Goal: Task Accomplishment & Management: Manage account settings

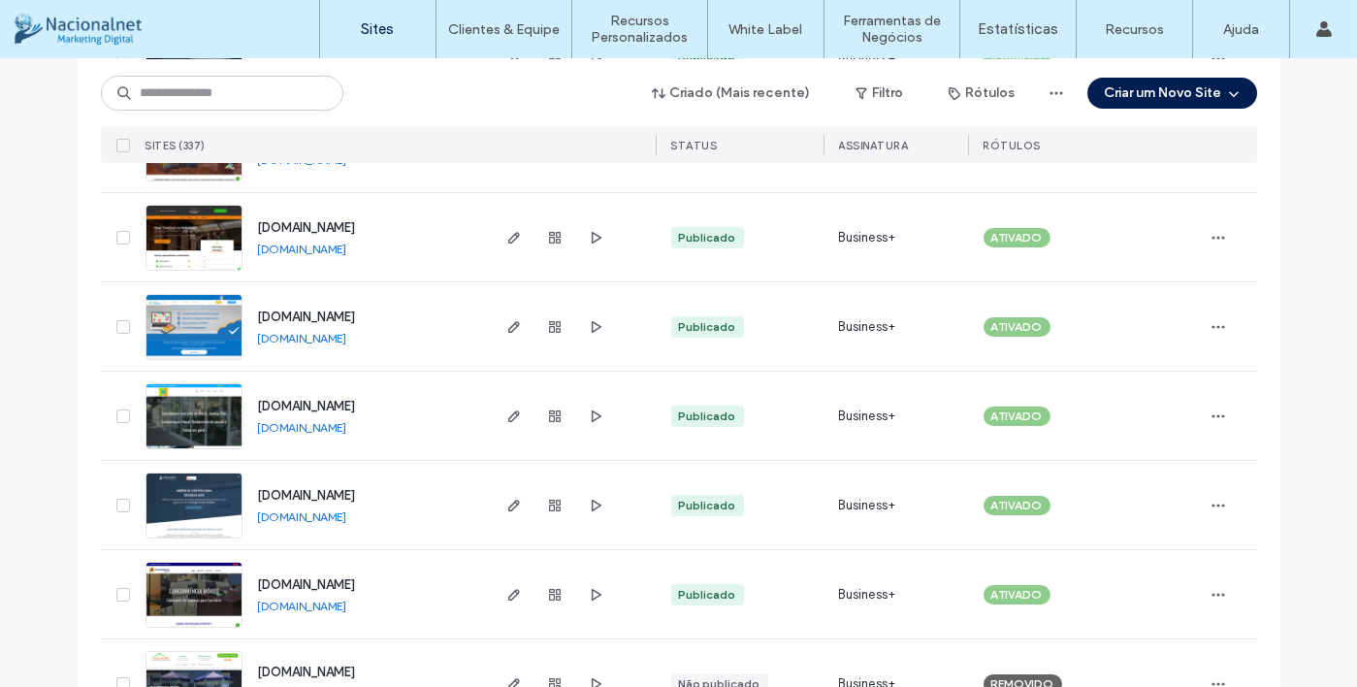
scroll to position [388, 0]
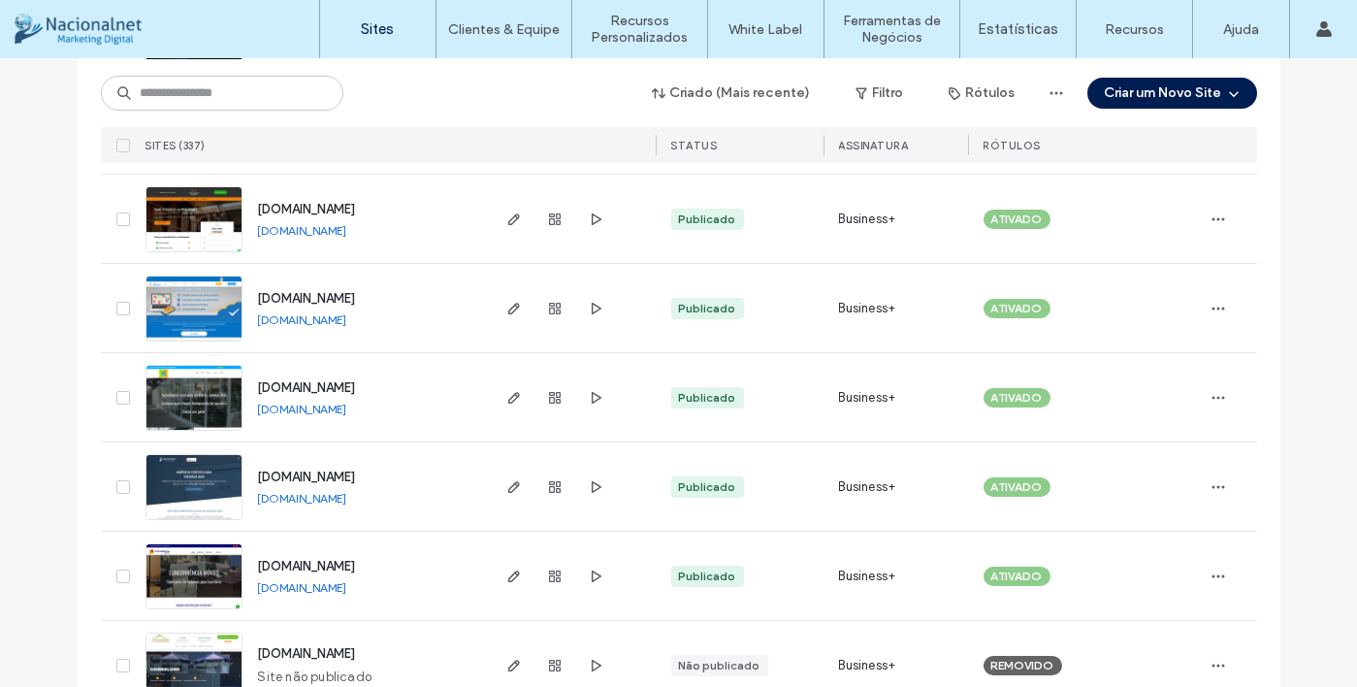
click at [347, 590] on link "[DOMAIN_NAME]" at bounding box center [302, 587] width 89 height 15
click at [506, 568] on icon "button" at bounding box center [514, 576] width 16 height 16
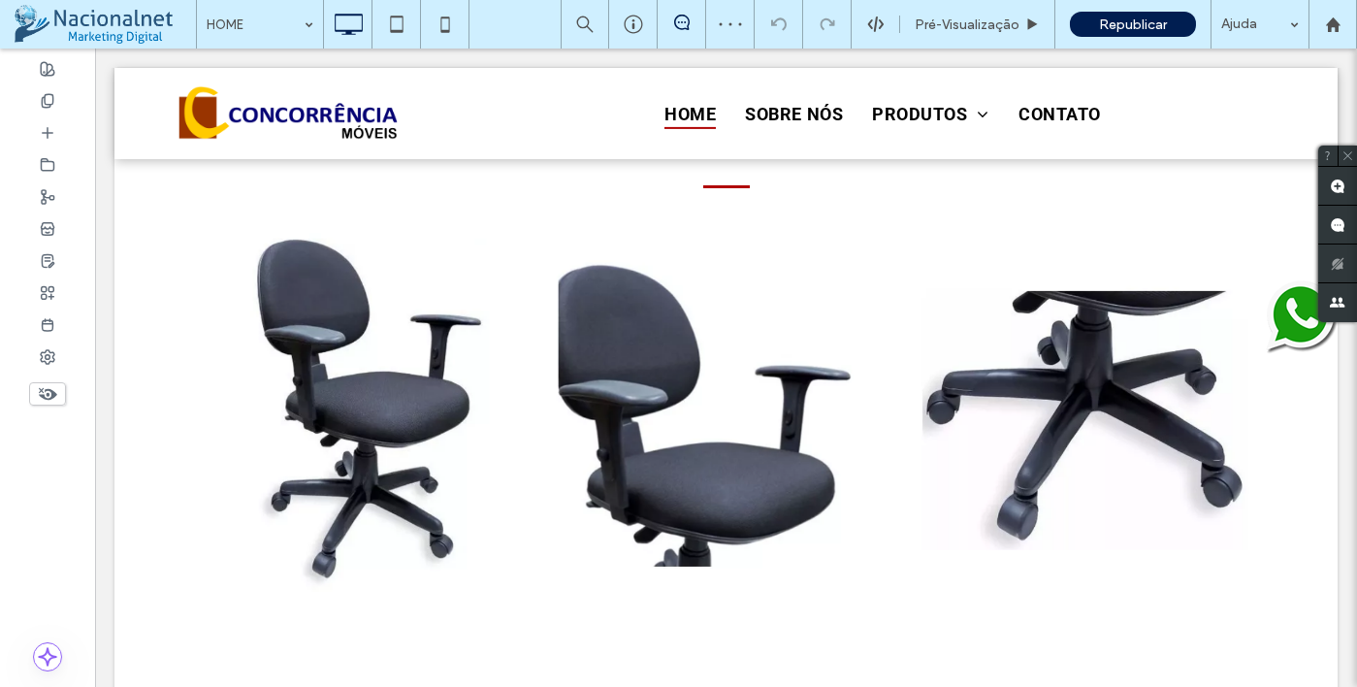
scroll to position [970, 0]
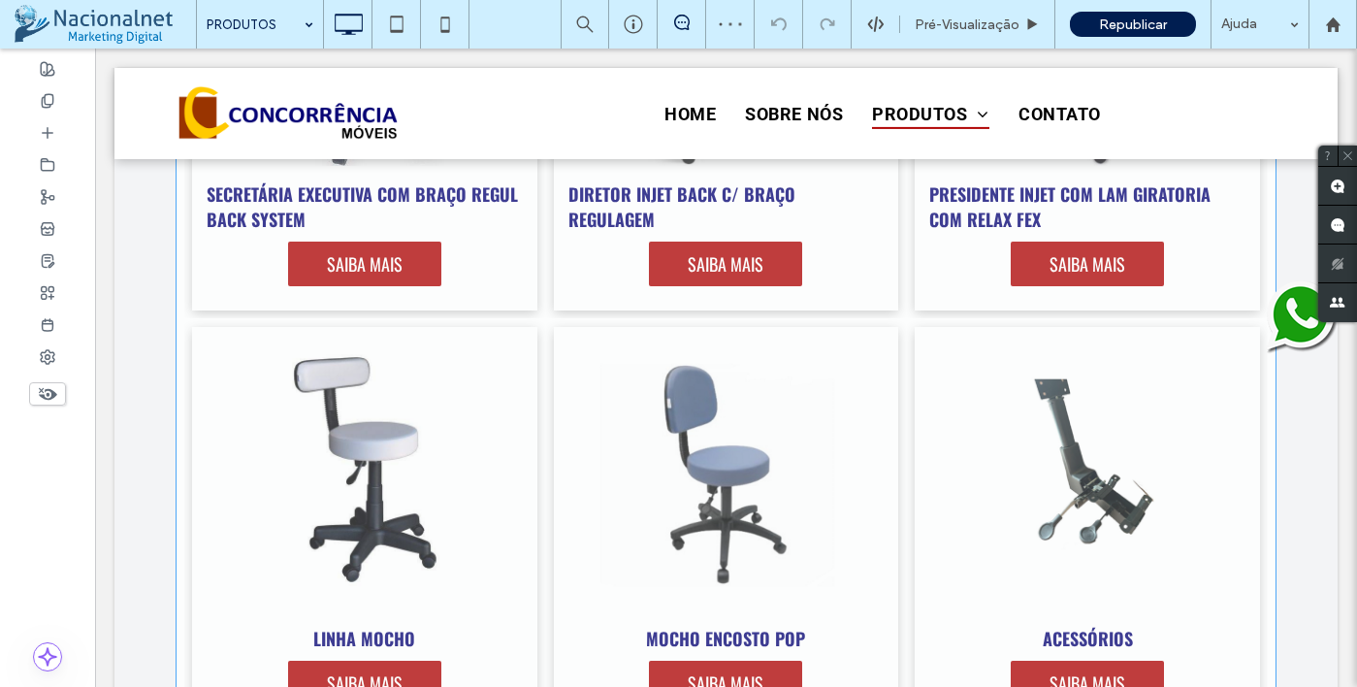
scroll to position [970, 0]
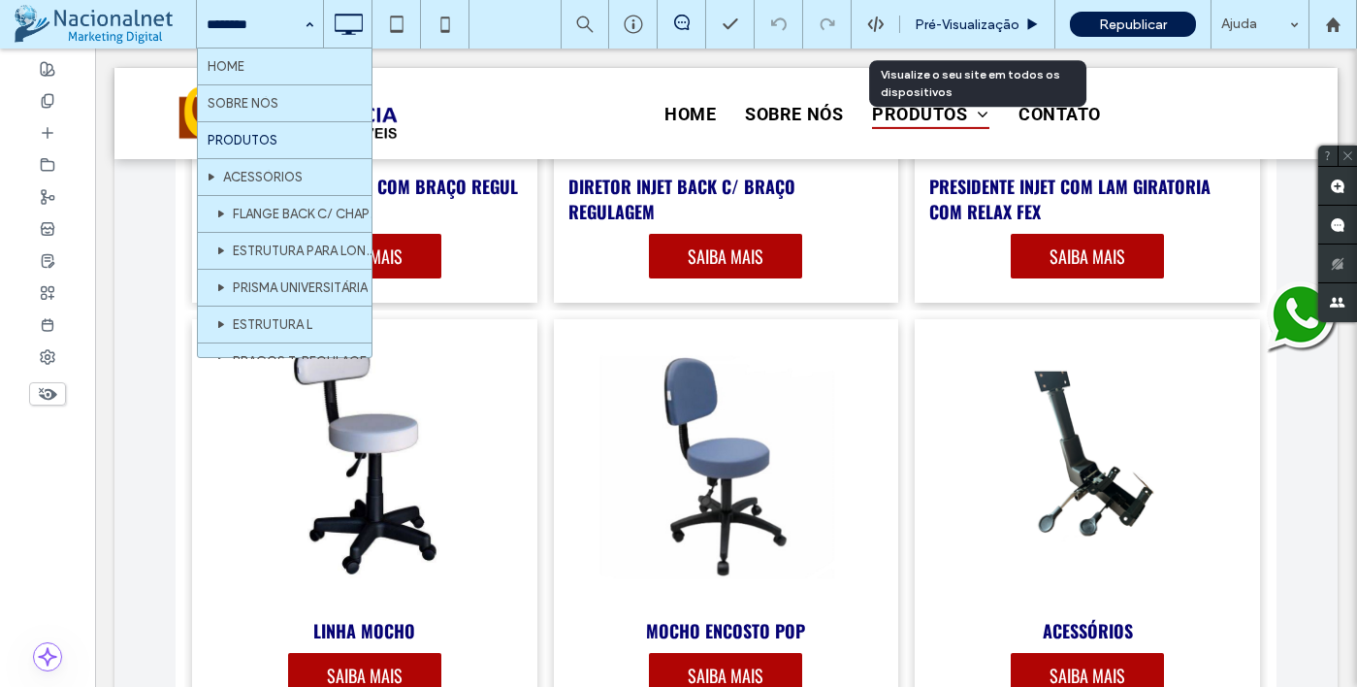
click at [991, 18] on span "Pré-Visualizaçāo" at bounding box center [967, 24] width 105 height 16
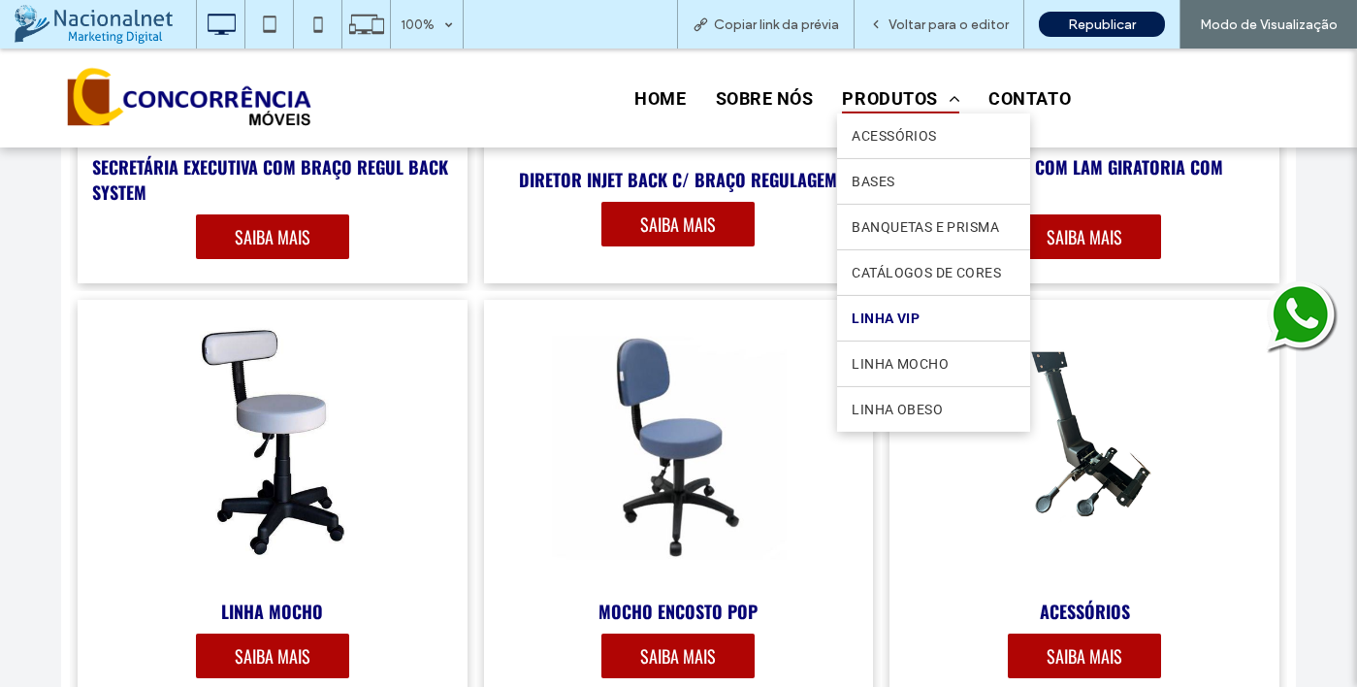
click at [922, 328] on link "LINHA VIP" at bounding box center [933, 318] width 193 height 45
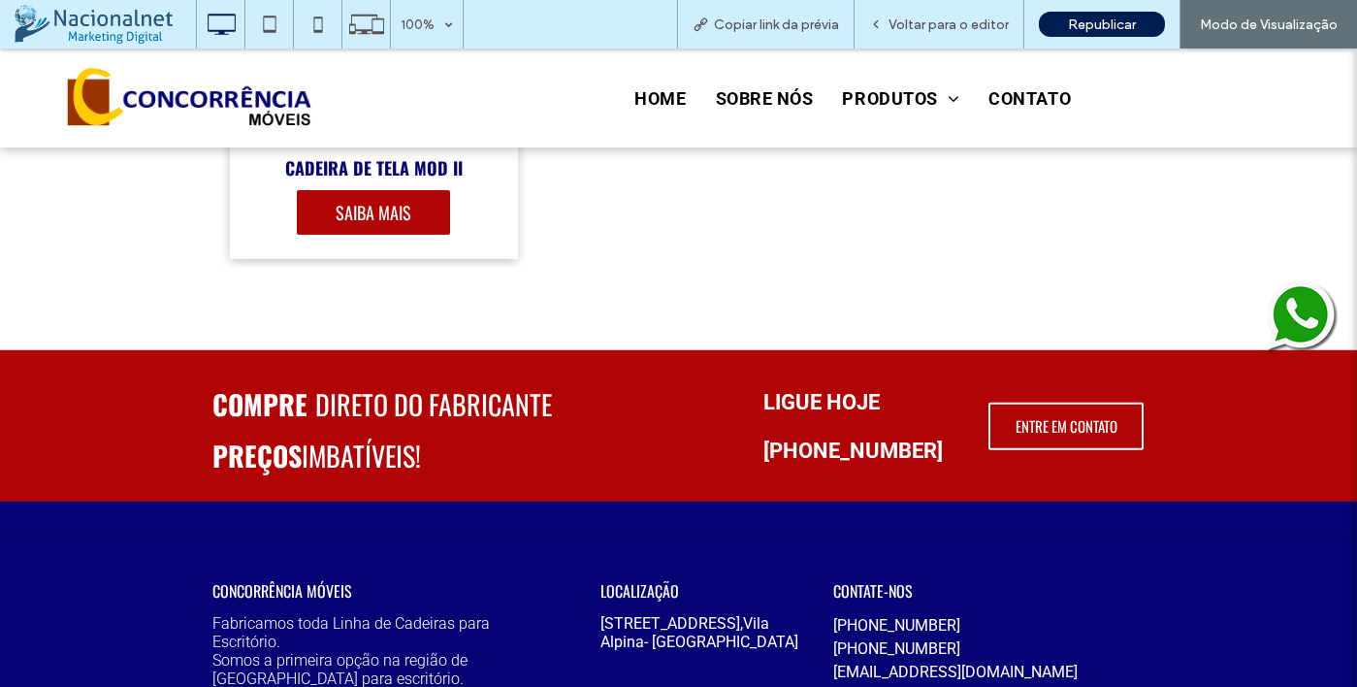
scroll to position [5207, 0]
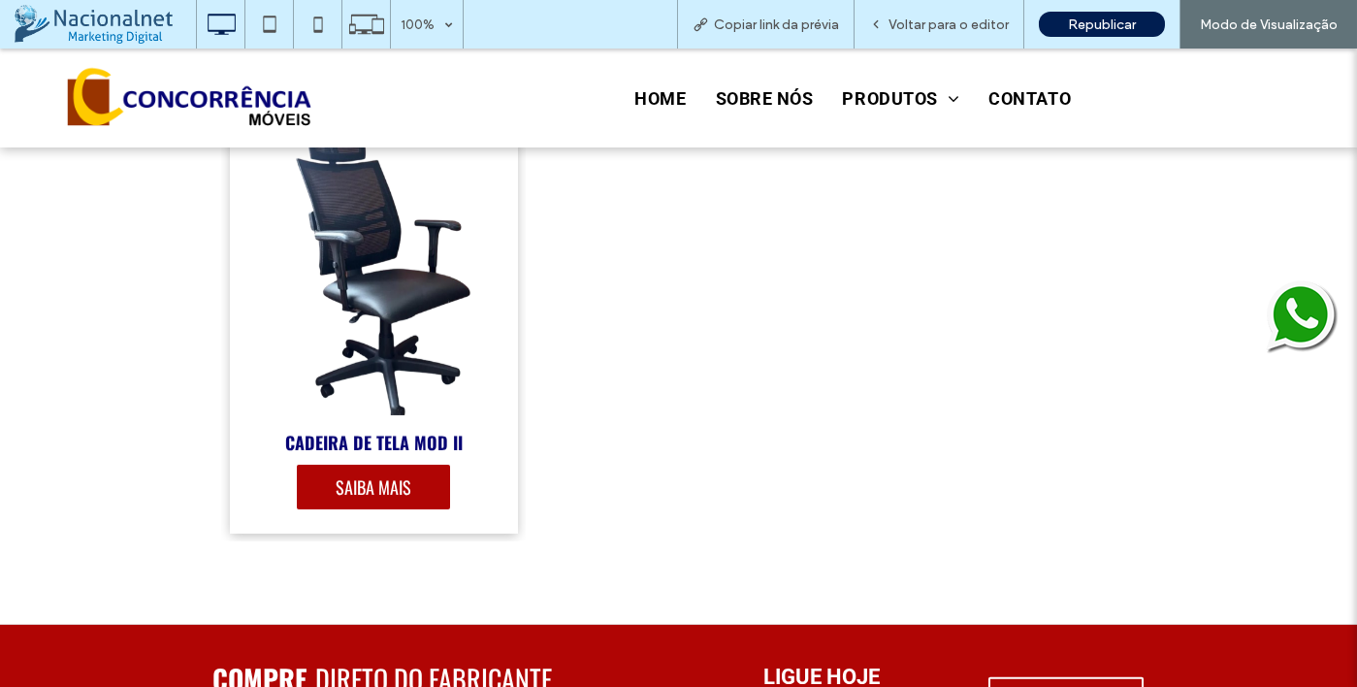
click at [452, 303] on link at bounding box center [374, 273] width 306 height 302
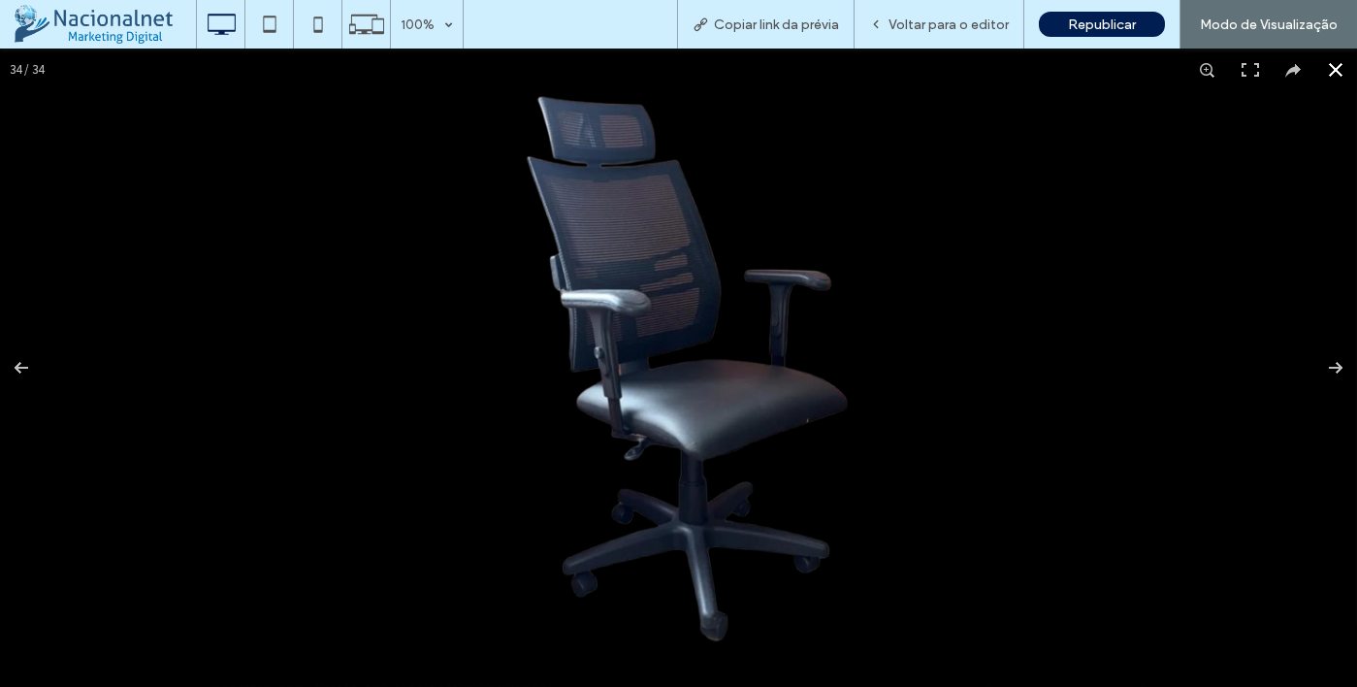
click at [1314, 68] on button at bounding box center [1335, 70] width 43 height 43
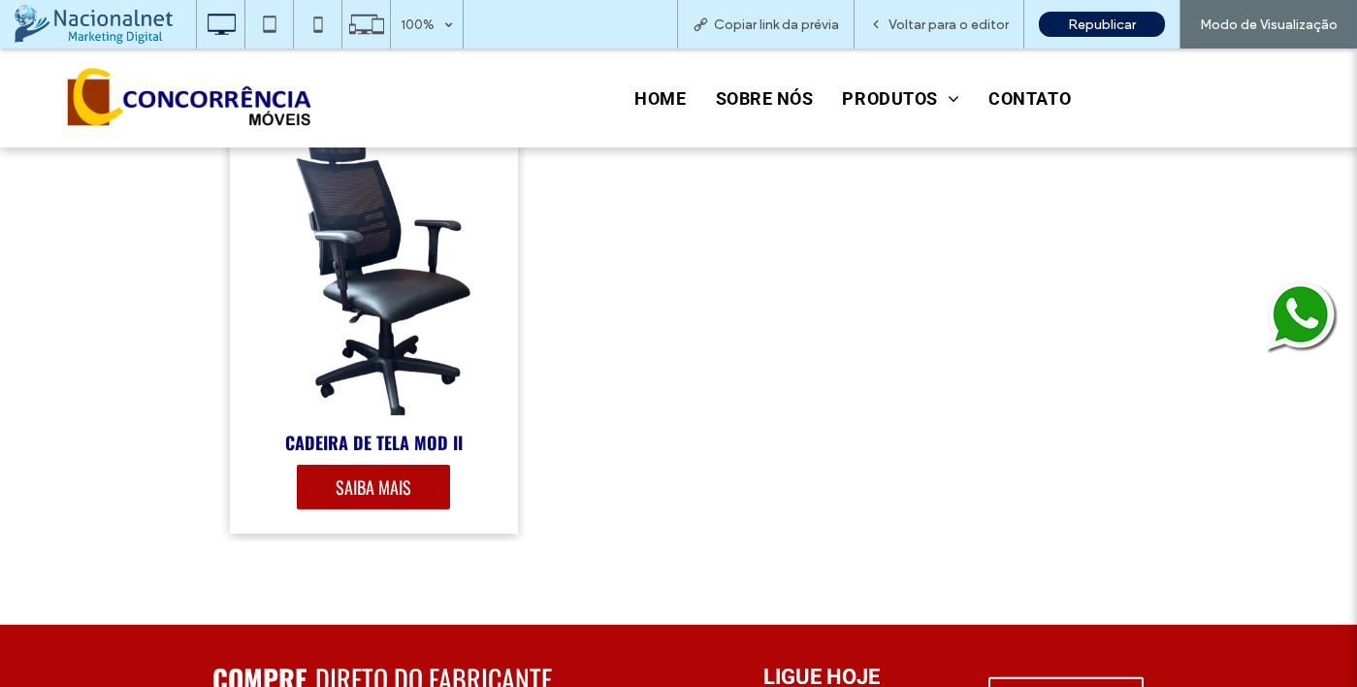
click at [424, 296] on link at bounding box center [374, 273] width 306 height 302
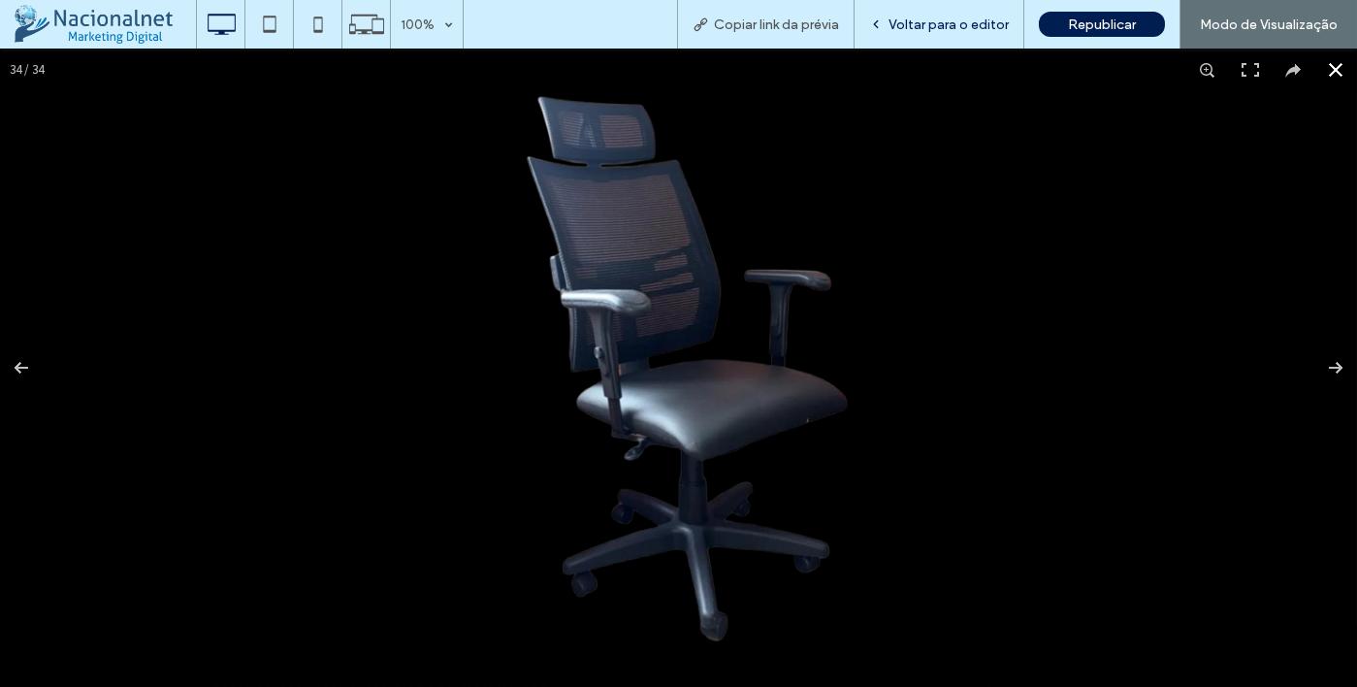
click at [954, 24] on span "Voltar para o editor" at bounding box center [949, 24] width 120 height 16
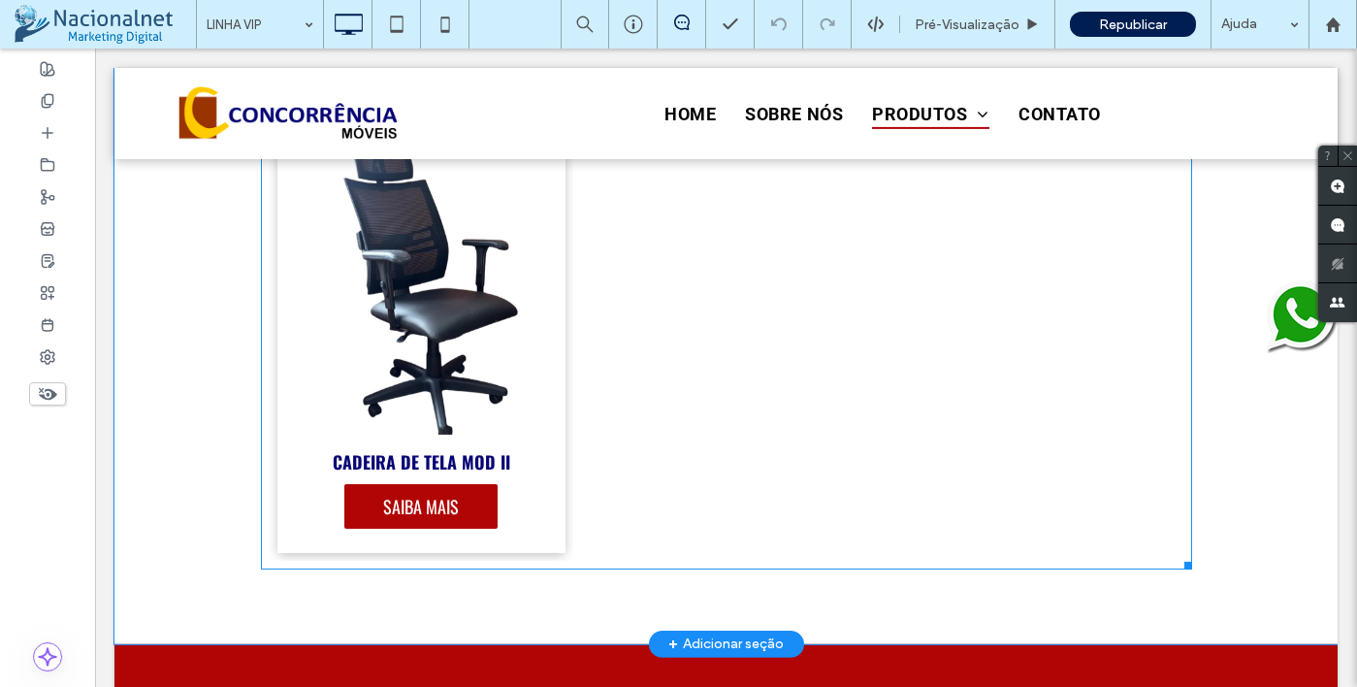
click at [510, 326] on link at bounding box center [422, 293] width 306 height 302
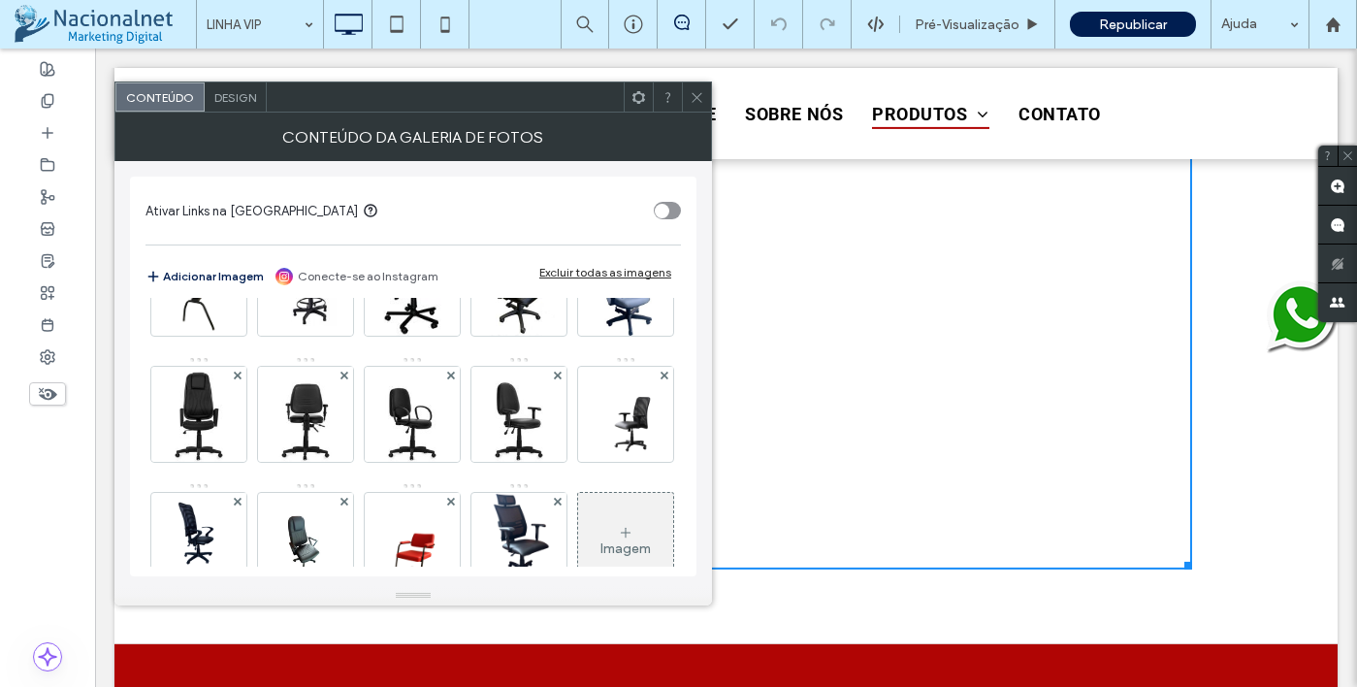
scroll to position [886, 0]
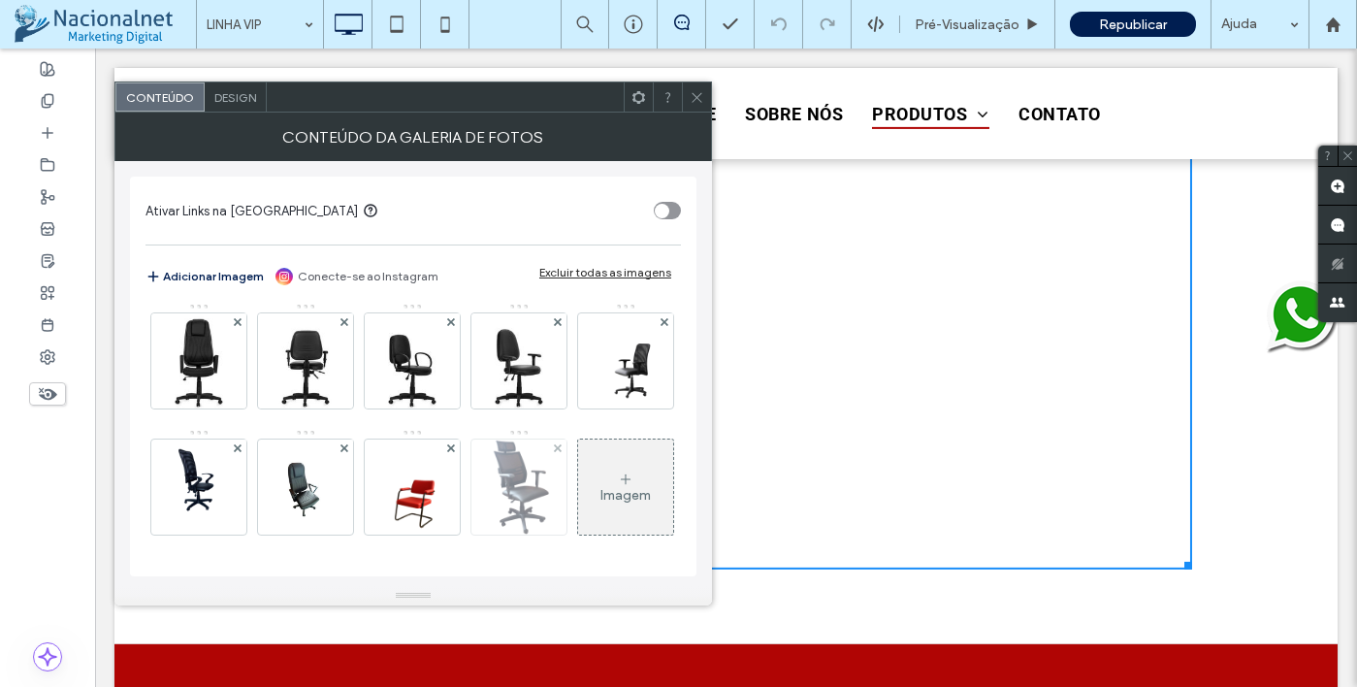
click at [486, 478] on img at bounding box center [518, 486] width 65 height 95
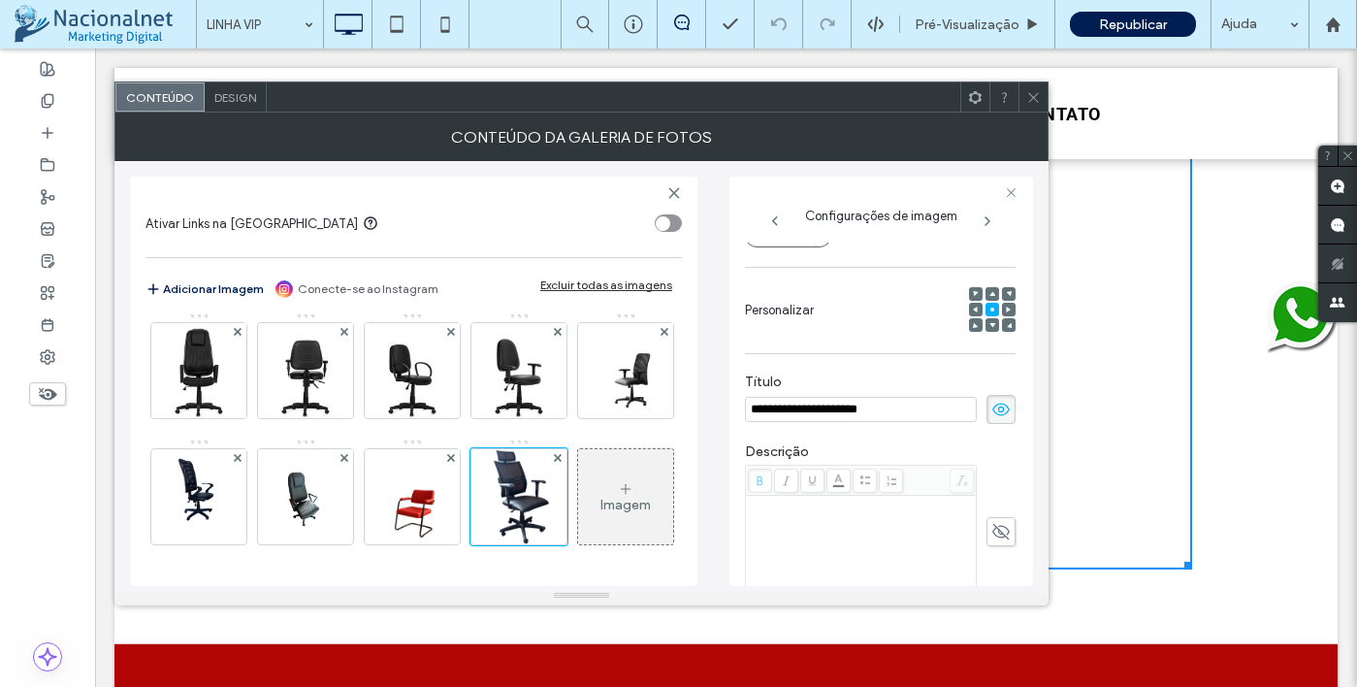
scroll to position [50, 0]
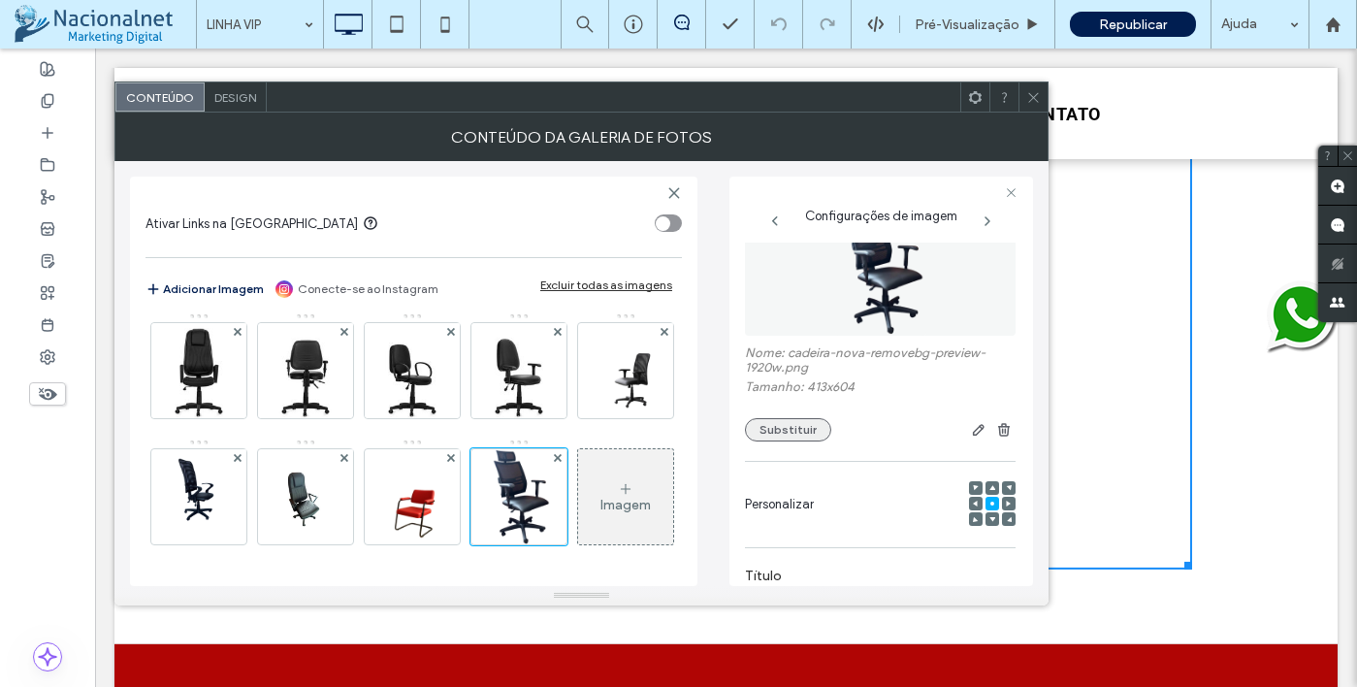
click at [788, 432] on button "Substituir" at bounding box center [788, 429] width 86 height 23
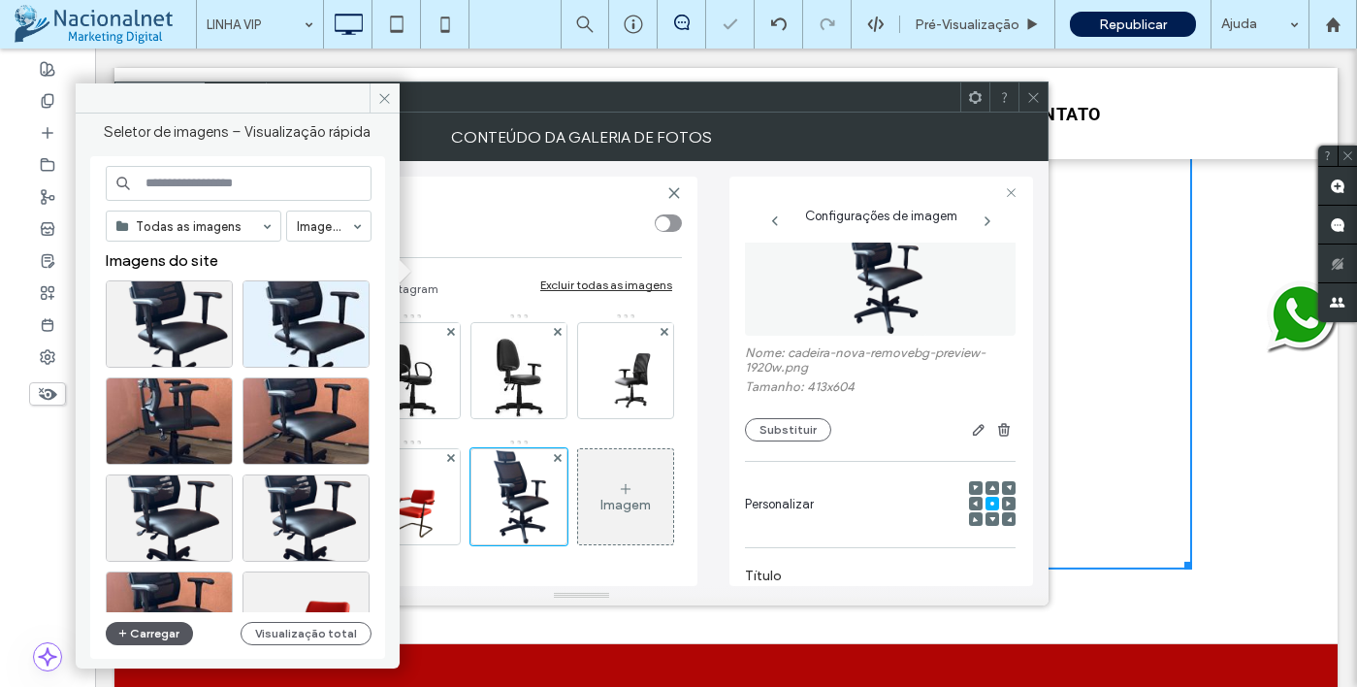
click at [143, 627] on button "Carregar" at bounding box center [150, 633] width 88 height 23
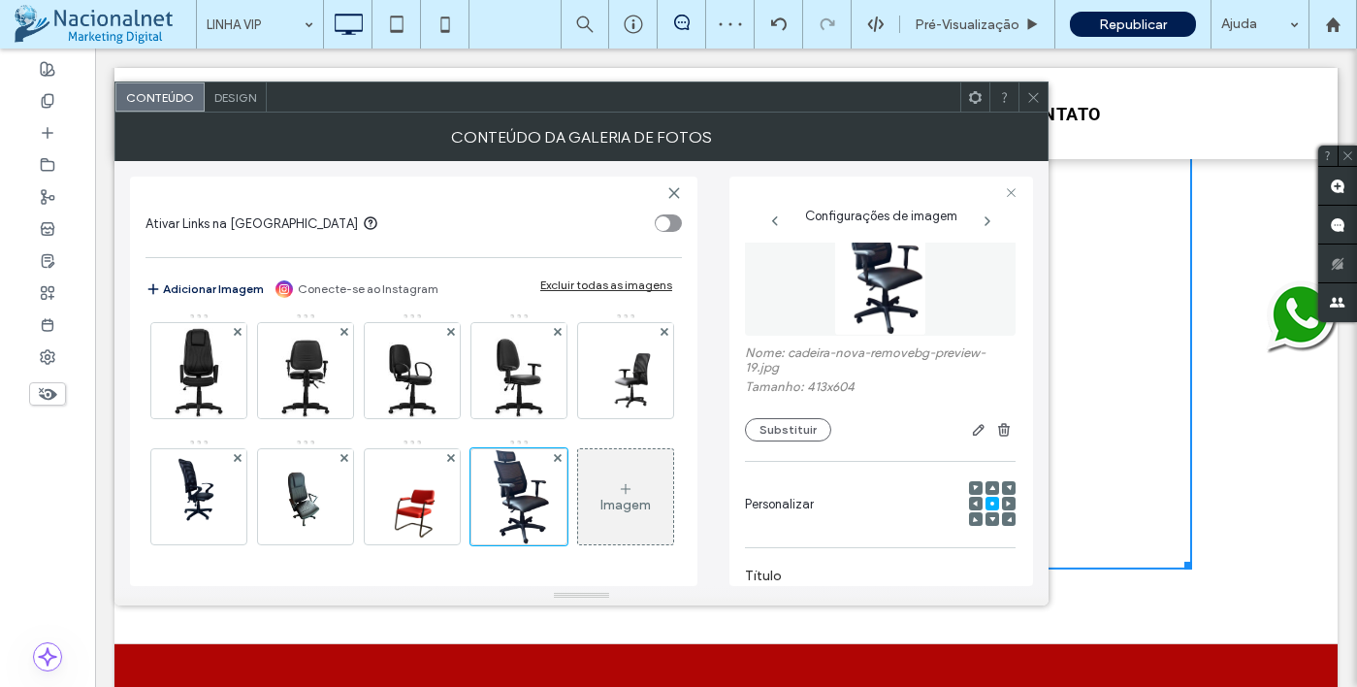
click at [1034, 103] on icon at bounding box center [1033, 97] width 15 height 15
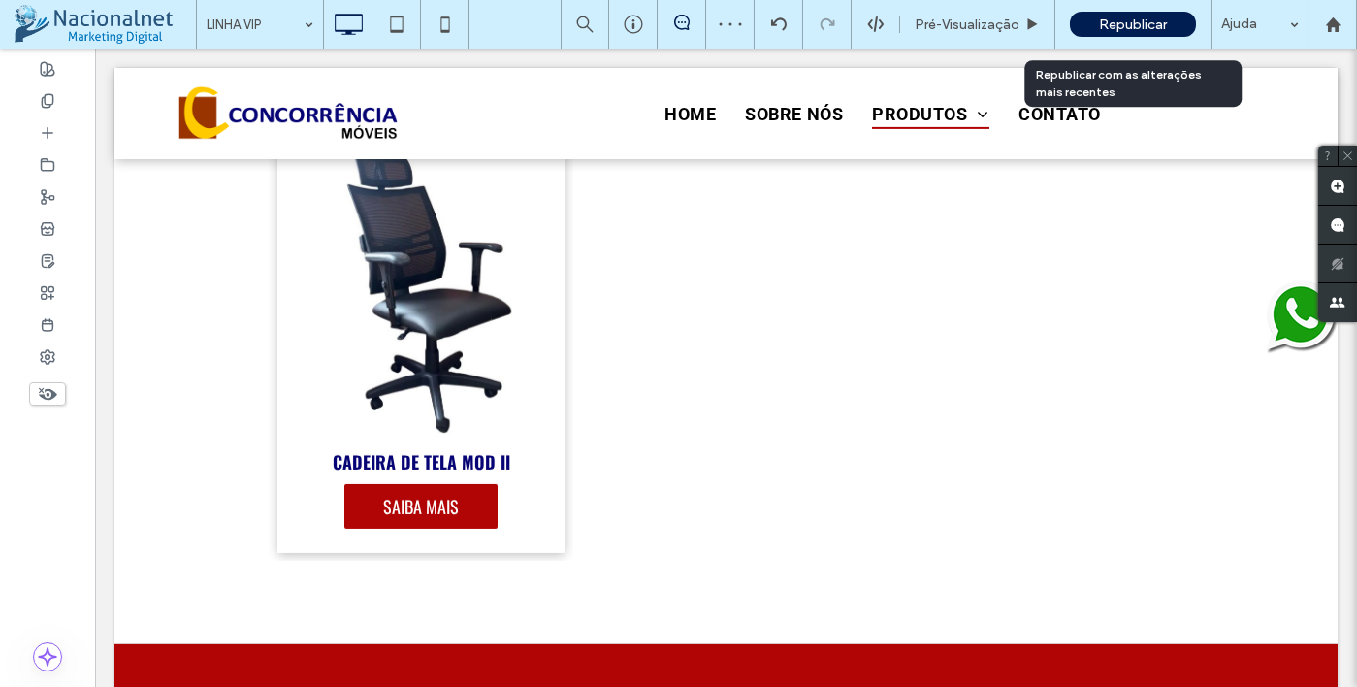
click at [1118, 36] on div "Republicar" at bounding box center [1133, 24] width 126 height 25
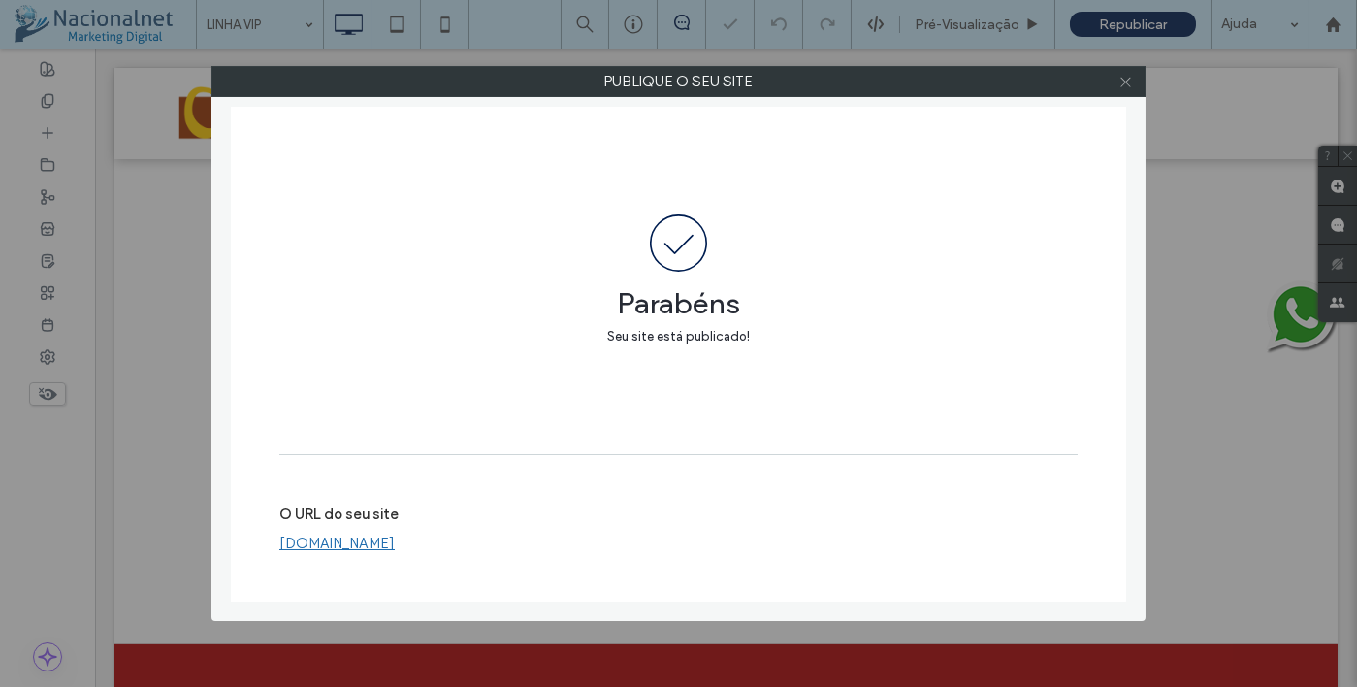
click at [1128, 80] on icon at bounding box center [1125, 82] width 15 height 15
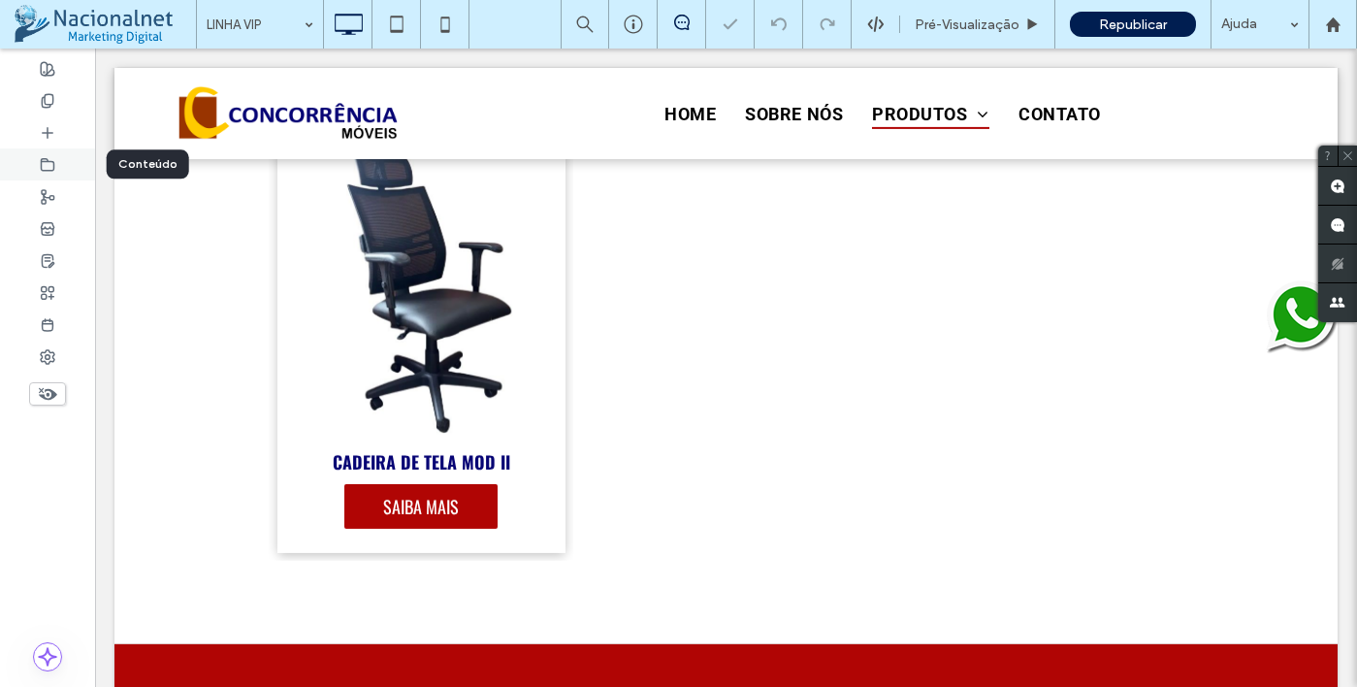
click at [46, 161] on use at bounding box center [48, 164] width 13 height 12
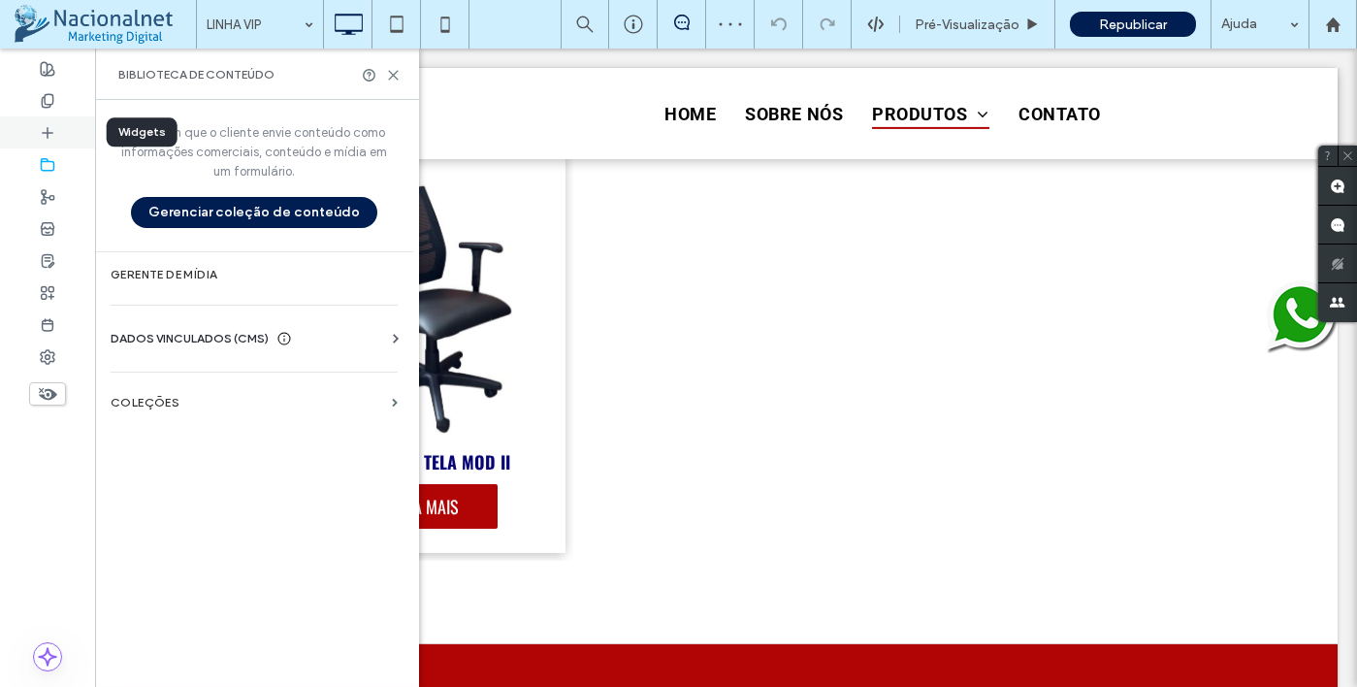
click at [37, 123] on div at bounding box center [47, 132] width 95 height 32
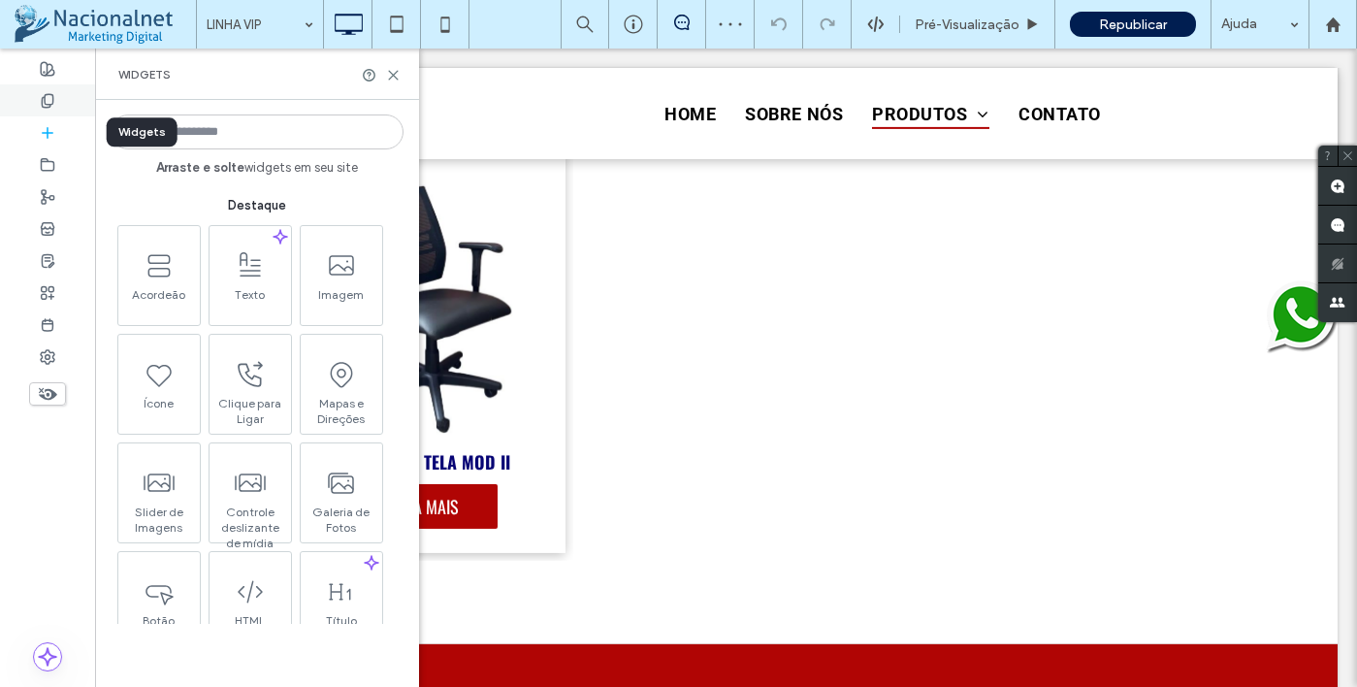
click at [38, 98] on div at bounding box center [47, 100] width 95 height 32
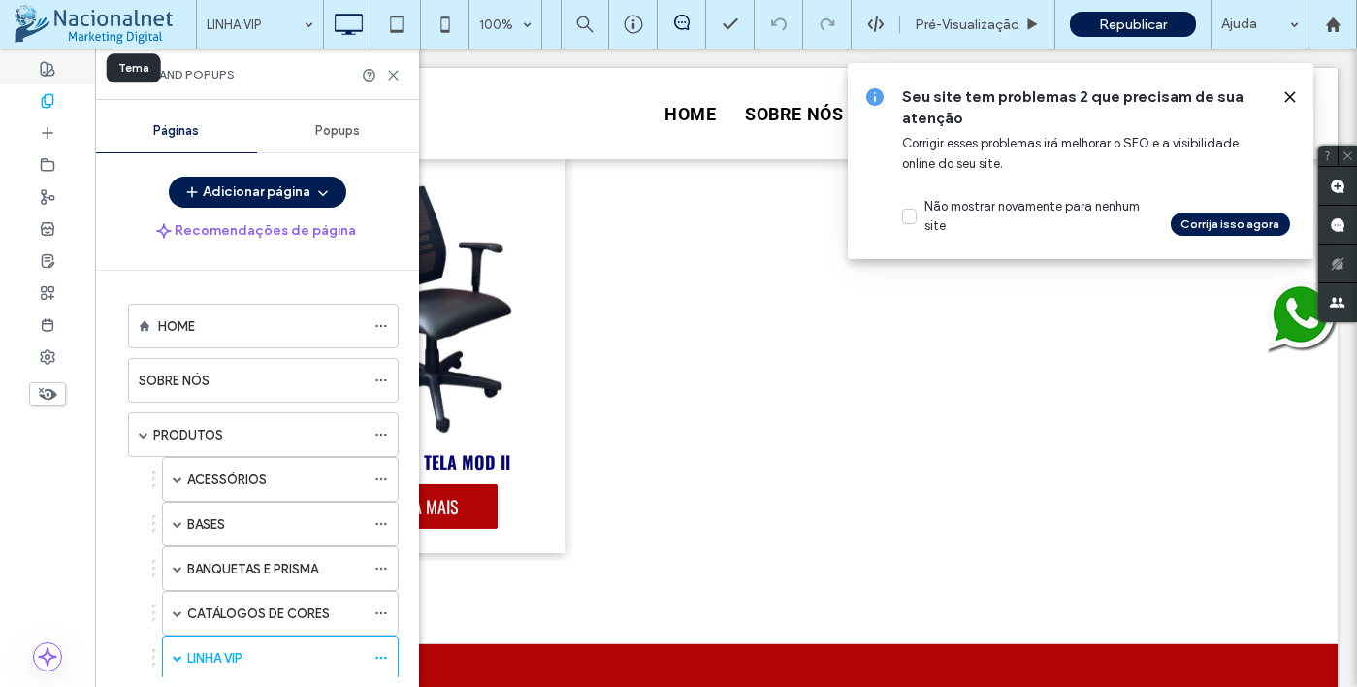
click at [44, 69] on icon at bounding box center [48, 69] width 16 height 16
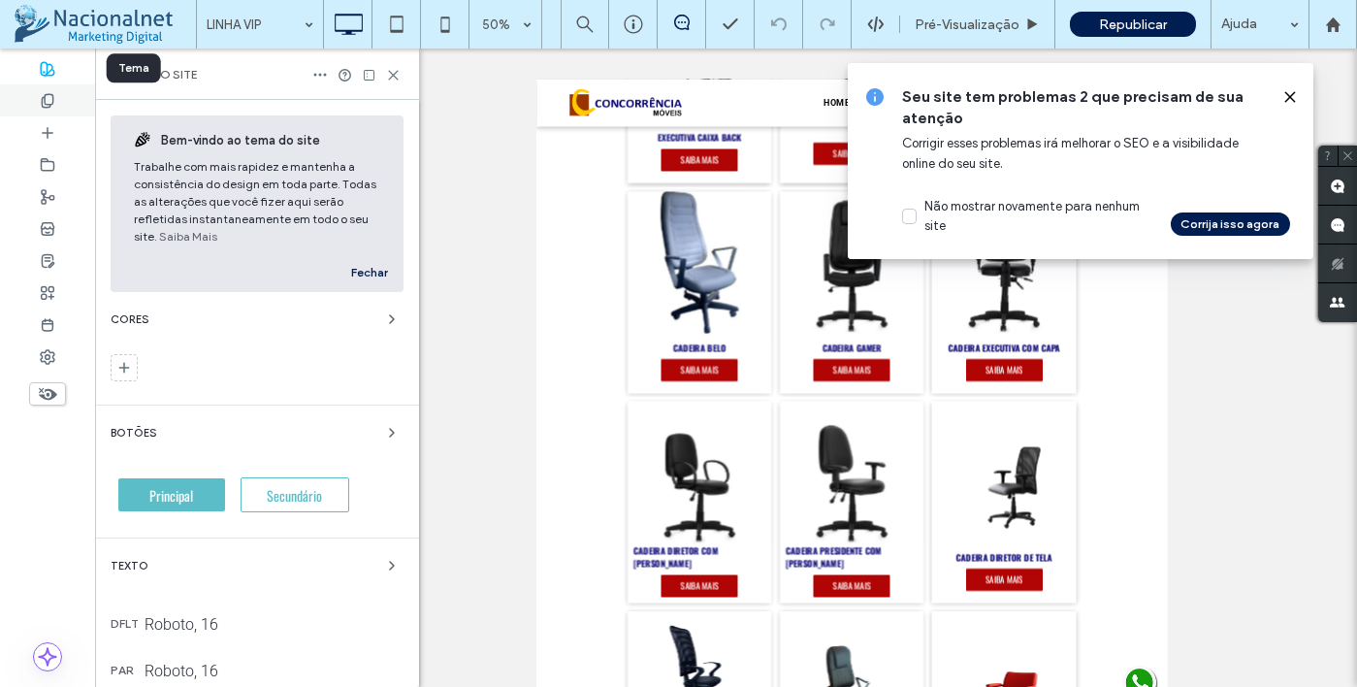
click at [41, 97] on icon at bounding box center [48, 101] width 16 height 16
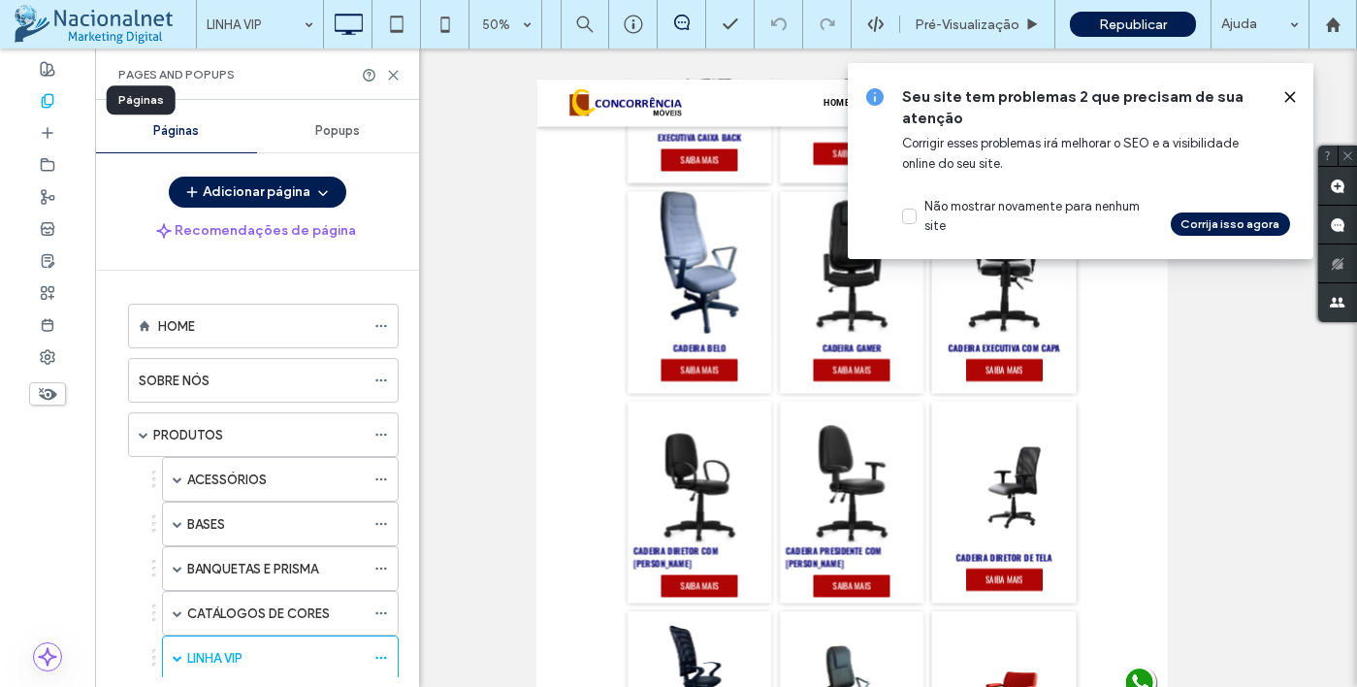
scroll to position [3813, 0]
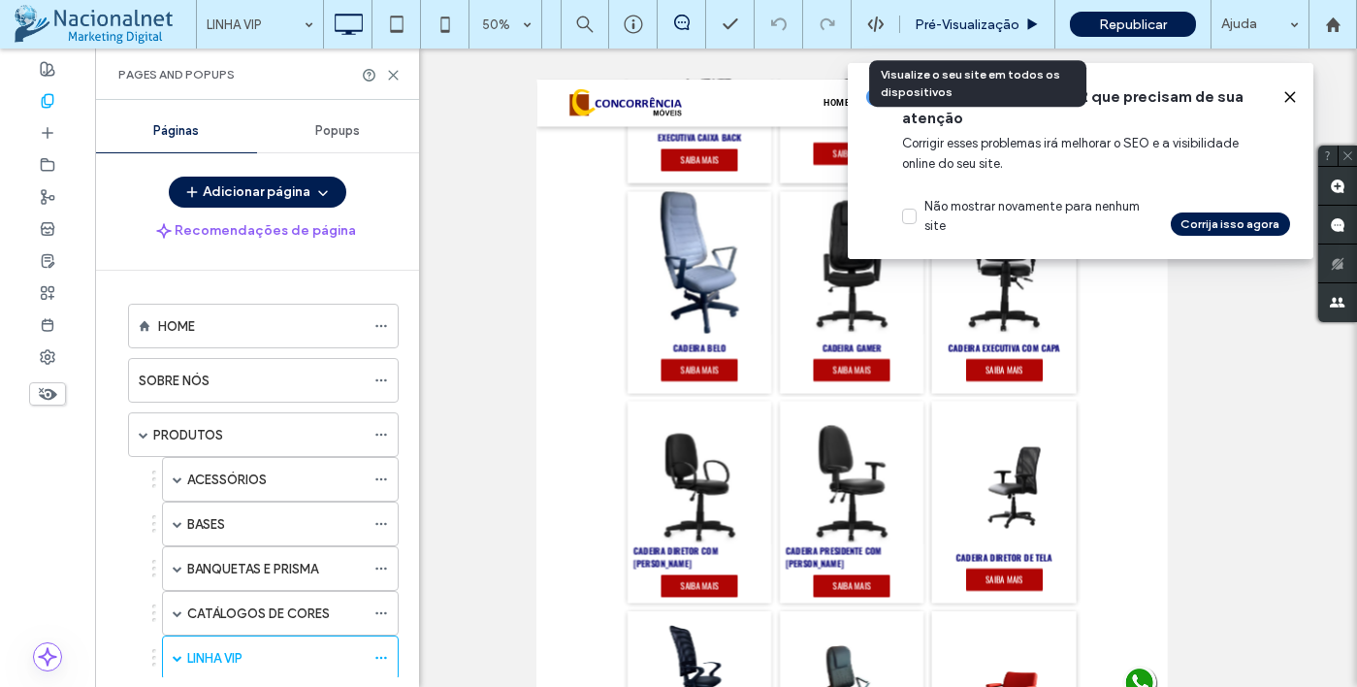
click at [1009, 21] on span "Pré-Visualizaçāo" at bounding box center [967, 24] width 105 height 16
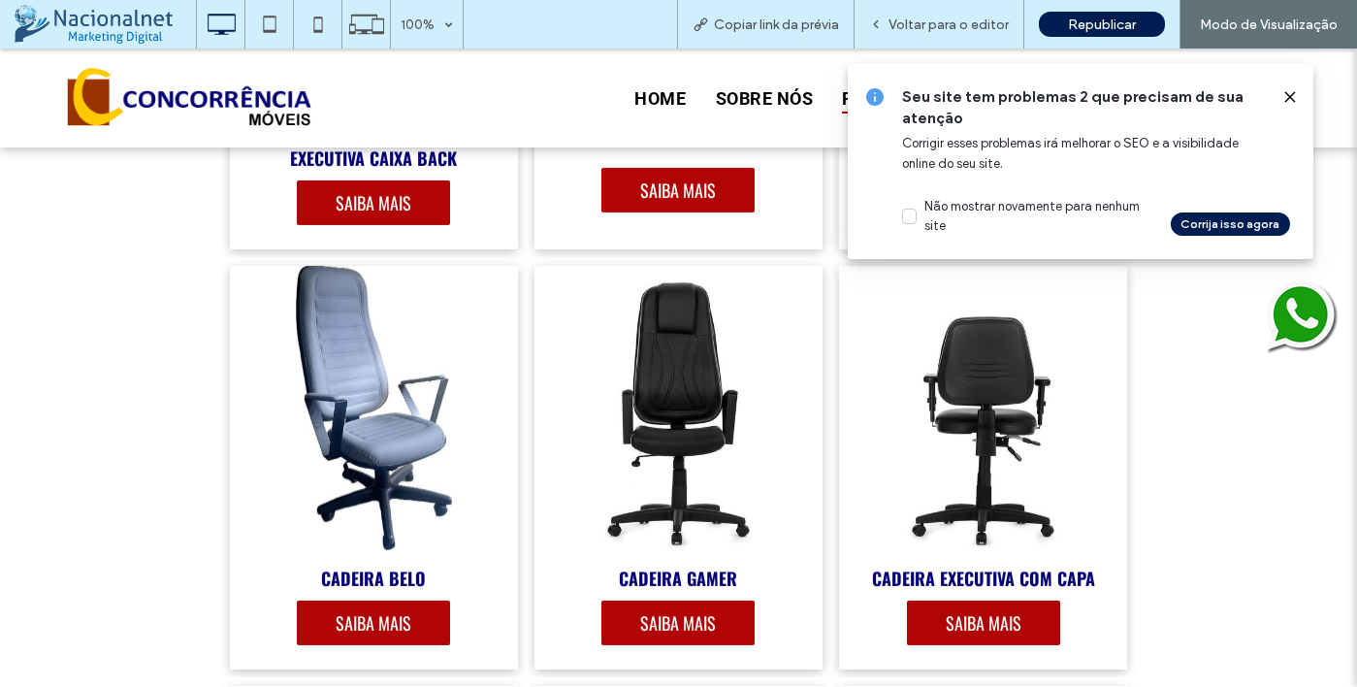
click at [1288, 98] on use at bounding box center [1289, 96] width 9 height 9
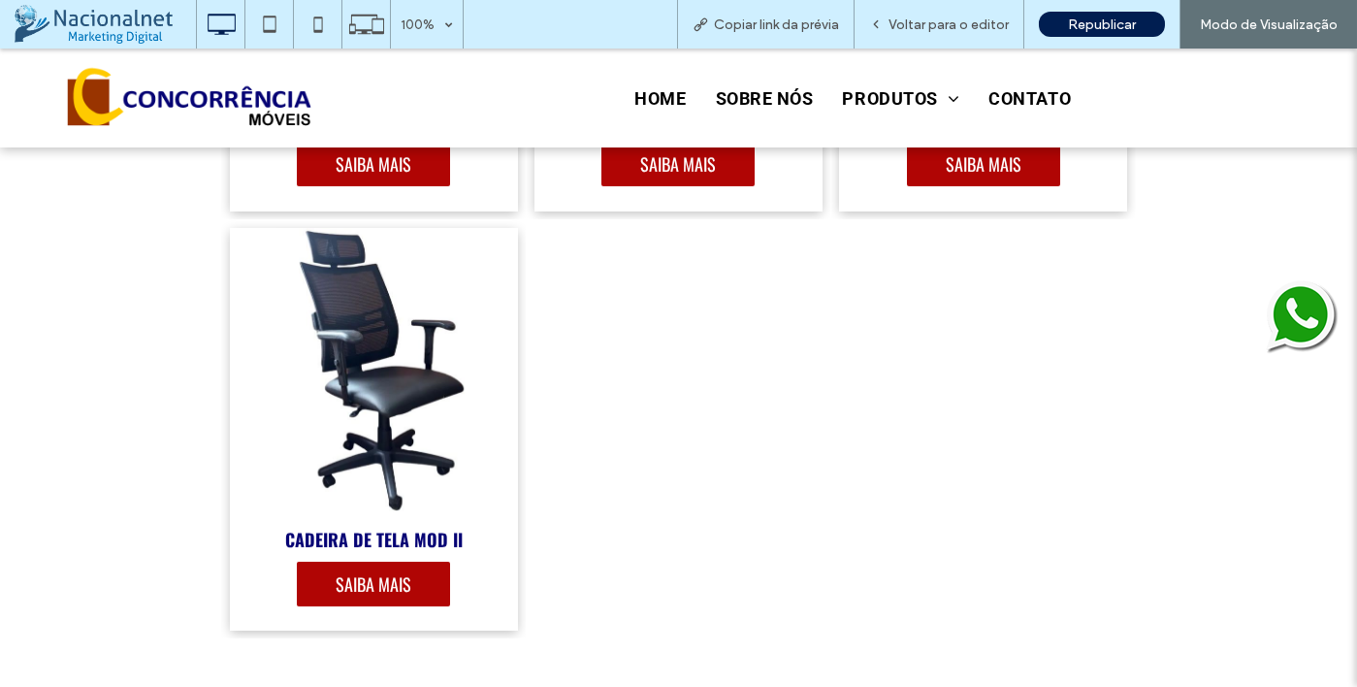
scroll to position [5365, 0]
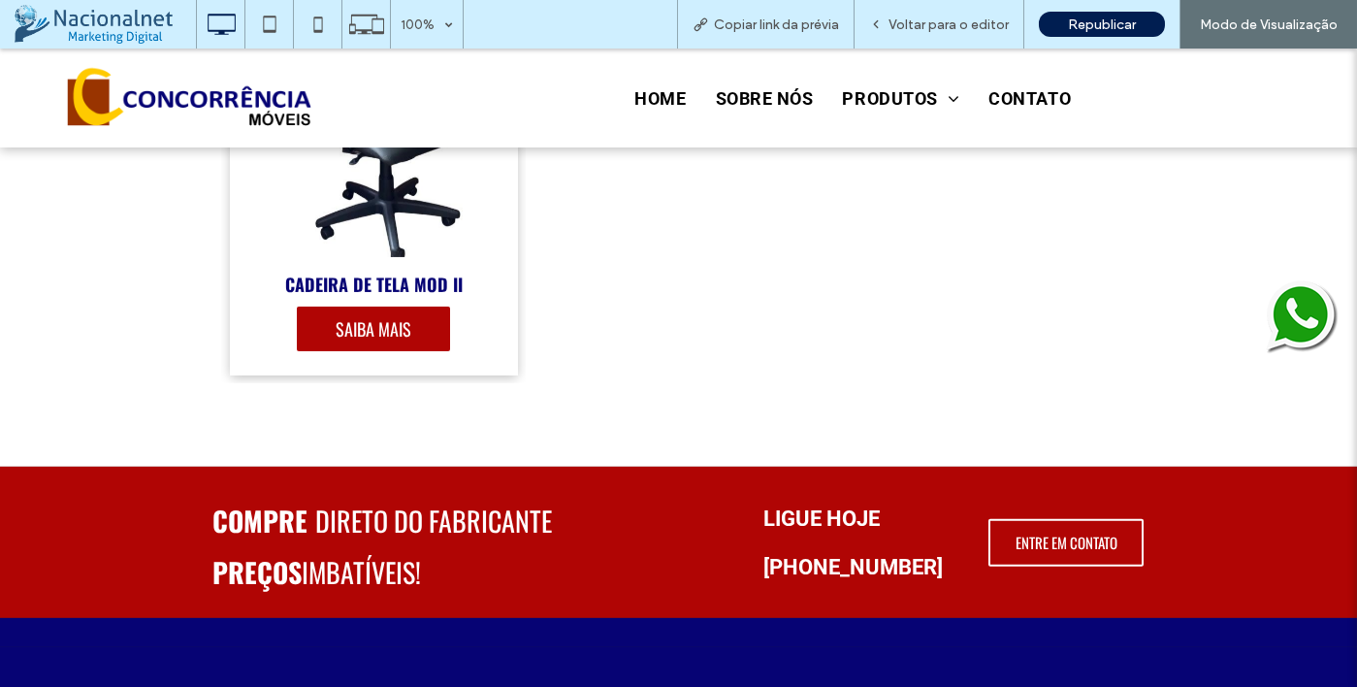
click at [405, 317] on span "SAIBA MAIS" at bounding box center [373, 329] width 114 height 45
click at [952, 29] on span "Voltar para o editor" at bounding box center [949, 24] width 120 height 16
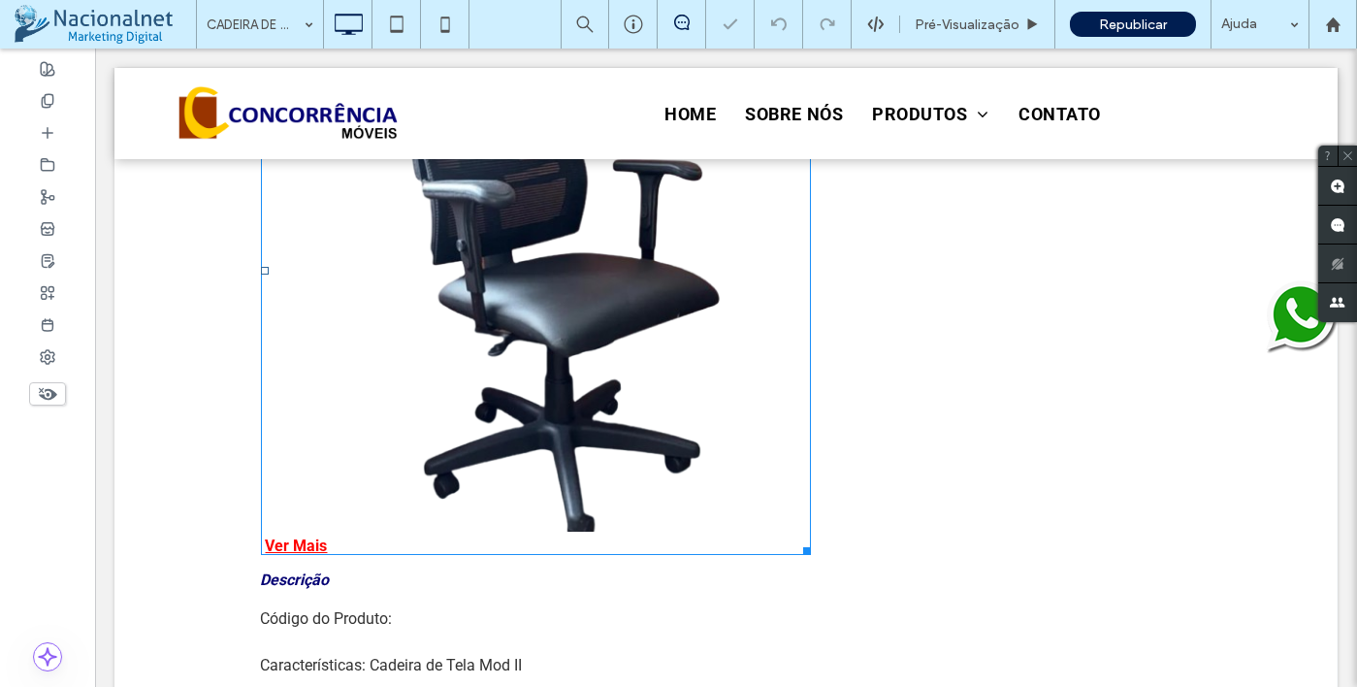
click at [545, 382] on link at bounding box center [535, 261] width 573 height 573
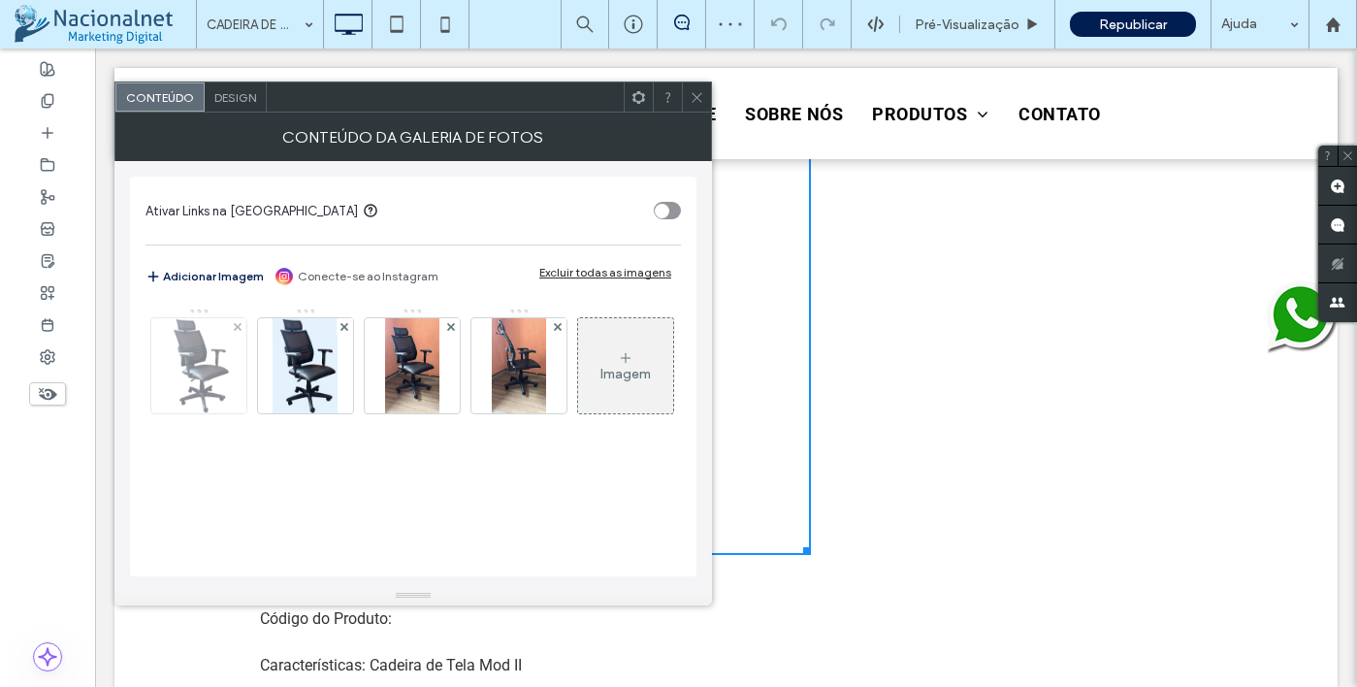
click at [212, 398] on img at bounding box center [198, 365] width 65 height 95
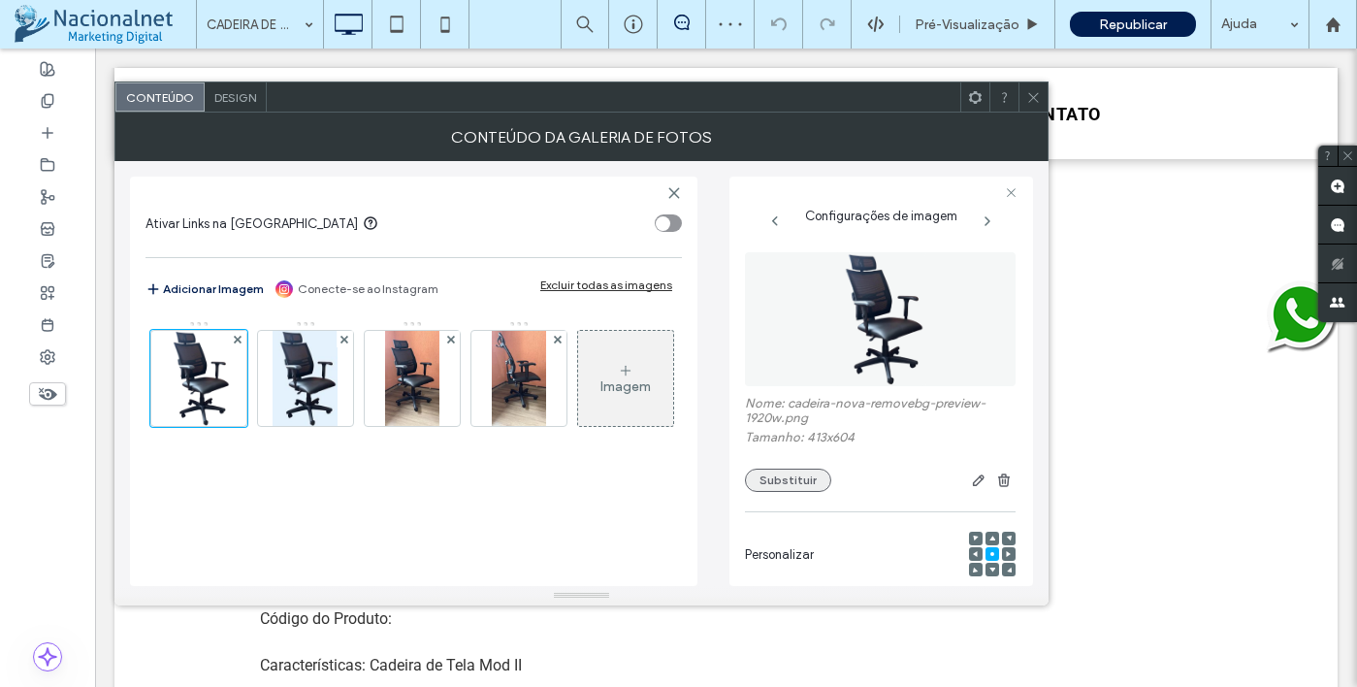
click at [815, 483] on button "Substituir" at bounding box center [788, 480] width 86 height 23
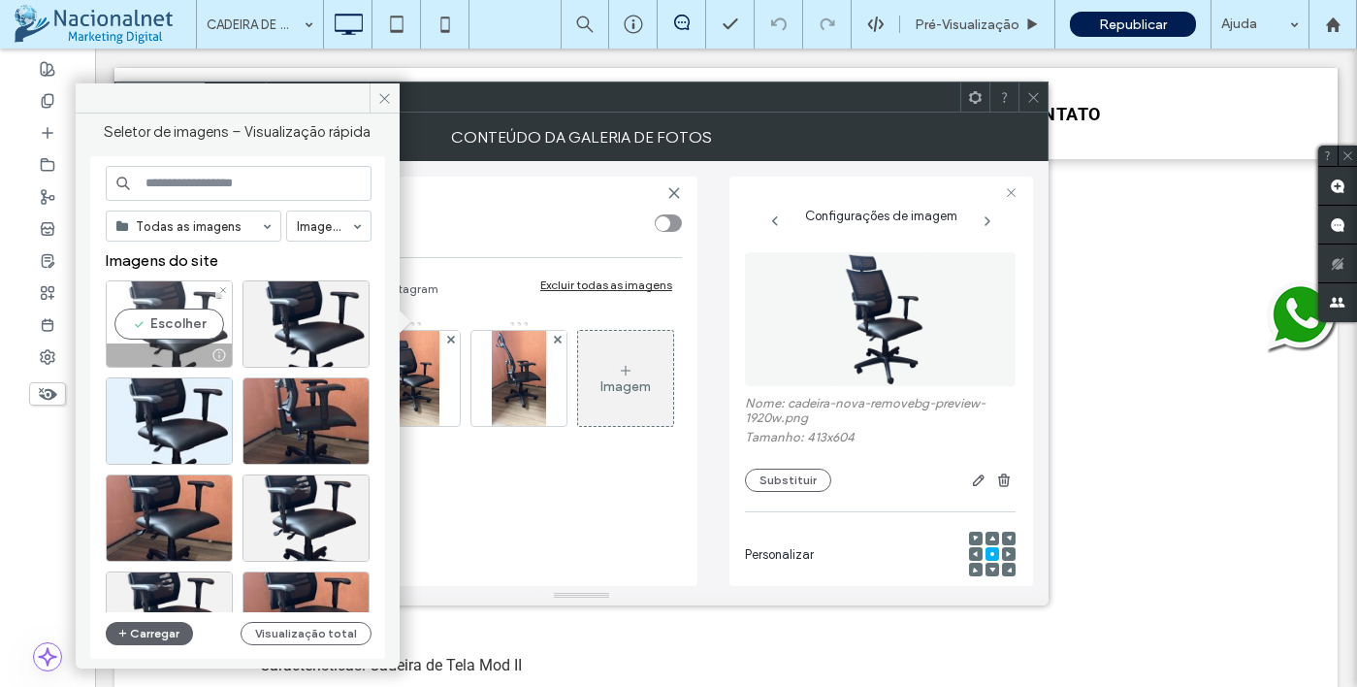
click at [170, 329] on div "Escolher" at bounding box center [169, 323] width 127 height 87
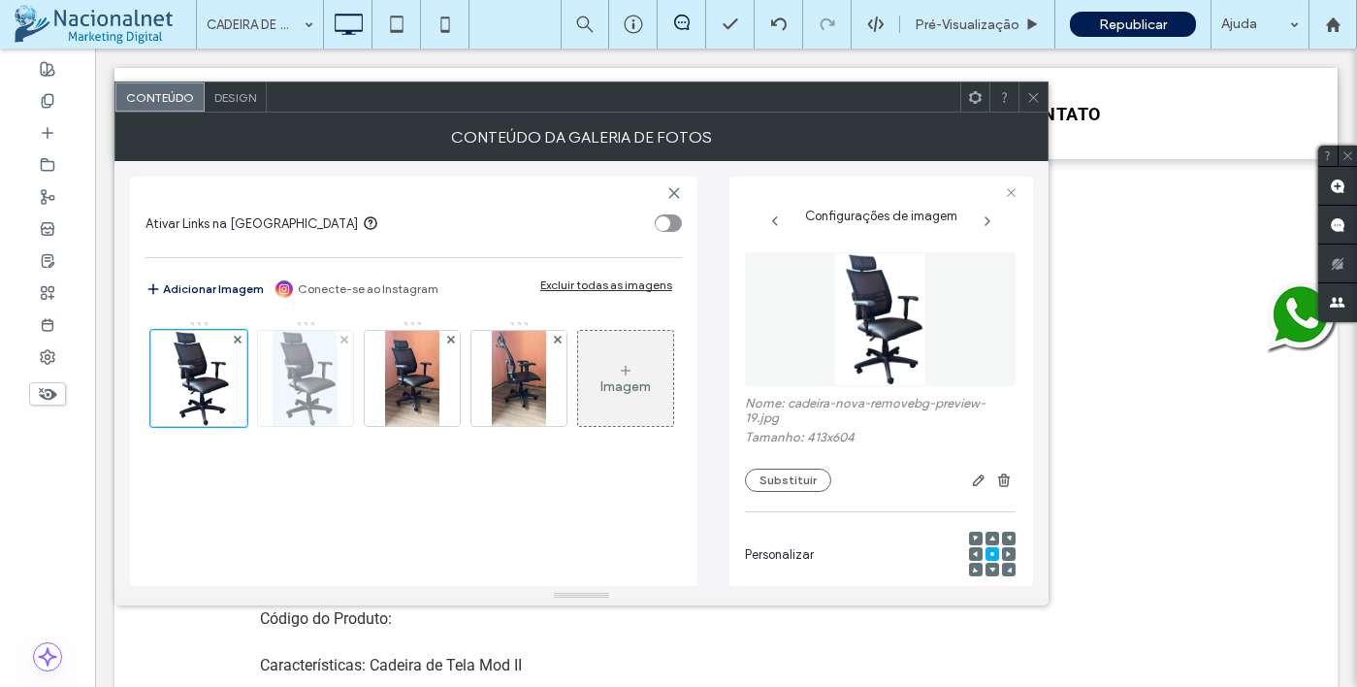
click at [312, 392] on img at bounding box center [305, 378] width 65 height 95
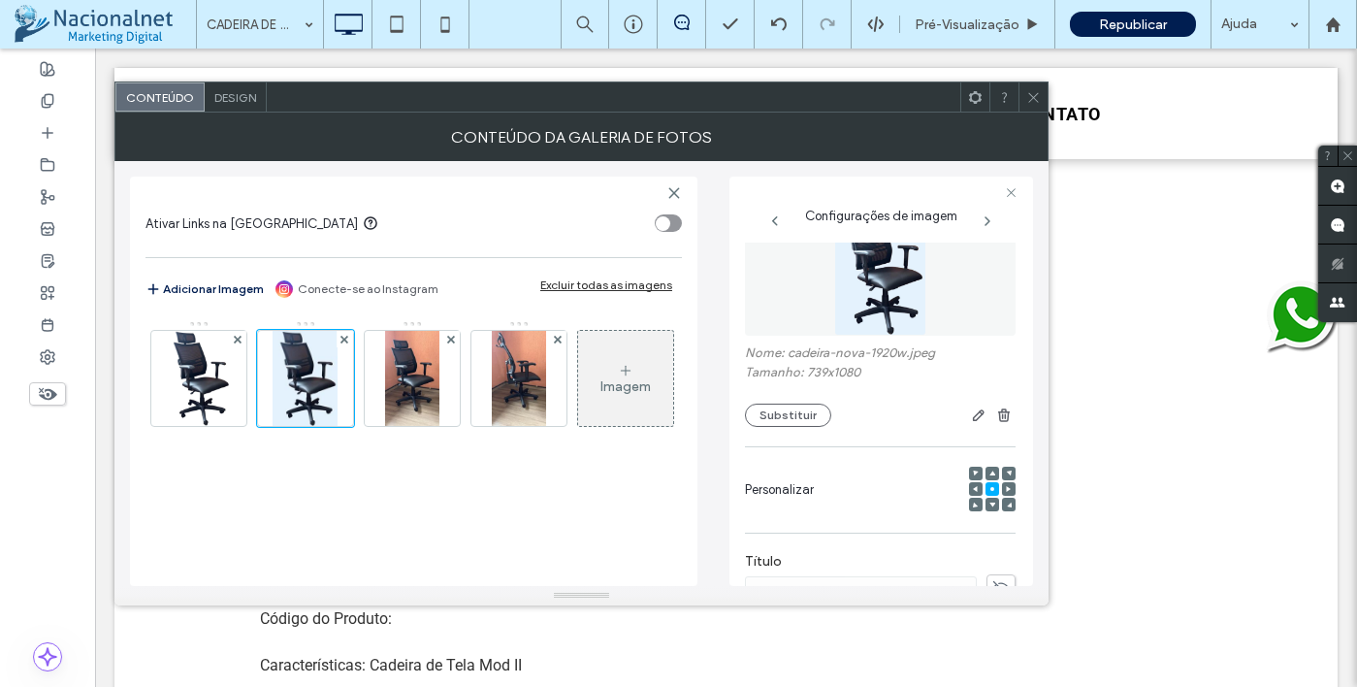
scroll to position [97, 0]
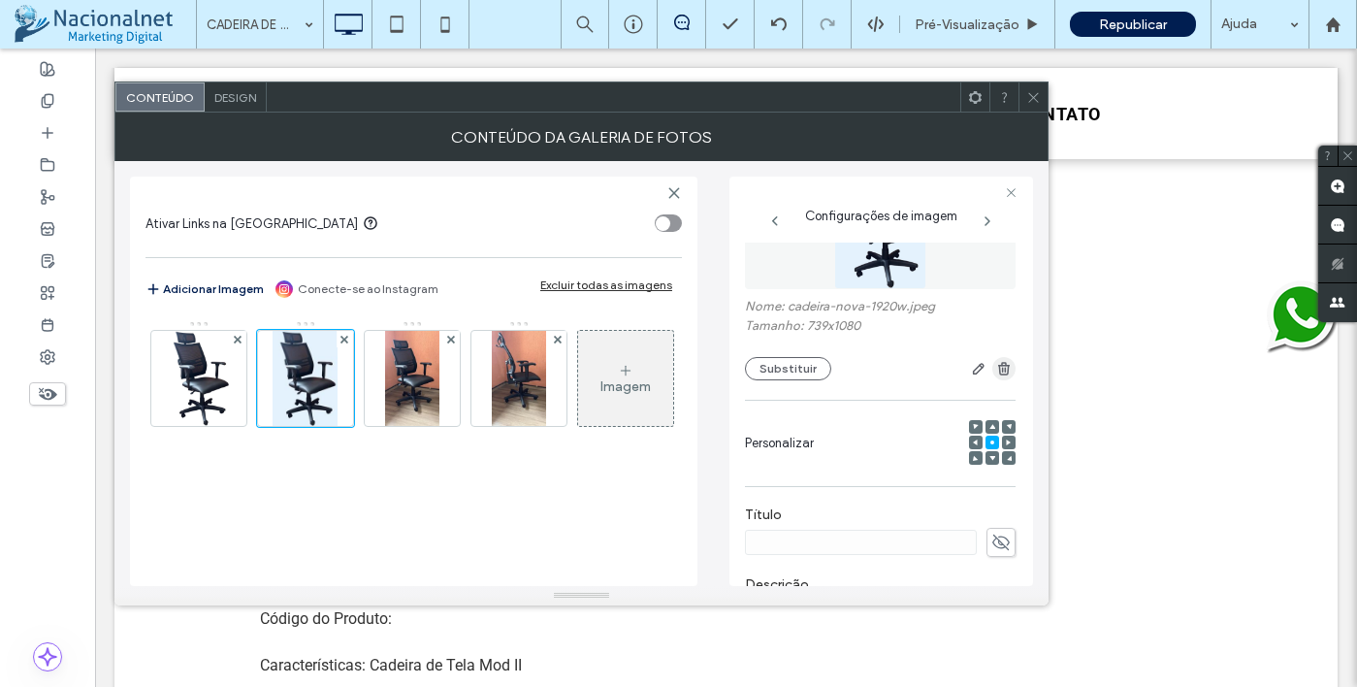
click at [1000, 366] on use "button" at bounding box center [1004, 368] width 12 height 13
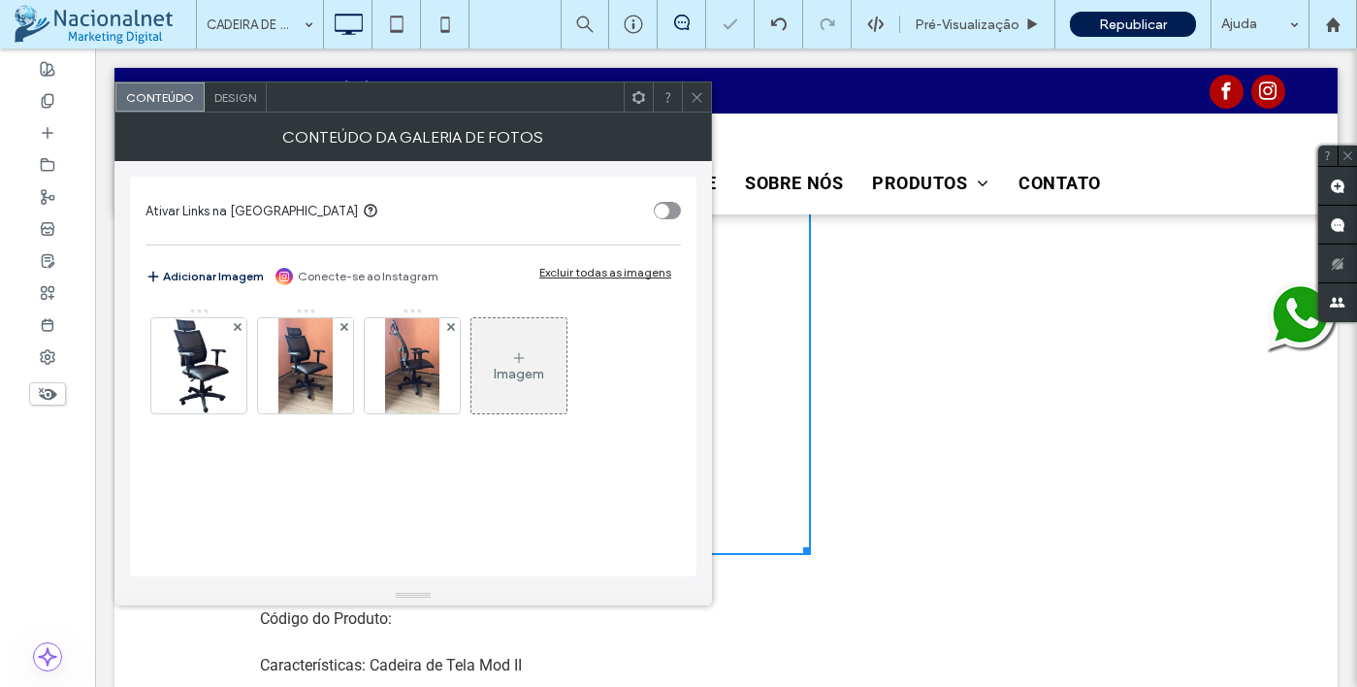
click at [691, 103] on icon at bounding box center [697, 97] width 15 height 15
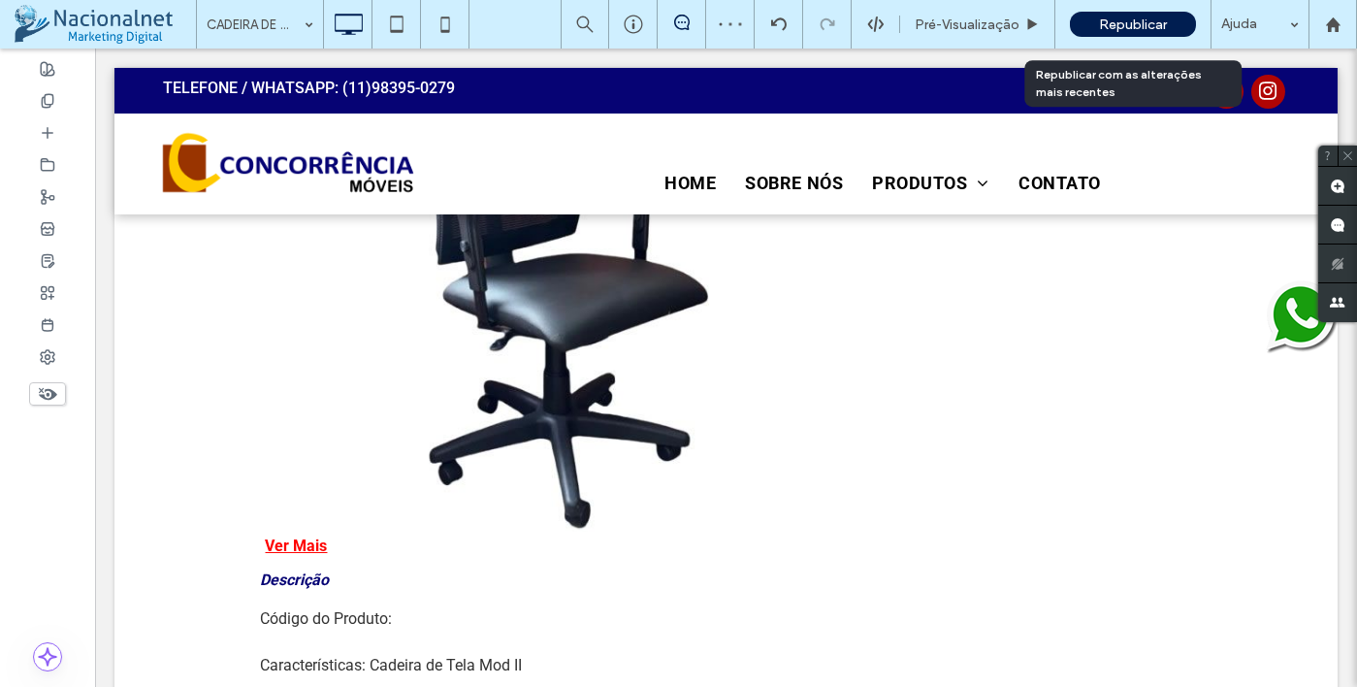
click at [1117, 16] on span "Republicar" at bounding box center [1133, 24] width 68 height 16
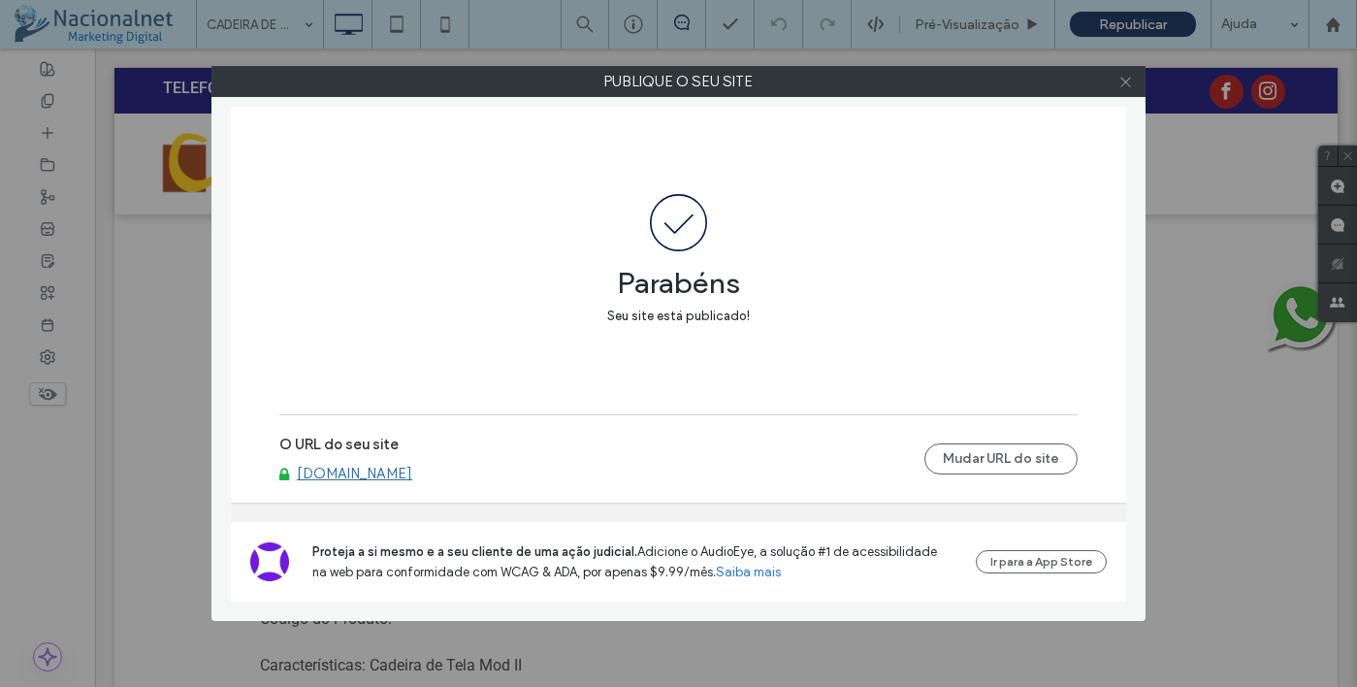
click at [1121, 90] on span at bounding box center [1125, 81] width 15 height 29
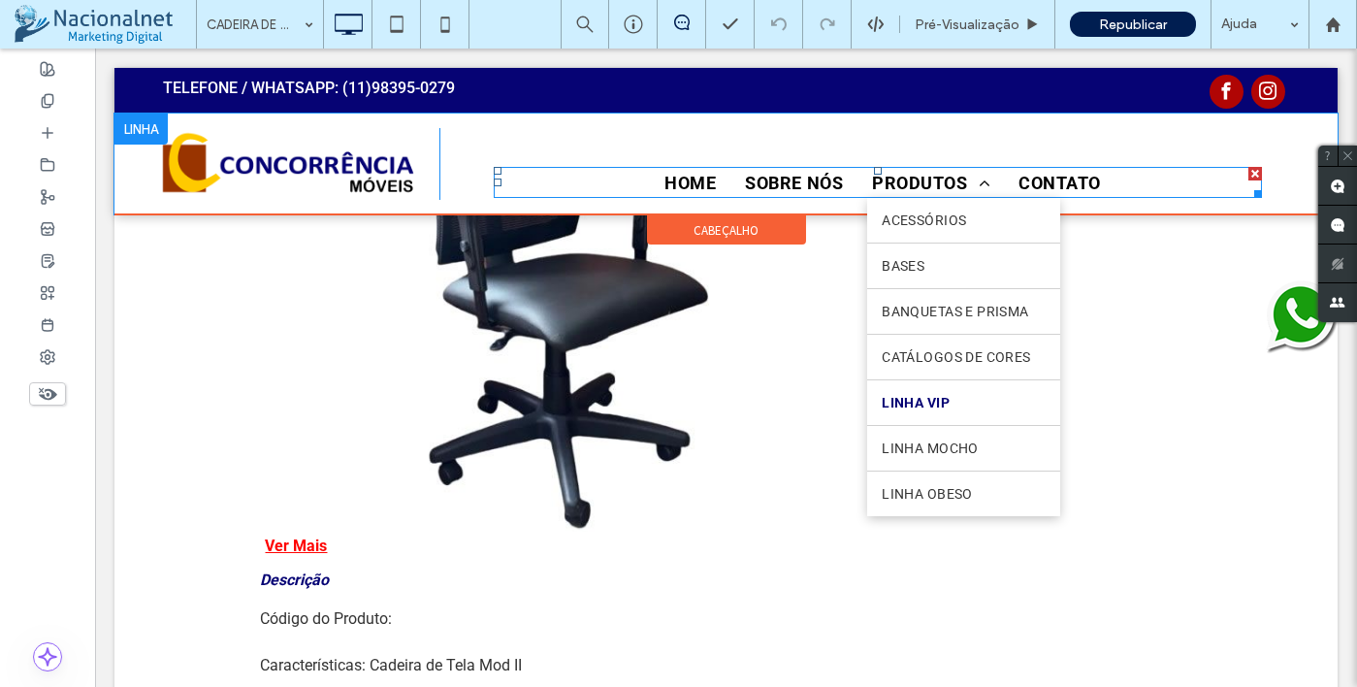
click at [903, 410] on span "LINHA VIP" at bounding box center [916, 403] width 68 height 16
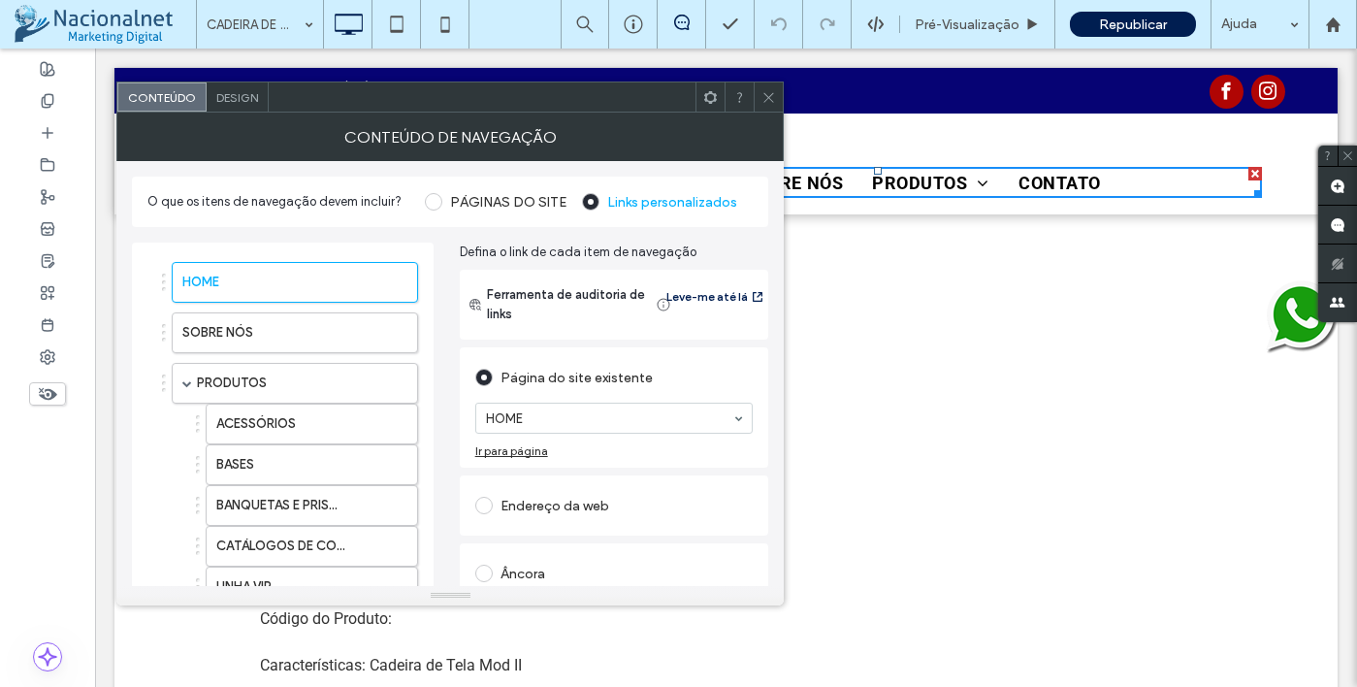
click at [760, 88] on div at bounding box center [768, 96] width 29 height 29
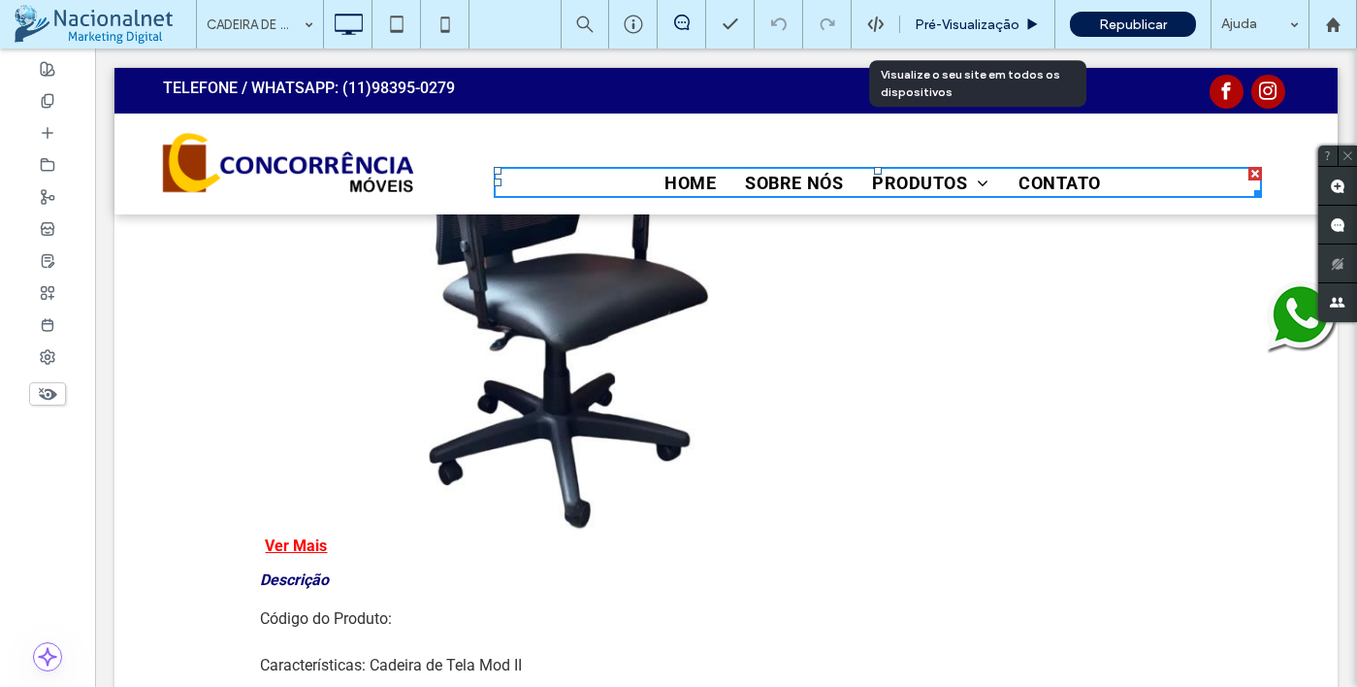
click at [1008, 16] on span "Pré-Visualizaçāo" at bounding box center [967, 24] width 105 height 16
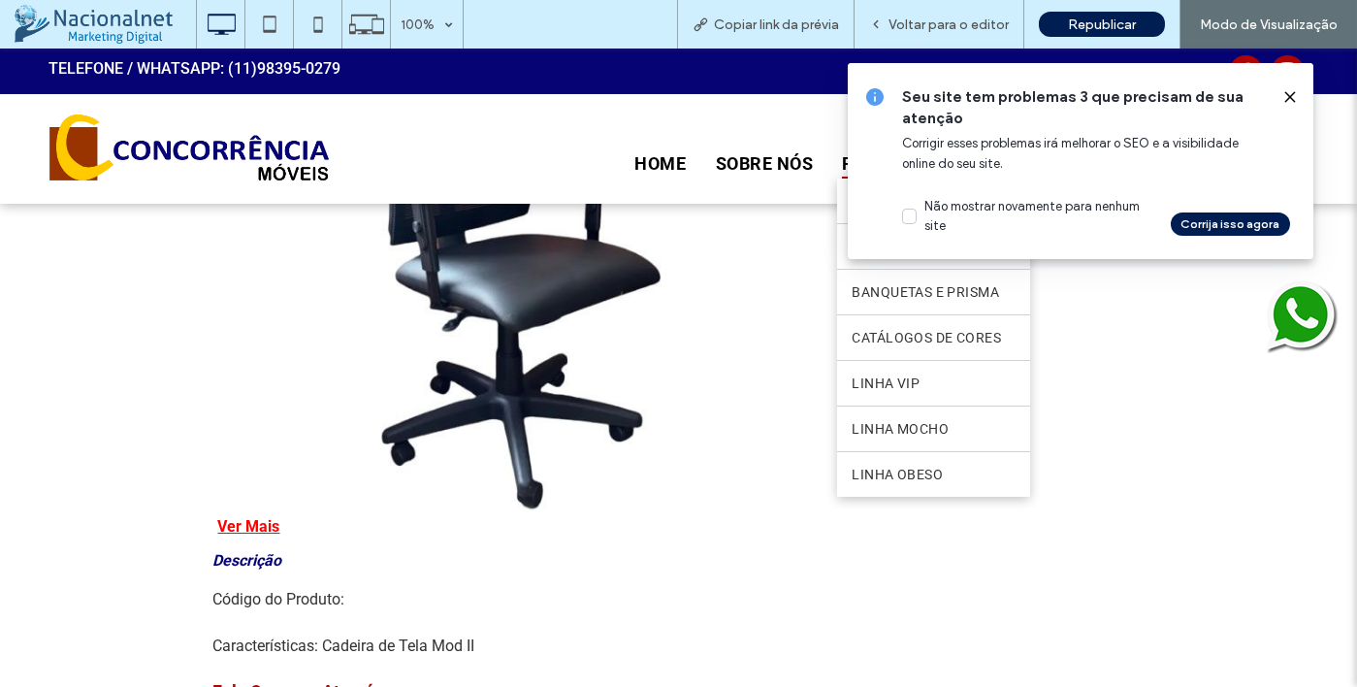
click at [842, 161] on span "PRODUTOS" at bounding box center [900, 162] width 117 height 31
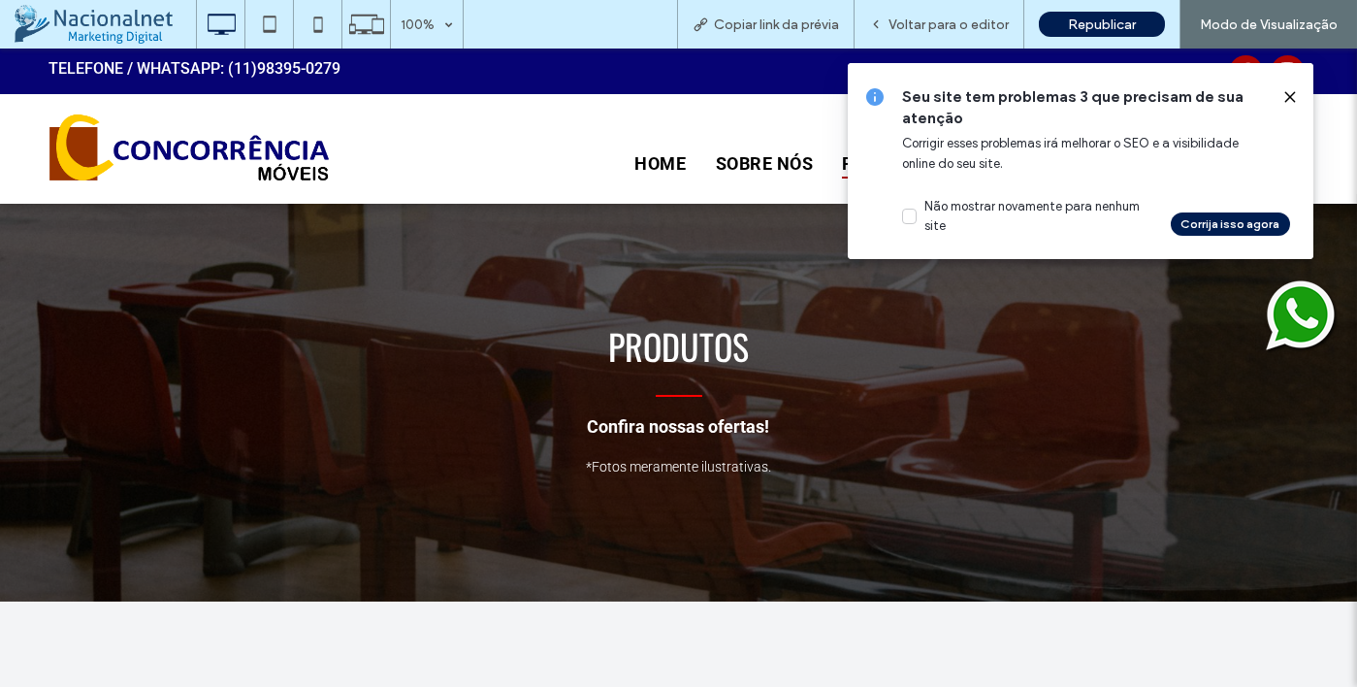
click at [1294, 98] on icon at bounding box center [1290, 97] width 16 height 16
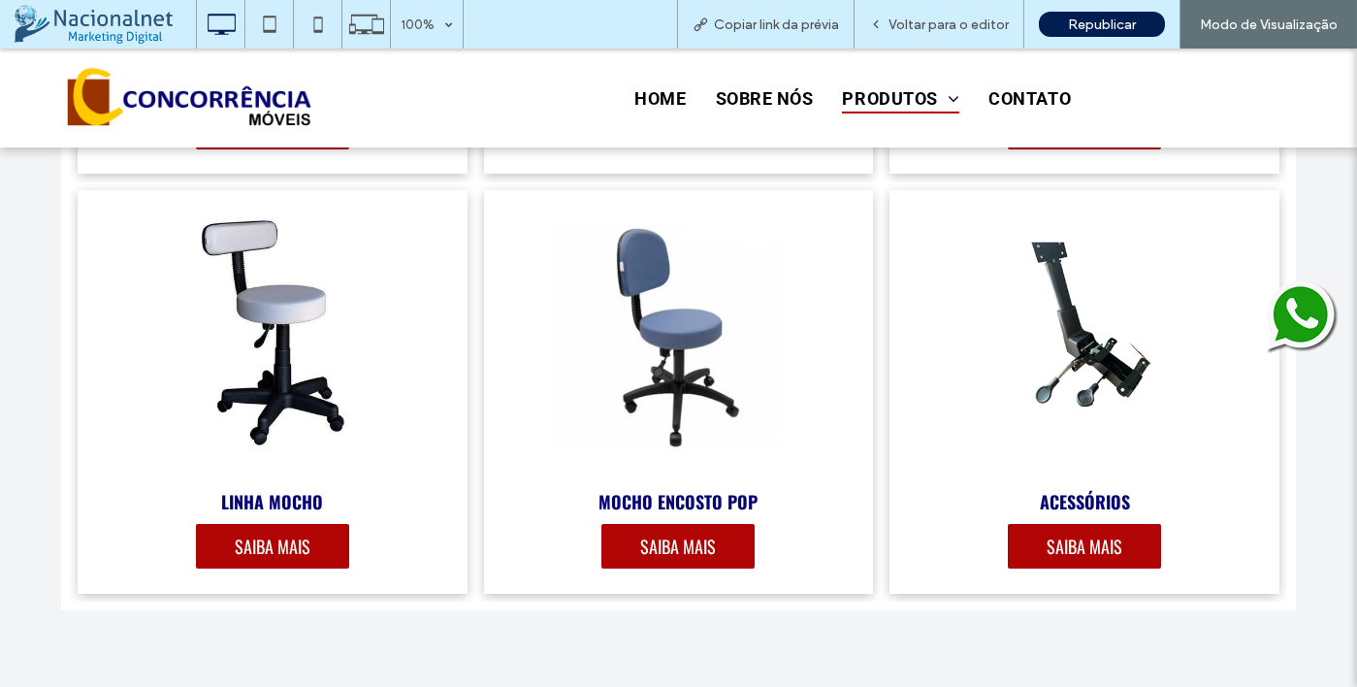
scroll to position [1073, 0]
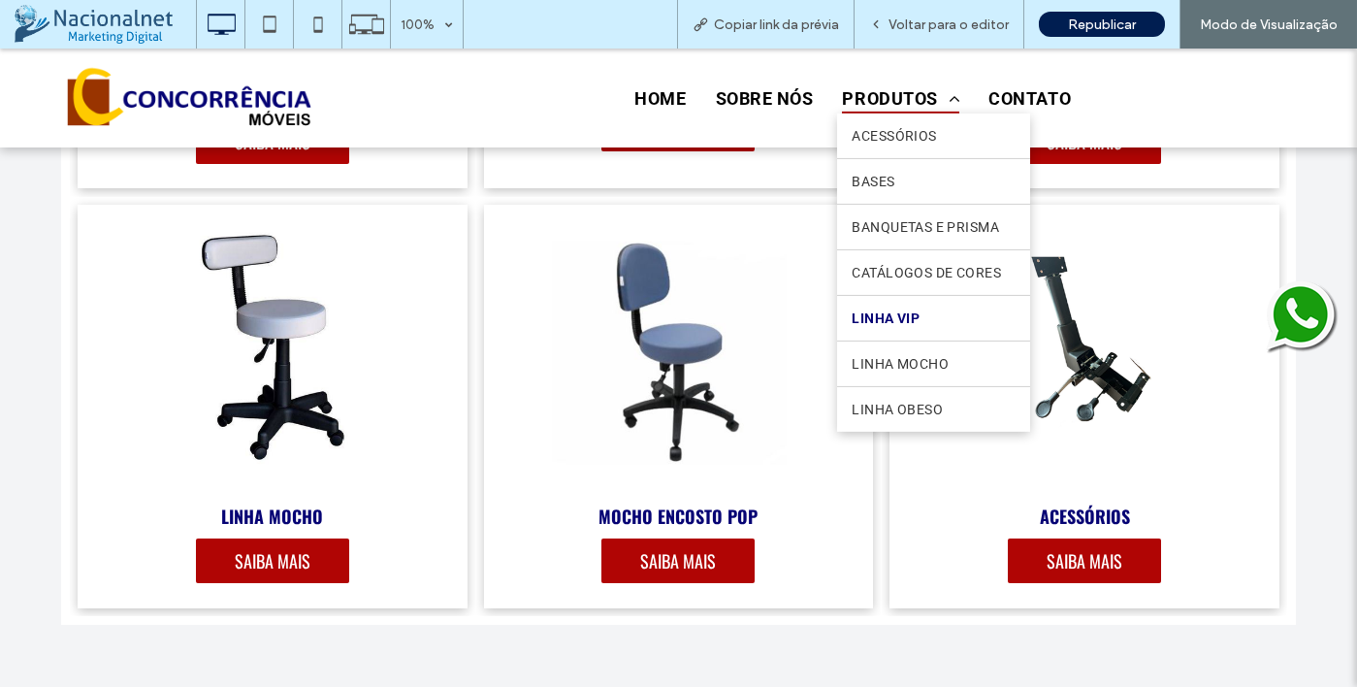
click at [898, 318] on span "LINHA VIP" at bounding box center [886, 318] width 68 height 16
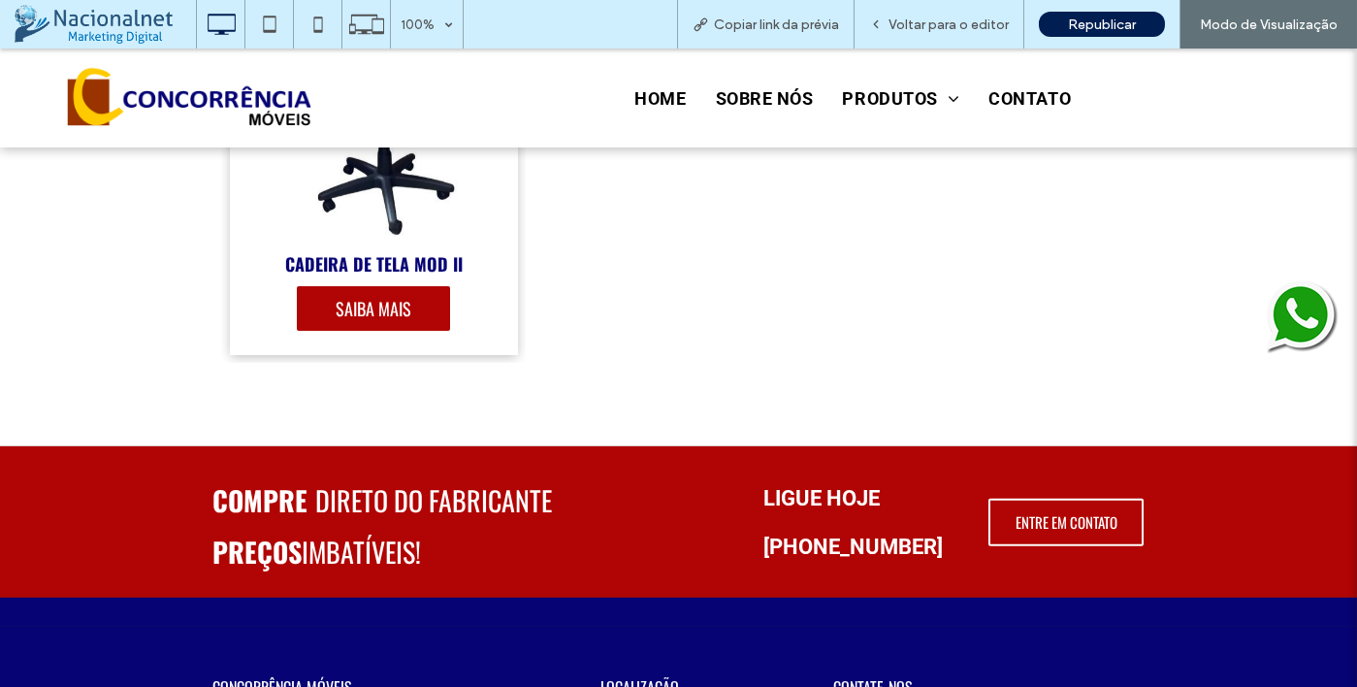
scroll to position [5529, 0]
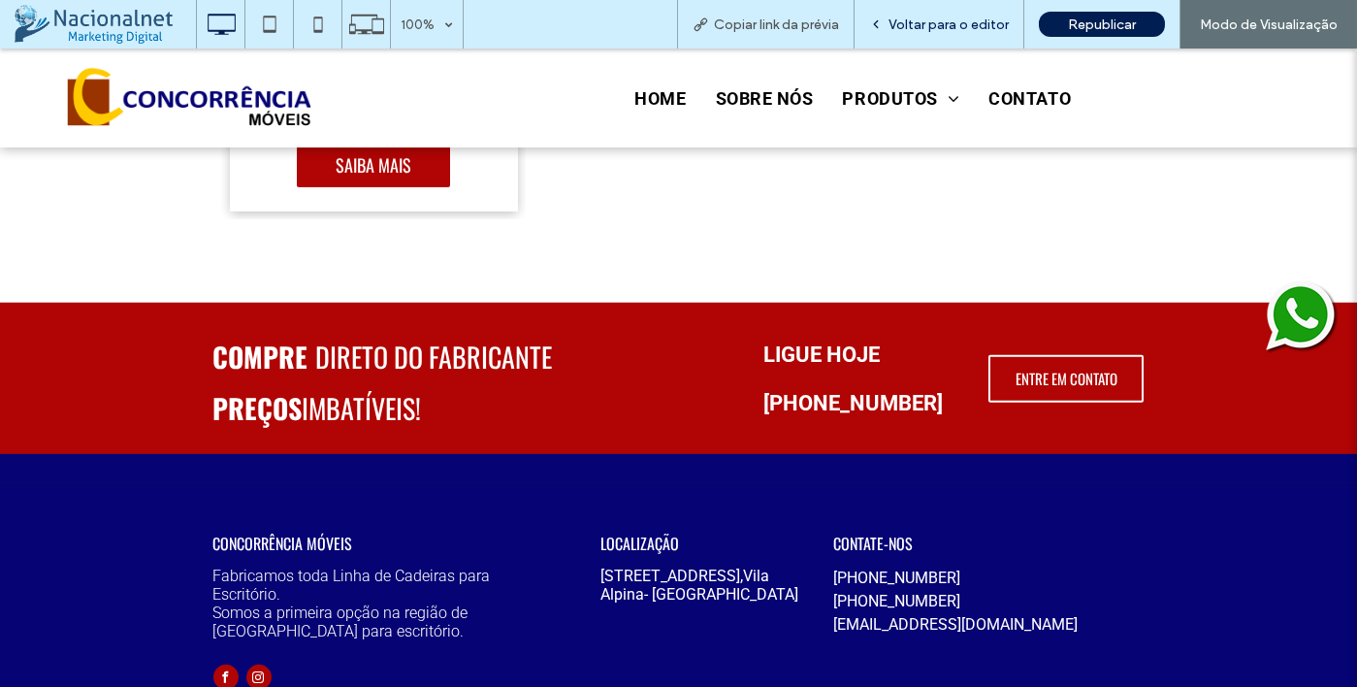
click at [974, 36] on div "Voltar para o editor" at bounding box center [940, 24] width 170 height 49
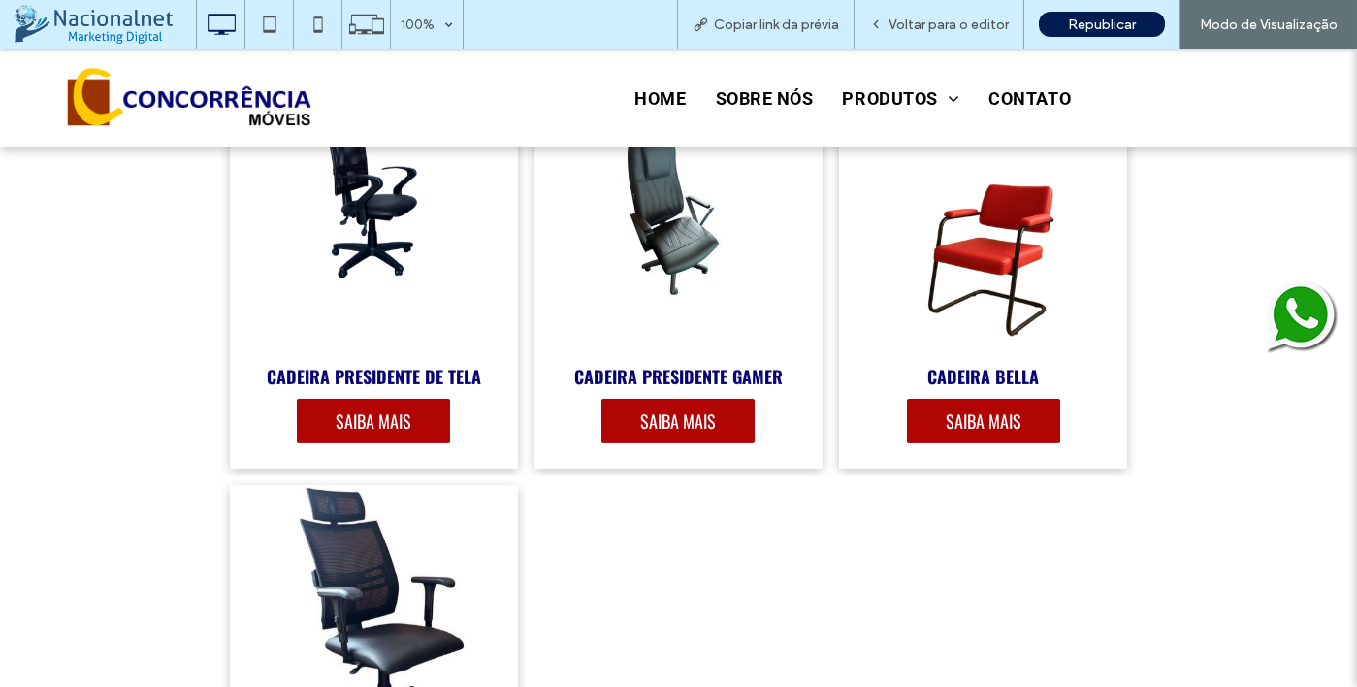
scroll to position [4850, 0]
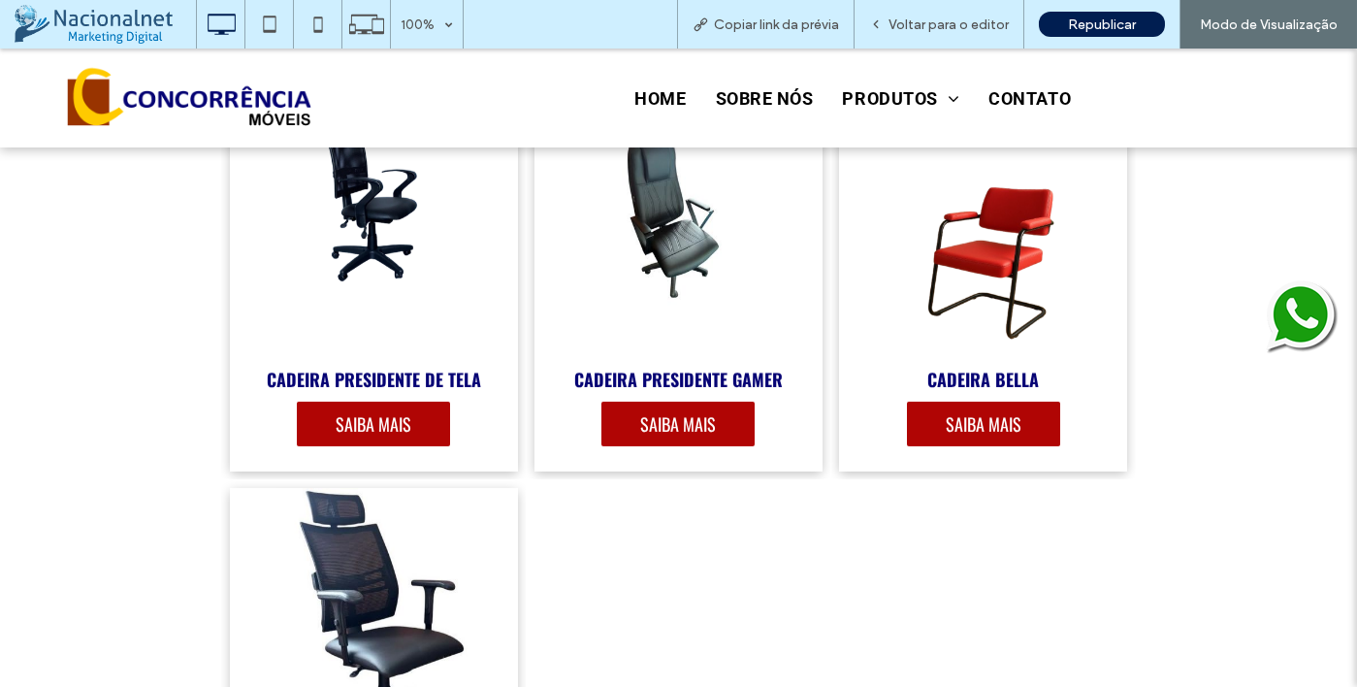
click at [994, 285] on link at bounding box center [983, 210] width 306 height 302
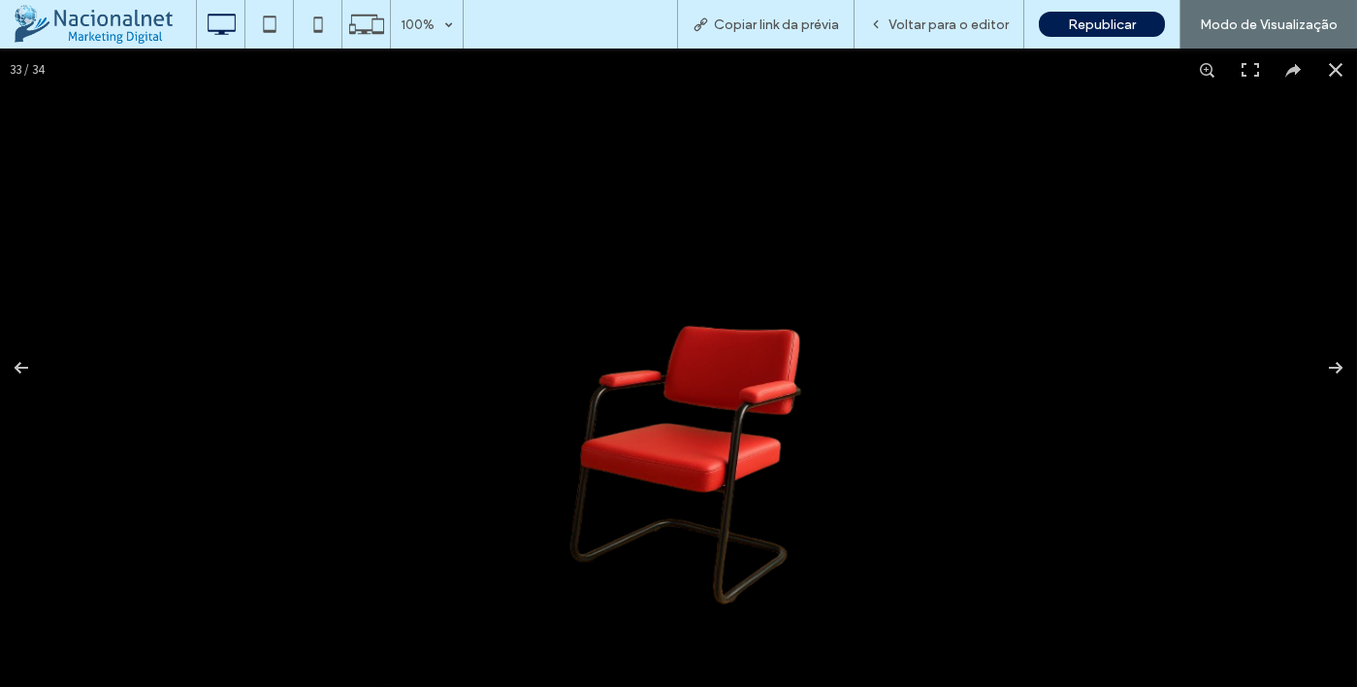
scroll to position [4291, 0]
click at [1006, 27] on span "Voltar para o editor" at bounding box center [949, 24] width 120 height 16
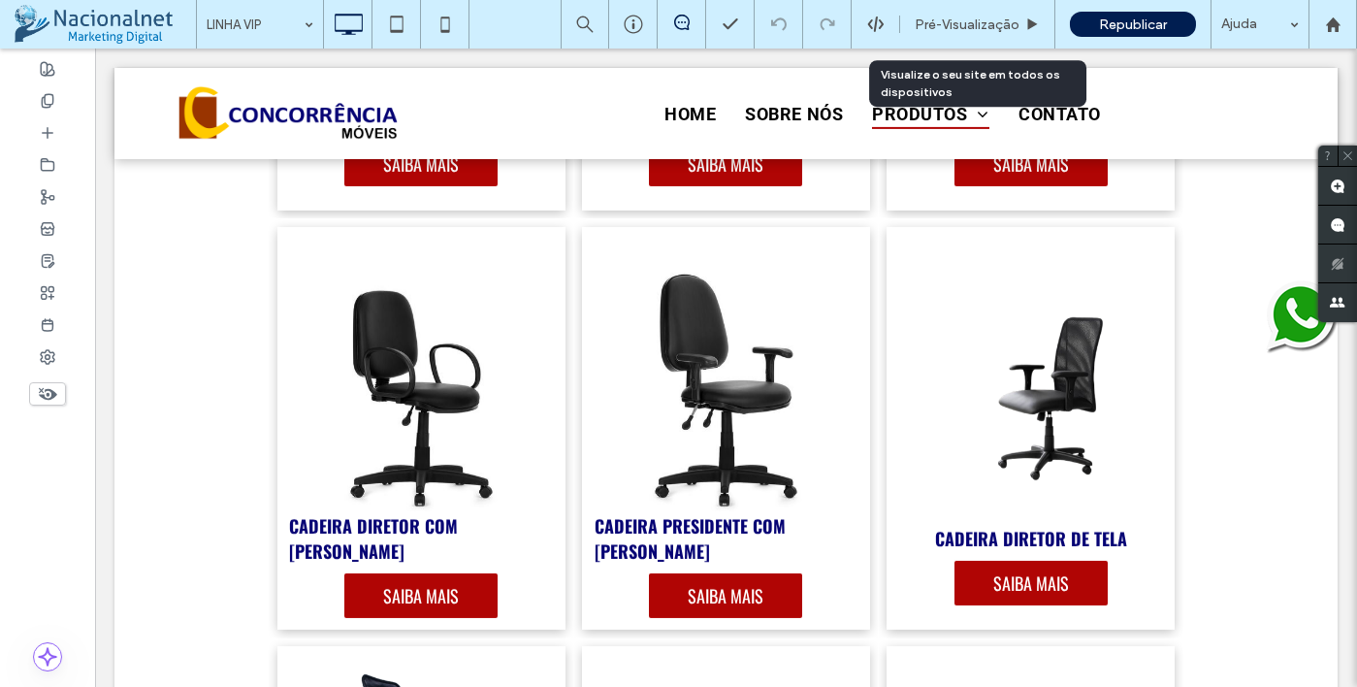
scroll to position [4850, 0]
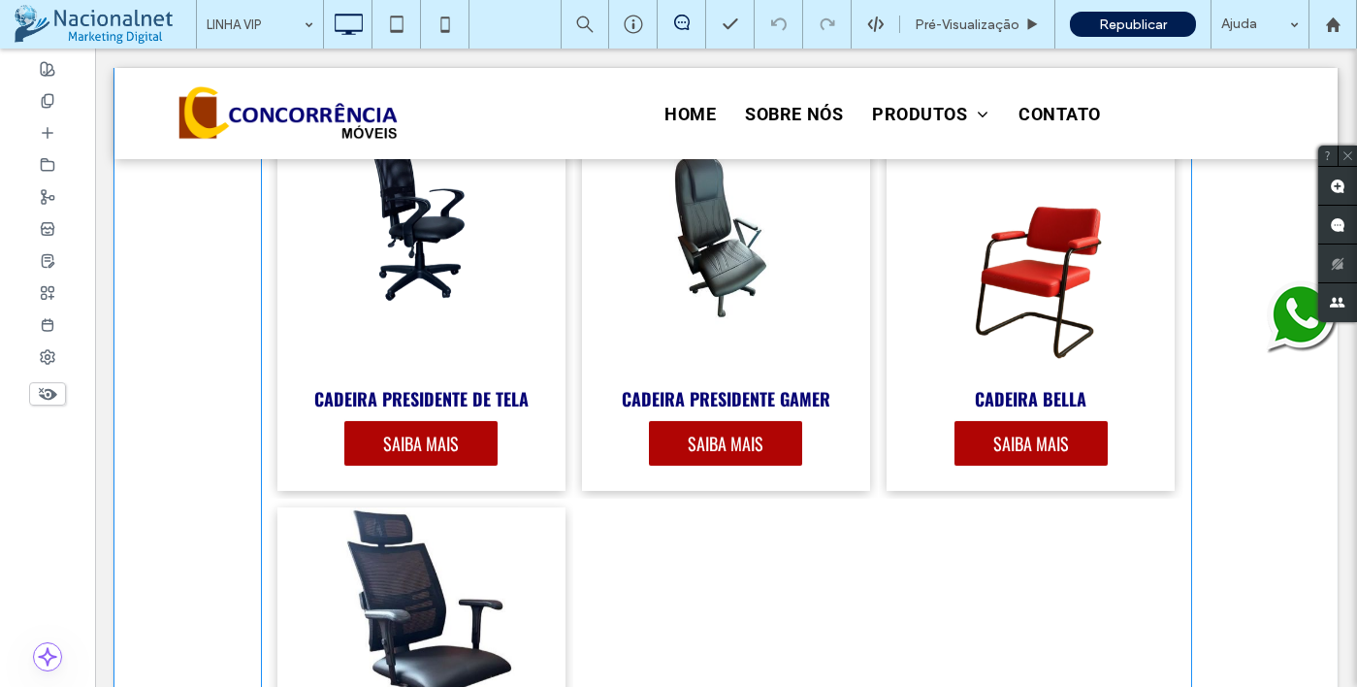
click at [995, 309] on link at bounding box center [1031, 230] width 306 height 302
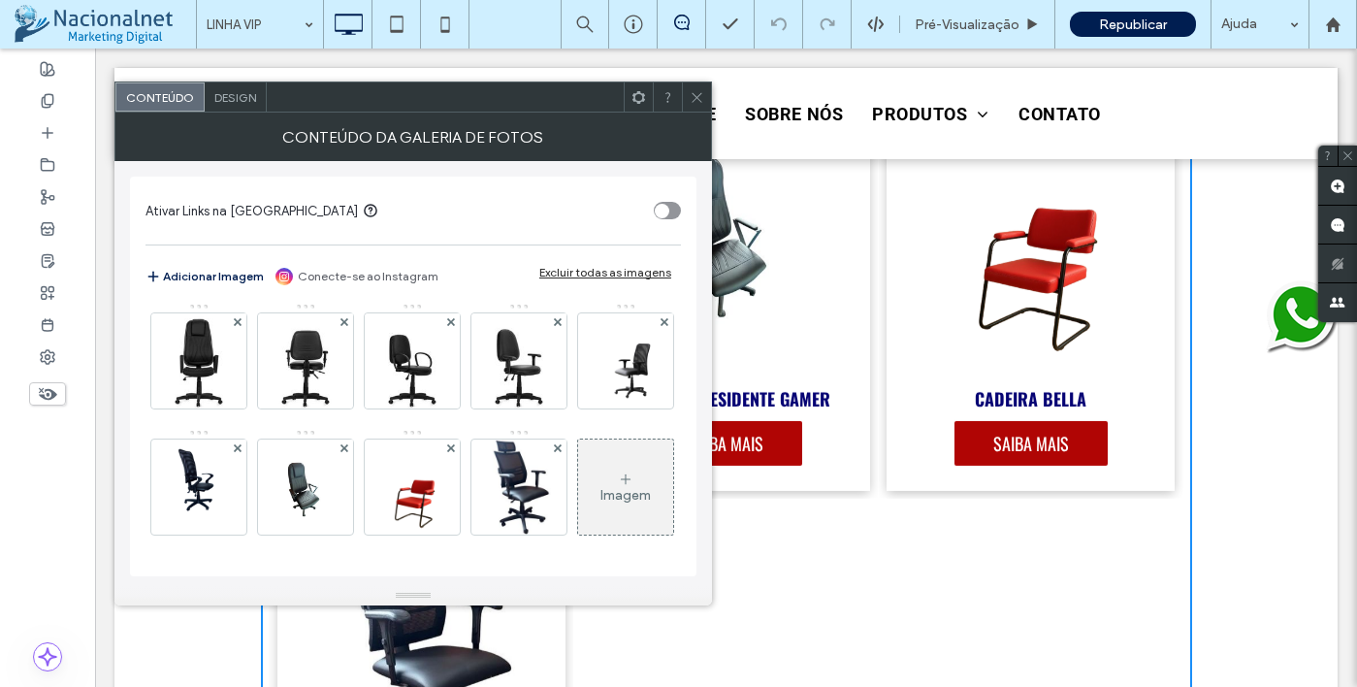
scroll to position [886, 0]
click at [380, 482] on img at bounding box center [411, 486] width 63 height 95
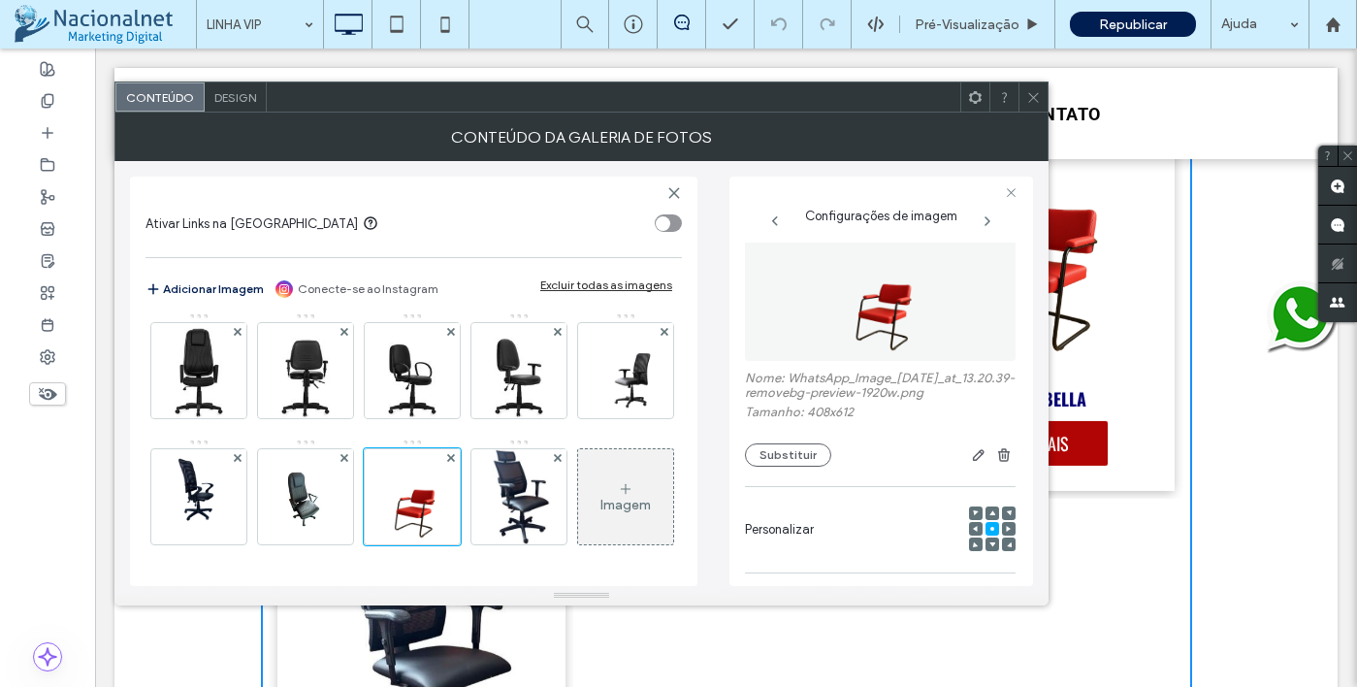
scroll to position [0, 0]
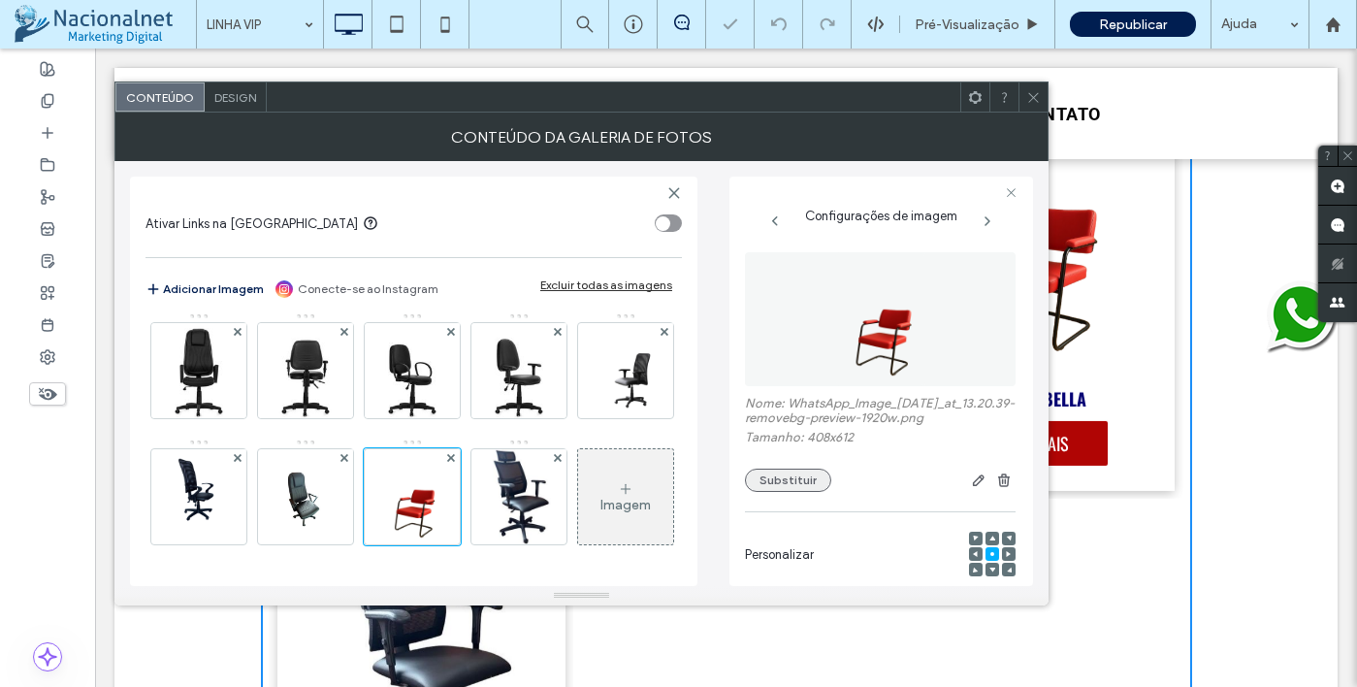
click at [793, 487] on button "Substituir" at bounding box center [788, 480] width 86 height 23
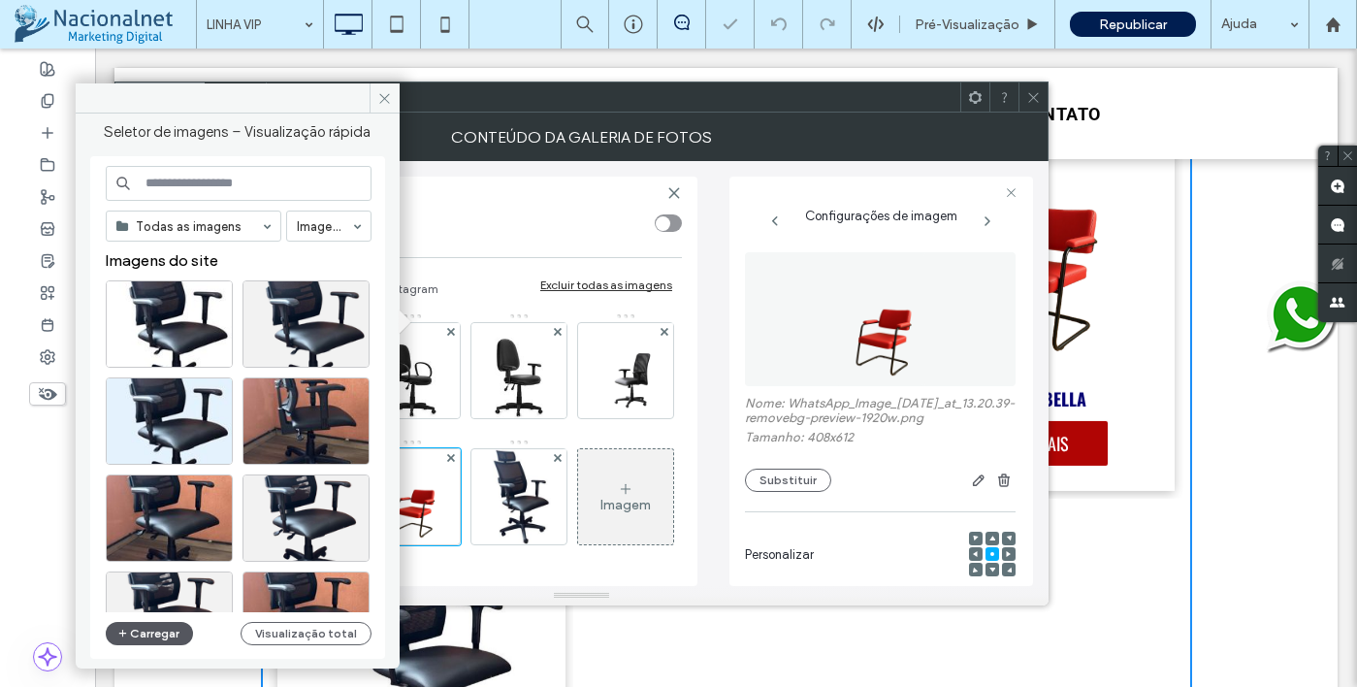
click at [147, 627] on button "Carregar" at bounding box center [150, 633] width 88 height 23
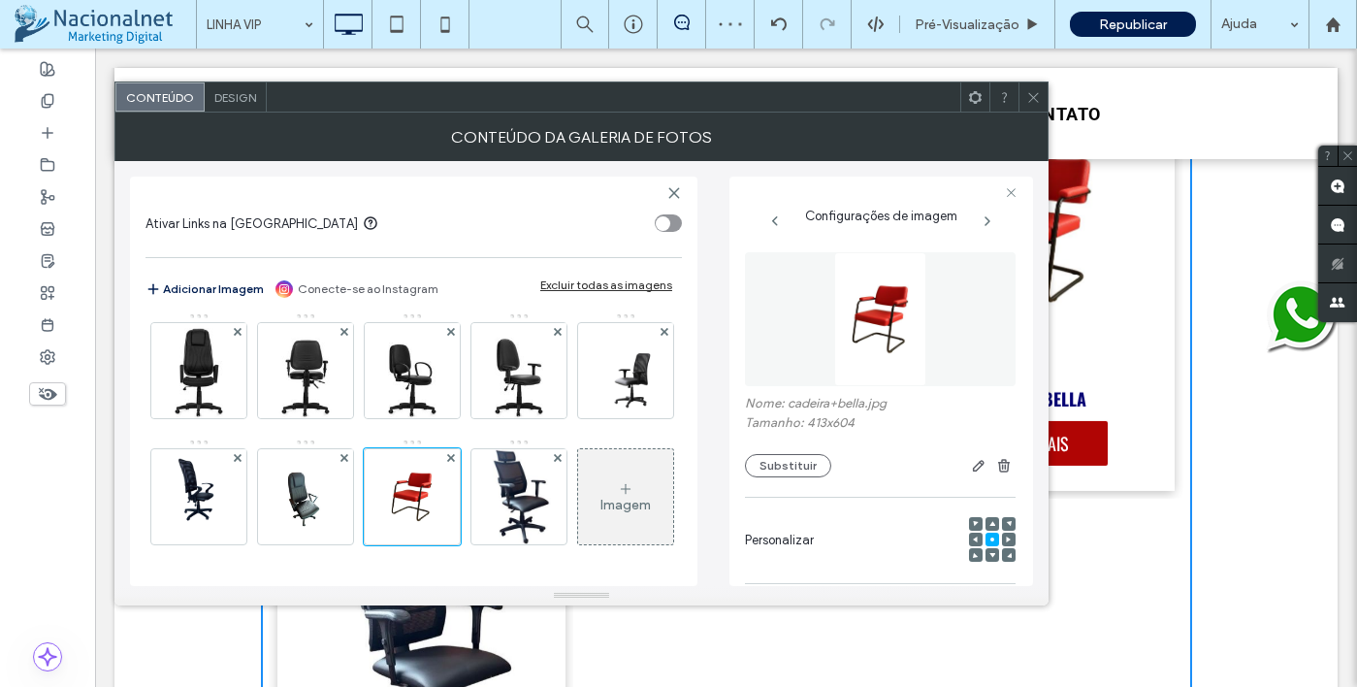
click at [1036, 99] on icon at bounding box center [1033, 97] width 15 height 15
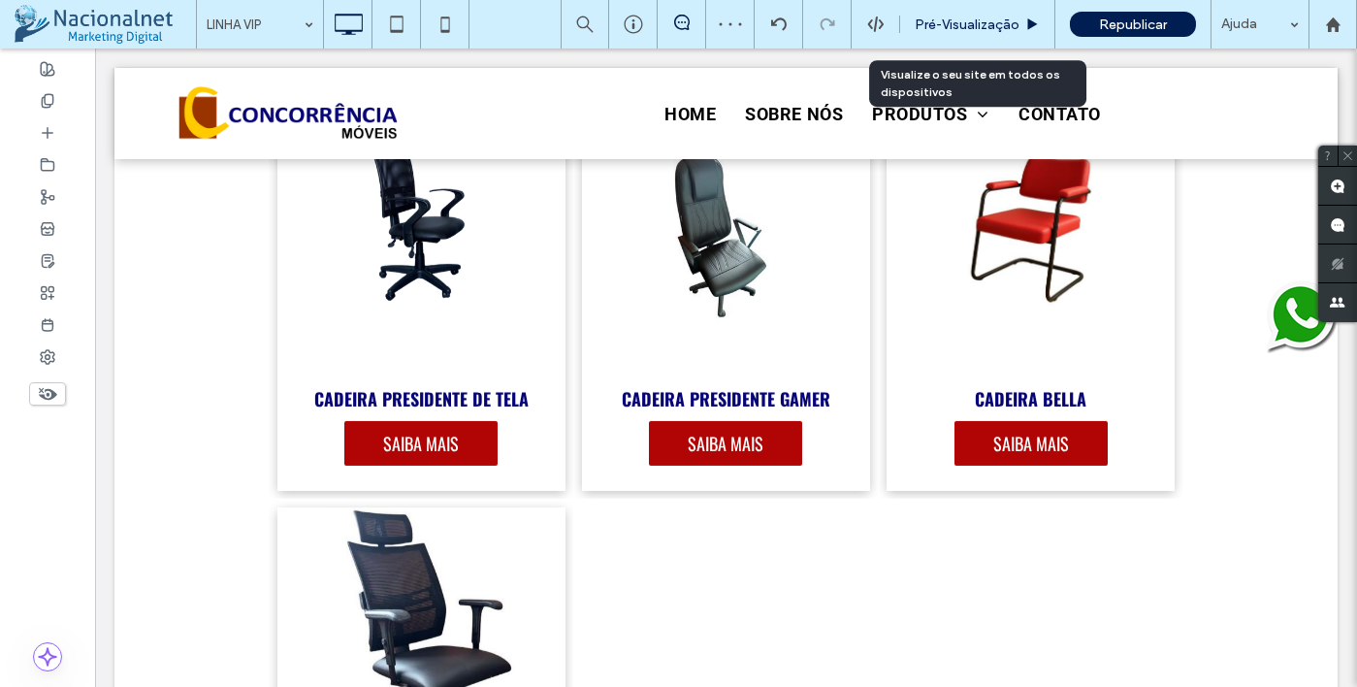
click at [1000, 17] on span "Pré-Visualizaçāo" at bounding box center [967, 24] width 105 height 16
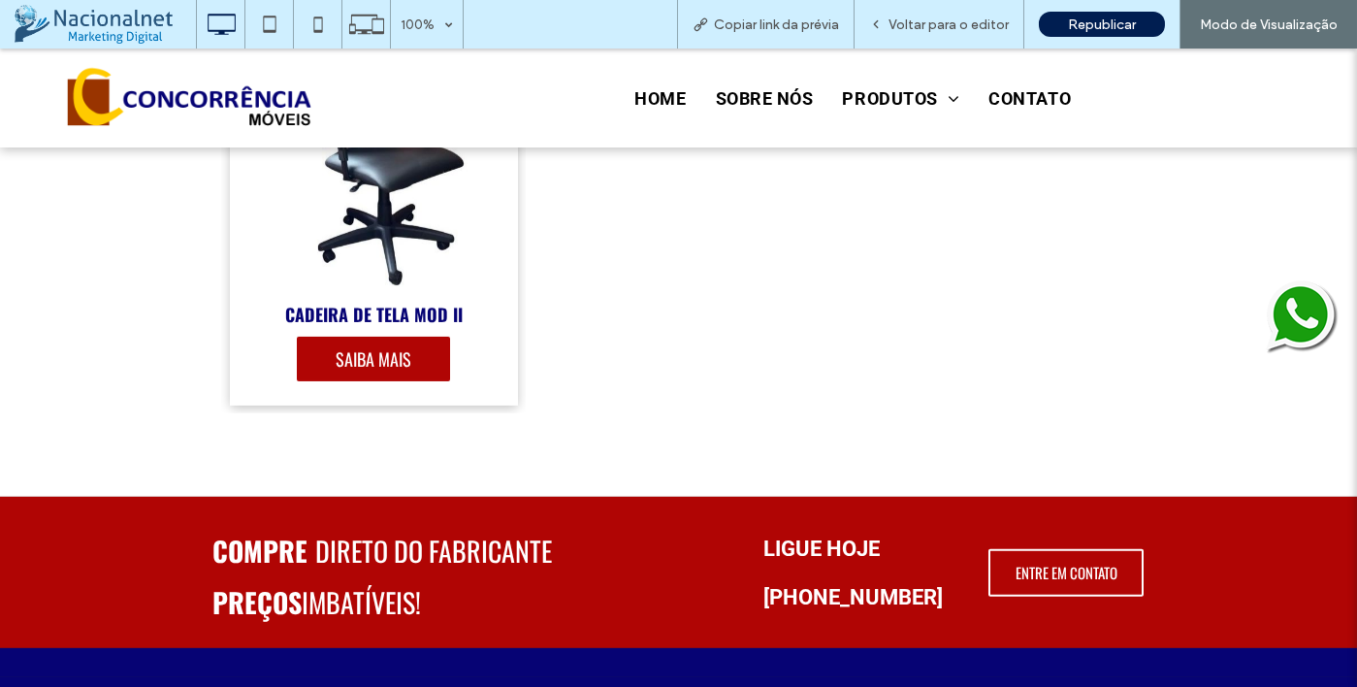
scroll to position [4850, 0]
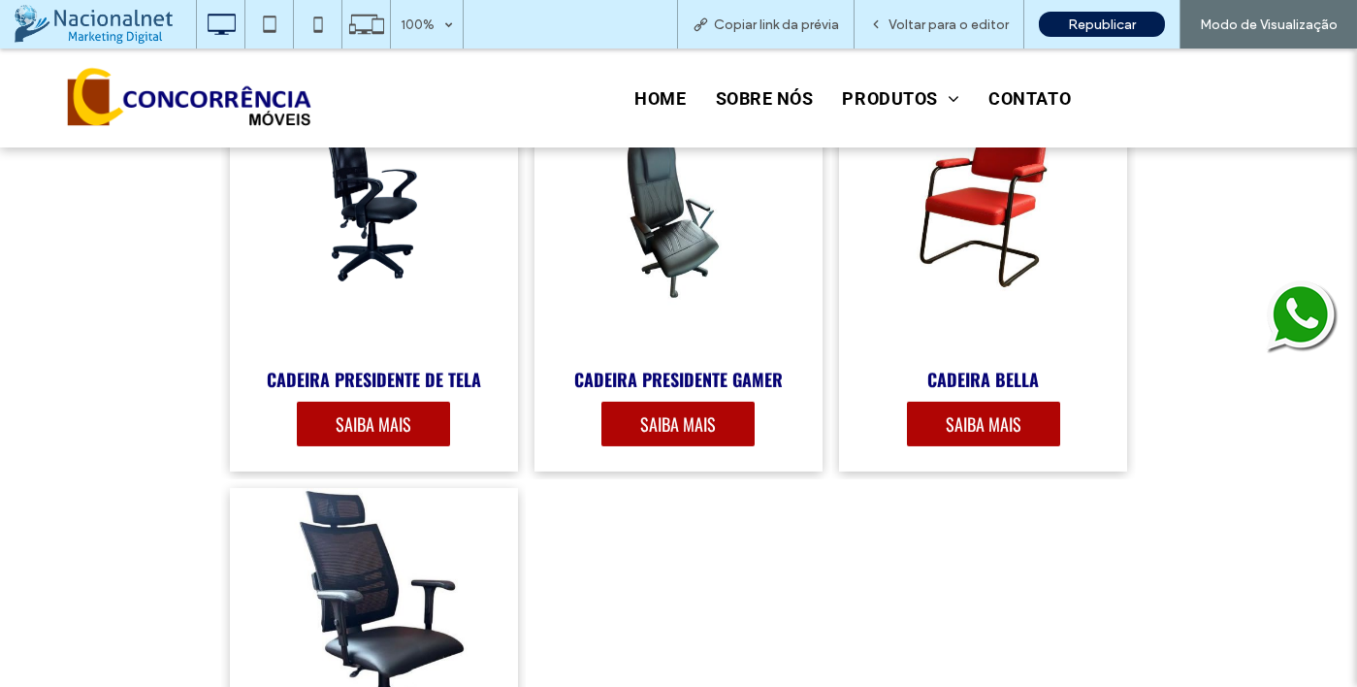
click at [1004, 419] on span "SAIBA MAIS" at bounding box center [983, 424] width 114 height 45
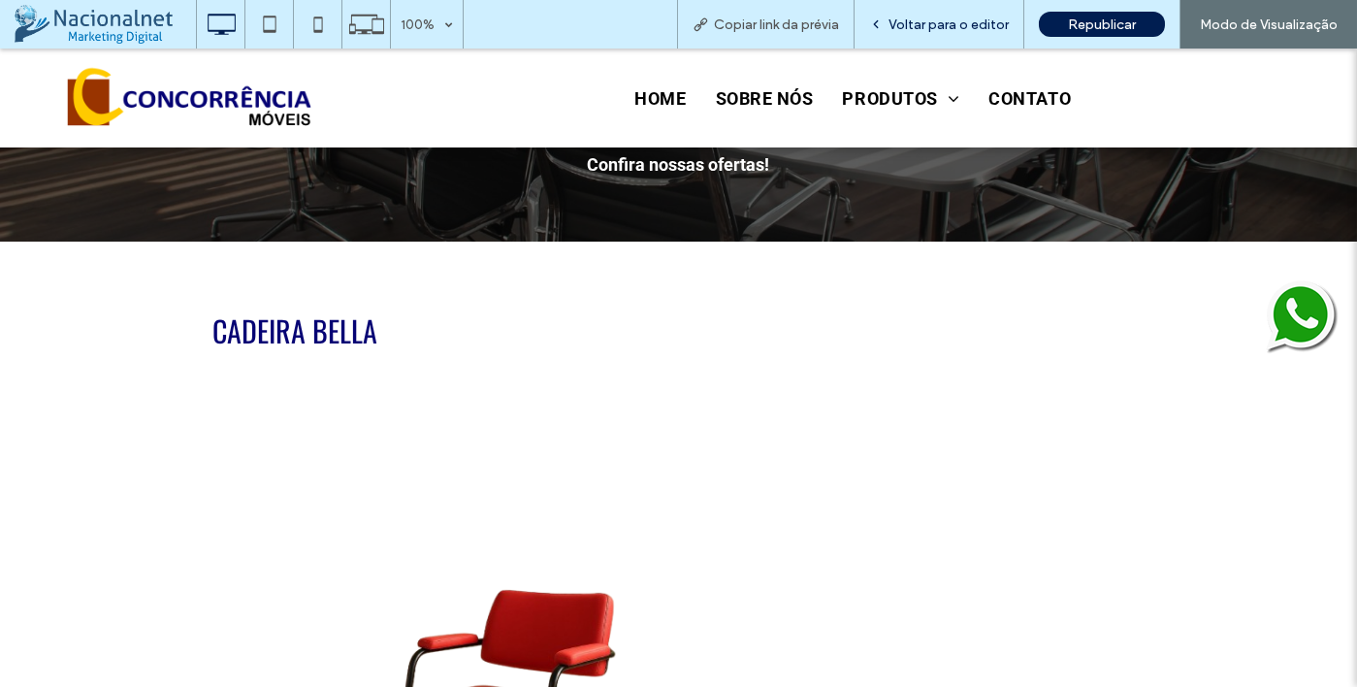
click at [940, 26] on span "Voltar para o editor" at bounding box center [949, 24] width 120 height 16
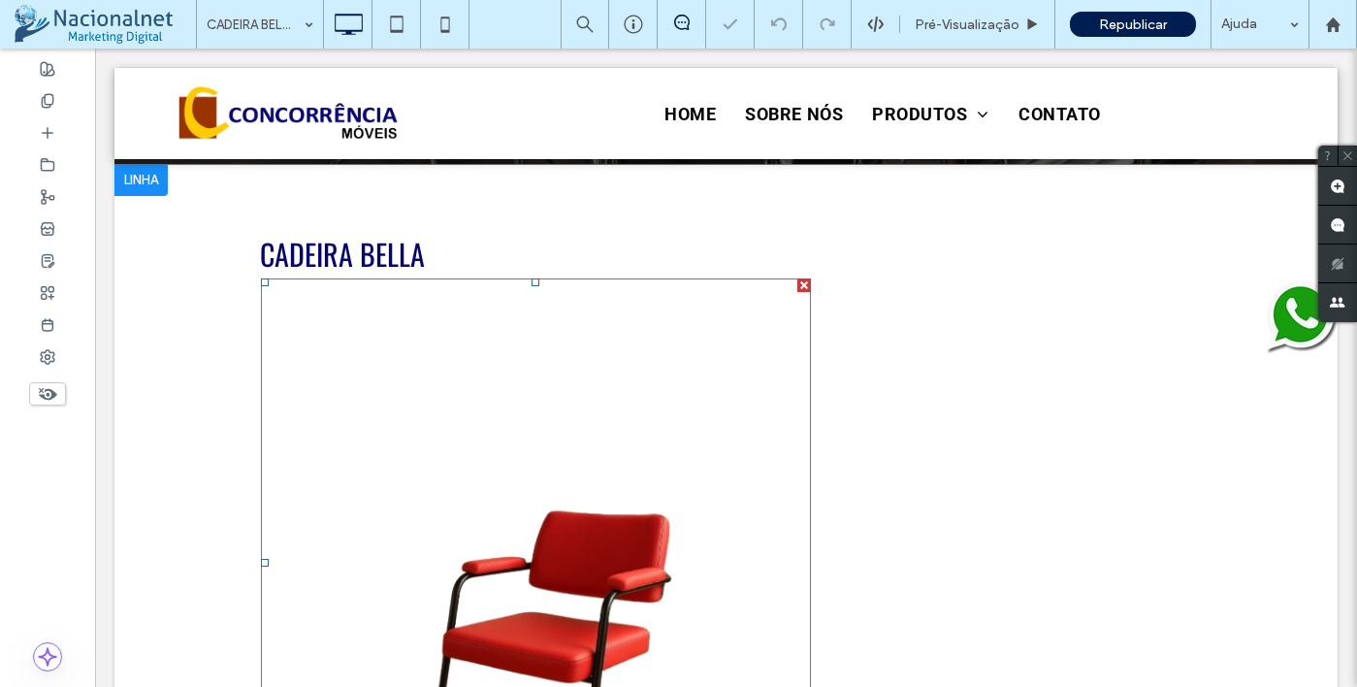
scroll to position [485, 0]
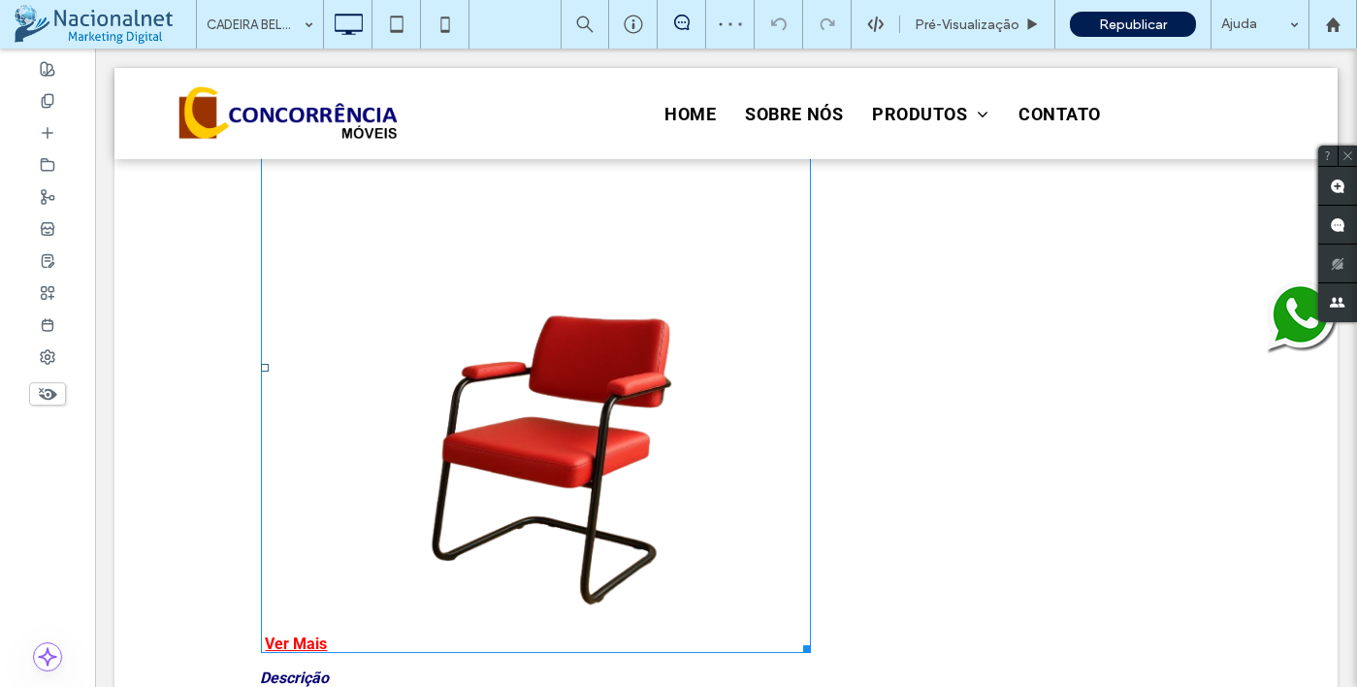
click at [636, 450] on link at bounding box center [535, 358] width 573 height 573
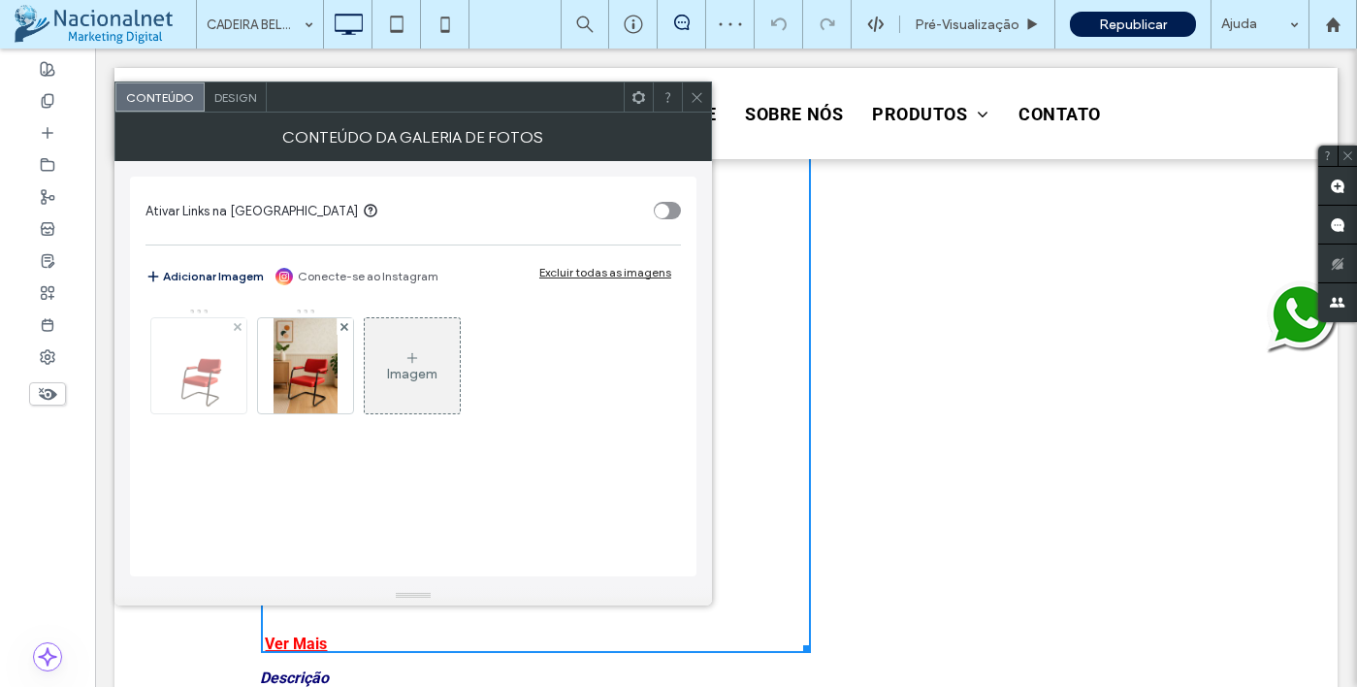
click at [225, 372] on img at bounding box center [198, 365] width 63 height 95
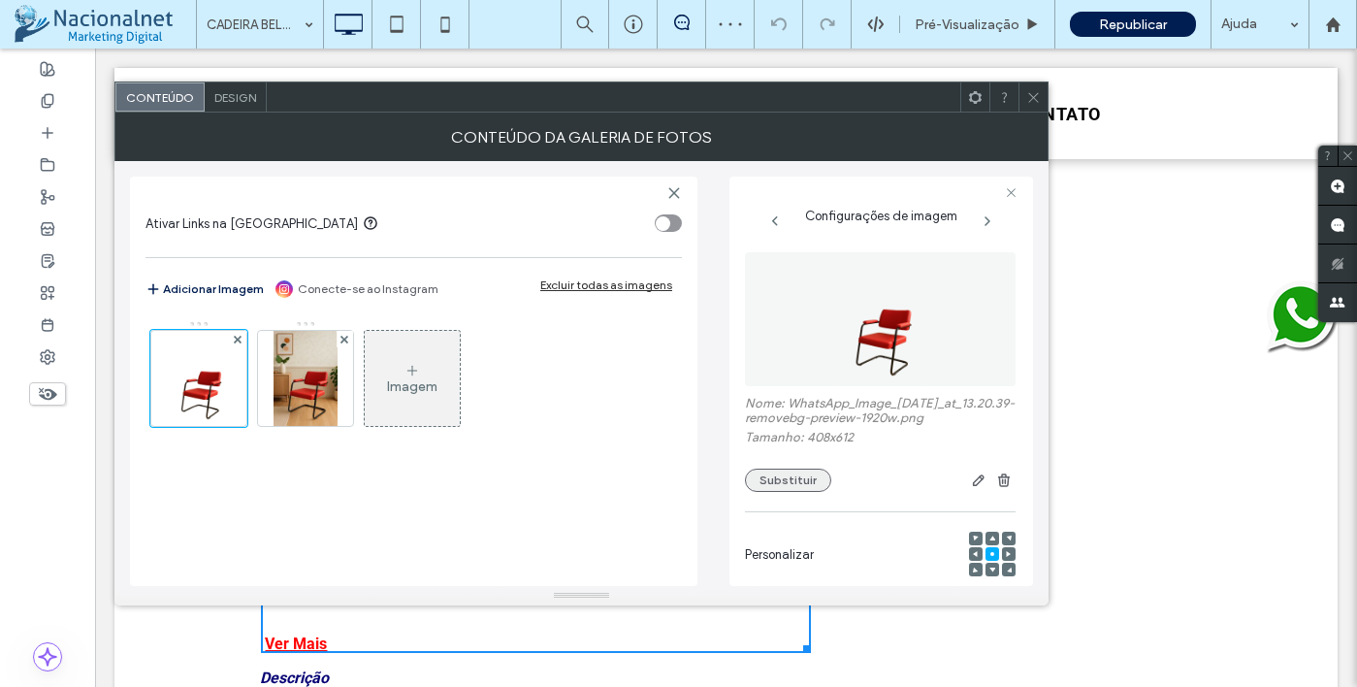
click at [825, 492] on button "Substituir" at bounding box center [788, 480] width 86 height 23
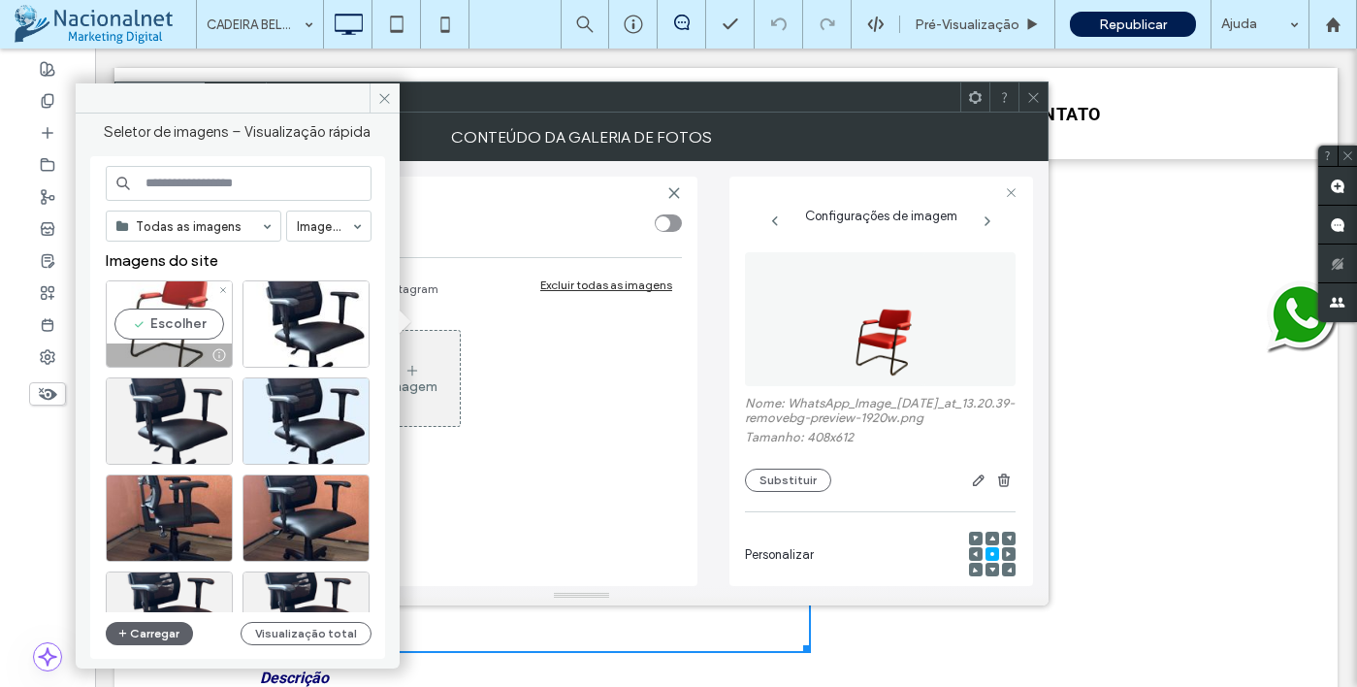
click at [158, 330] on div "Escolher" at bounding box center [169, 323] width 127 height 87
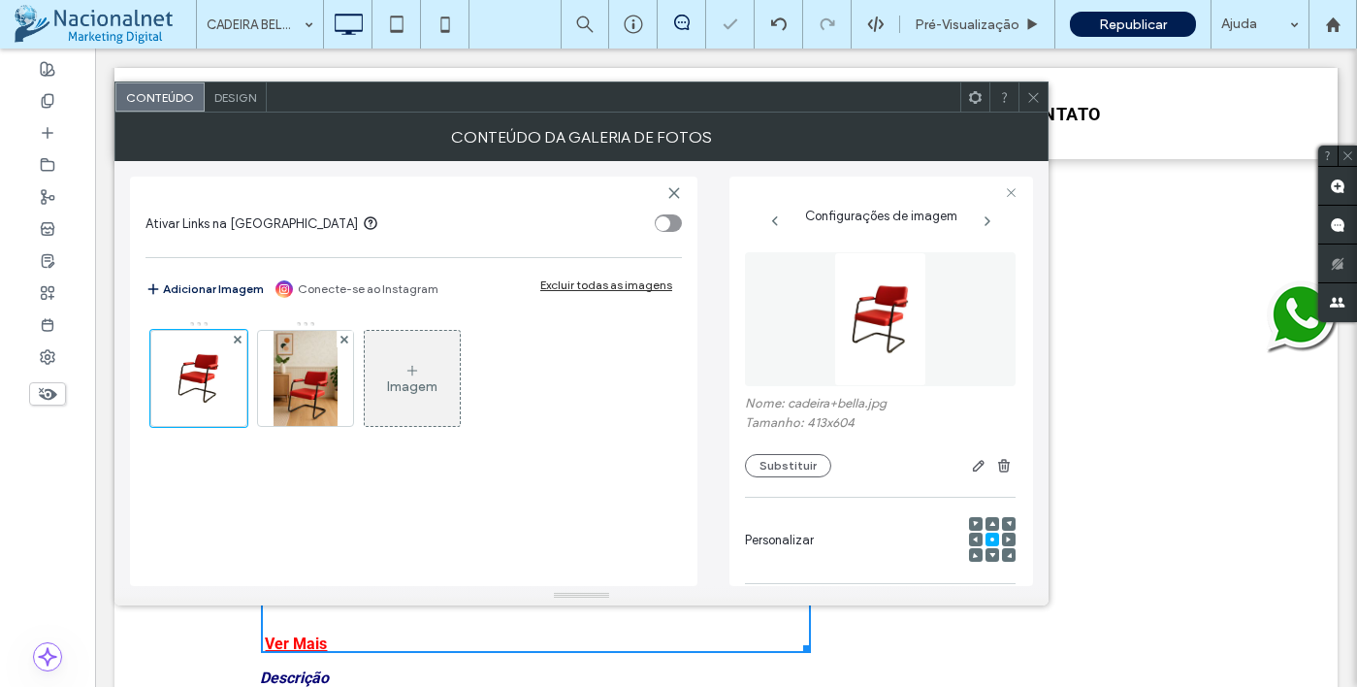
click at [1043, 108] on div at bounding box center [1033, 96] width 29 height 29
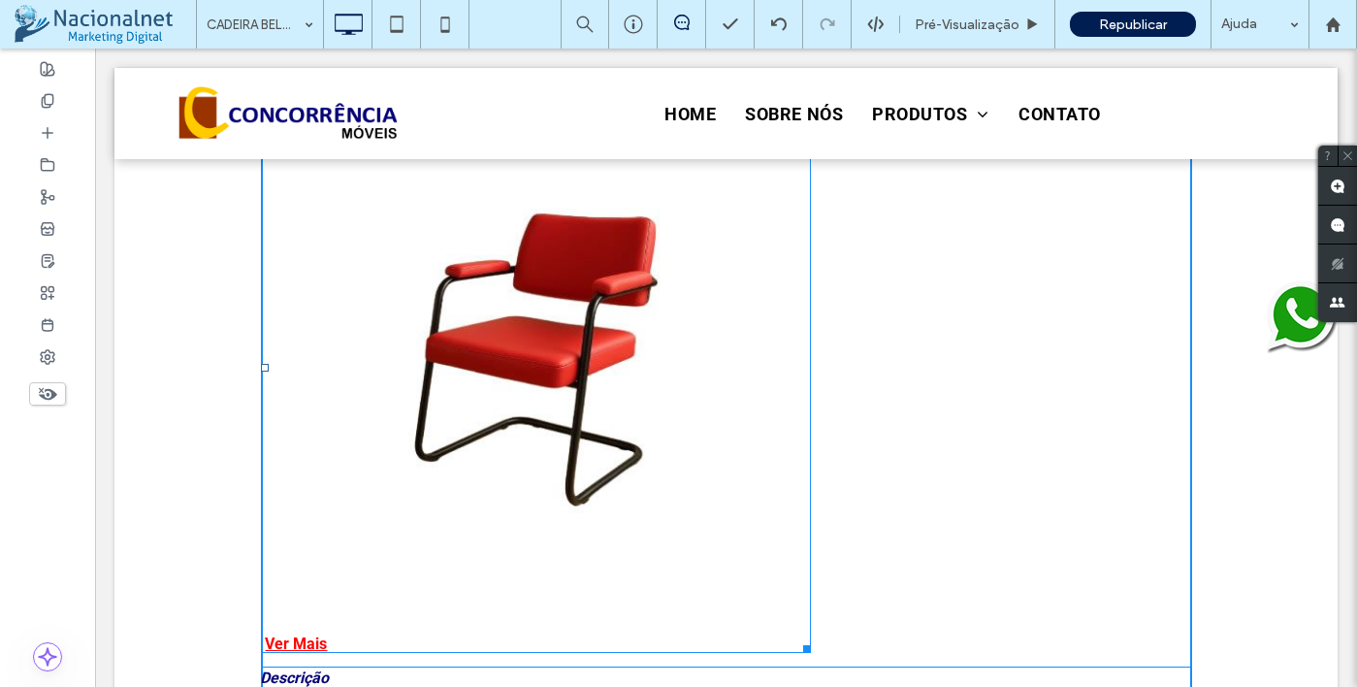
drag, startPoint x: 800, startPoint y: 645, endPoint x: 735, endPoint y: 516, distance: 144.5
click at [735, 516] on div "Button Button Ver Mais W:500.941 H:520.358" at bounding box center [536, 367] width 551 height 569
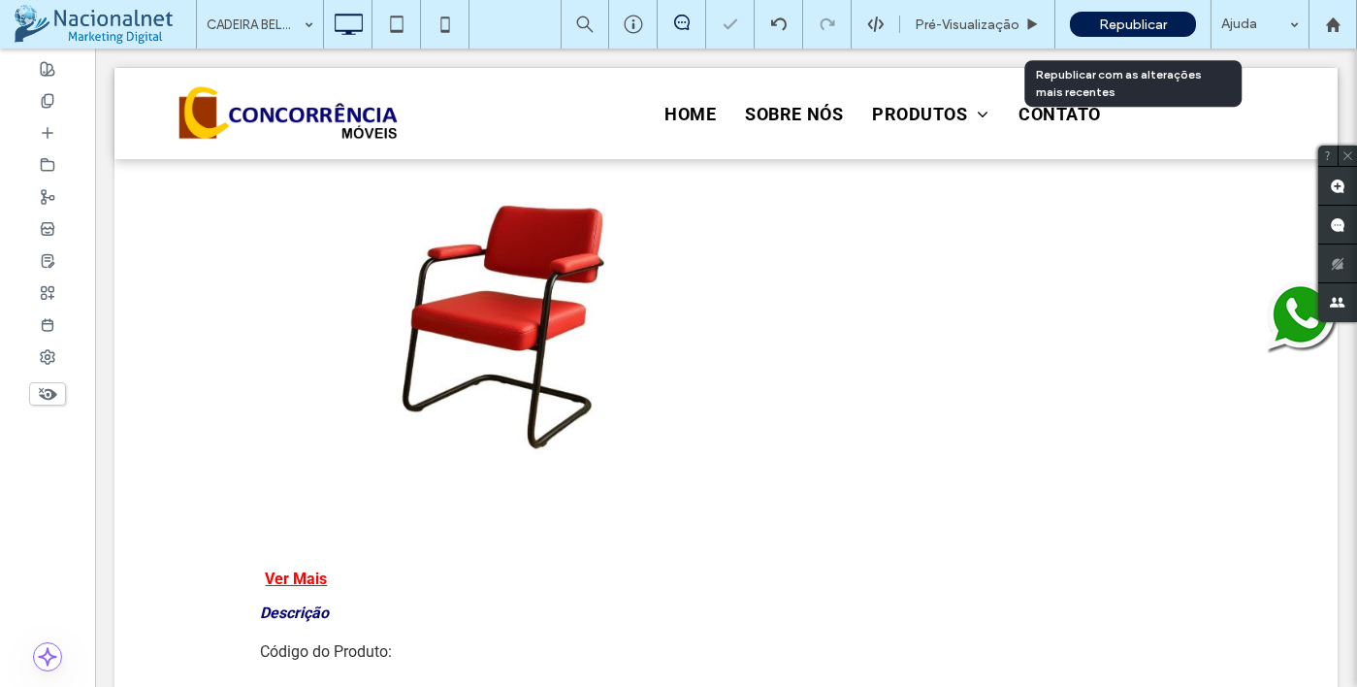
click at [1129, 27] on span "Republicar" at bounding box center [1133, 24] width 68 height 16
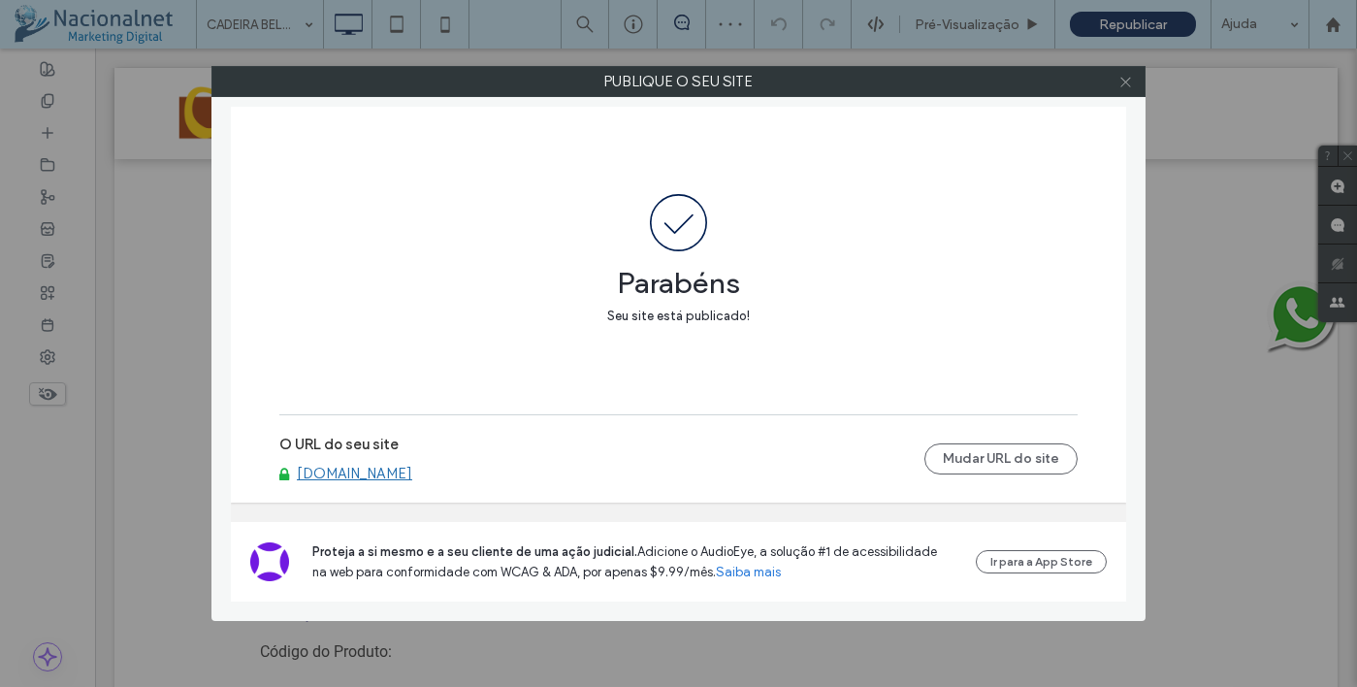
click at [1122, 75] on icon at bounding box center [1125, 82] width 15 height 15
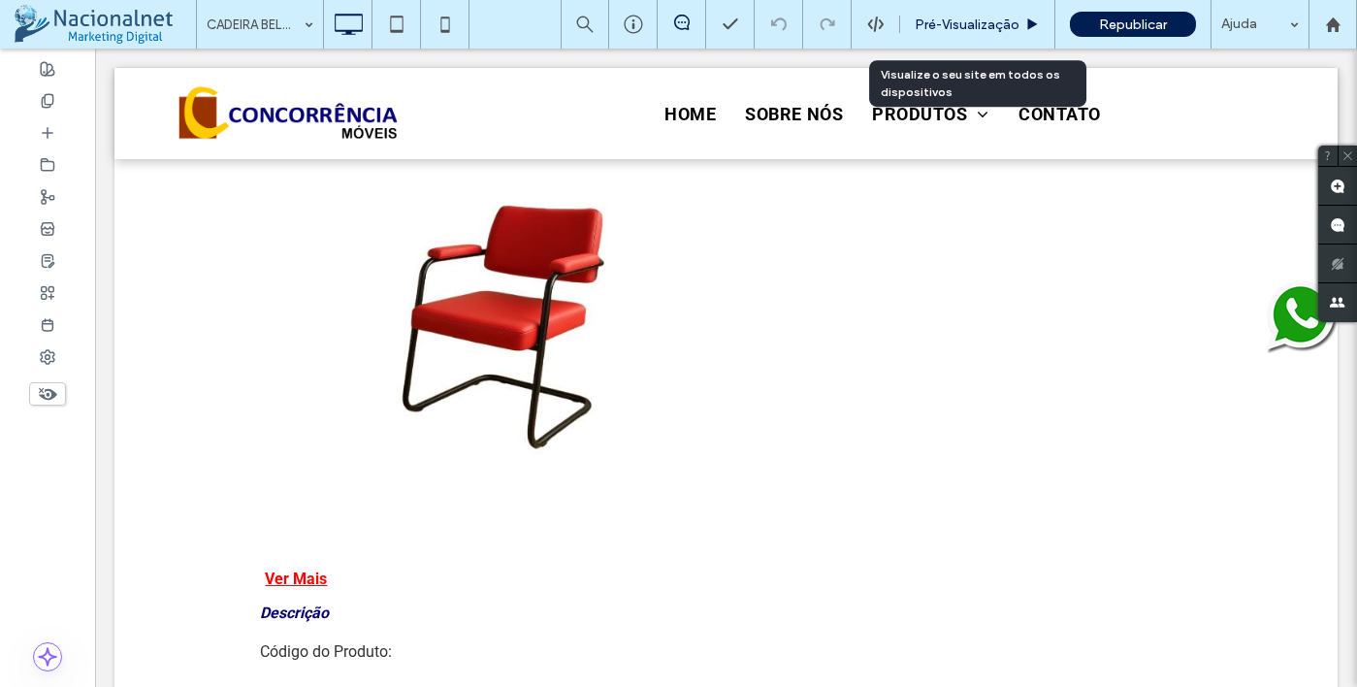
click at [966, 34] on div "Pré-Visualizaçāo" at bounding box center [977, 24] width 155 height 49
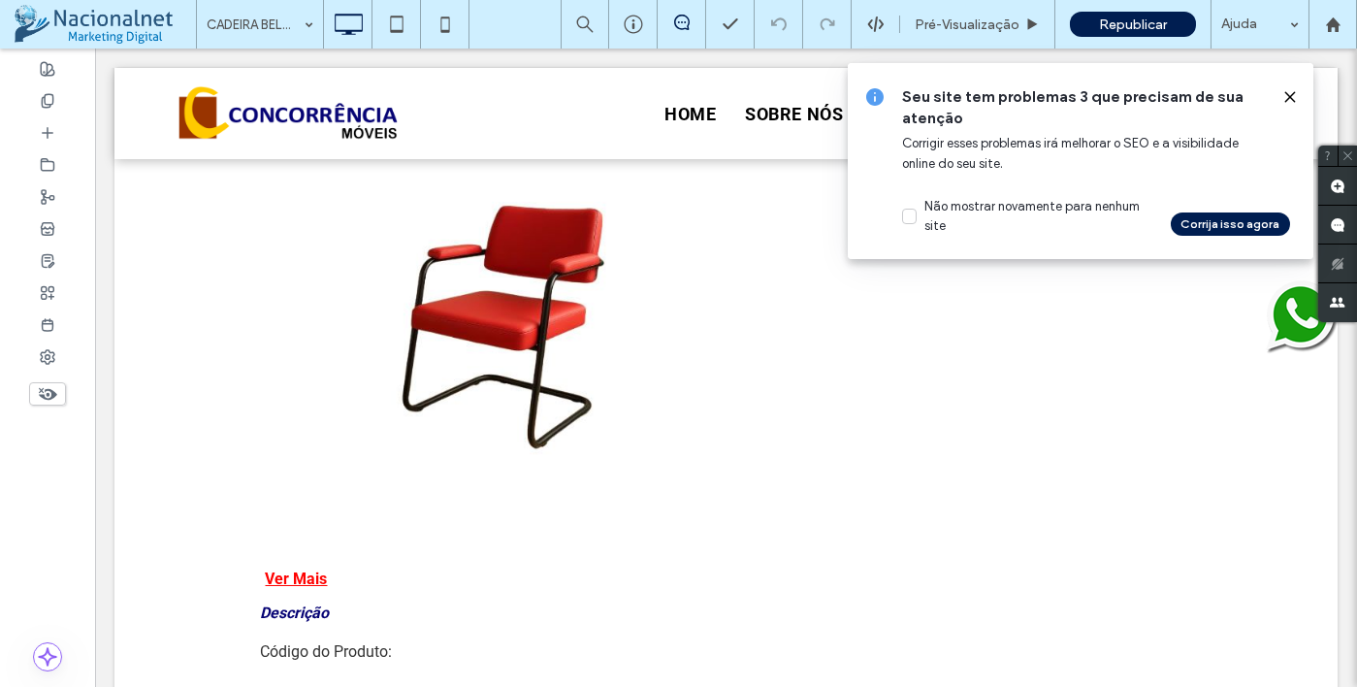
click at [1294, 98] on icon at bounding box center [1290, 97] width 16 height 16
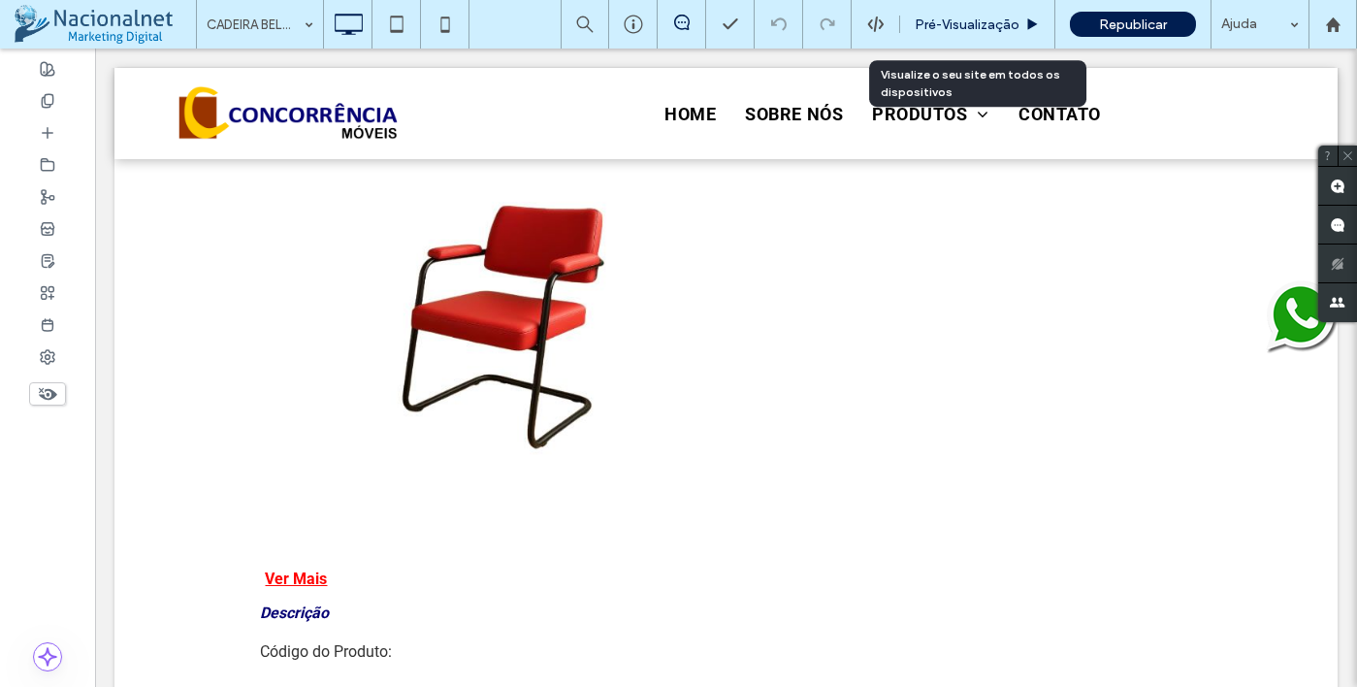
click at [977, 23] on span "Pré-Visualizaçāo" at bounding box center [967, 24] width 105 height 16
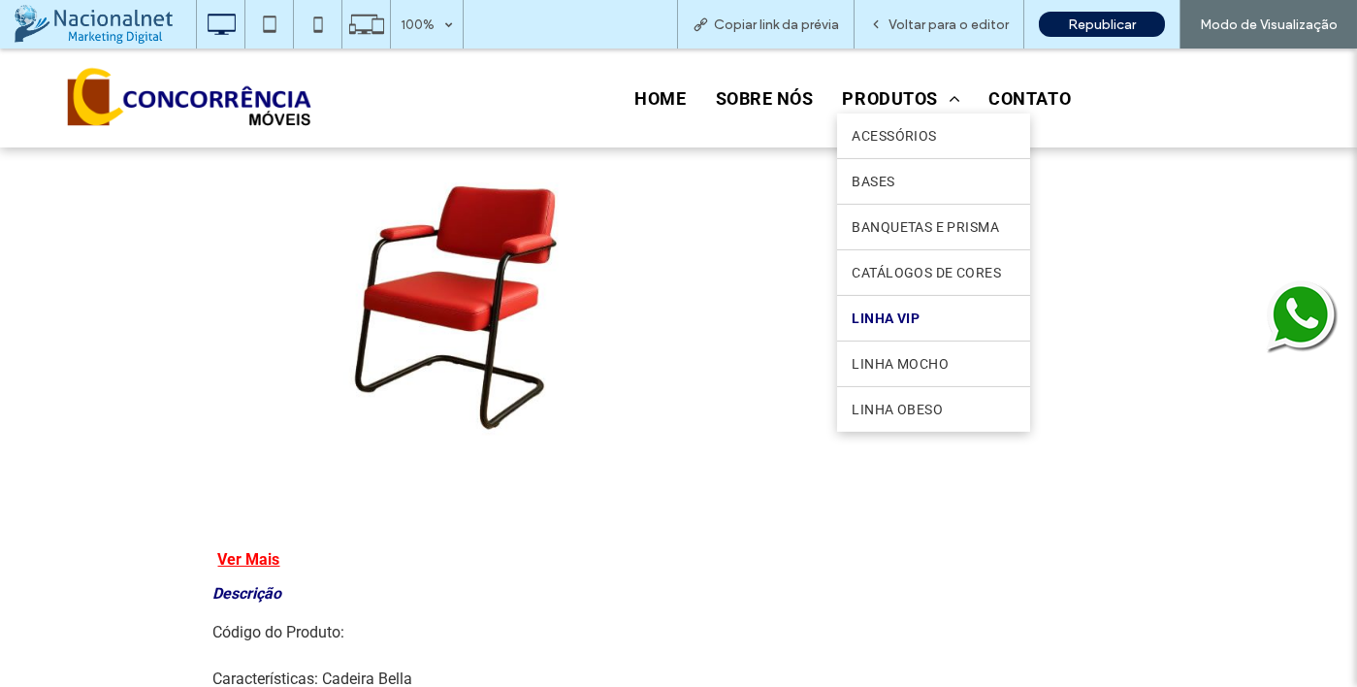
click at [905, 320] on span "LINHA VIP" at bounding box center [886, 318] width 68 height 16
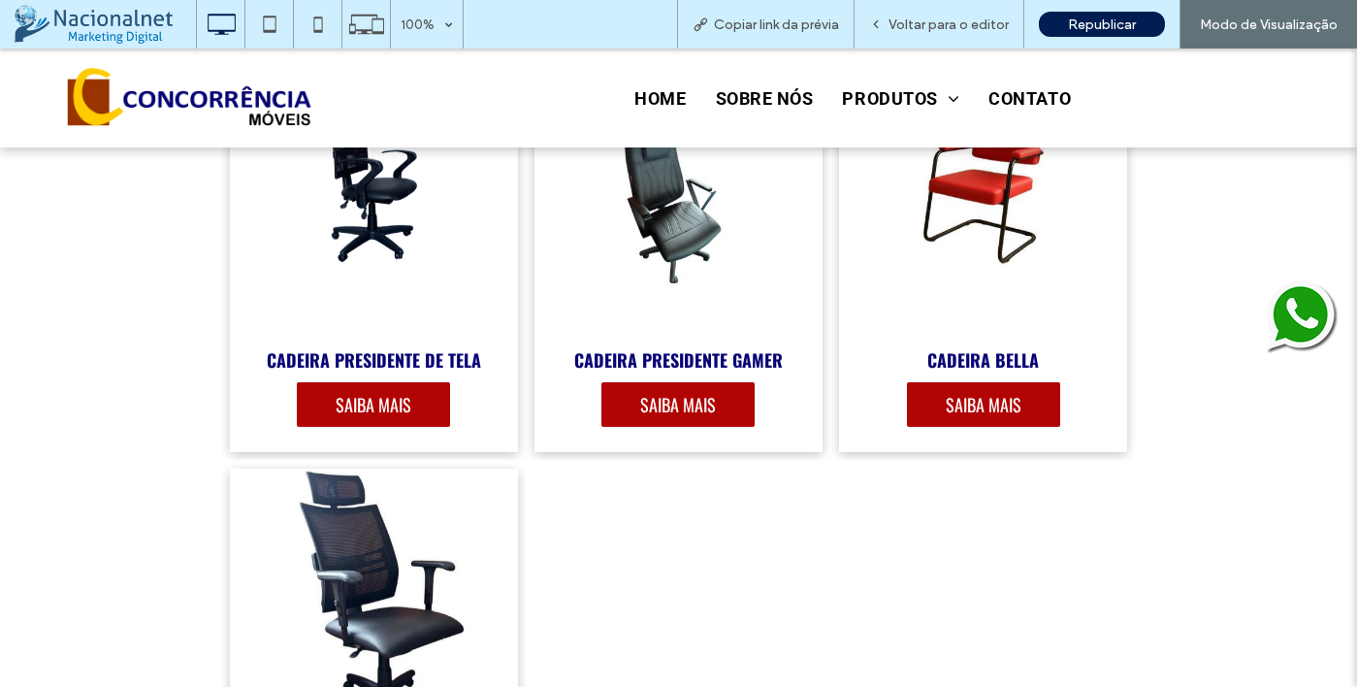
scroll to position [4753, 0]
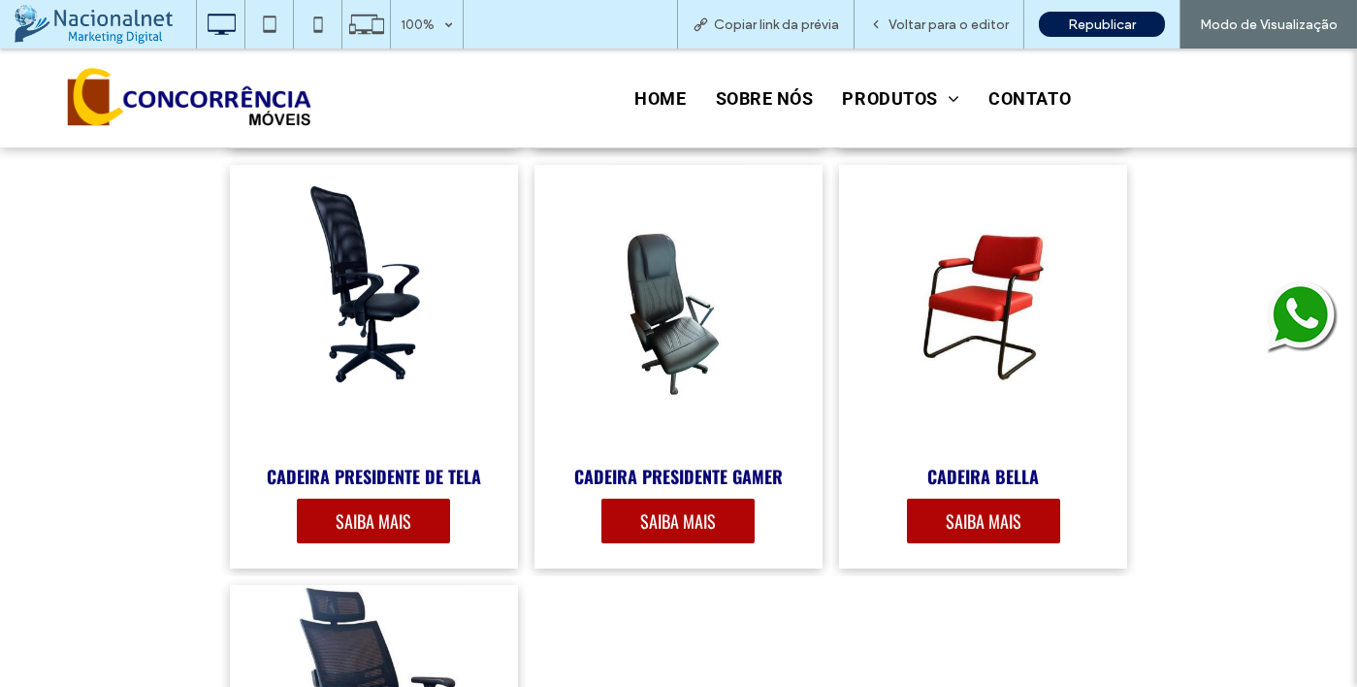
click at [465, 391] on link at bounding box center [374, 307] width 306 height 302
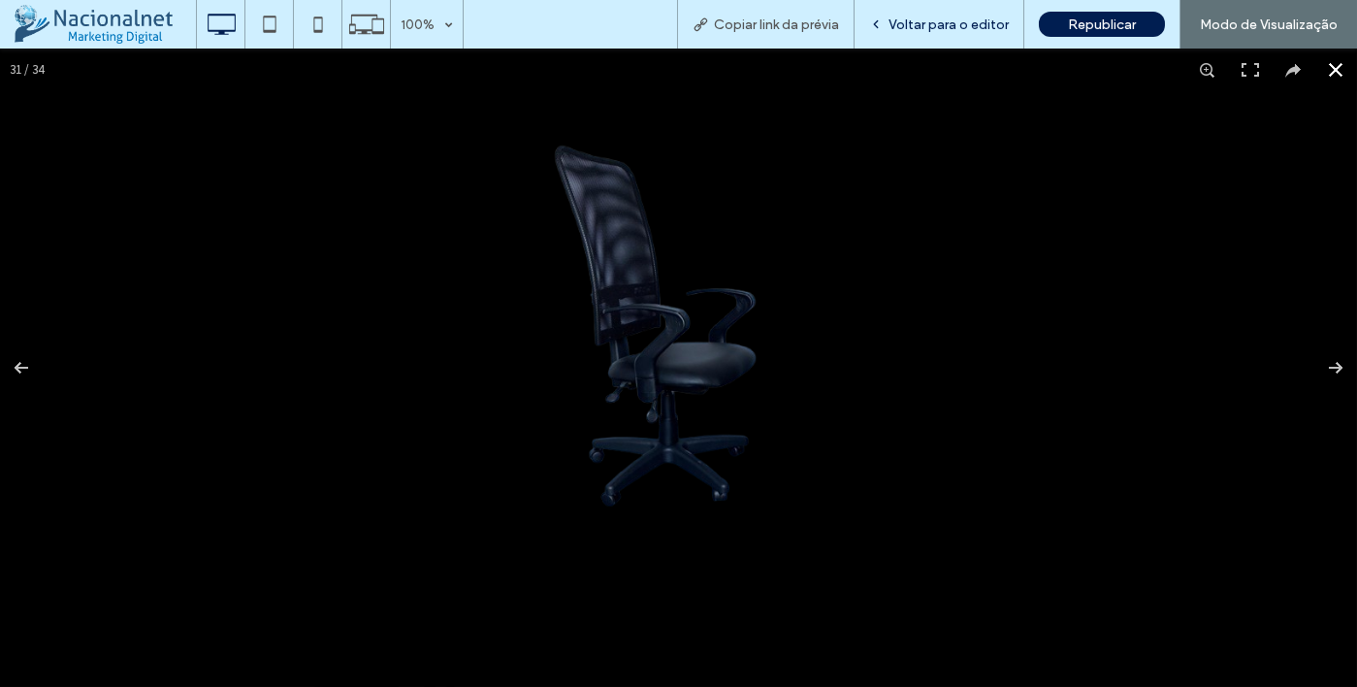
click at [964, 28] on span "Voltar para o editor" at bounding box center [949, 24] width 120 height 16
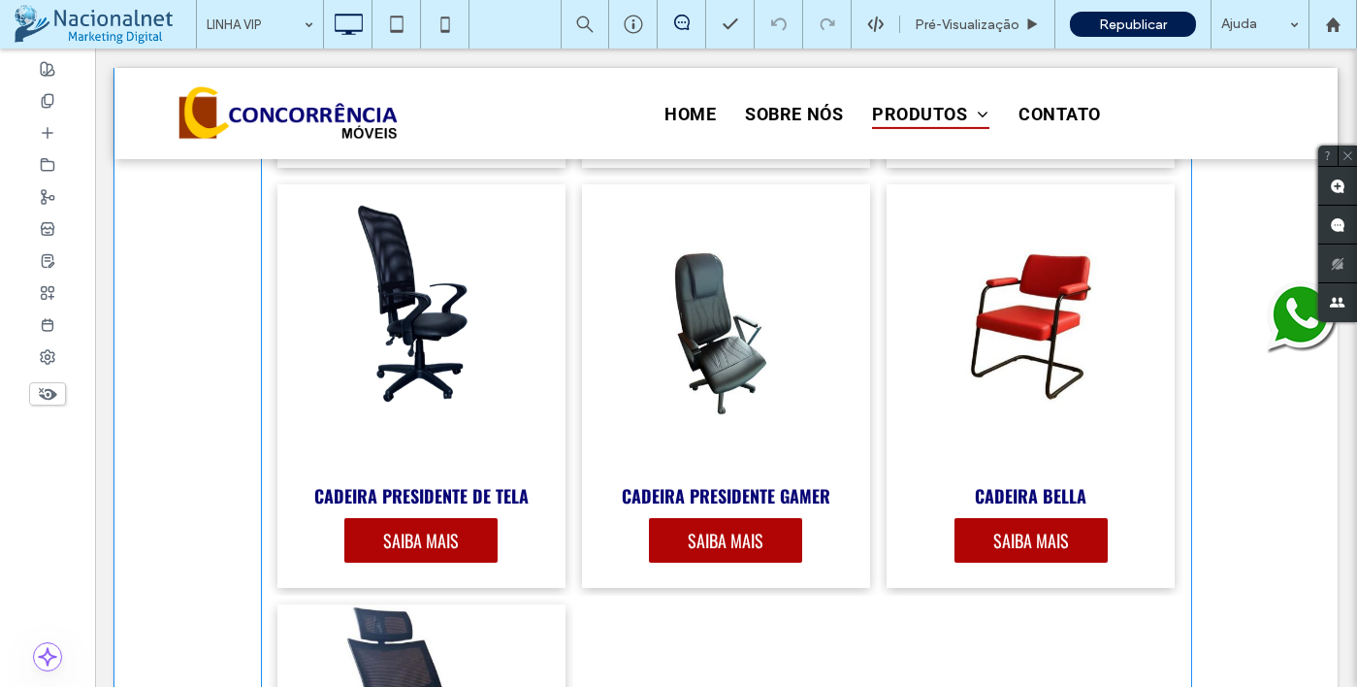
click at [485, 368] on link at bounding box center [422, 327] width 306 height 302
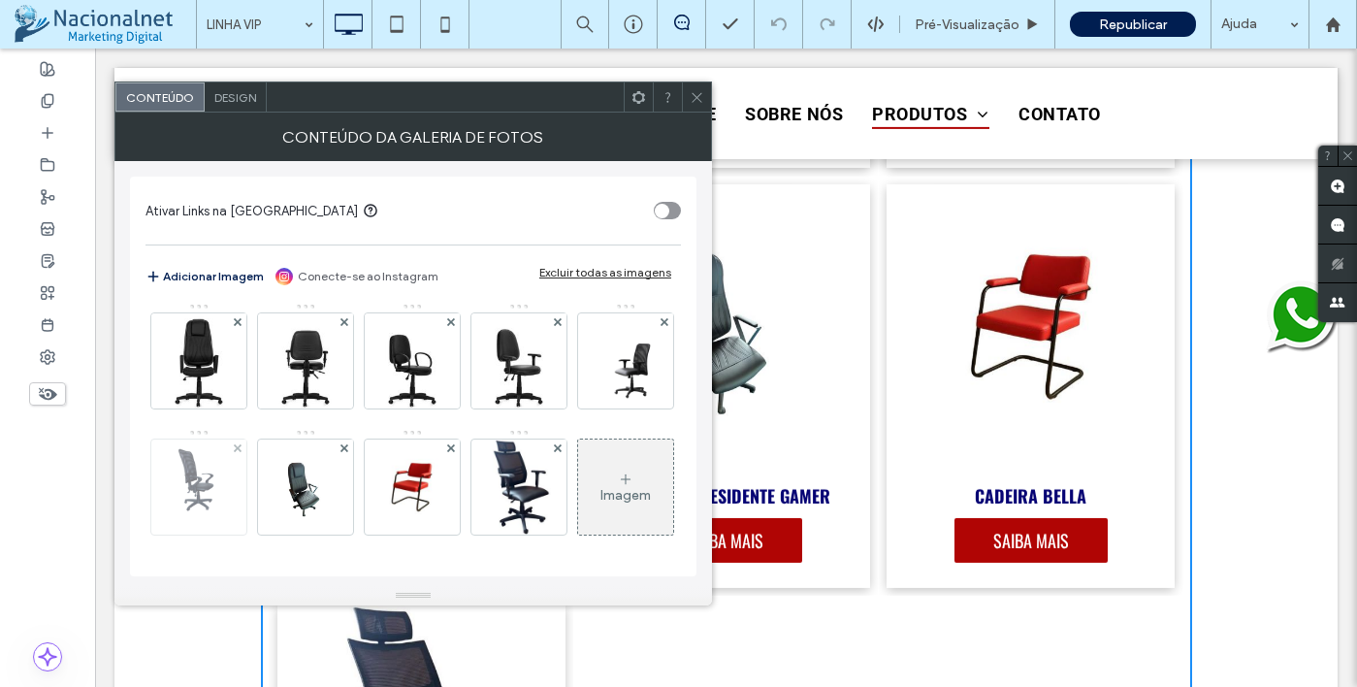
scroll to position [886, 0]
click at [225, 439] on img at bounding box center [198, 486] width 53 height 95
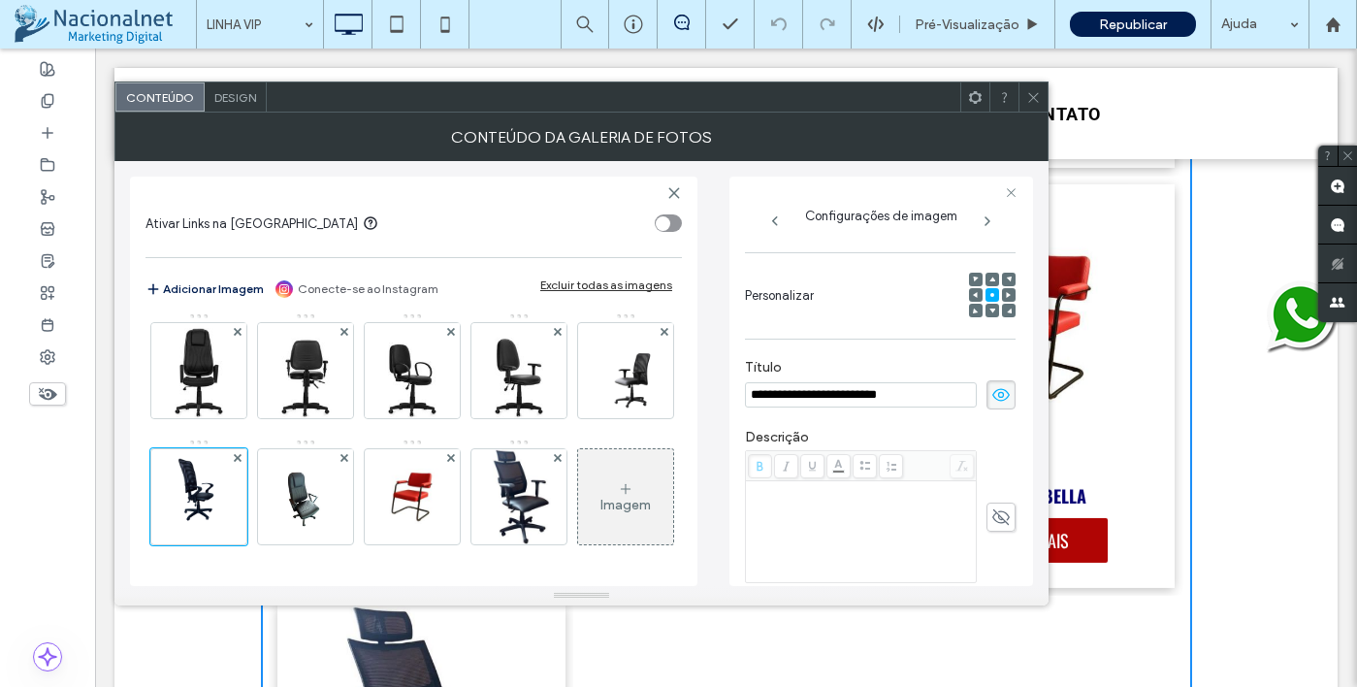
scroll to position [65, 0]
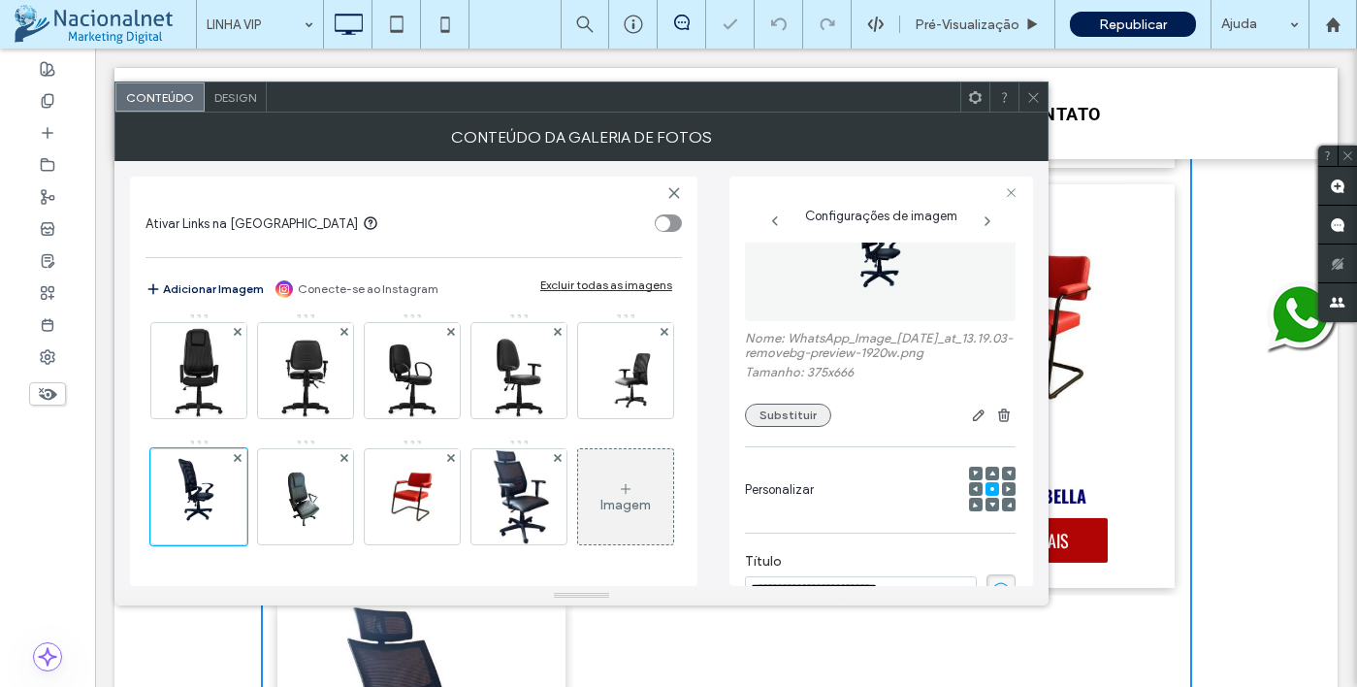
click at [782, 427] on button "Substituir" at bounding box center [788, 415] width 86 height 23
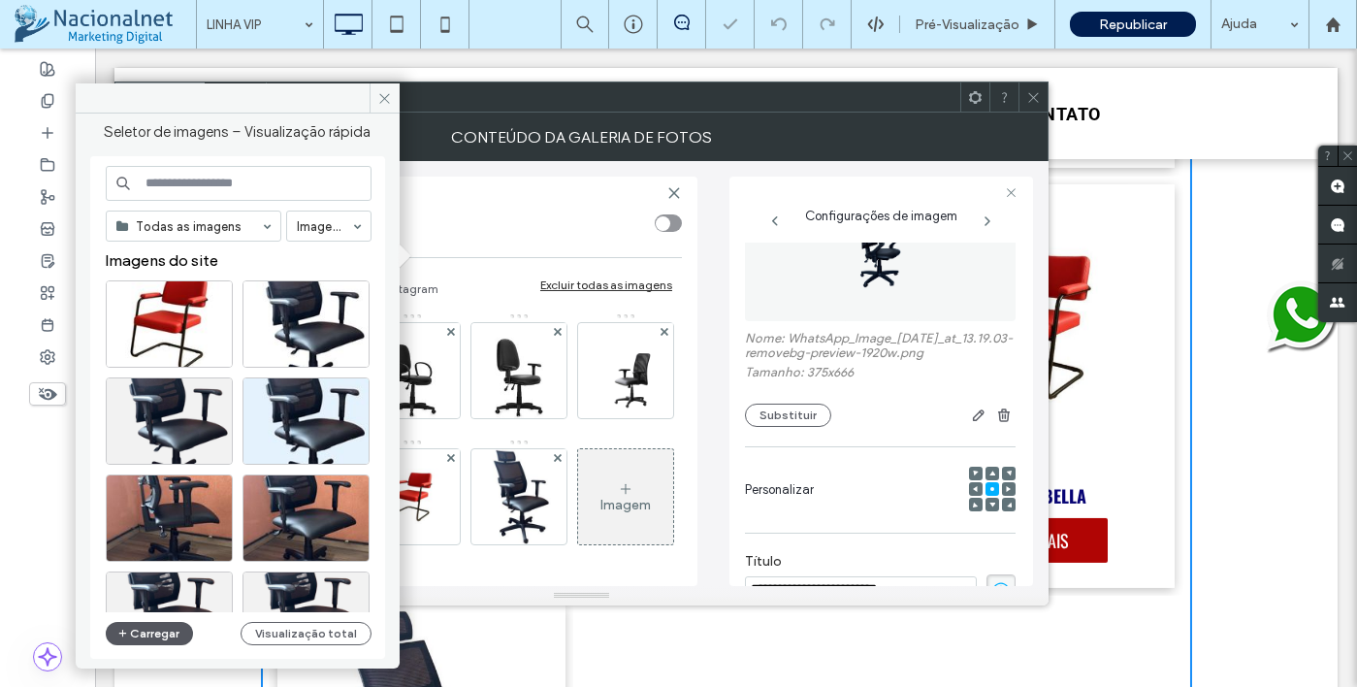
click at [132, 628] on button "Carregar" at bounding box center [150, 633] width 88 height 23
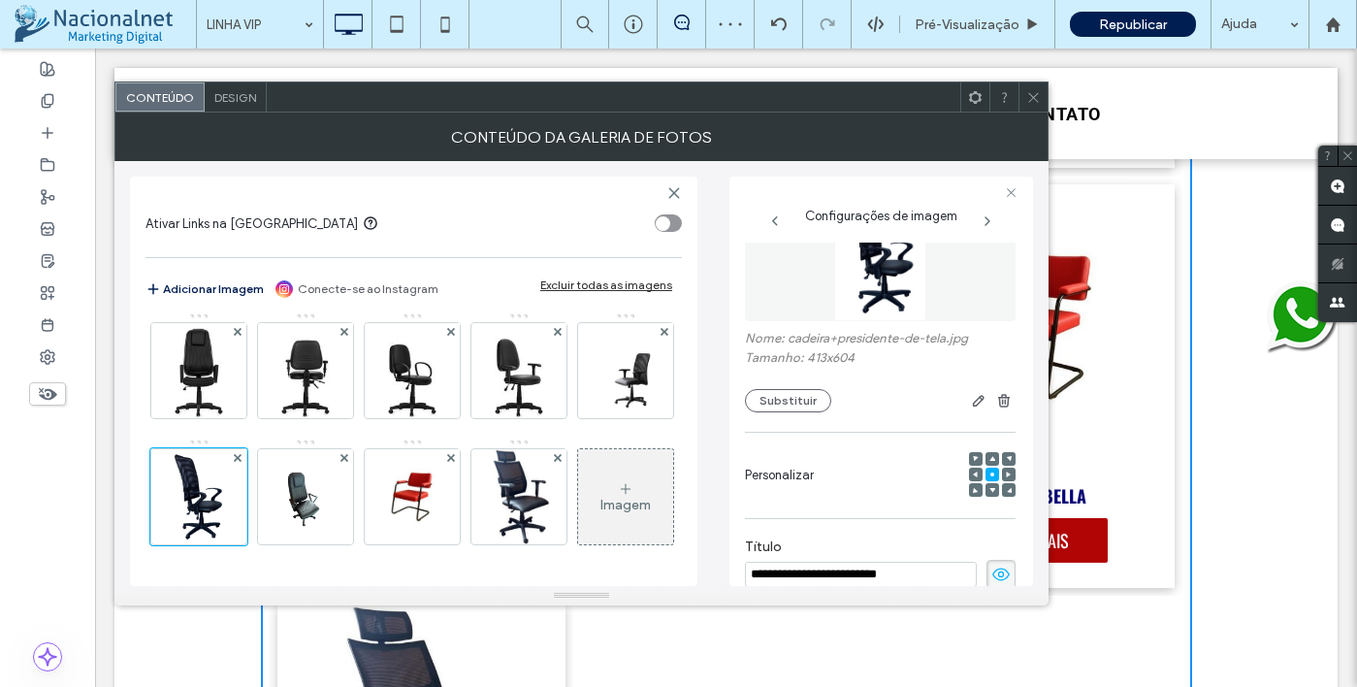
click at [1035, 101] on icon at bounding box center [1033, 97] width 15 height 15
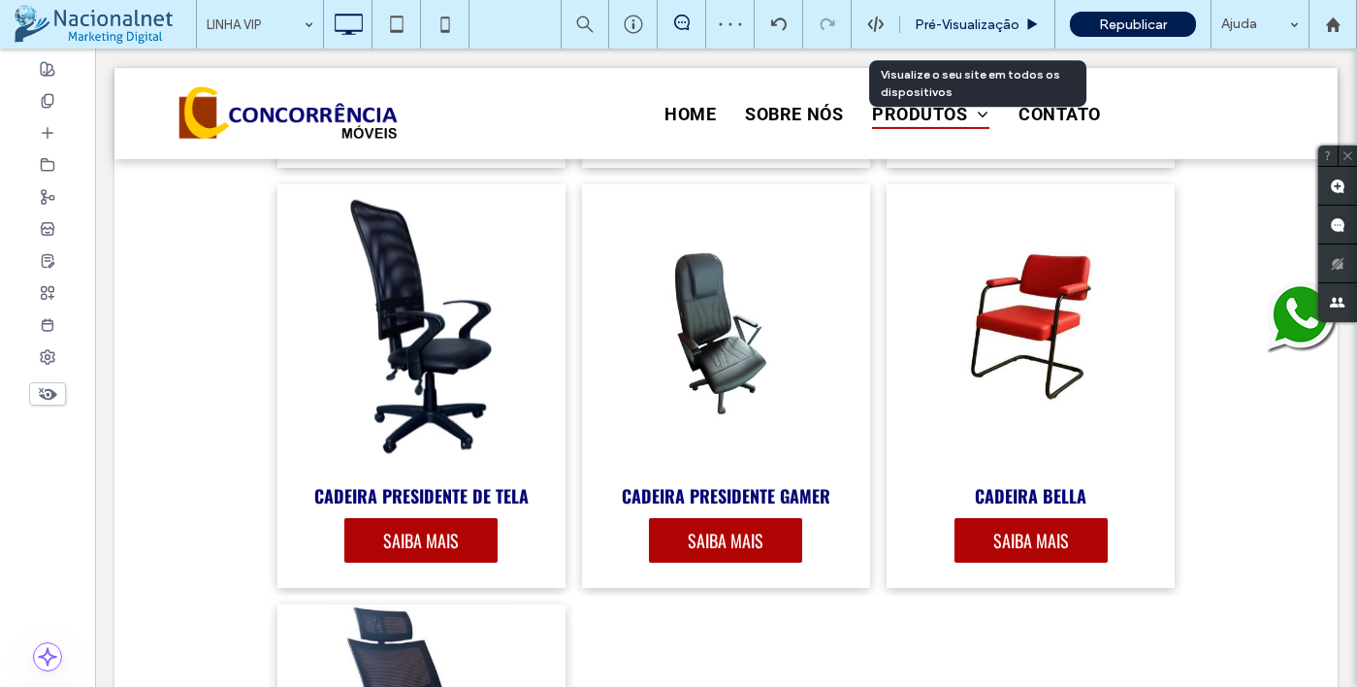
click at [999, 28] on span "Pré-Visualizaçāo" at bounding box center [967, 24] width 105 height 16
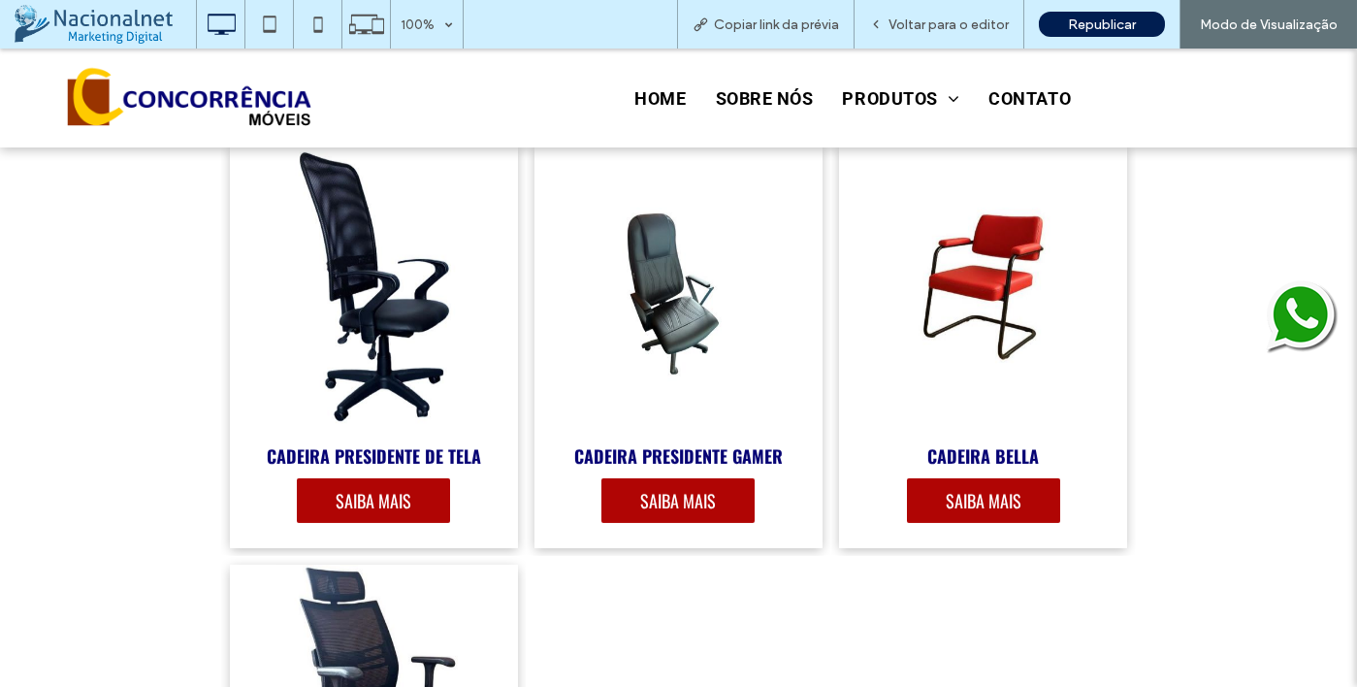
scroll to position [4656, 0]
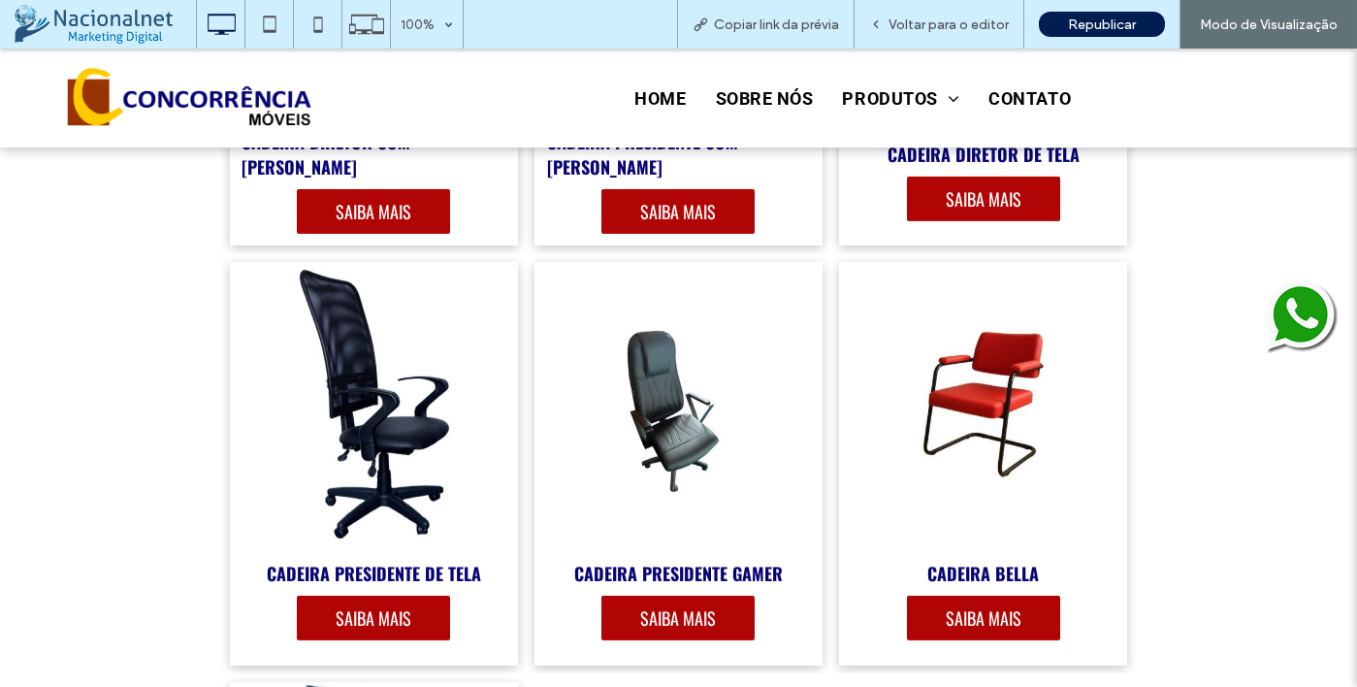
click at [361, 617] on span "SAIBA MAIS" at bounding box center [373, 618] width 114 height 45
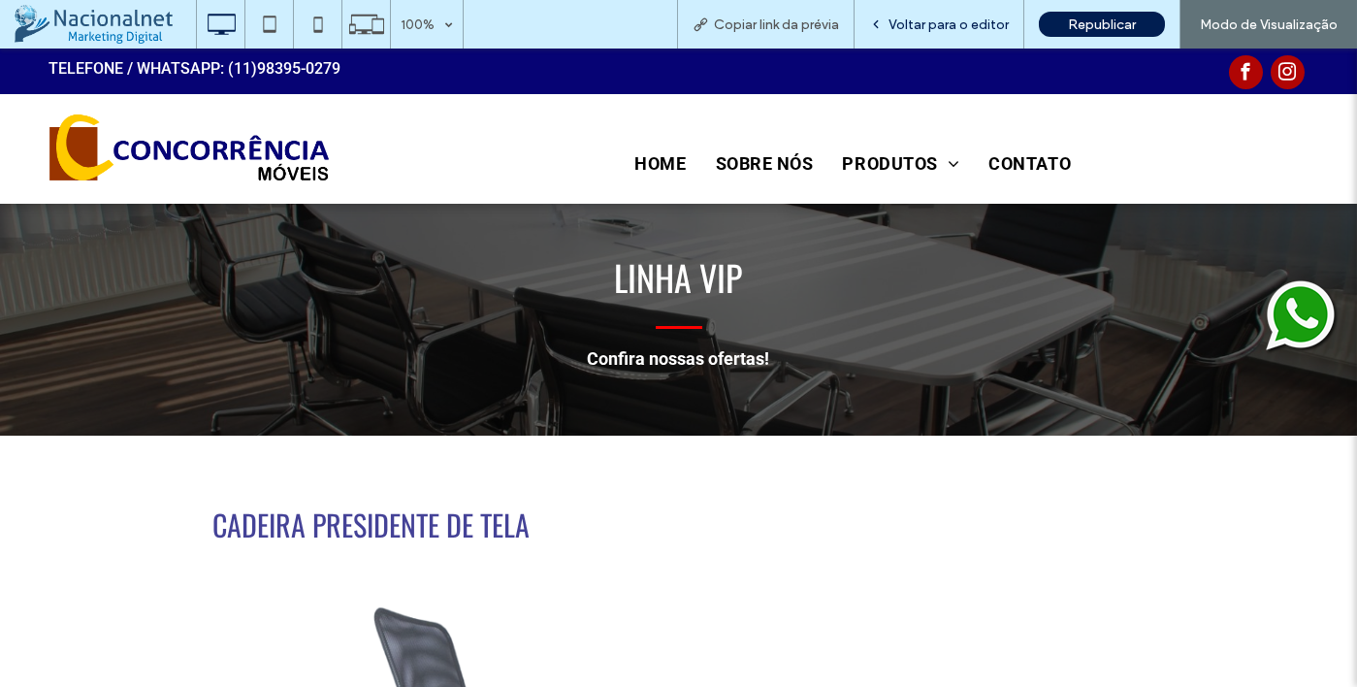
click at [976, 21] on span "Voltar para o editor" at bounding box center [949, 24] width 120 height 16
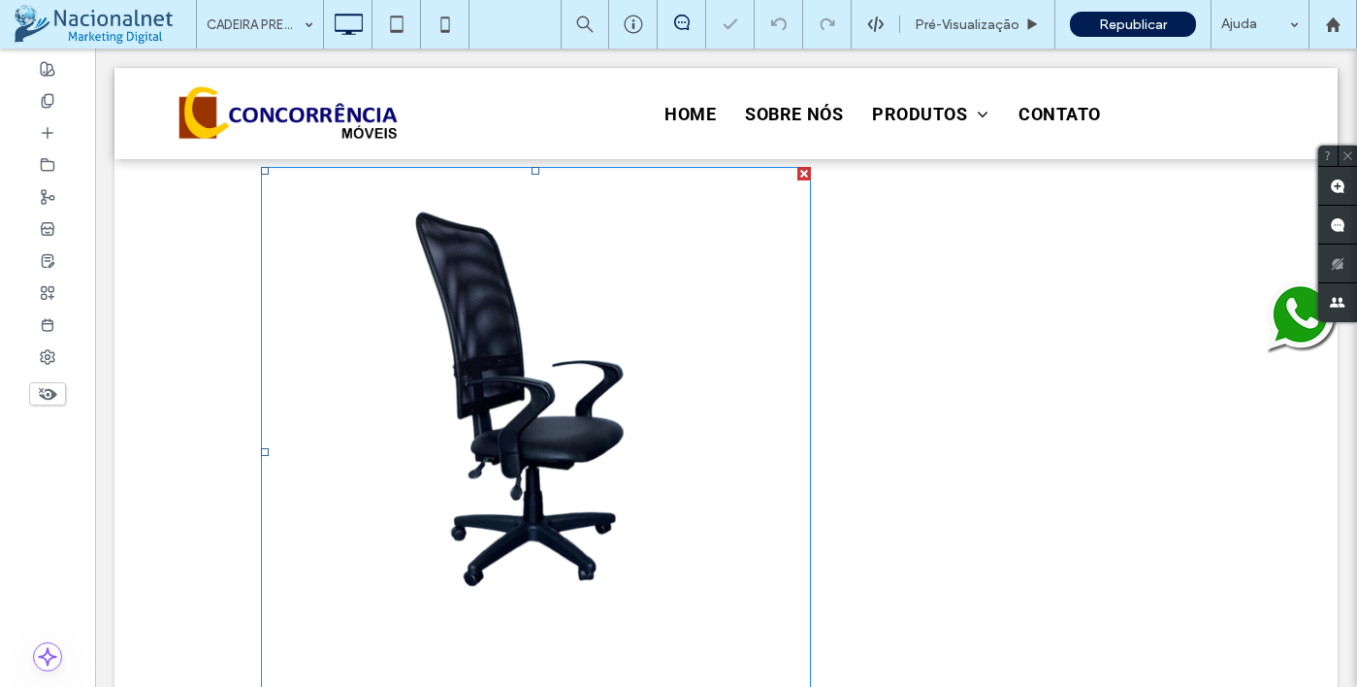
scroll to position [477, 0]
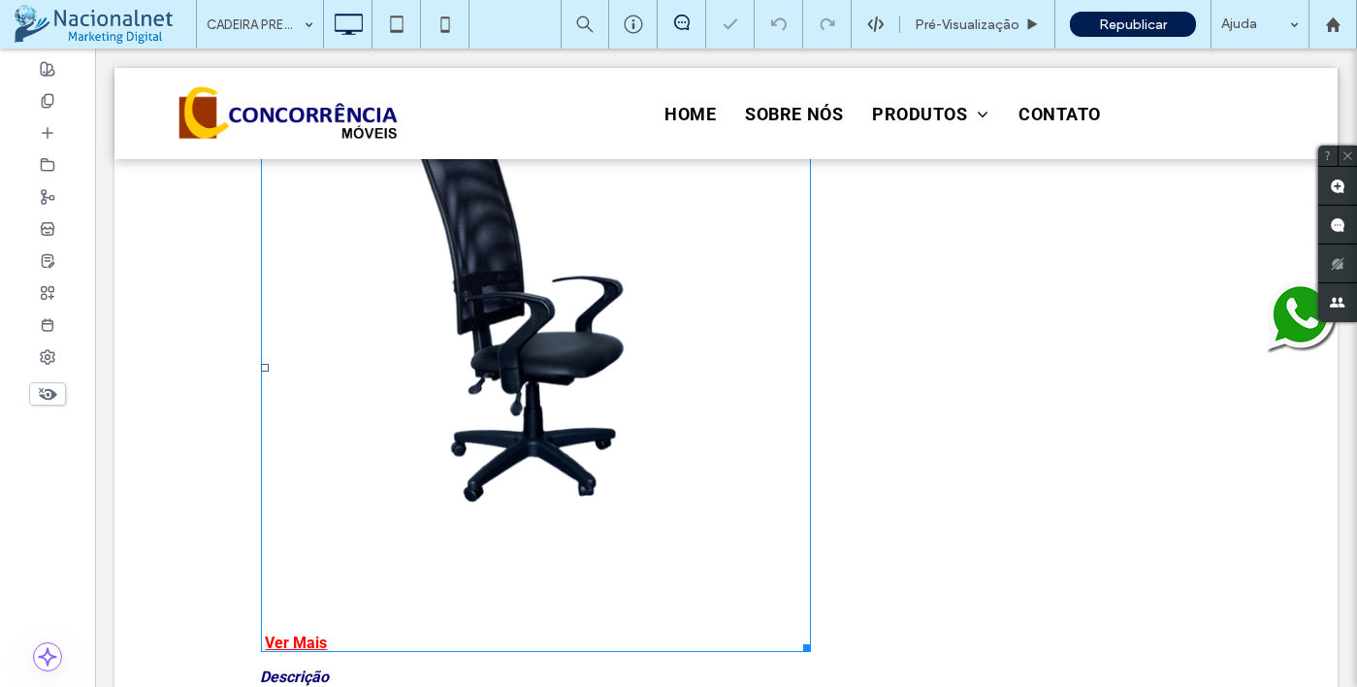
click at [571, 428] on link at bounding box center [535, 358] width 573 height 573
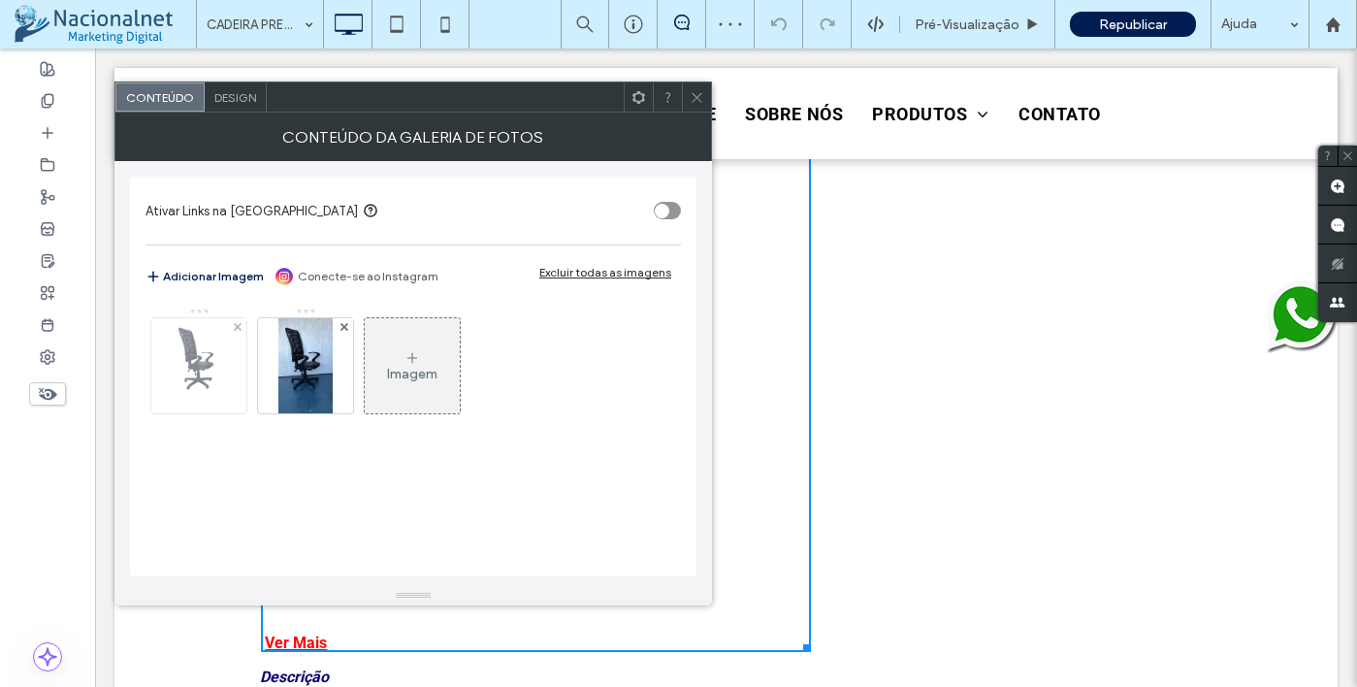
click at [184, 377] on img at bounding box center [198, 365] width 53 height 95
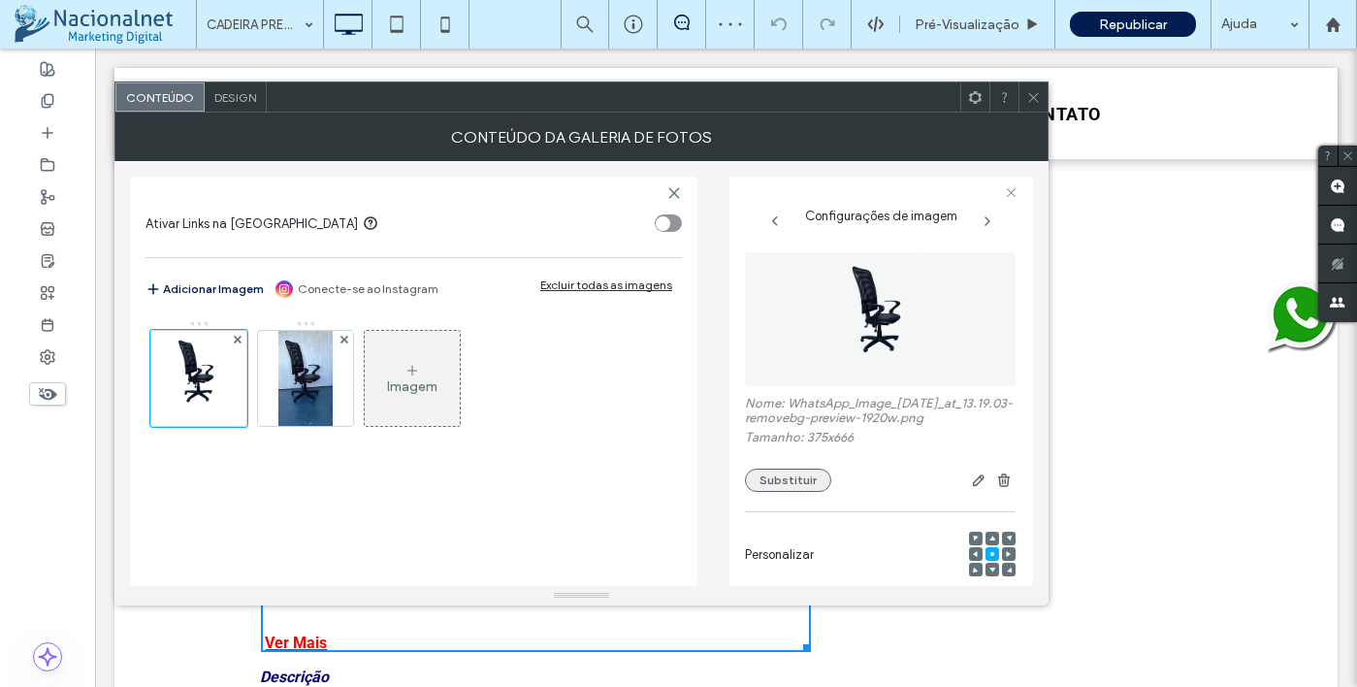
click at [806, 492] on button "Substituir" at bounding box center [788, 480] width 86 height 23
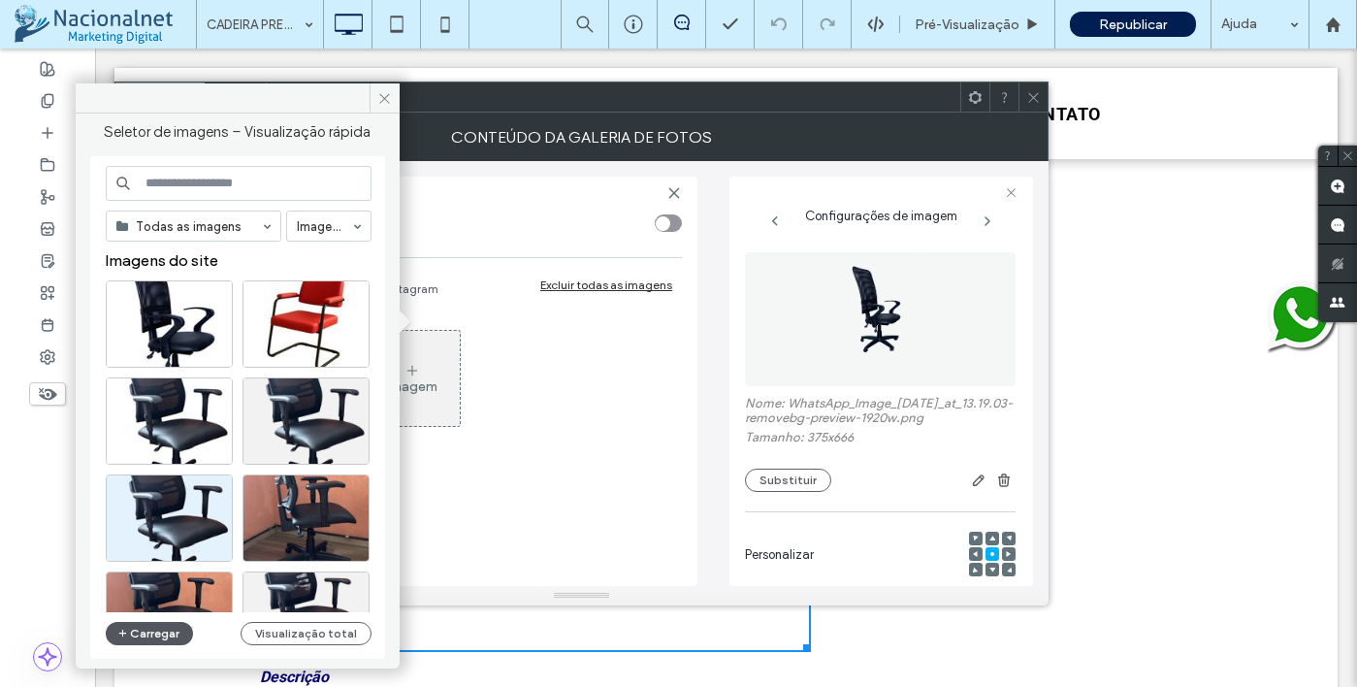
click at [165, 634] on button "Carregar" at bounding box center [150, 633] width 88 height 23
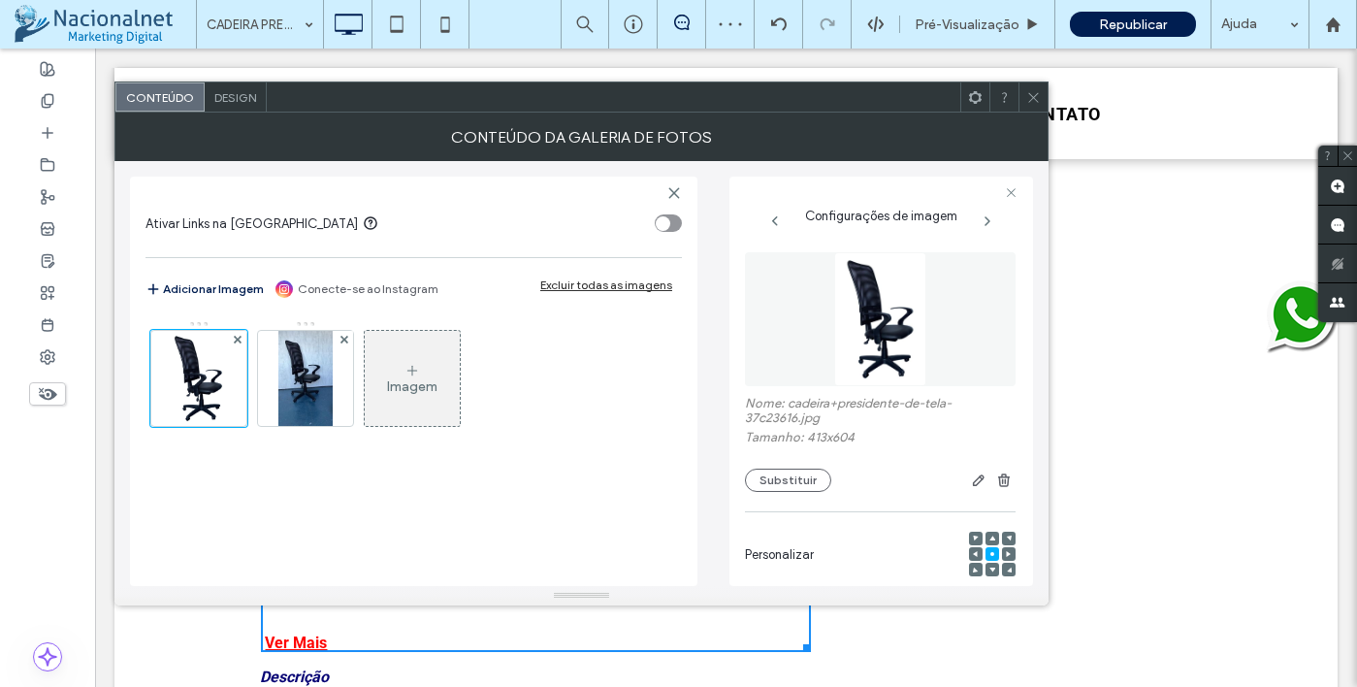
click at [1032, 95] on use at bounding box center [1033, 97] width 10 height 10
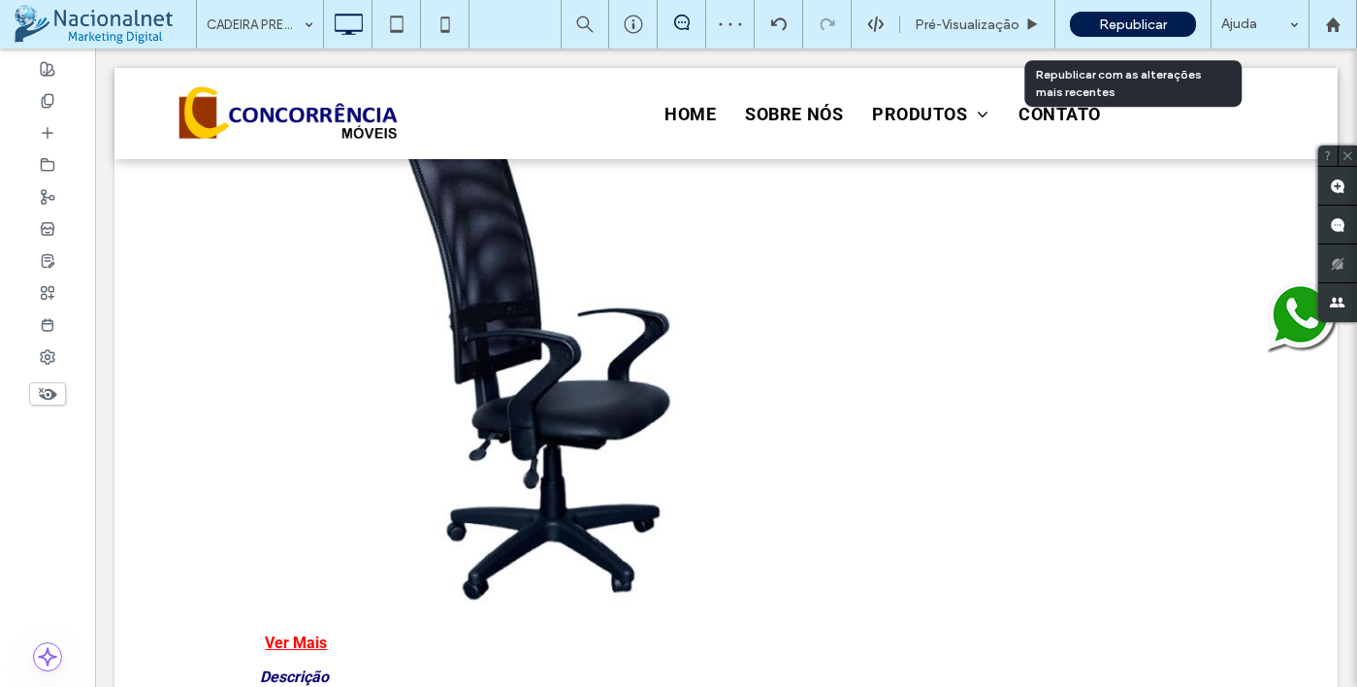
click at [1106, 28] on span "Republicar" at bounding box center [1133, 24] width 68 height 16
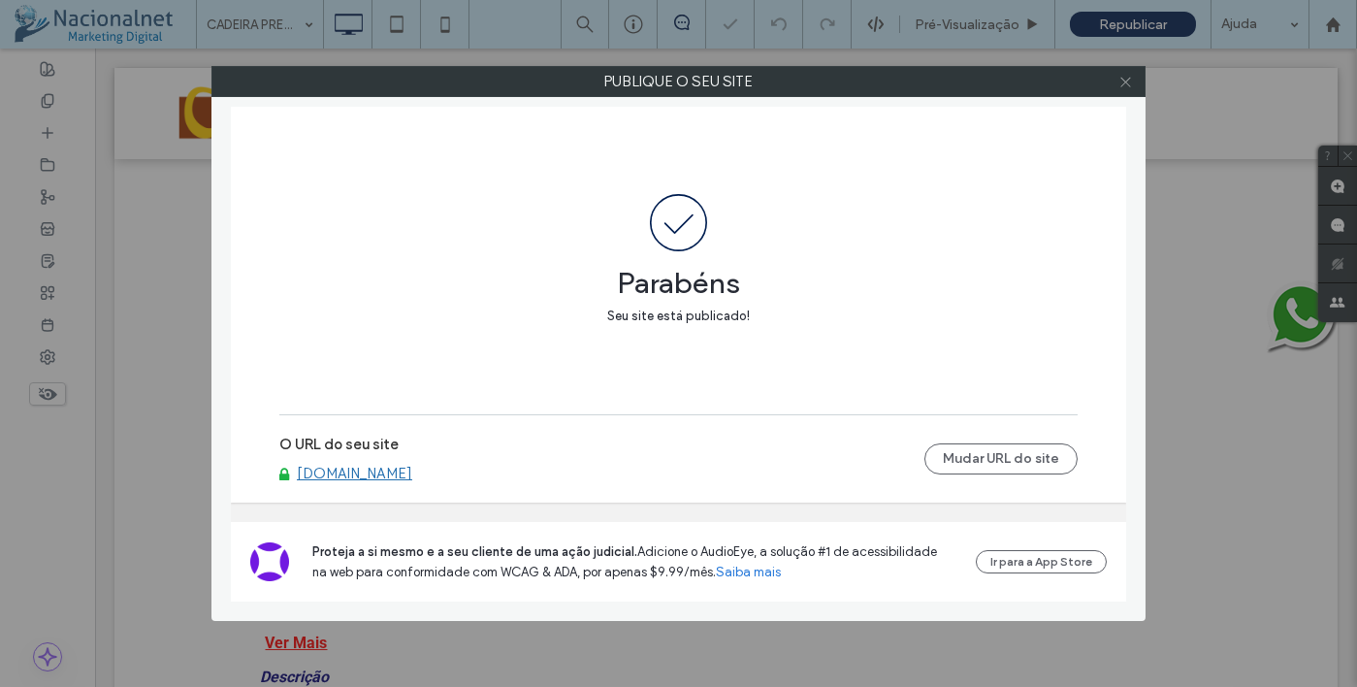
click at [1122, 80] on icon at bounding box center [1125, 82] width 15 height 15
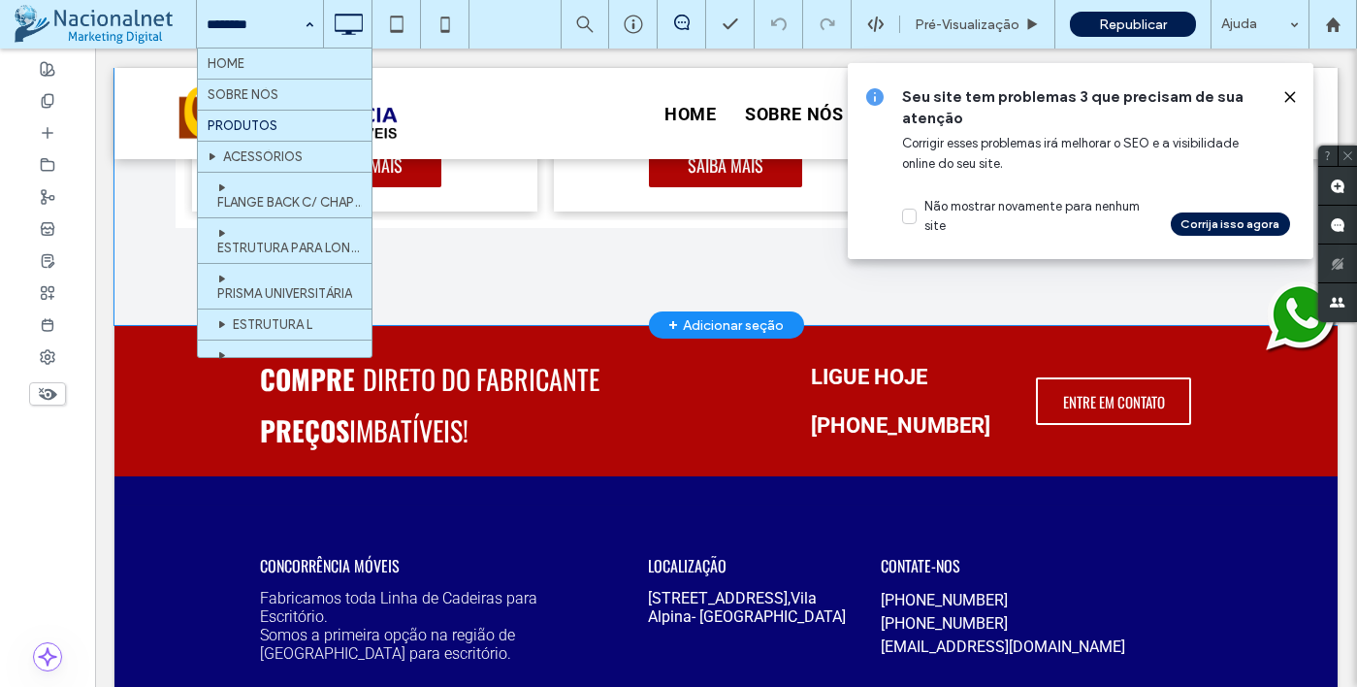
scroll to position [1199, 0]
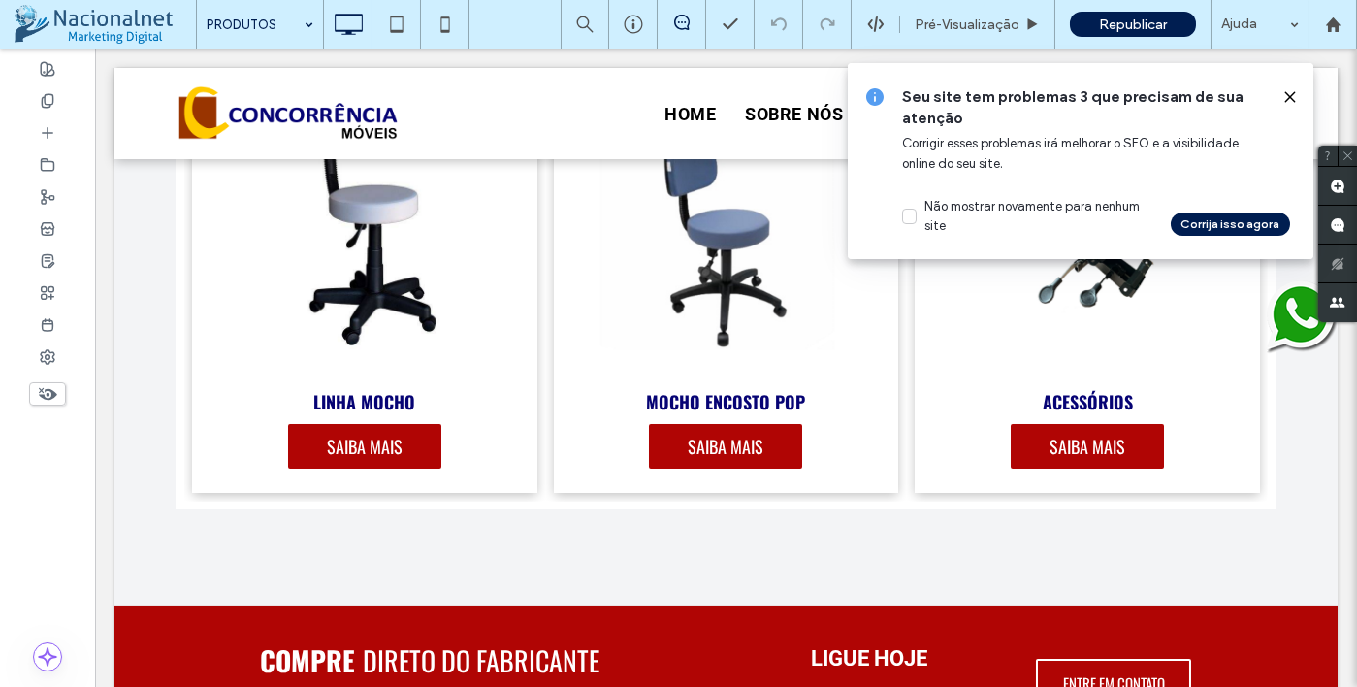
drag, startPoint x: 1288, startPoint y: 95, endPoint x: 474, endPoint y: 47, distance: 815.3
click at [1288, 95] on use at bounding box center [1289, 96] width 9 height 9
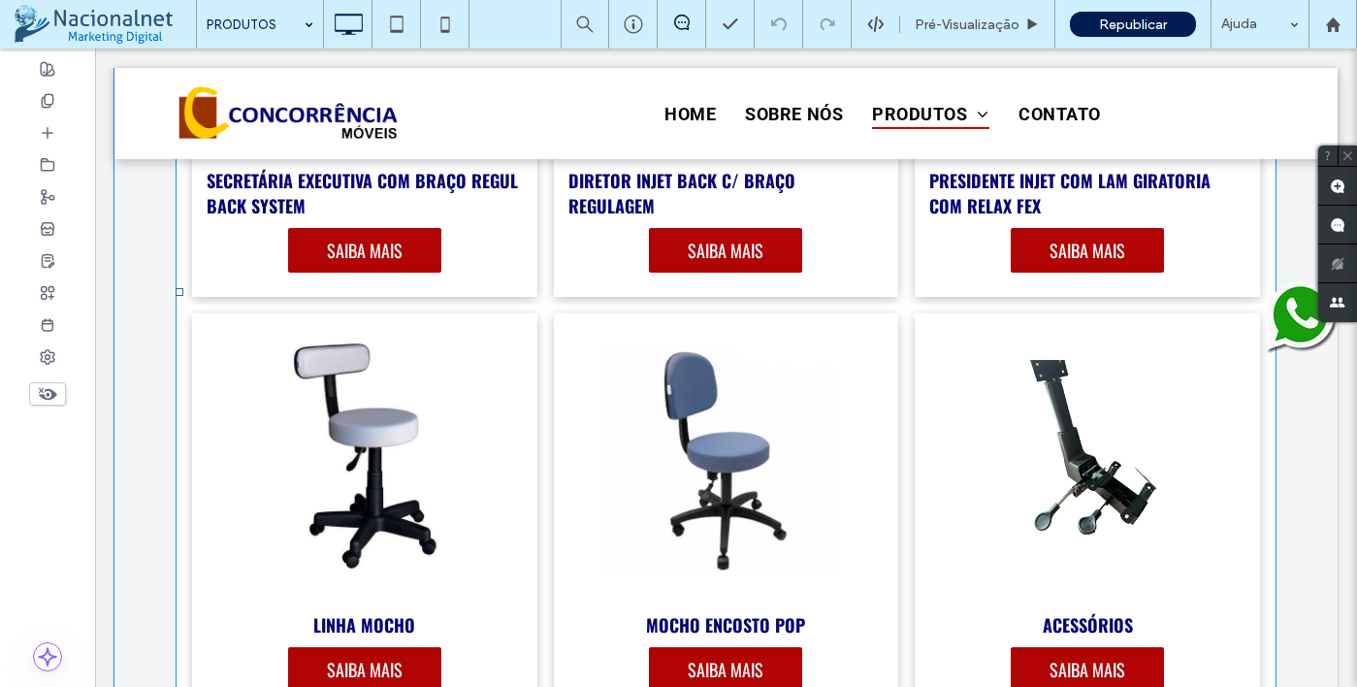
scroll to position [908, 0]
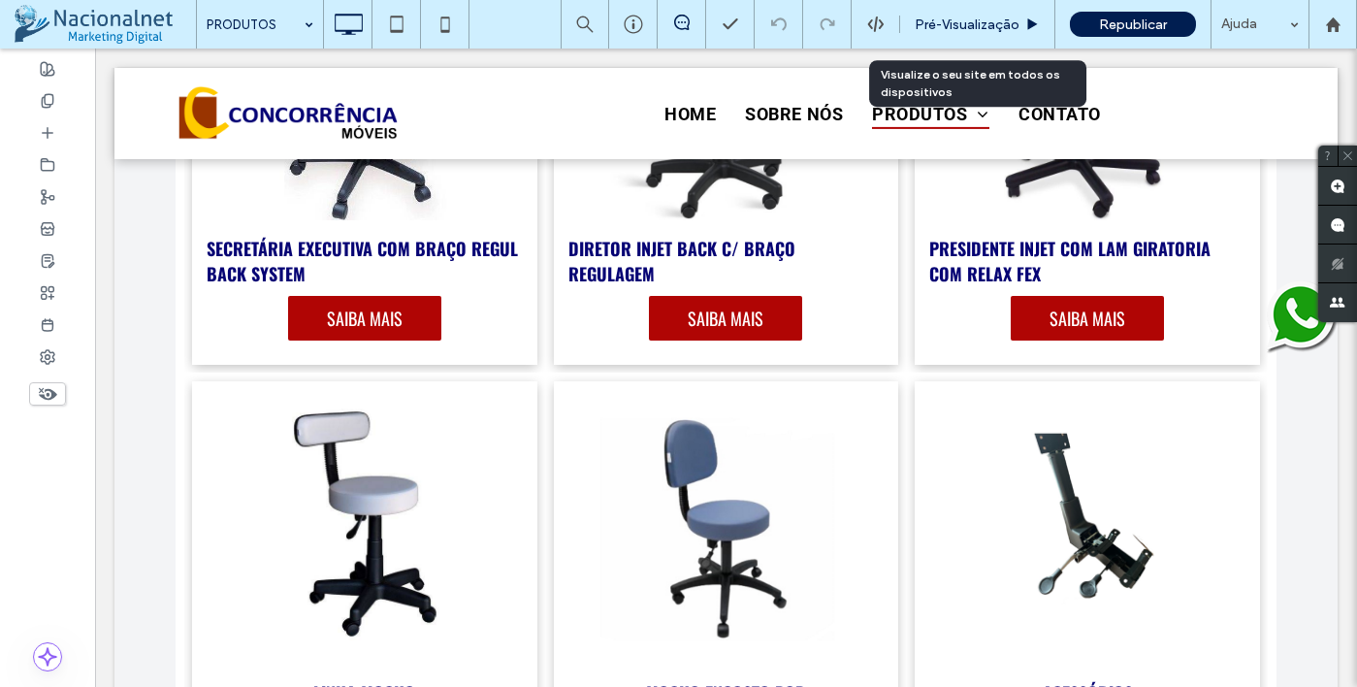
click at [976, 21] on span "Pré-Visualizaçāo" at bounding box center [967, 24] width 105 height 16
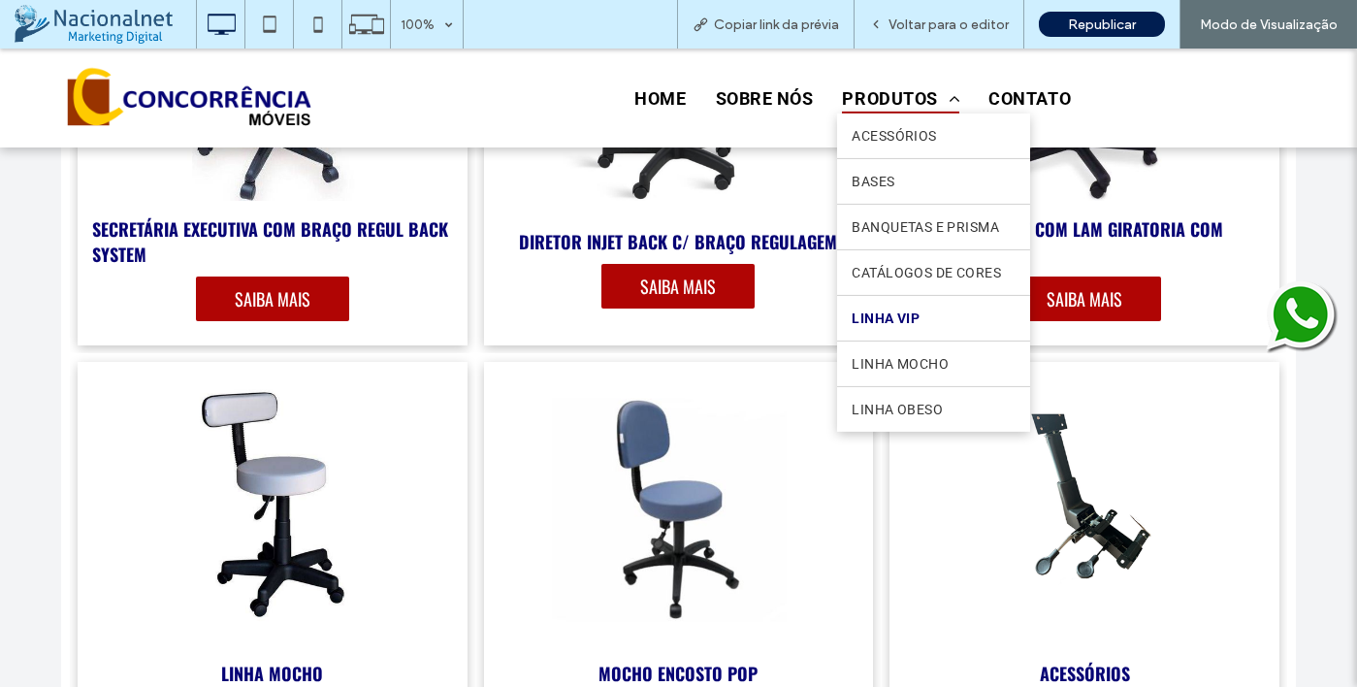
click at [918, 335] on link "LINHA VIP" at bounding box center [933, 318] width 193 height 45
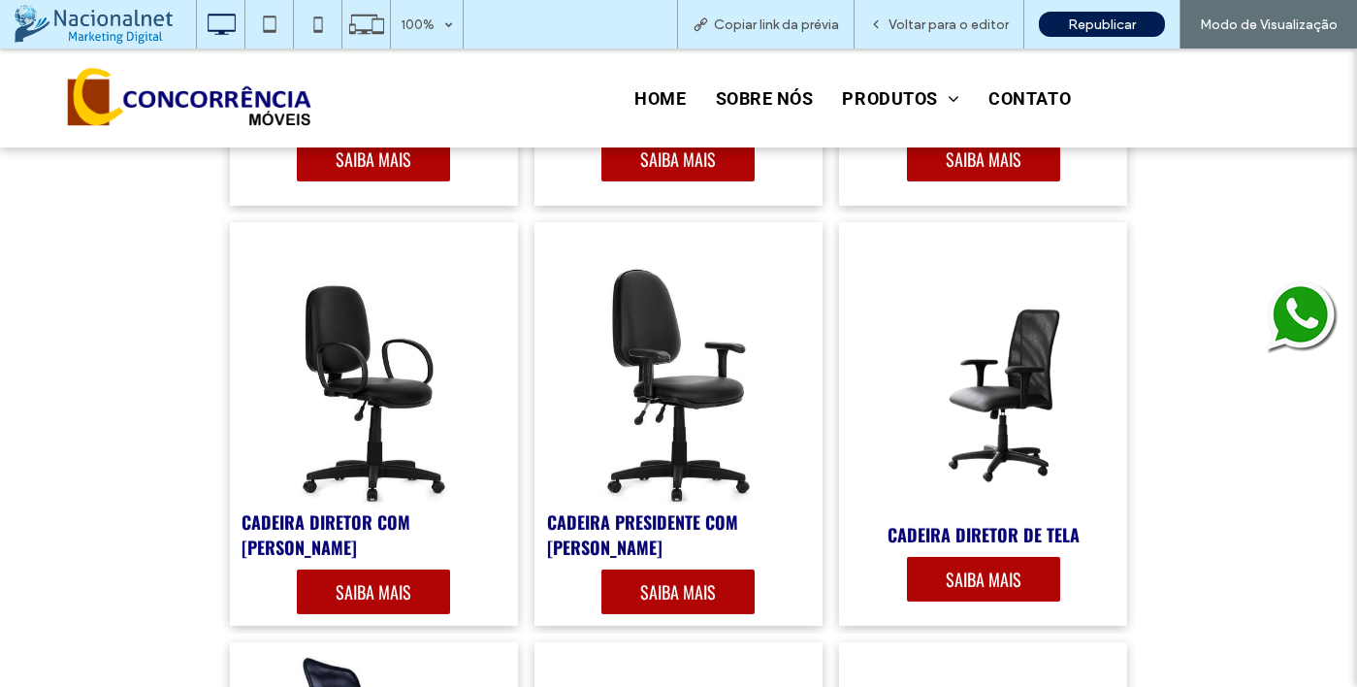
scroll to position [4268, 0]
click at [1019, 372] on link at bounding box center [983, 365] width 306 height 302
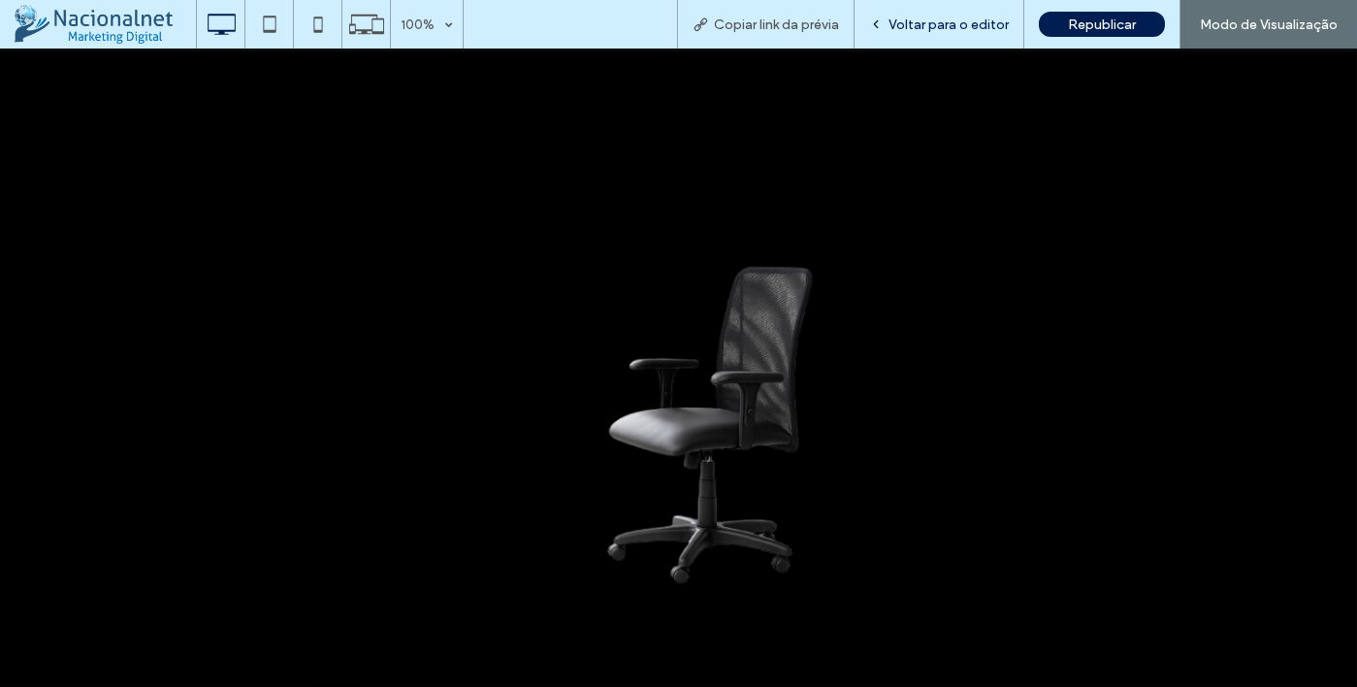
click at [899, 25] on span "Voltar para o editor" at bounding box center [949, 24] width 120 height 16
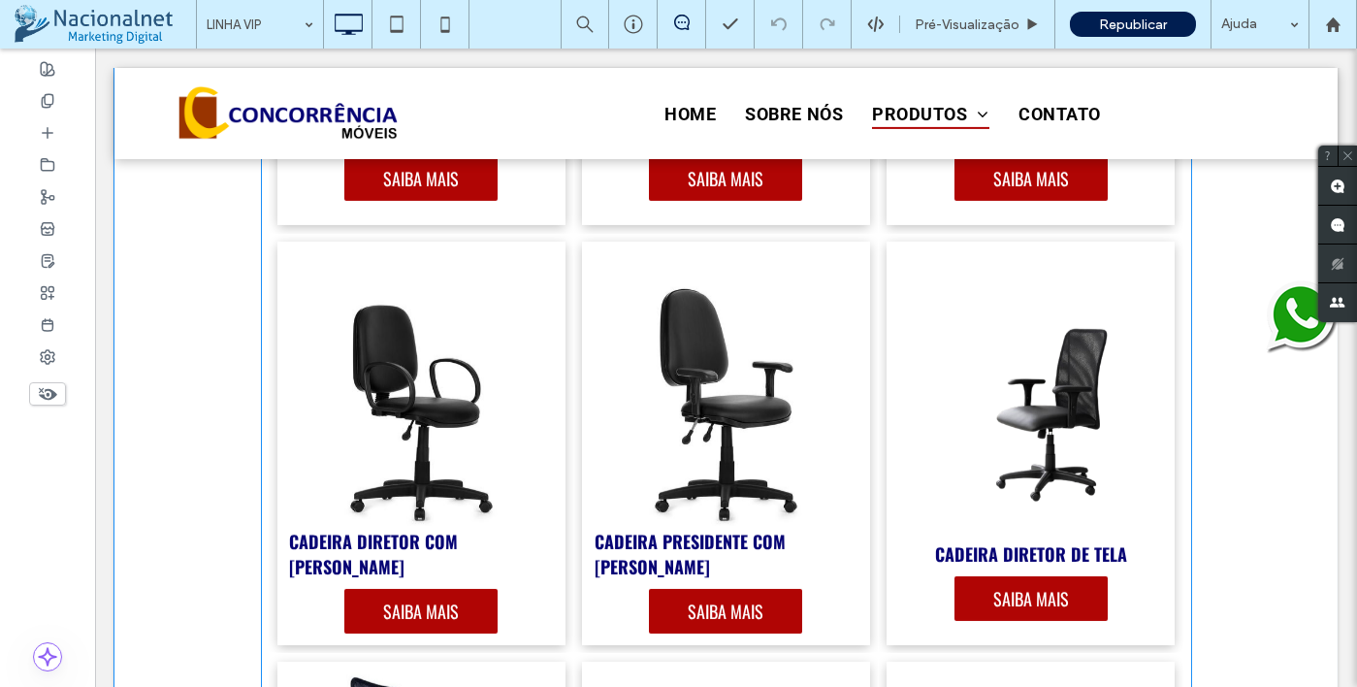
click at [1044, 389] on link at bounding box center [1031, 385] width 306 height 302
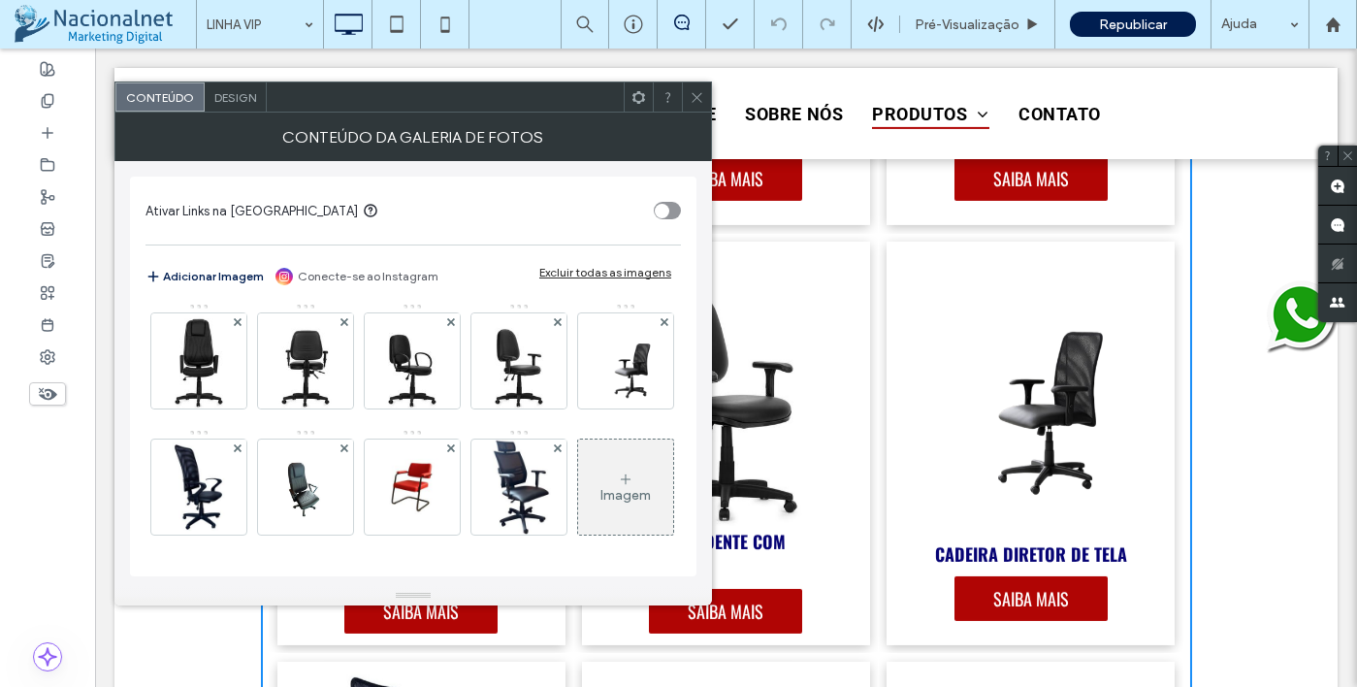
scroll to position [886, 0]
click at [594, 370] on img at bounding box center [625, 360] width 63 height 95
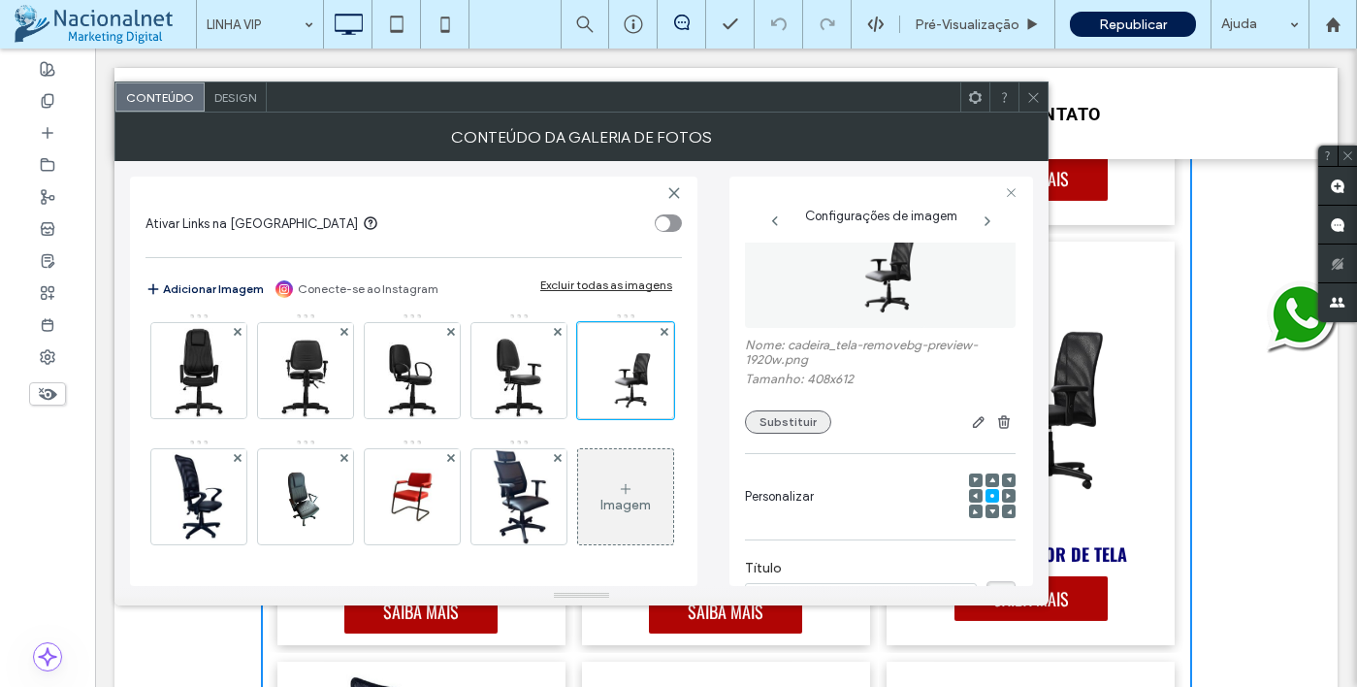
scroll to position [50, 0]
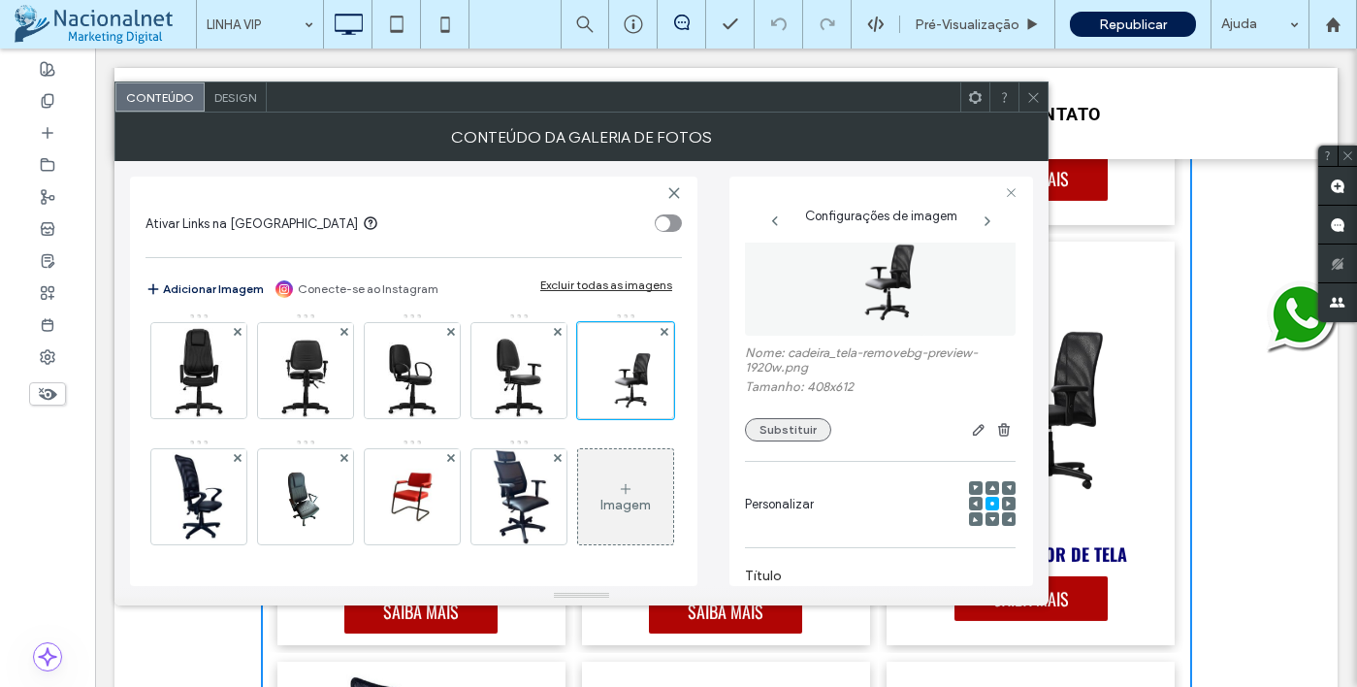
click at [797, 432] on button "Substituir" at bounding box center [788, 429] width 86 height 23
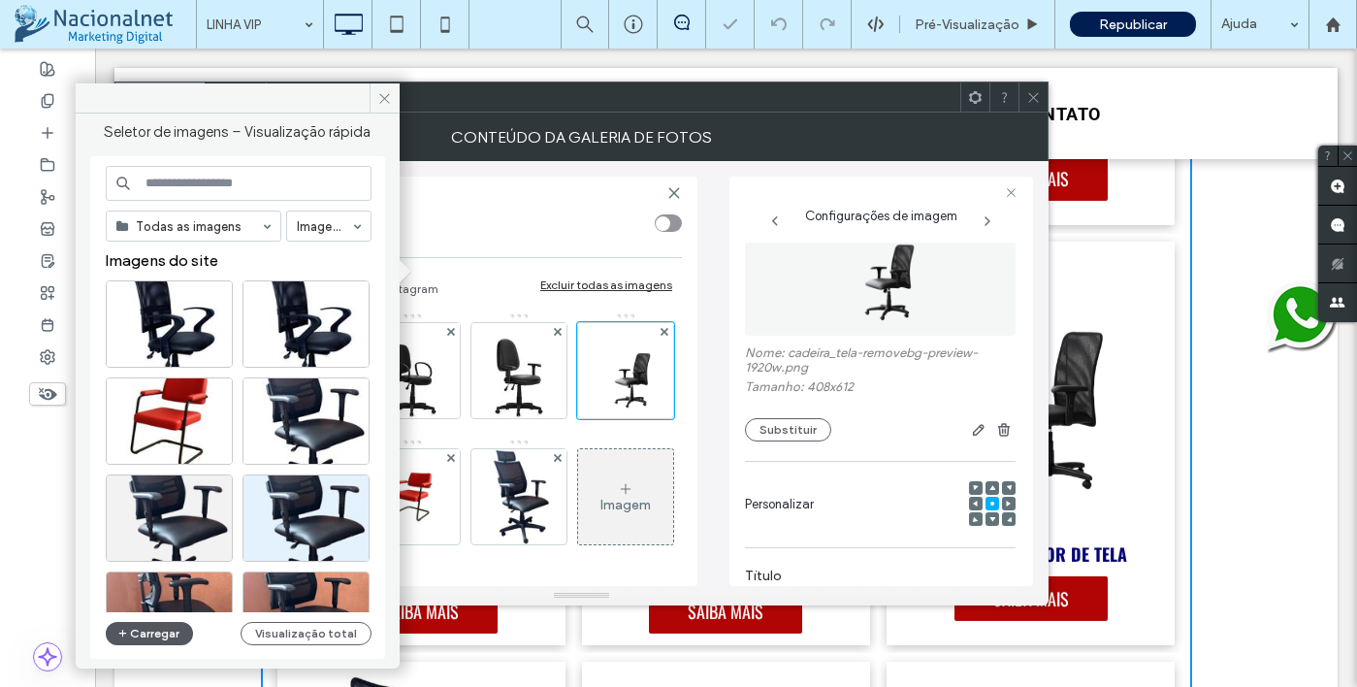
click at [150, 636] on button "Carregar" at bounding box center [150, 633] width 88 height 23
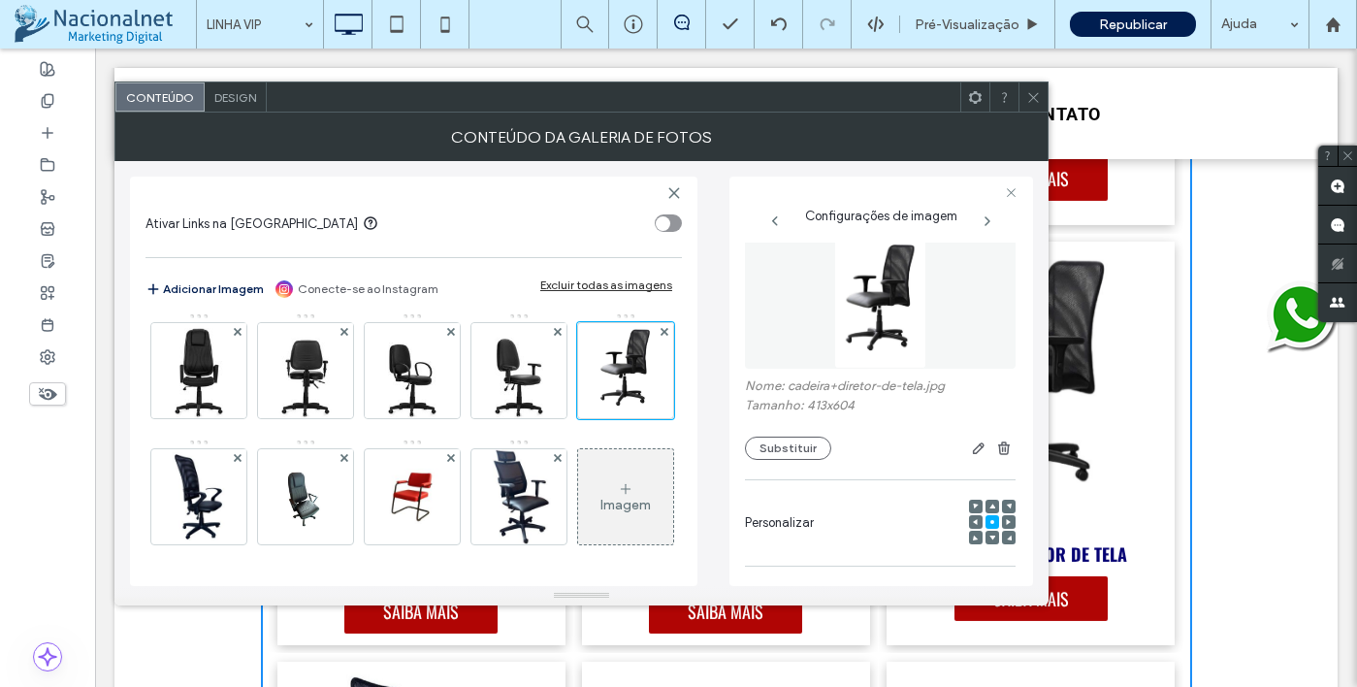
scroll to position [0, 0]
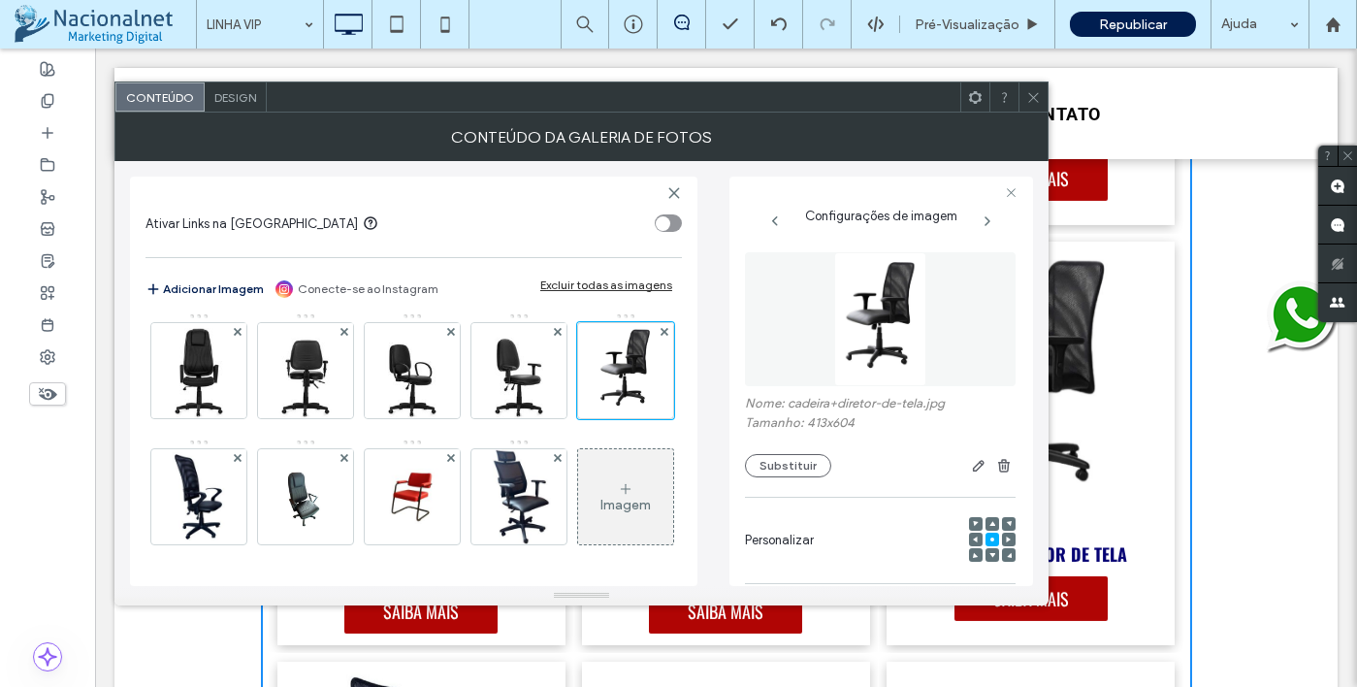
click at [1037, 113] on div "Conteúdo da galeria de fotos" at bounding box center [581, 137] width 934 height 49
drag, startPoint x: 1036, startPoint y: 96, endPoint x: 927, endPoint y: 8, distance: 140.0
click at [1036, 96] on icon at bounding box center [1033, 97] width 15 height 15
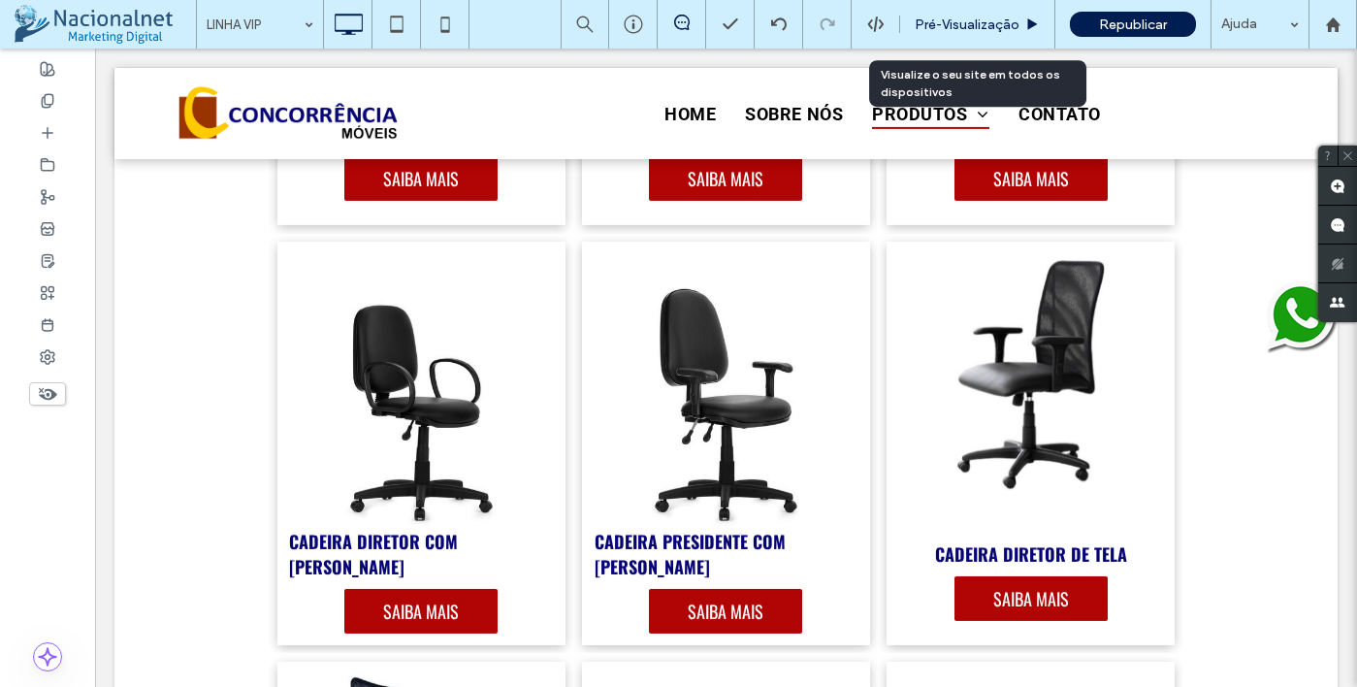
click at [1006, 27] on span "Pré-Visualizaçāo" at bounding box center [967, 24] width 105 height 16
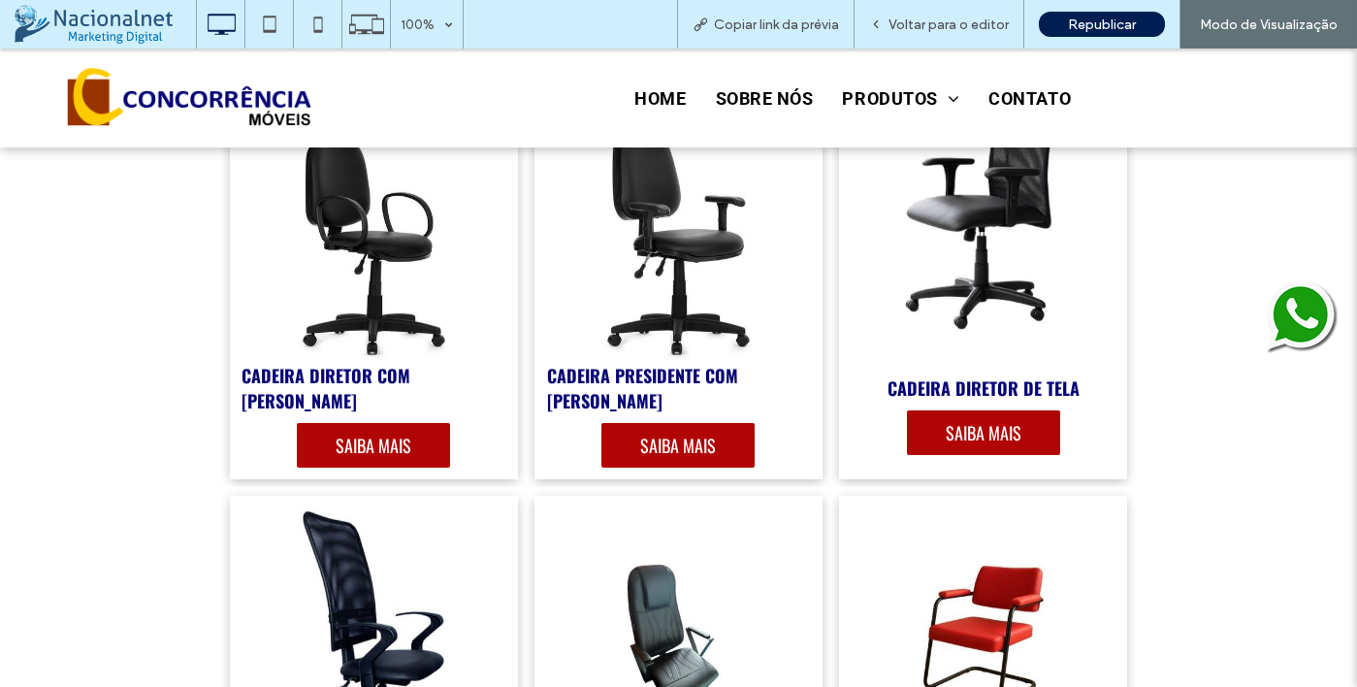
scroll to position [4365, 0]
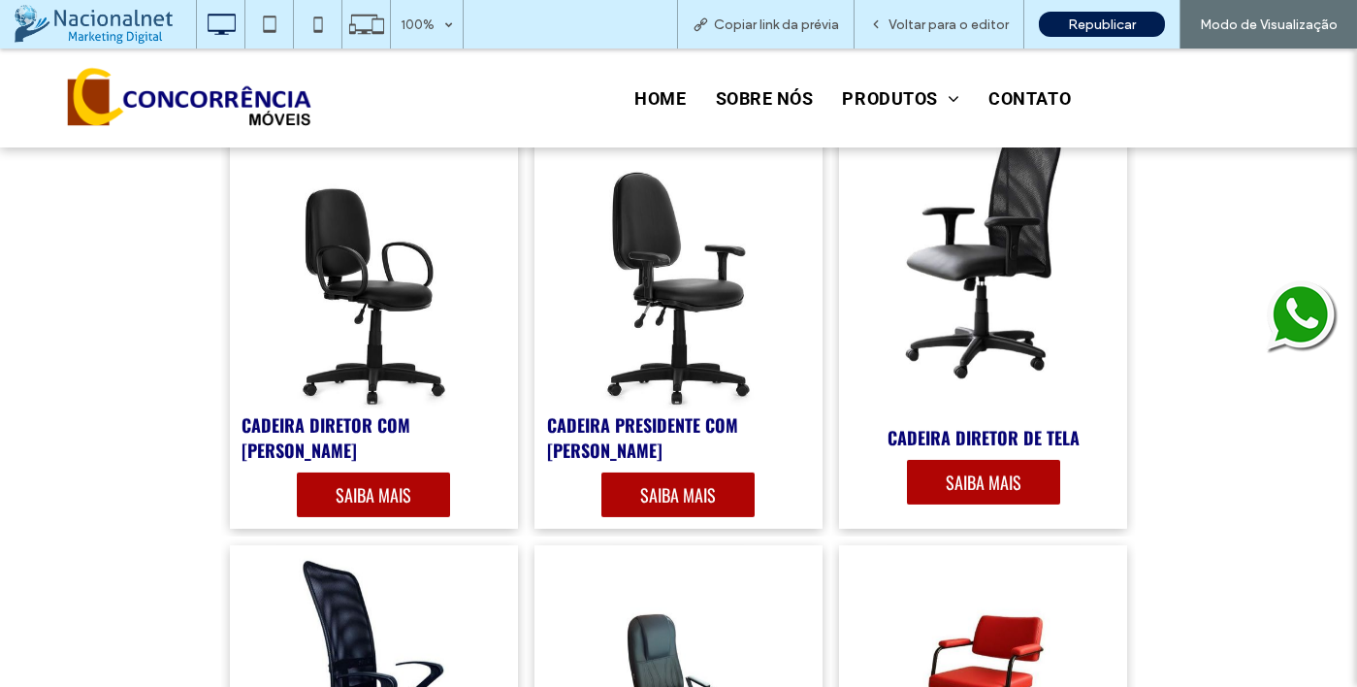
click at [1026, 300] on link at bounding box center [983, 268] width 306 height 302
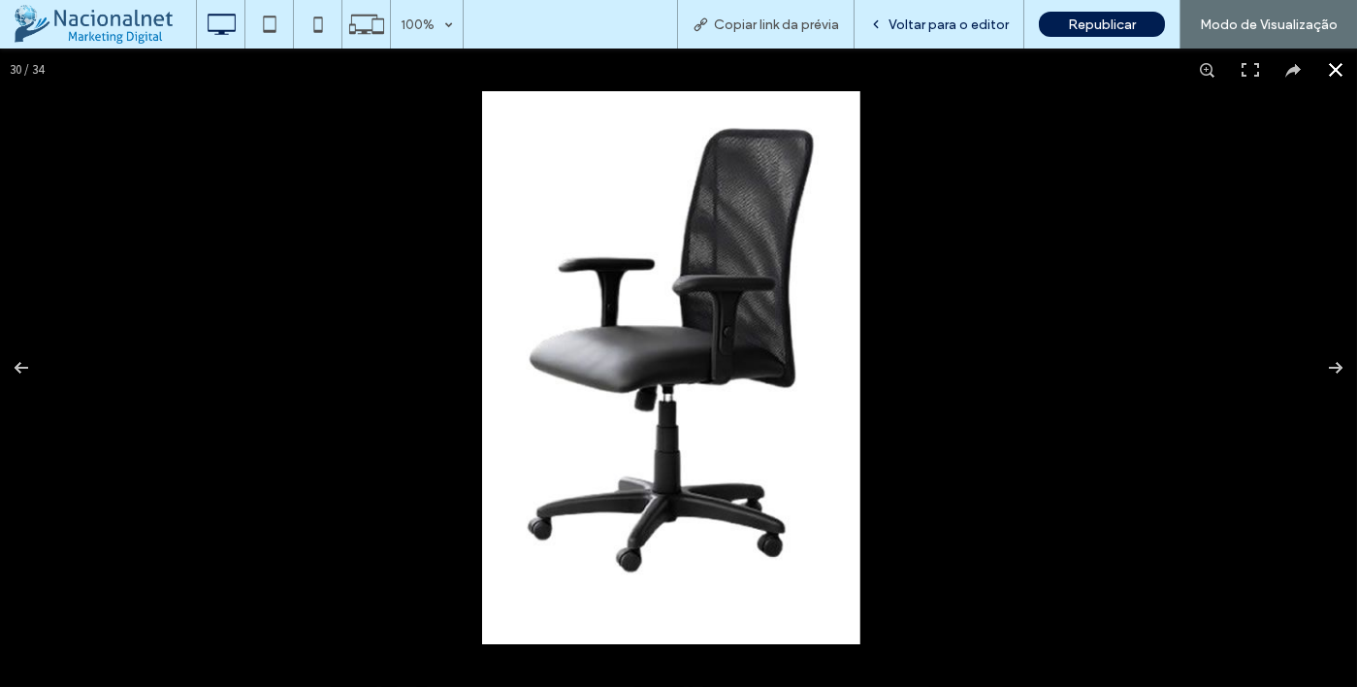
click at [967, 24] on span "Voltar para o editor" at bounding box center [949, 24] width 120 height 16
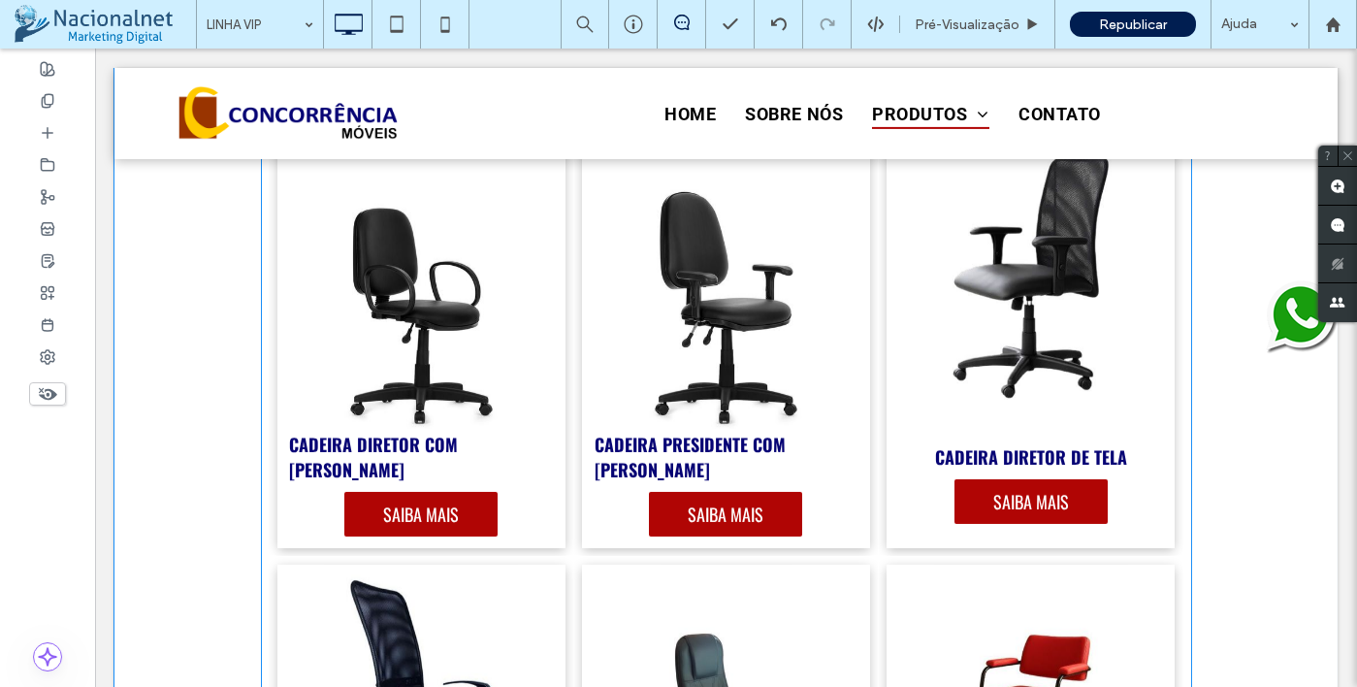
click at [1003, 497] on span "SAIBA MAIS" at bounding box center [1031, 501] width 114 height 45
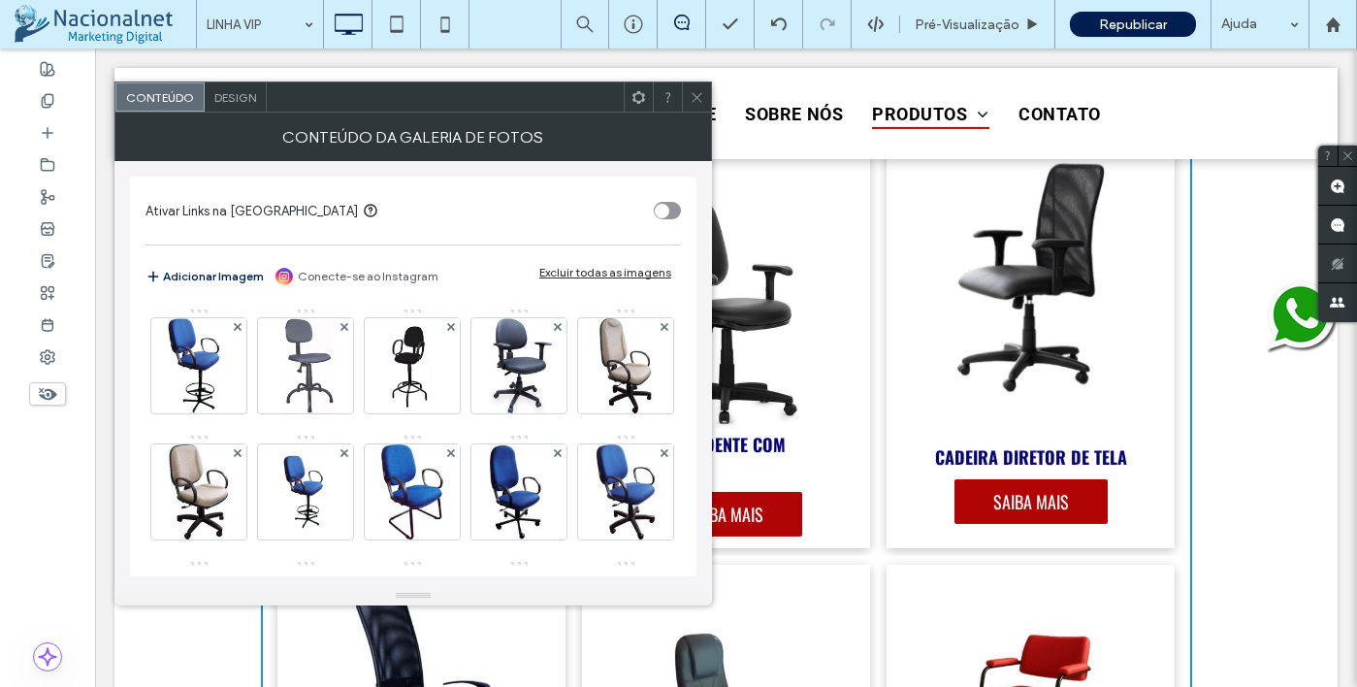
click at [697, 90] on icon at bounding box center [697, 97] width 15 height 15
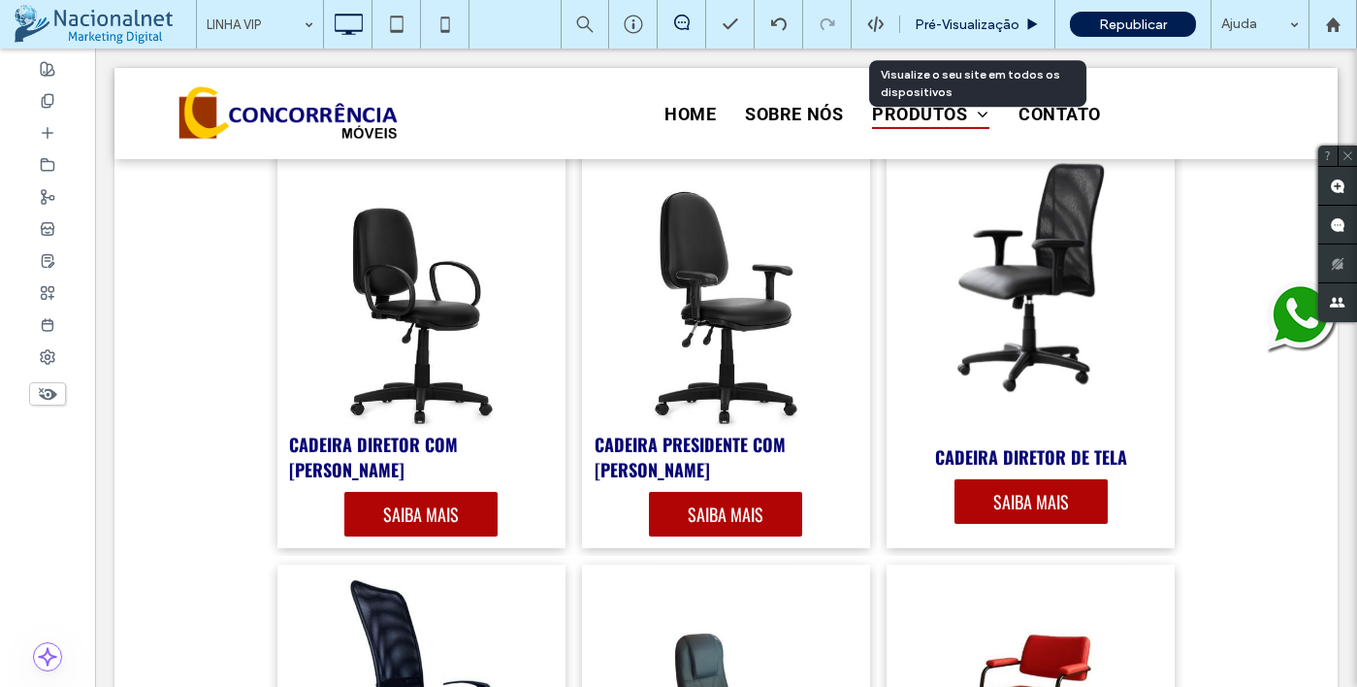
click at [952, 11] on div "Pré-Visualizaçāo" at bounding box center [977, 24] width 155 height 49
click at [1008, 22] on span "Pré-Visualizaçāo" at bounding box center [967, 24] width 105 height 16
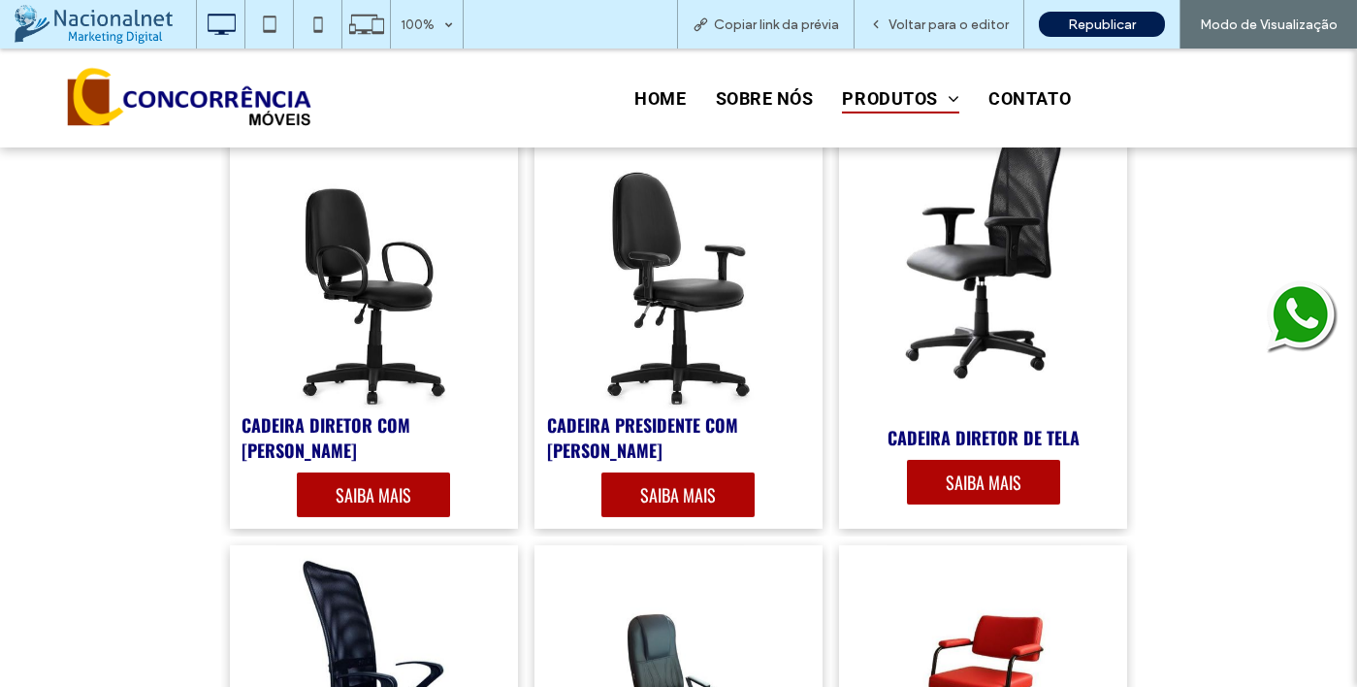
click at [977, 486] on span "SAIBA MAIS" at bounding box center [983, 482] width 114 height 45
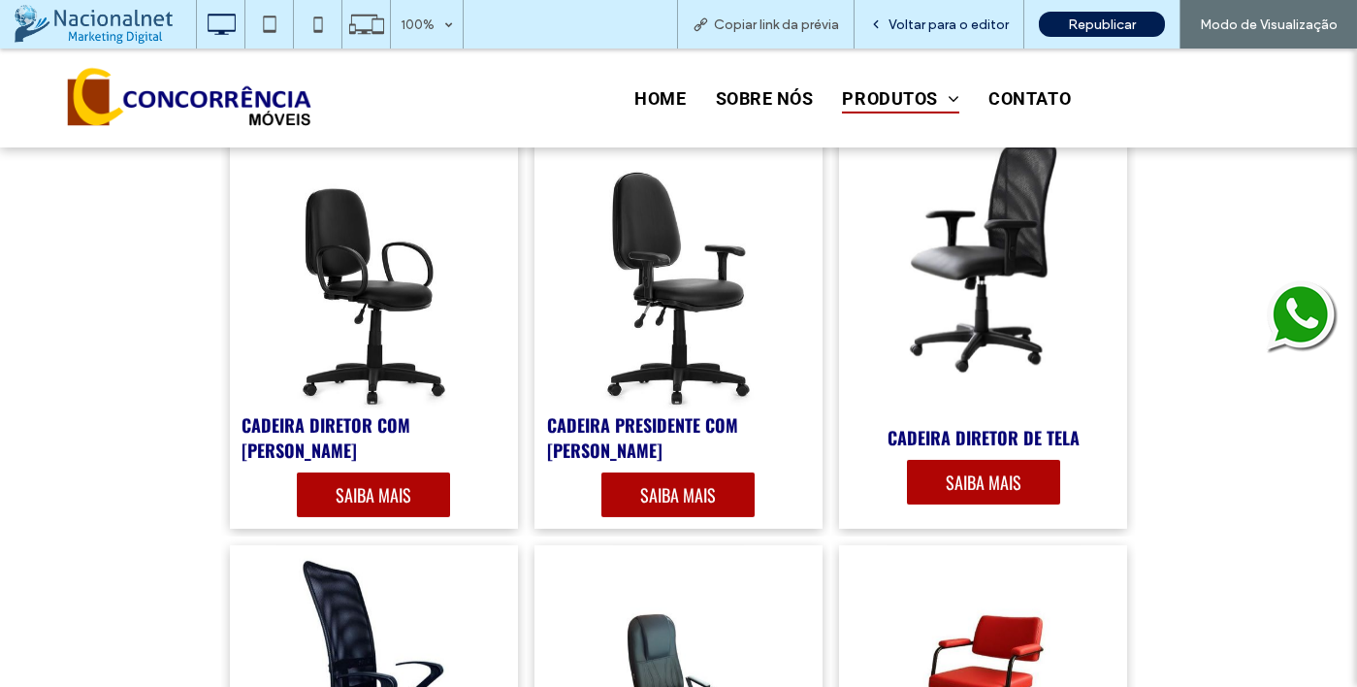
click at [966, 20] on span "Voltar para o editor" at bounding box center [949, 24] width 120 height 16
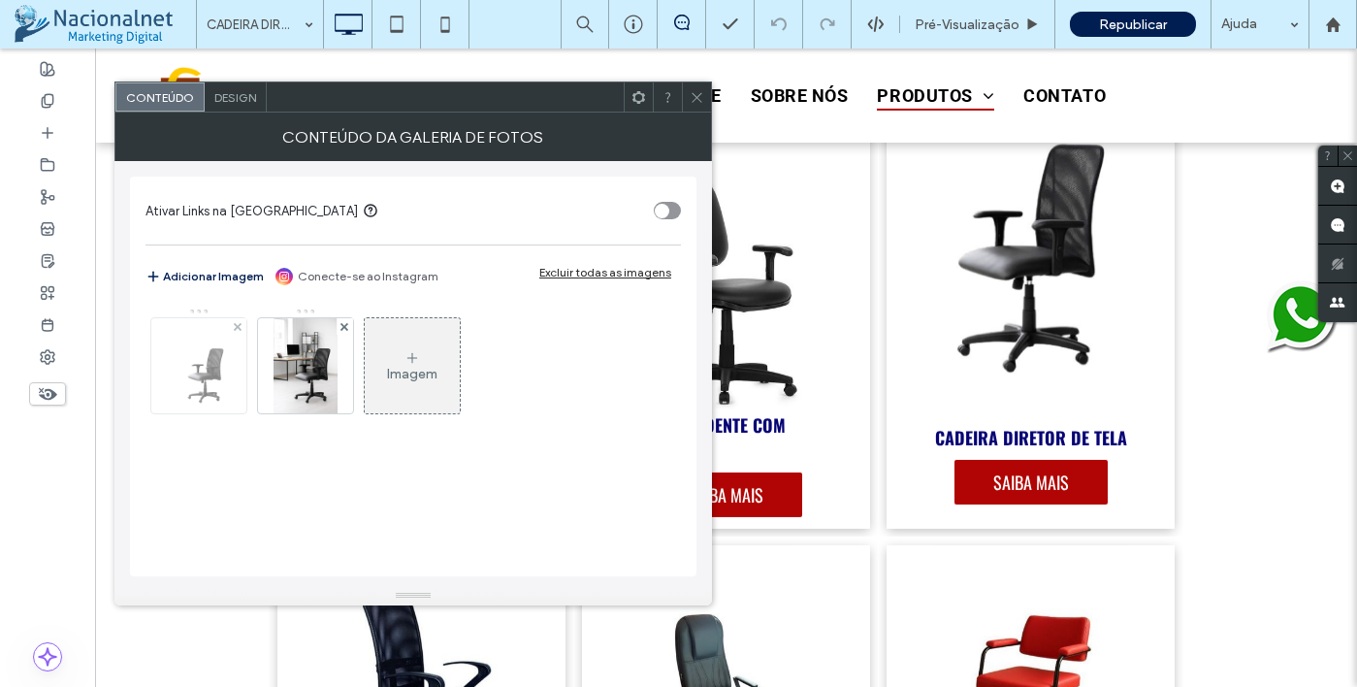
click at [208, 390] on img at bounding box center [198, 365] width 63 height 95
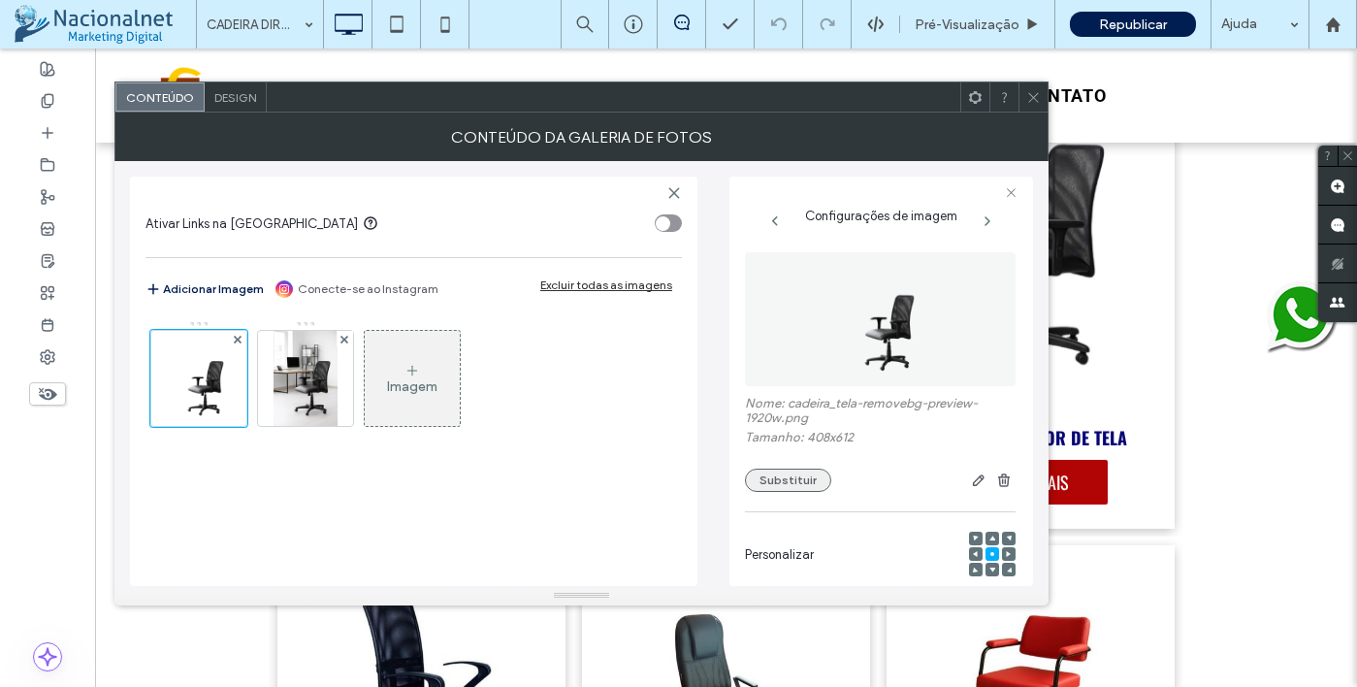
click at [786, 488] on button "Substituir" at bounding box center [788, 480] width 86 height 23
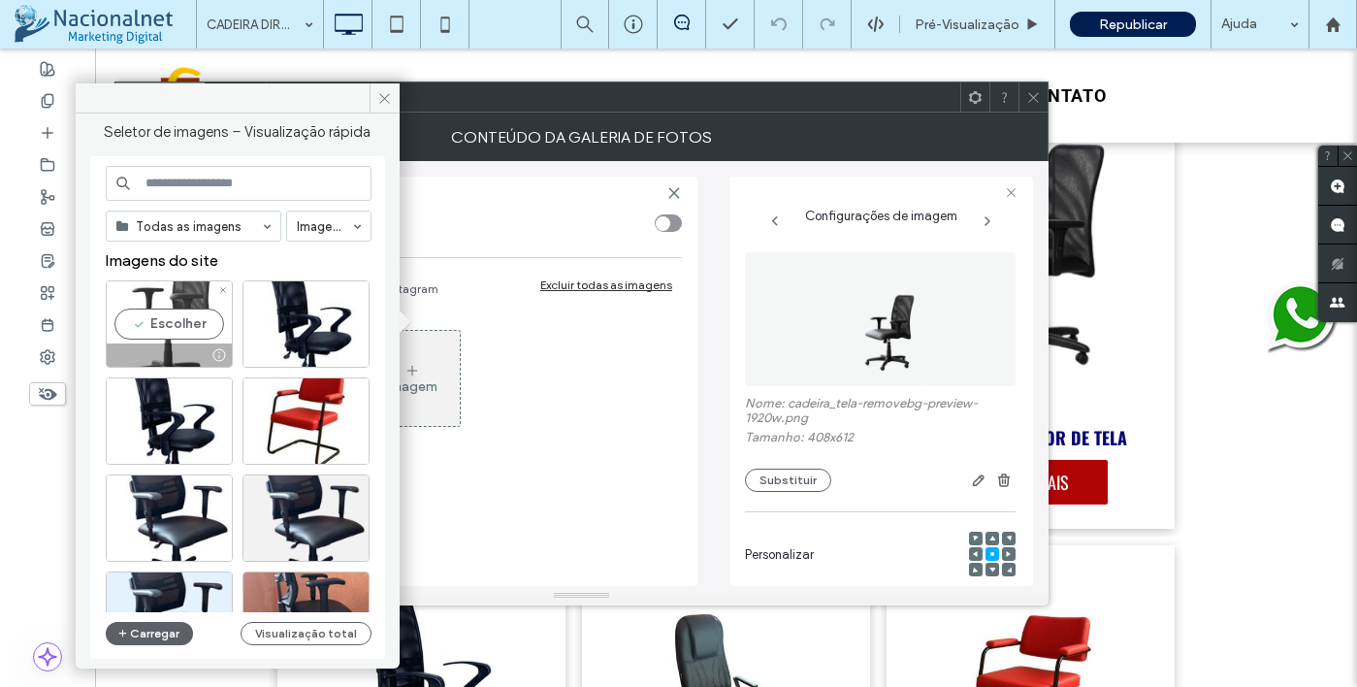
click at [170, 338] on div "Escolher" at bounding box center [169, 323] width 127 height 87
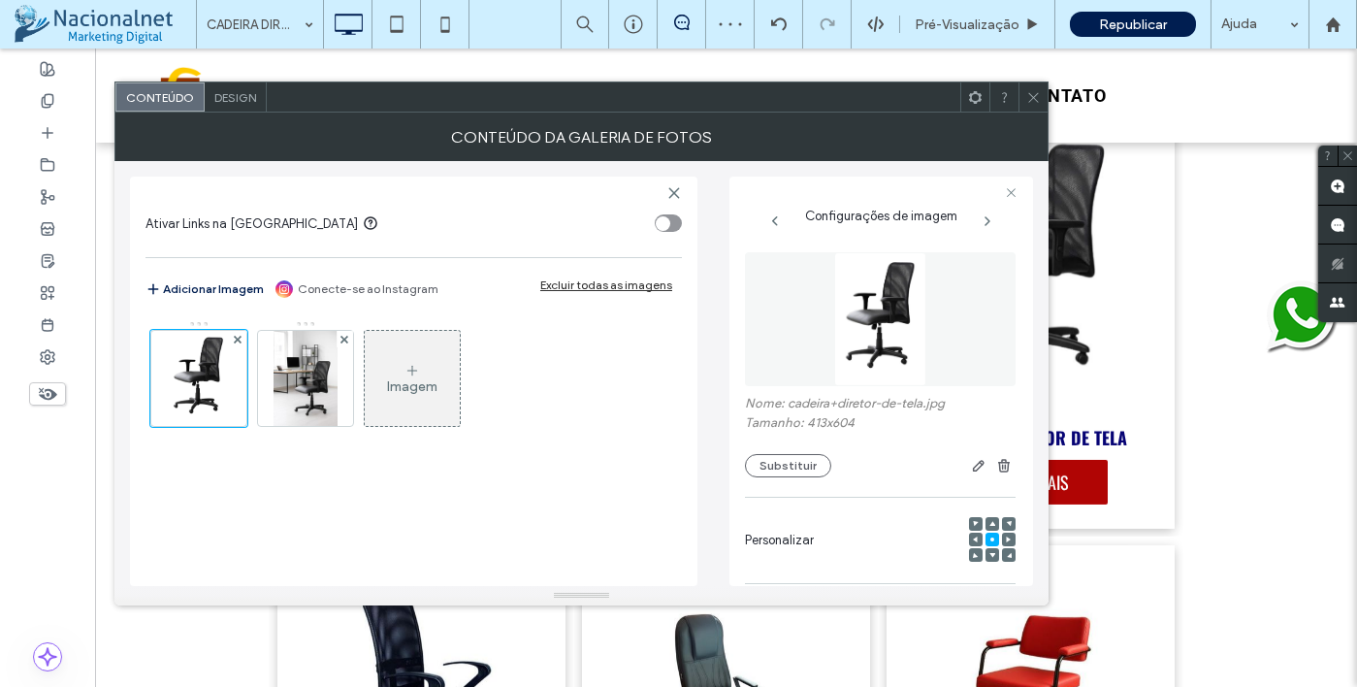
click at [1041, 109] on div at bounding box center [1033, 96] width 29 height 29
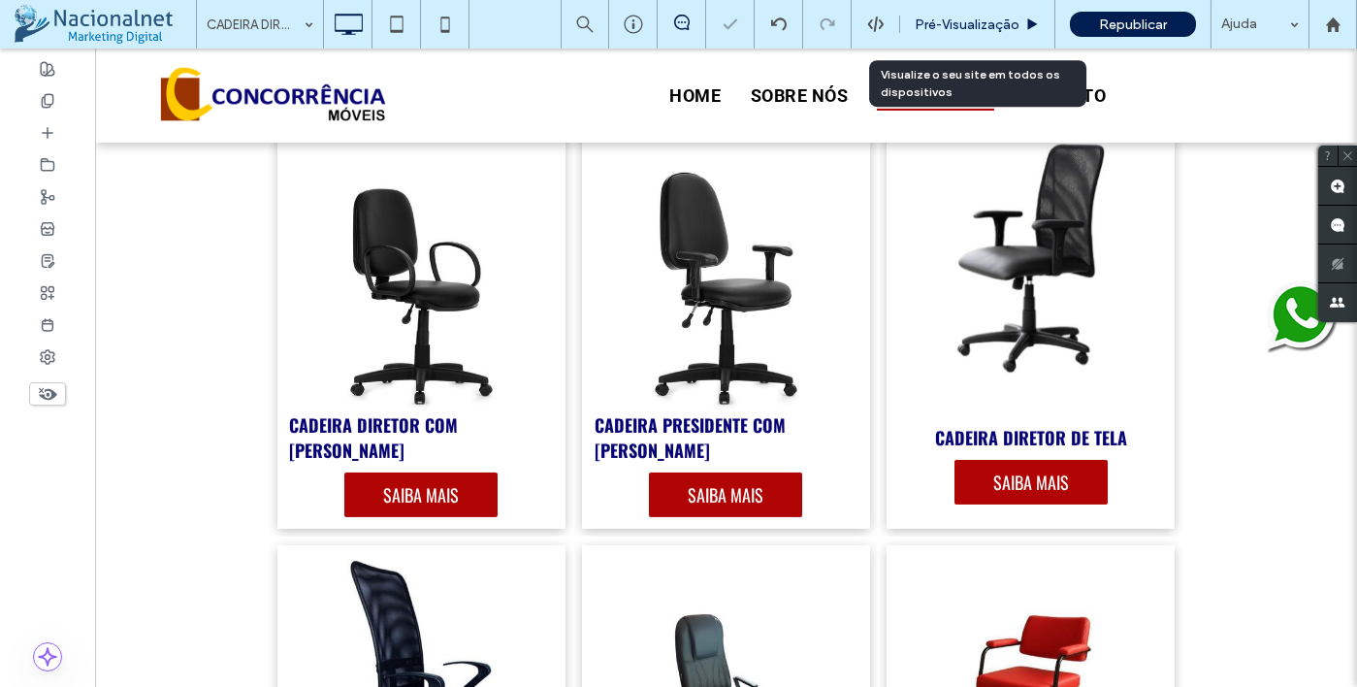
click at [987, 31] on span "Pré-Visualizaçāo" at bounding box center [967, 24] width 105 height 16
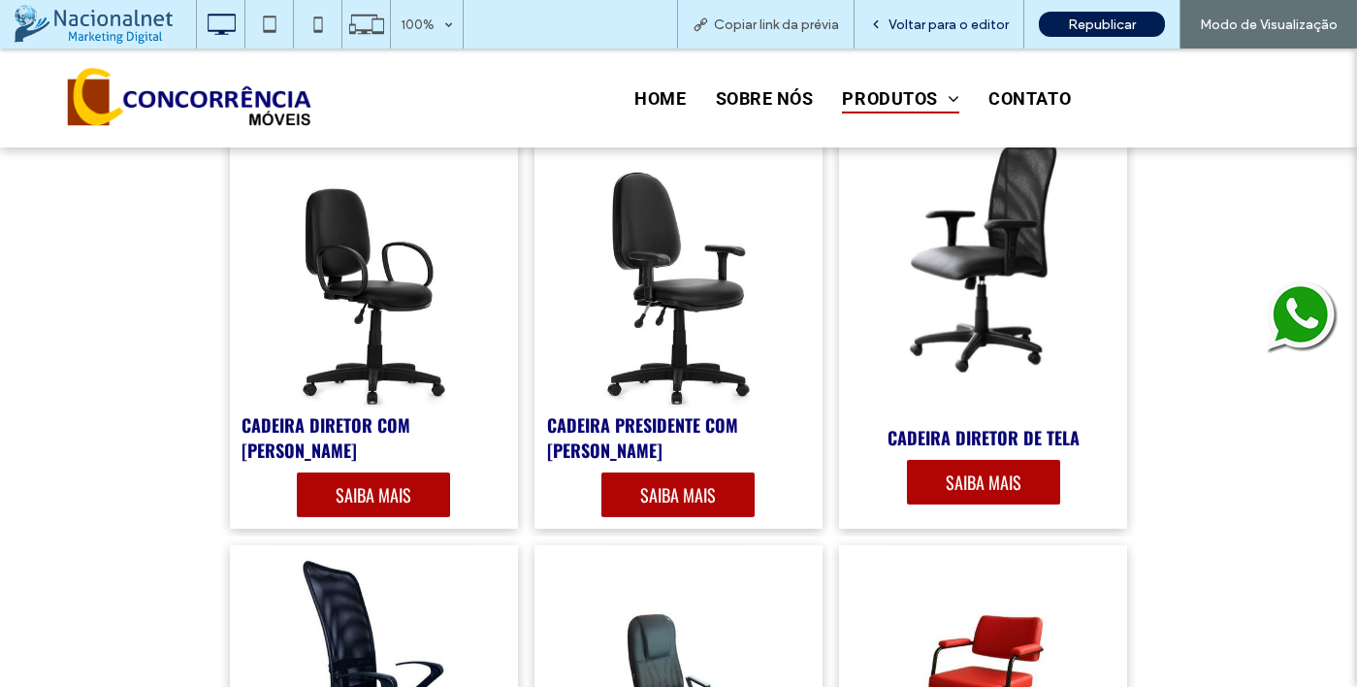
click at [937, 16] on span "Voltar para o editor" at bounding box center [949, 24] width 120 height 16
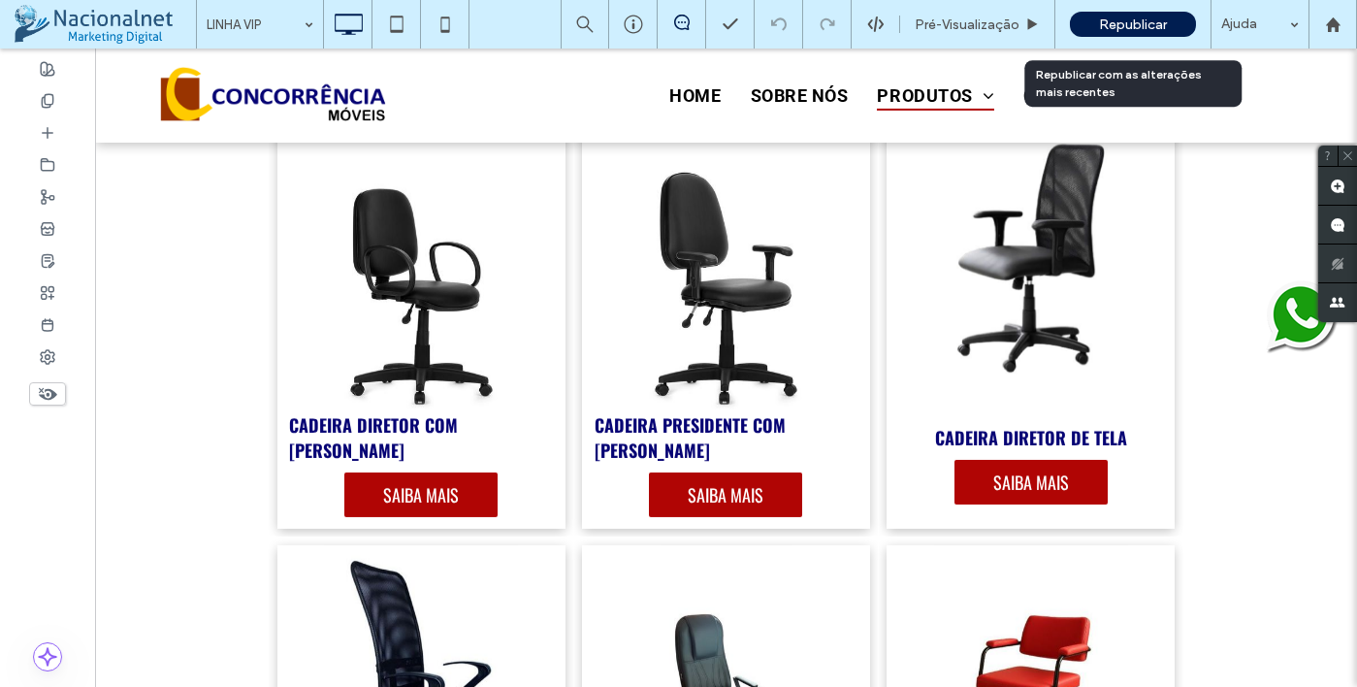
click at [1139, 17] on span "Republicar" at bounding box center [1133, 24] width 68 height 16
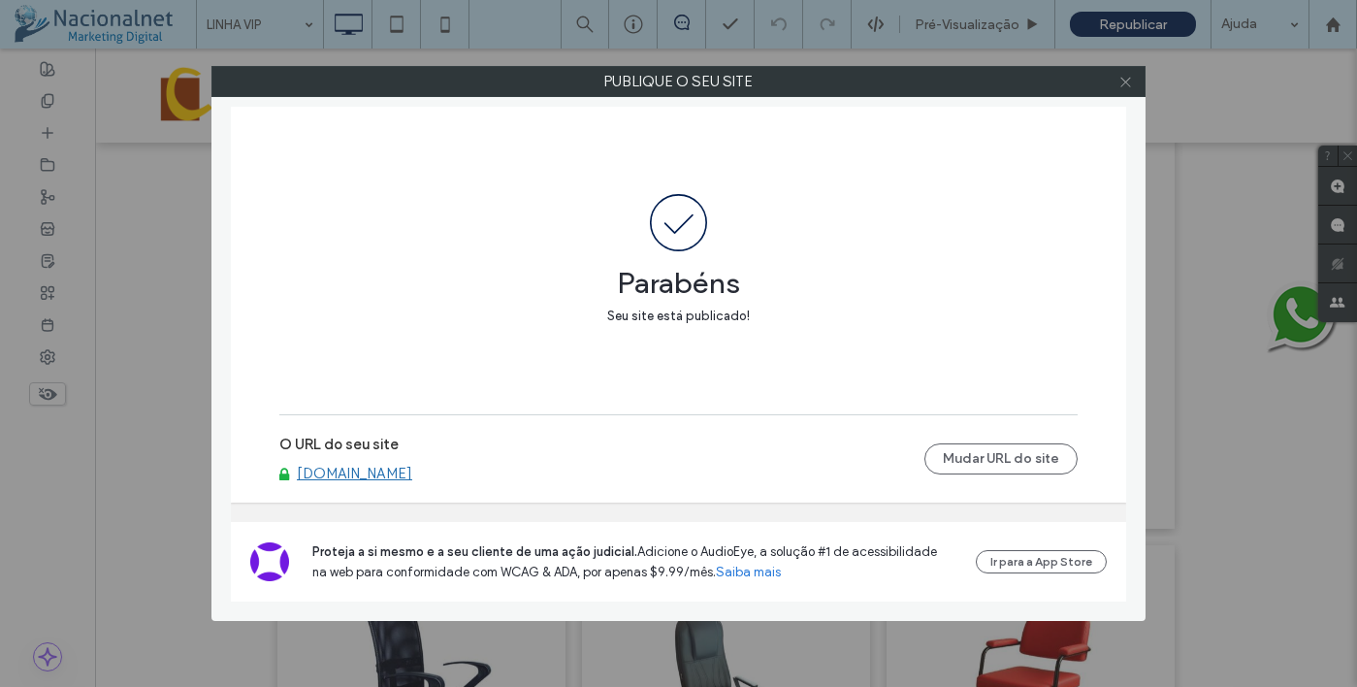
click at [1130, 79] on icon at bounding box center [1125, 82] width 15 height 15
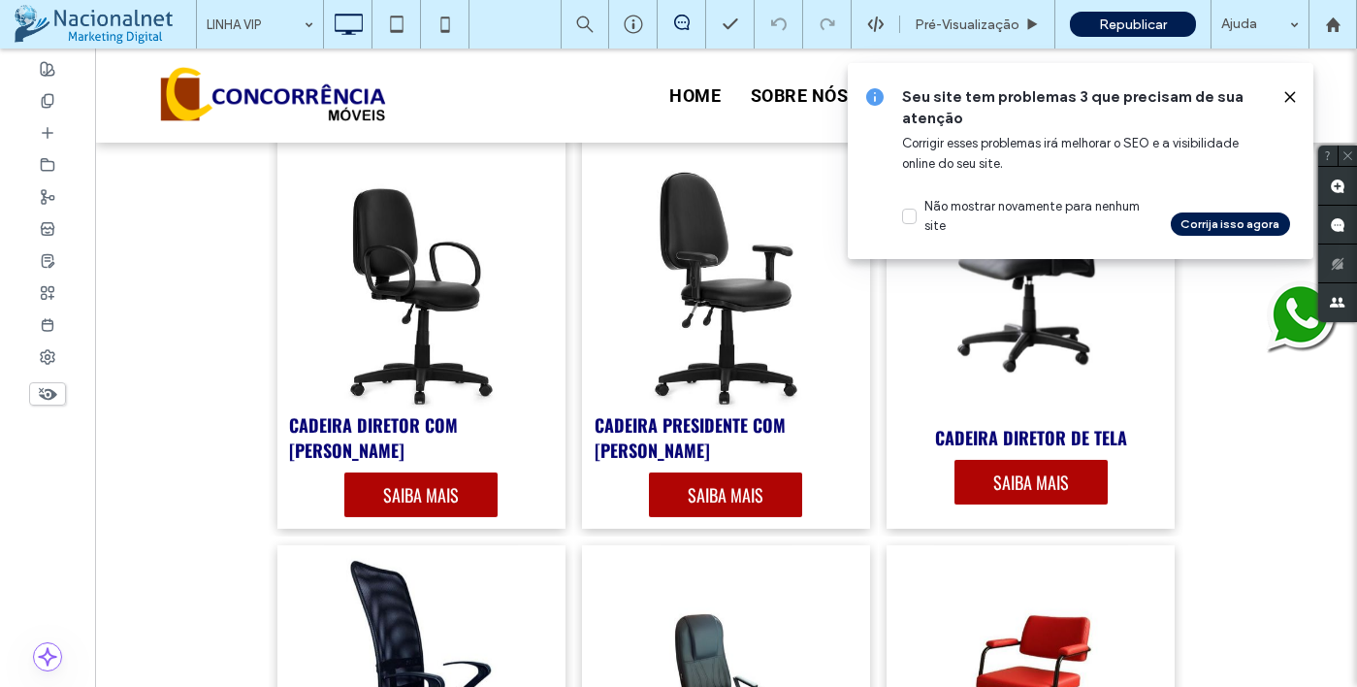
click at [1299, 96] on div "Seu site tem problemas 3 que precisam de sua atenção Corrigir esses problemas i…" at bounding box center [1081, 161] width 466 height 196
click at [1292, 94] on use at bounding box center [1289, 96] width 9 height 9
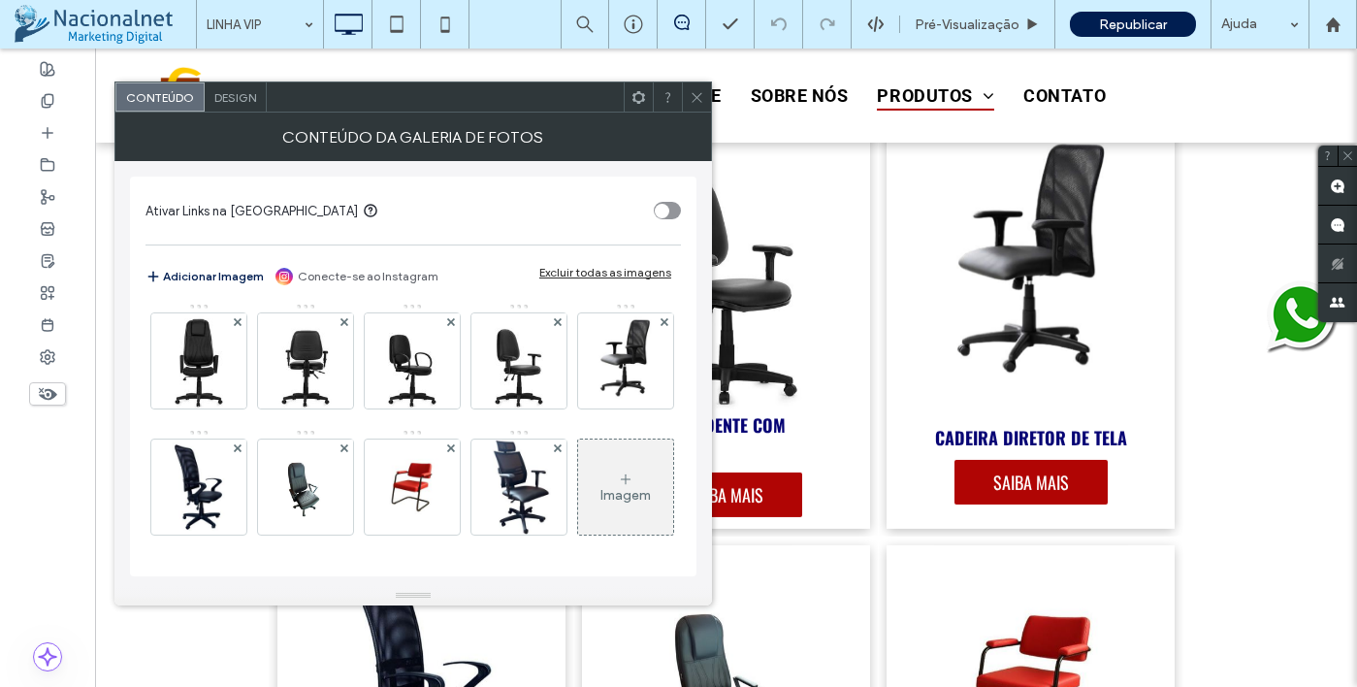
scroll to position [886, 0]
click at [327, 439] on img at bounding box center [305, 486] width 44 height 95
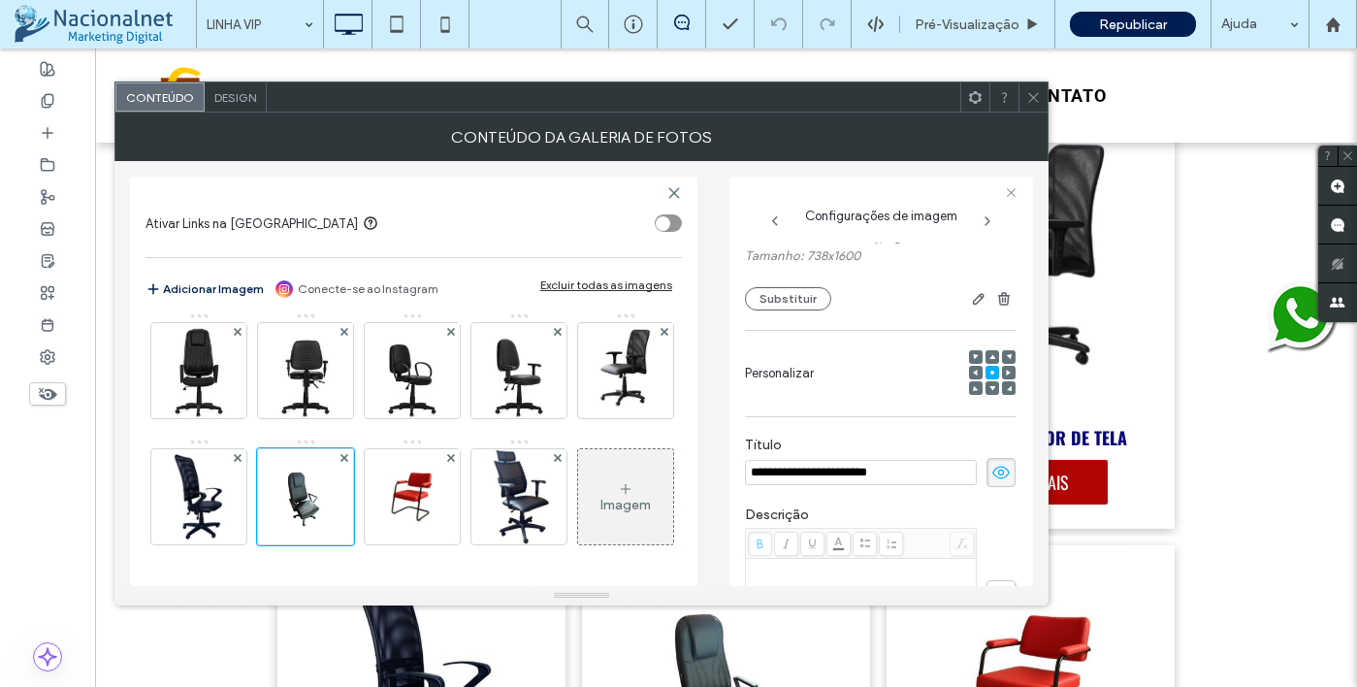
scroll to position [50, 0]
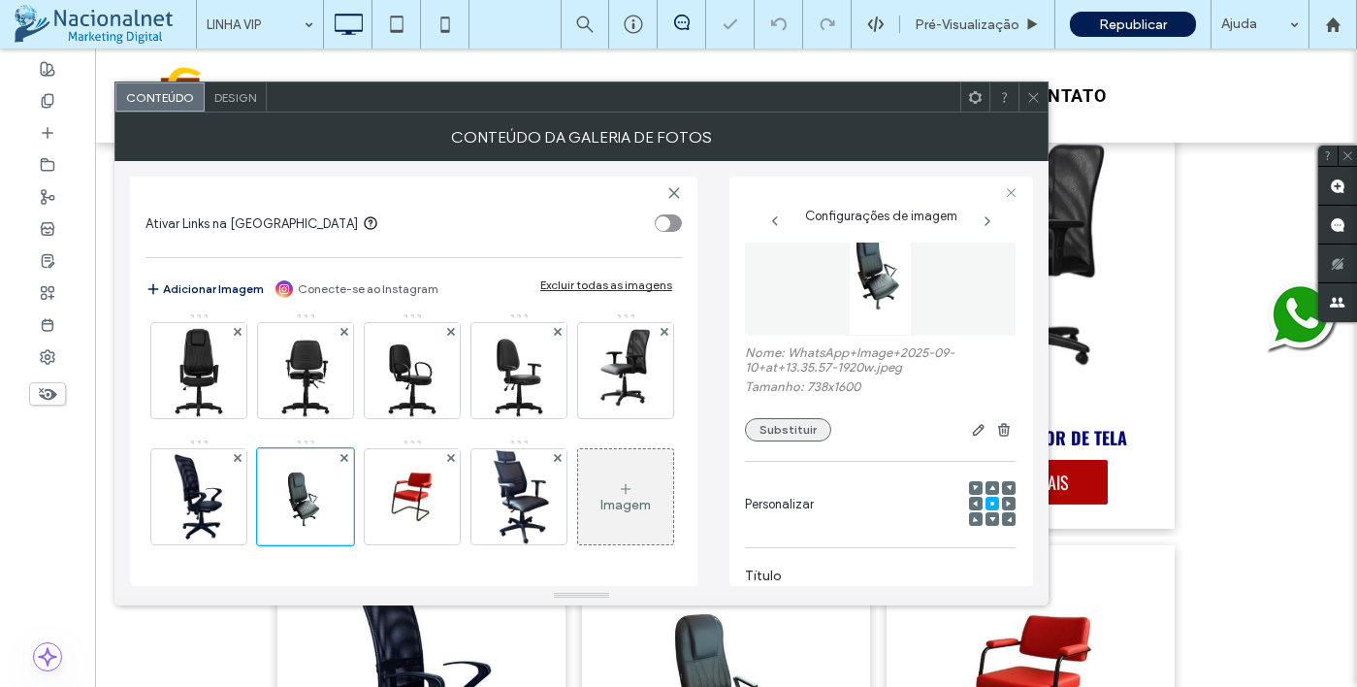
click at [806, 426] on button "Substituir" at bounding box center [788, 429] width 86 height 23
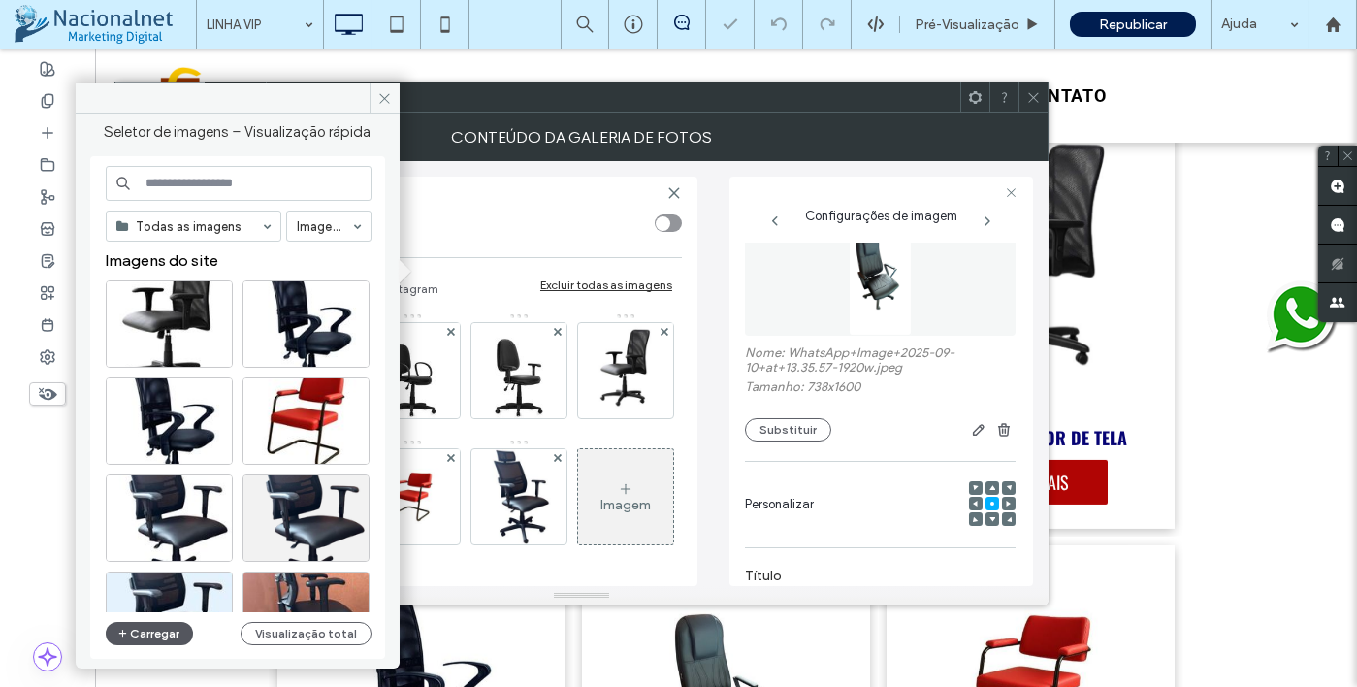
click at [147, 634] on button "Carregar" at bounding box center [150, 633] width 88 height 23
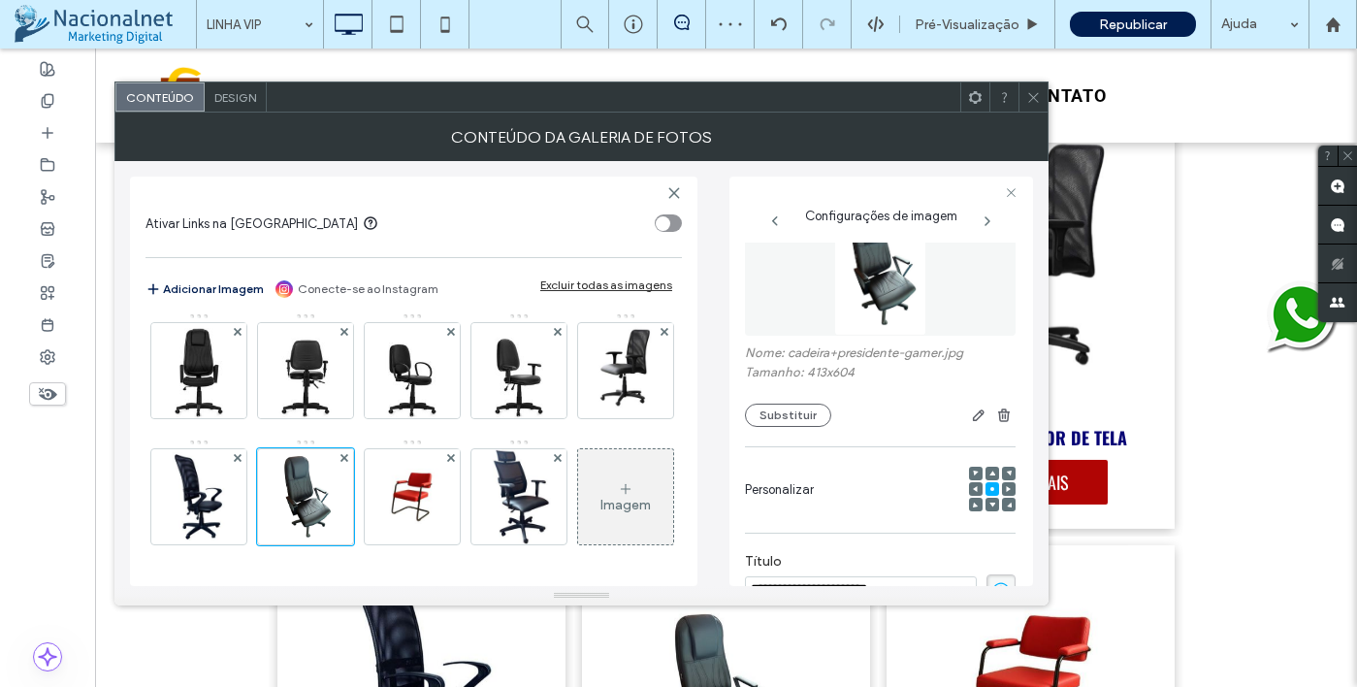
click at [1036, 98] on icon at bounding box center [1033, 97] width 15 height 15
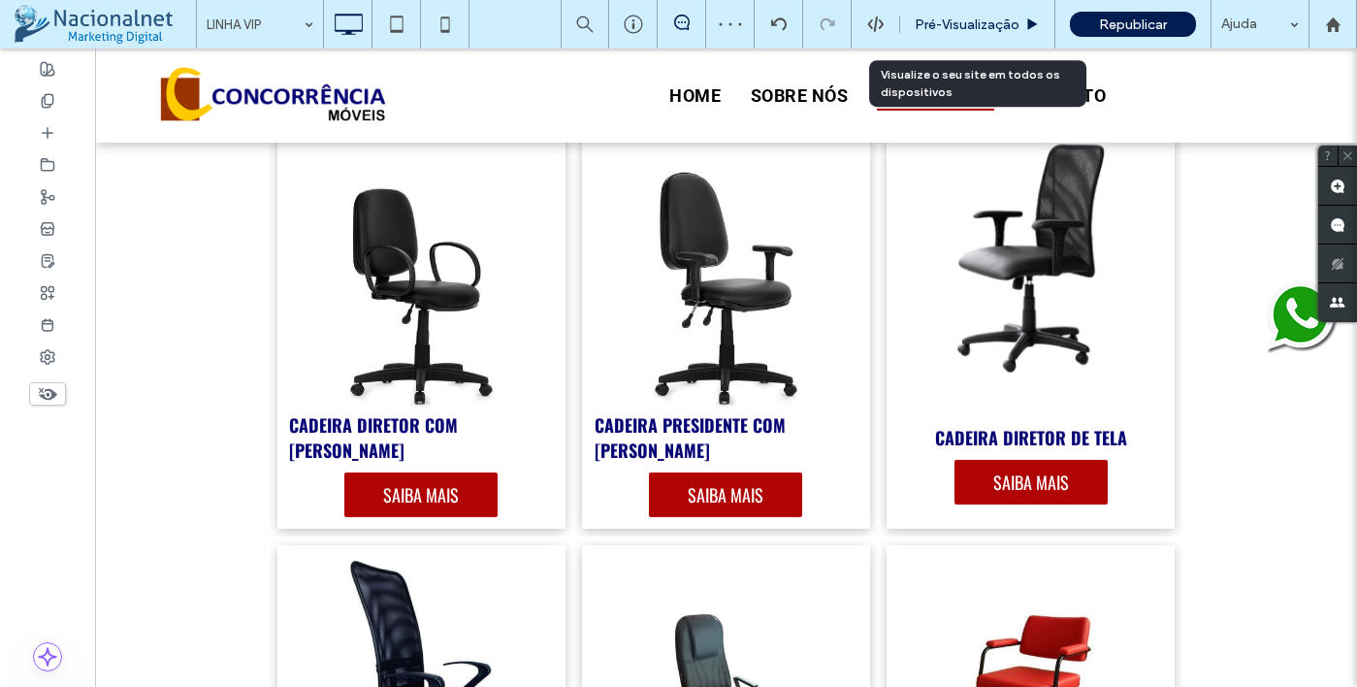
click at [1007, 23] on span "Pré-Visualizaçāo" at bounding box center [967, 24] width 105 height 16
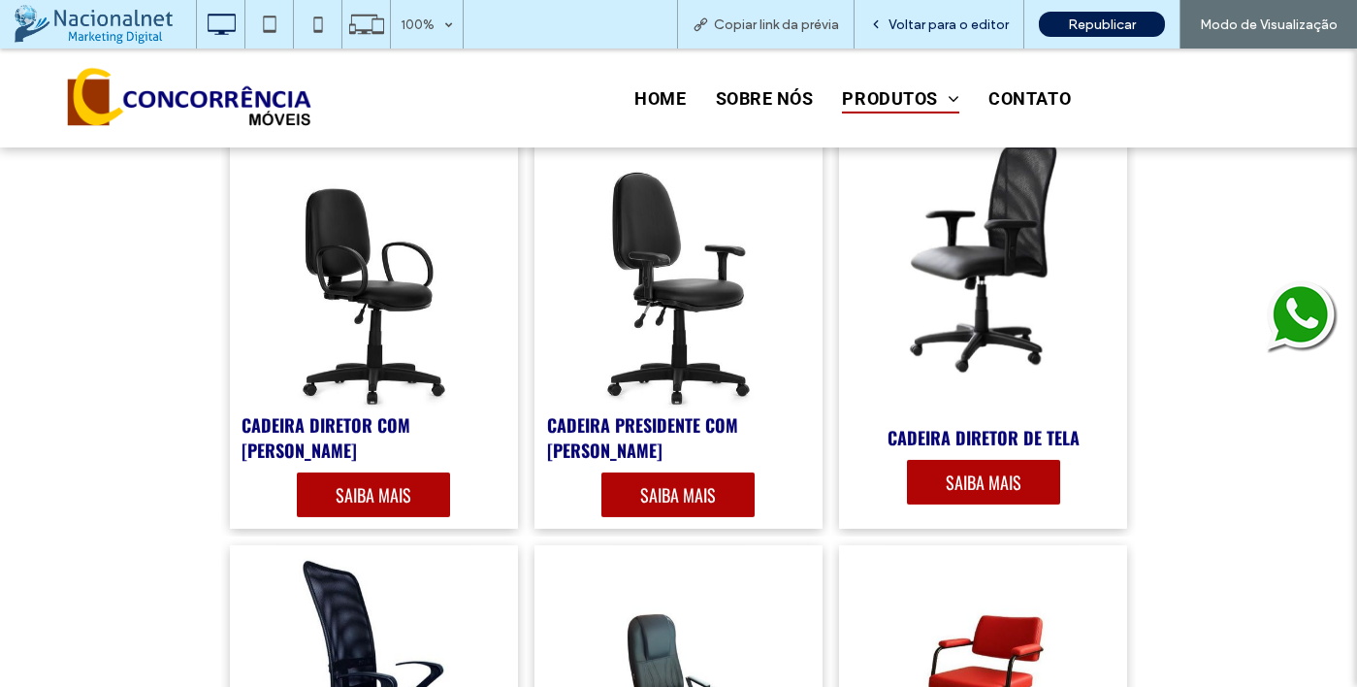
click at [958, 7] on div "Voltar para o editor" at bounding box center [940, 24] width 170 height 49
click at [969, 32] on div "Voltar para o editor" at bounding box center [940, 24] width 170 height 49
click at [992, 26] on span "Voltar para o editor" at bounding box center [949, 24] width 120 height 16
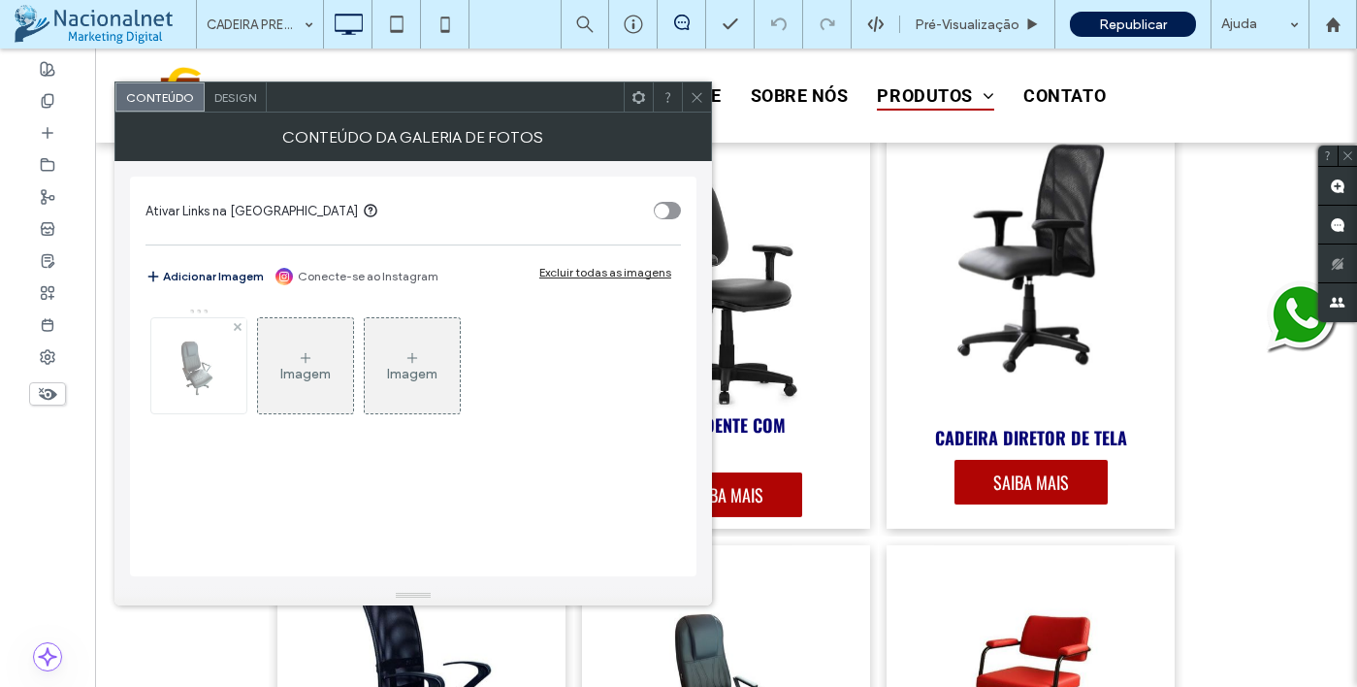
click at [180, 377] on img at bounding box center [199, 365] width 44 height 95
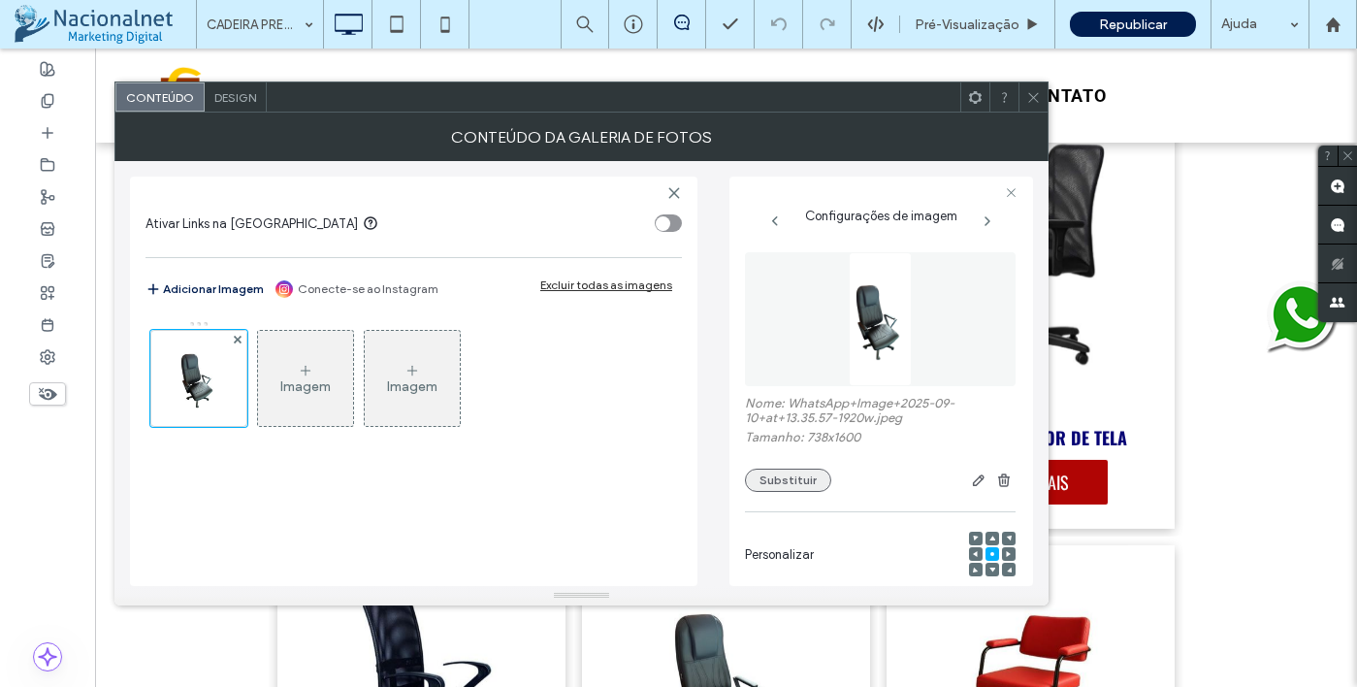
click at [798, 479] on button "Substituir" at bounding box center [788, 480] width 86 height 23
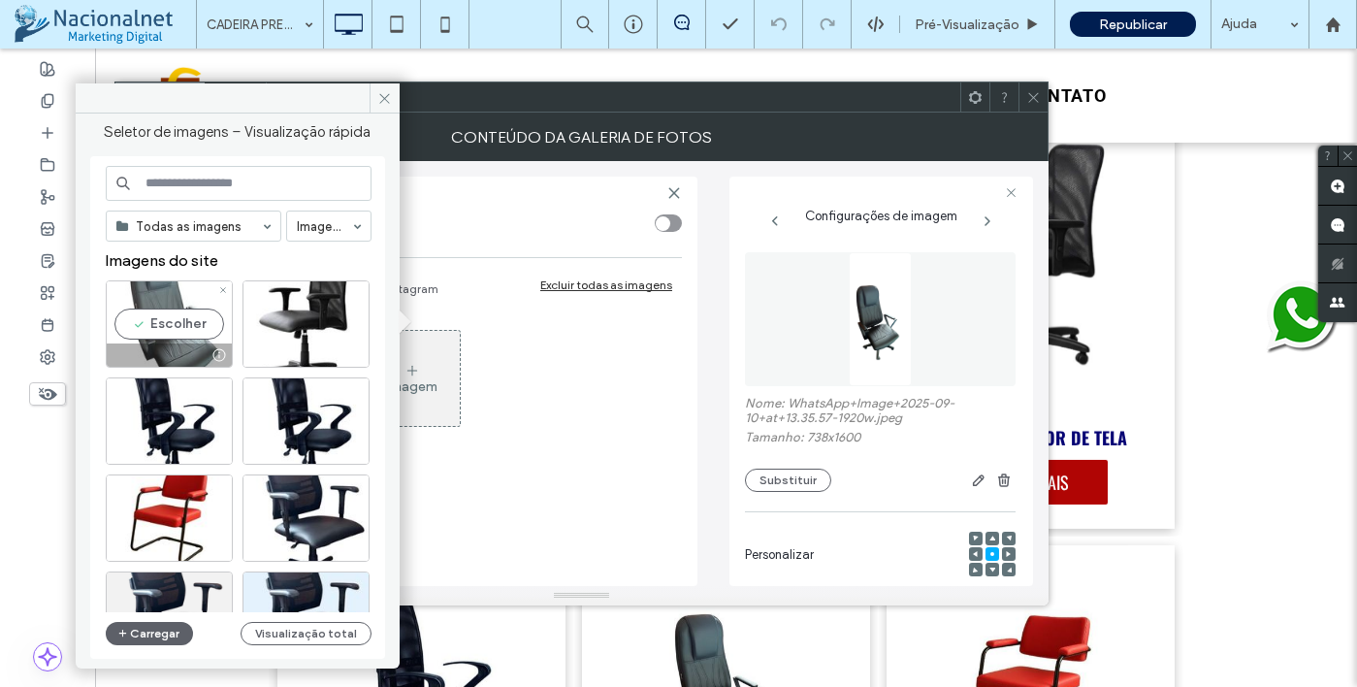
click at [166, 329] on div "Escolher" at bounding box center [169, 323] width 127 height 87
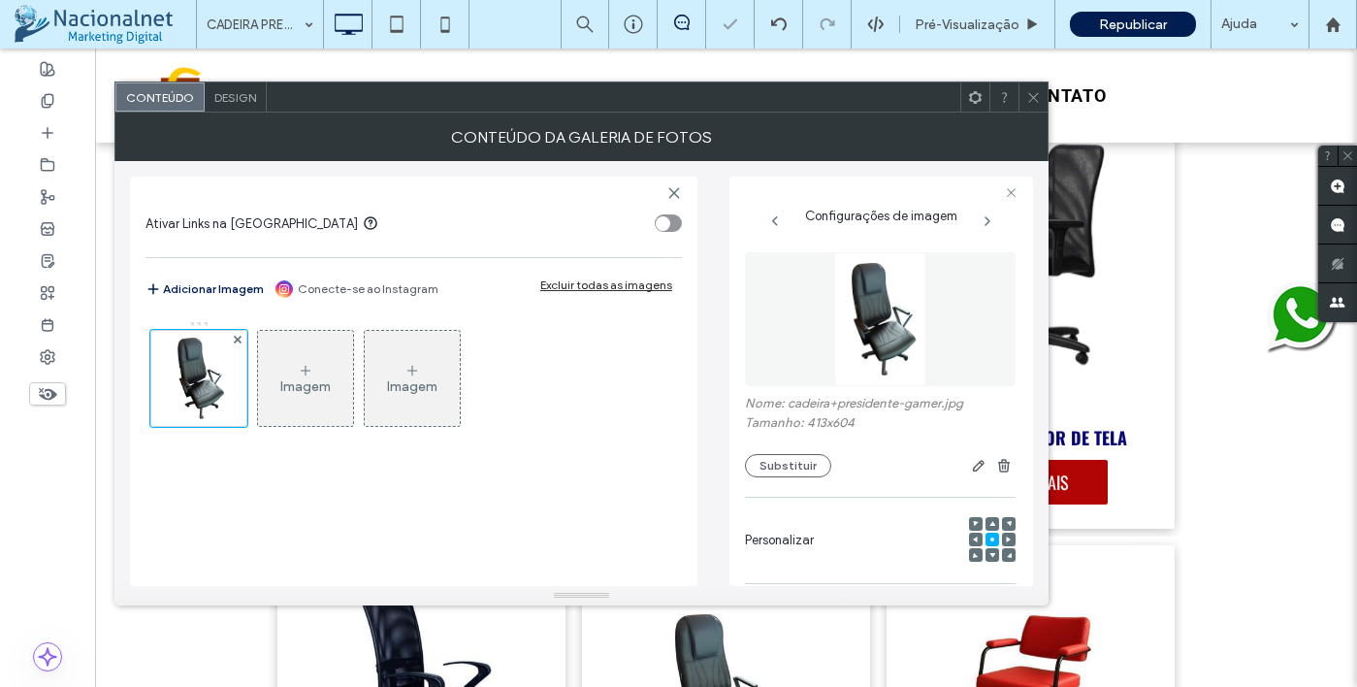
click at [1038, 109] on span at bounding box center [1033, 96] width 15 height 29
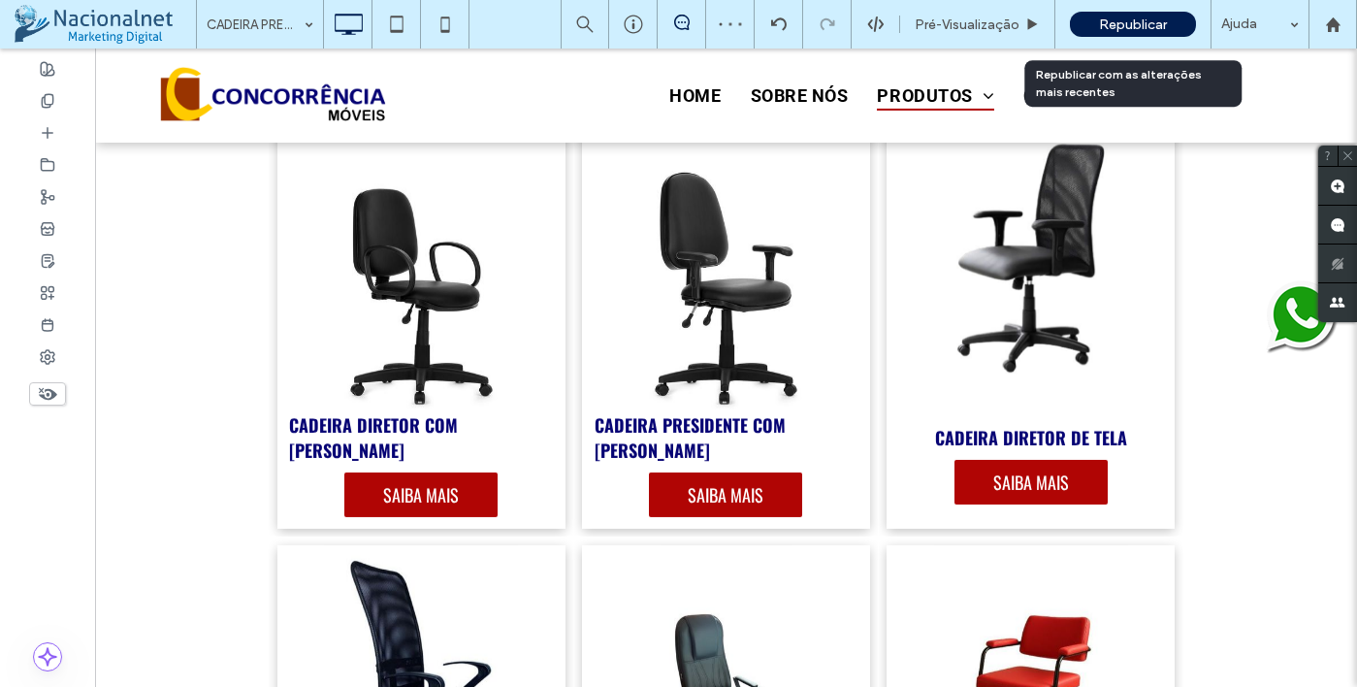
click at [1117, 28] on span "Republicar" at bounding box center [1133, 24] width 68 height 16
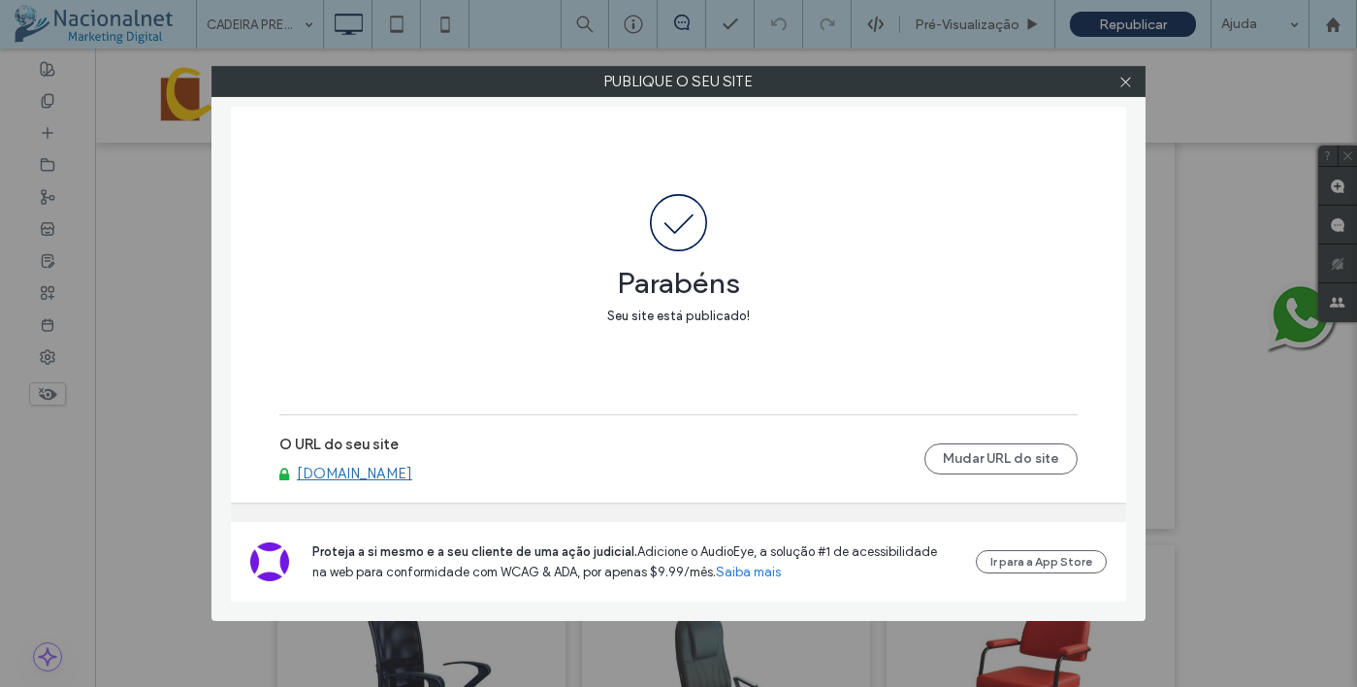
click at [1114, 77] on div at bounding box center [1125, 81] width 29 height 29
click at [1127, 81] on icon at bounding box center [1125, 82] width 15 height 15
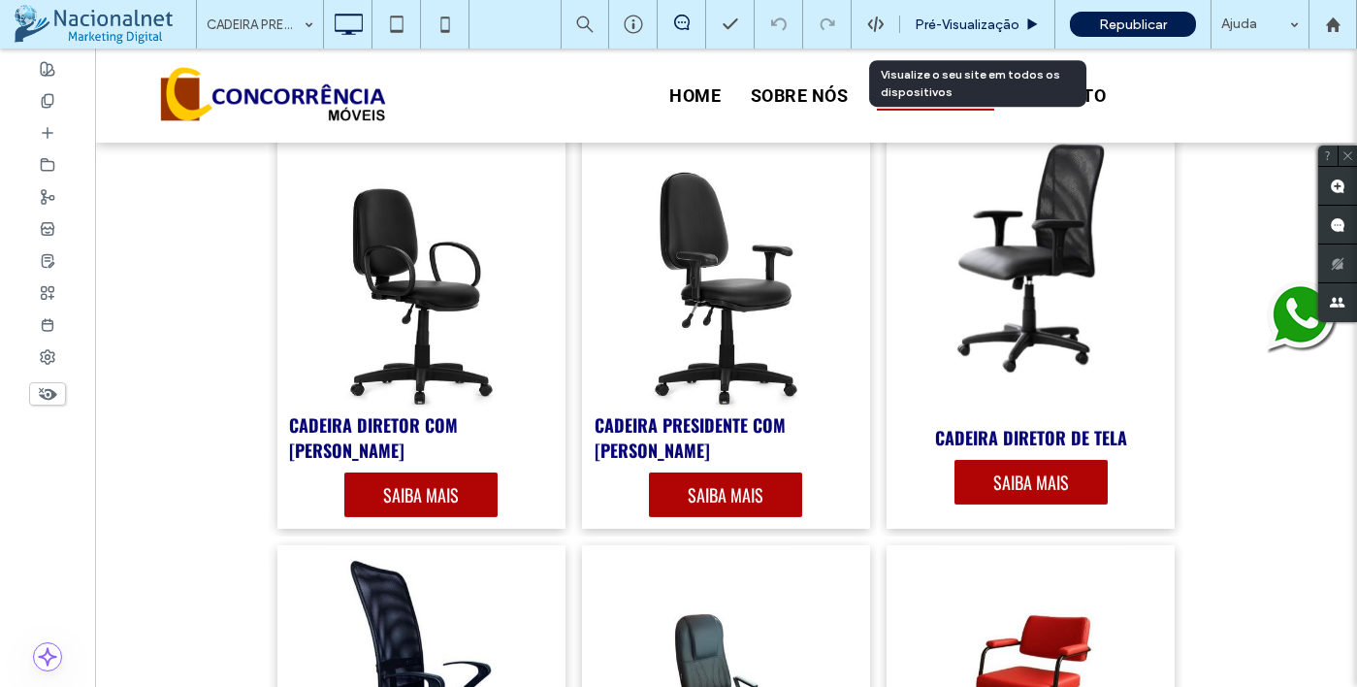
click at [990, 25] on span "Pré-Visualizaçāo" at bounding box center [967, 24] width 105 height 16
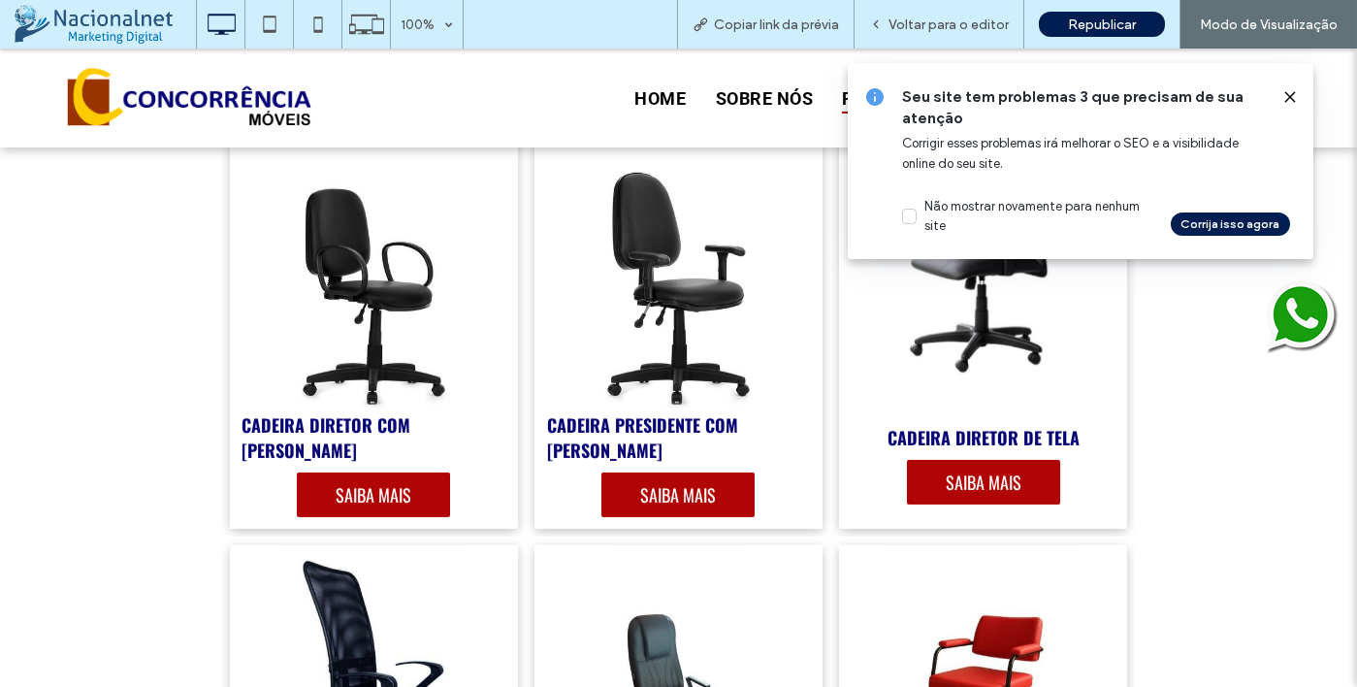
click at [1292, 94] on use at bounding box center [1289, 96] width 9 height 9
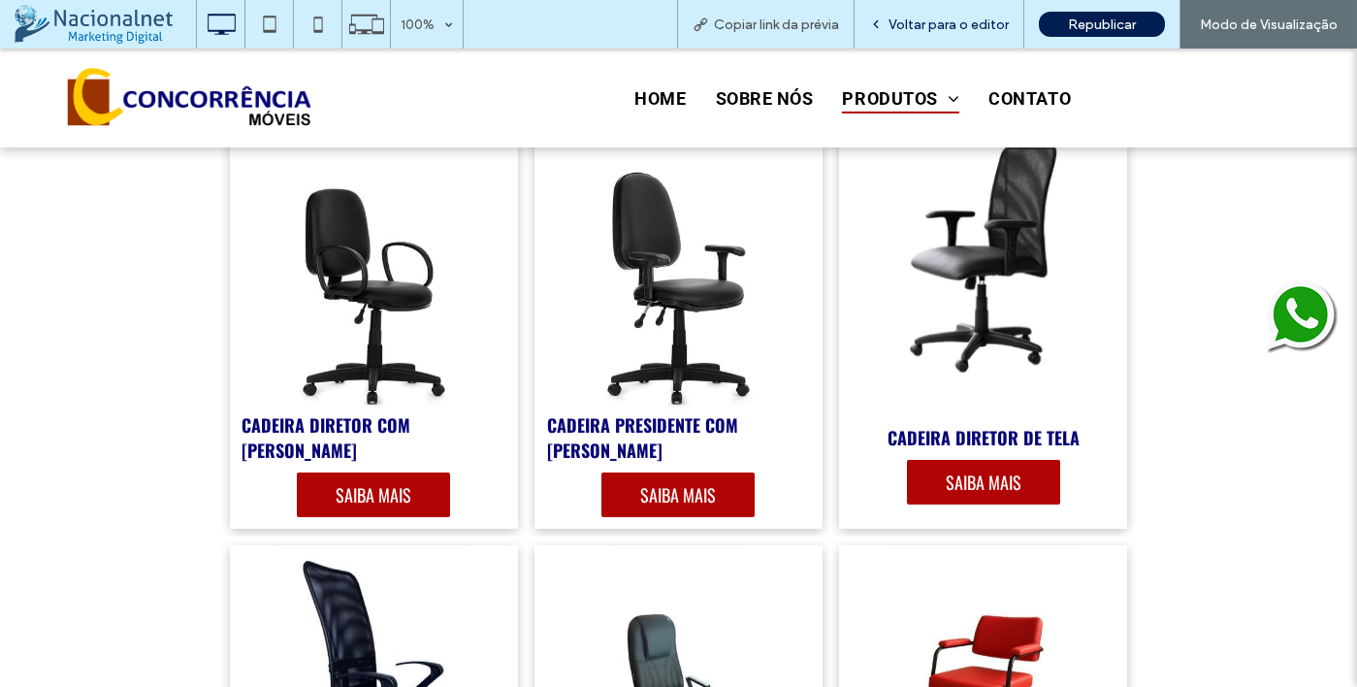
click at [965, 24] on span "Voltar para o editor" at bounding box center [949, 24] width 120 height 16
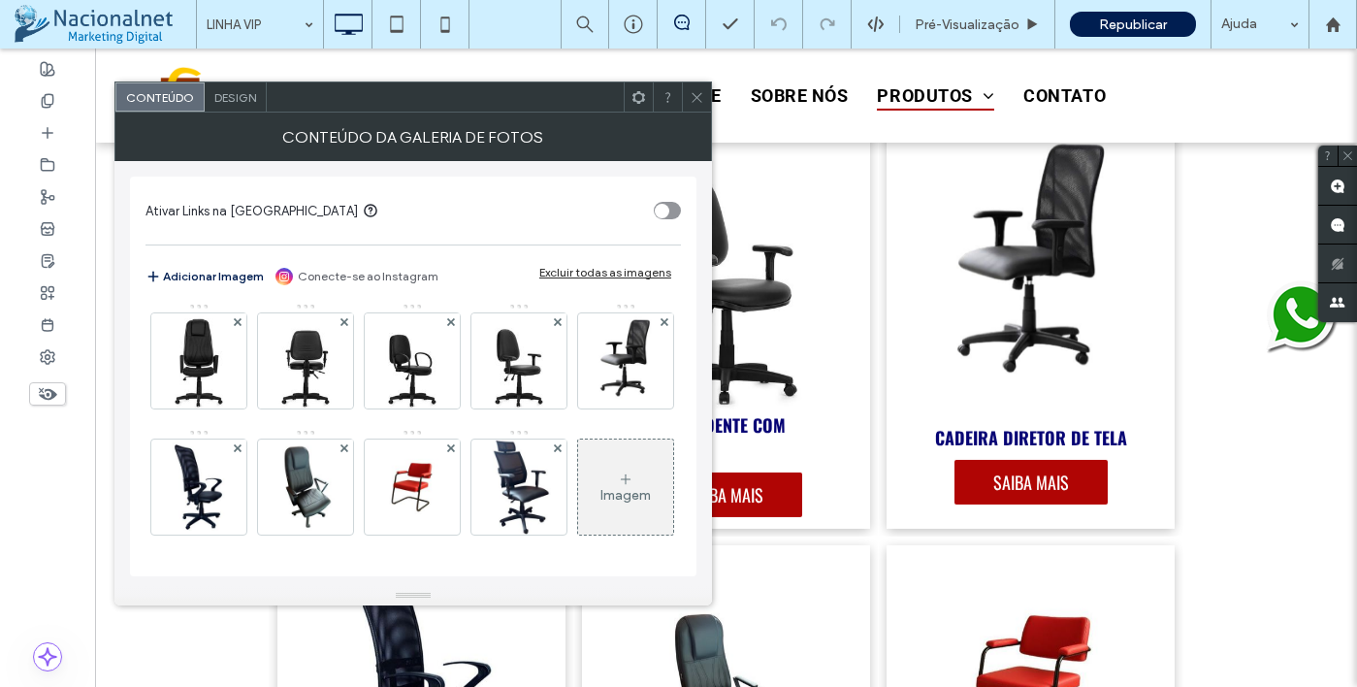
scroll to position [789, 0]
click at [593, 408] on img at bounding box center [625, 360] width 65 height 95
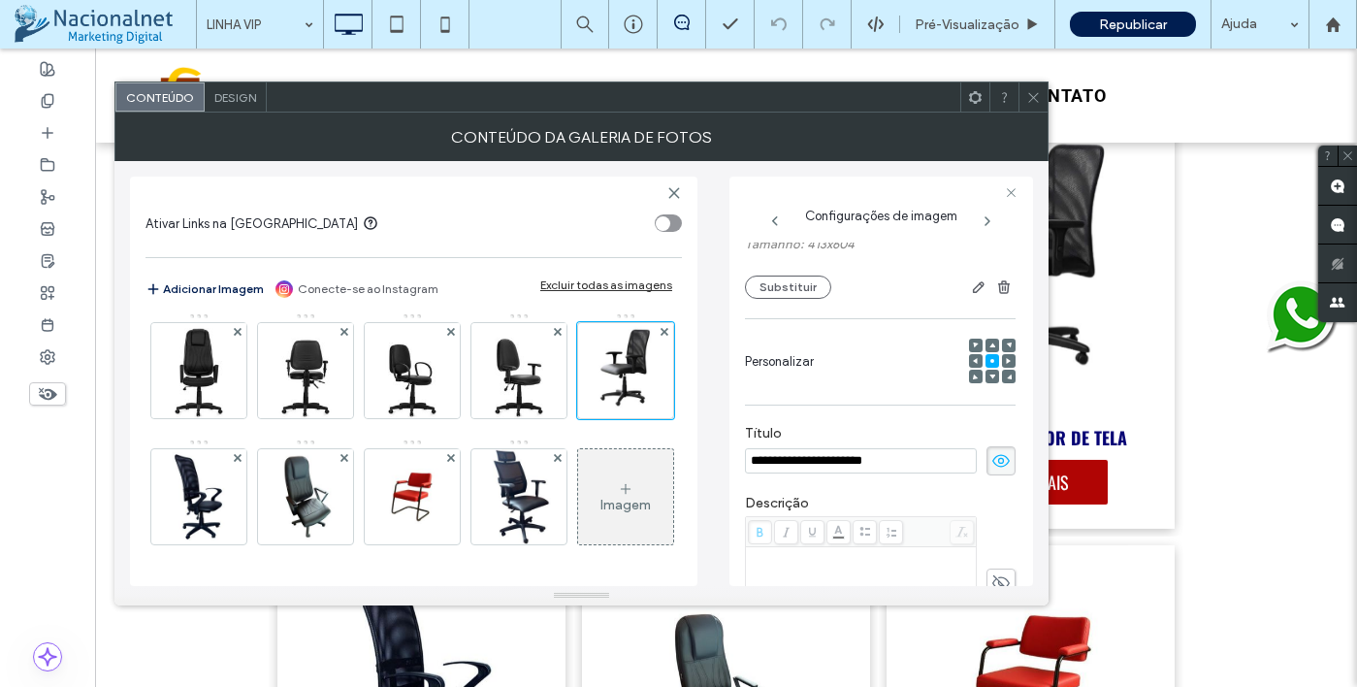
scroll to position [132, 0]
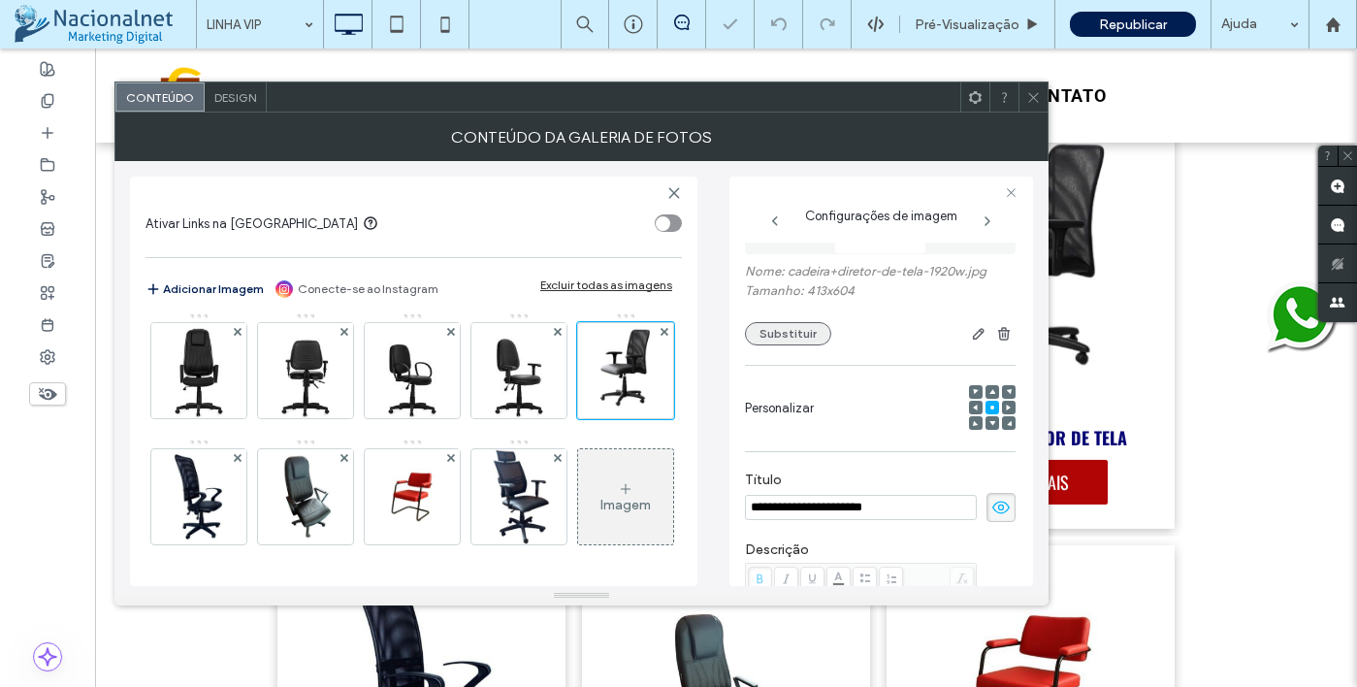
click at [798, 336] on button "Substituir" at bounding box center [788, 333] width 86 height 23
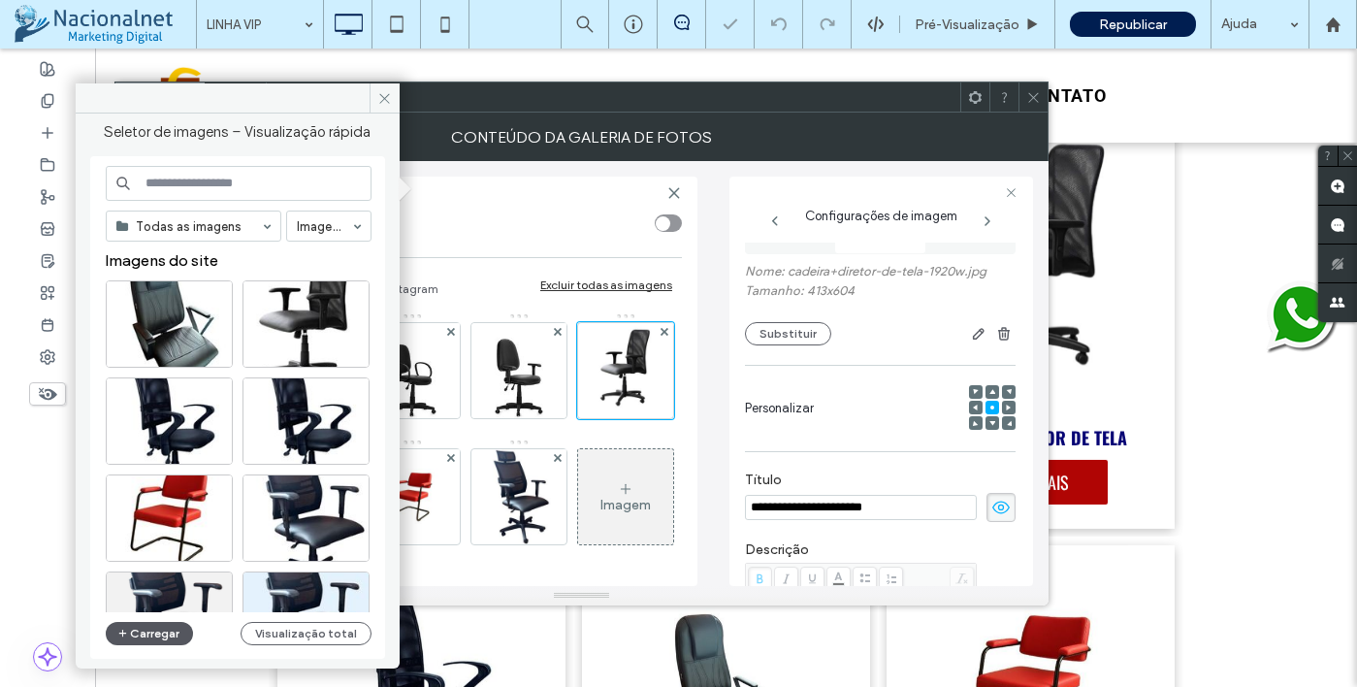
click at [163, 632] on button "Carregar" at bounding box center [150, 633] width 88 height 23
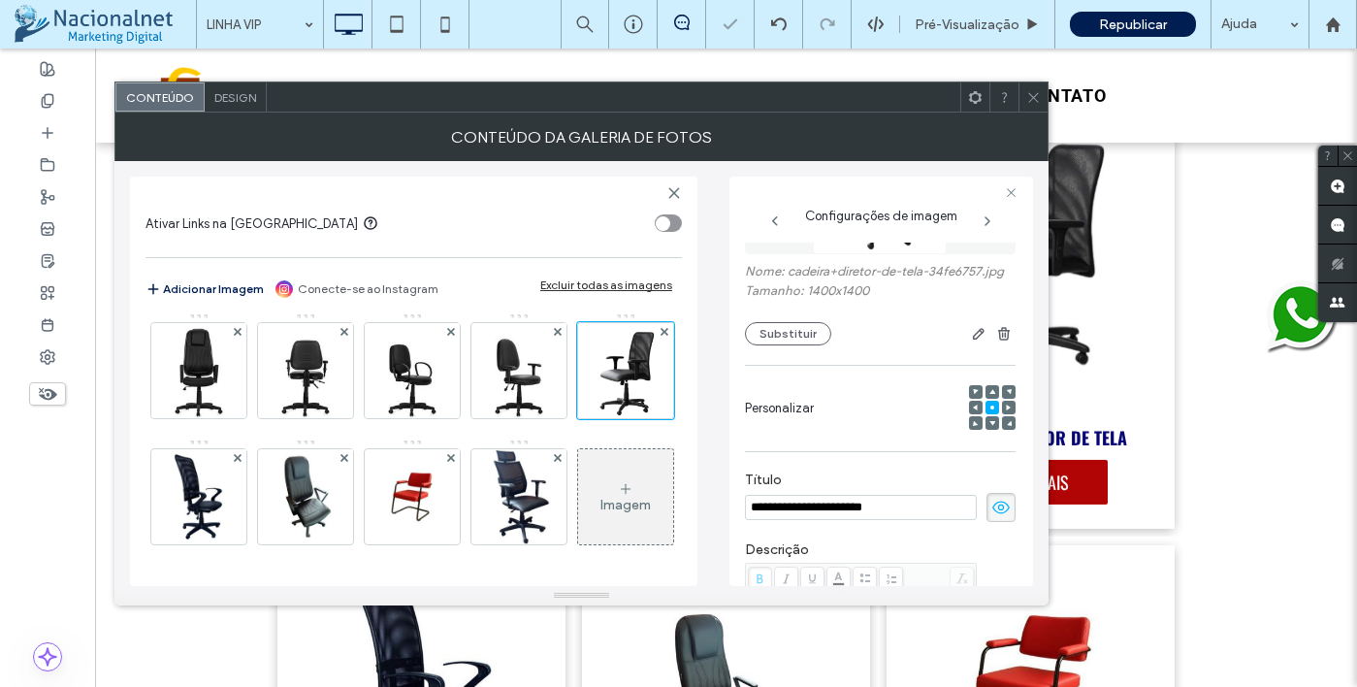
click at [1038, 100] on icon at bounding box center [1033, 97] width 15 height 15
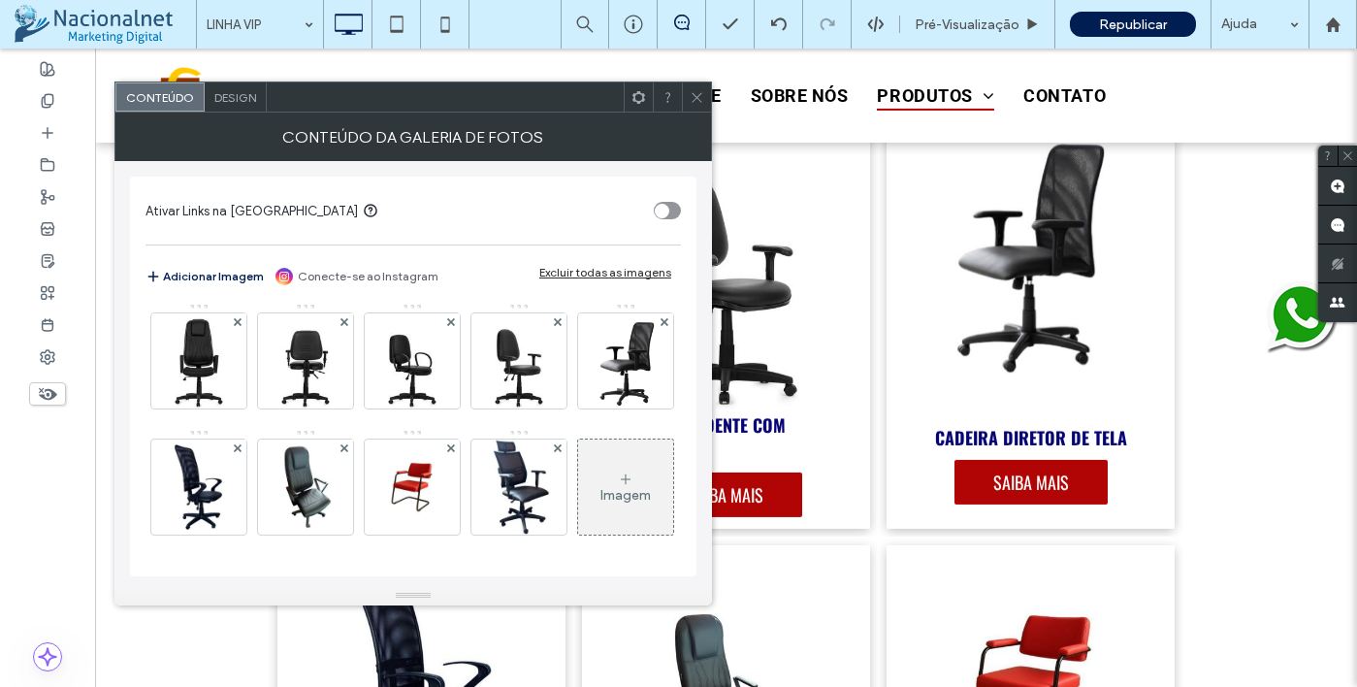
scroll to position [886, 0]
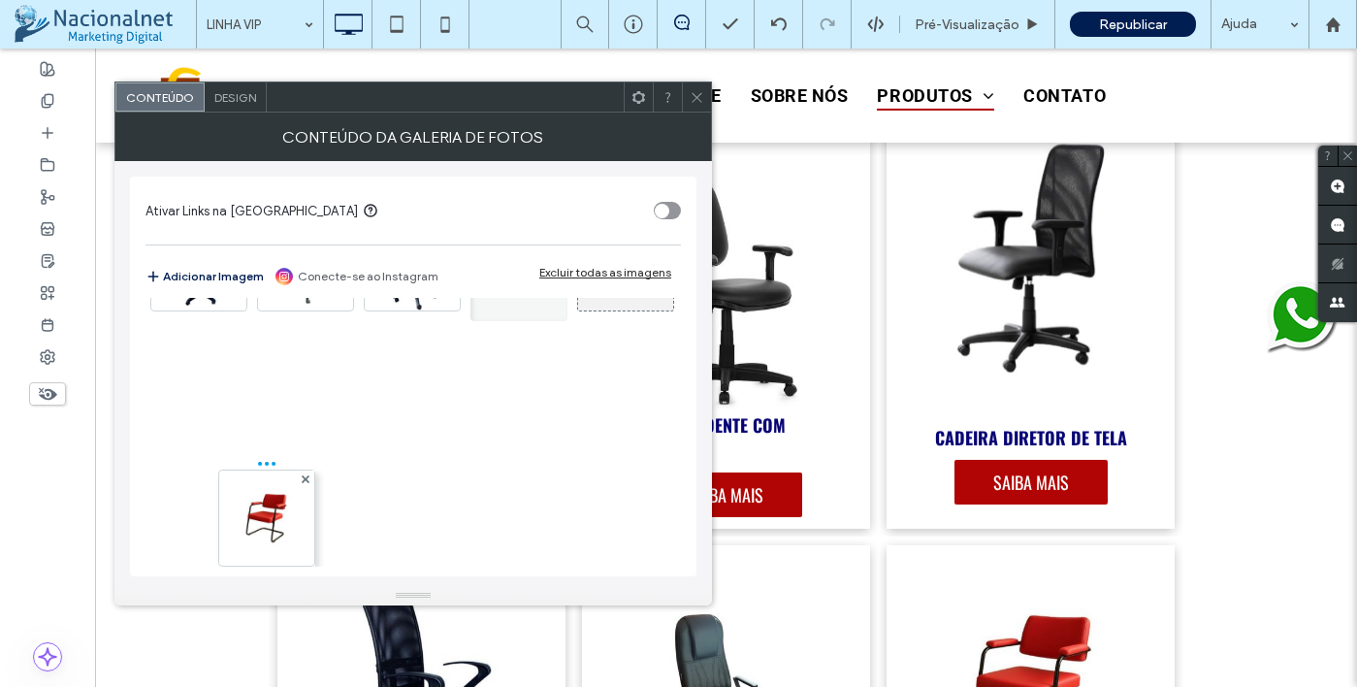
drag, startPoint x: 214, startPoint y: 501, endPoint x: 329, endPoint y: 505, distance: 114.5
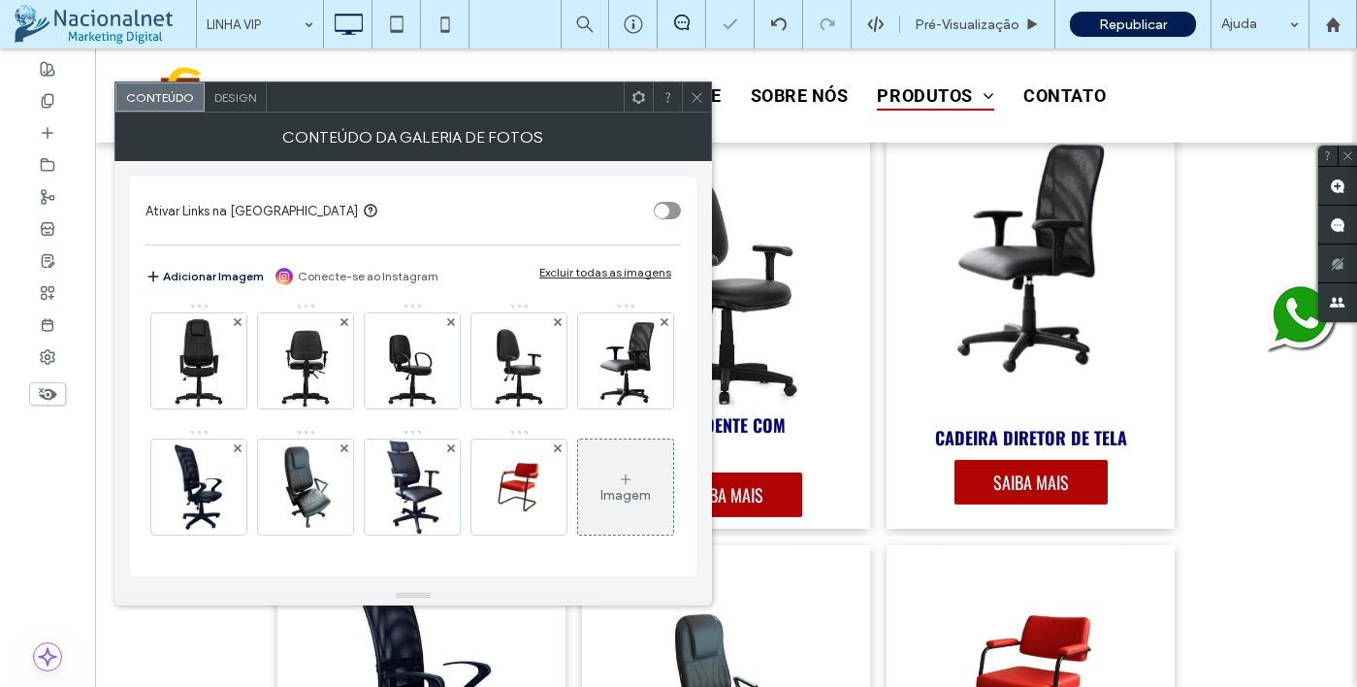
click at [690, 87] on span at bounding box center [697, 96] width 15 height 29
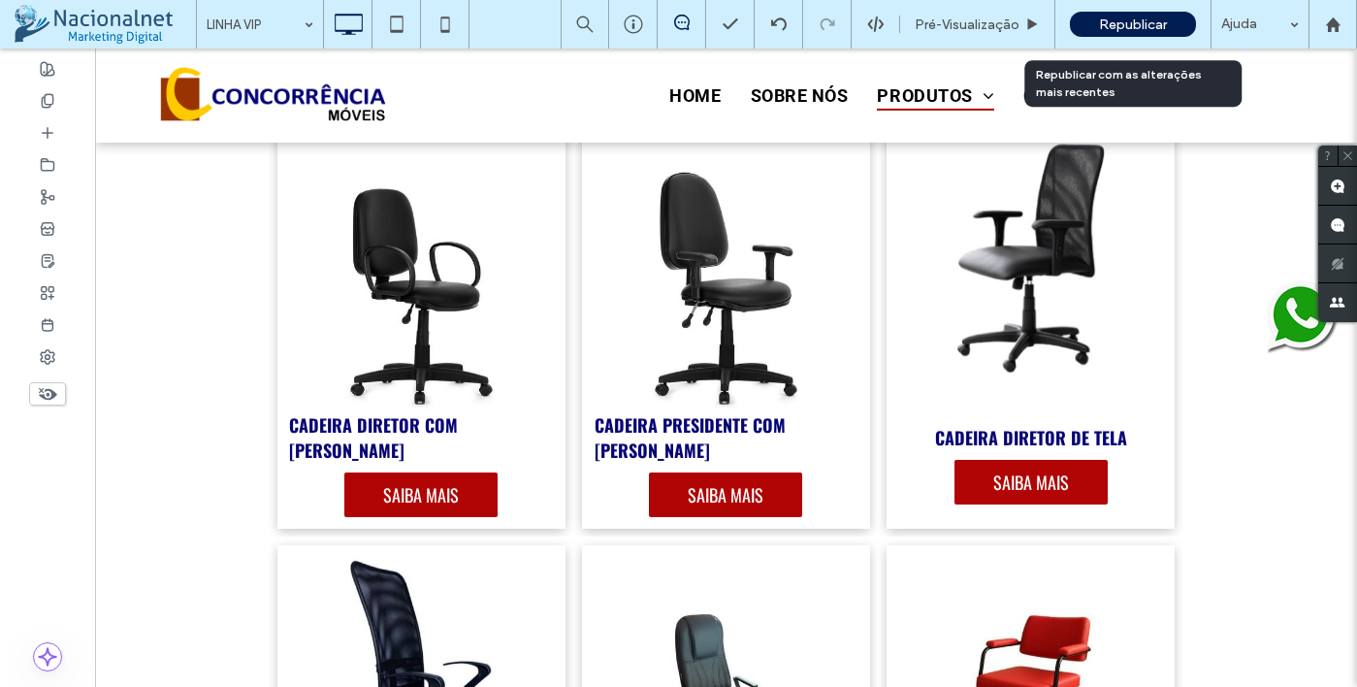
click at [1158, 20] on span "Republicar" at bounding box center [1133, 24] width 68 height 16
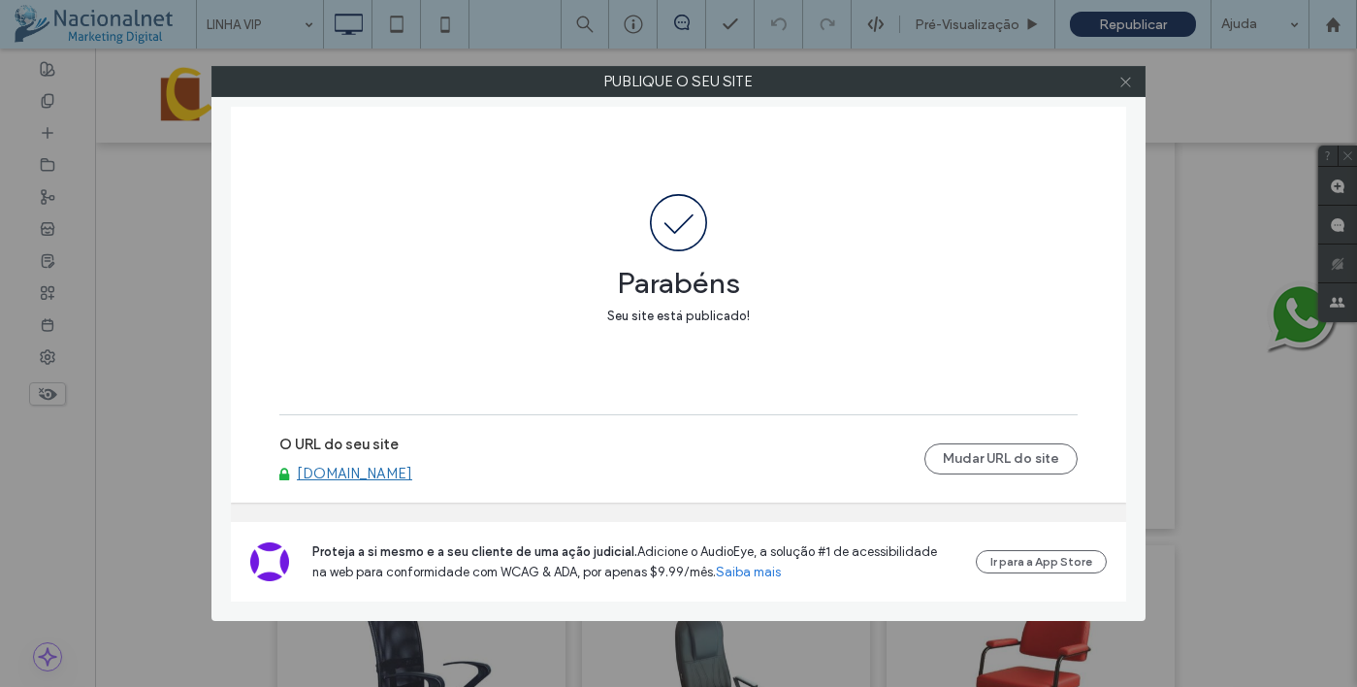
click at [1128, 83] on use at bounding box center [1125, 82] width 10 height 10
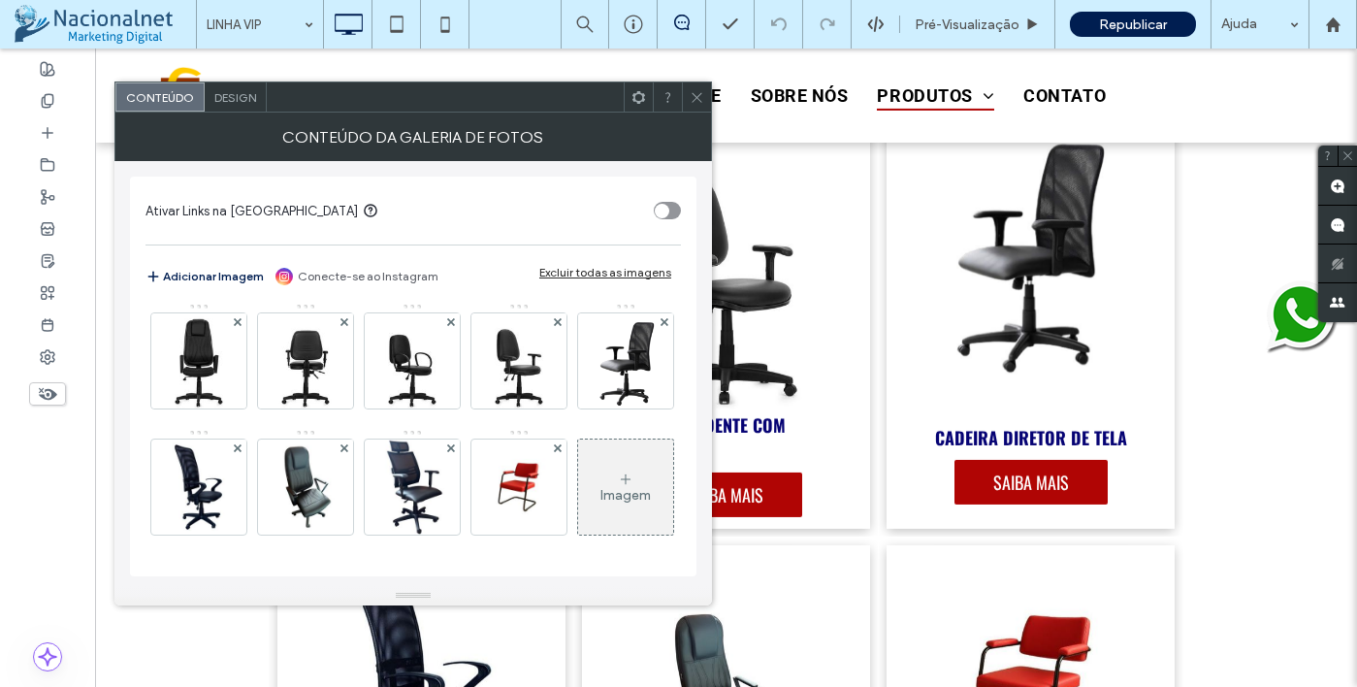
scroll to position [679, 0]
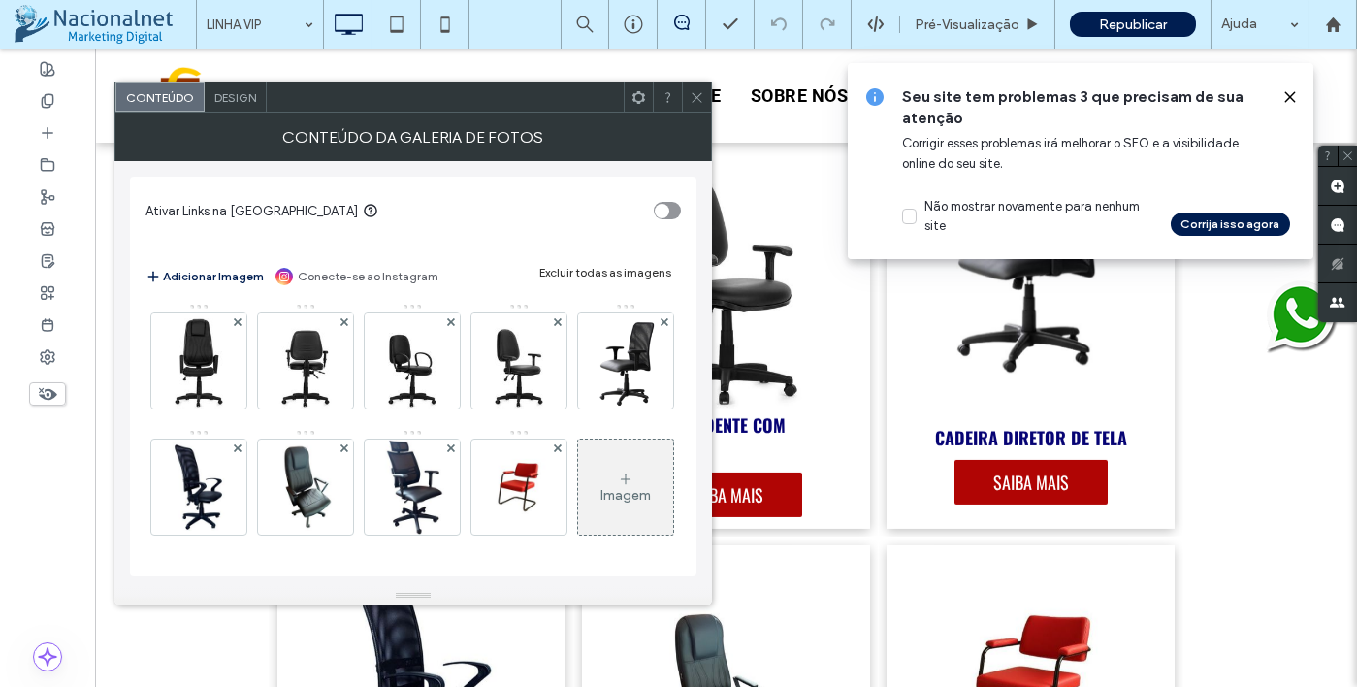
click at [429, 282] on img at bounding box center [412, 234] width 95 height 95
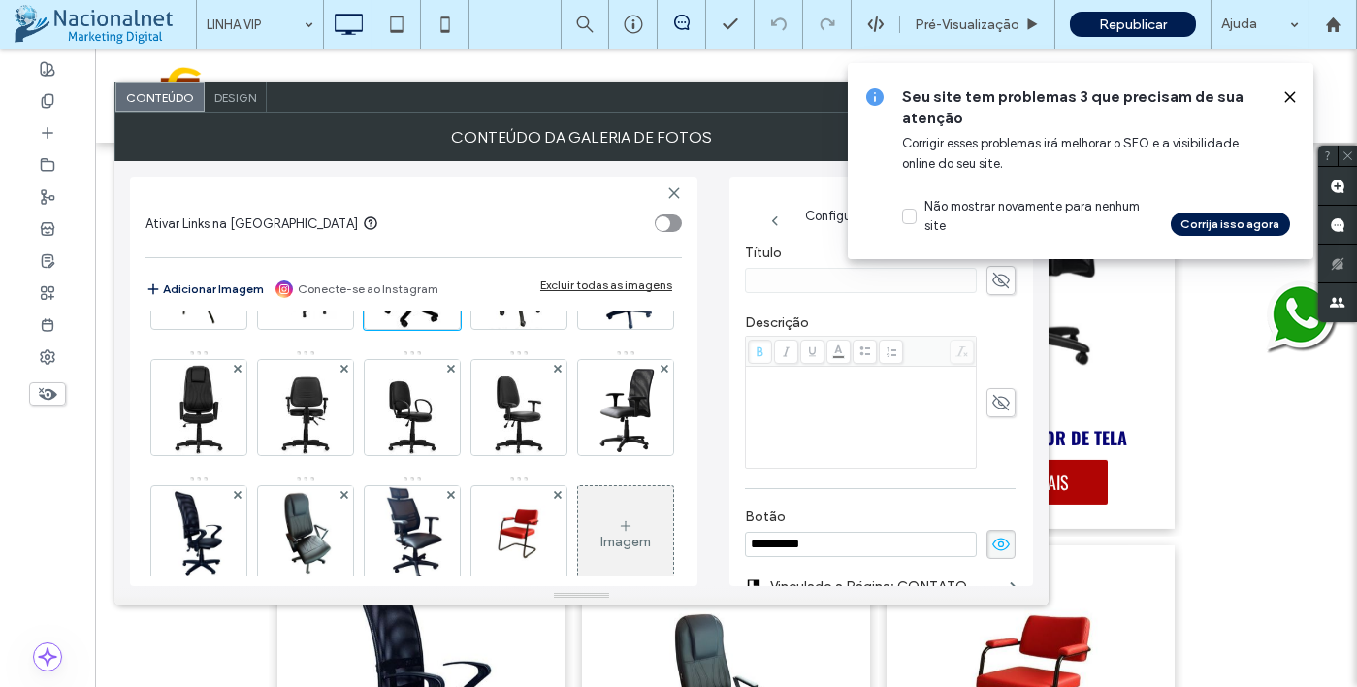
scroll to position [599, 0]
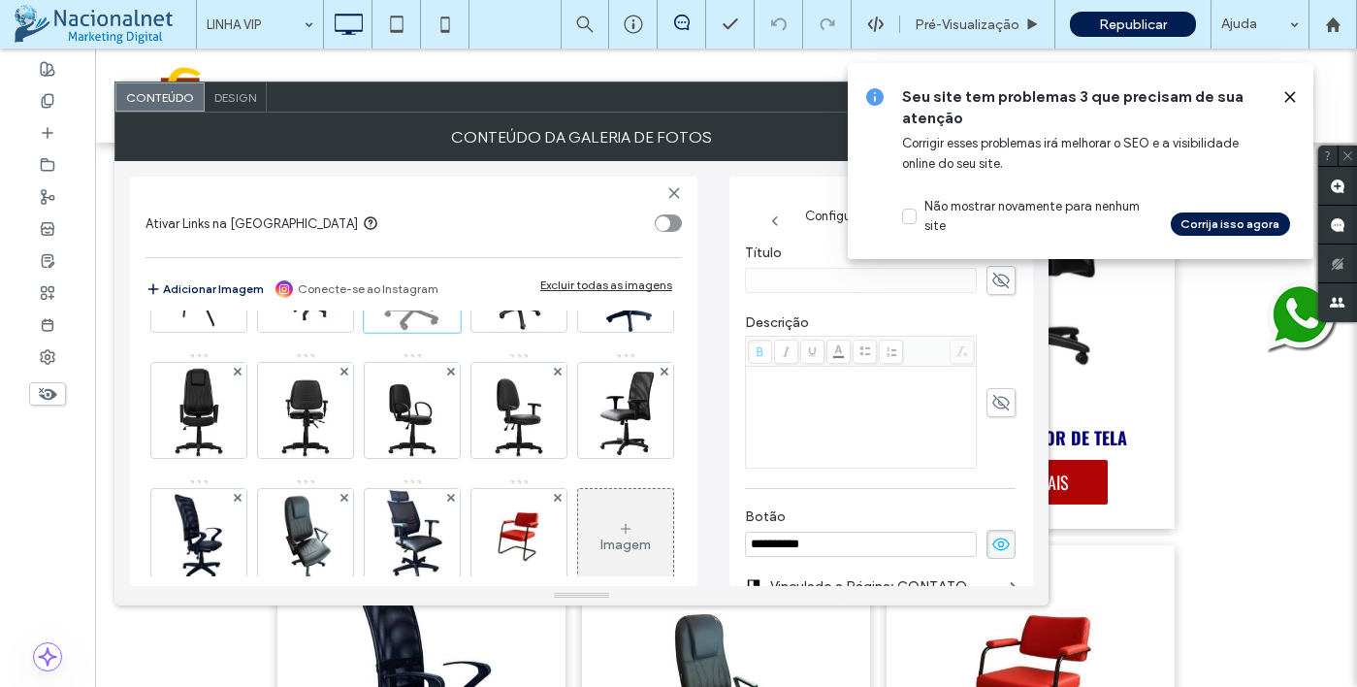
click at [451, 249] on icon at bounding box center [451, 246] width 8 height 8
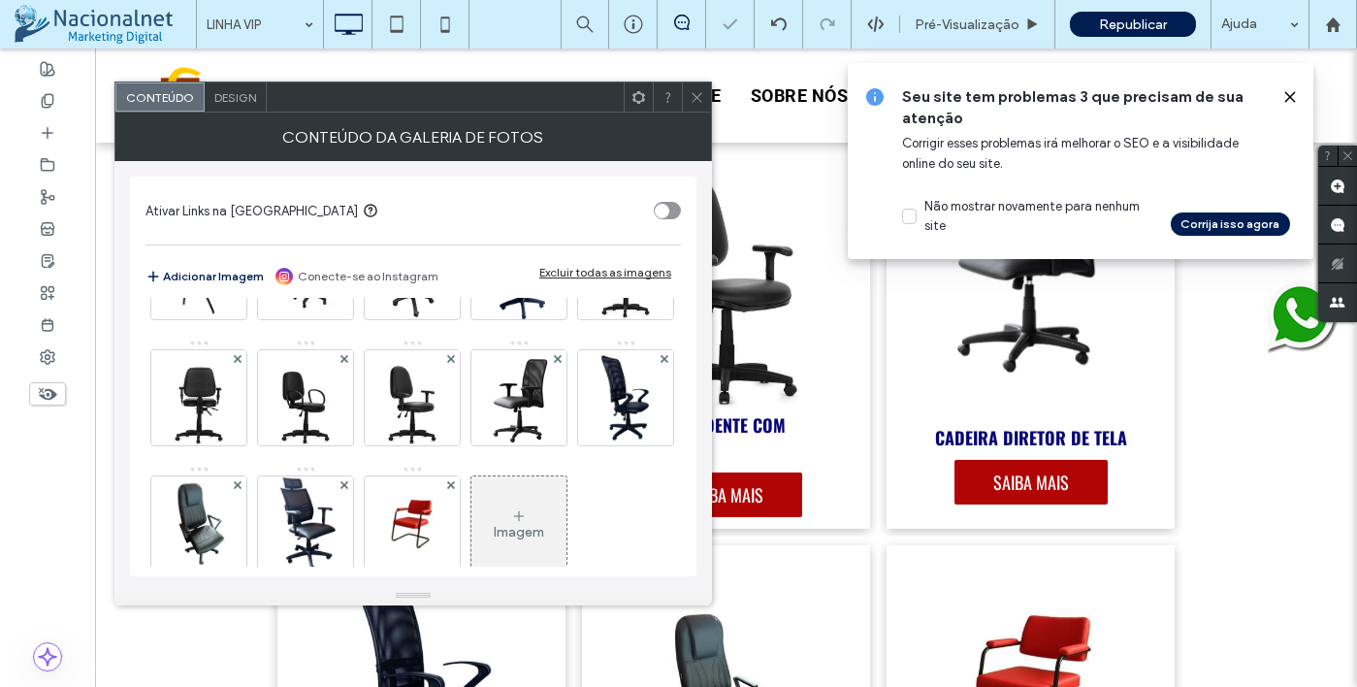
click at [695, 97] on icon at bounding box center [697, 97] width 15 height 15
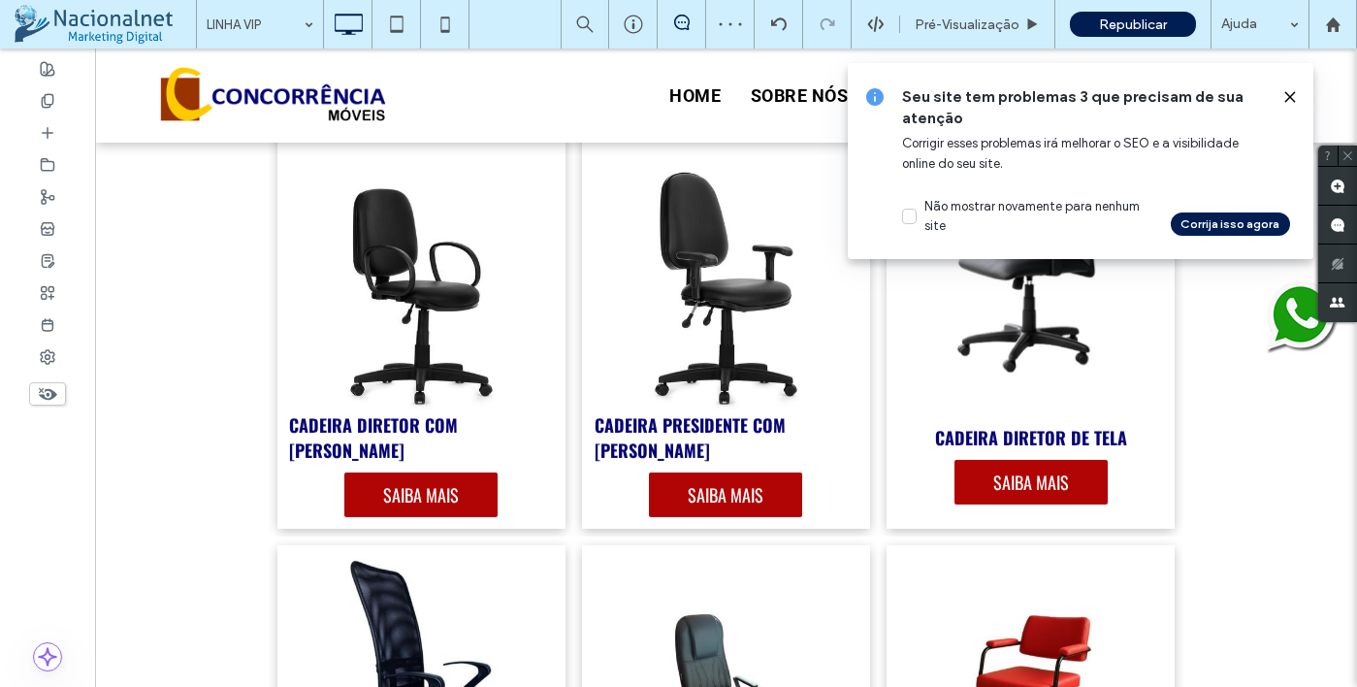
click at [1288, 89] on icon at bounding box center [1290, 97] width 16 height 16
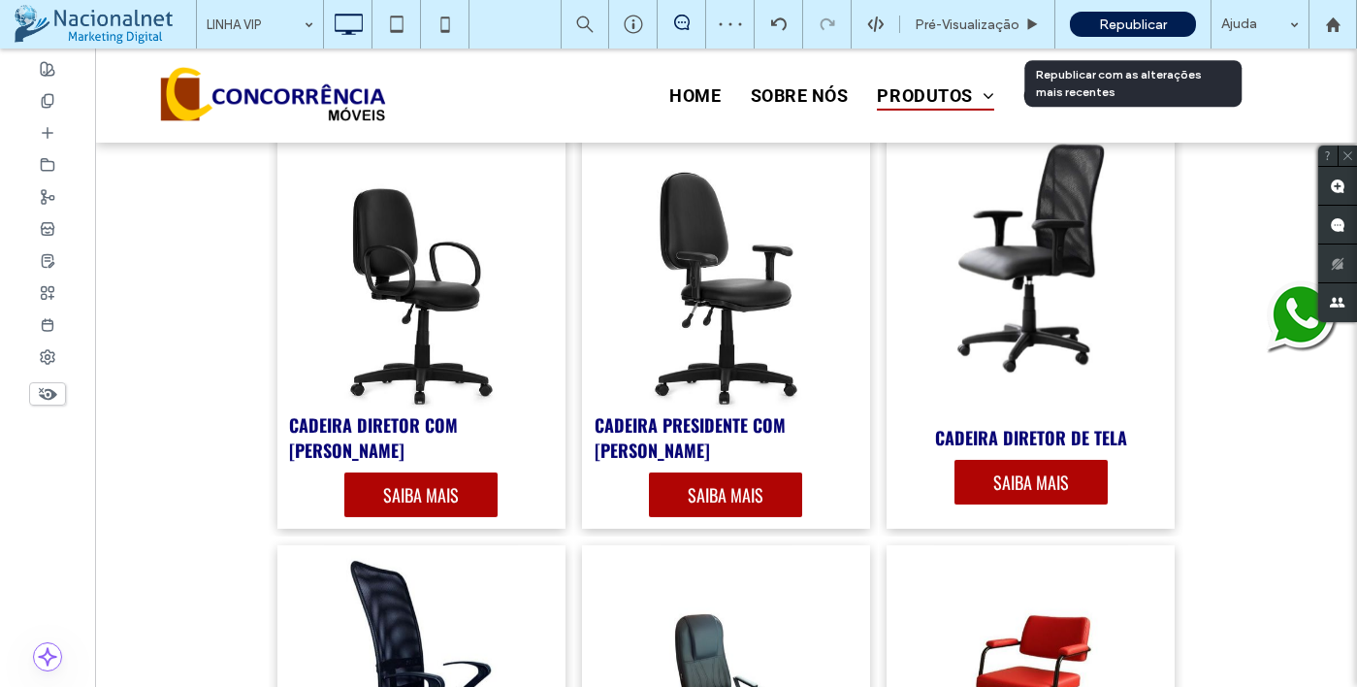
click at [1109, 12] on div "Republicar" at bounding box center [1133, 24] width 126 height 25
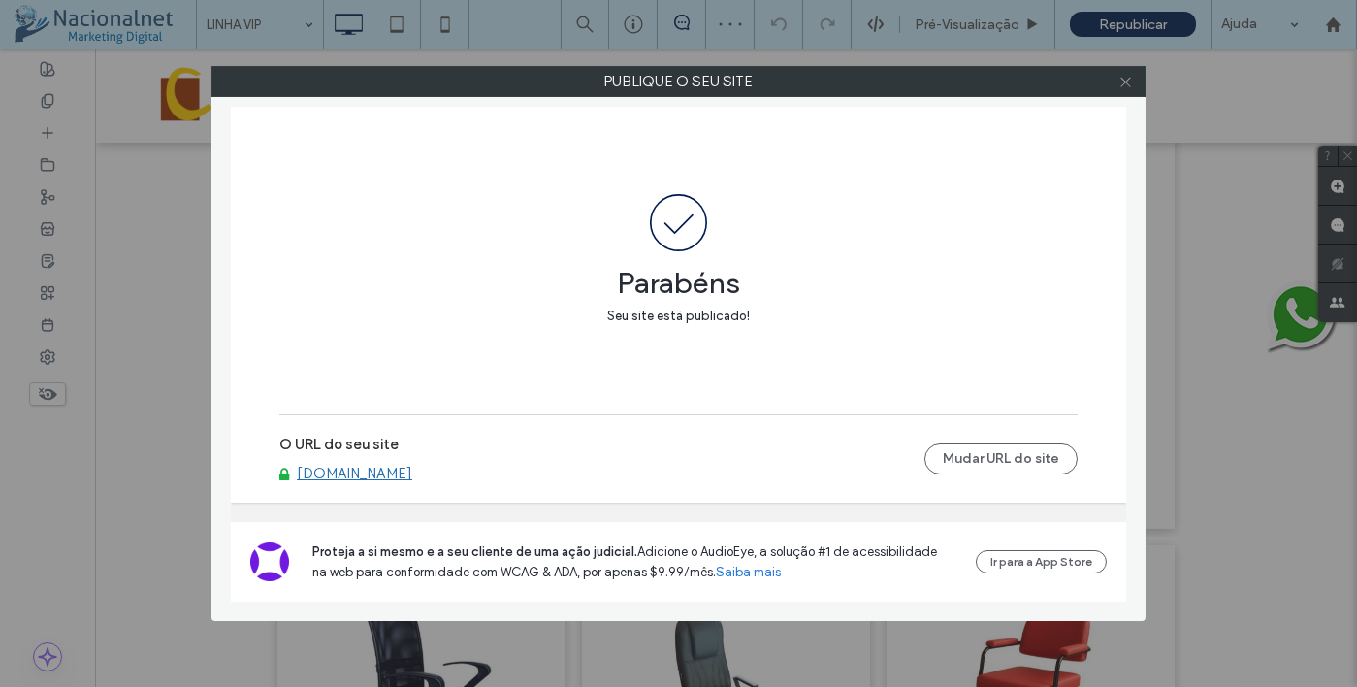
click at [1123, 79] on use at bounding box center [1125, 82] width 10 height 10
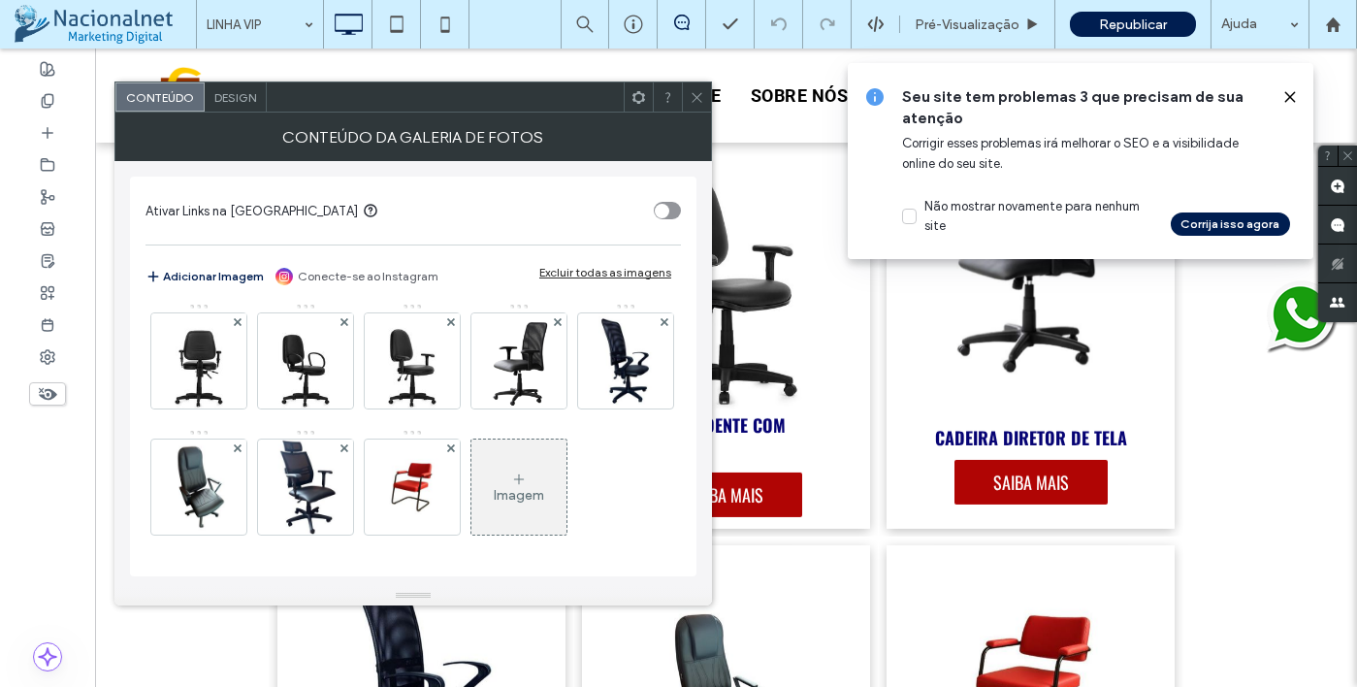
scroll to position [679, 0]
click at [532, 282] on img at bounding box center [519, 234] width 52 height 95
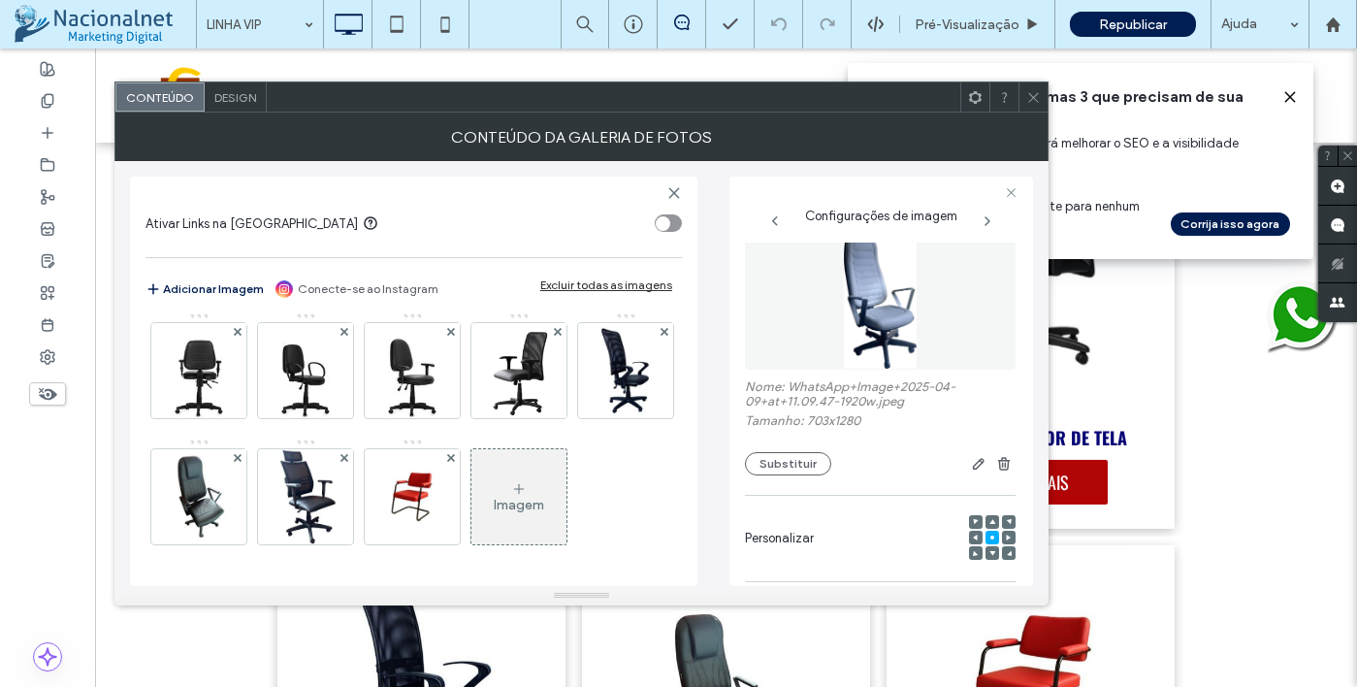
scroll to position [0, 0]
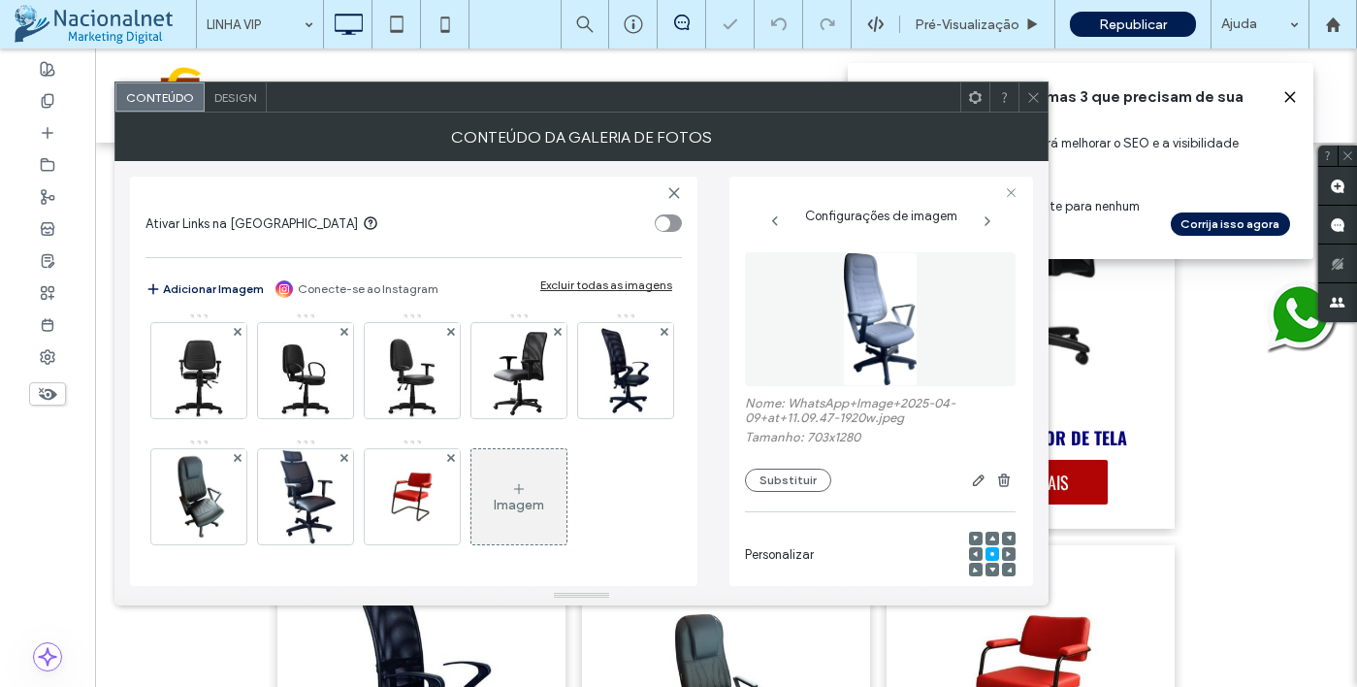
click at [806, 467] on div "Nome: WhatsApp+Image+2025-04-09+at+11.09.47-1920w.jpeg Tamanho: 703x1280 Substi…" at bounding box center [880, 444] width 271 height 96
click at [805, 476] on button "Substituir" at bounding box center [788, 480] width 86 height 23
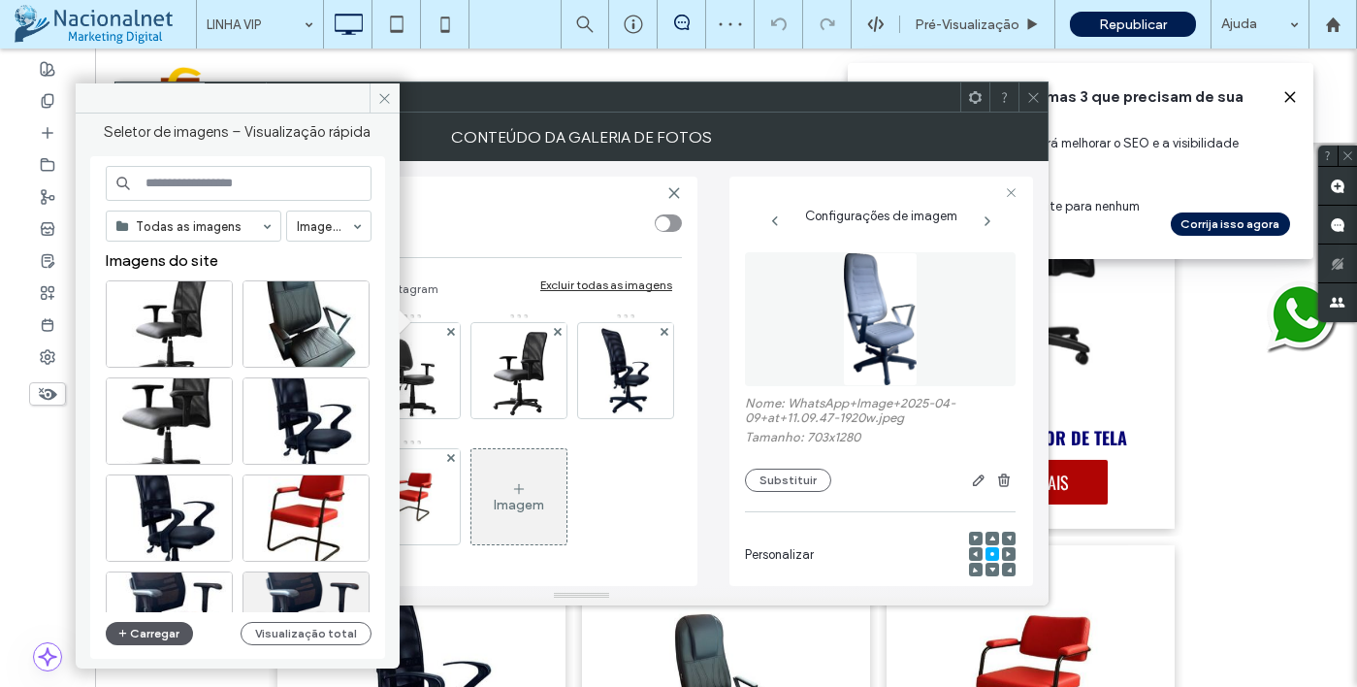
click at [161, 630] on button "Carregar" at bounding box center [150, 633] width 88 height 23
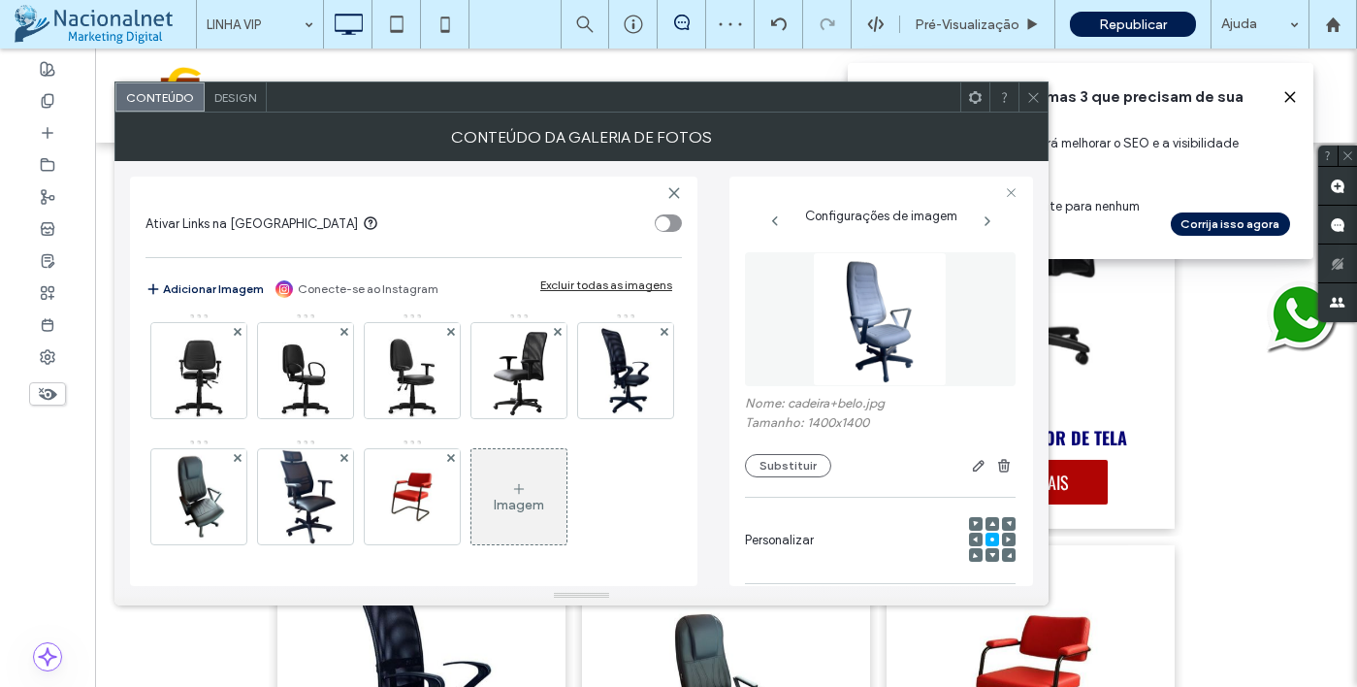
click at [1038, 97] on icon at bounding box center [1033, 97] width 15 height 15
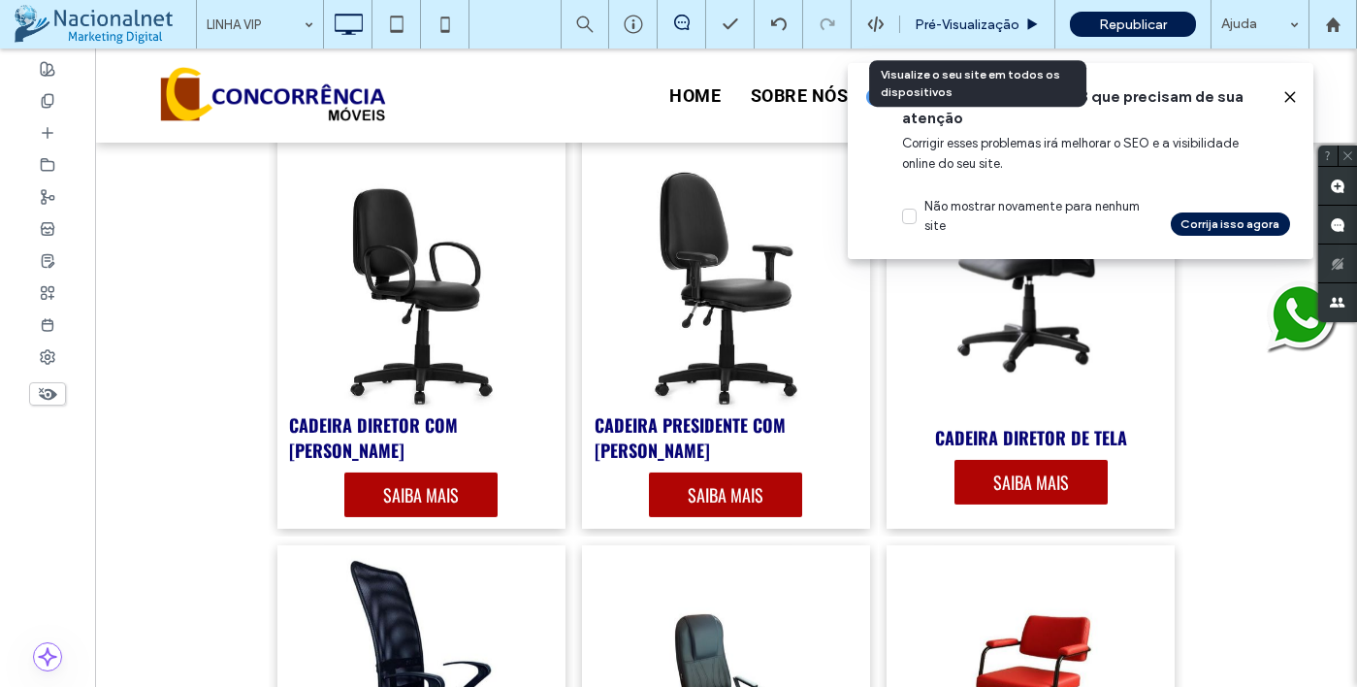
click at [987, 24] on span "Pré-Visualizaçāo" at bounding box center [967, 24] width 105 height 16
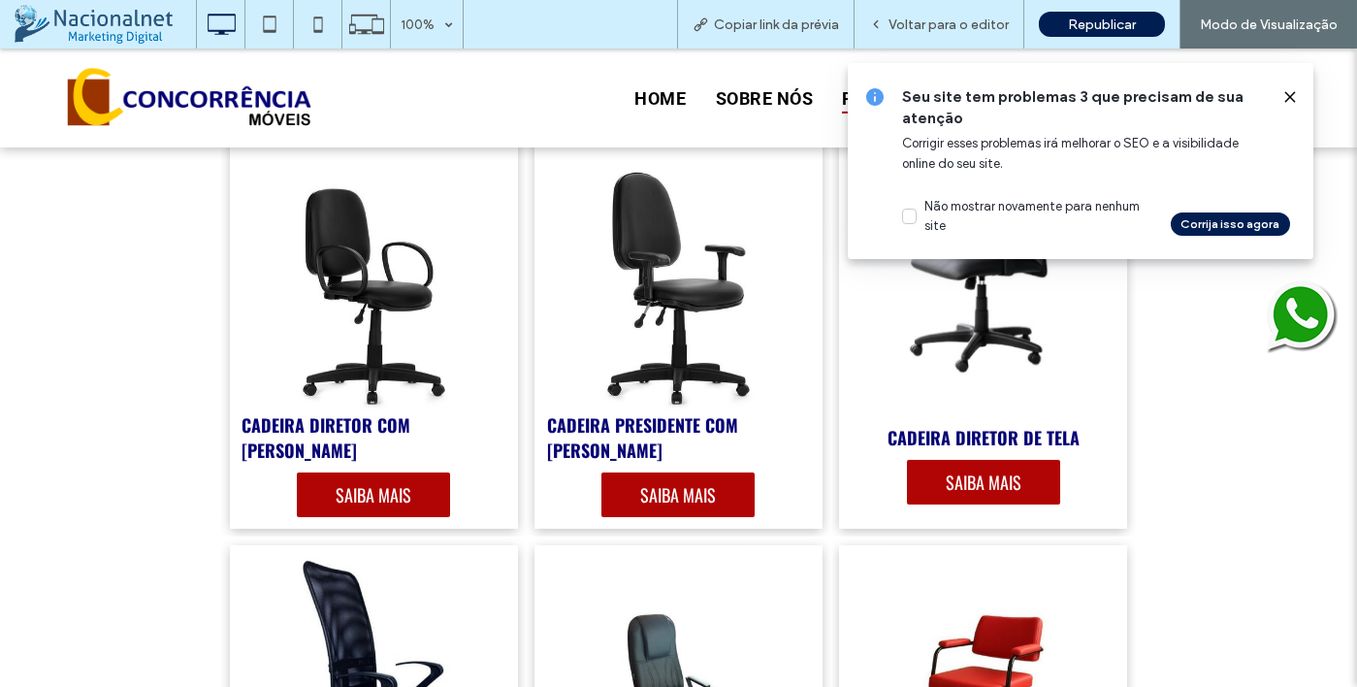
click at [1292, 99] on use at bounding box center [1289, 96] width 9 height 9
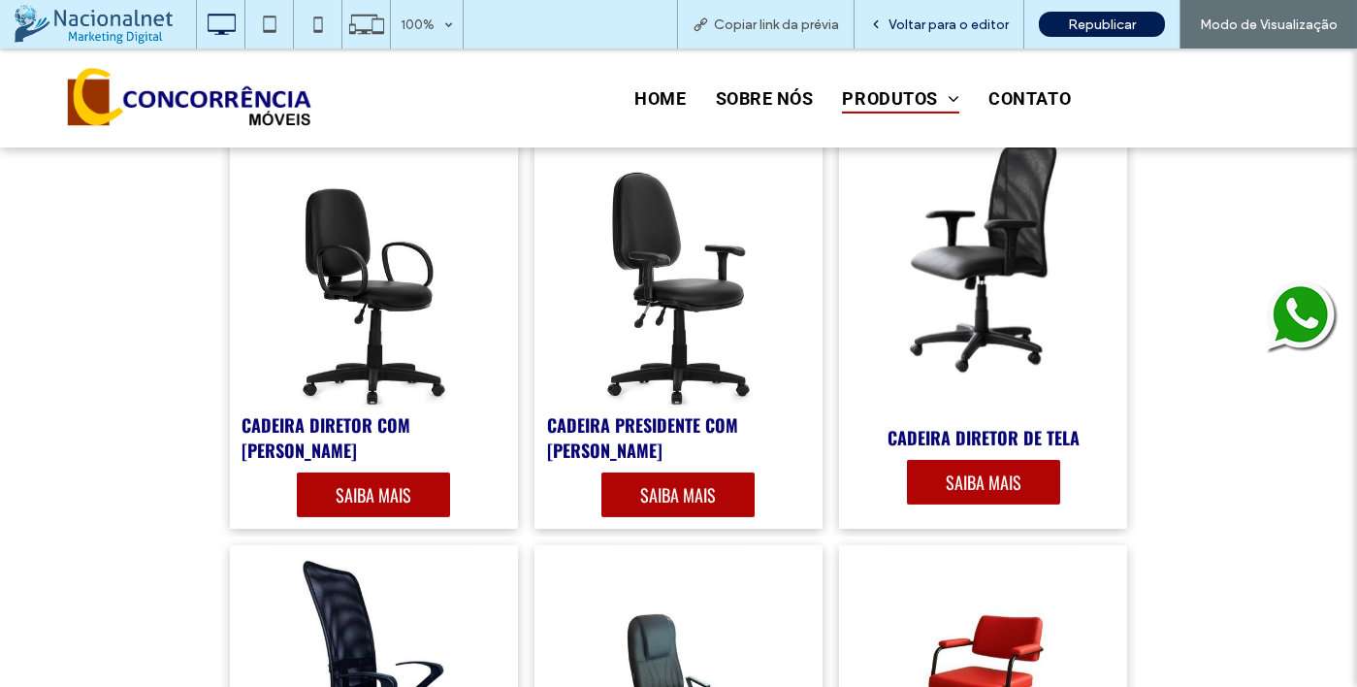
click at [1007, 8] on div "Voltar para o editor" at bounding box center [940, 24] width 170 height 49
click at [968, 19] on span "Voltar para o editor" at bounding box center [949, 24] width 120 height 16
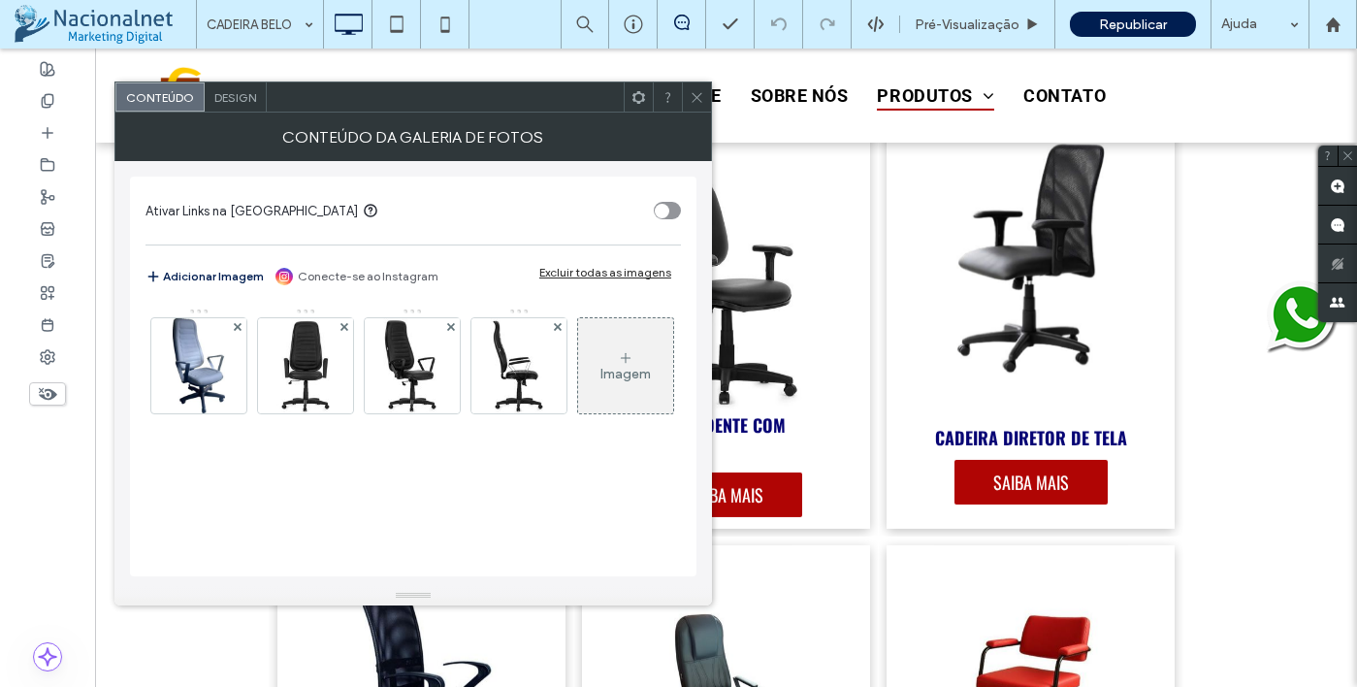
scroll to position [3, 0]
click at [204, 372] on img at bounding box center [199, 365] width 52 height 95
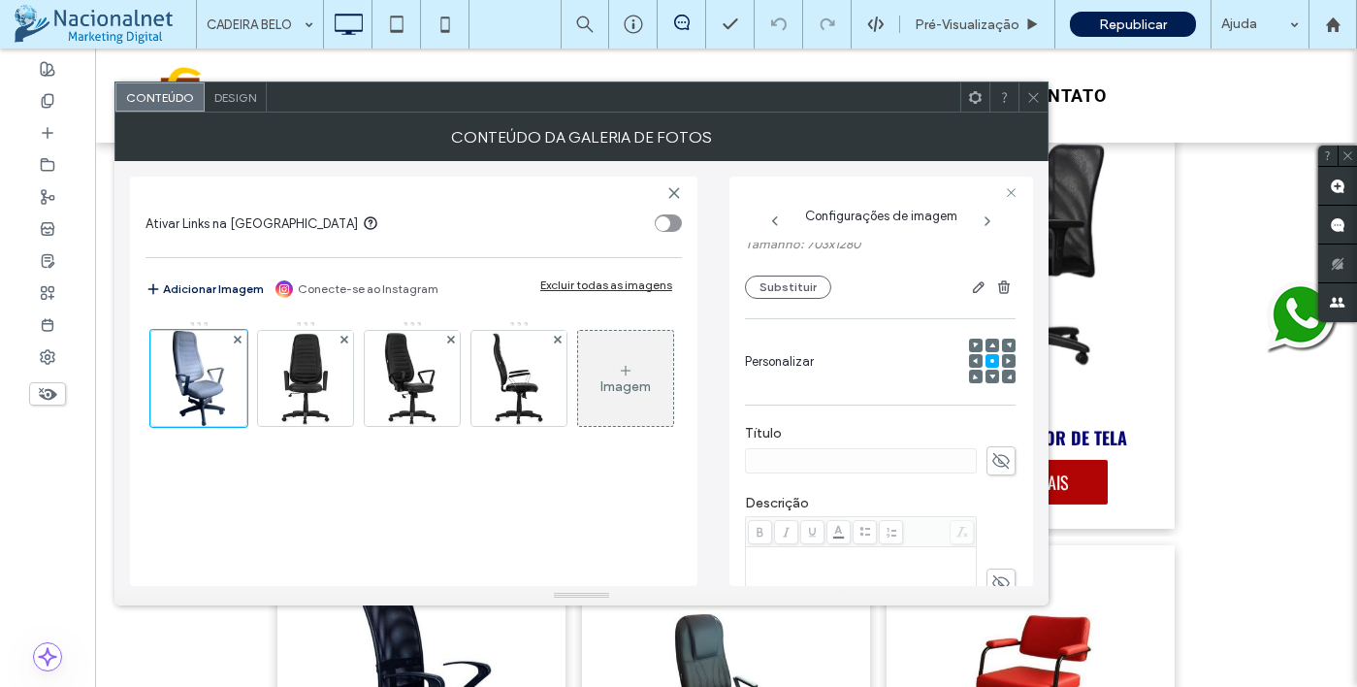
scroll to position [194, 0]
click at [794, 288] on button "Substituir" at bounding box center [788, 286] width 86 height 23
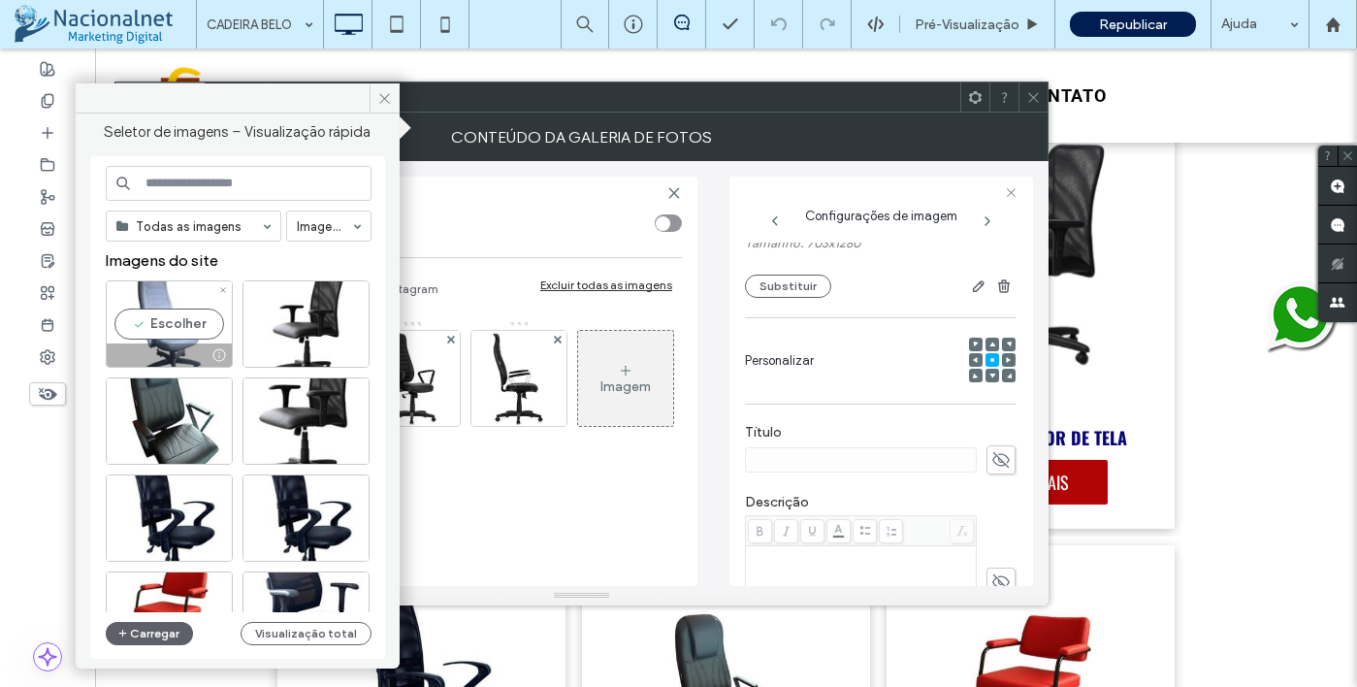
click at [163, 329] on div "Escolher" at bounding box center [169, 323] width 127 height 87
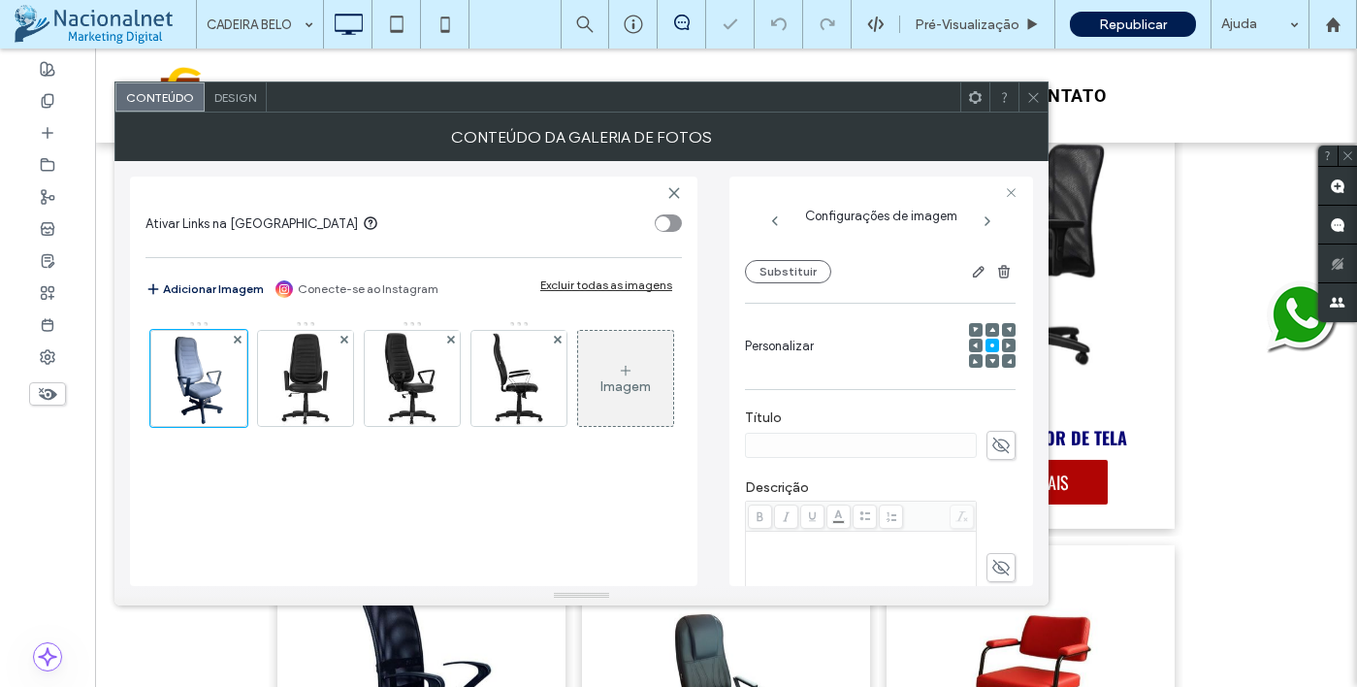
scroll to position [178, 0]
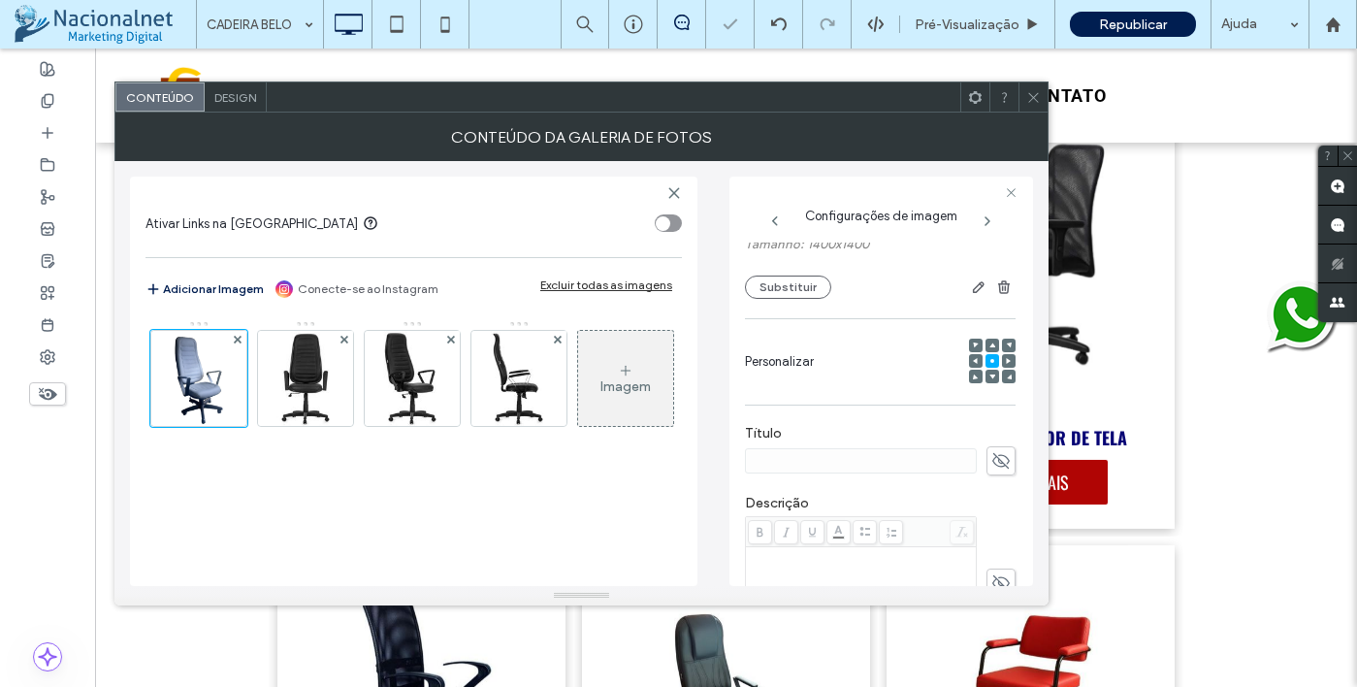
click at [1034, 98] on icon at bounding box center [1033, 97] width 15 height 15
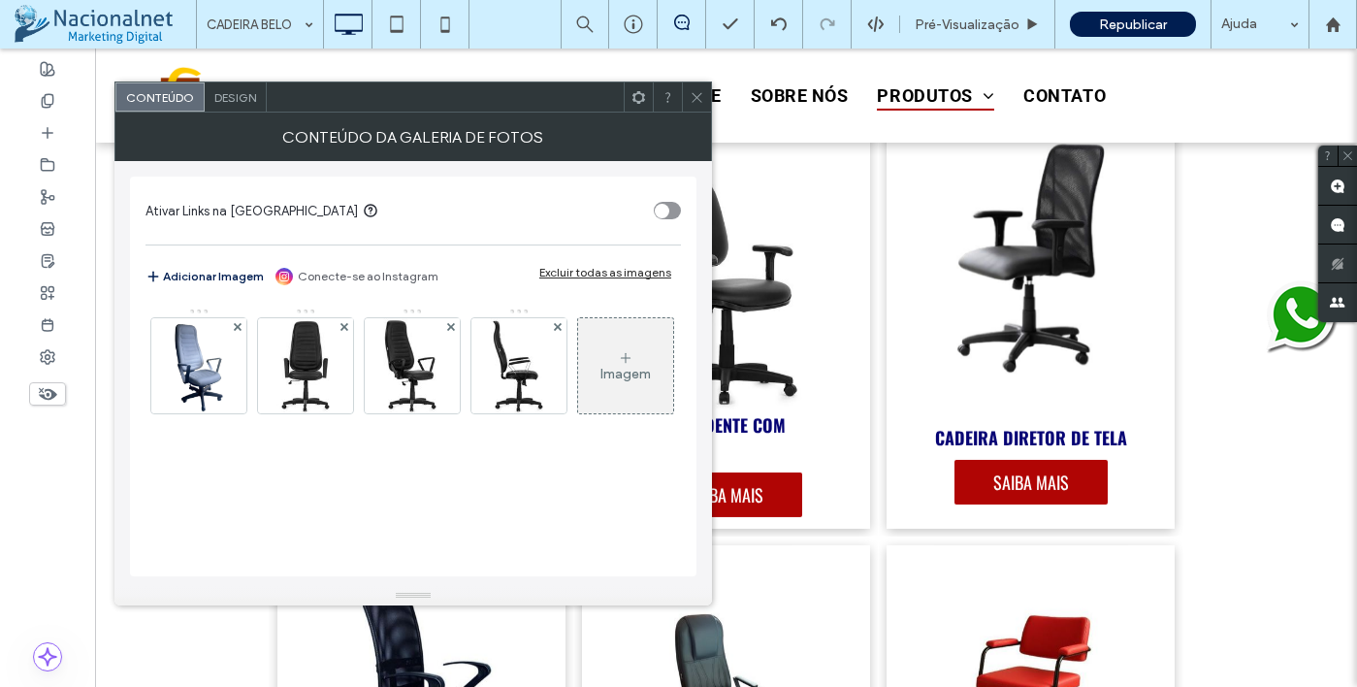
click at [699, 96] on icon at bounding box center [697, 97] width 15 height 15
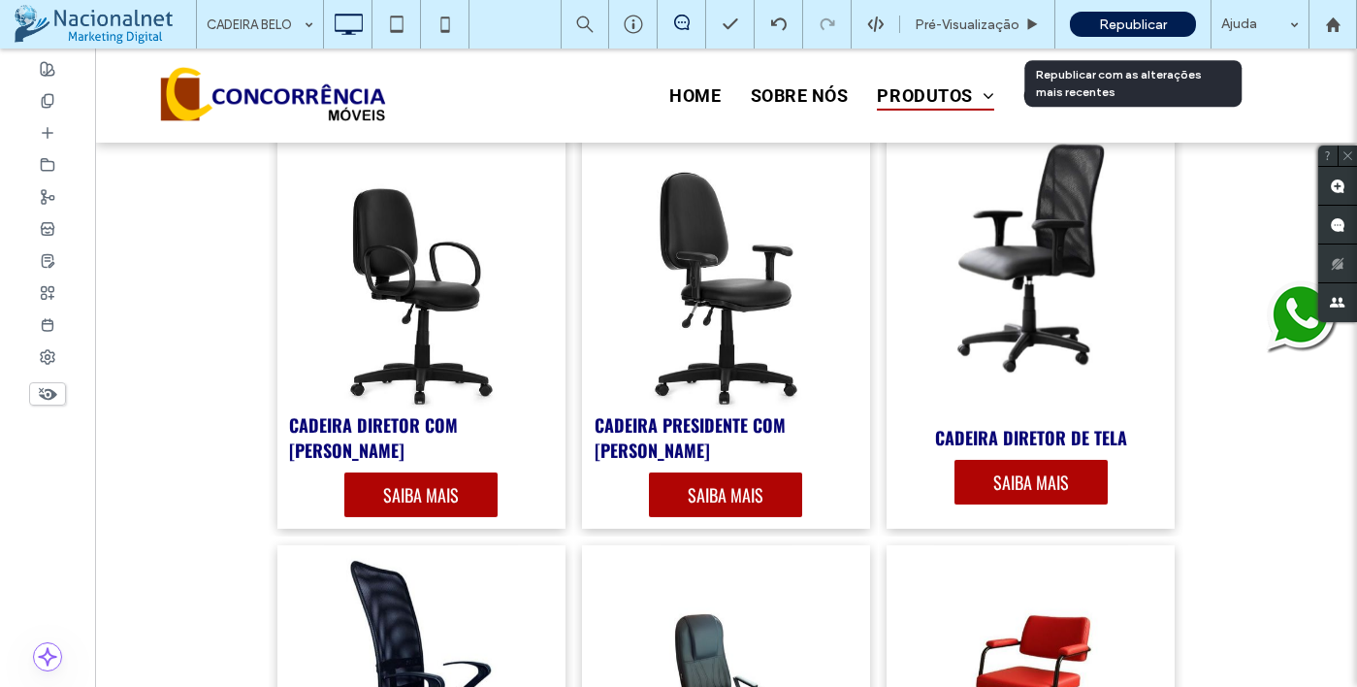
click at [1096, 23] on div "Republicar" at bounding box center [1133, 24] width 126 height 25
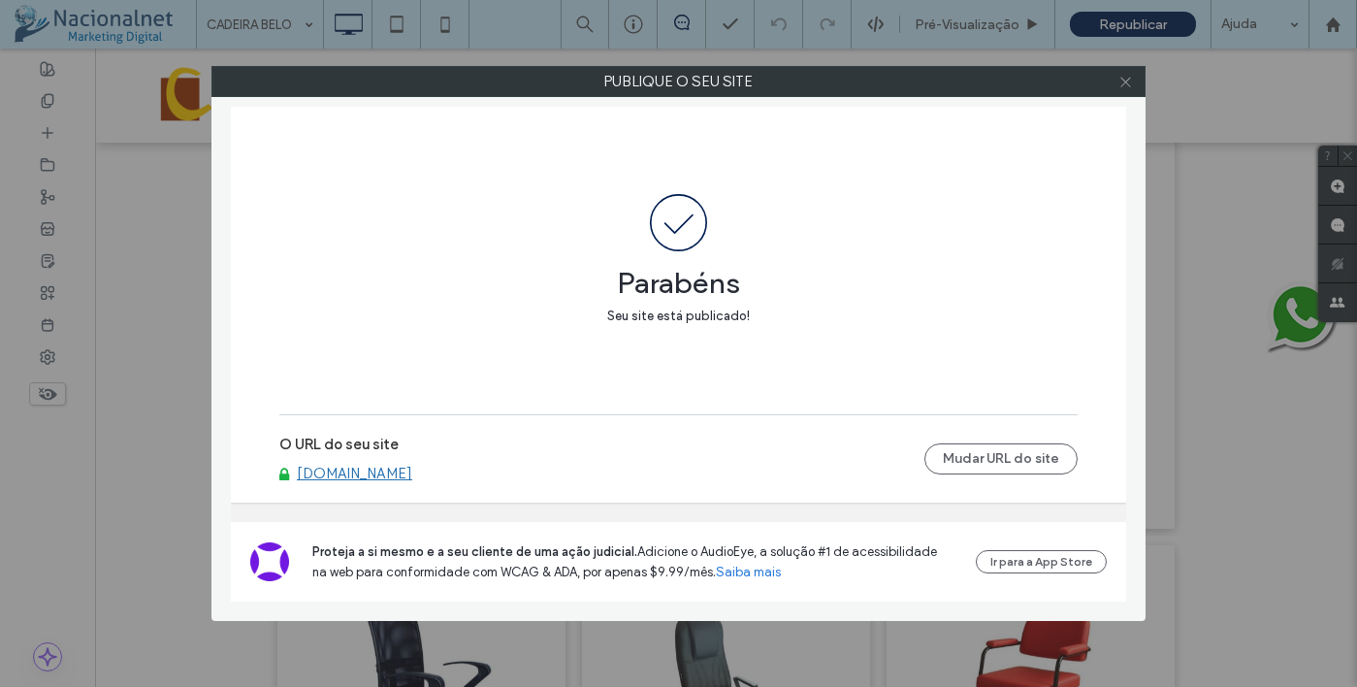
click at [1120, 81] on icon at bounding box center [1125, 82] width 15 height 15
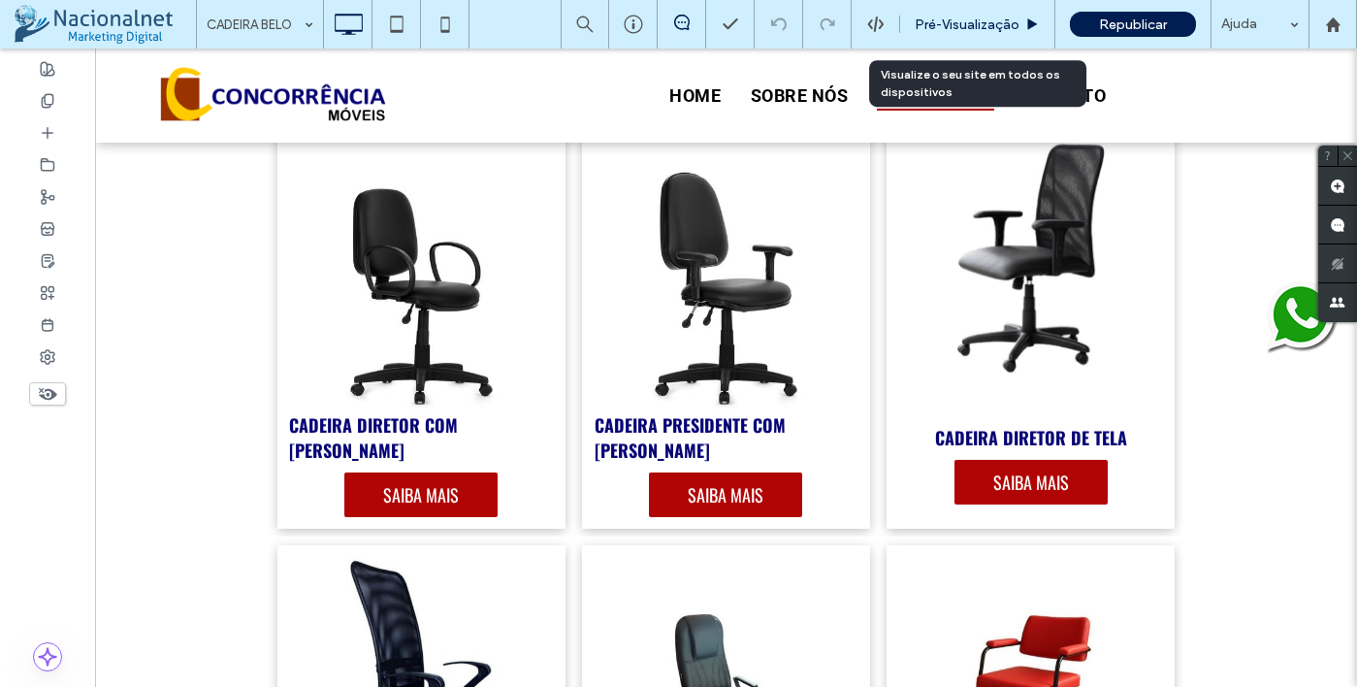
click at [986, 18] on span "Pré-Visualizaçāo" at bounding box center [967, 24] width 105 height 16
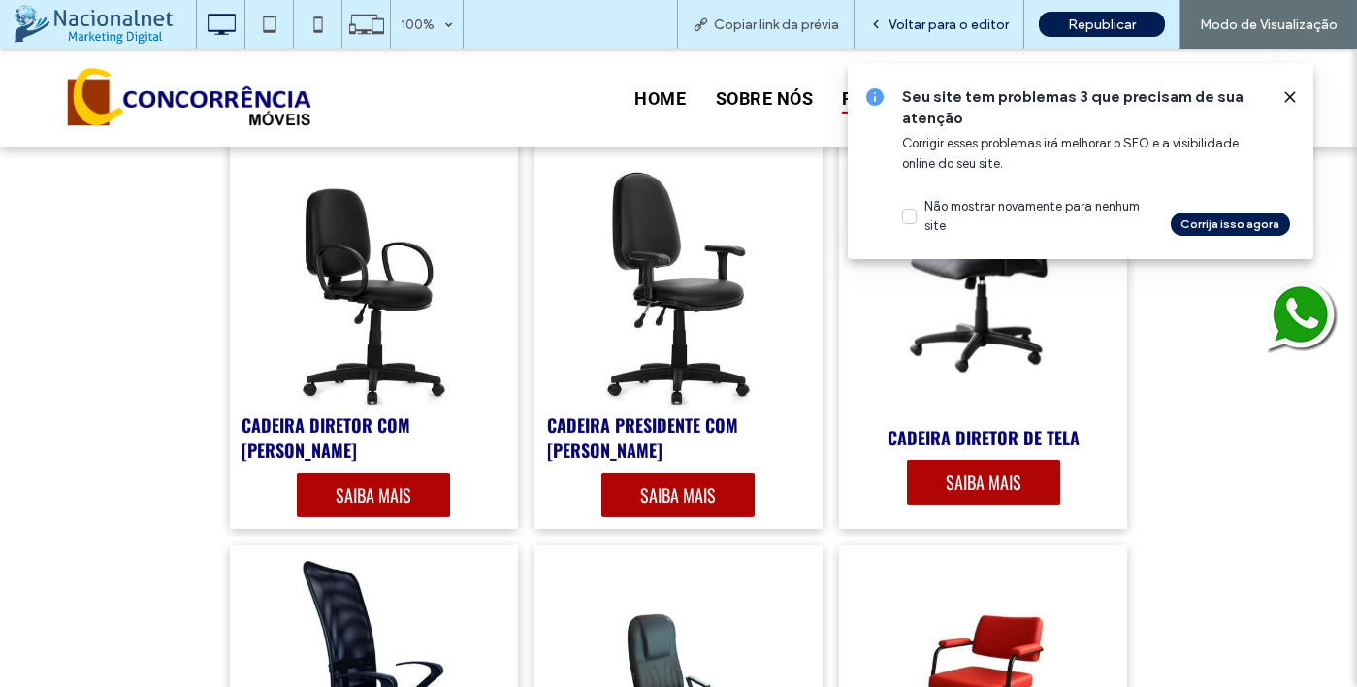
click at [977, 19] on span "Voltar para o editor" at bounding box center [949, 24] width 120 height 16
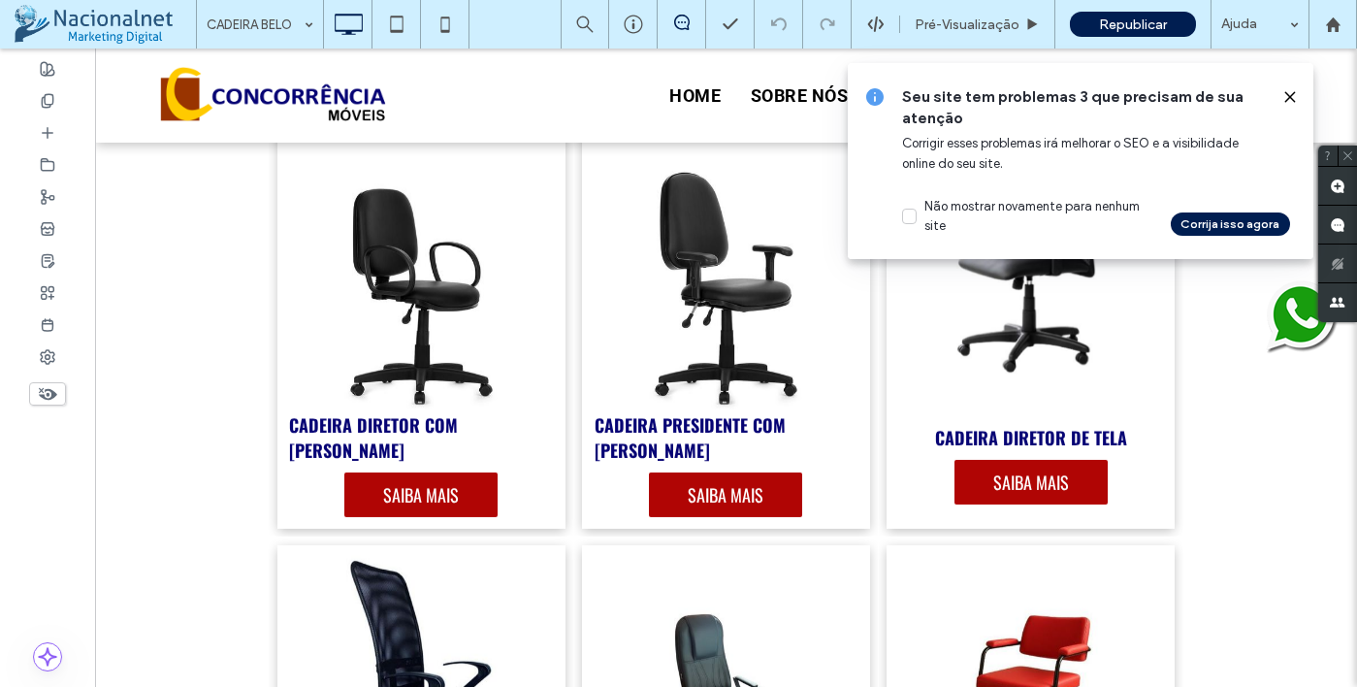
click at [1288, 100] on icon at bounding box center [1290, 97] width 16 height 16
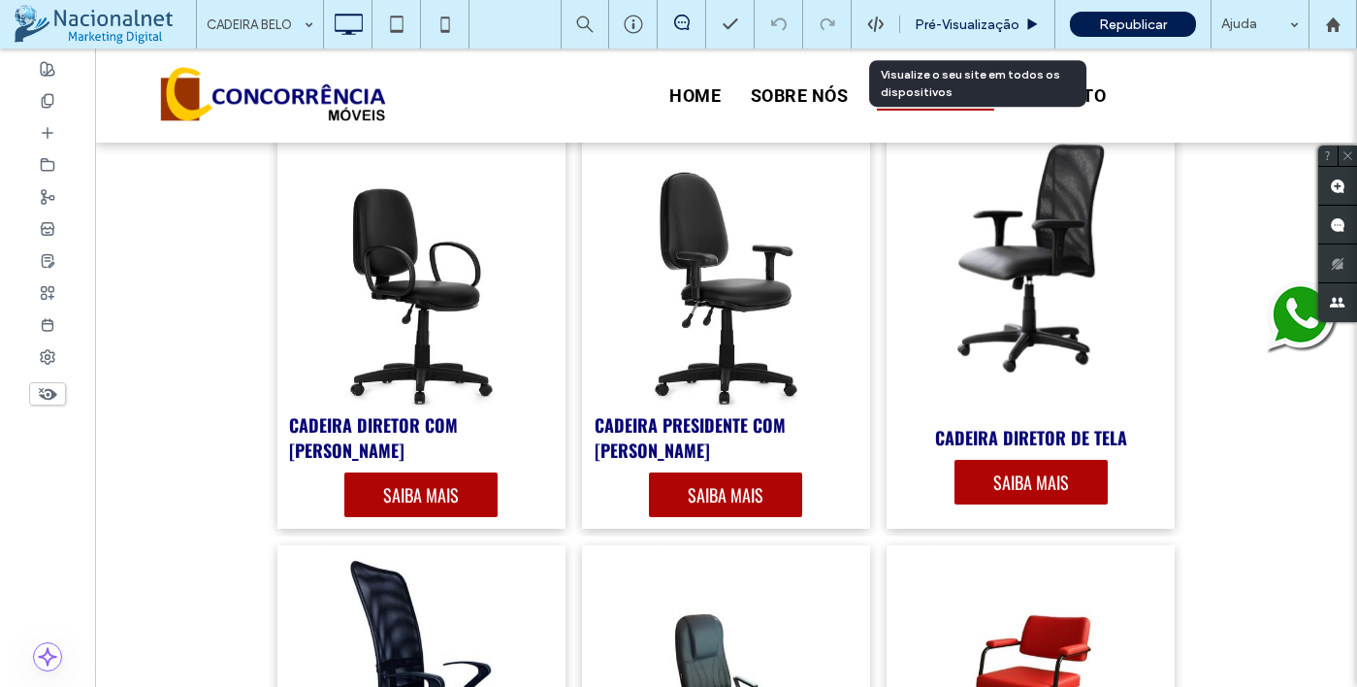
click at [960, 26] on span "Pré-Visualizaçāo" at bounding box center [967, 24] width 105 height 16
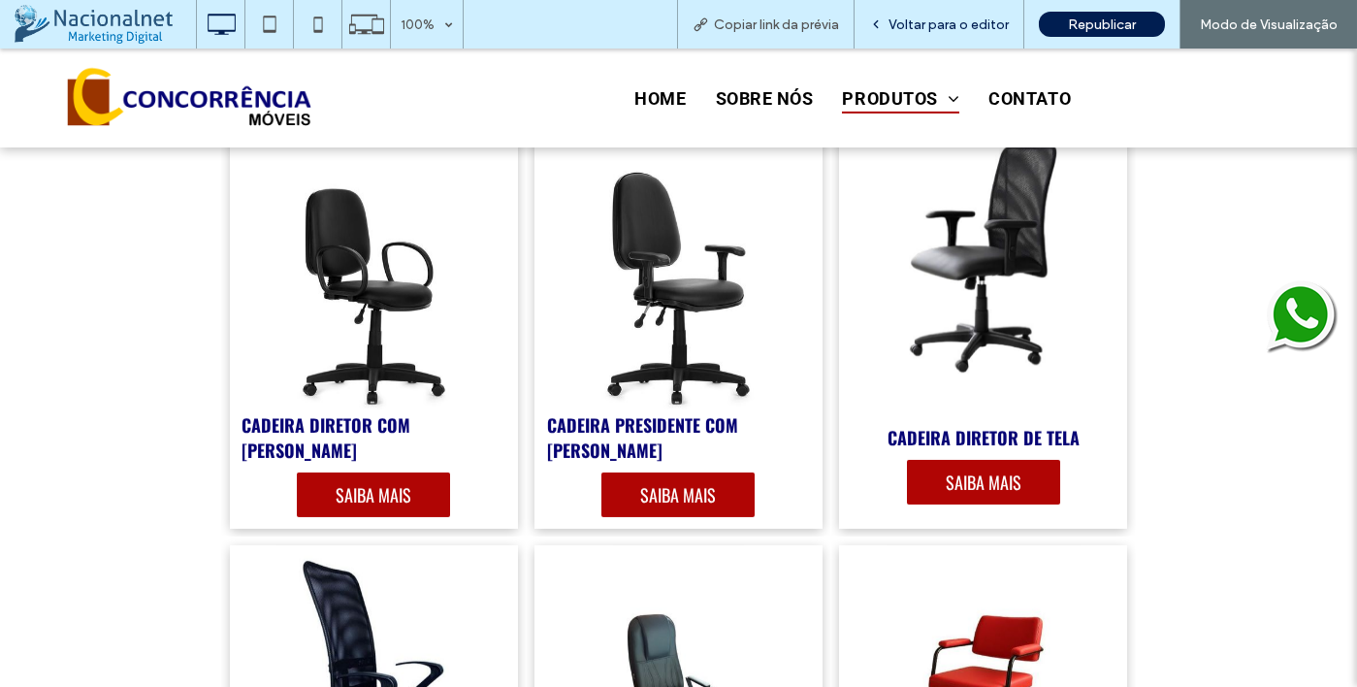
click at [941, 12] on div "Voltar para o editor" at bounding box center [940, 24] width 170 height 49
click at [954, 24] on span "Voltar para o editor" at bounding box center [949, 24] width 120 height 16
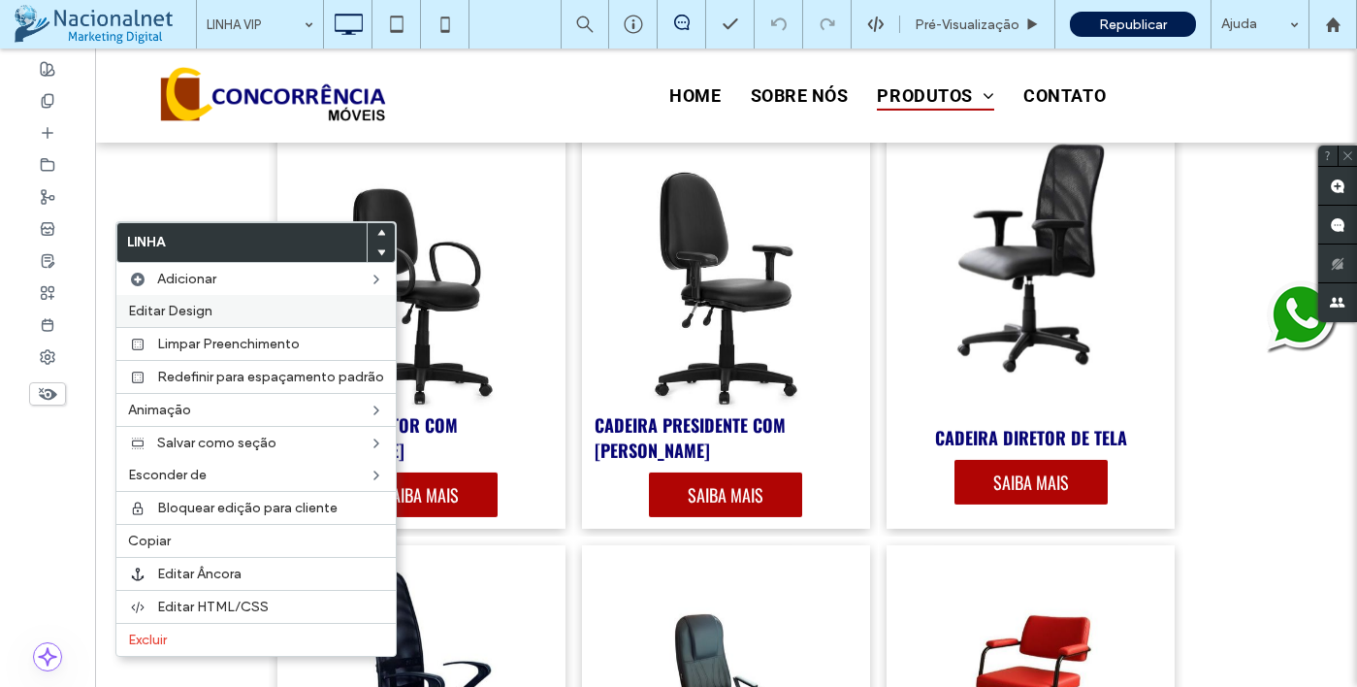
click at [178, 315] on span "Editar Design" at bounding box center [170, 311] width 84 height 16
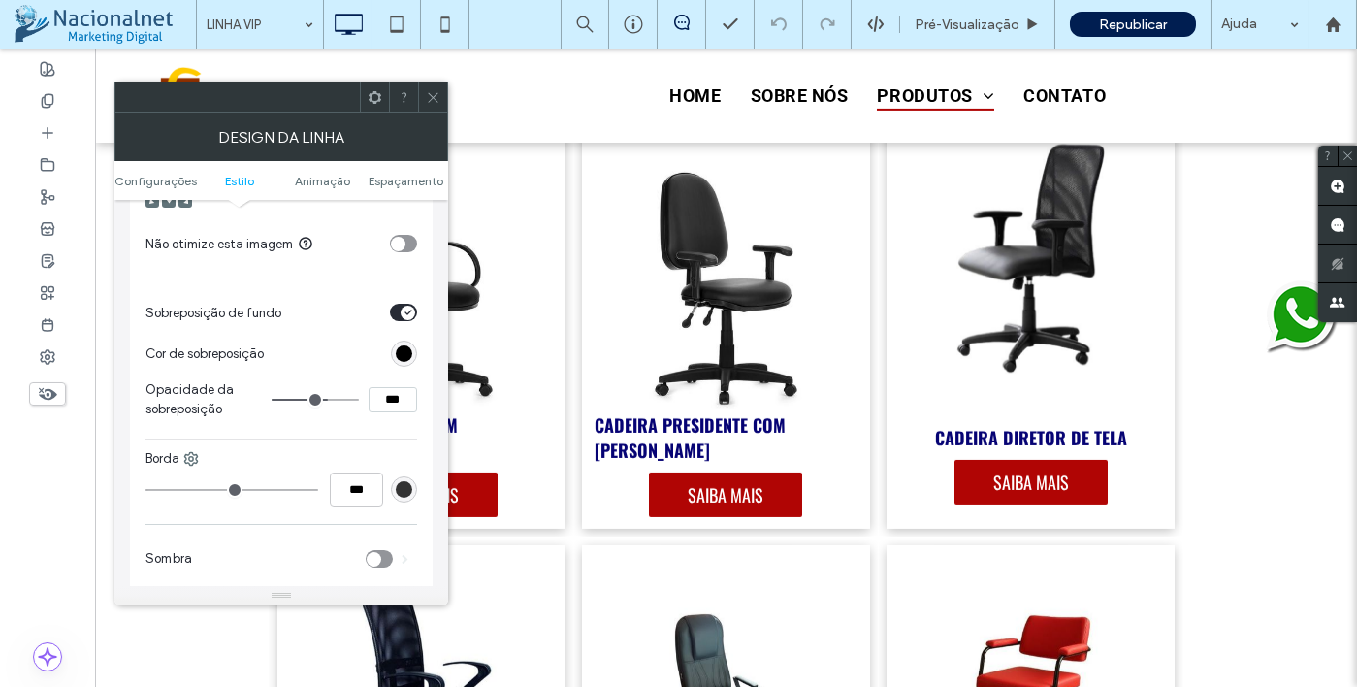
scroll to position [873, 0]
type input "**"
type input "***"
type input "**"
type input "***"
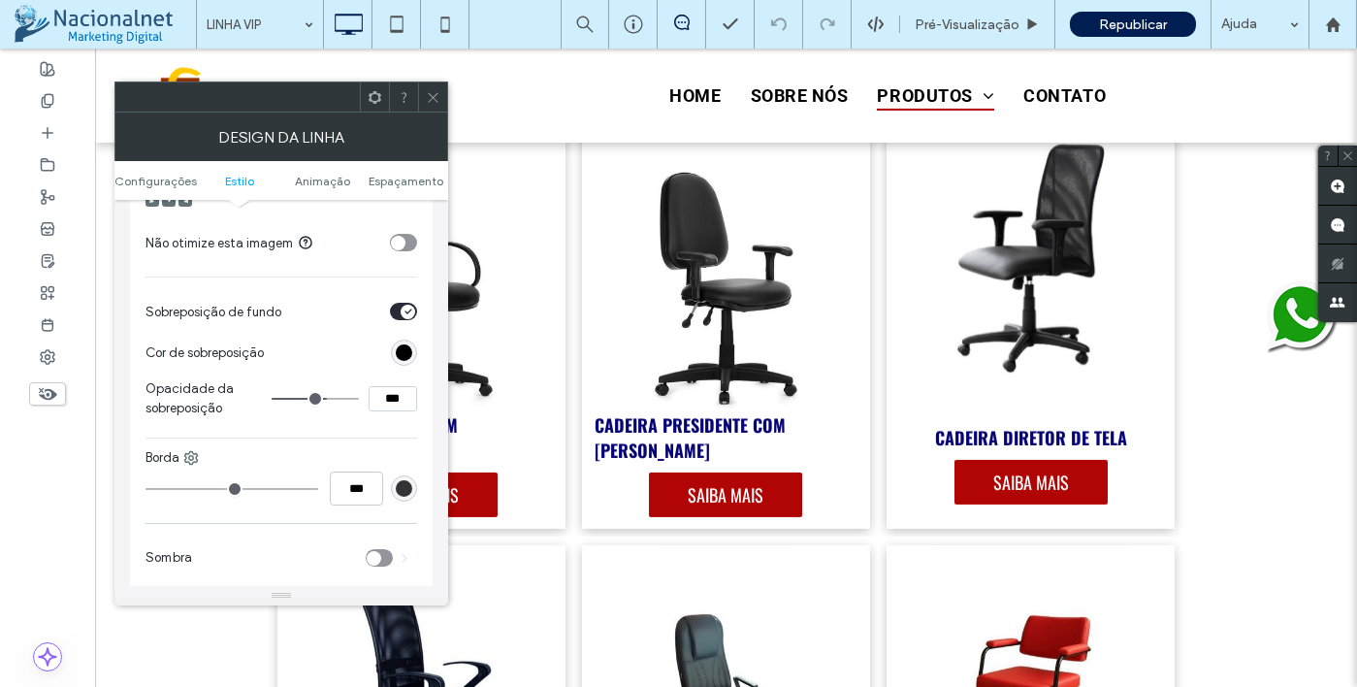
type input "**"
type input "***"
type input "**"
type input "***"
type input "**"
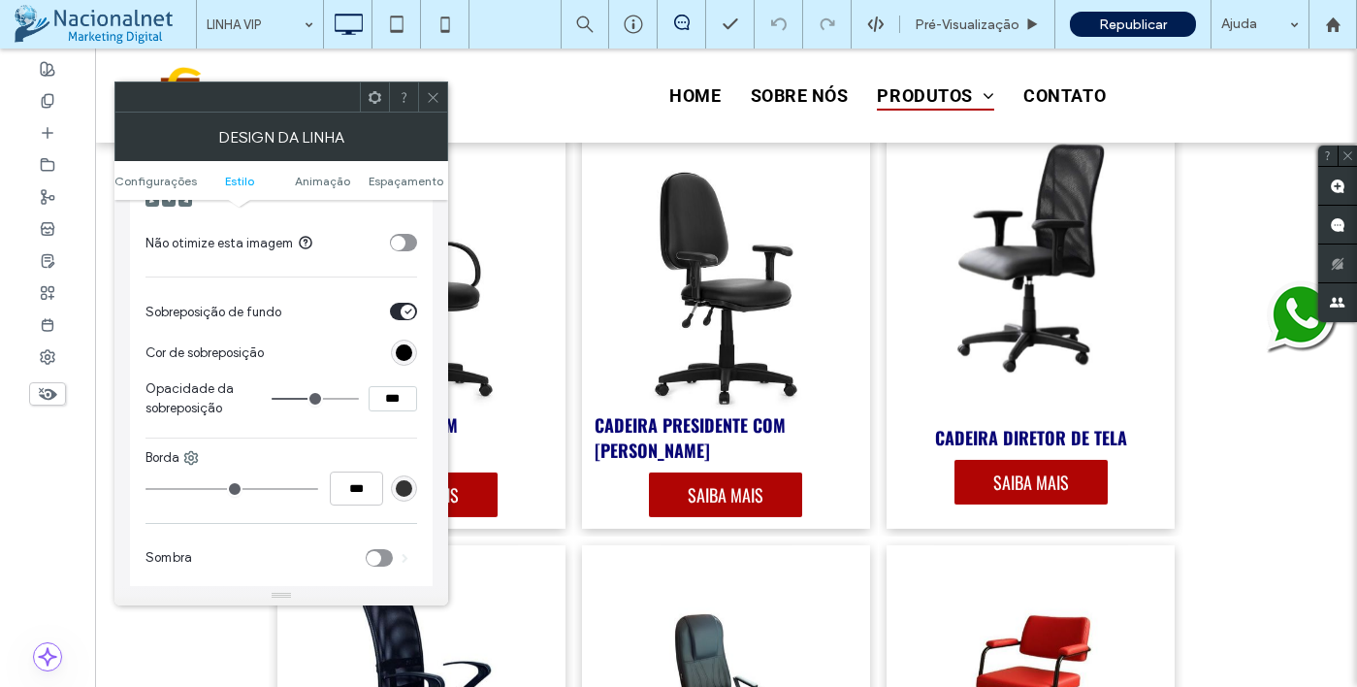
type input "***"
type input "**"
type input "***"
type input "**"
type input "***"
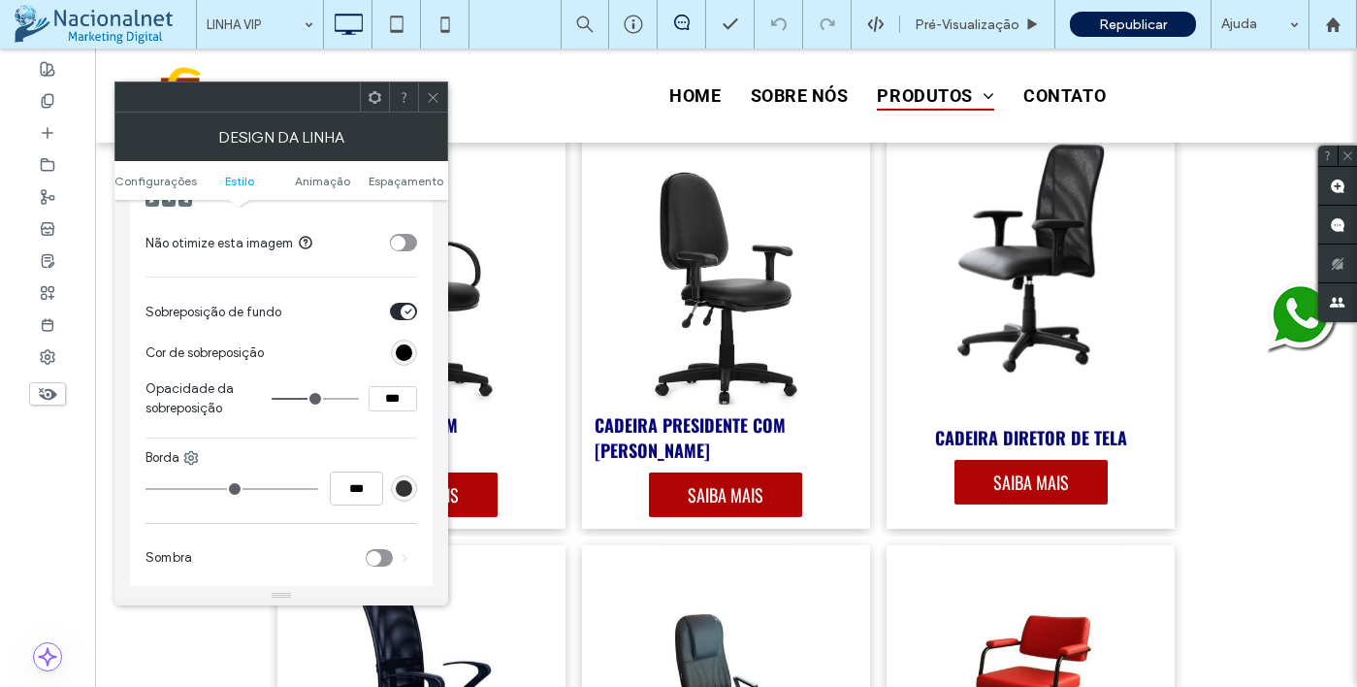
type input "**"
type input "***"
type input "**"
type input "***"
drag, startPoint x: 328, startPoint y: 406, endPoint x: 316, endPoint y: 406, distance: 11.6
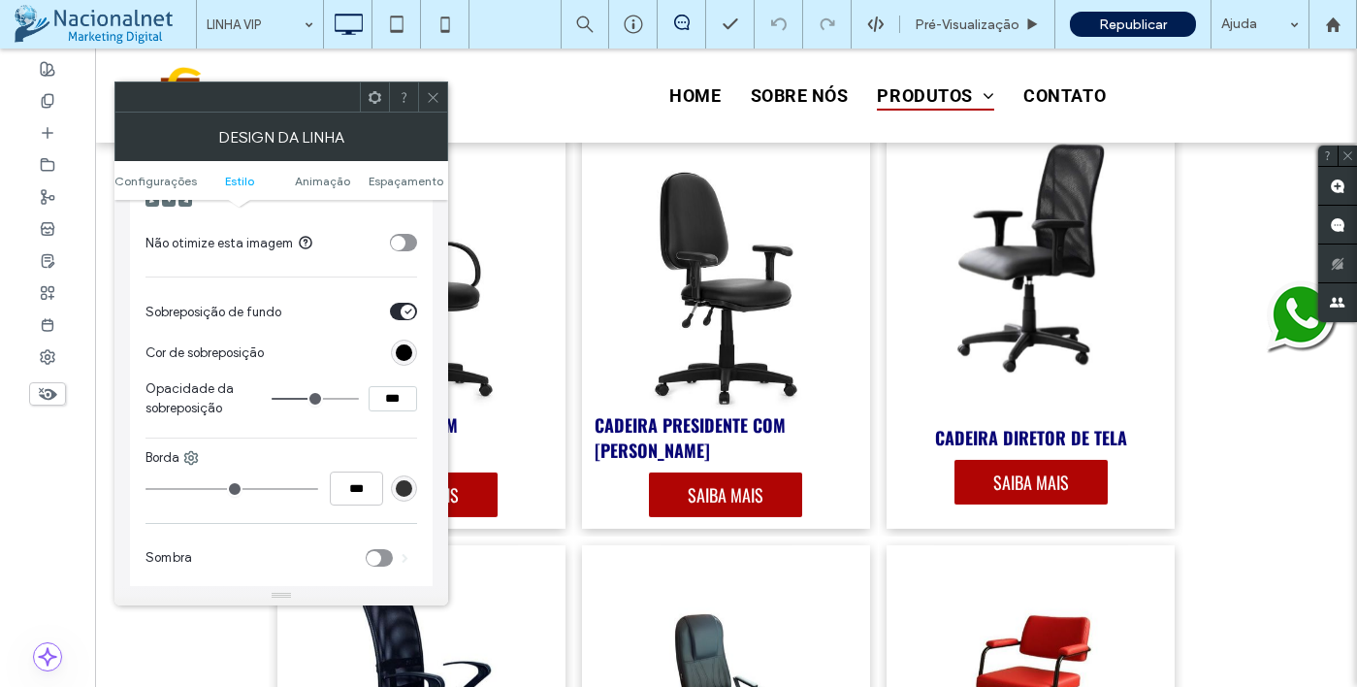
type input "**"
click at [316, 400] on input "range" at bounding box center [315, 399] width 87 height 2
click at [389, 400] on input "***" at bounding box center [393, 398] width 49 height 25
type input "***"
type input "**"
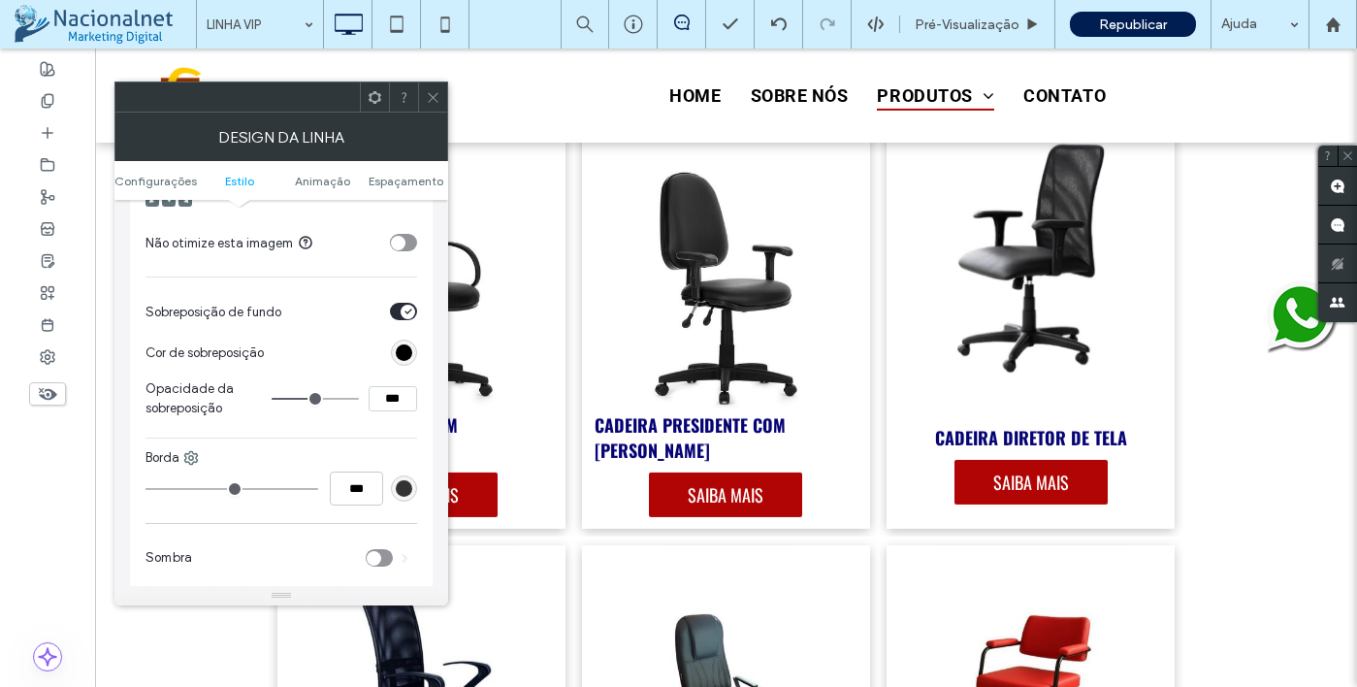
click at [374, 443] on div "Fundo Cor Imagem Vídeo Nome: pexels-photo-416320.jpeg Tamanho: 1920x1280 Fonte:…" at bounding box center [282, 42] width 272 height 942
click at [429, 90] on icon at bounding box center [433, 97] width 15 height 15
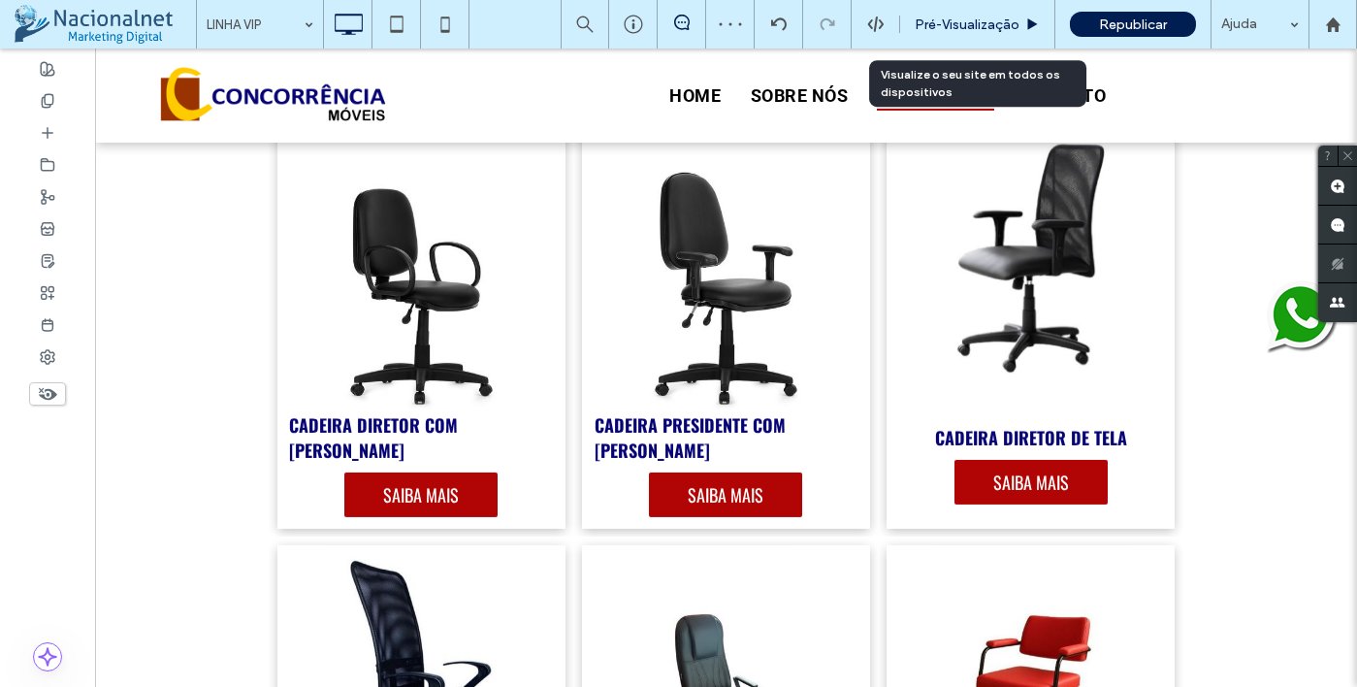
click at [995, 33] on div "Pré-Visualizaçāo" at bounding box center [977, 24] width 155 height 49
click at [982, 30] on span "Pré-Visualizaçāo" at bounding box center [967, 24] width 105 height 16
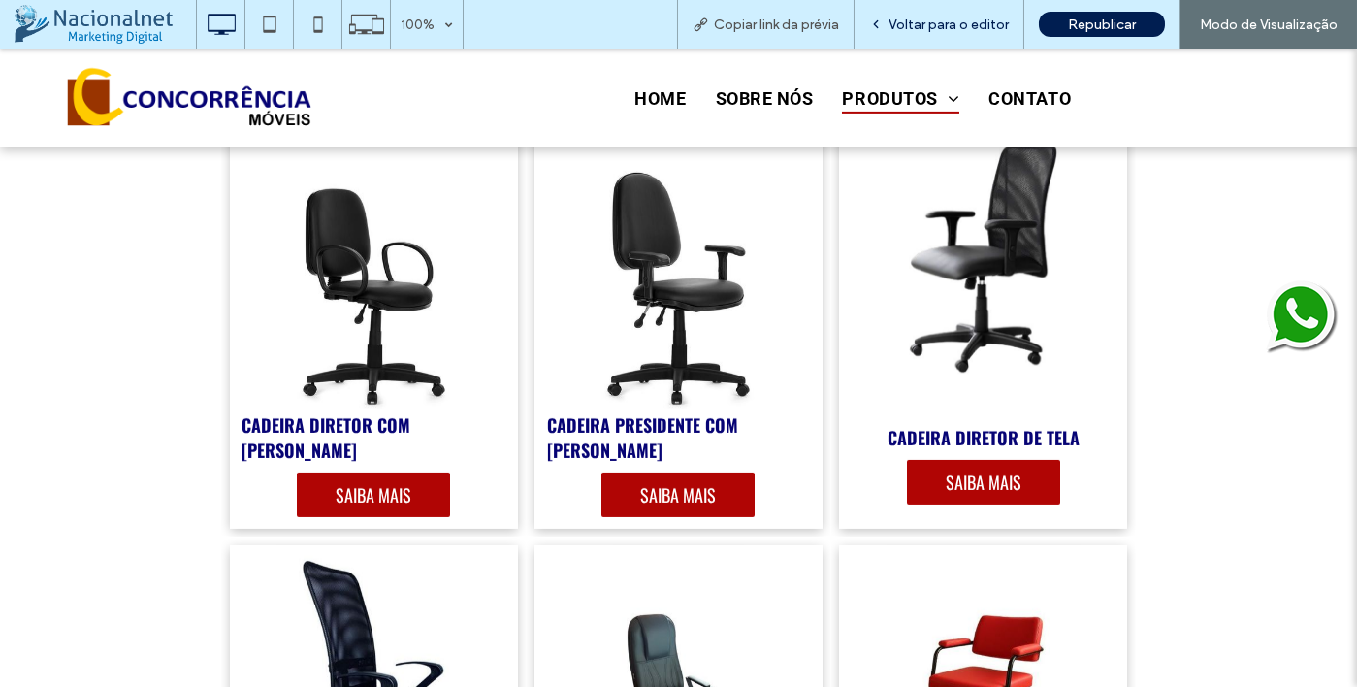
click at [925, 23] on span "Voltar para o editor" at bounding box center [949, 24] width 120 height 16
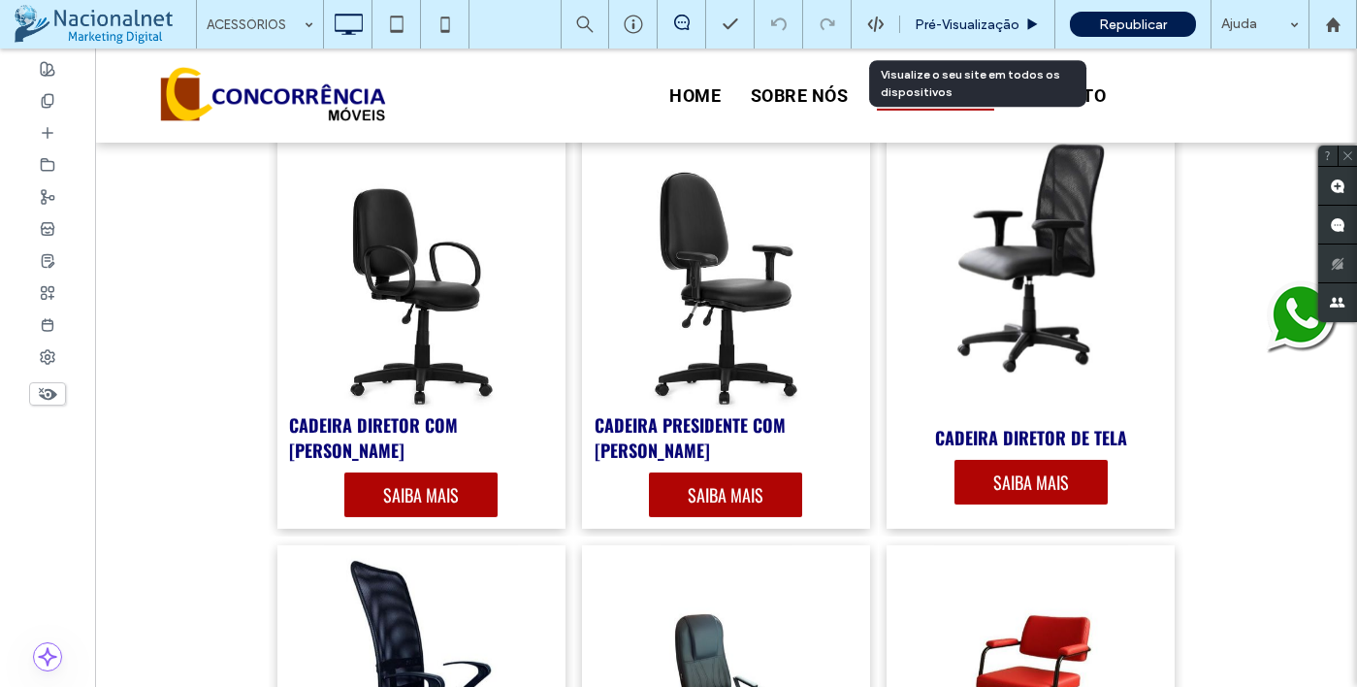
click at [970, 39] on div "Pré-Visualizaçāo" at bounding box center [977, 24] width 155 height 49
click at [970, 25] on span "Pré-Visualizaçāo" at bounding box center [967, 24] width 105 height 16
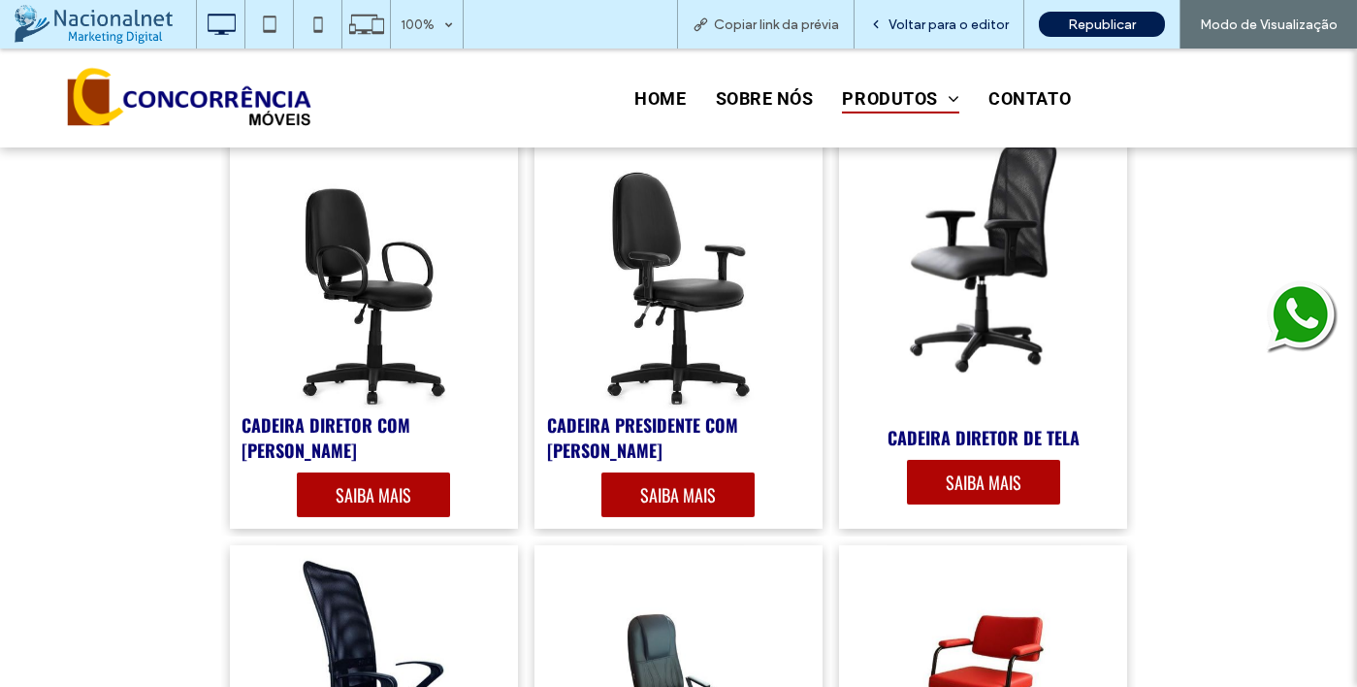
click at [950, 22] on span "Voltar para o editor" at bounding box center [949, 24] width 120 height 16
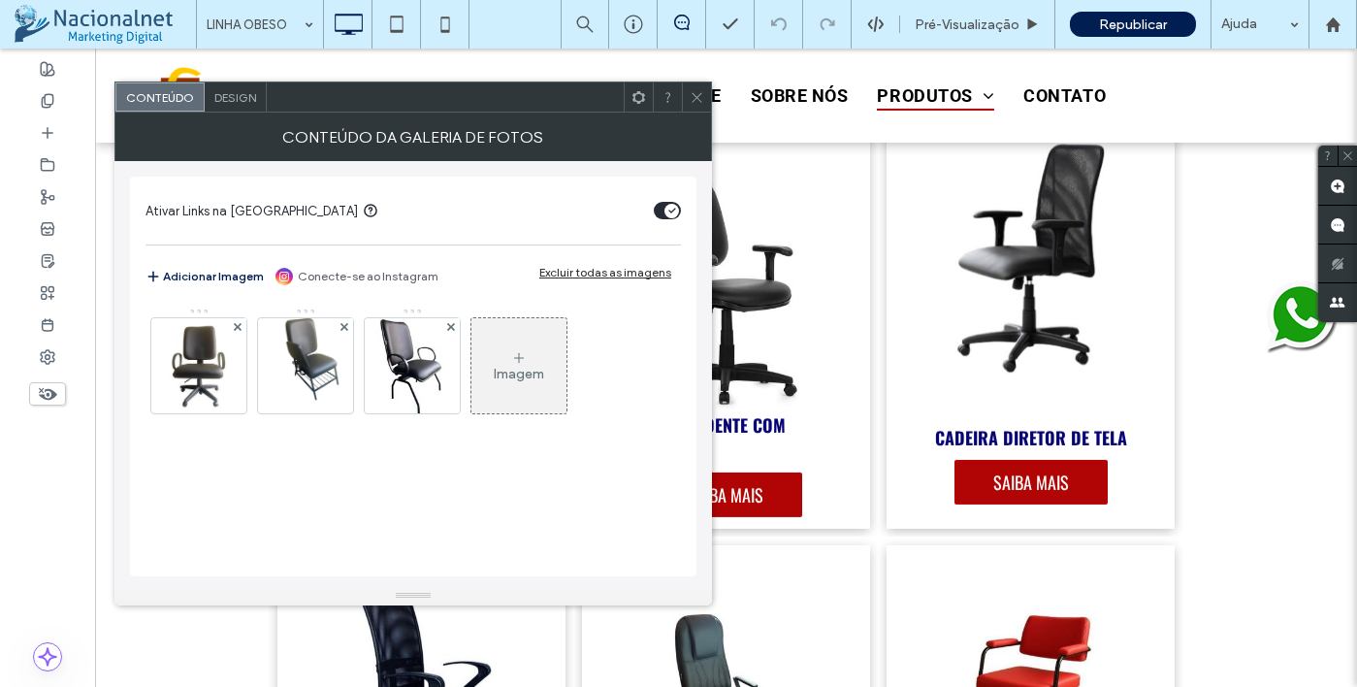
click at [239, 93] on span "Design" at bounding box center [235, 97] width 42 height 15
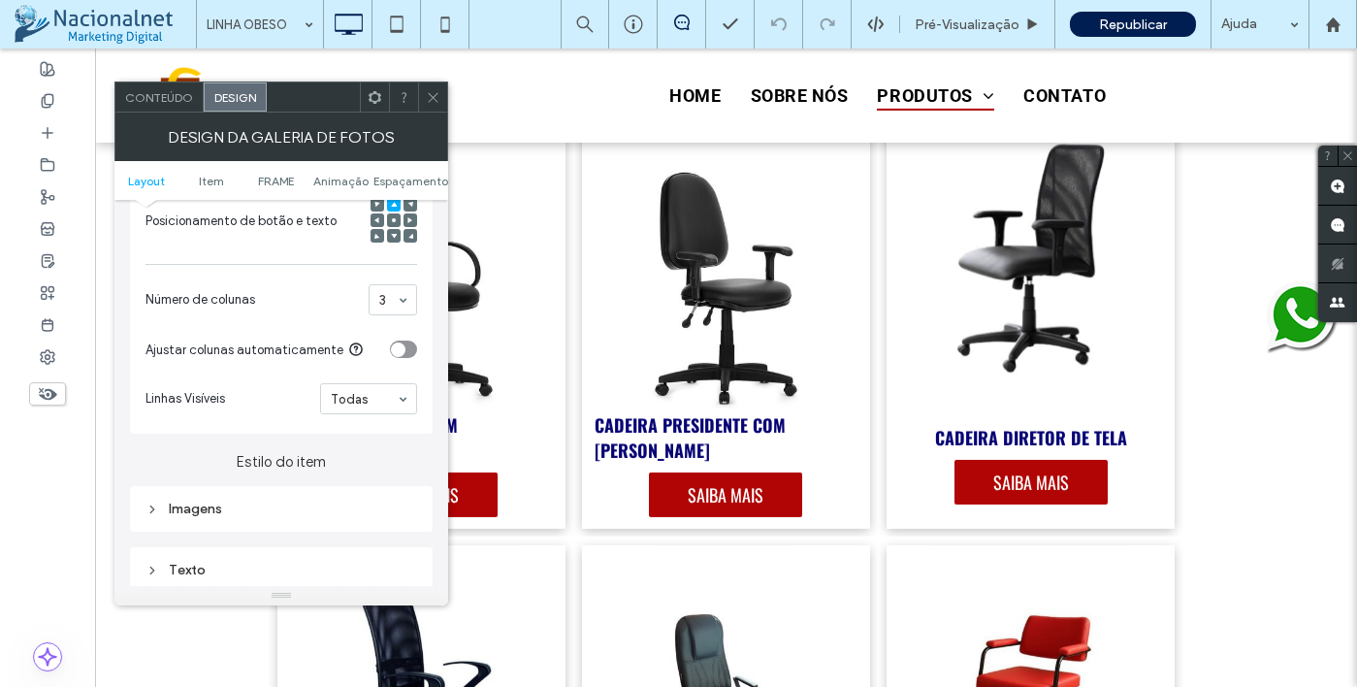
scroll to position [679, 0]
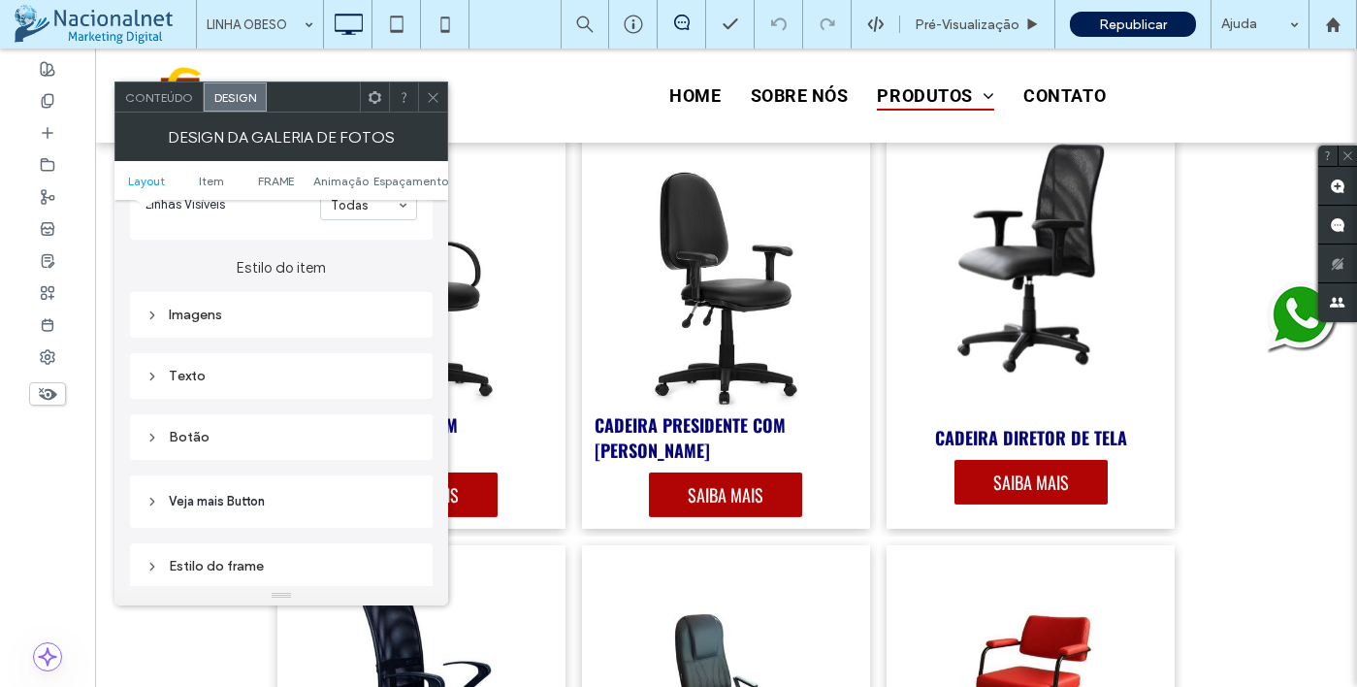
click at [394, 323] on div "Imagens" at bounding box center [282, 315] width 272 height 16
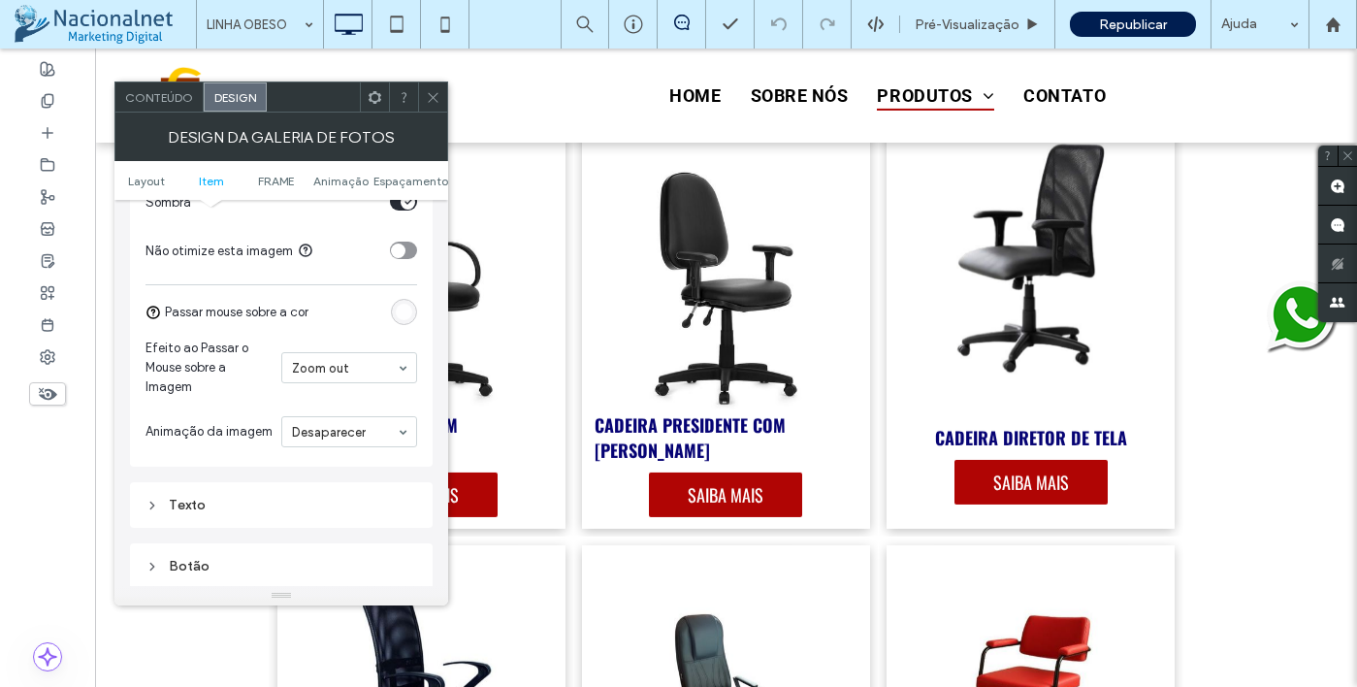
scroll to position [1164, 0]
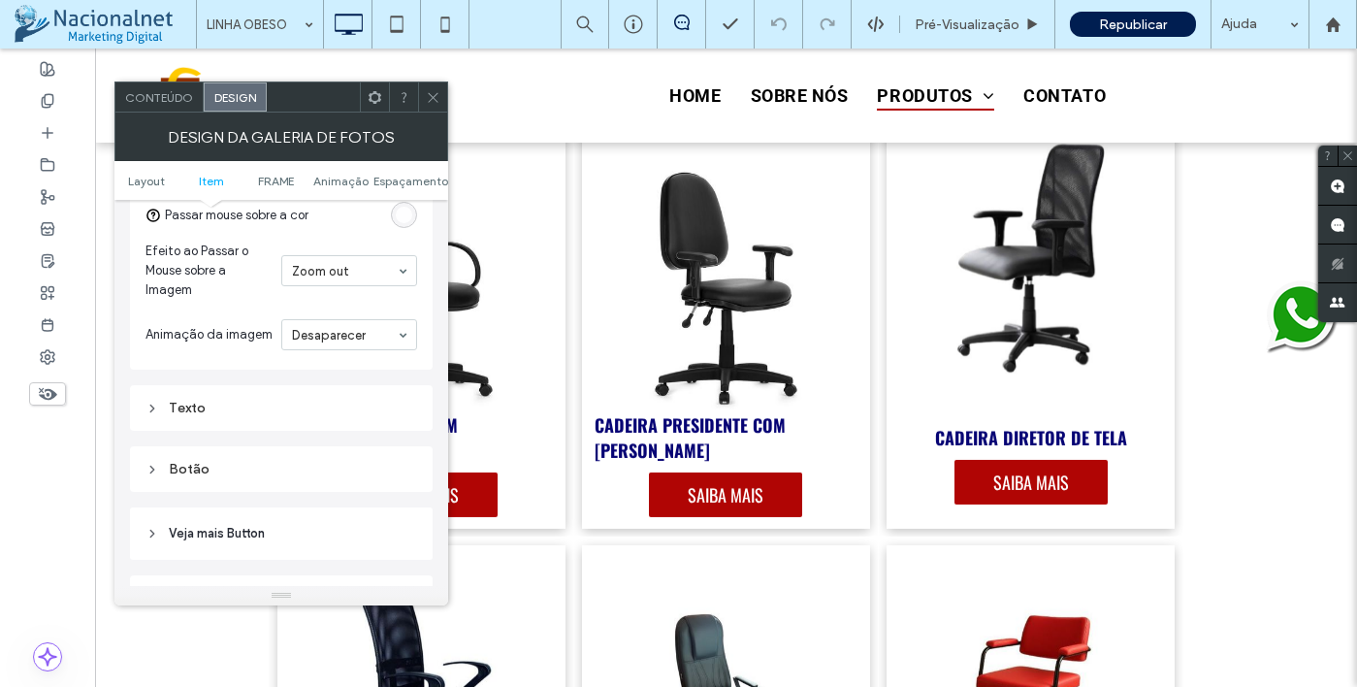
click at [435, 109] on span at bounding box center [433, 96] width 15 height 29
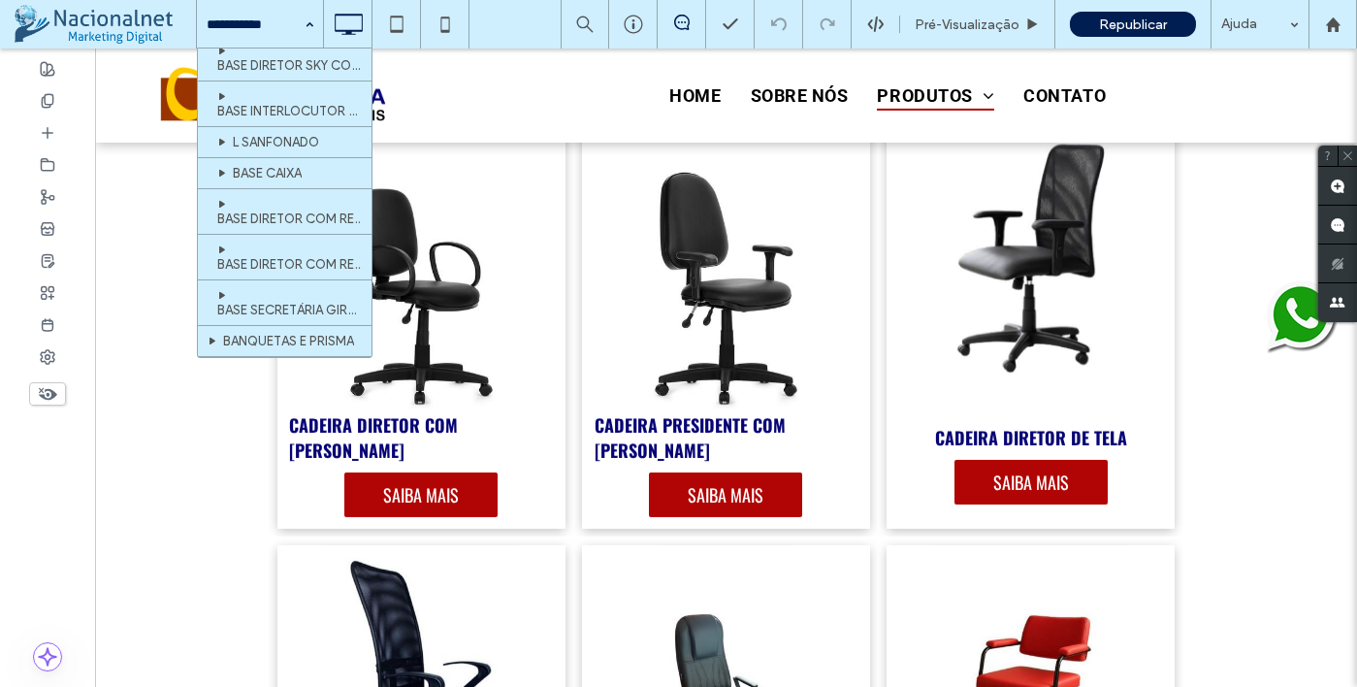
scroll to position [1746, 0]
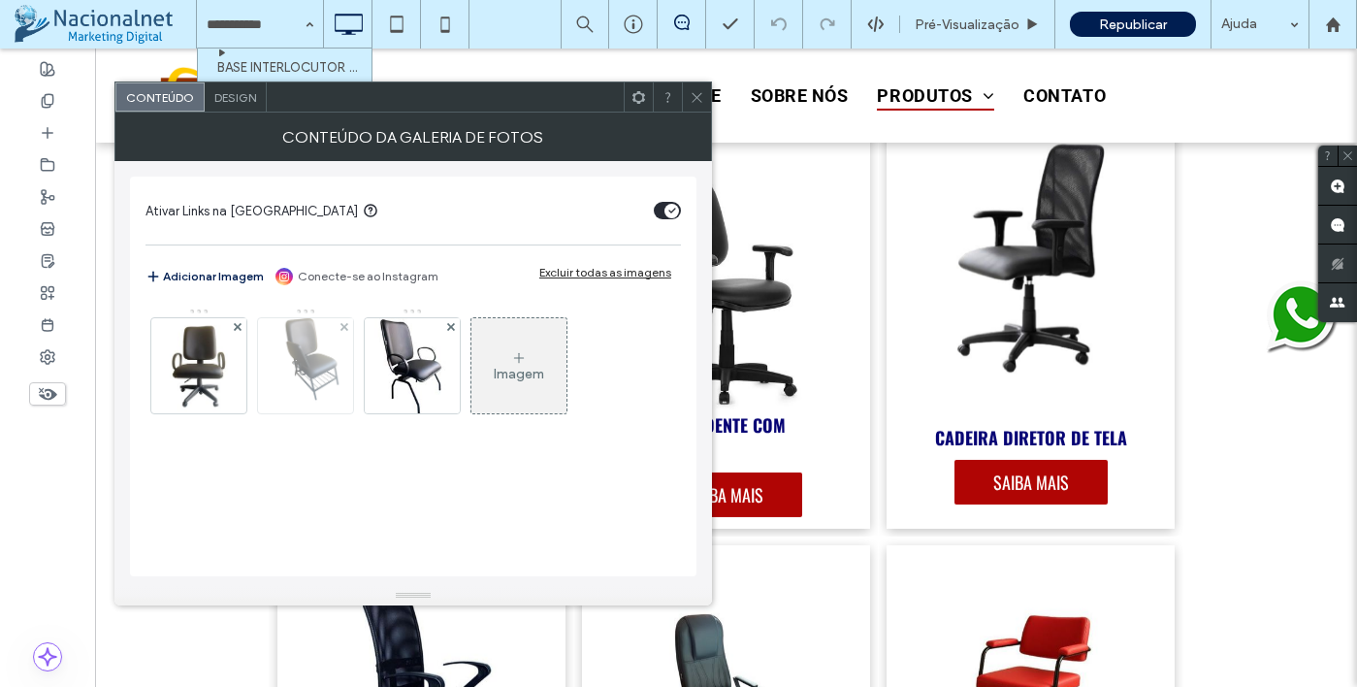
click at [281, 376] on img at bounding box center [306, 365] width 72 height 95
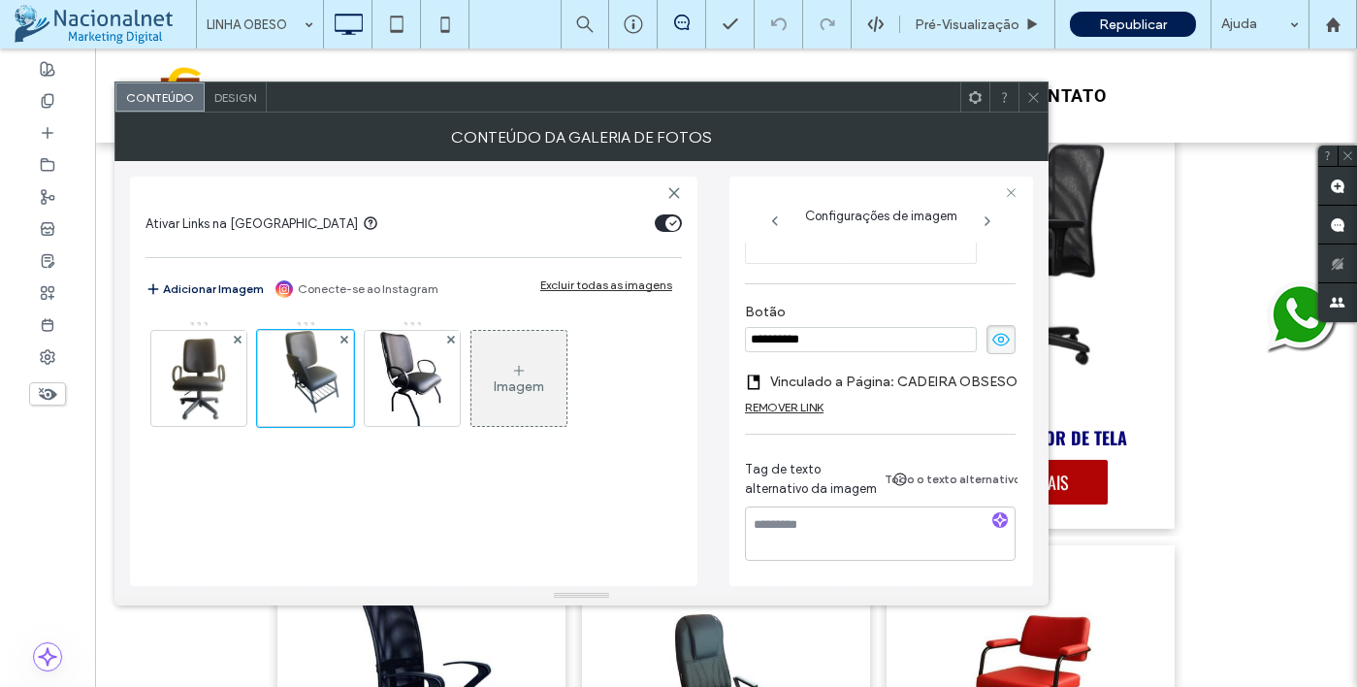
scroll to position [169, 0]
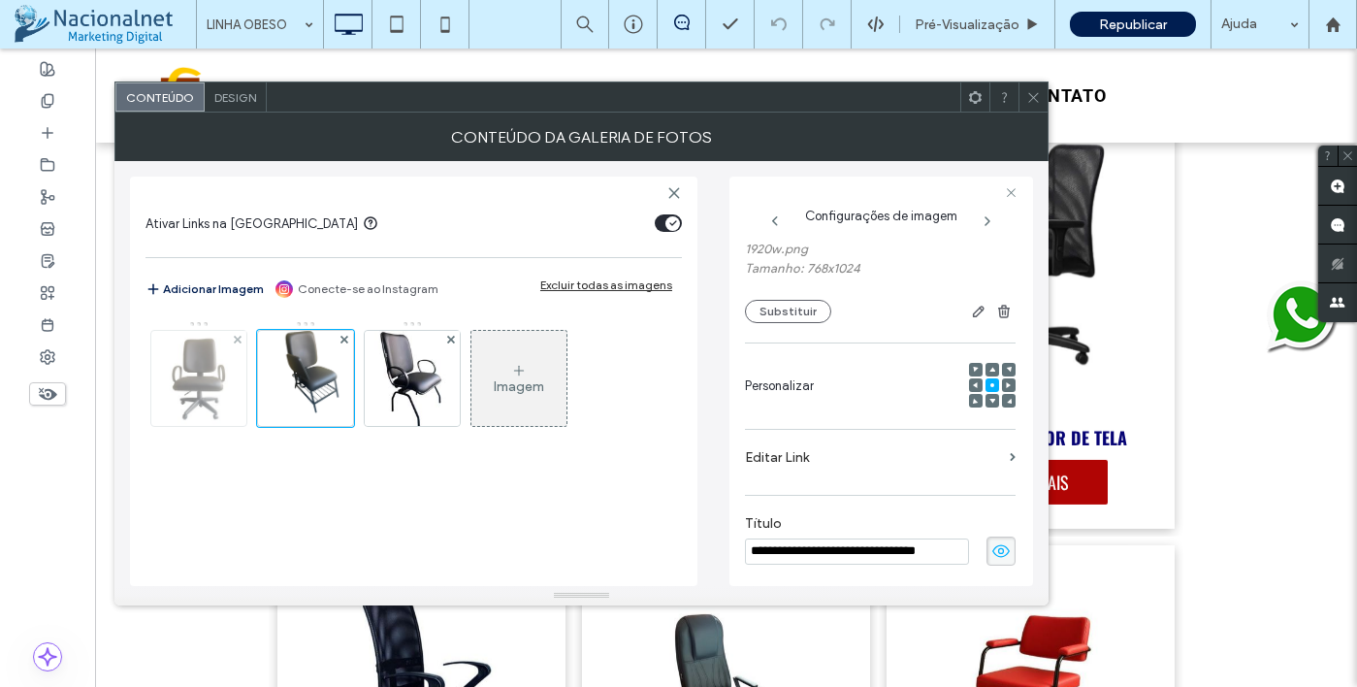
click at [215, 383] on img at bounding box center [199, 378] width 72 height 95
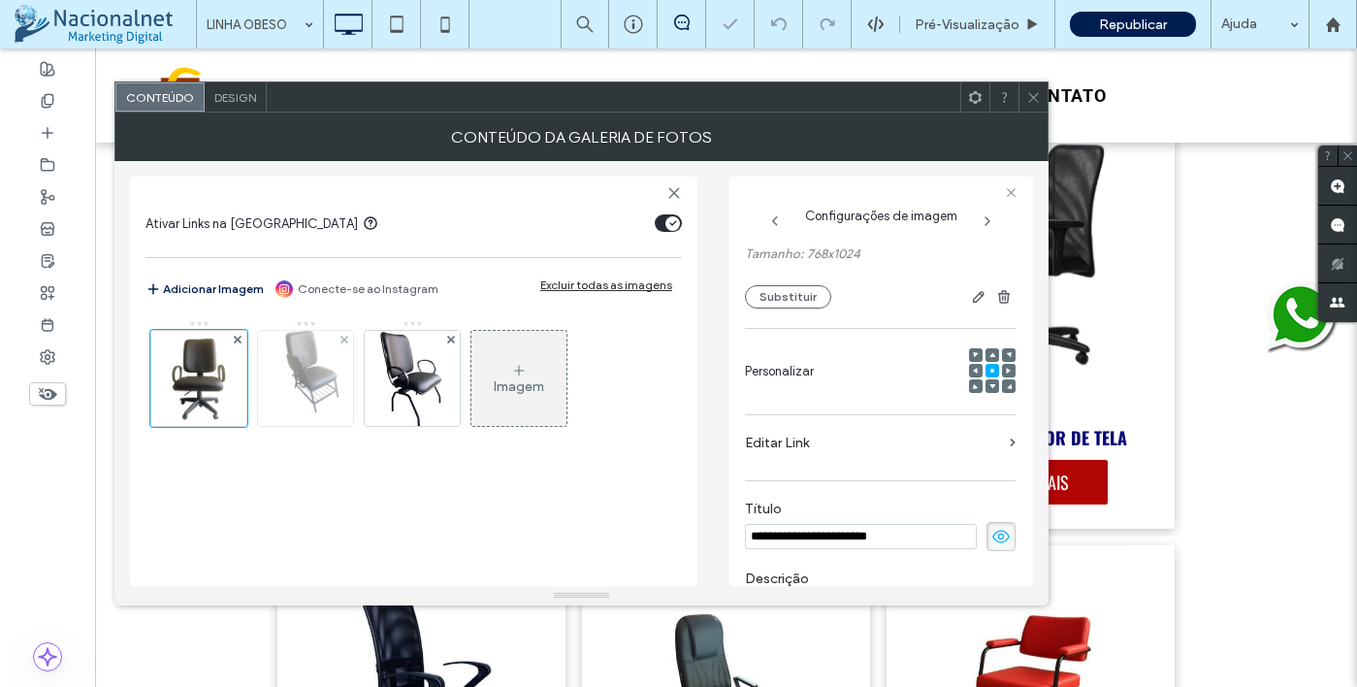
click at [286, 388] on img at bounding box center [306, 378] width 72 height 95
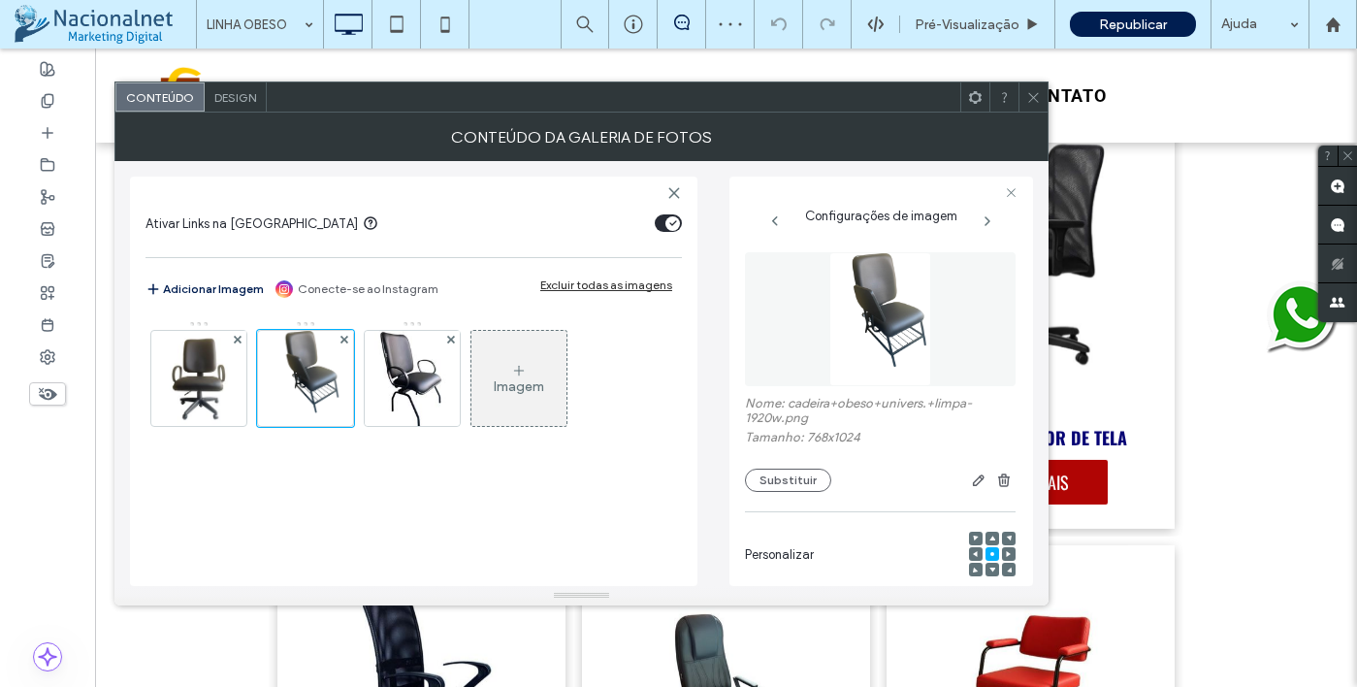
click at [221, 104] on span "Design" at bounding box center [235, 97] width 42 height 15
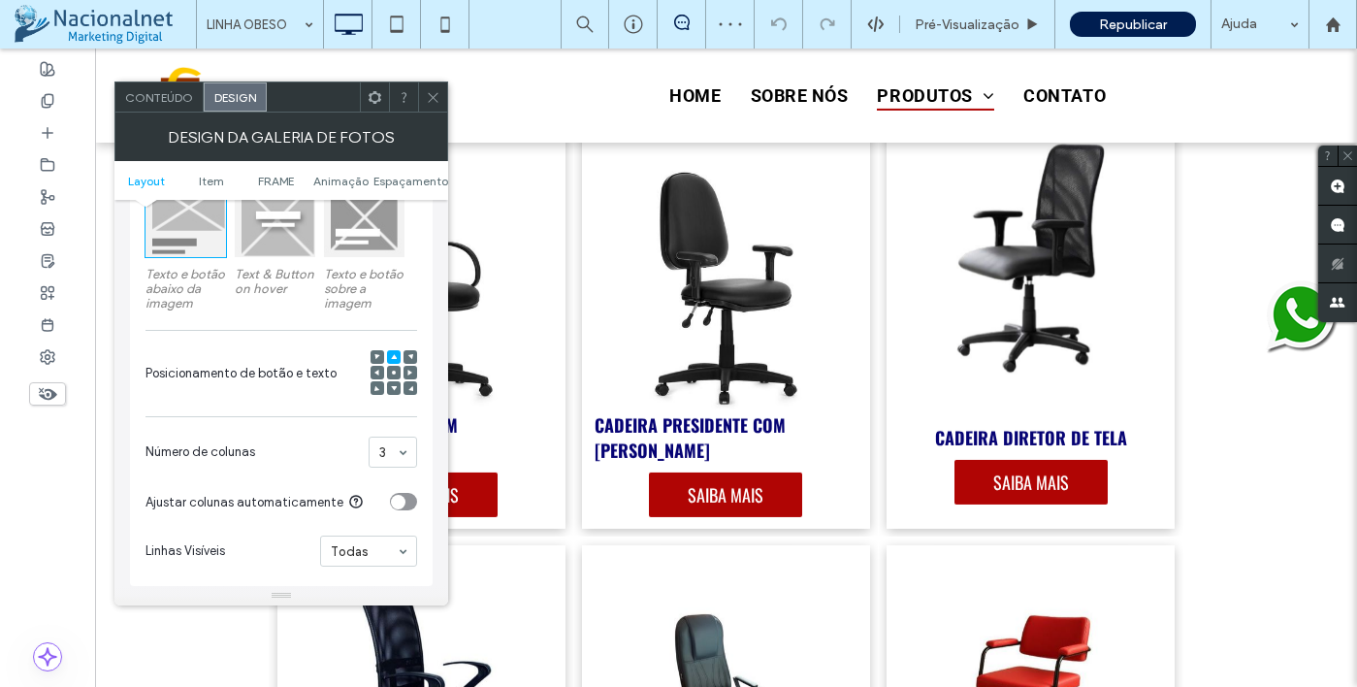
scroll to position [388, 0]
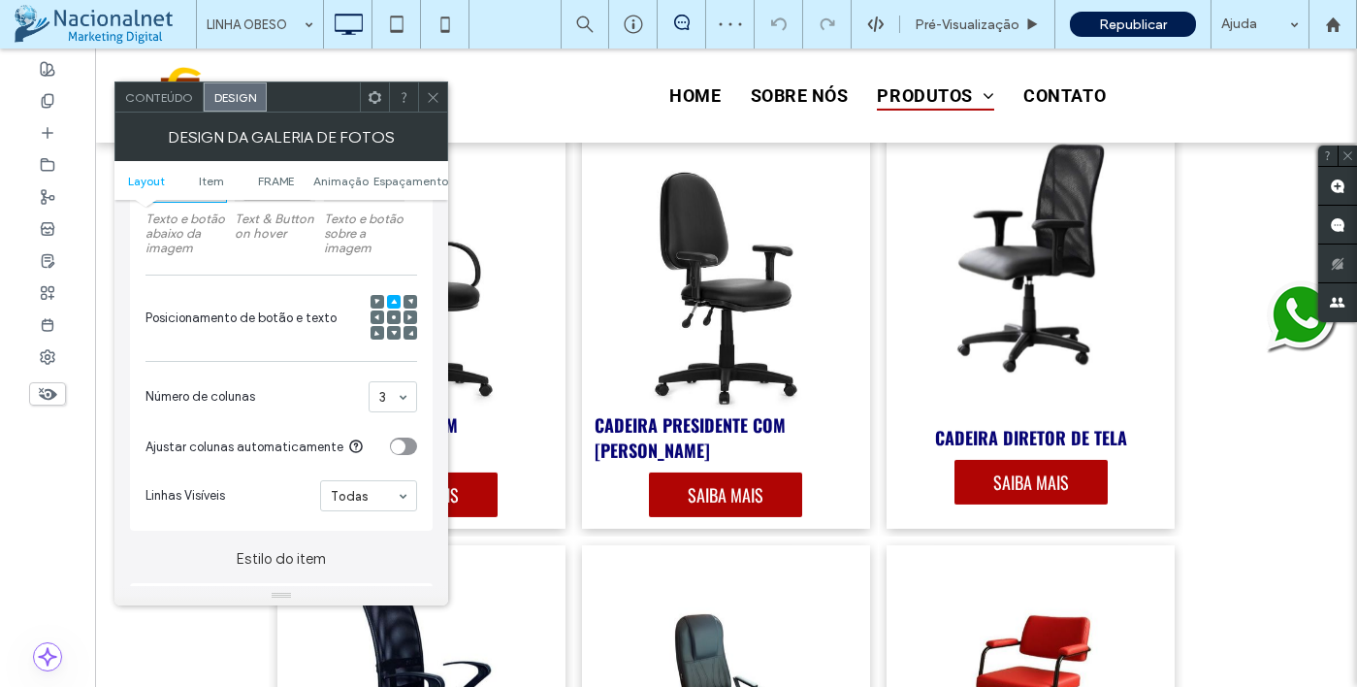
click at [395, 320] on icon at bounding box center [394, 317] width 6 height 6
click at [391, 303] on icon at bounding box center [394, 302] width 6 height 6
click at [395, 336] on icon at bounding box center [394, 333] width 6 height 6
click at [435, 109] on span at bounding box center [433, 96] width 15 height 29
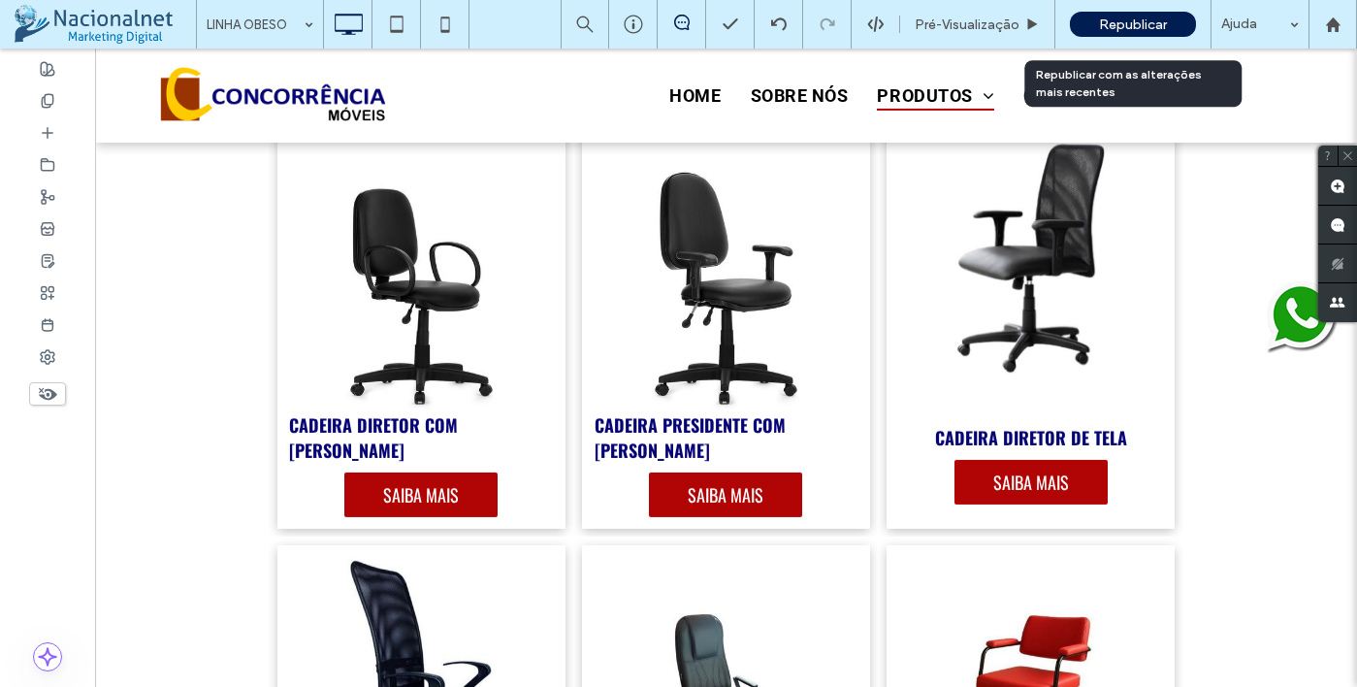
click at [1121, 25] on span "Republicar" at bounding box center [1133, 24] width 68 height 16
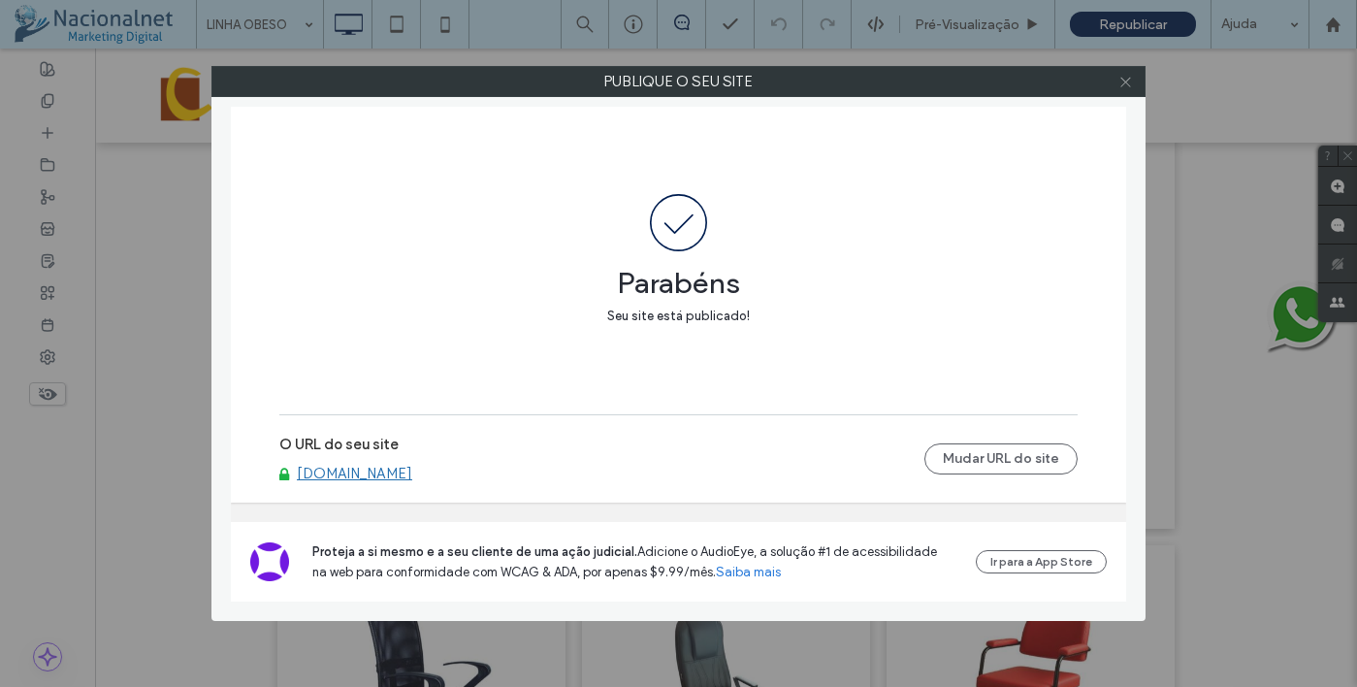
click at [1127, 76] on icon at bounding box center [1125, 82] width 15 height 15
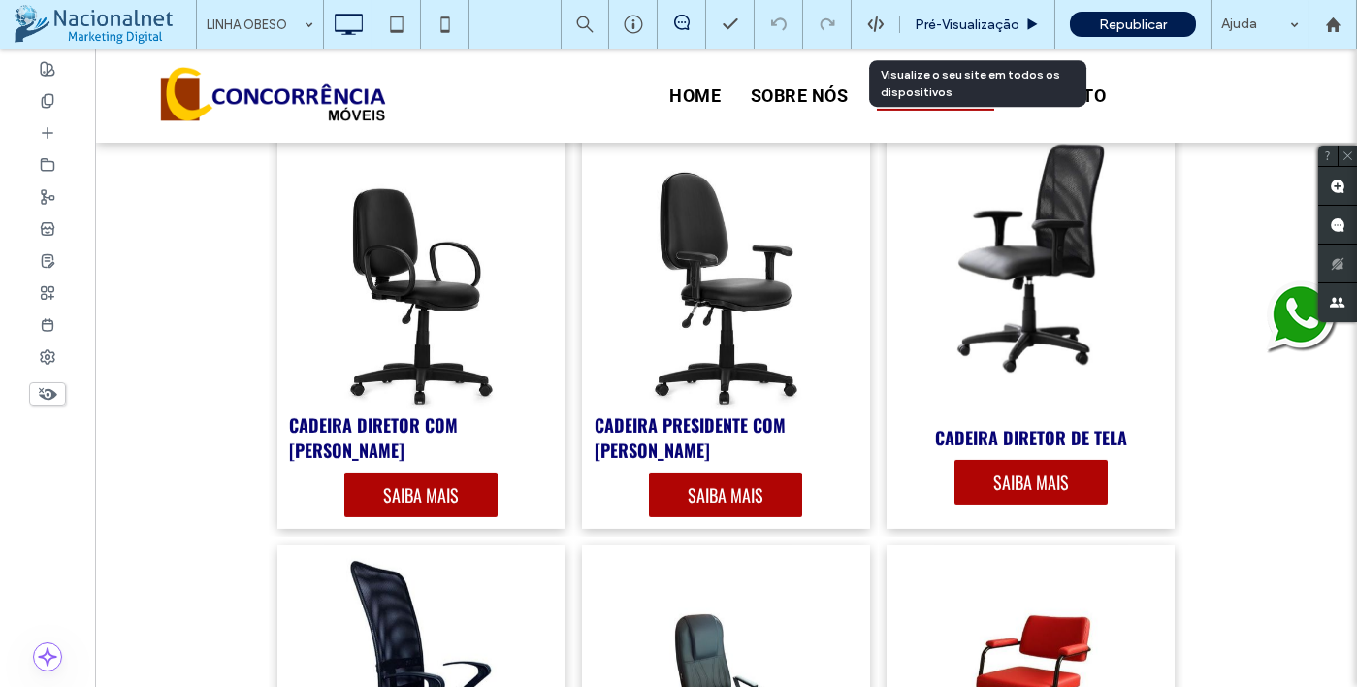
click at [946, 29] on span "Pré-Visualizaçāo" at bounding box center [967, 24] width 105 height 16
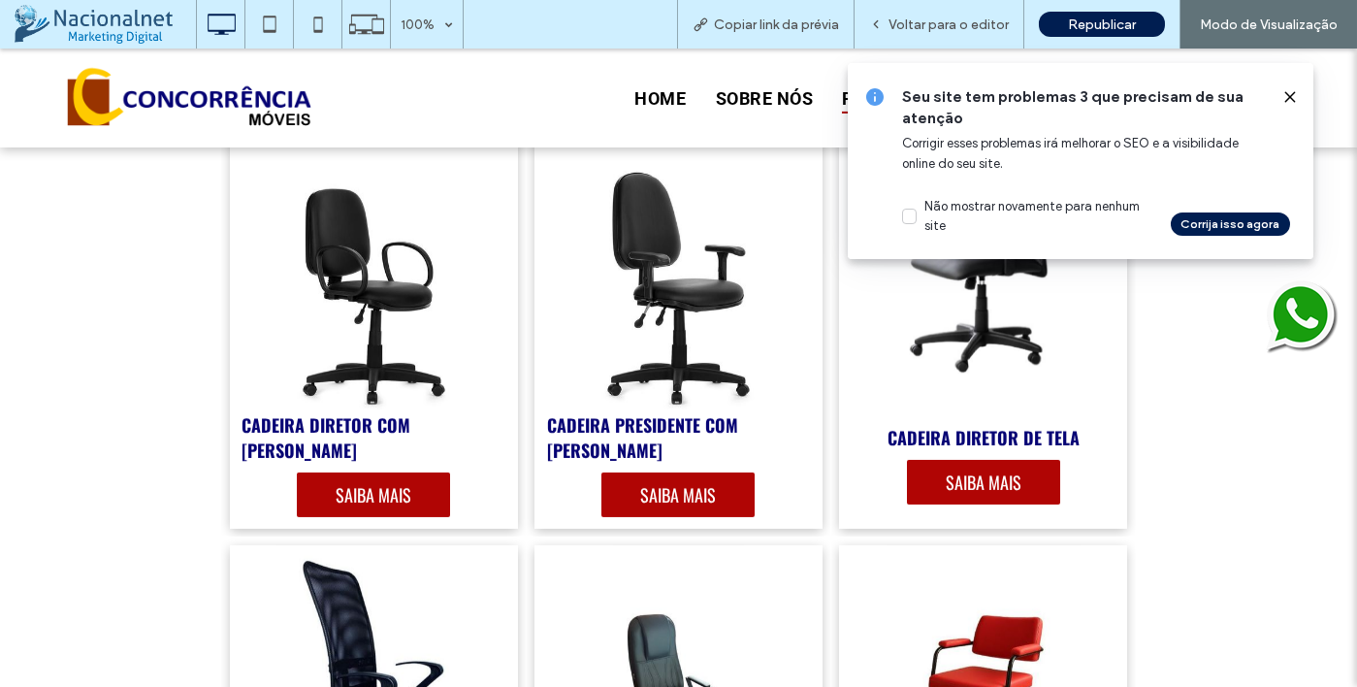
click at [1278, 99] on div at bounding box center [1282, 96] width 31 height 21
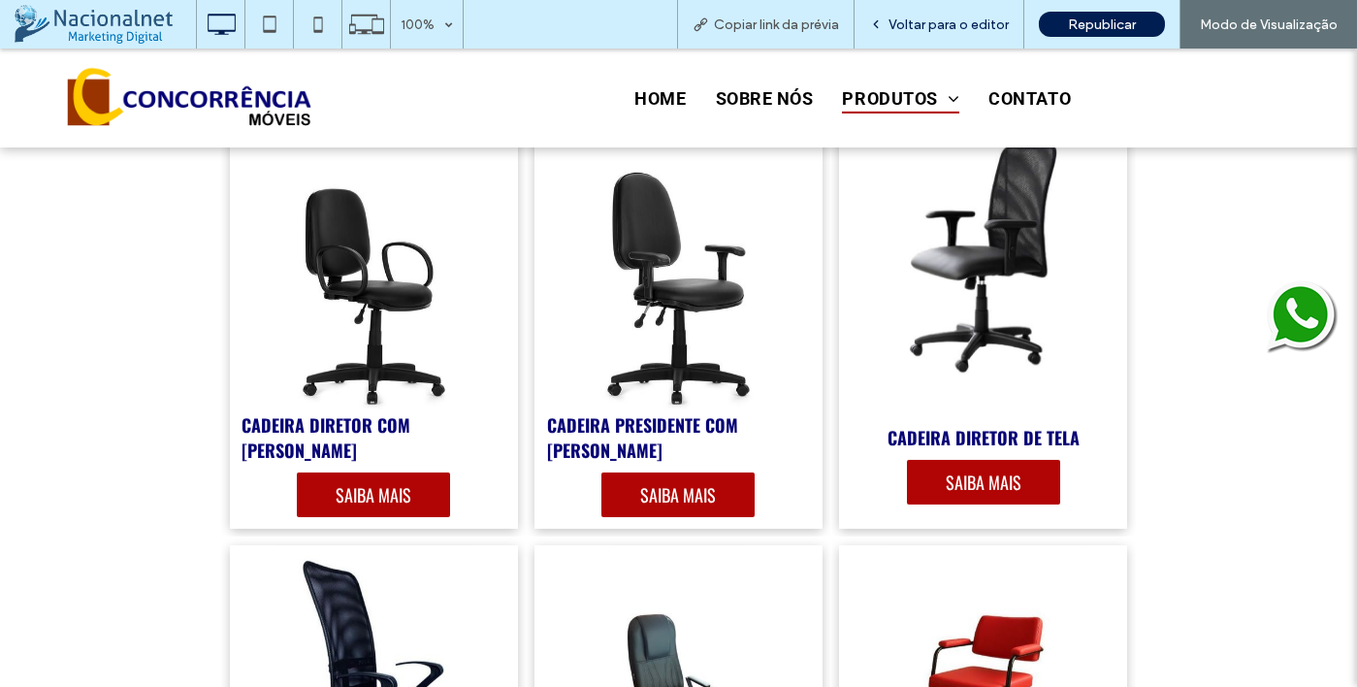
click at [951, 23] on span "Voltar para o editor" at bounding box center [949, 24] width 120 height 16
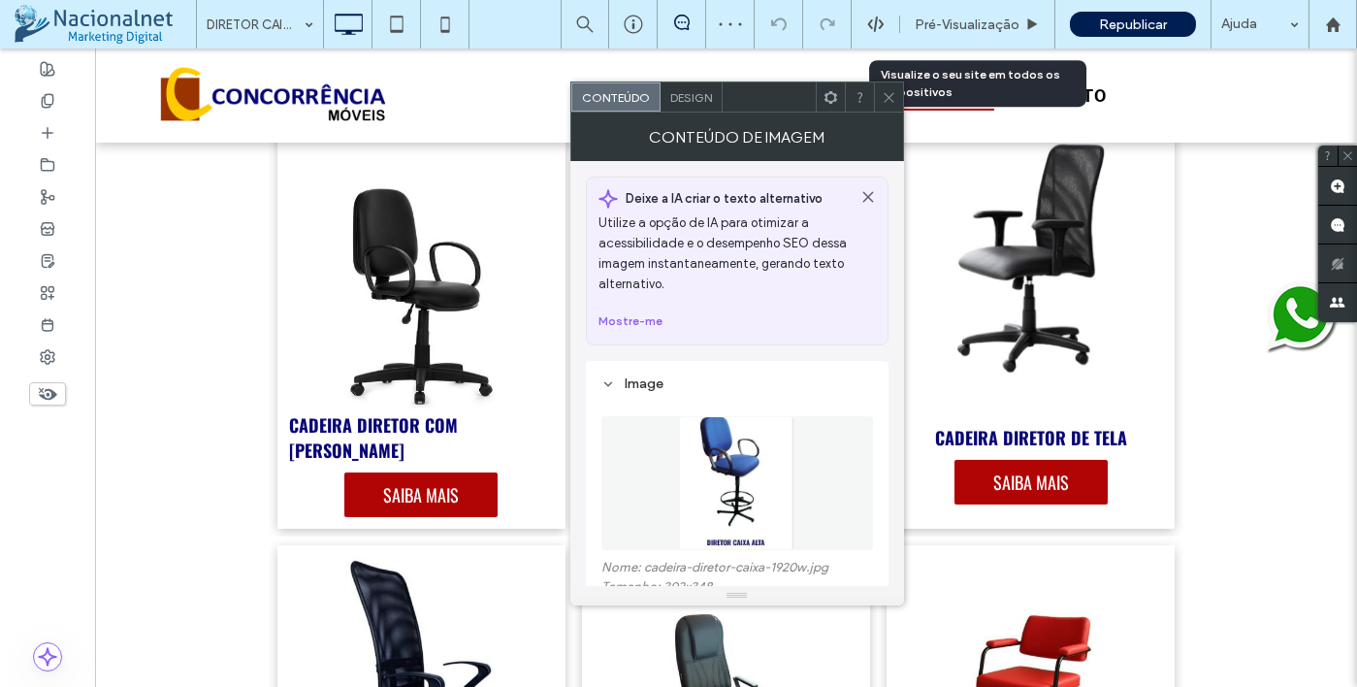
click at [752, 475] on img at bounding box center [737, 483] width 116 height 134
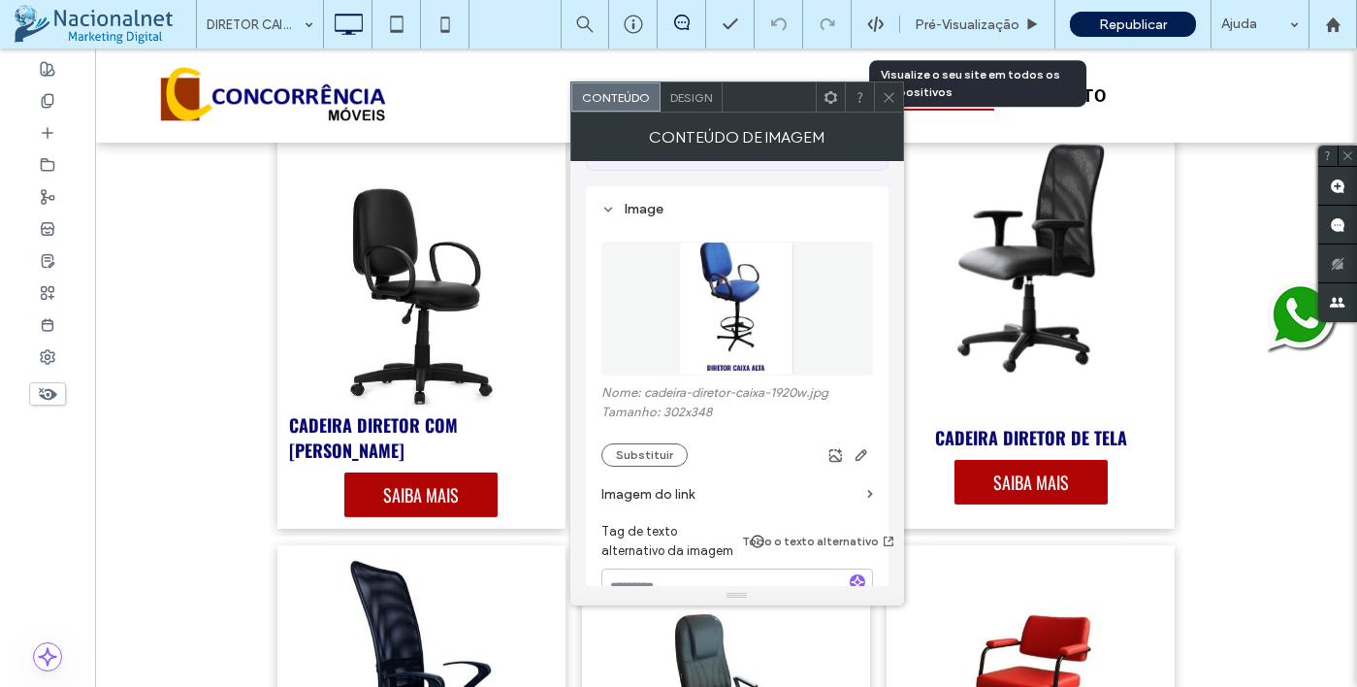
scroll to position [194, 0]
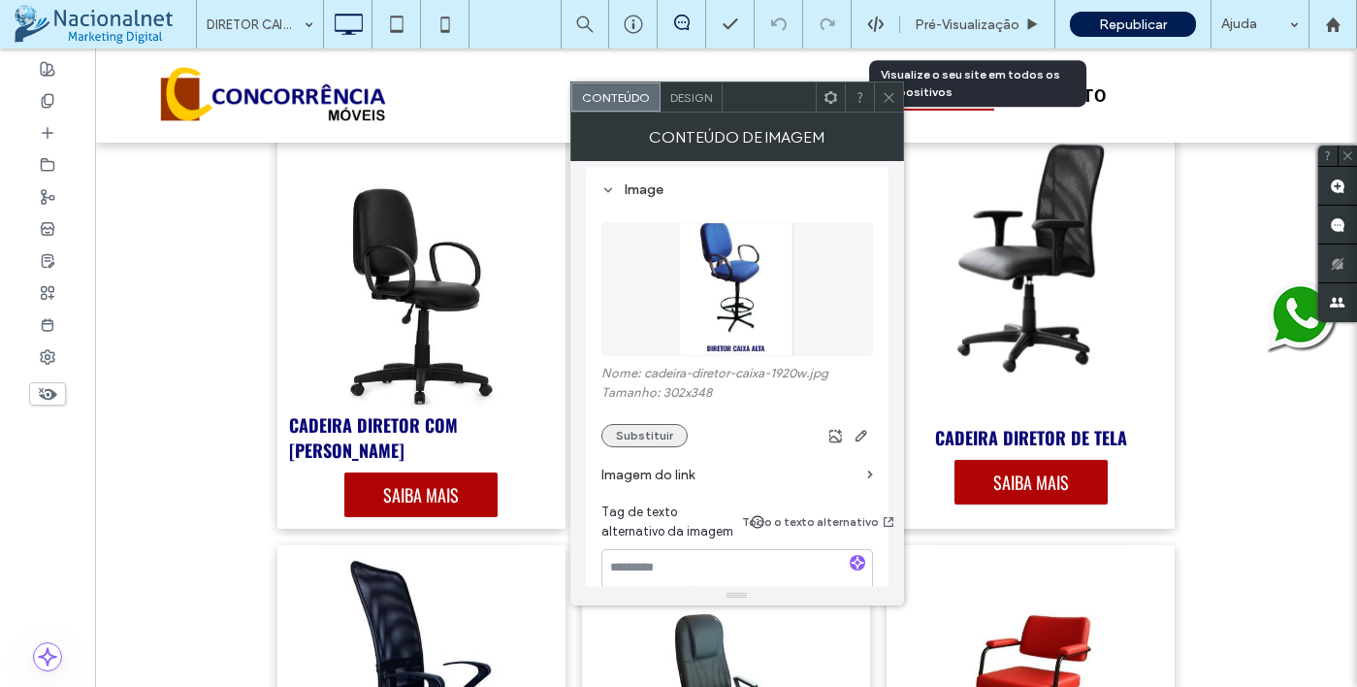
click at [651, 442] on button "Substituir" at bounding box center [644, 435] width 86 height 23
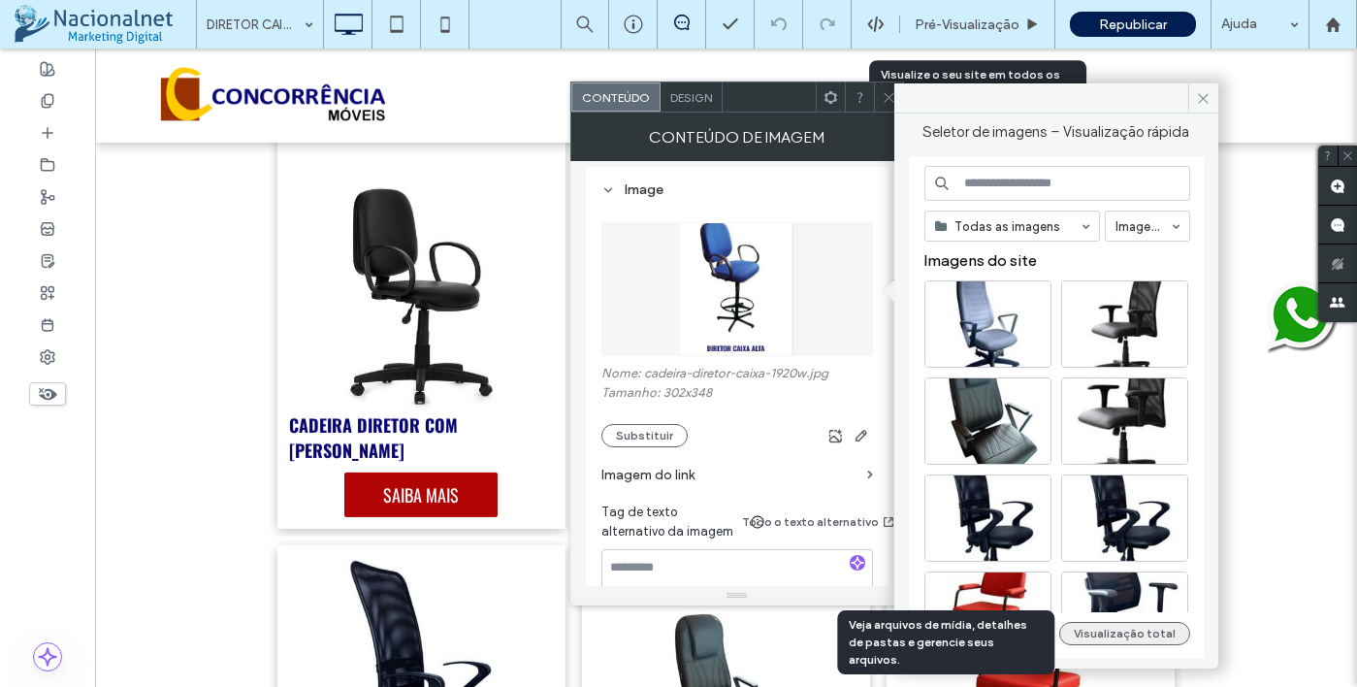
click at [1114, 638] on button "Visualização total" at bounding box center [1124, 633] width 131 height 23
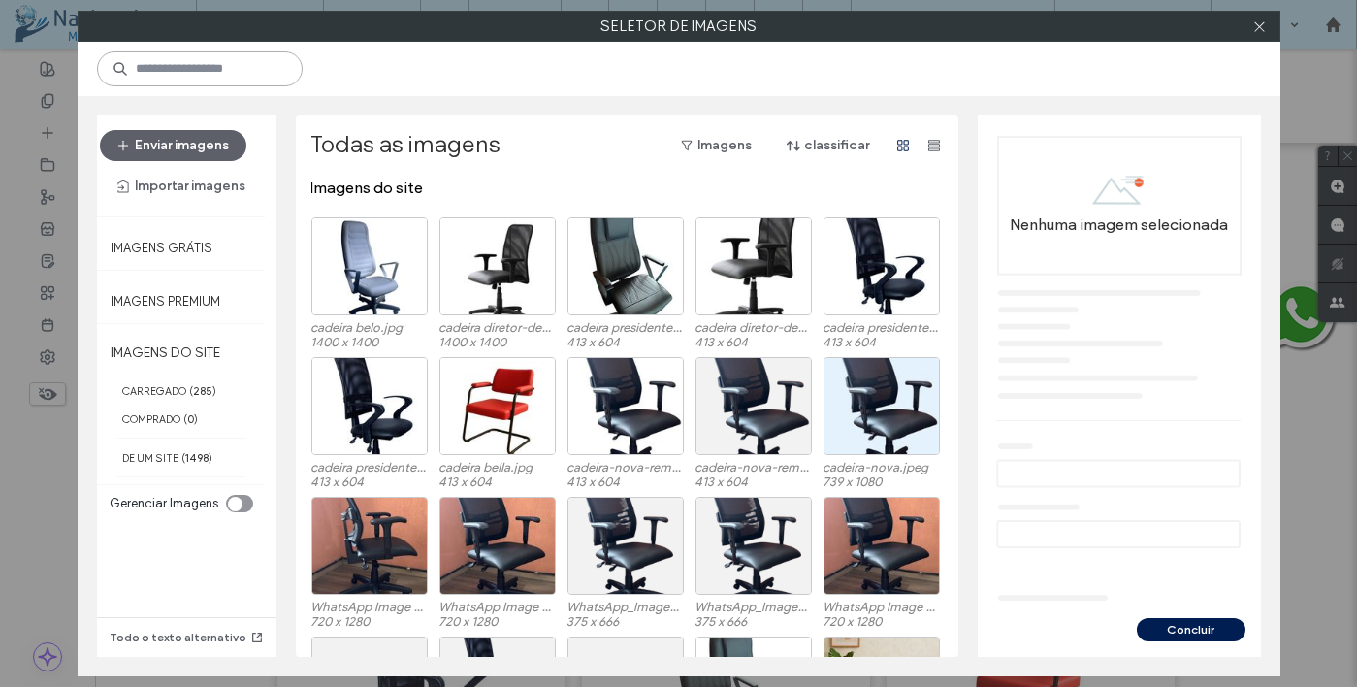
click at [246, 77] on input at bounding box center [200, 68] width 206 height 35
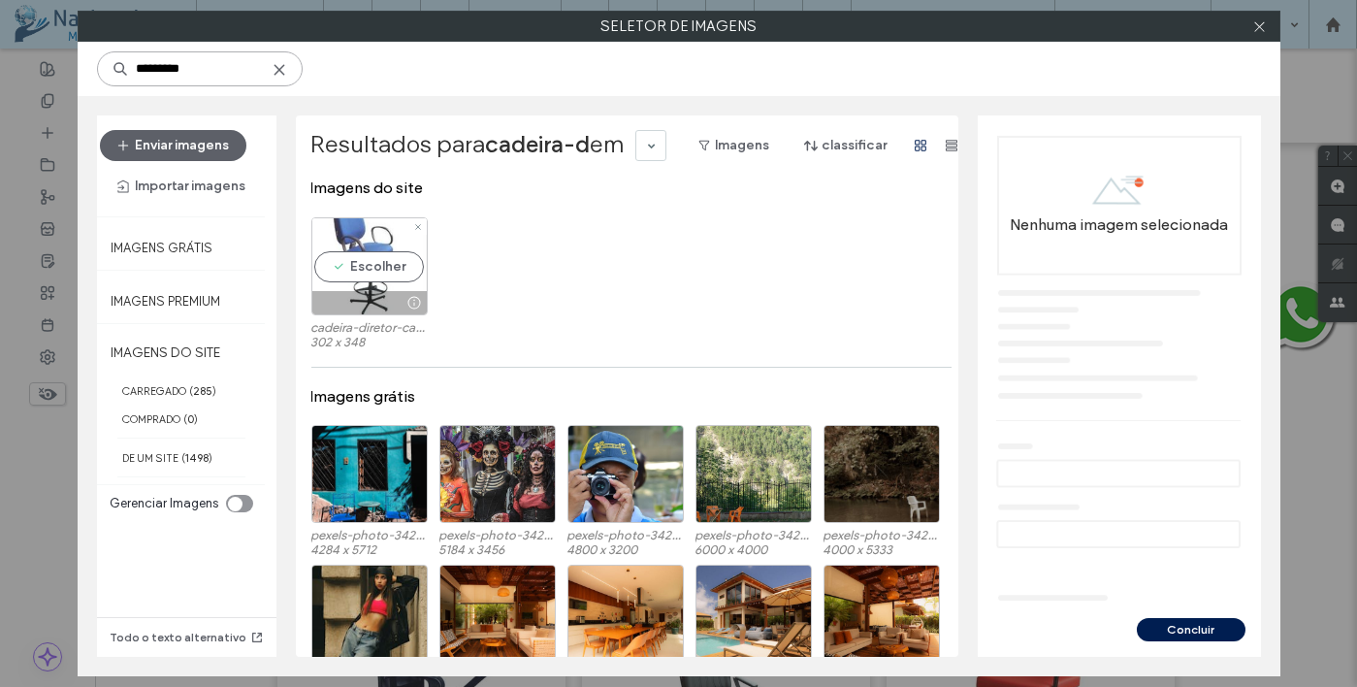
type input "*********"
click at [360, 252] on div "Escolher" at bounding box center [369, 266] width 116 height 98
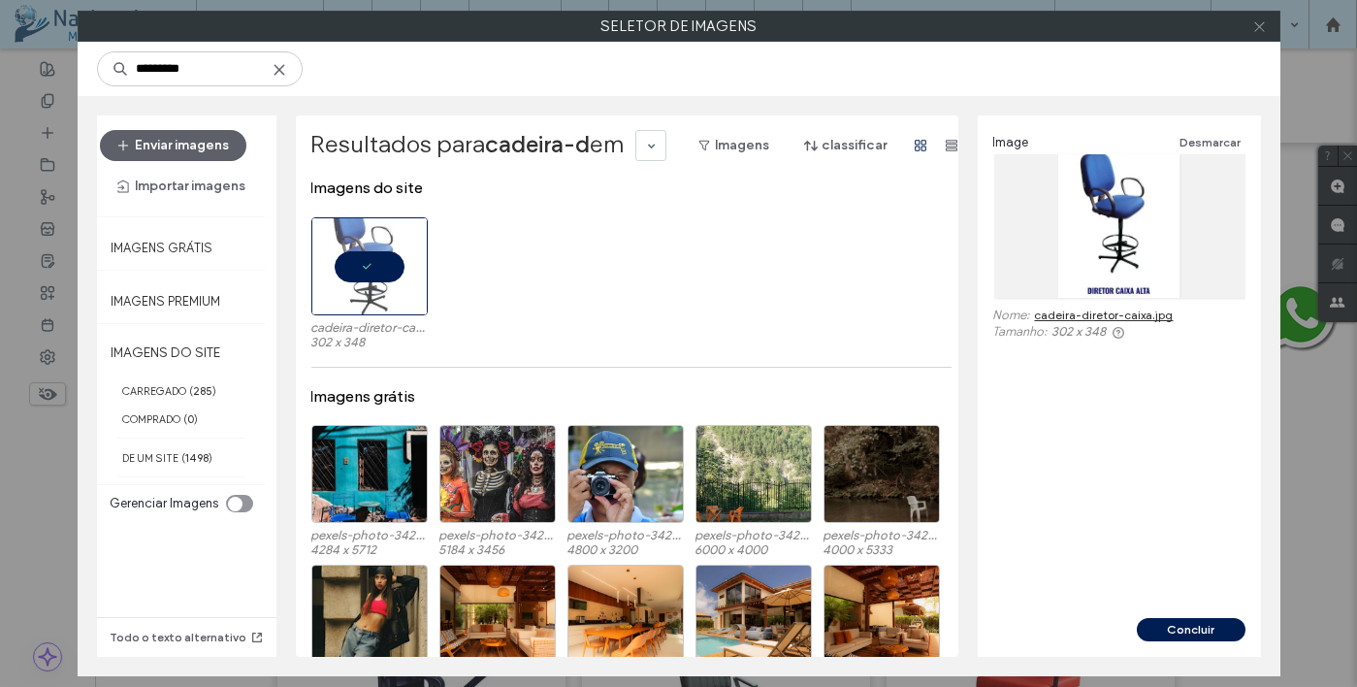
click at [1263, 22] on icon at bounding box center [1259, 26] width 15 height 15
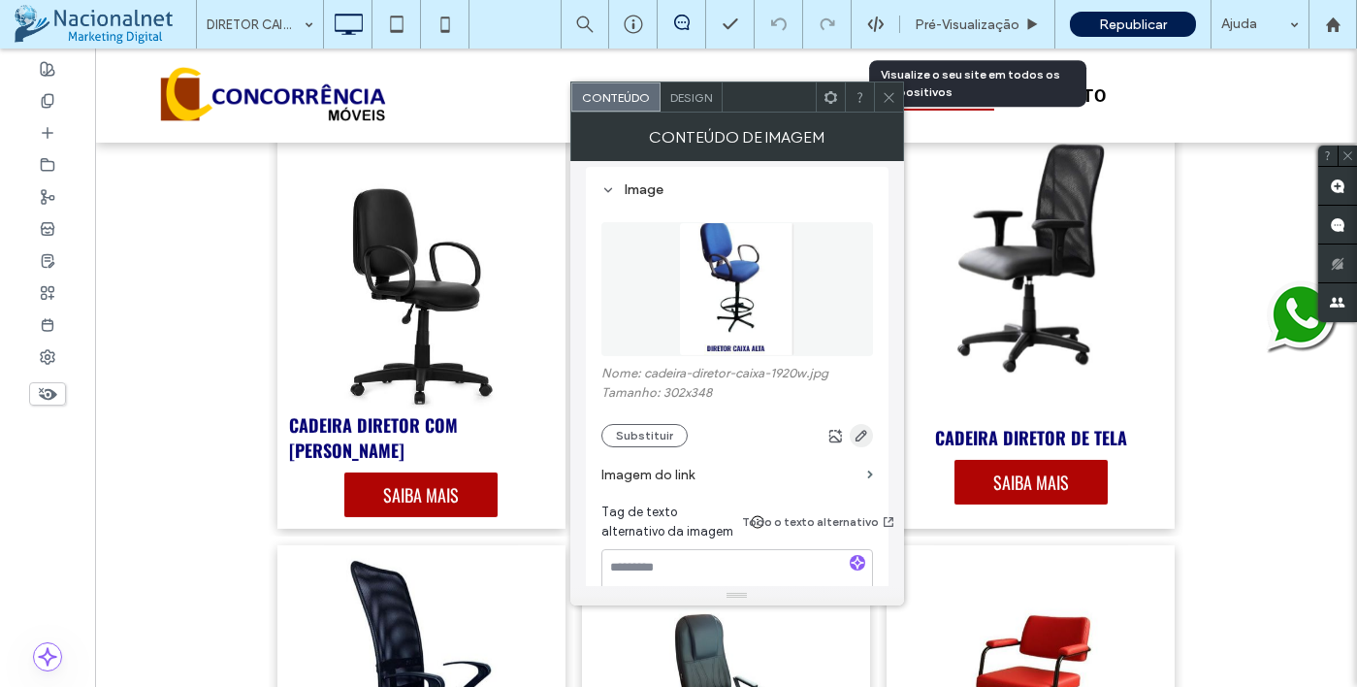
click at [858, 439] on icon "button" at bounding box center [862, 436] width 16 height 16
click at [656, 439] on button "Substituir" at bounding box center [644, 435] width 86 height 23
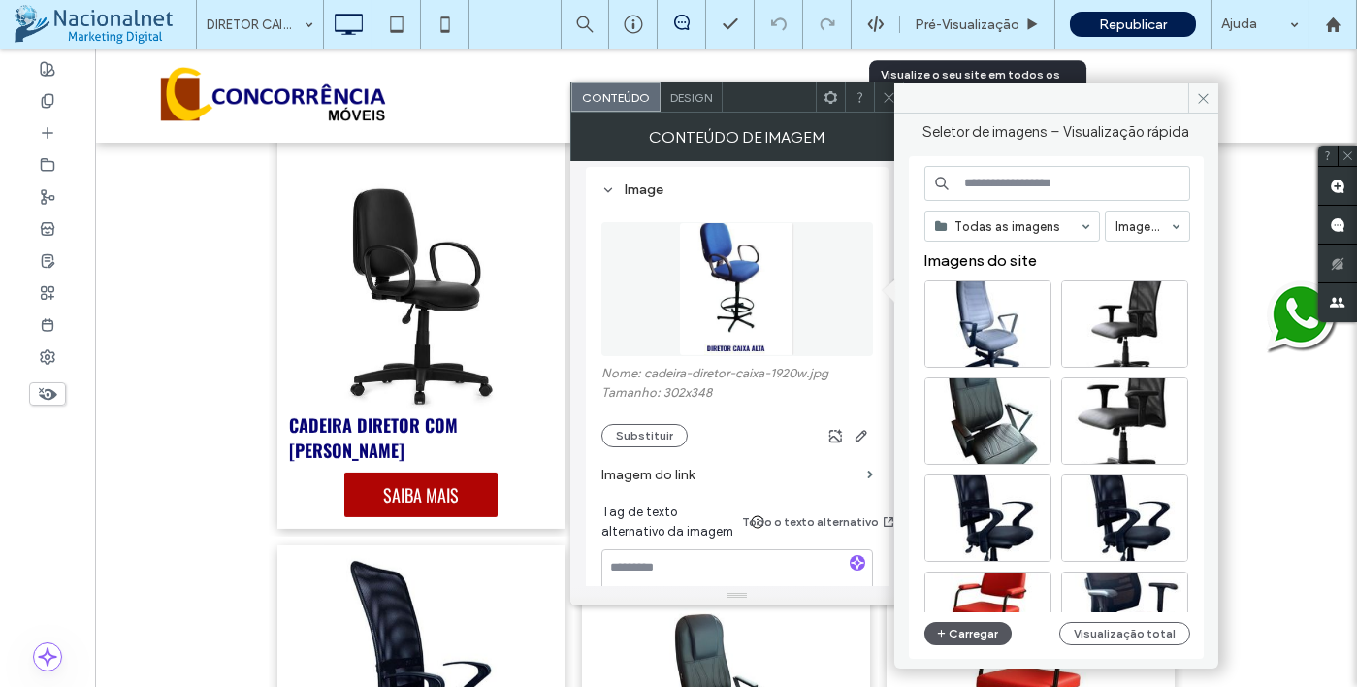
click at [968, 626] on button "Carregar" at bounding box center [968, 633] width 88 height 23
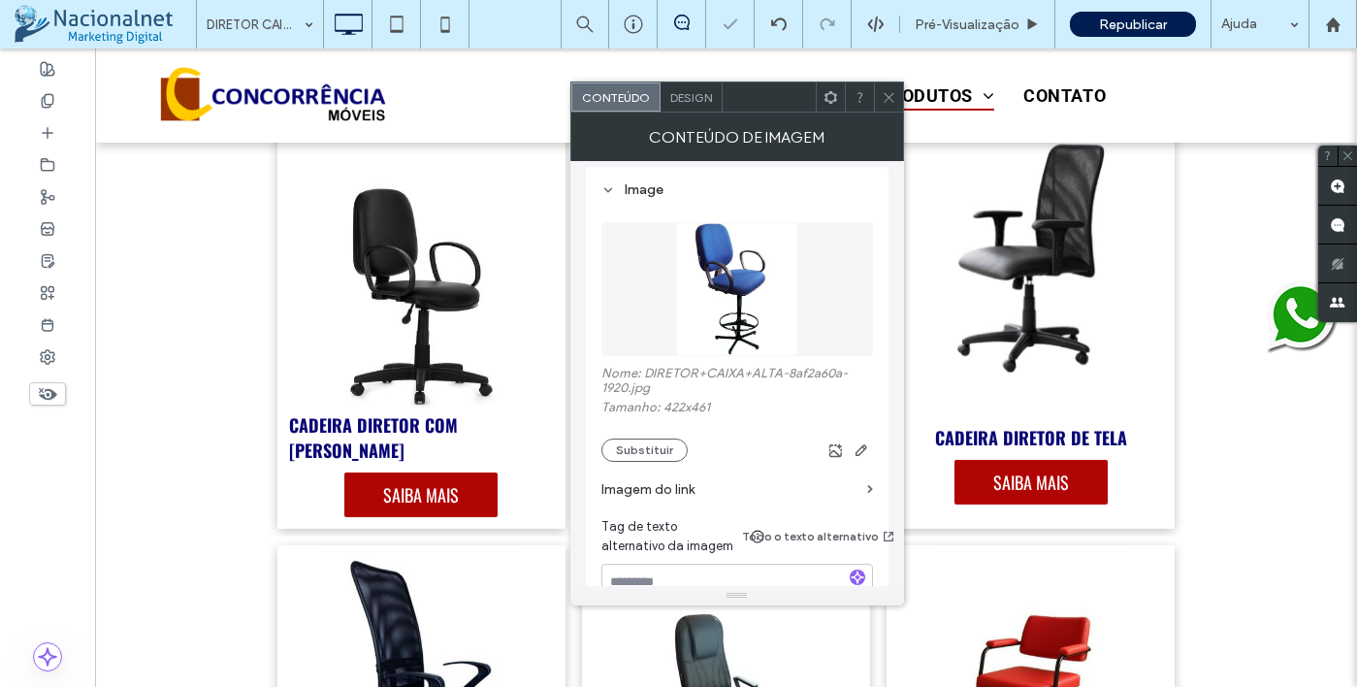
click at [892, 96] on icon at bounding box center [889, 97] width 15 height 15
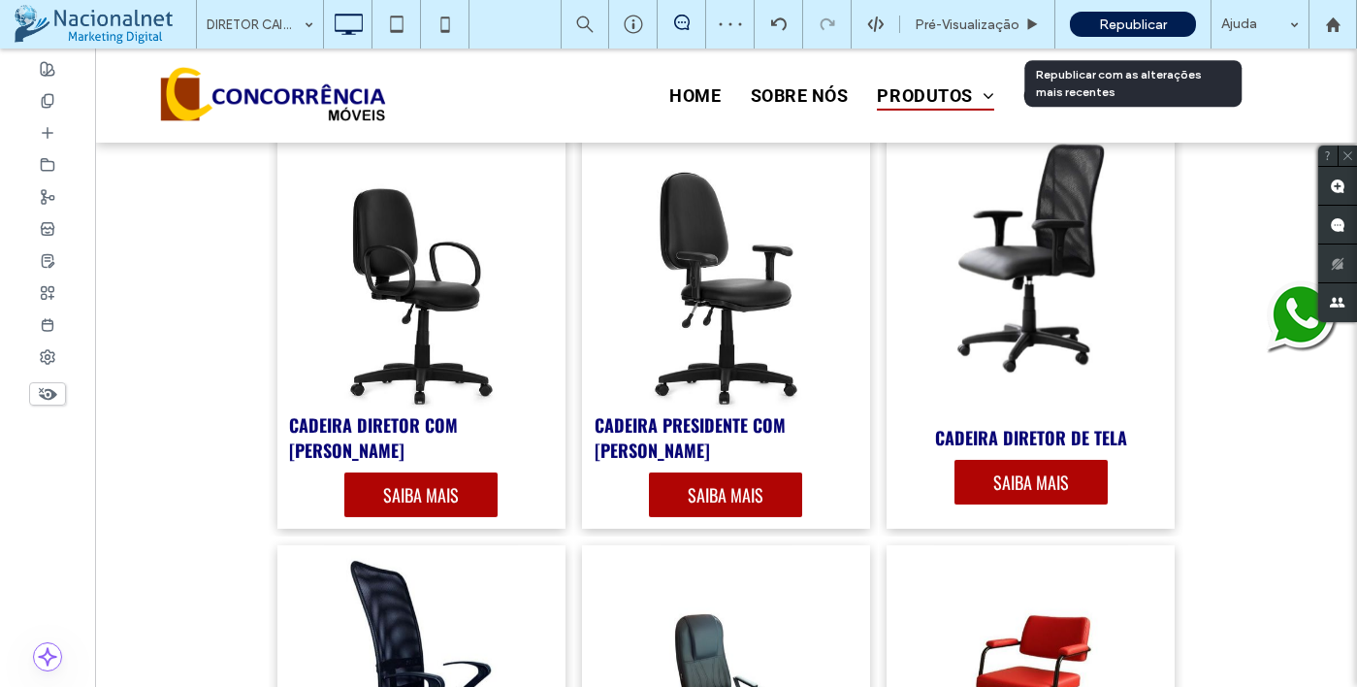
click at [1117, 30] on span "Republicar" at bounding box center [1133, 24] width 68 height 16
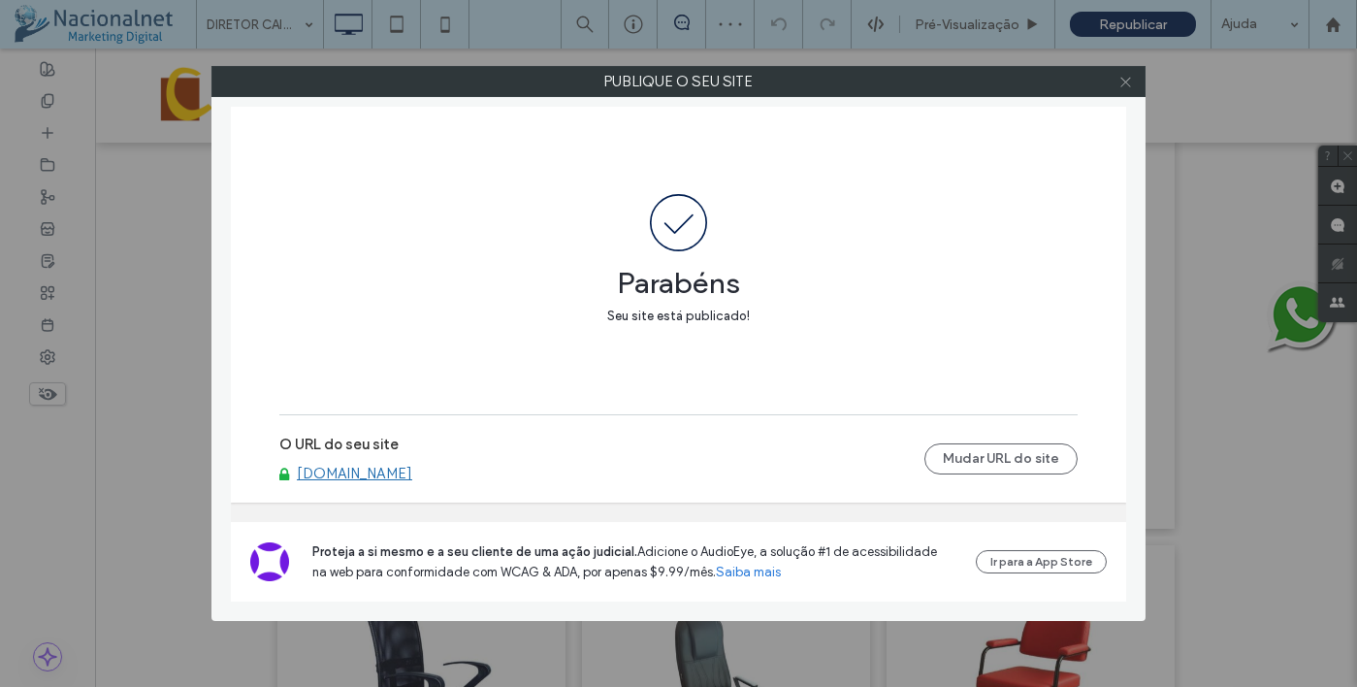
click at [1124, 82] on icon at bounding box center [1125, 82] width 15 height 15
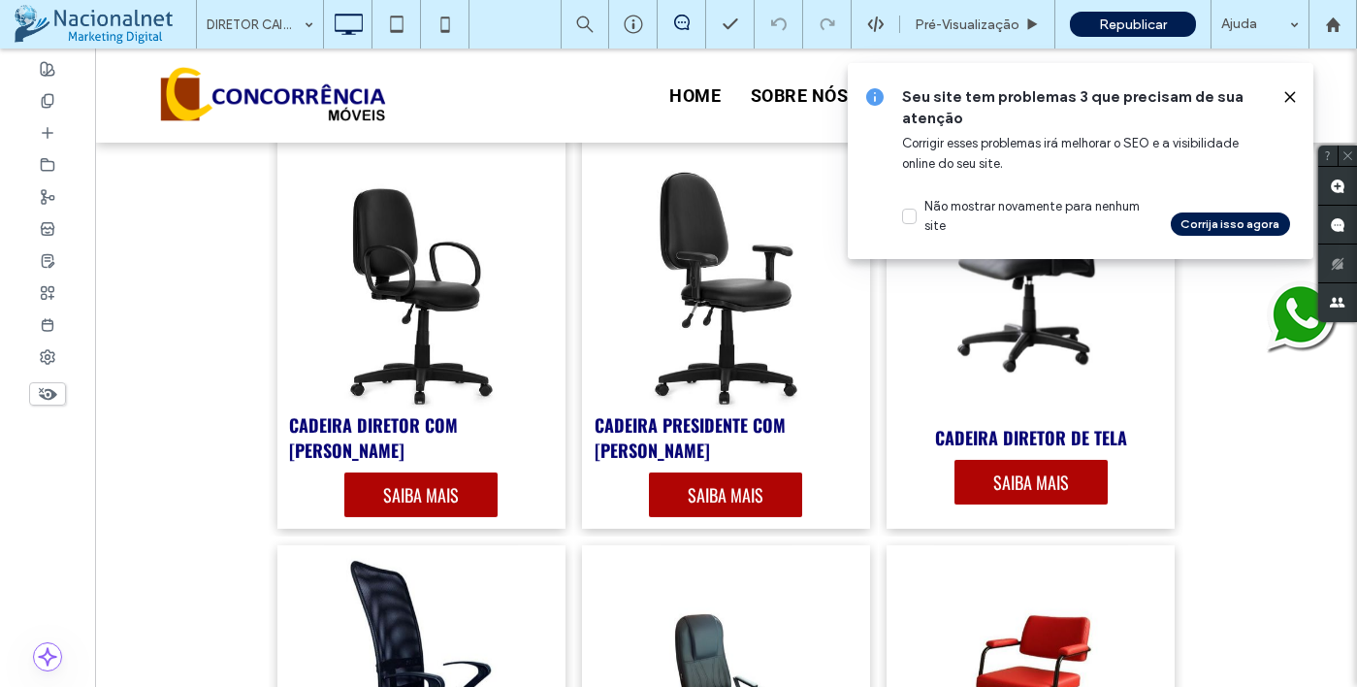
click at [1293, 98] on icon at bounding box center [1290, 97] width 16 height 16
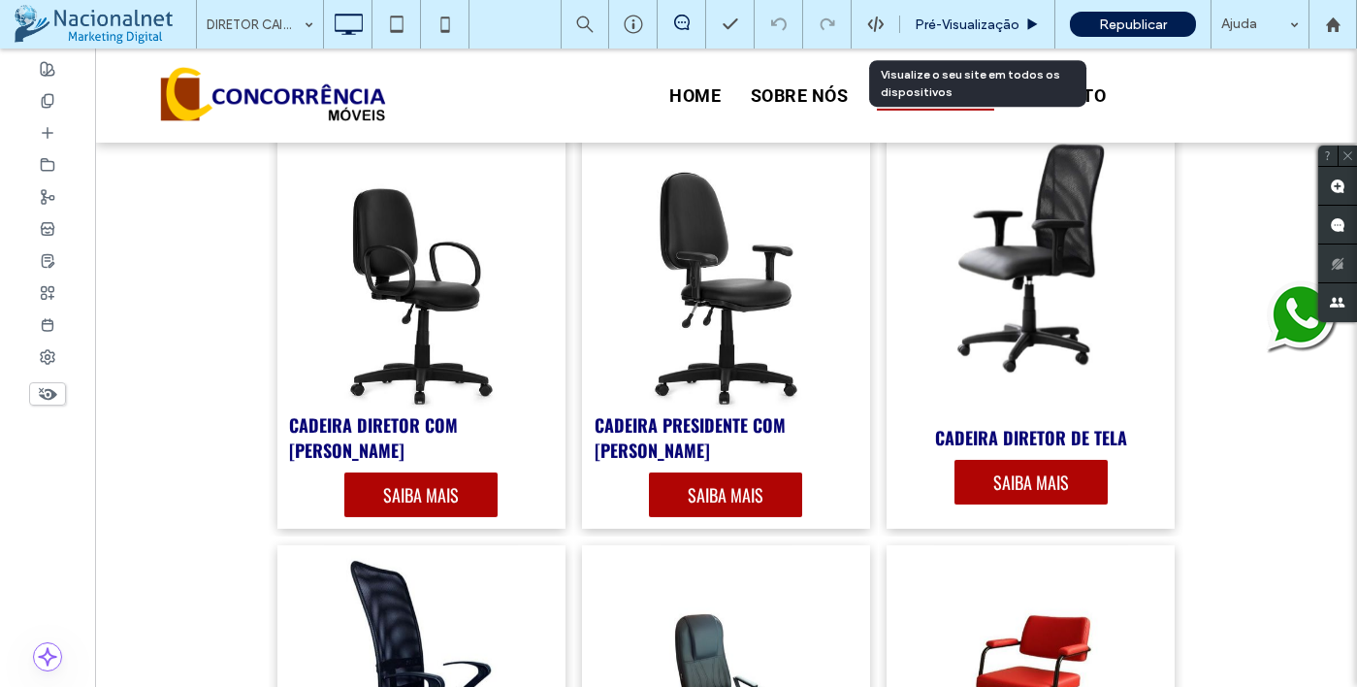
click at [988, 22] on span "Pré-Visualizaçāo" at bounding box center [967, 24] width 105 height 16
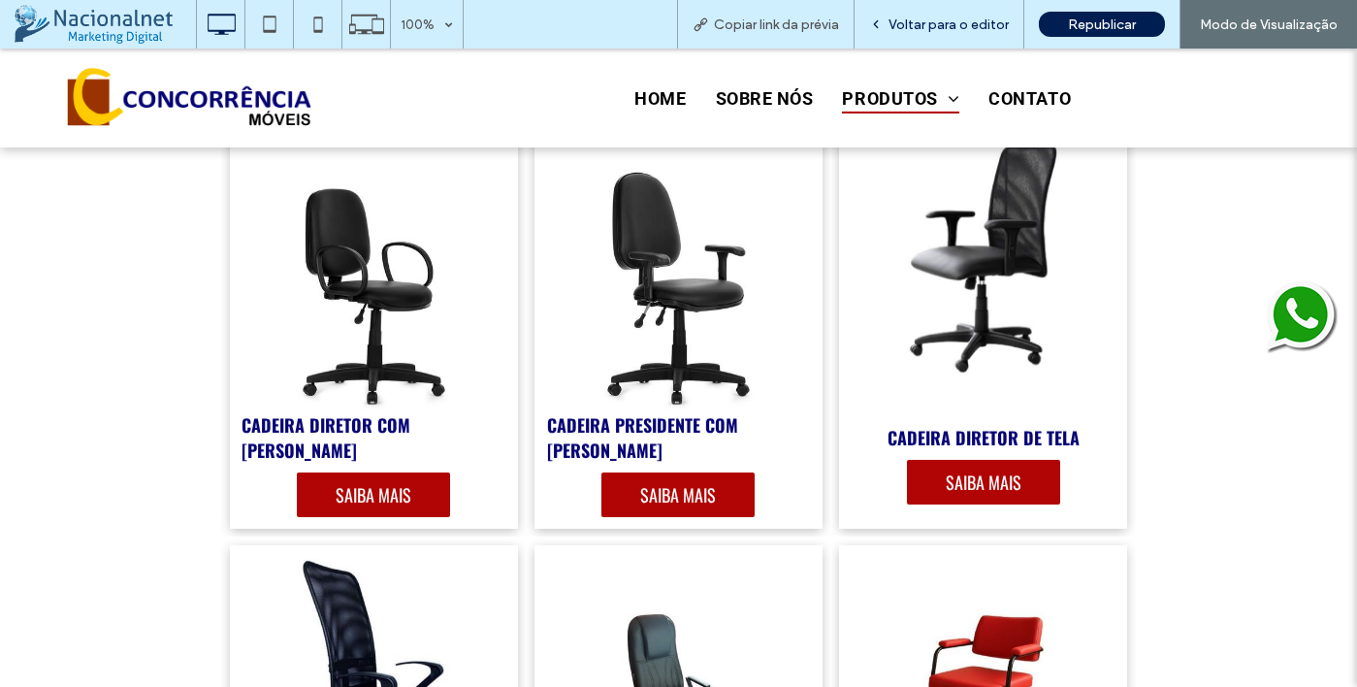
click at [958, 29] on span "Voltar para o editor" at bounding box center [949, 24] width 120 height 16
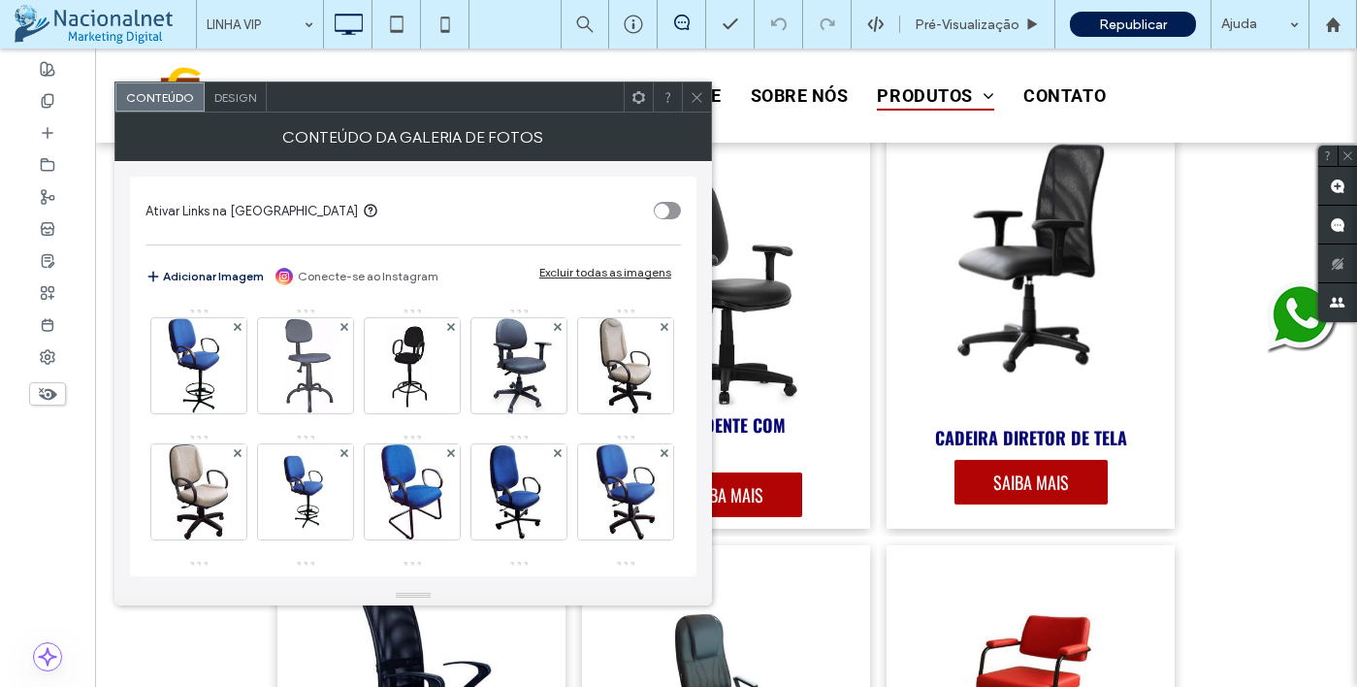
click at [220, 84] on div "Design" at bounding box center [236, 96] width 62 height 29
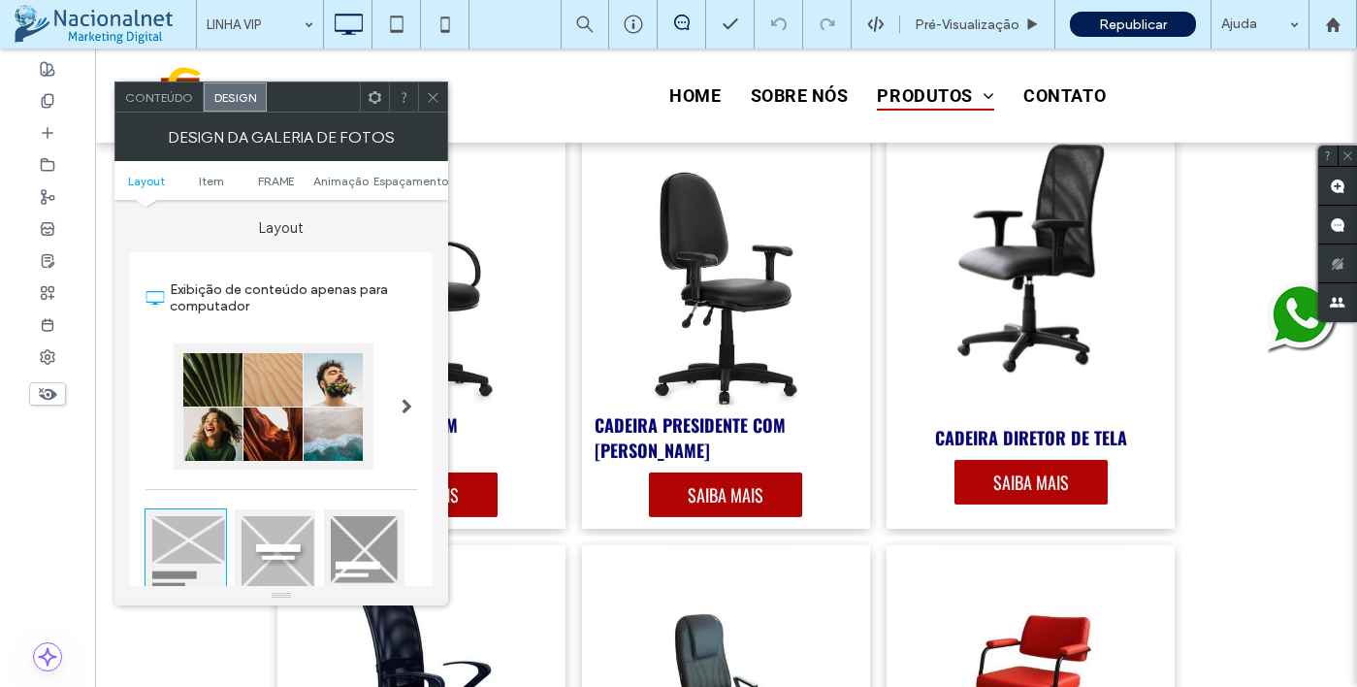
scroll to position [388, 0]
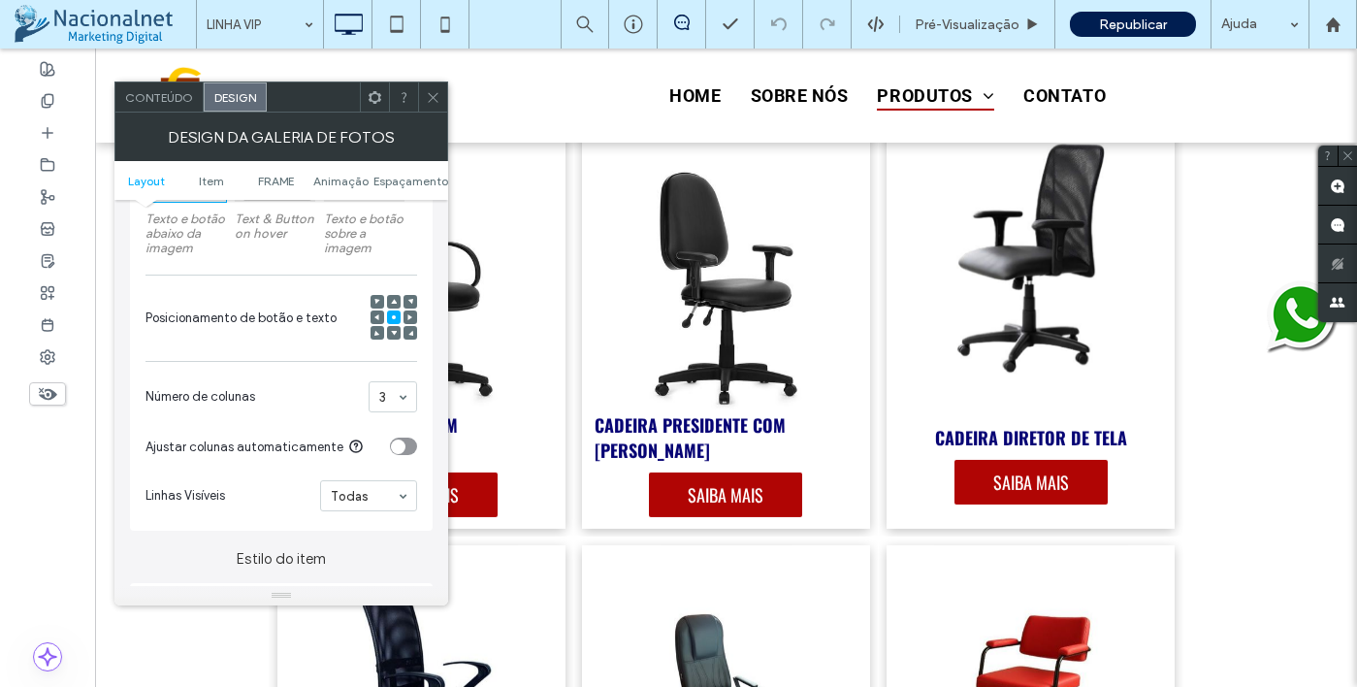
click at [393, 340] on span at bounding box center [394, 333] width 6 height 14
click at [396, 304] on icon at bounding box center [394, 302] width 6 height 6
click at [394, 324] on span at bounding box center [394, 317] width 6 height 14
click at [394, 339] on span at bounding box center [394, 333] width 6 height 14
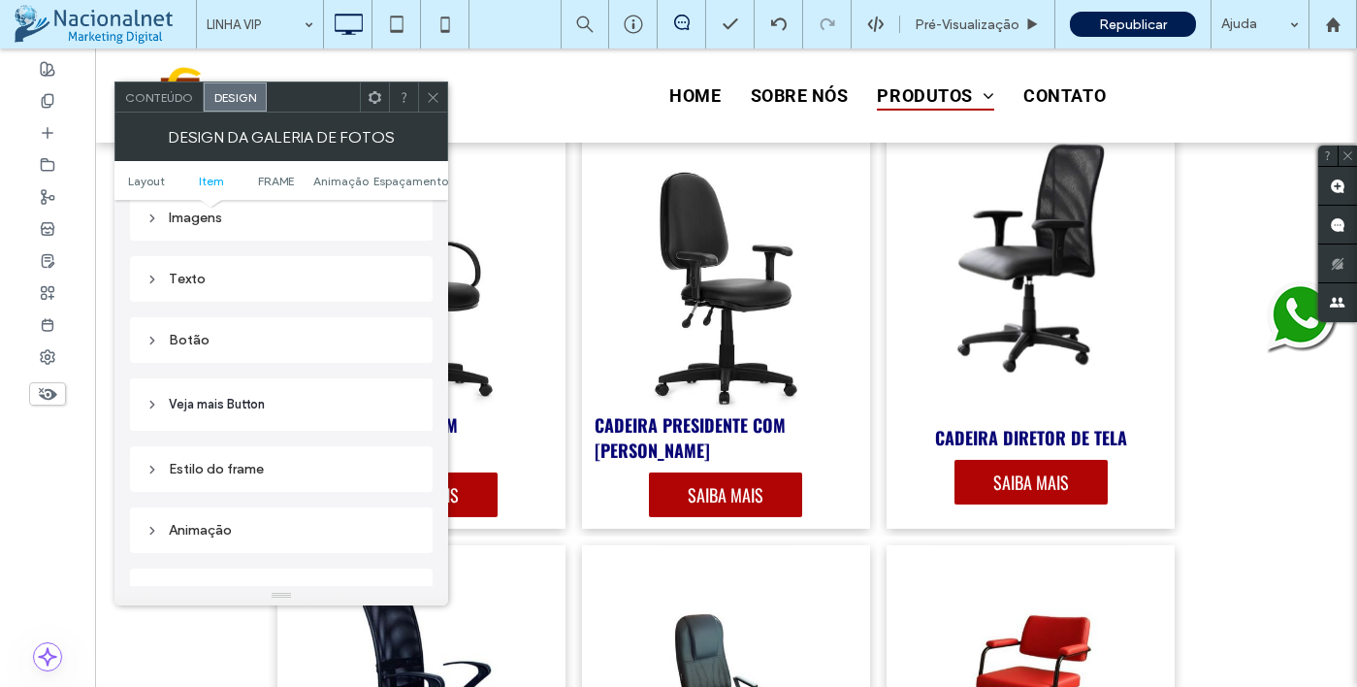
scroll to position [679, 0]
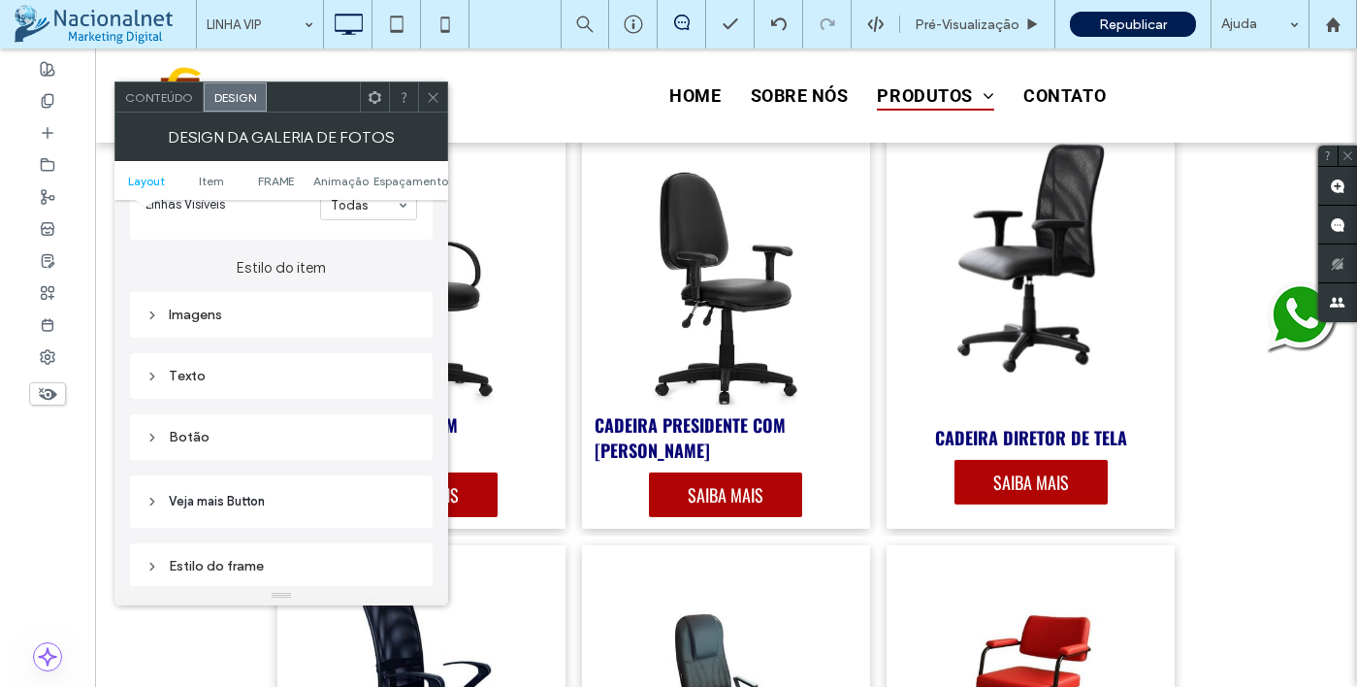
click at [299, 372] on div "Texto" at bounding box center [282, 376] width 272 height 16
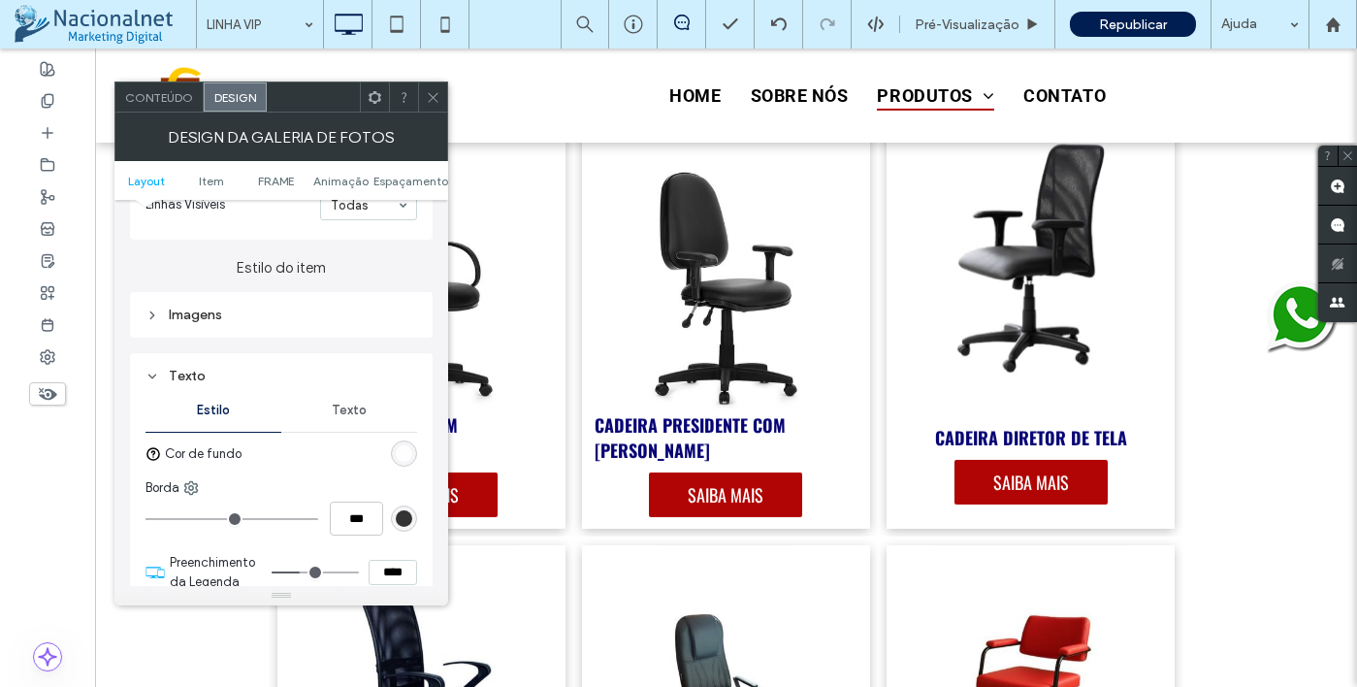
scroll to position [873, 0]
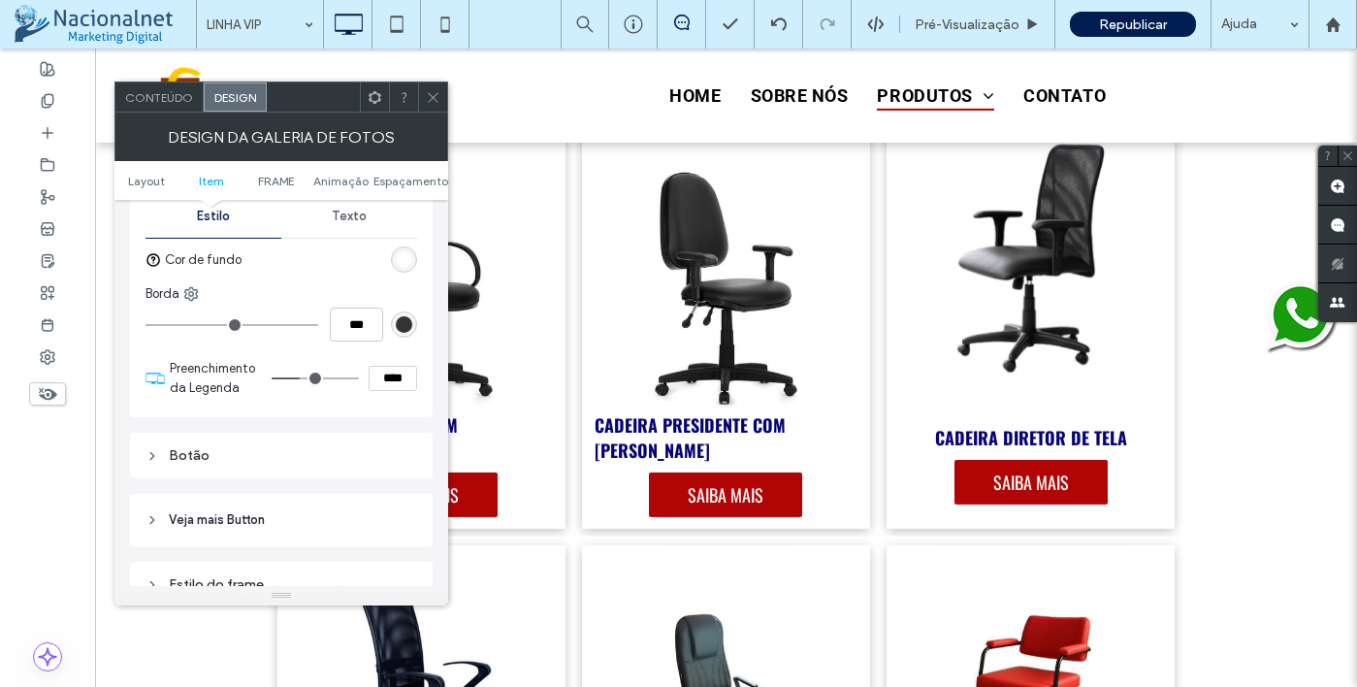
click at [366, 234] on div "Texto" at bounding box center [349, 216] width 136 height 43
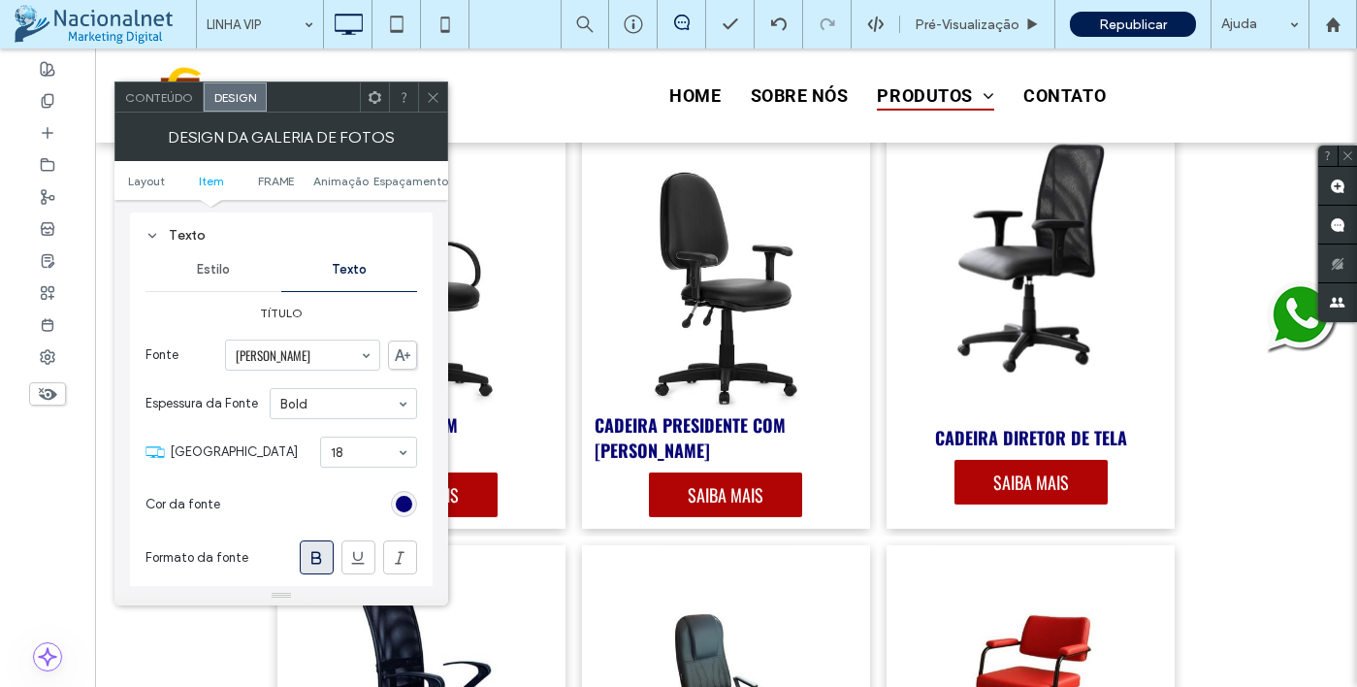
scroll to position [776, 0]
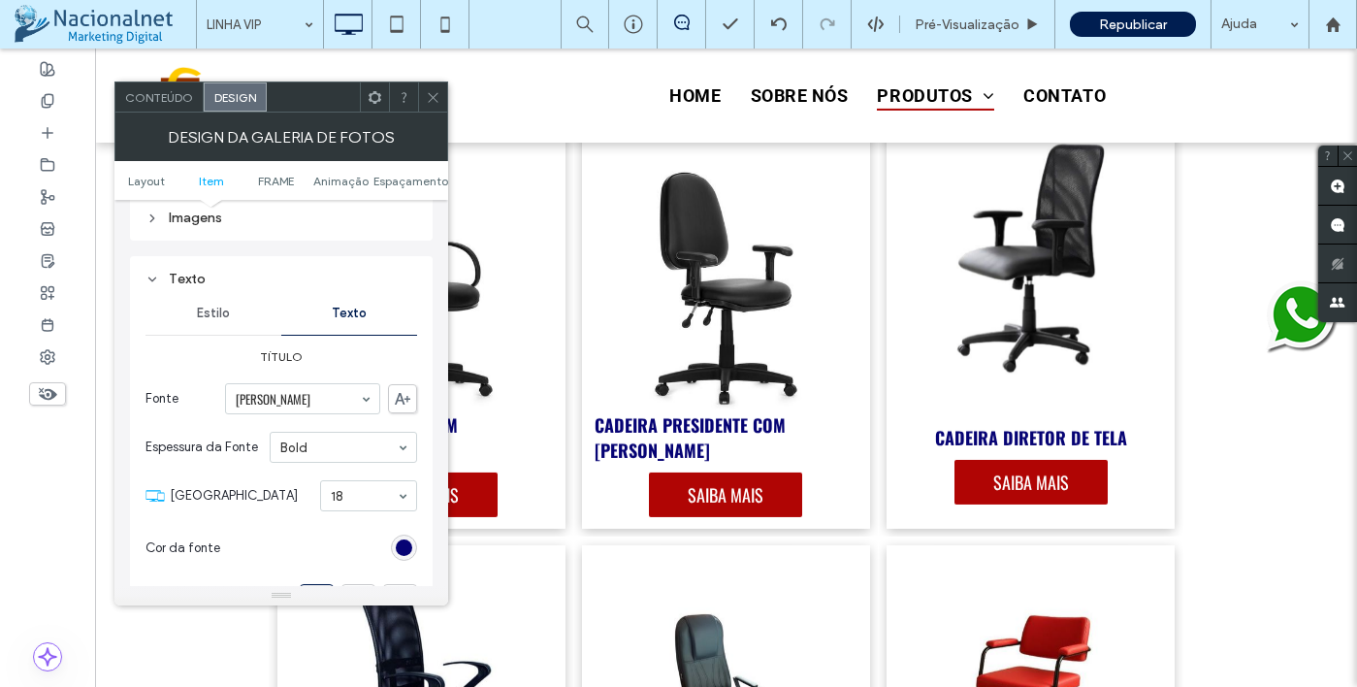
click at [239, 326] on div "Estilo" at bounding box center [214, 313] width 136 height 43
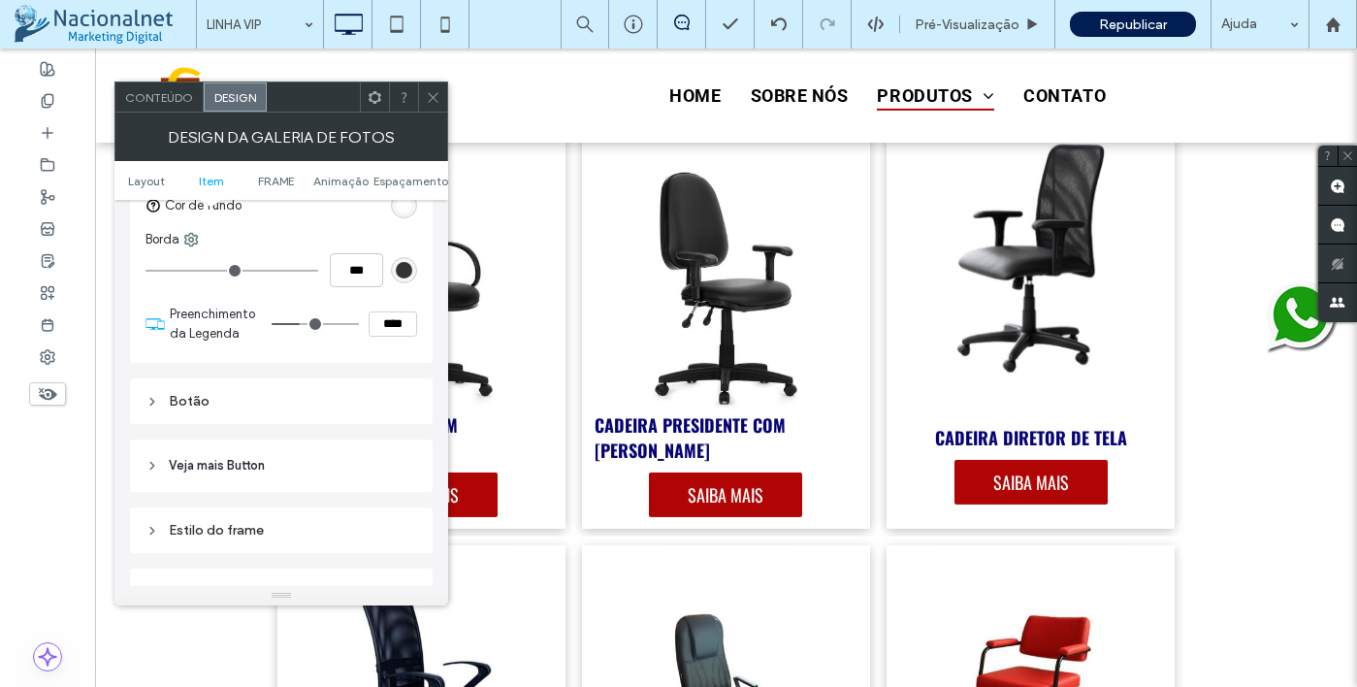
scroll to position [970, 0]
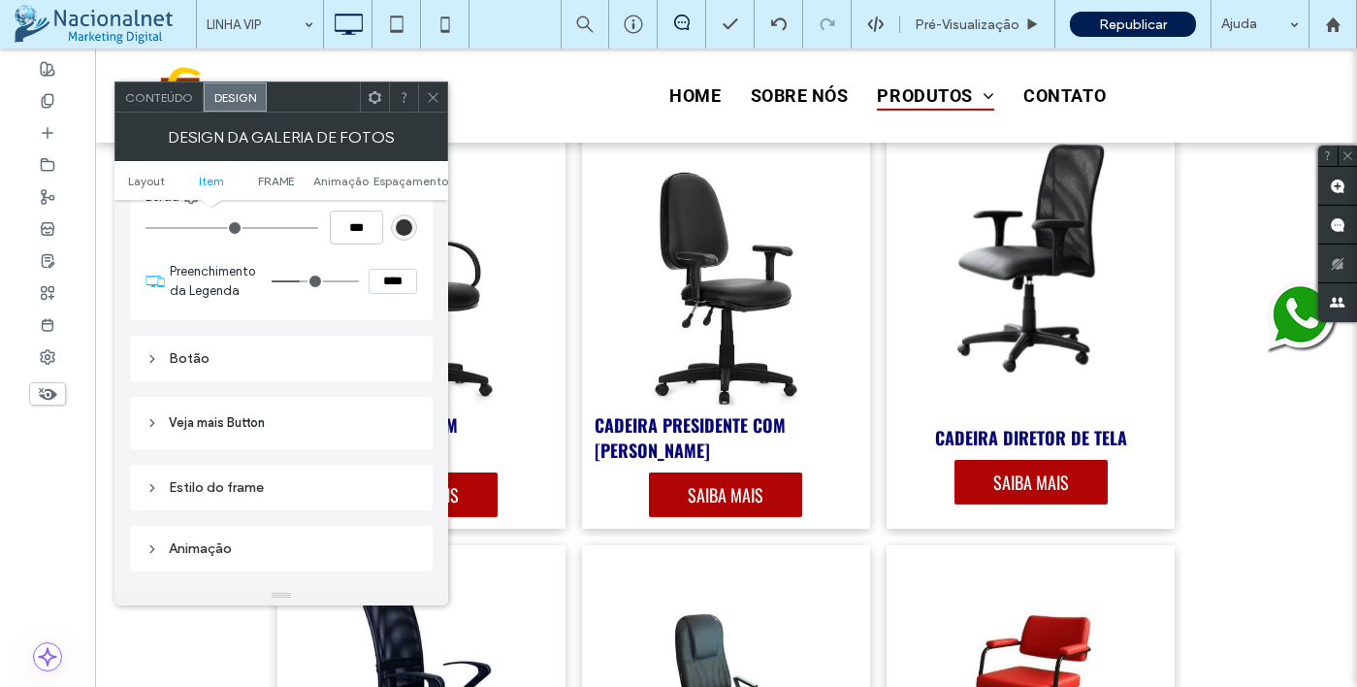
type input "**"
type input "****"
type input "**"
type input "****"
type input "**"
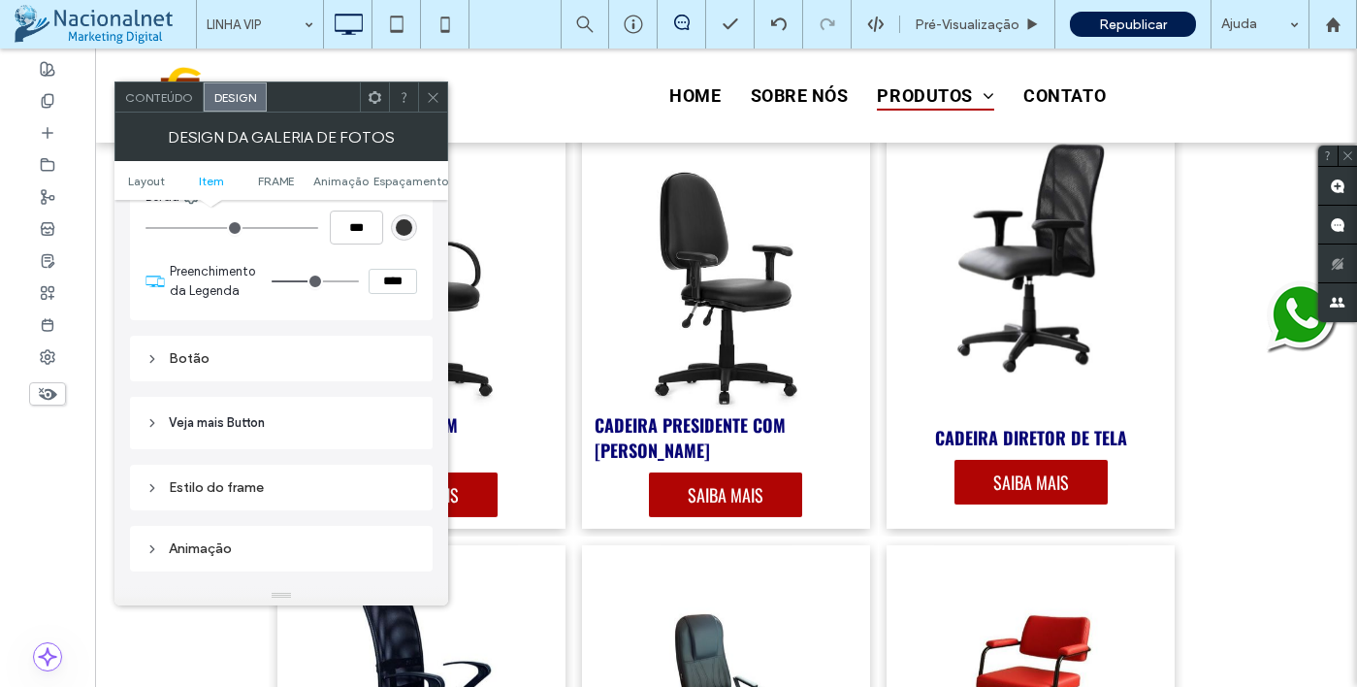
type input "****"
type input "**"
type input "****"
type input "**"
type input "****"
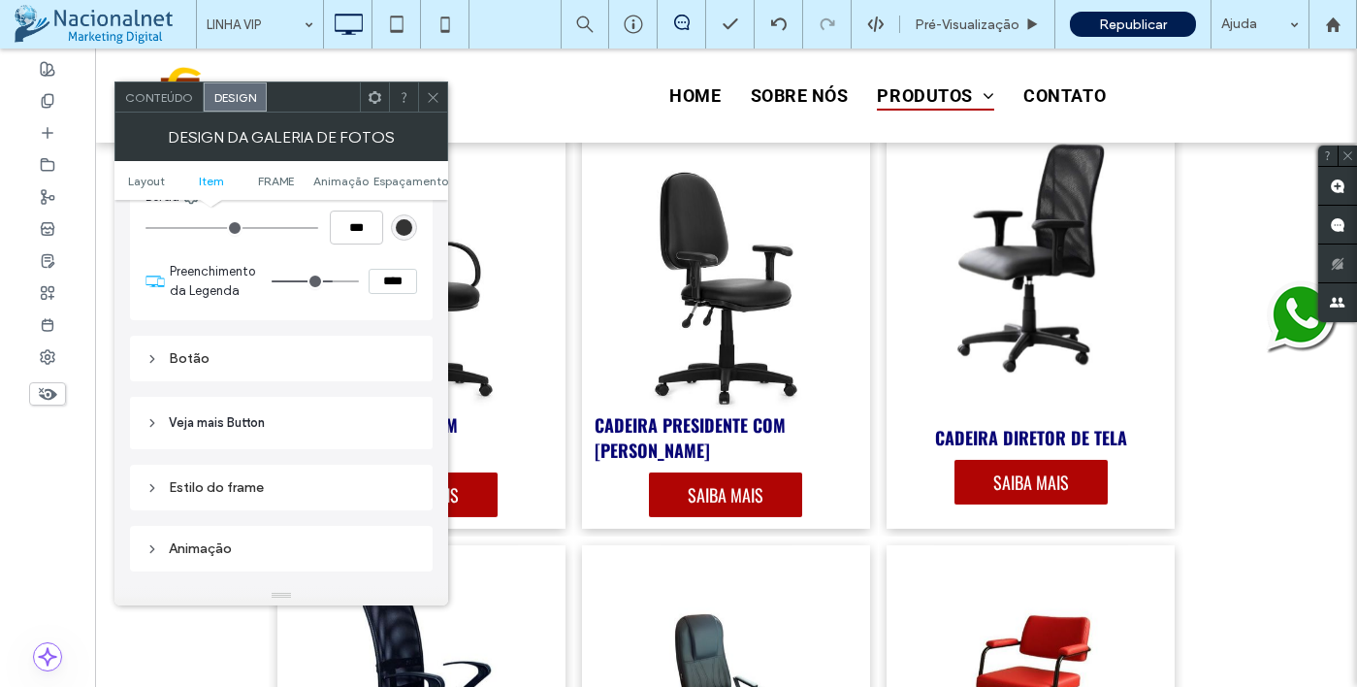
type input "**"
type input "****"
type input "**"
type input "****"
type input "**"
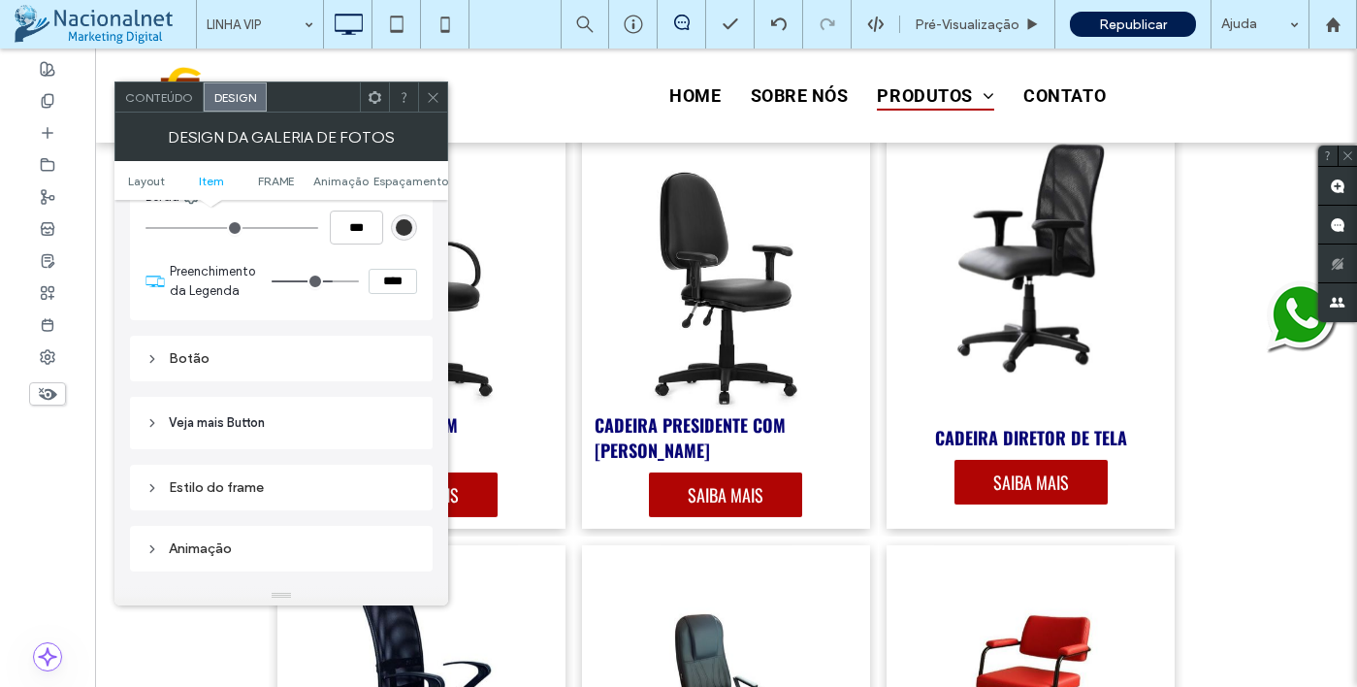
type input "****"
type input "**"
type input "****"
type input "**"
type input "****"
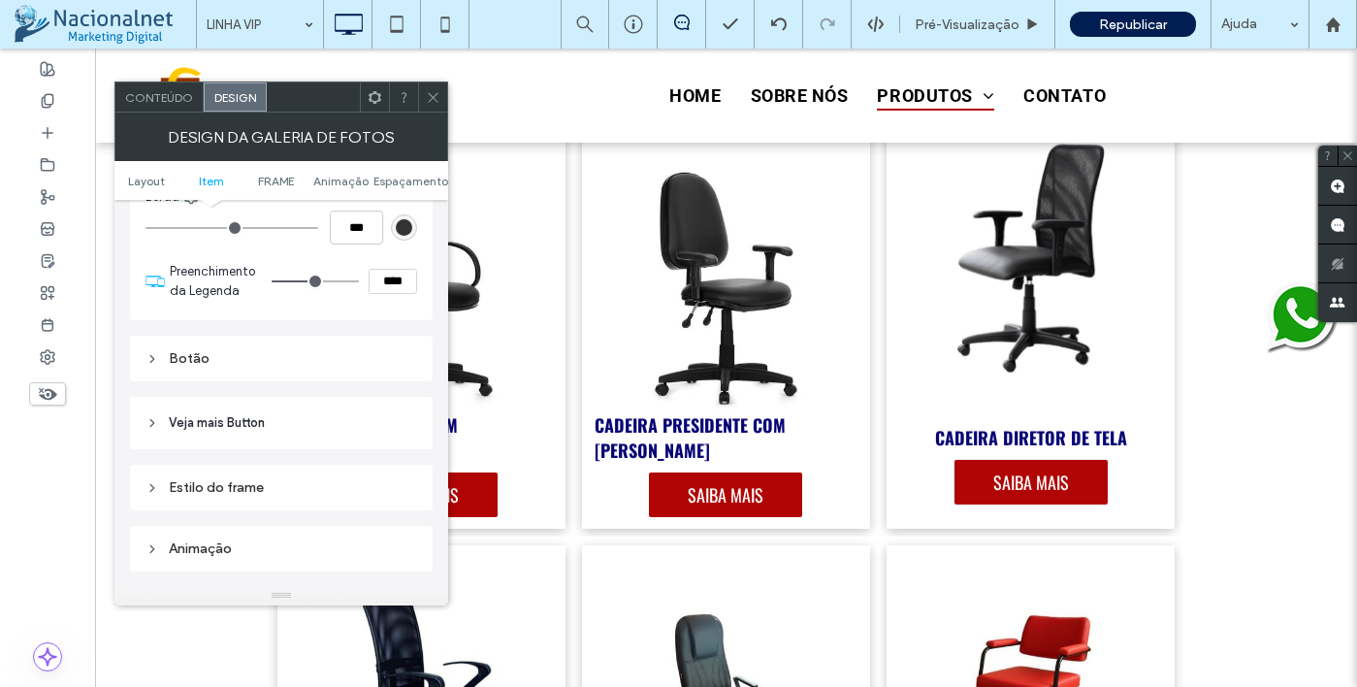
type input "**"
type input "****"
type input "**"
type input "****"
type input "**"
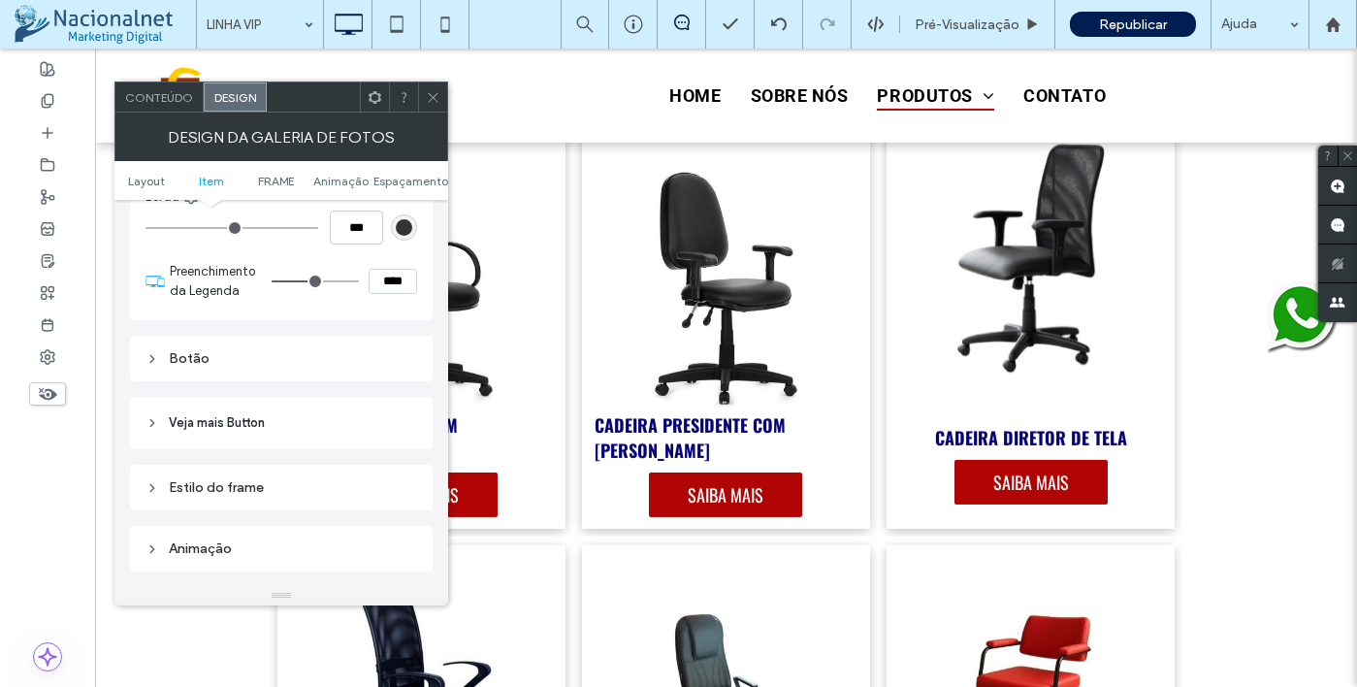
type input "****"
type input "**"
type input "****"
type input "**"
type input "****"
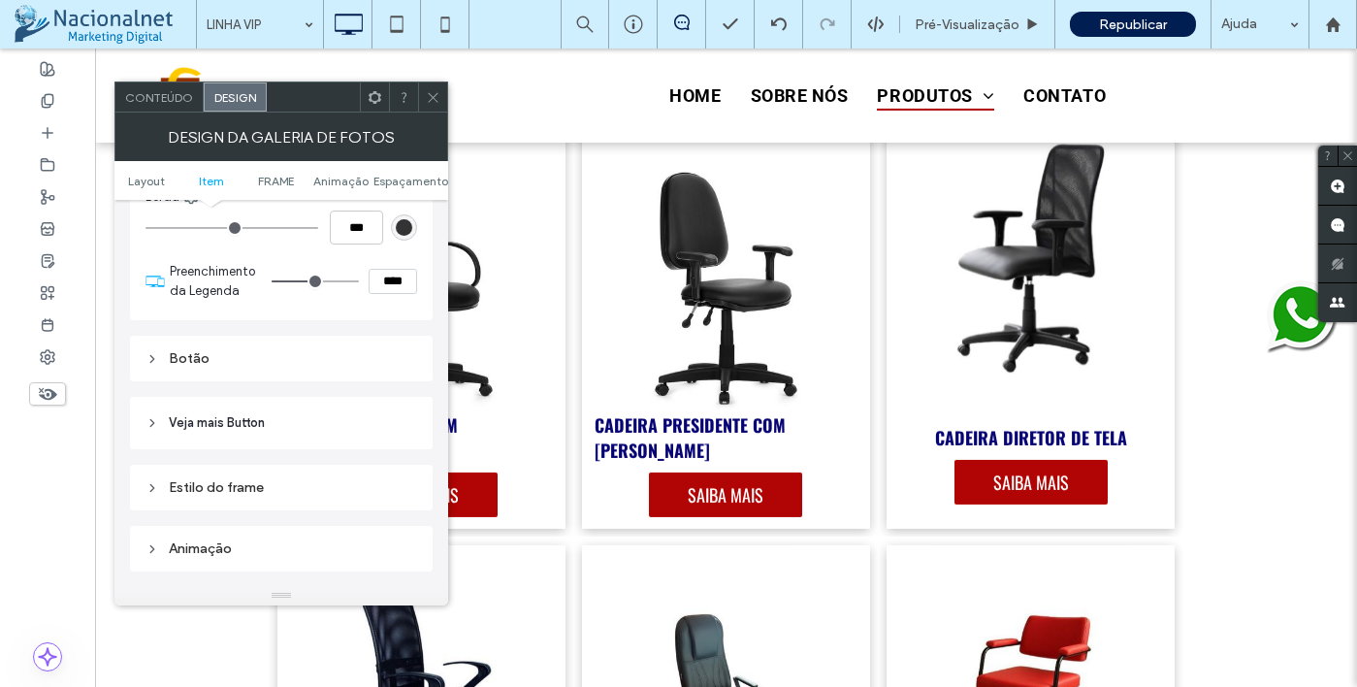
type input "**"
click at [309, 282] on input "range" at bounding box center [315, 281] width 87 height 2
click at [437, 108] on span at bounding box center [433, 96] width 15 height 29
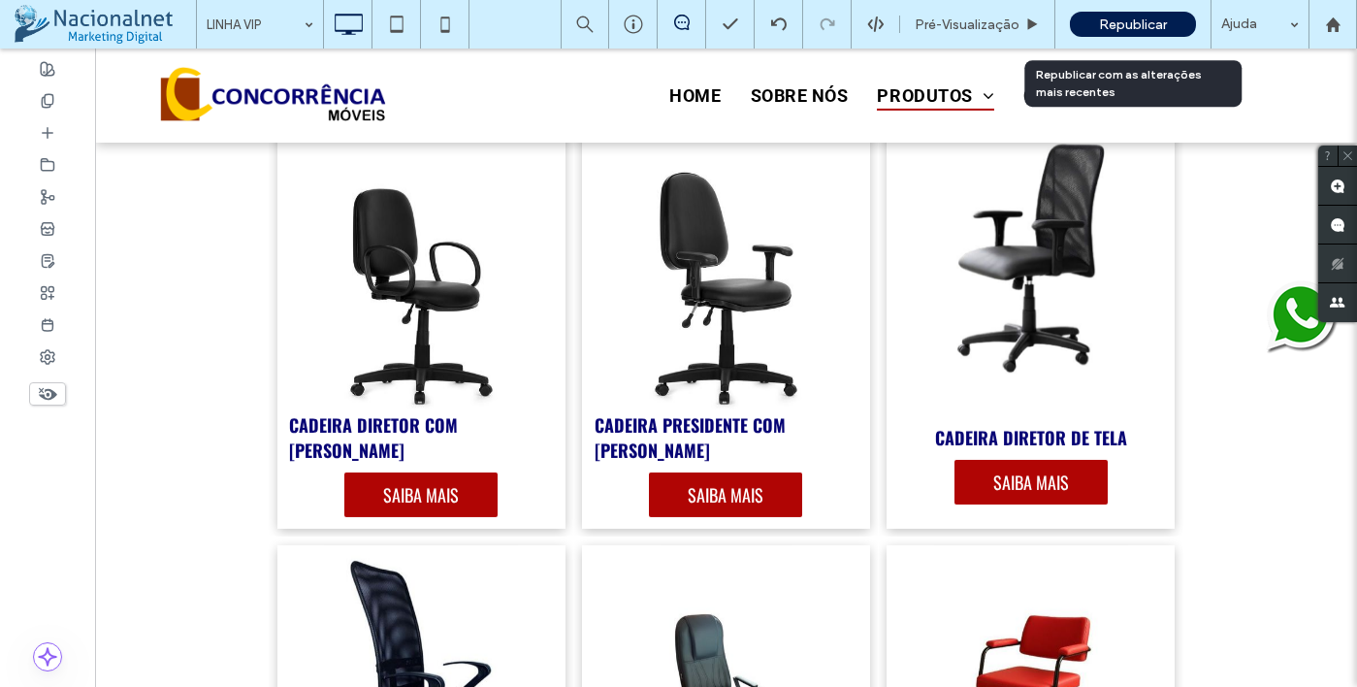
click at [1128, 23] on span "Republicar" at bounding box center [1133, 24] width 68 height 16
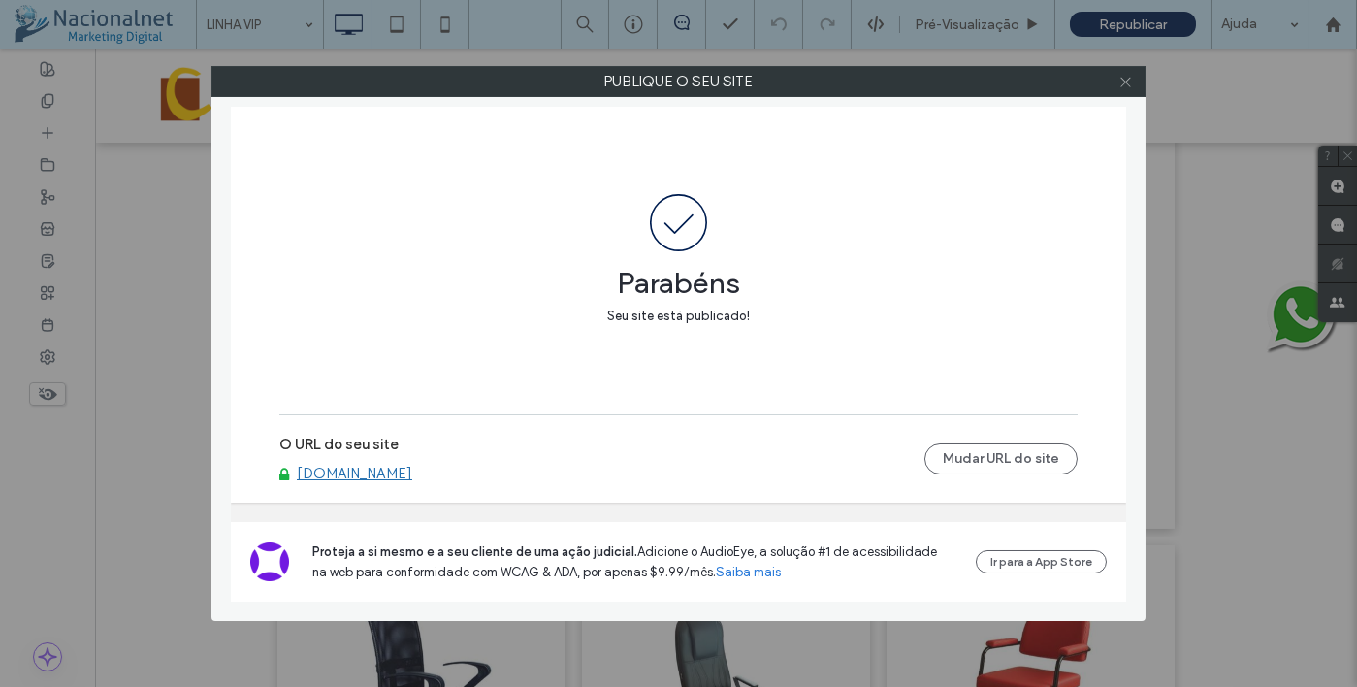
click at [1118, 77] on icon at bounding box center [1125, 82] width 15 height 15
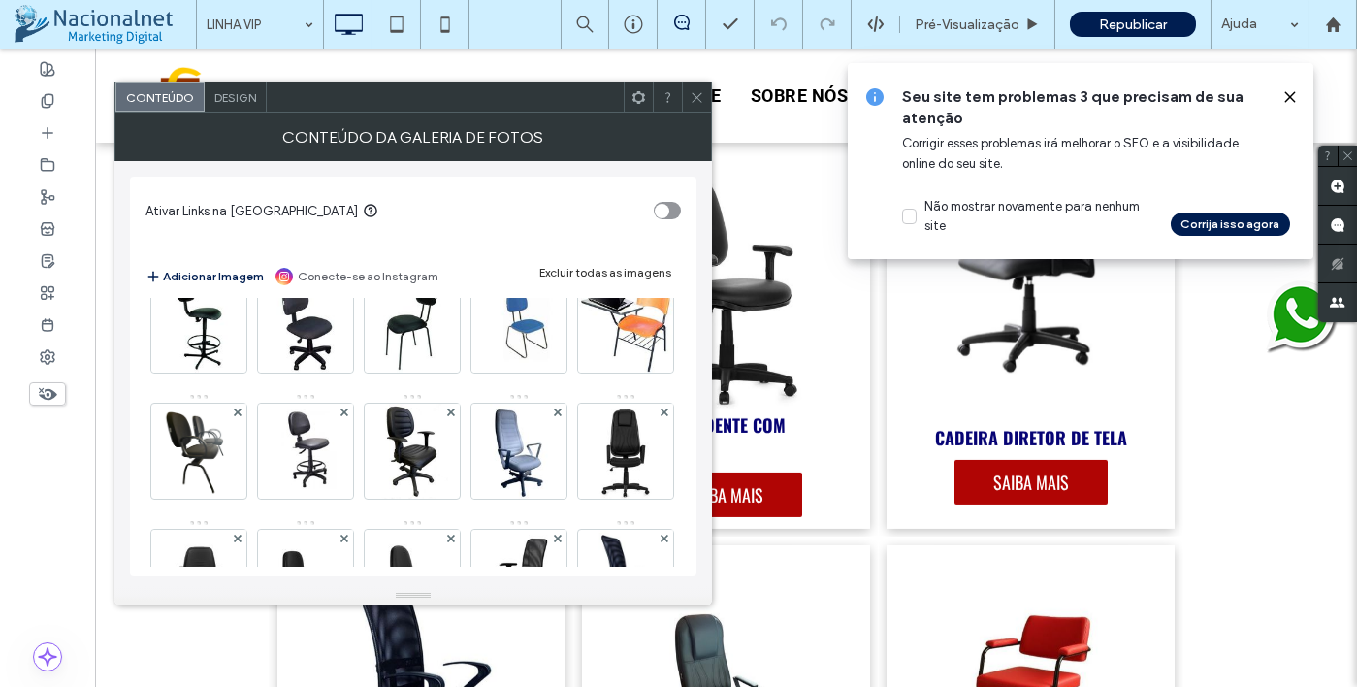
scroll to position [304, 0]
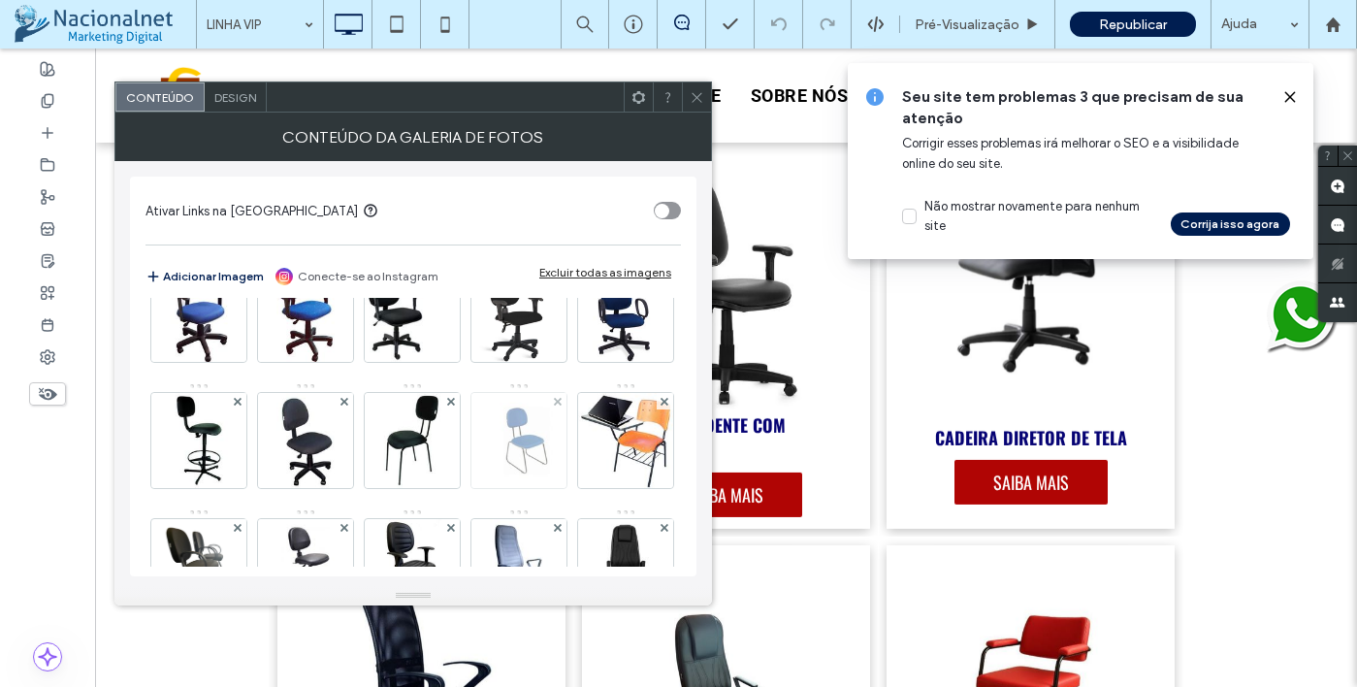
click at [471, 488] on img at bounding box center [518, 440] width 95 height 95
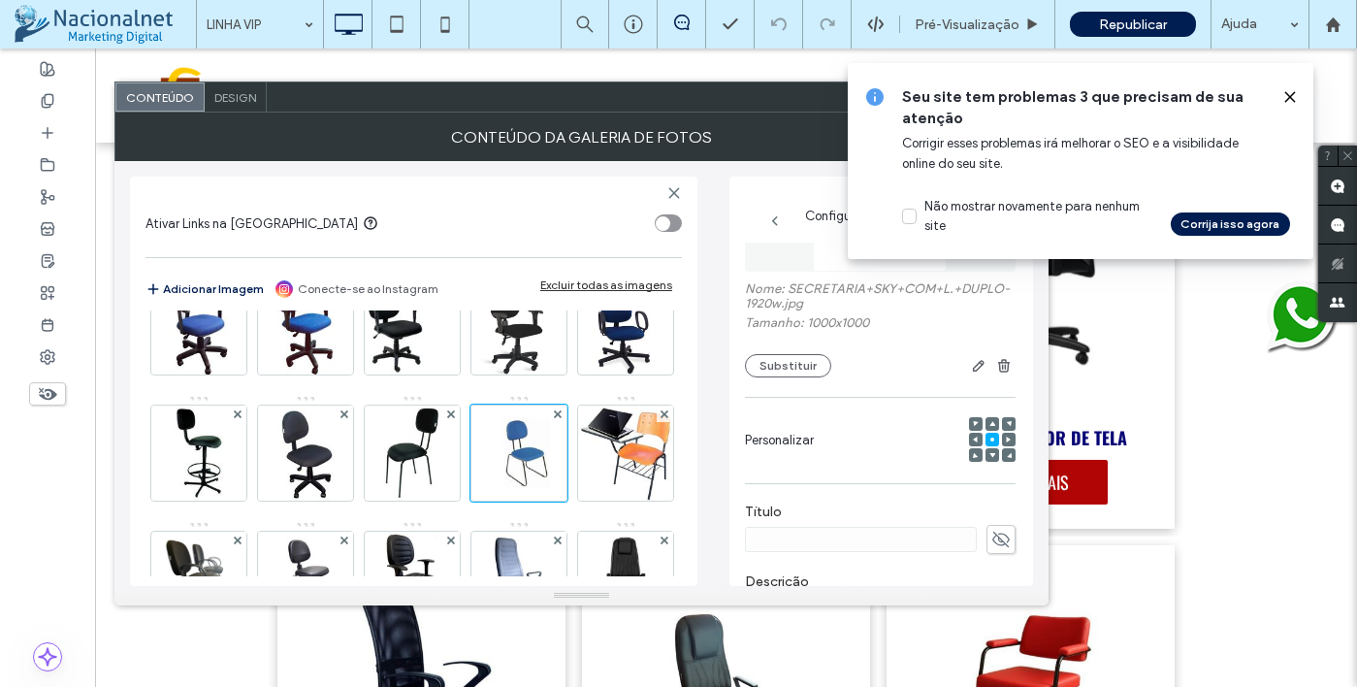
scroll to position [0, 0]
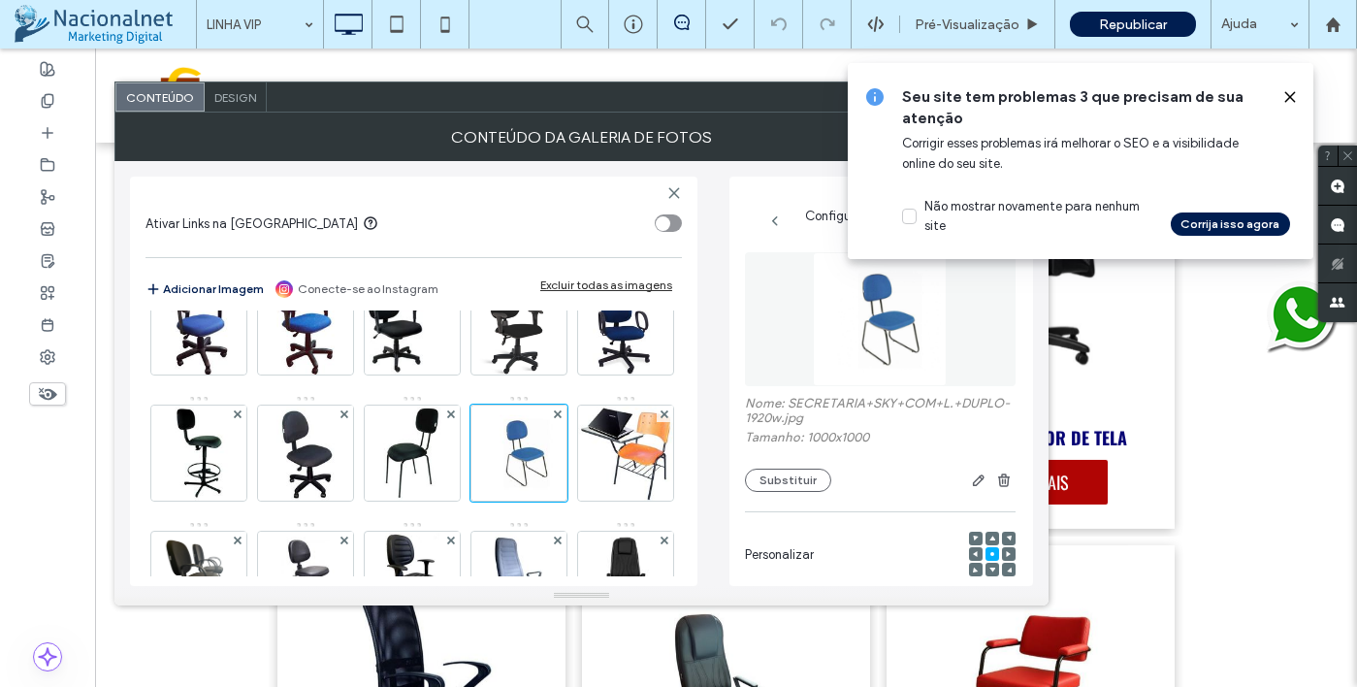
click at [1287, 96] on icon at bounding box center [1290, 97] width 16 height 16
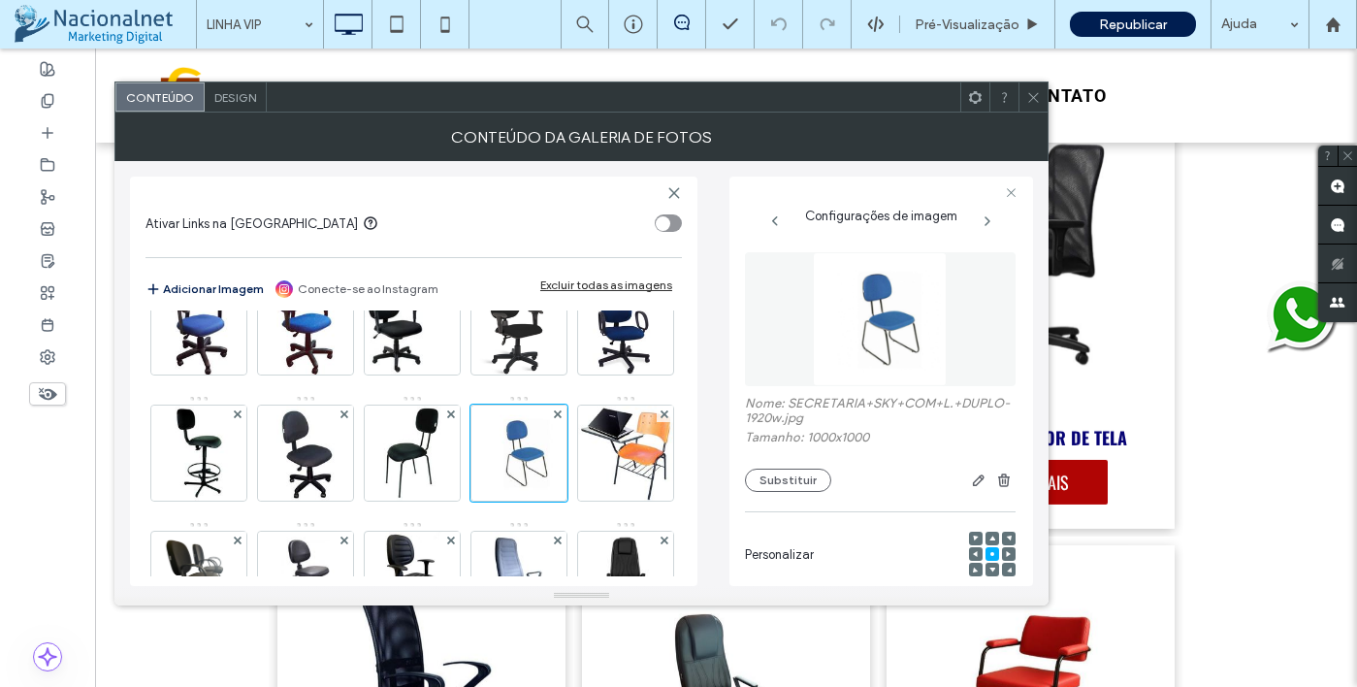
click at [1036, 97] on icon at bounding box center [1033, 97] width 15 height 15
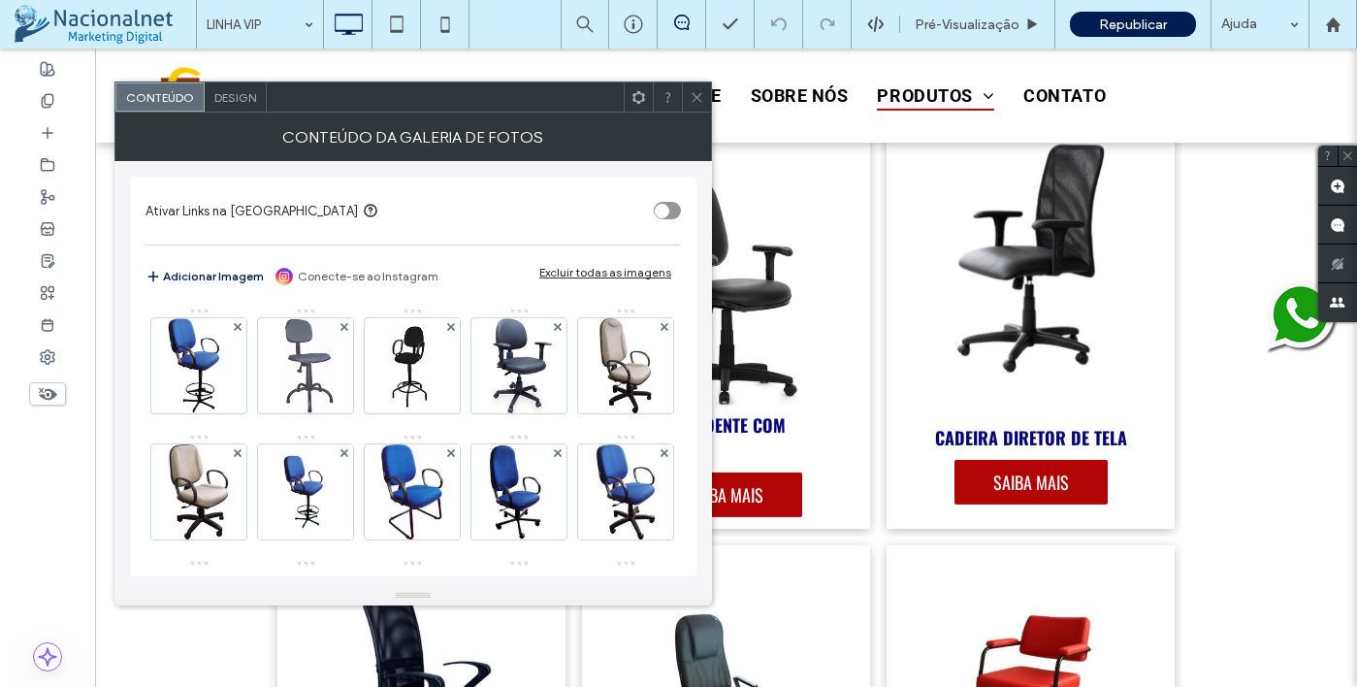
click at [696, 96] on icon at bounding box center [697, 97] width 15 height 15
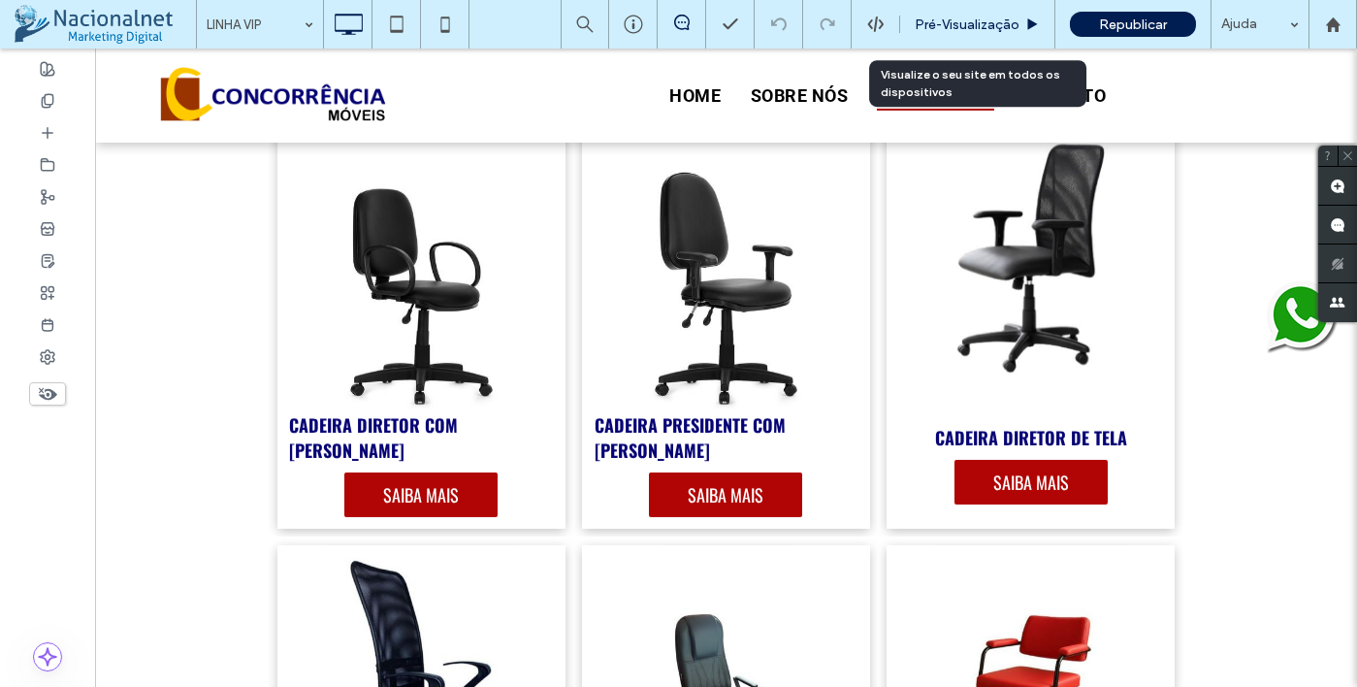
click at [962, 29] on span "Pré-Visualizaçāo" at bounding box center [967, 24] width 105 height 16
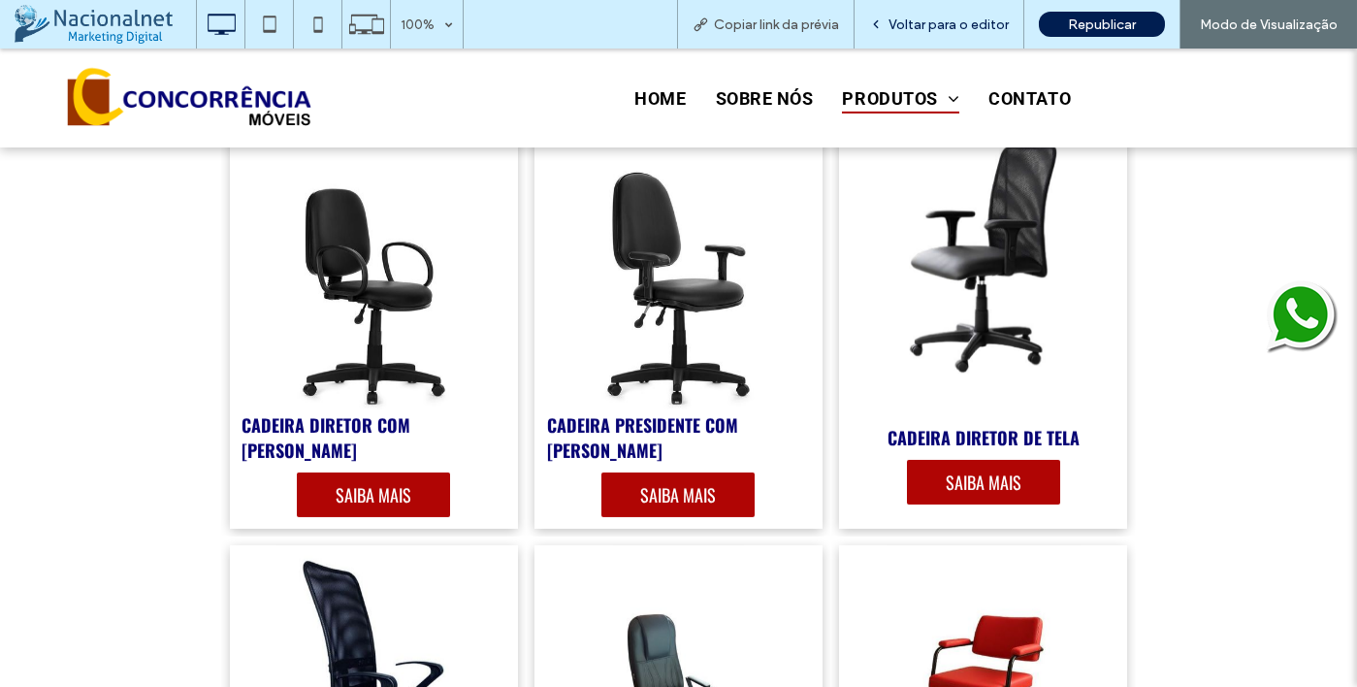
click at [948, 21] on span "Voltar para o editor" at bounding box center [949, 24] width 120 height 16
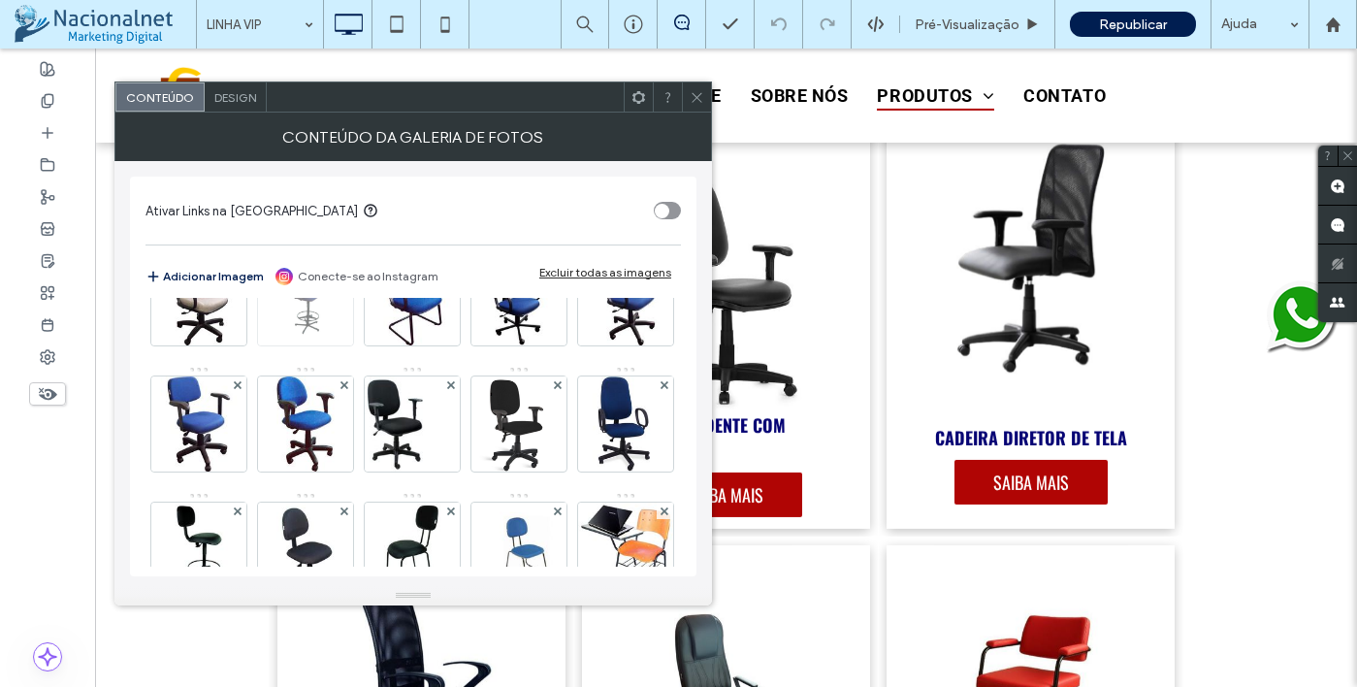
scroll to position [291, 0]
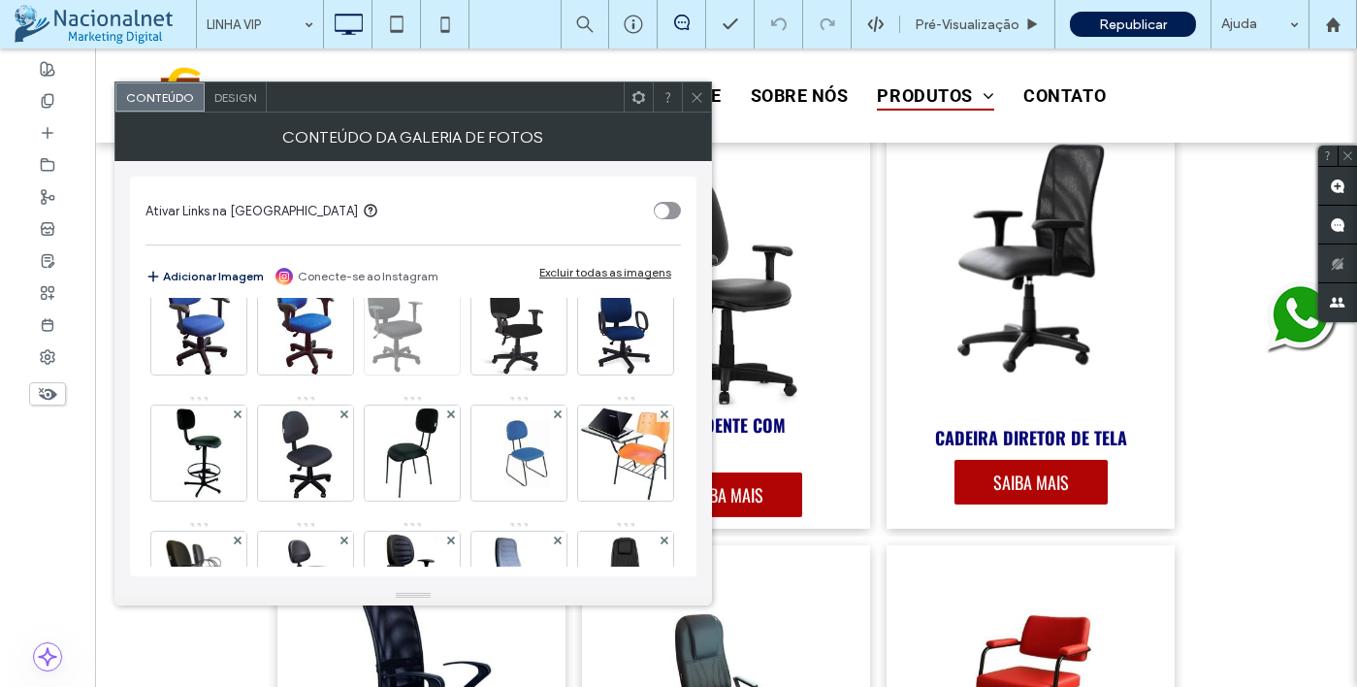
click at [359, 374] on img at bounding box center [412, 326] width 107 height 95
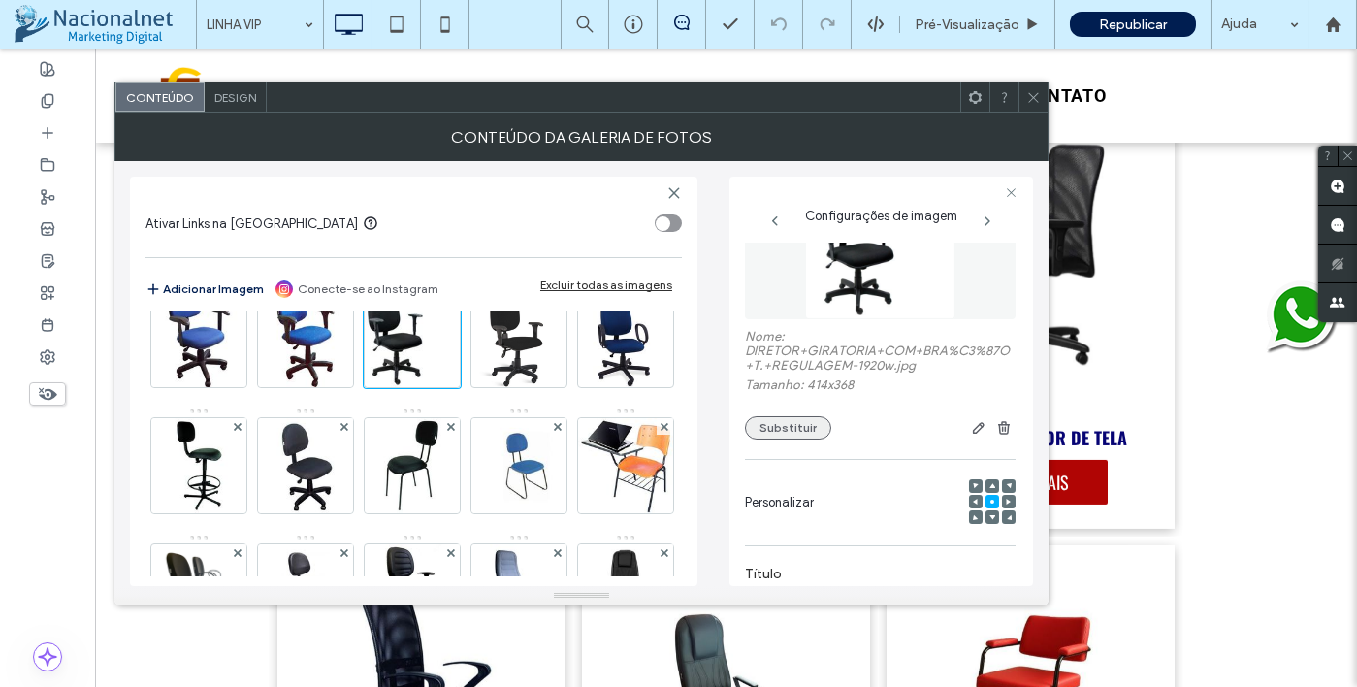
scroll to position [65, 0]
click at [801, 426] on button "Substituir" at bounding box center [788, 429] width 86 height 23
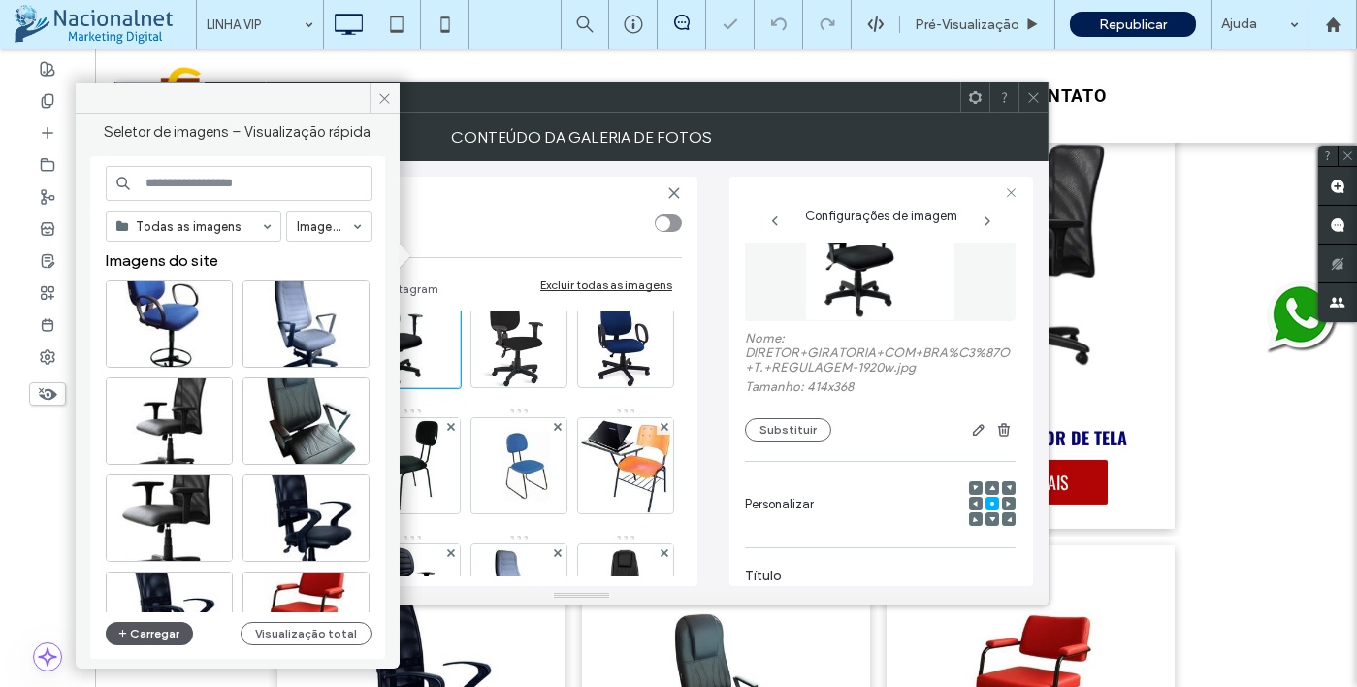
click at [155, 632] on button "Carregar" at bounding box center [150, 633] width 88 height 23
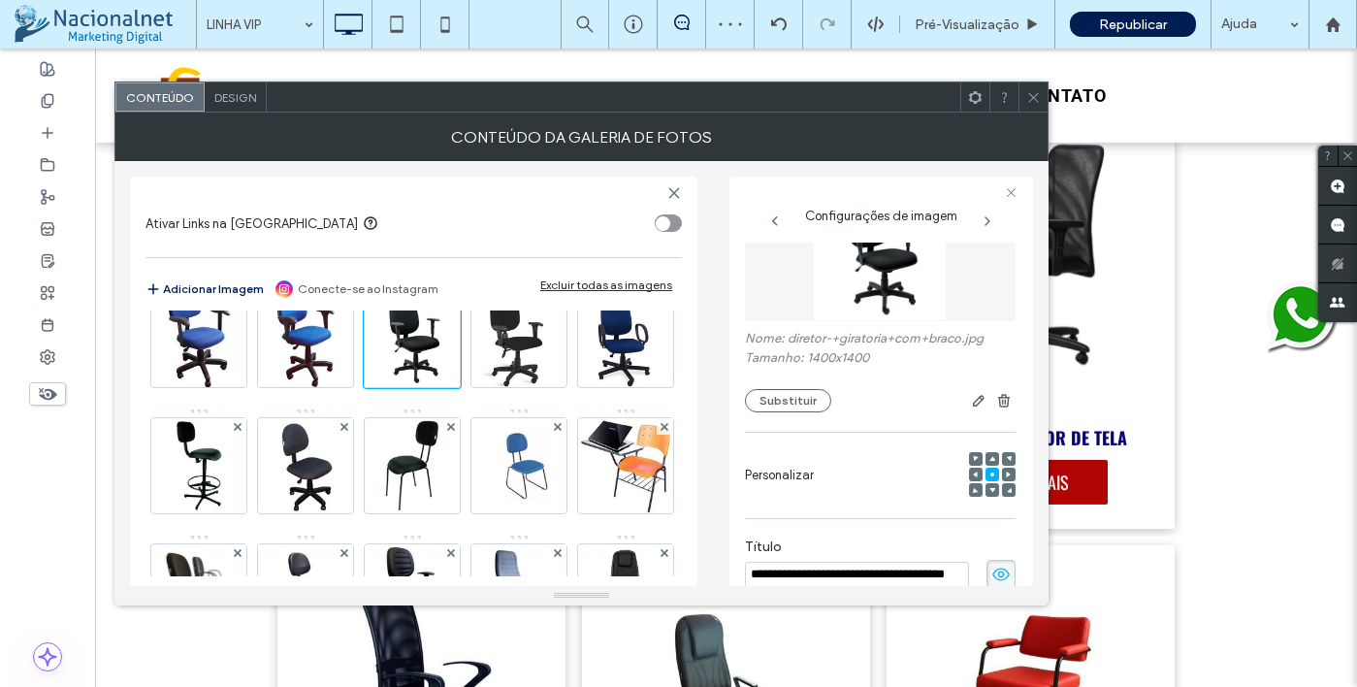
click at [1043, 106] on div at bounding box center [1033, 96] width 29 height 29
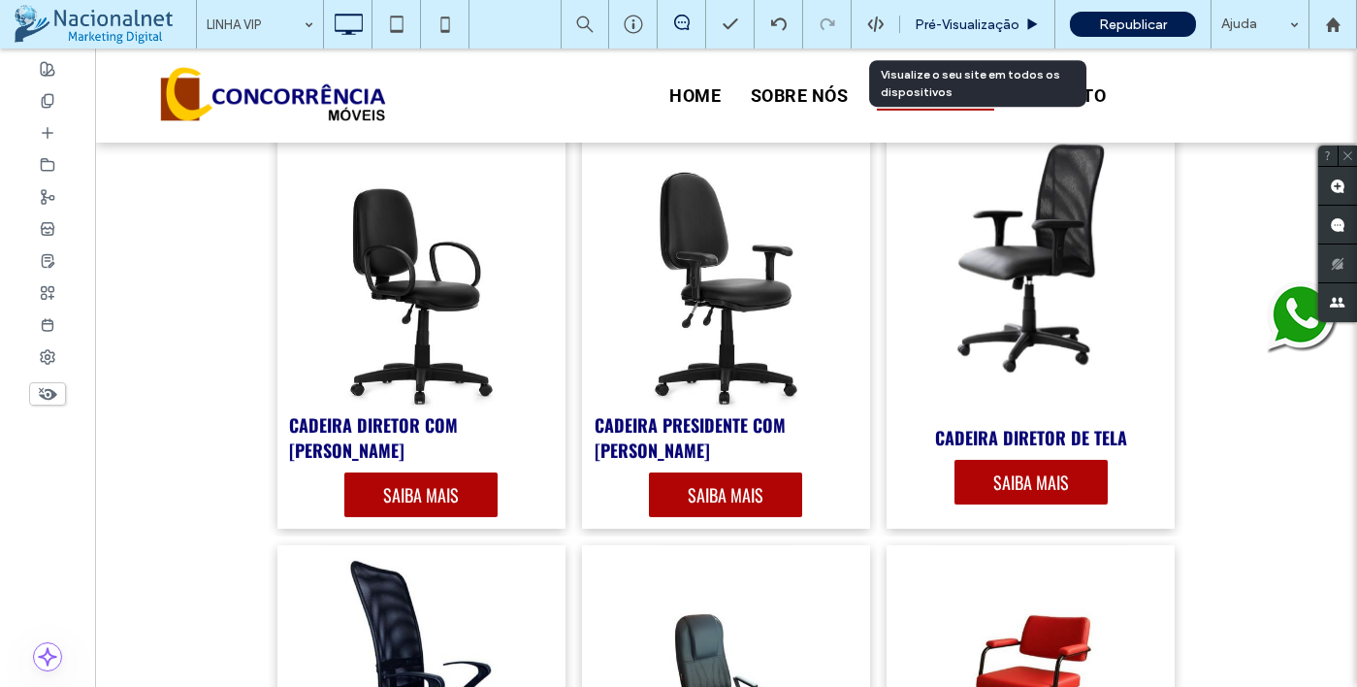
click at [1001, 29] on span "Pré-Visualizaçāo" at bounding box center [967, 24] width 105 height 16
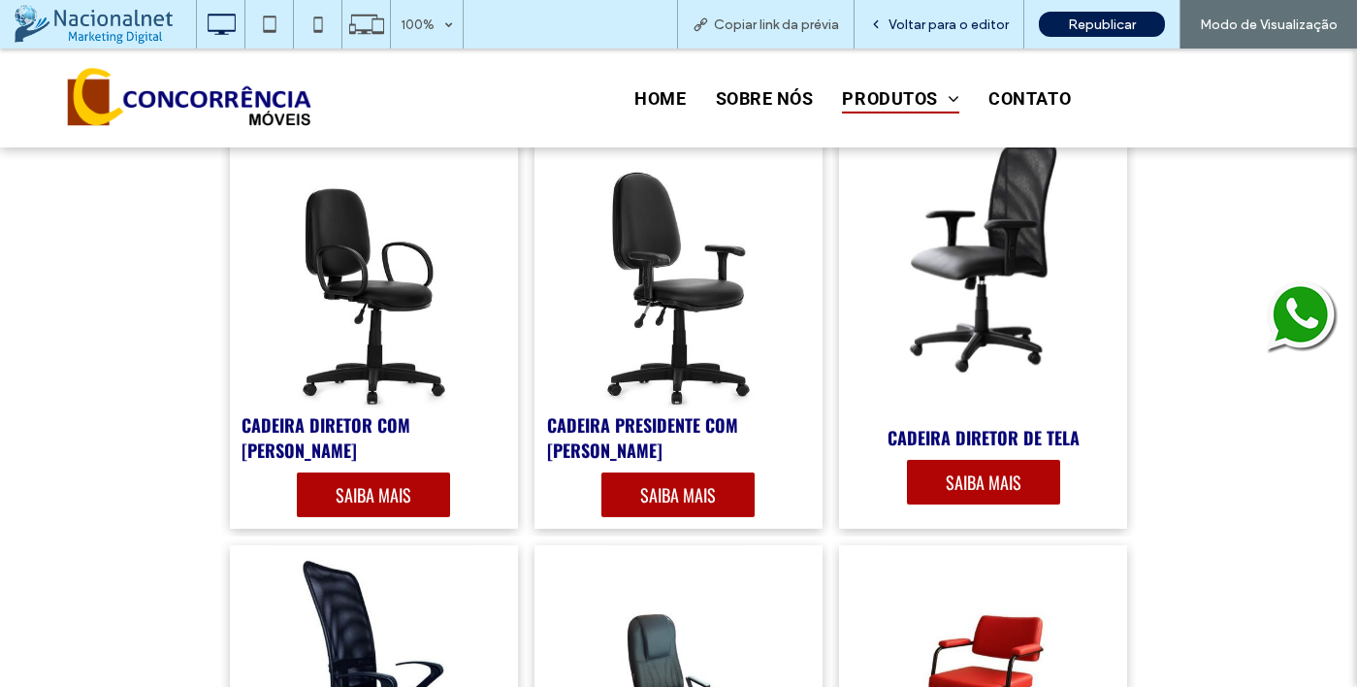
click at [972, 28] on span "Voltar para o editor" at bounding box center [949, 24] width 120 height 16
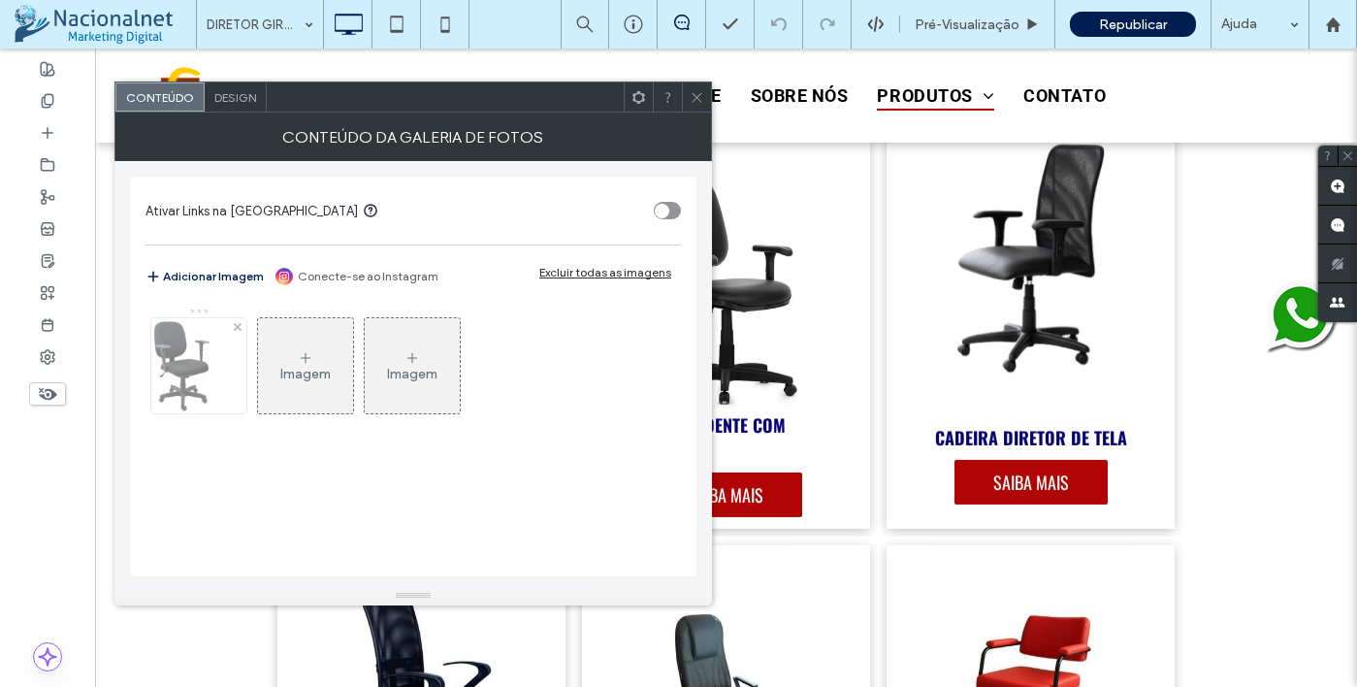
click at [198, 368] on img at bounding box center [199, 365] width 107 height 95
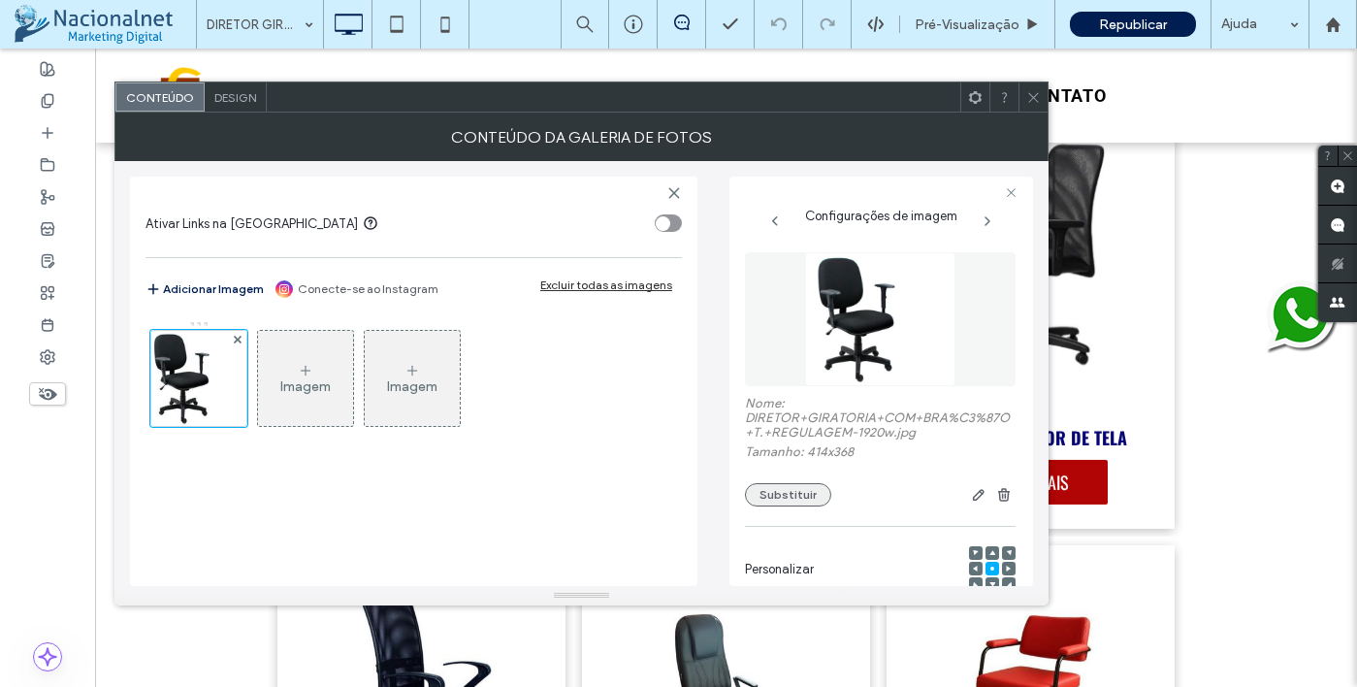
click at [783, 497] on button "Substituir" at bounding box center [788, 494] width 86 height 23
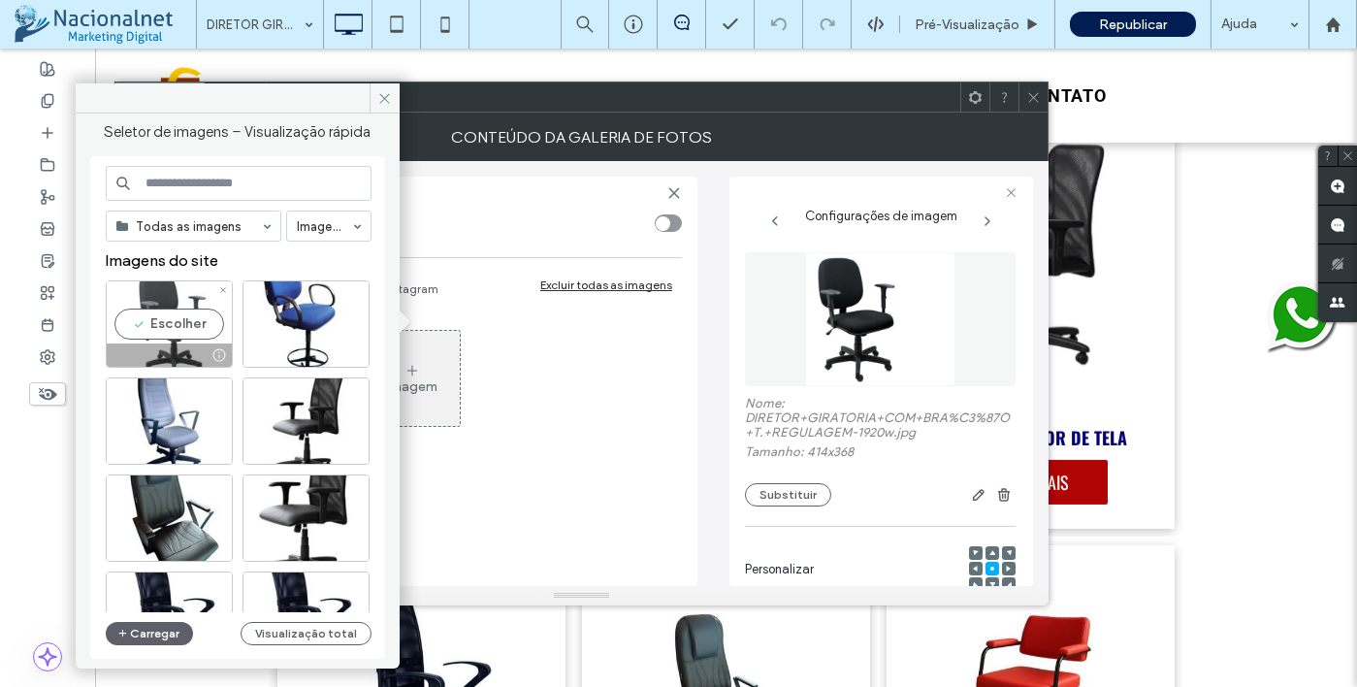
click at [174, 330] on div "Escolher" at bounding box center [169, 323] width 127 height 87
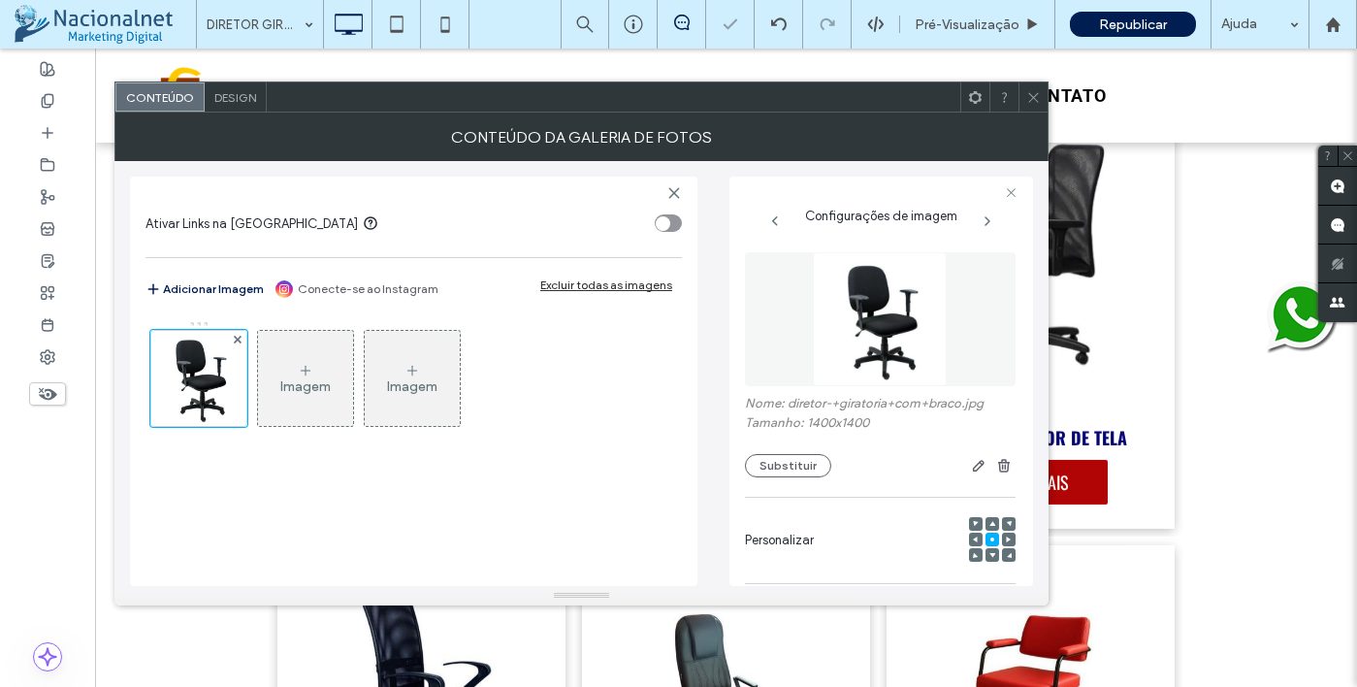
click at [1033, 99] on icon at bounding box center [1033, 97] width 15 height 15
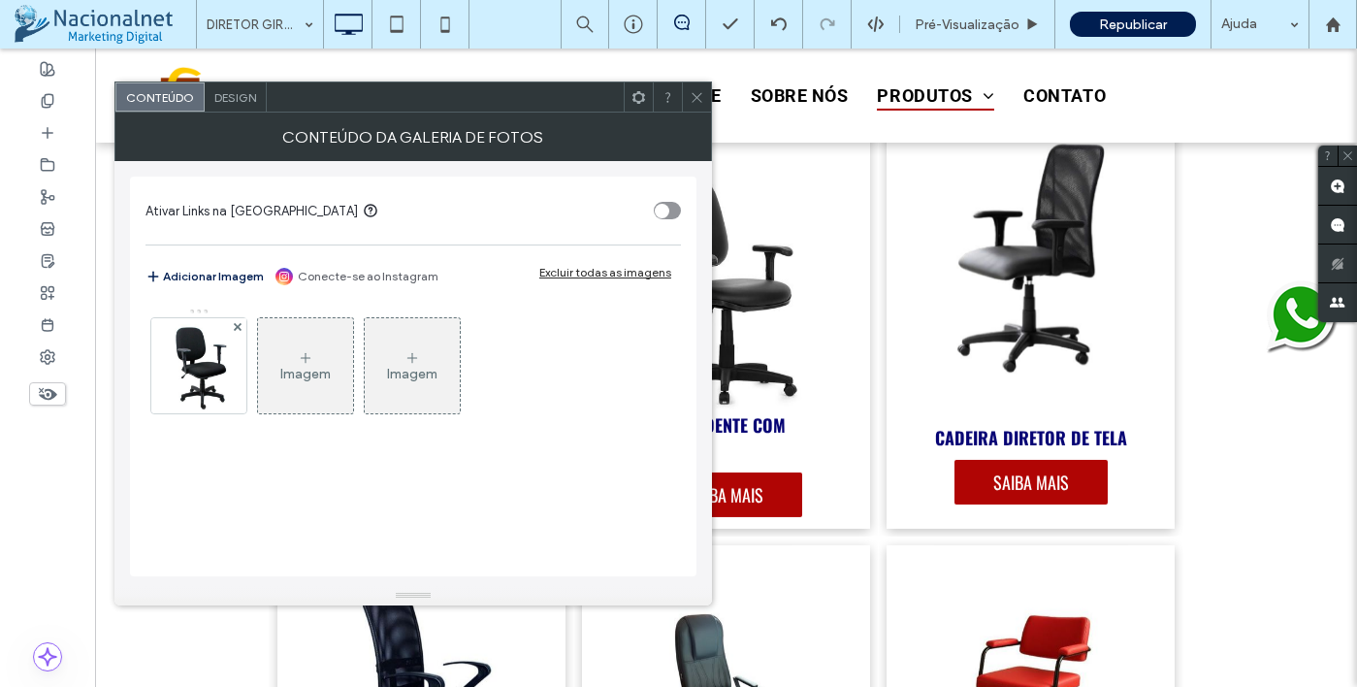
click at [699, 93] on icon at bounding box center [697, 97] width 15 height 15
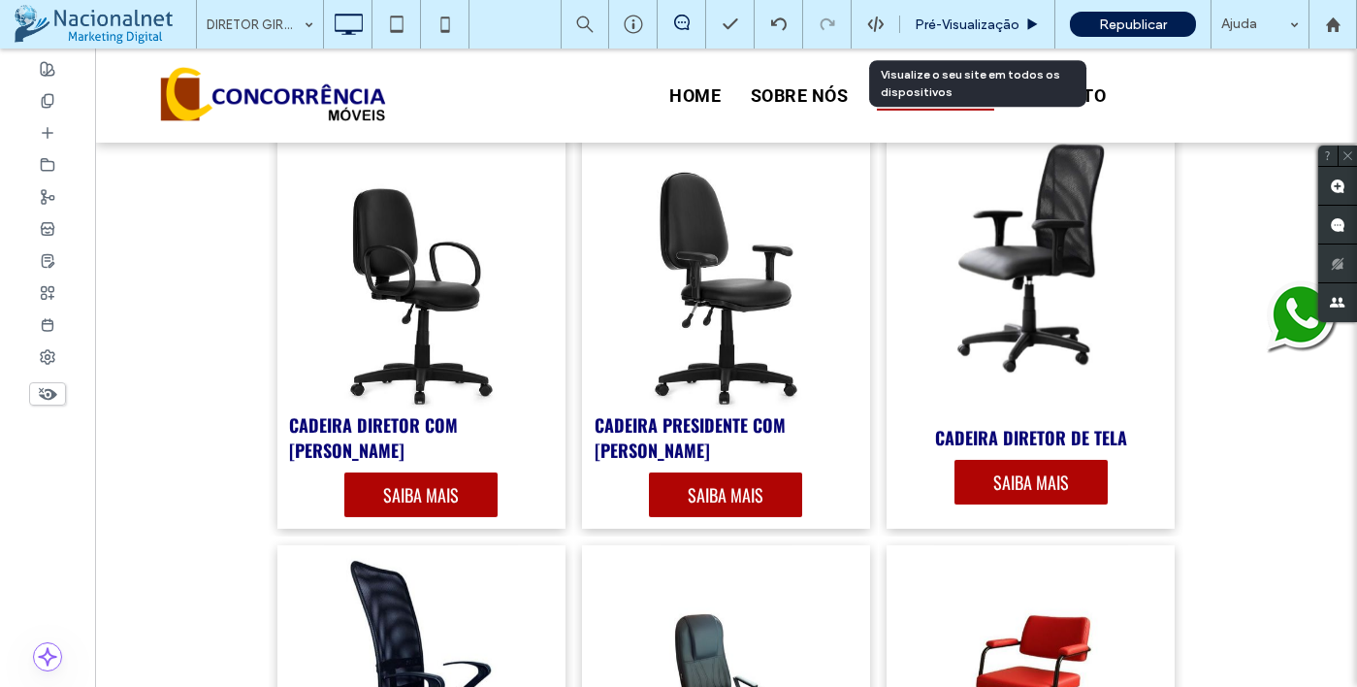
click at [979, 20] on span "Pré-Visualizaçāo" at bounding box center [967, 24] width 105 height 16
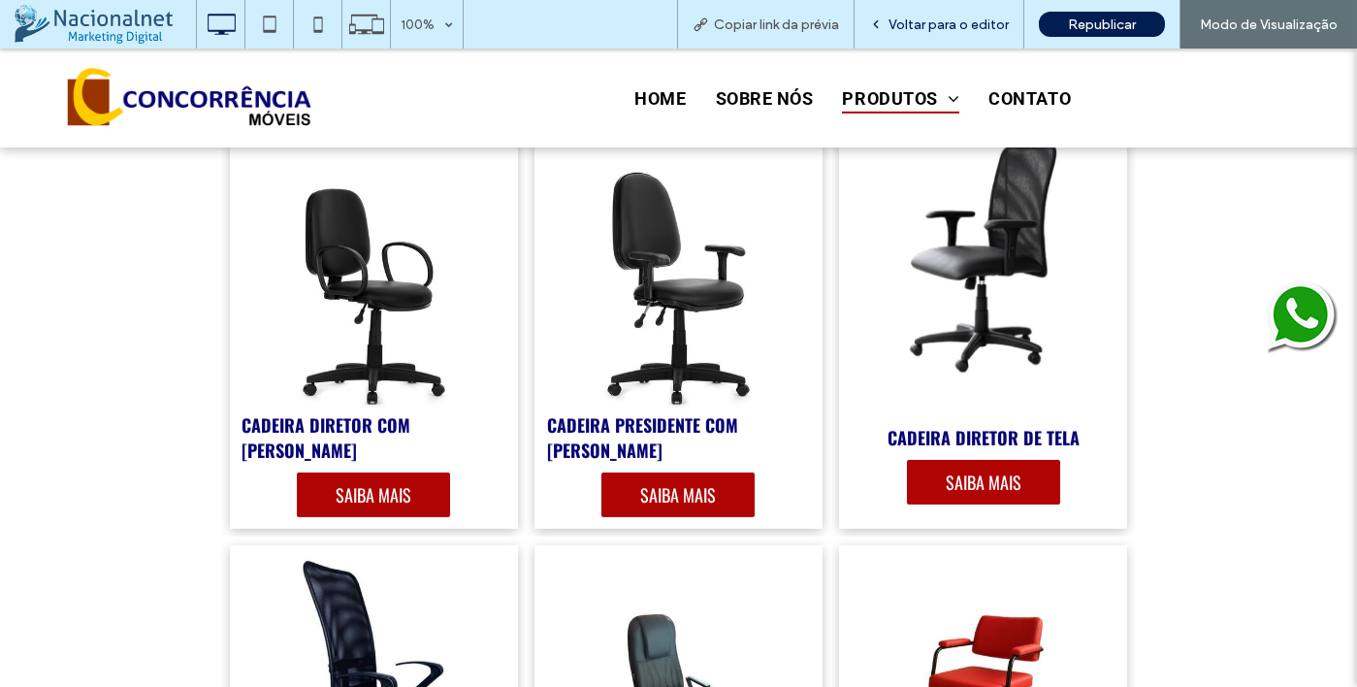
click at [933, 24] on span "Voltar para o editor" at bounding box center [949, 24] width 120 height 16
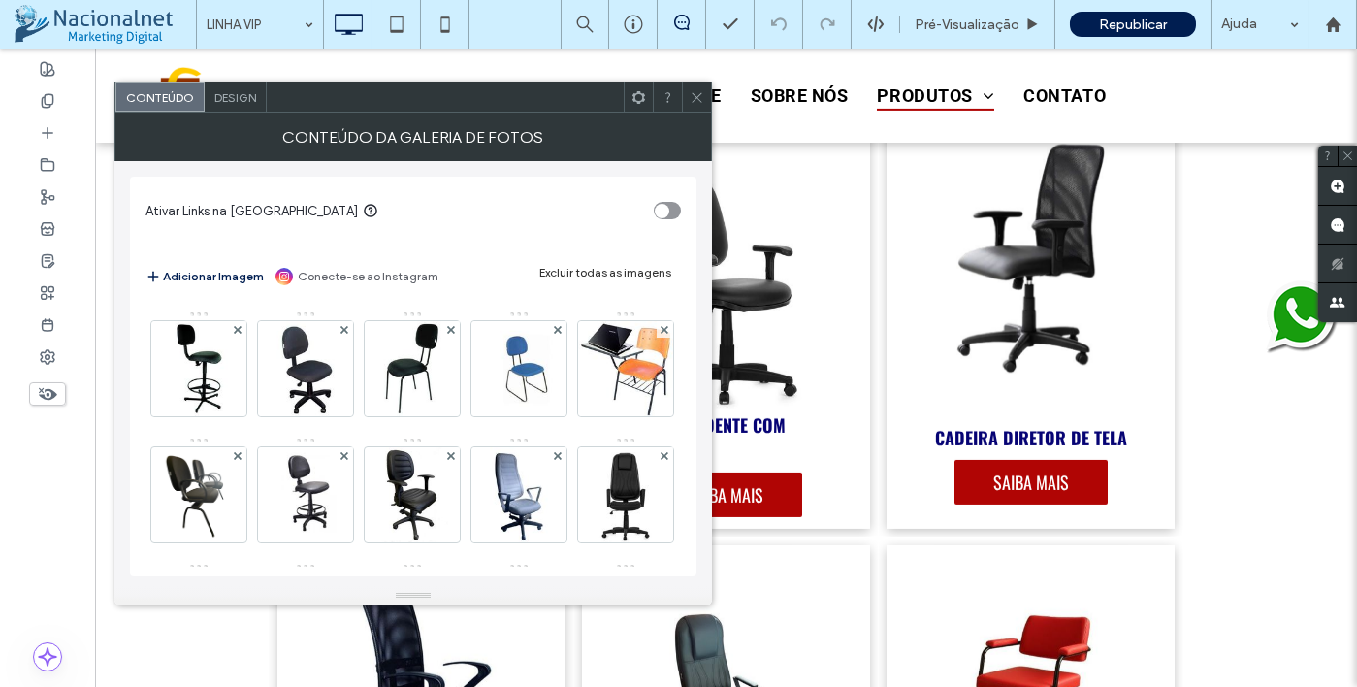
scroll to position [388, 0]
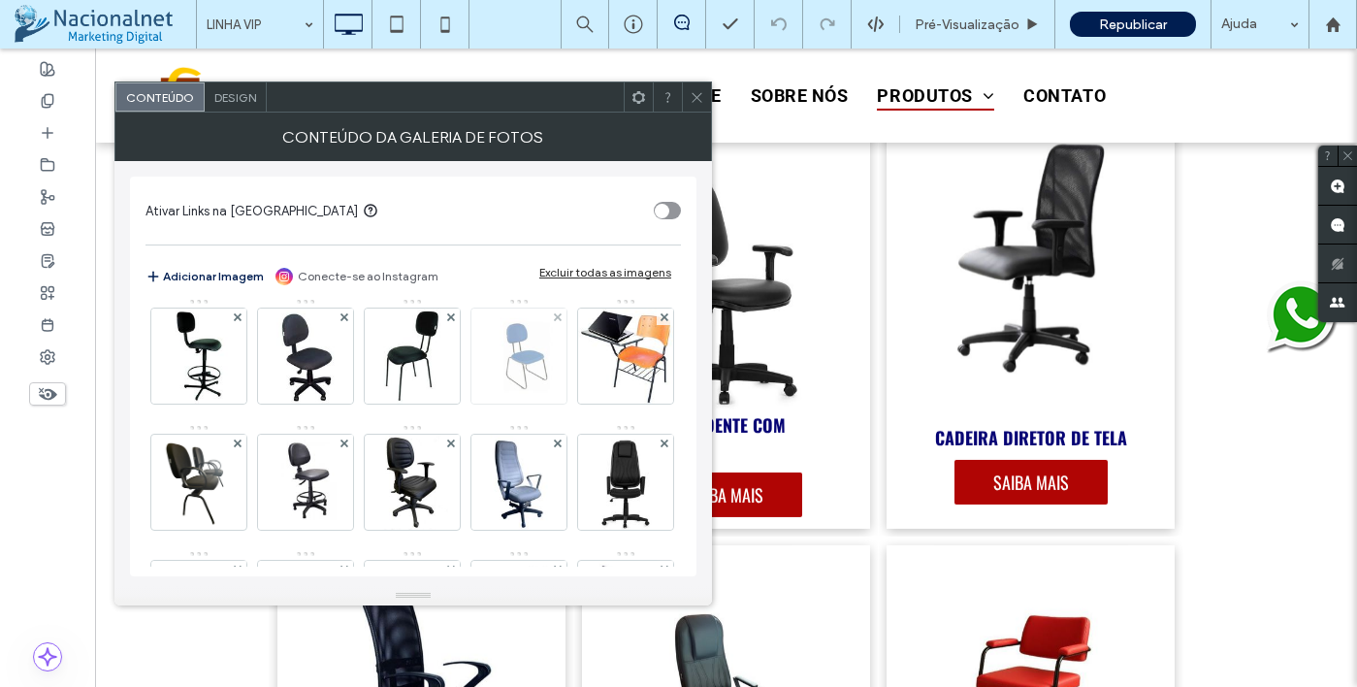
click at [471, 404] on img at bounding box center [518, 355] width 95 height 95
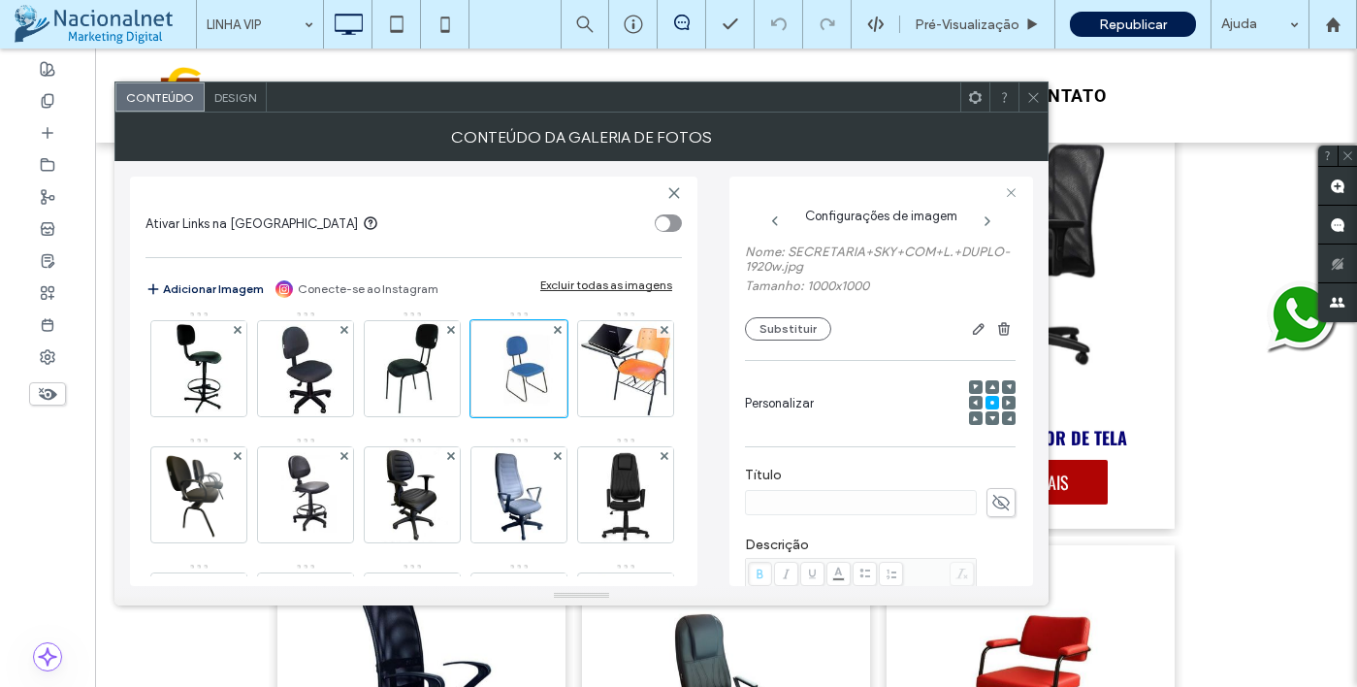
scroll to position [97, 0]
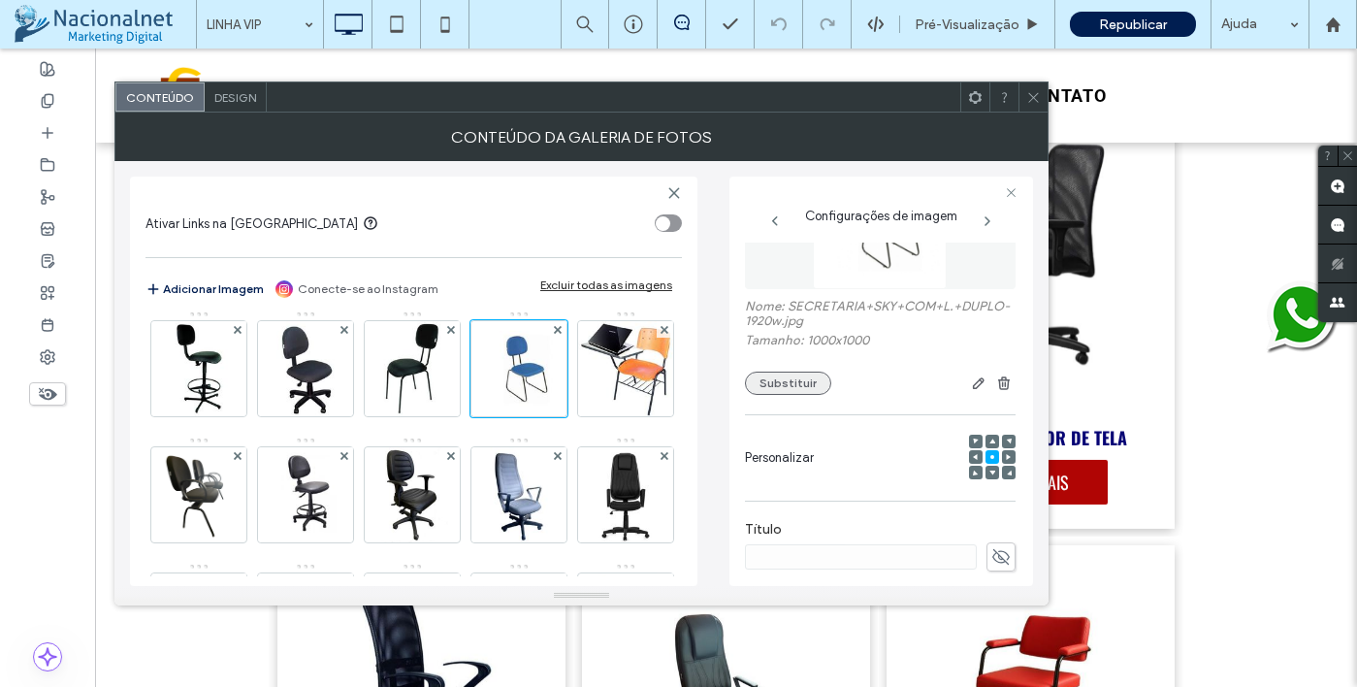
click at [796, 395] on button "Substituir" at bounding box center [788, 383] width 86 height 23
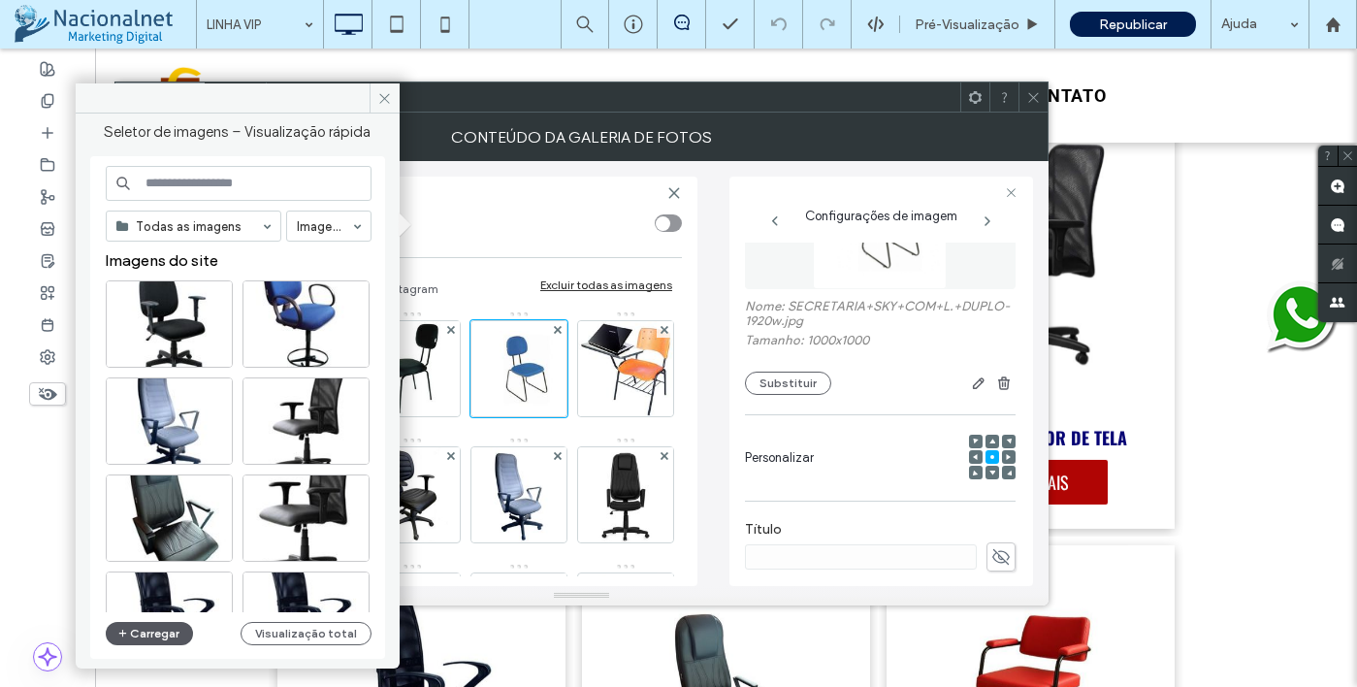
click at [147, 631] on button "Carregar" at bounding box center [150, 633] width 88 height 23
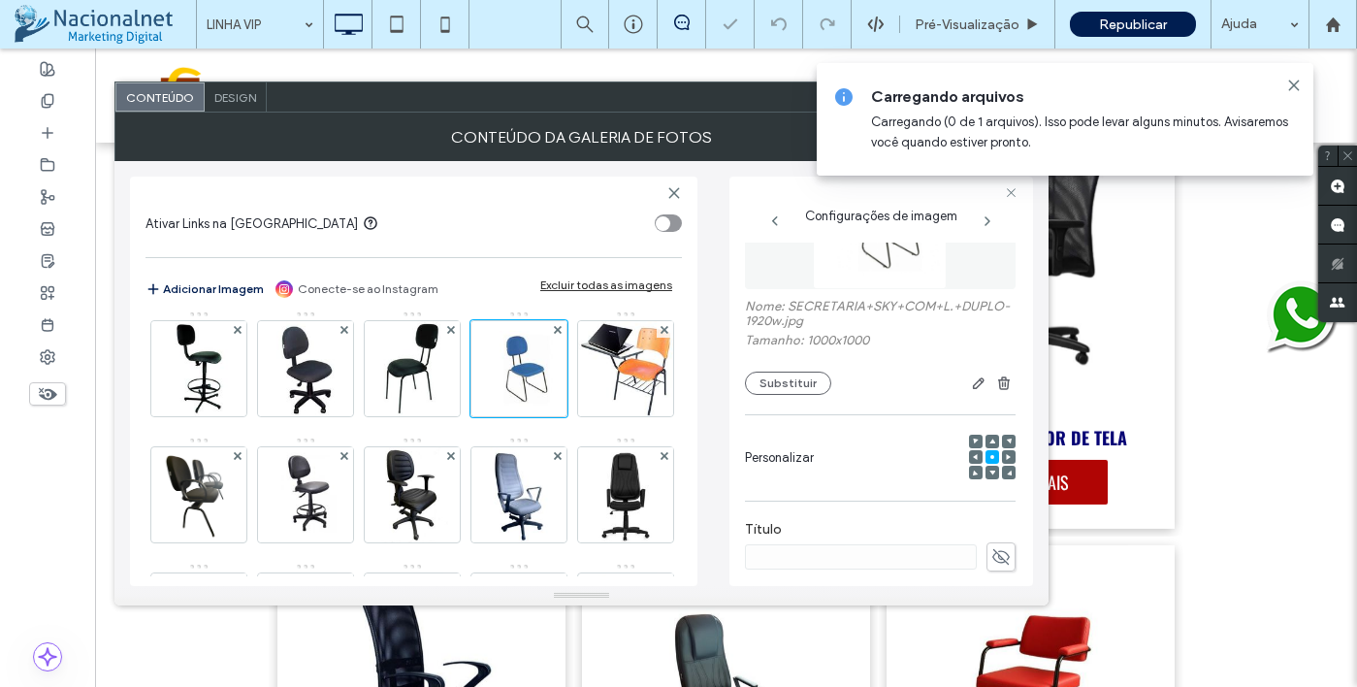
scroll to position [0, 0]
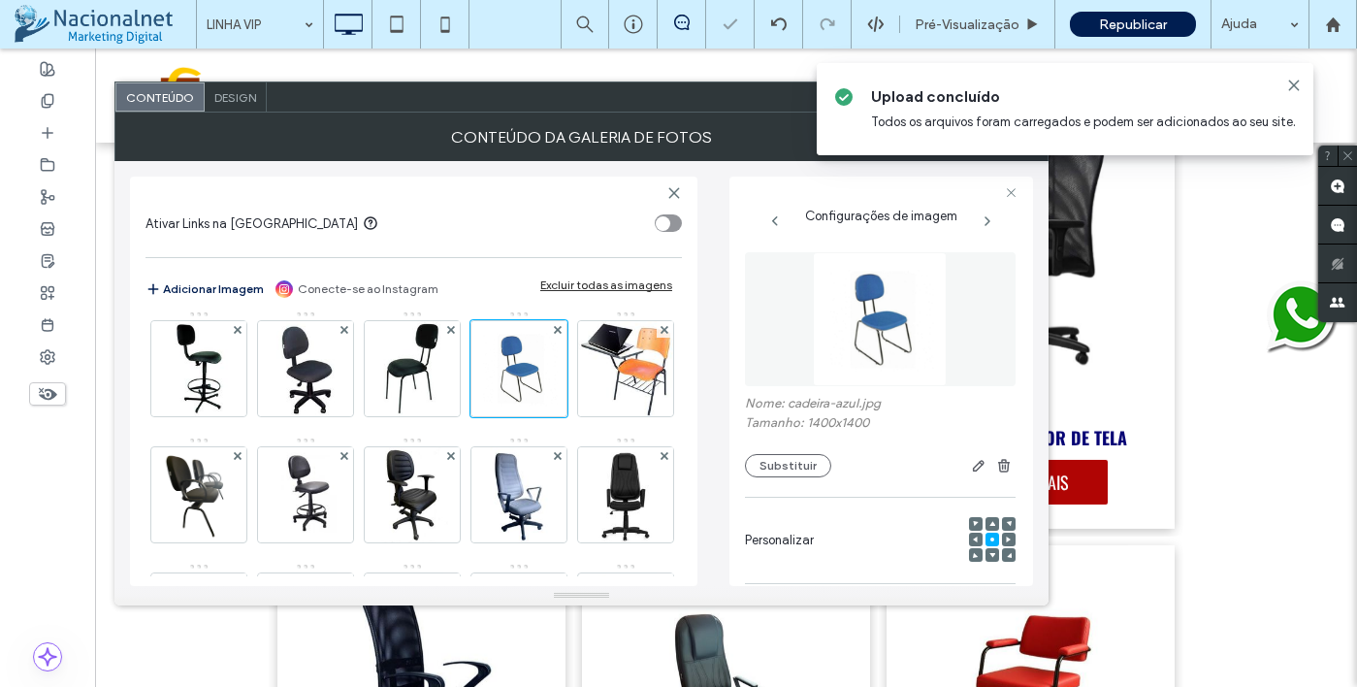
click at [1013, 177] on div "**********" at bounding box center [881, 381] width 304 height 409
click at [1012, 183] on div "**********" at bounding box center [881, 381] width 304 height 409
click at [1009, 197] on icon at bounding box center [1011, 192] width 13 height 13
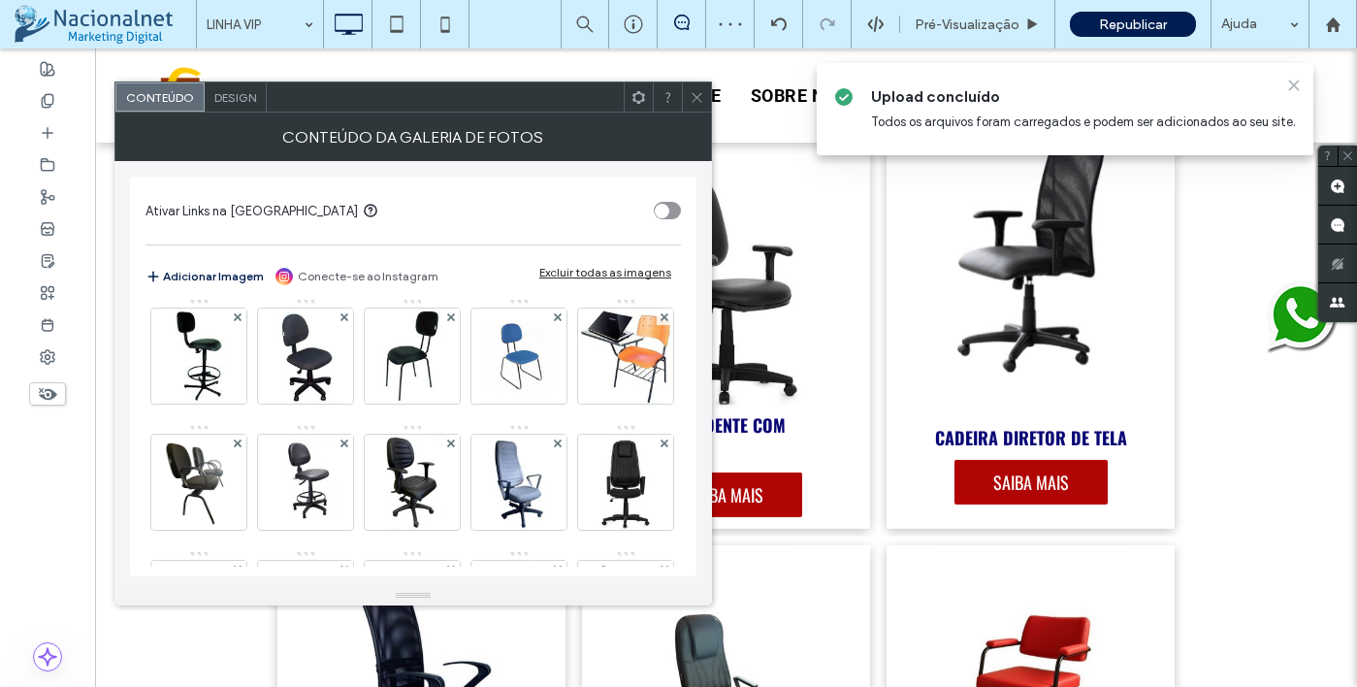
click at [1288, 87] on icon at bounding box center [1294, 86] width 16 height 16
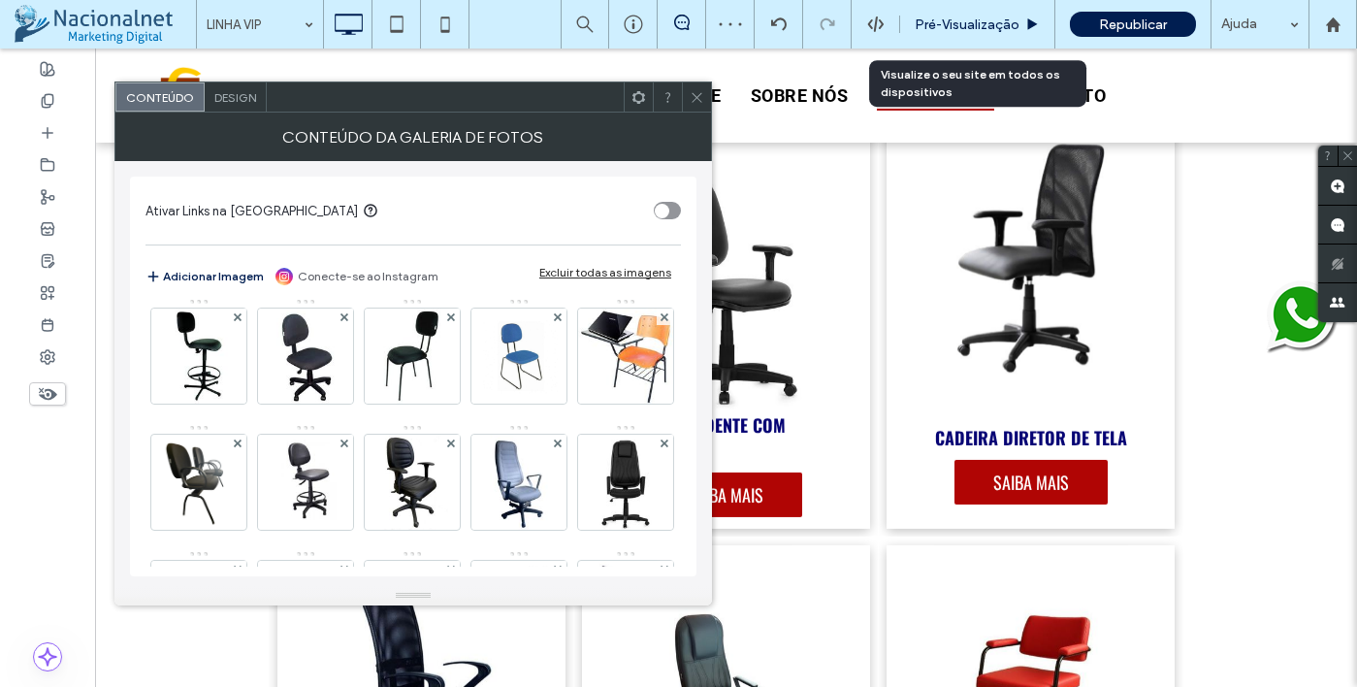
click at [978, 27] on span "Pré-Visualizaçāo" at bounding box center [967, 24] width 105 height 16
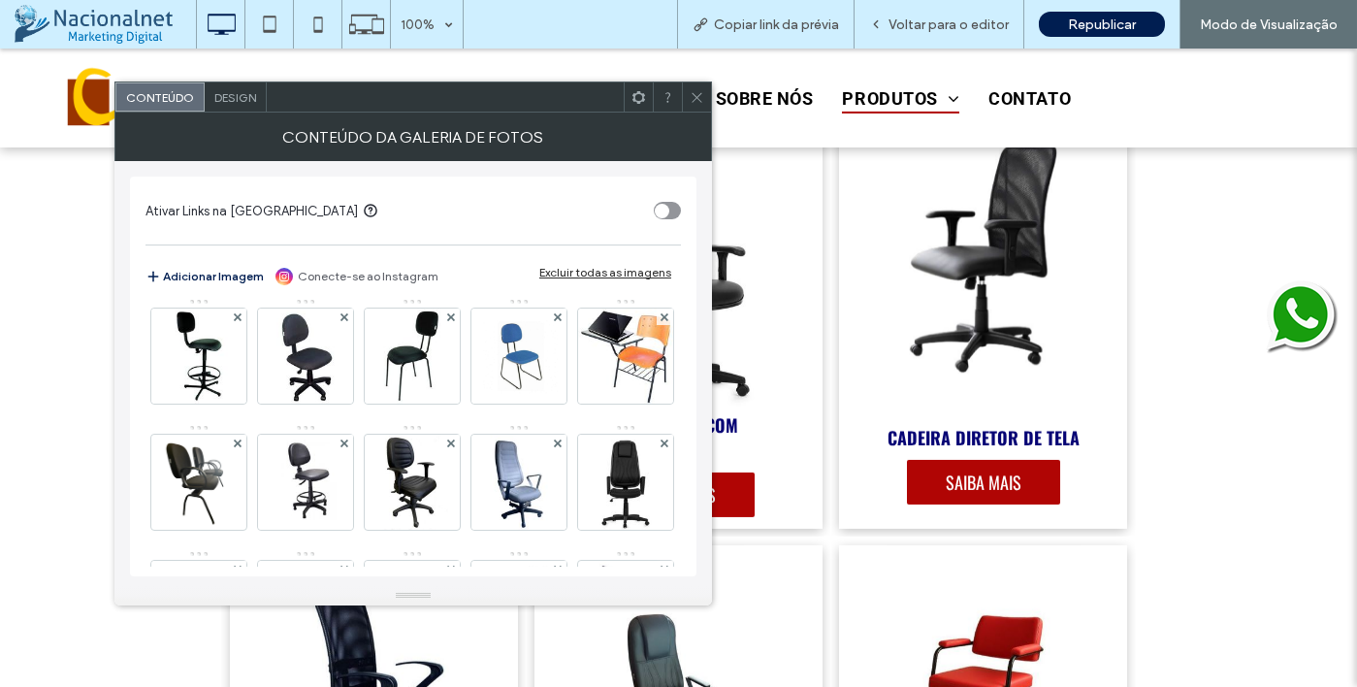
click at [702, 96] on icon at bounding box center [697, 97] width 15 height 15
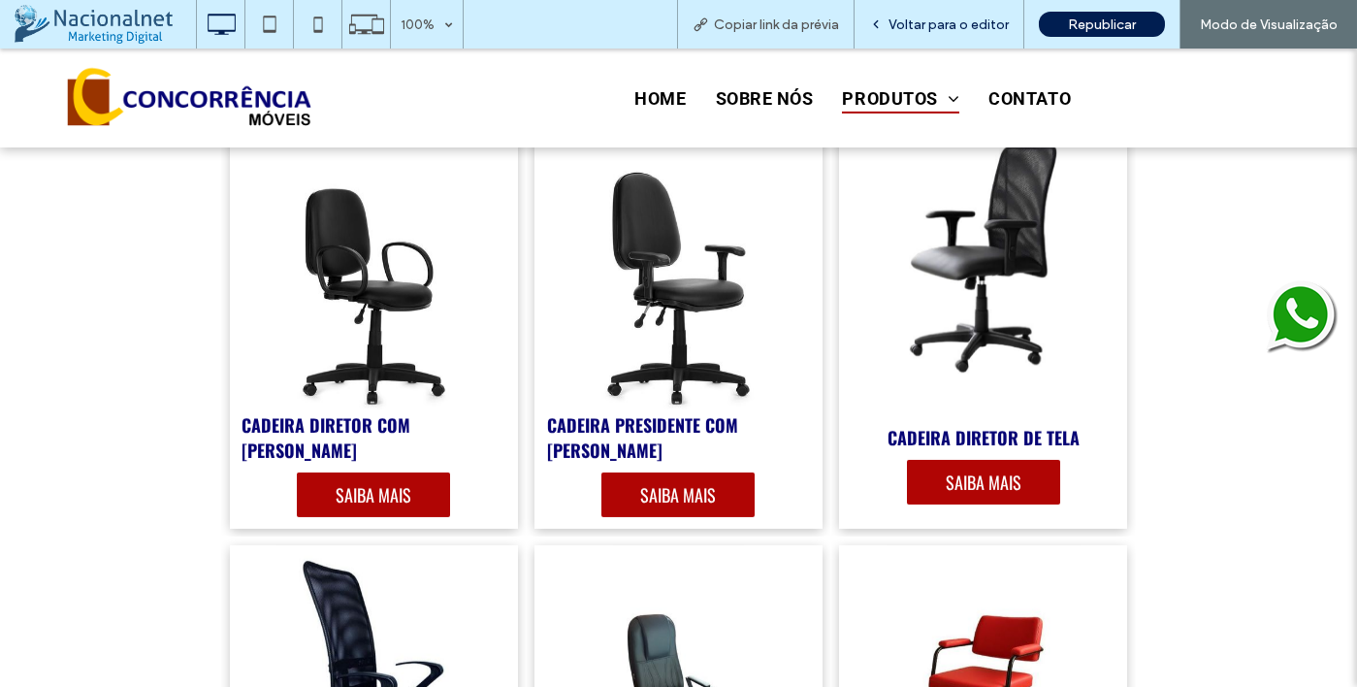
click at [996, 26] on span "Voltar para o editor" at bounding box center [949, 24] width 120 height 16
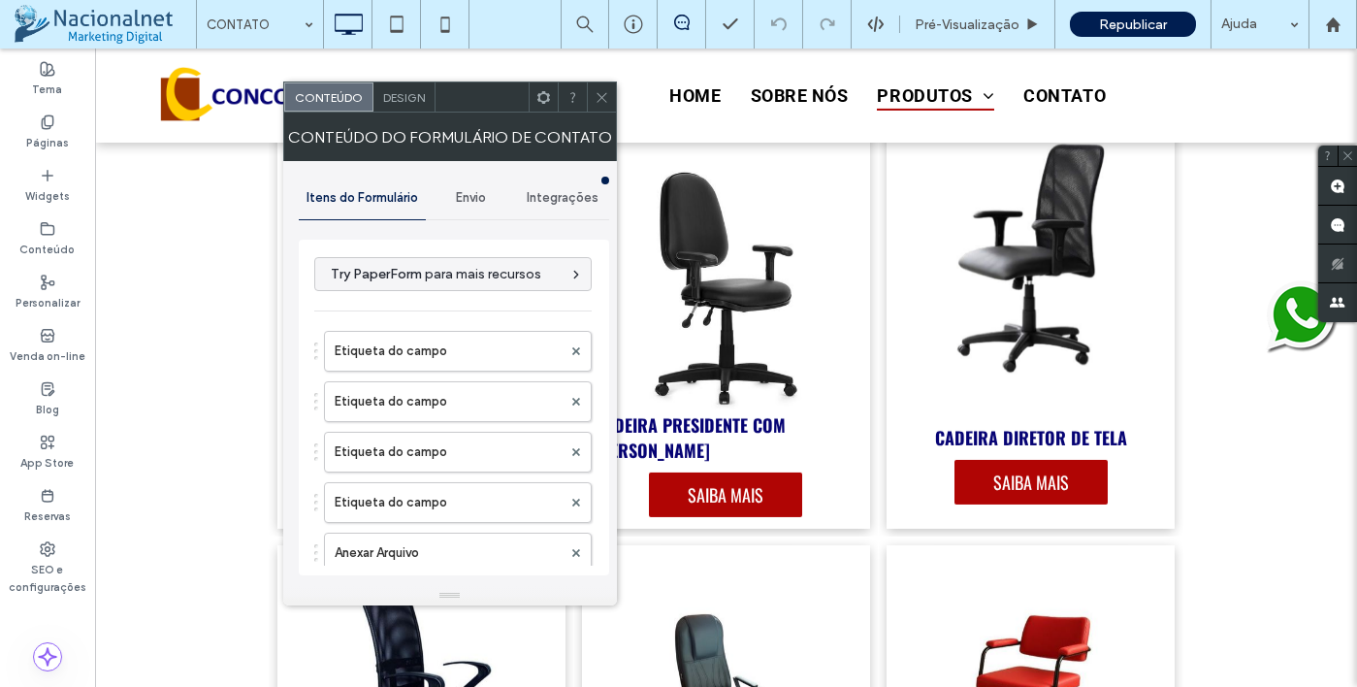
click at [404, 91] on span "Design" at bounding box center [404, 97] width 42 height 15
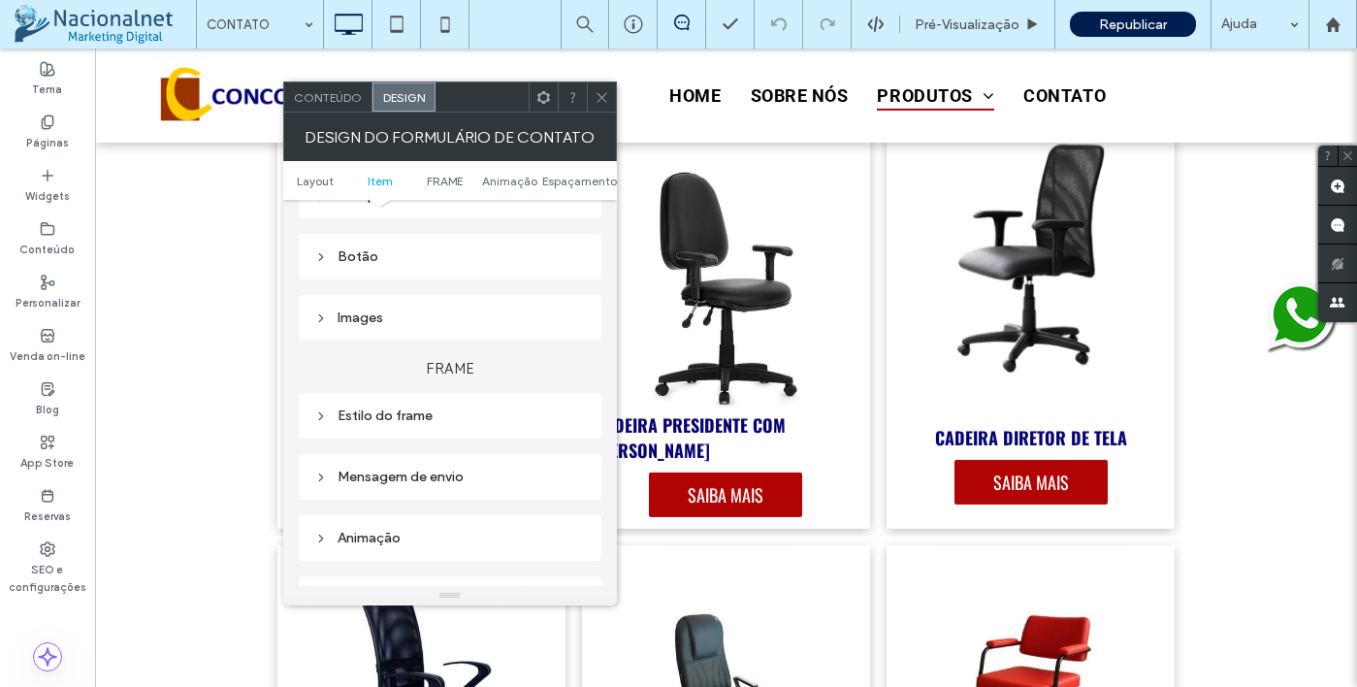
scroll to position [291, 0]
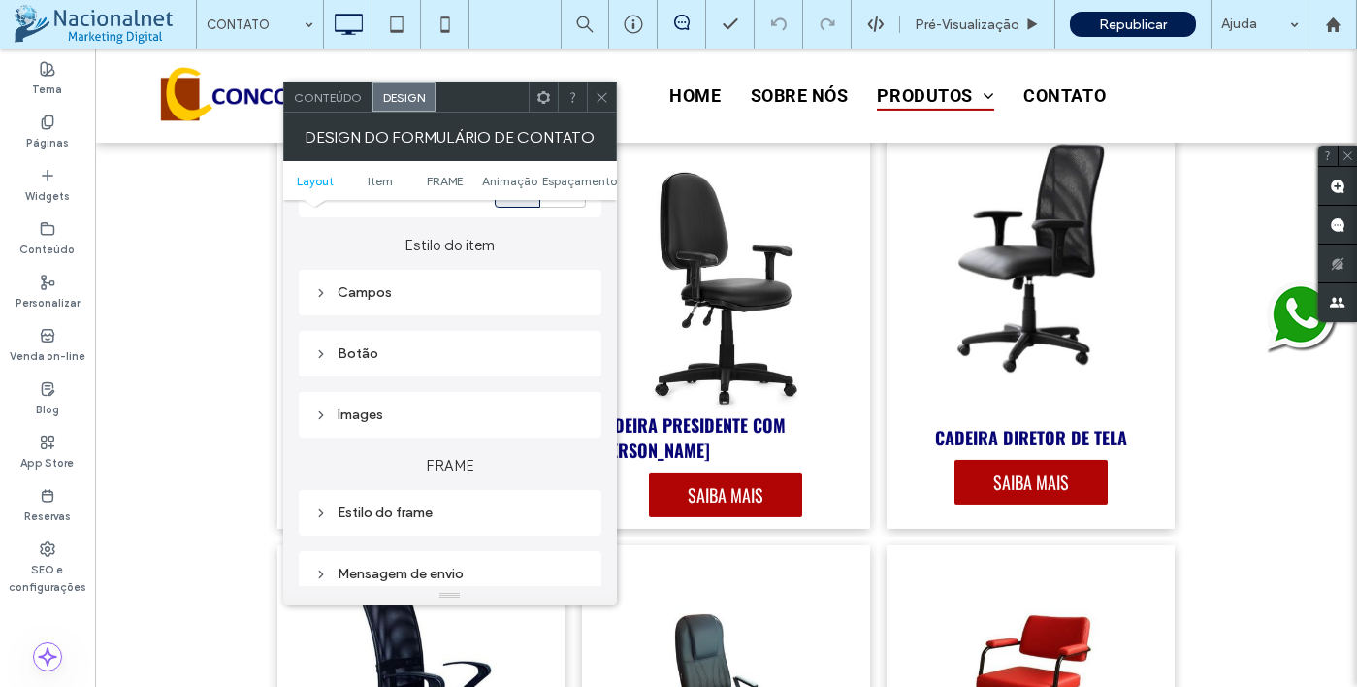
click at [443, 297] on div "Campos" at bounding box center [450, 292] width 272 height 16
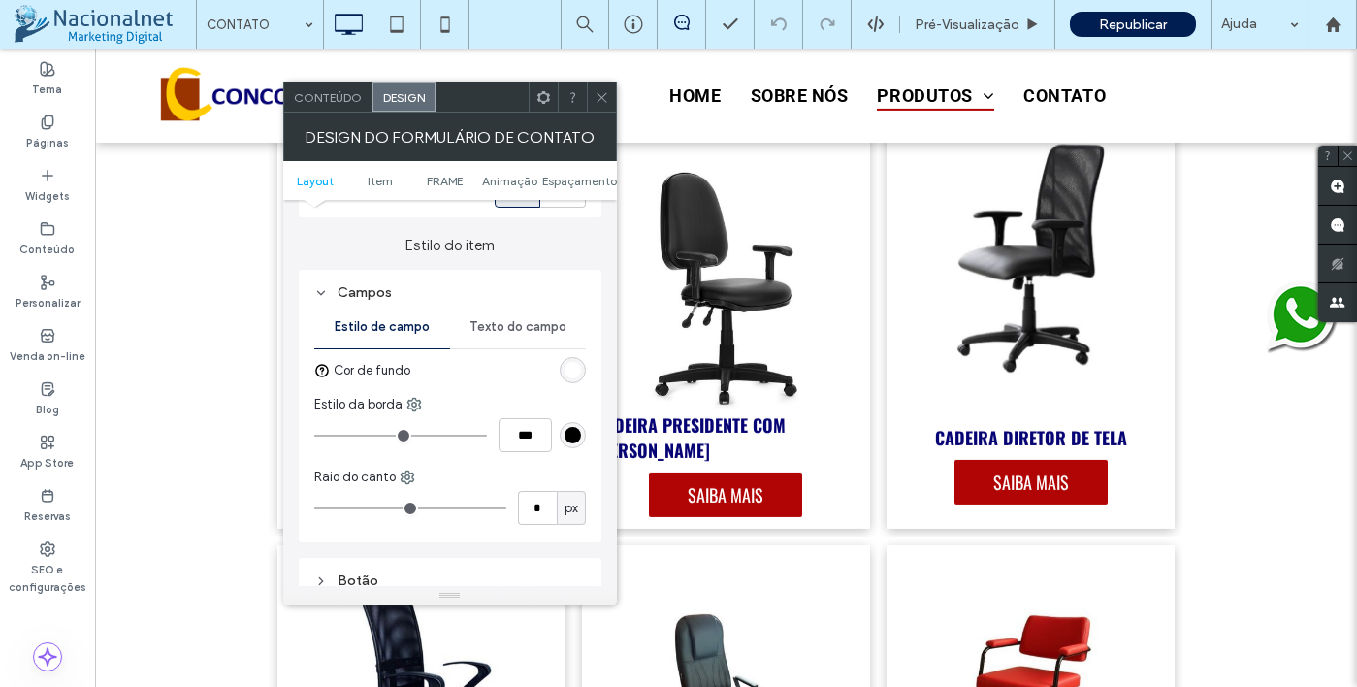
click at [535, 334] on span "Texto do campo" at bounding box center [517, 327] width 97 height 16
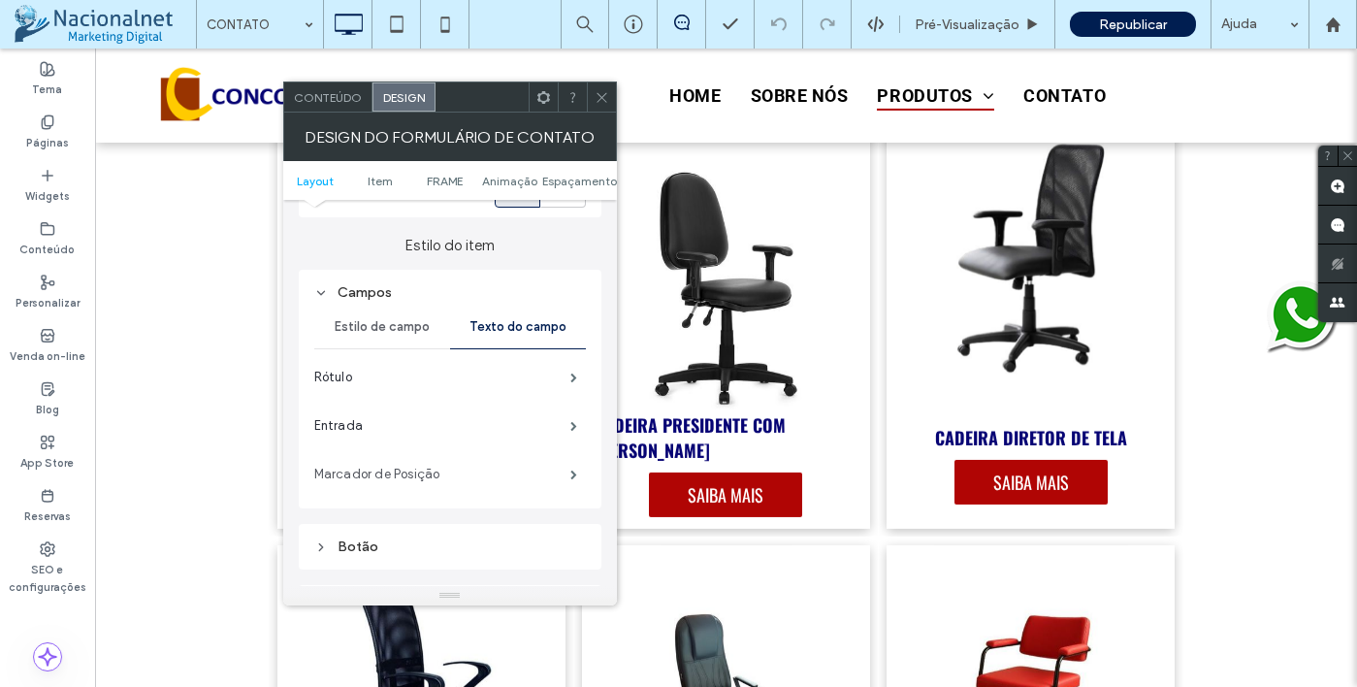
click at [442, 471] on label "Marcador de Posiçāo" at bounding box center [442, 474] width 256 height 39
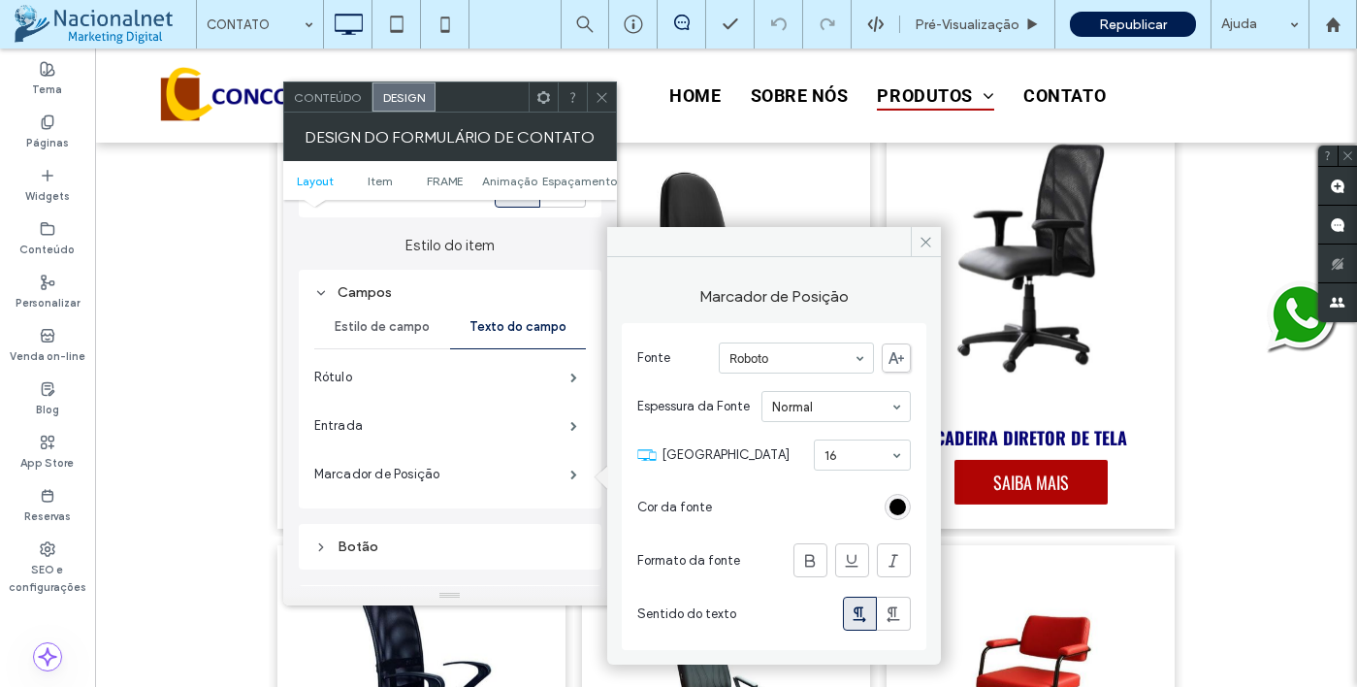
click at [894, 511] on div "rgb(0, 0, 0)" at bounding box center [898, 507] width 16 height 16
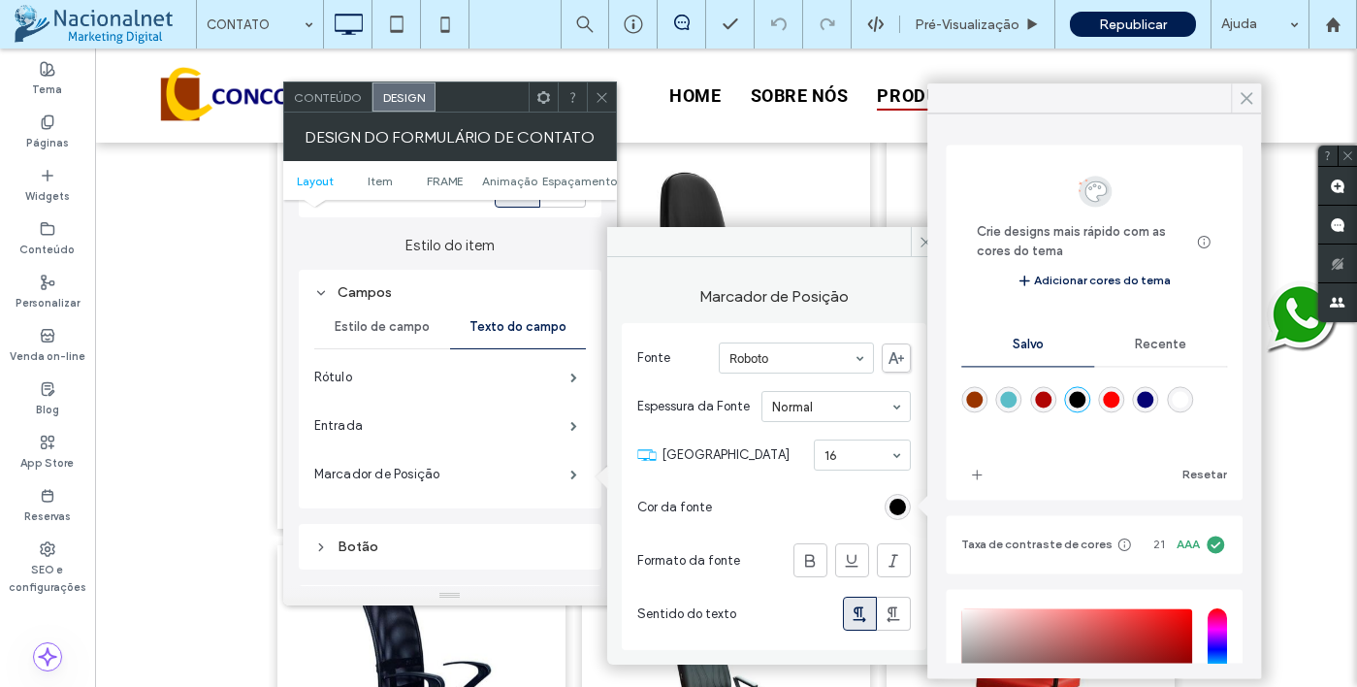
click at [1244, 101] on use at bounding box center [1247, 98] width 11 height 11
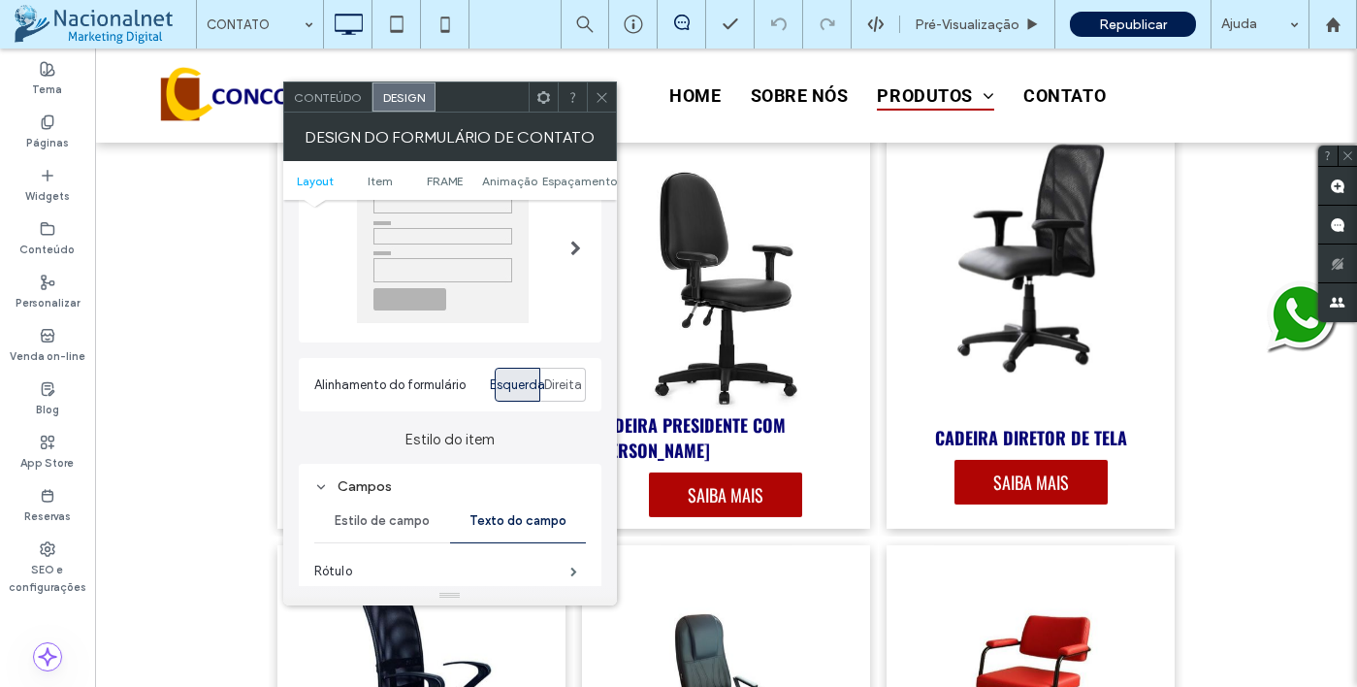
scroll to position [0, 0]
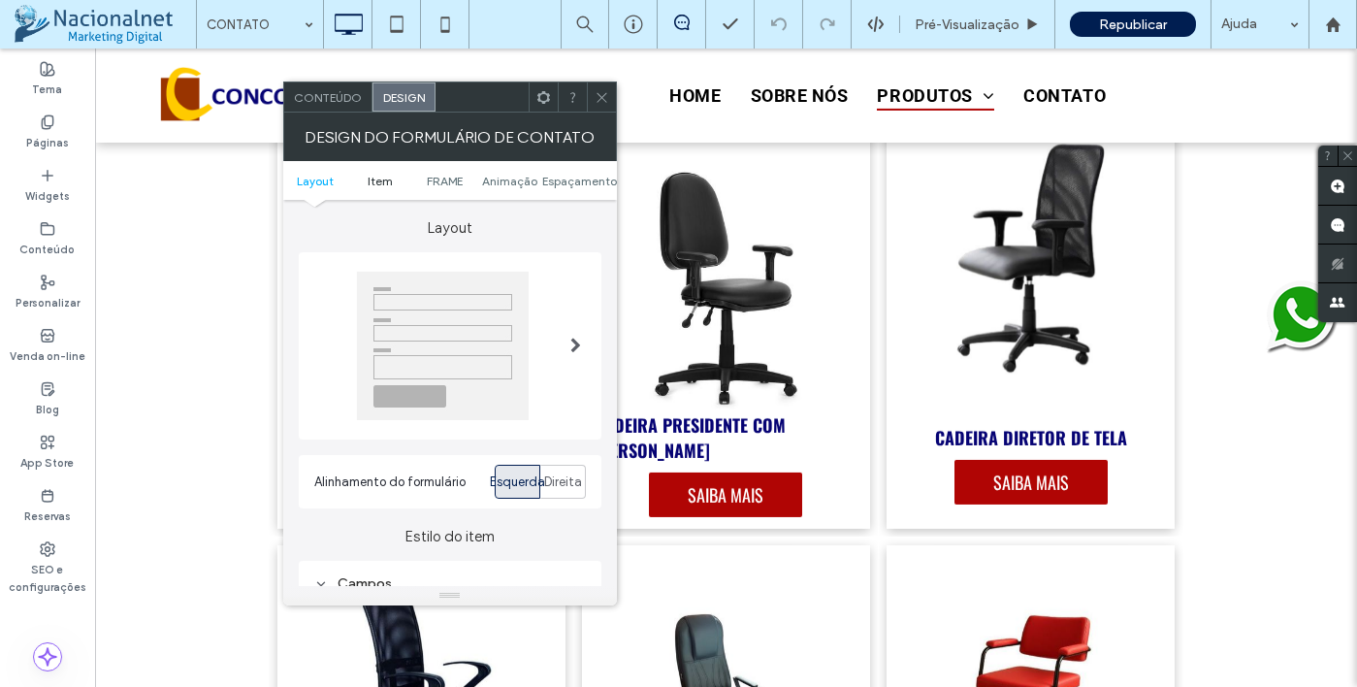
click at [384, 184] on span "Item" at bounding box center [380, 181] width 25 height 15
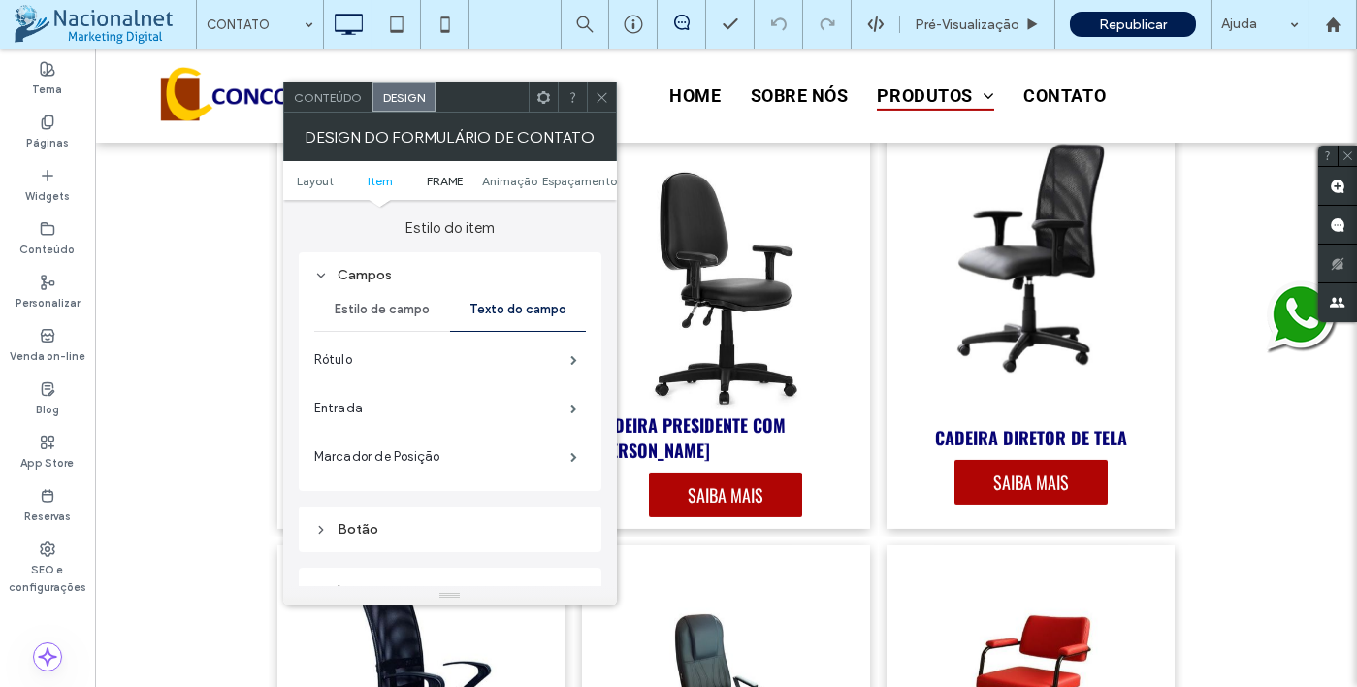
scroll to position [308, 0]
click at [419, 306] on span "Estilo de campo" at bounding box center [382, 310] width 95 height 16
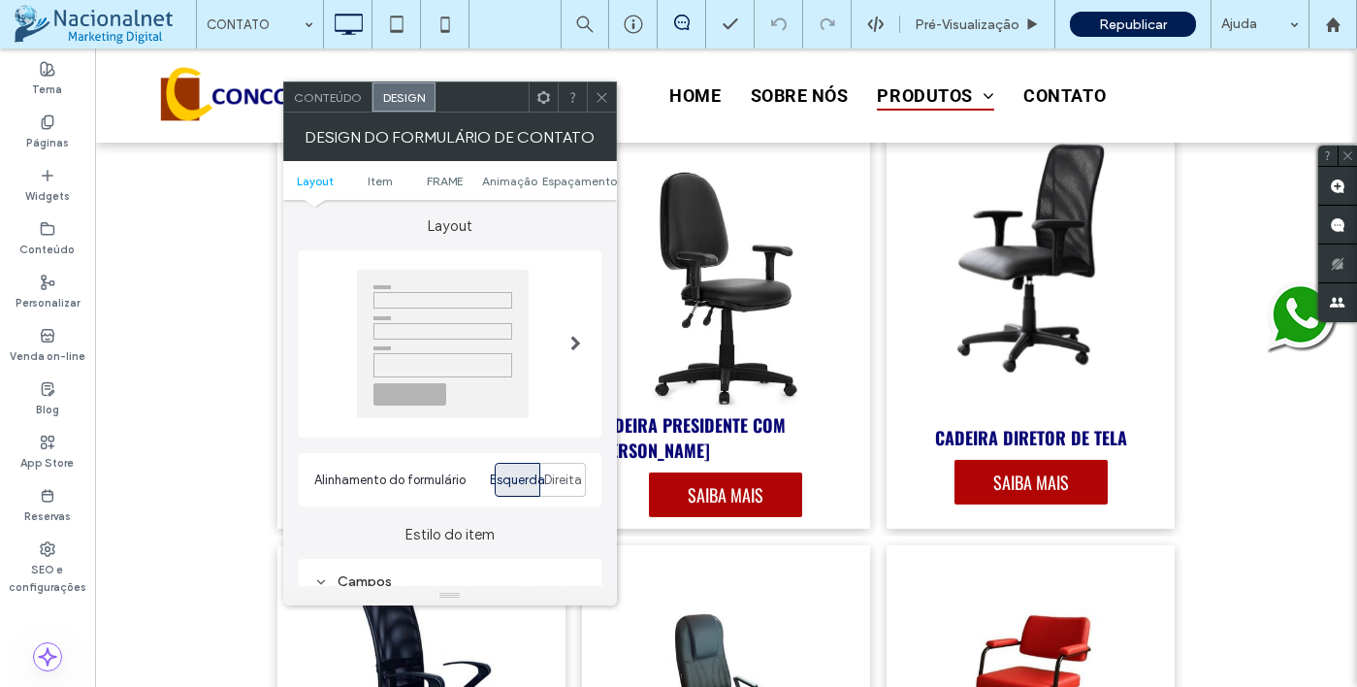
scroll to position [0, 0]
click at [550, 358] on div at bounding box center [450, 346] width 272 height 148
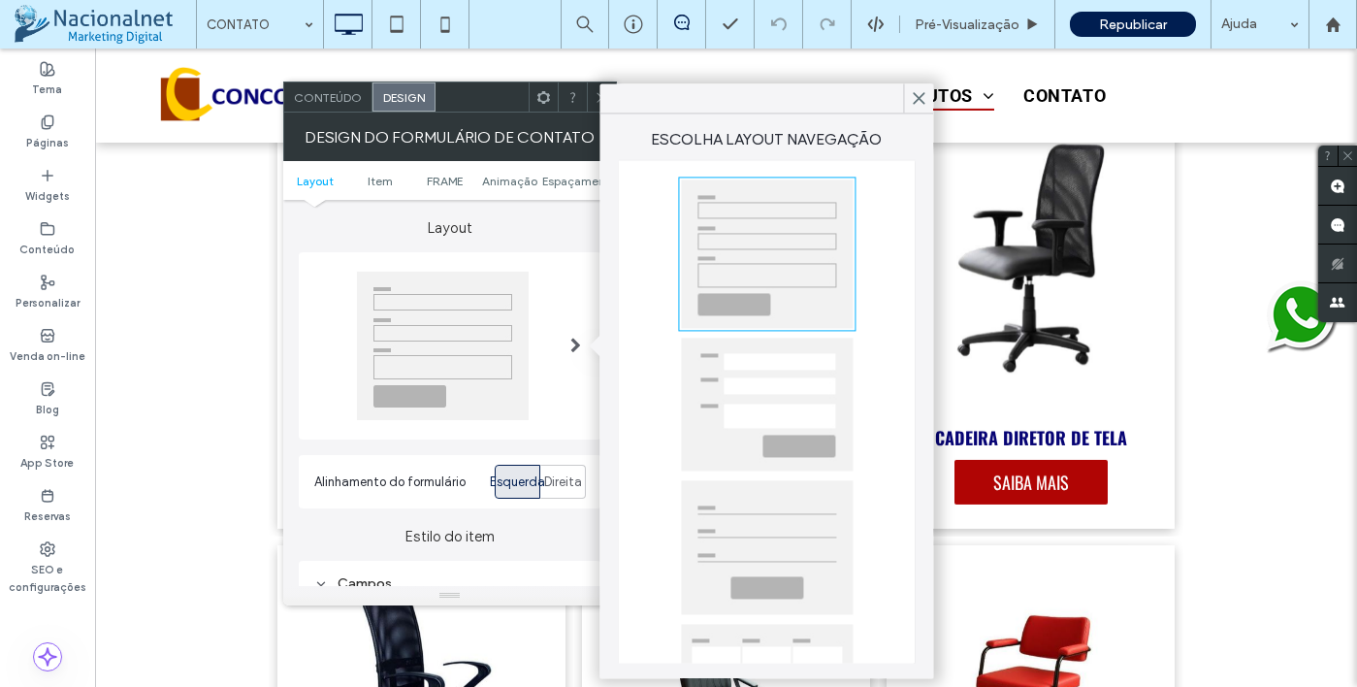
click at [330, 101] on span "Conteúdo" at bounding box center [328, 97] width 68 height 15
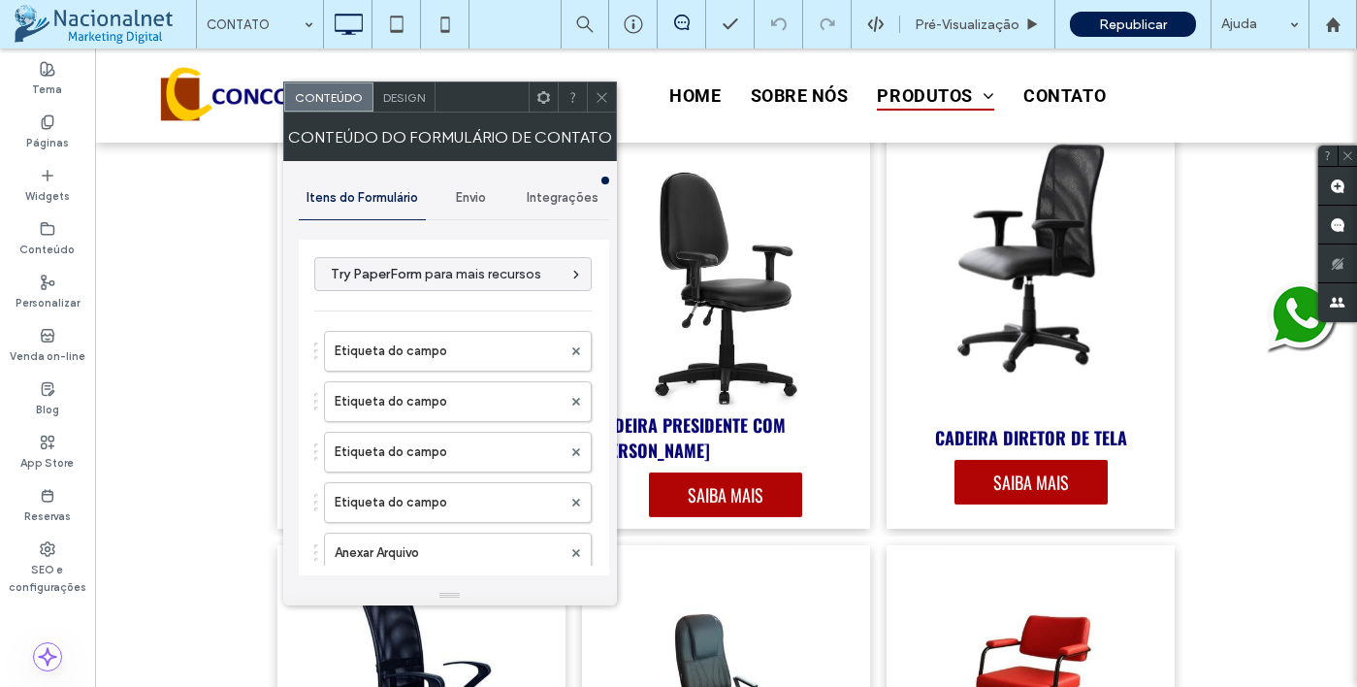
click at [414, 86] on div "Design" at bounding box center [404, 96] width 62 height 29
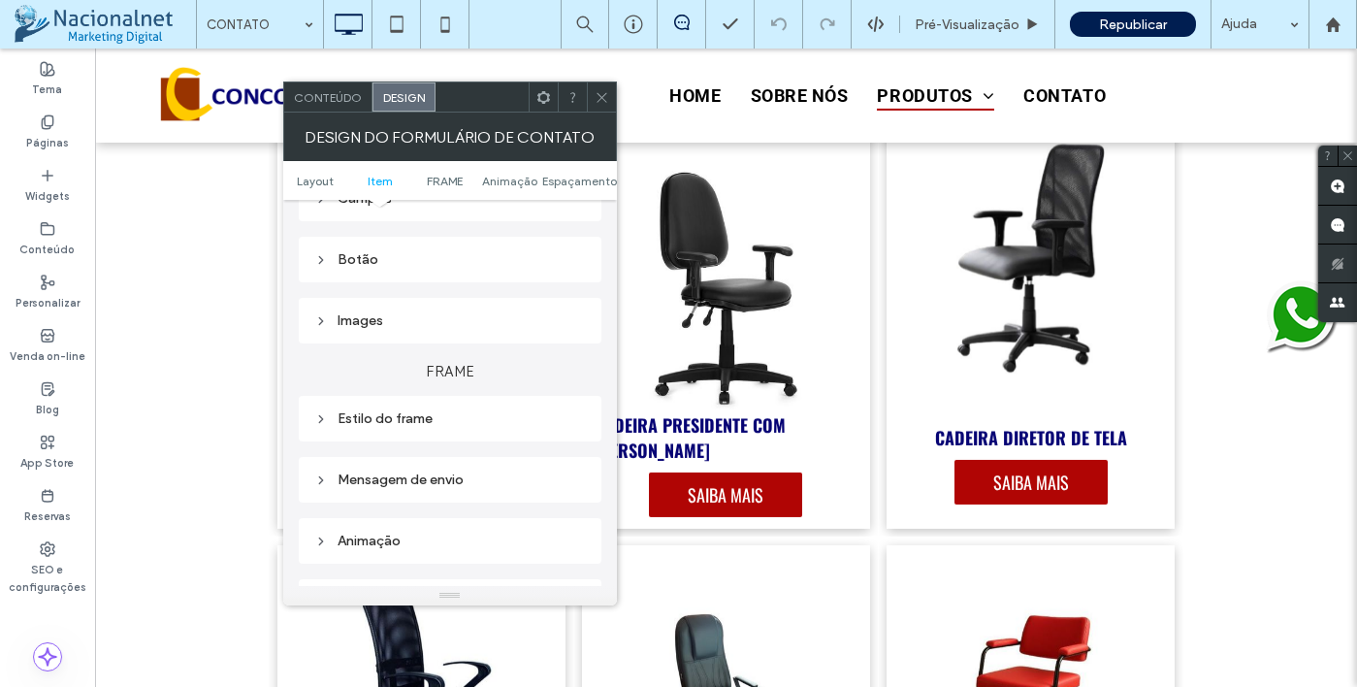
scroll to position [388, 0]
click at [415, 412] on div "Estilo do frame" at bounding box center [450, 415] width 272 height 16
click at [577, 499] on div "rgb(153, 53, 0)" at bounding box center [573, 493] width 16 height 16
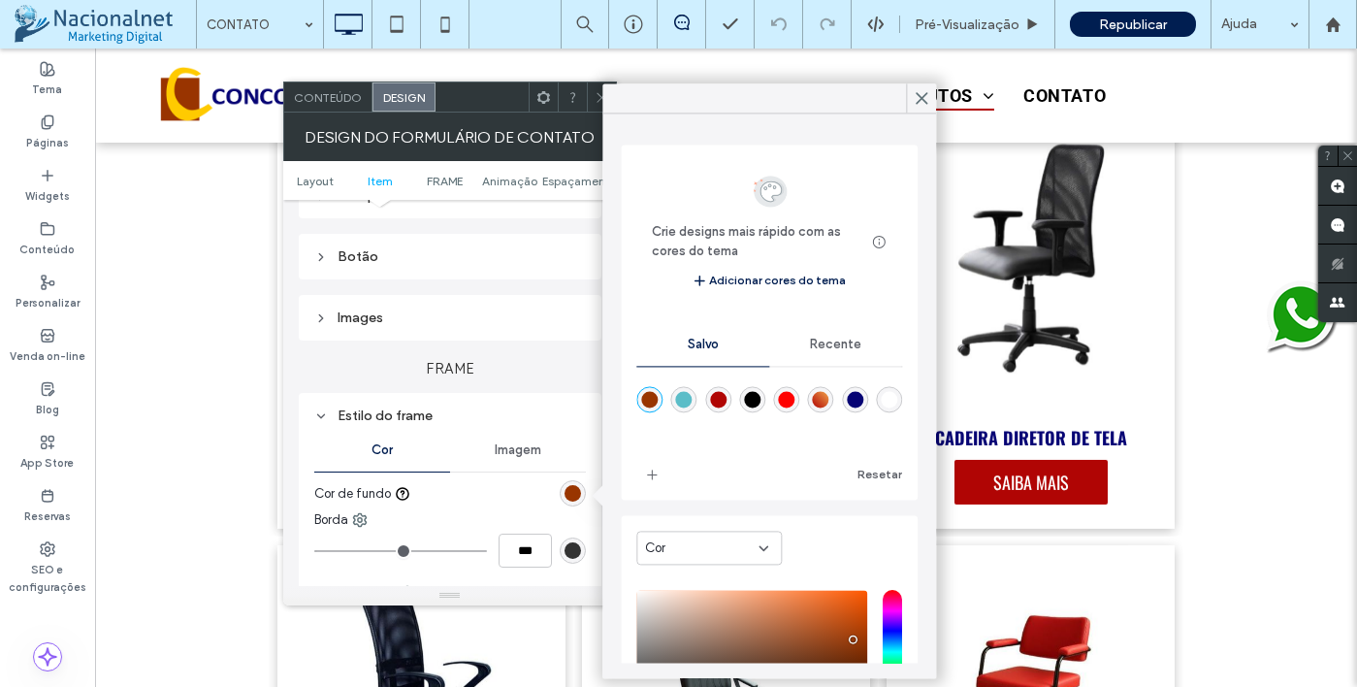
click at [881, 408] on div "rgba(255,255,255,1)" at bounding box center [889, 400] width 16 height 16
click at [829, 404] on div "linear-gradient(45deg,rgba(176,5,4,1) 0%,rgba(241,163,74,1) 100%)" at bounding box center [821, 400] width 16 height 16
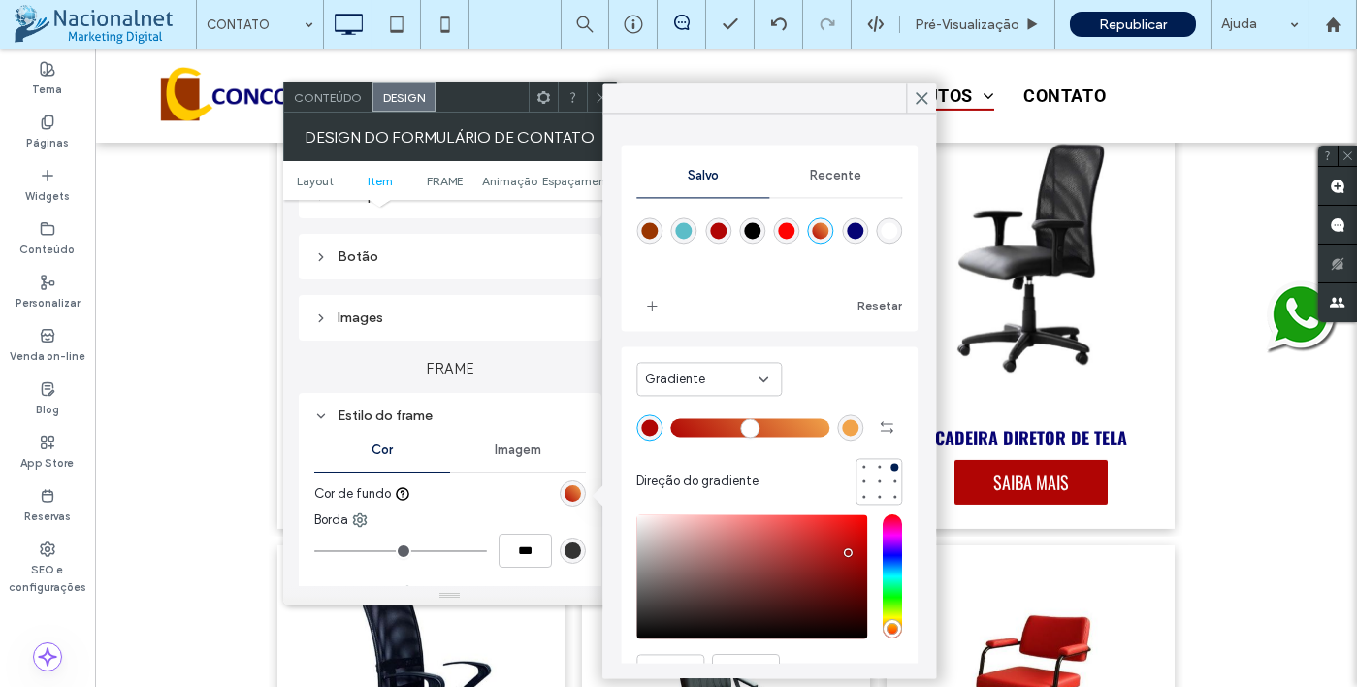
click at [648, 238] on div "rgba(153,53,0,1)" at bounding box center [649, 230] width 16 height 16
type input "*******"
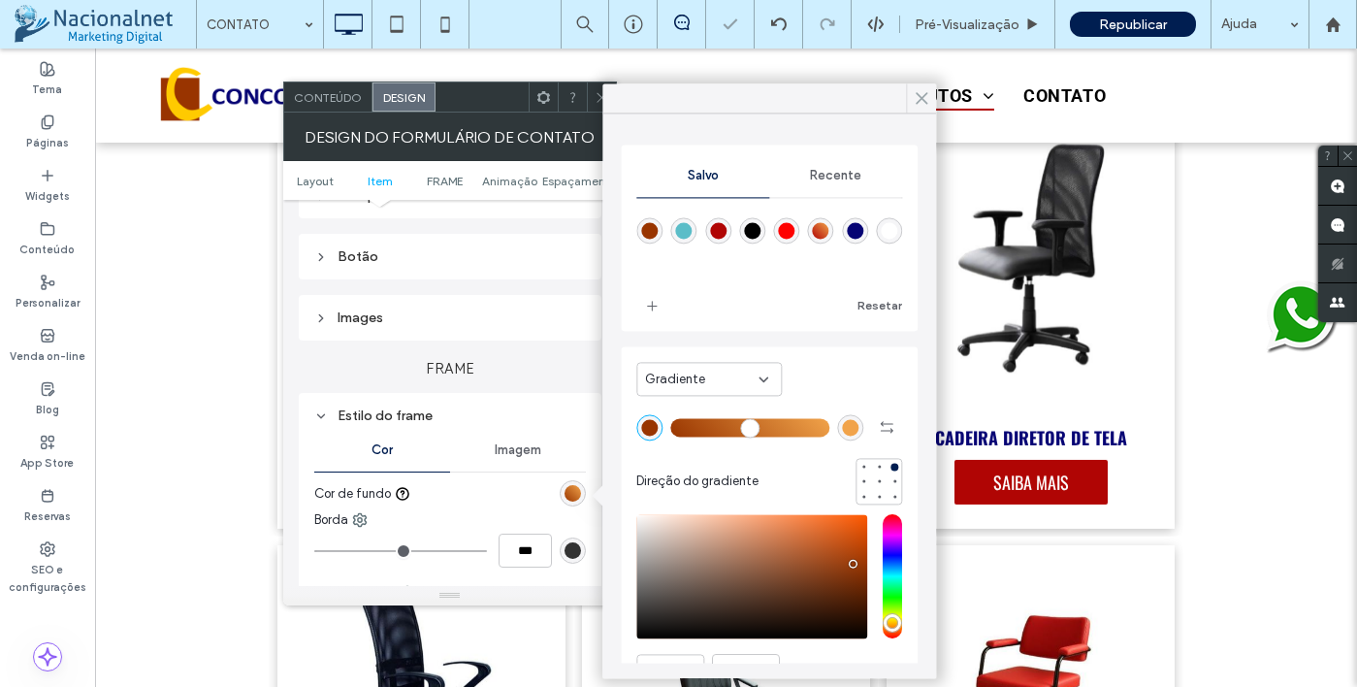
click at [914, 101] on icon at bounding box center [921, 97] width 17 height 17
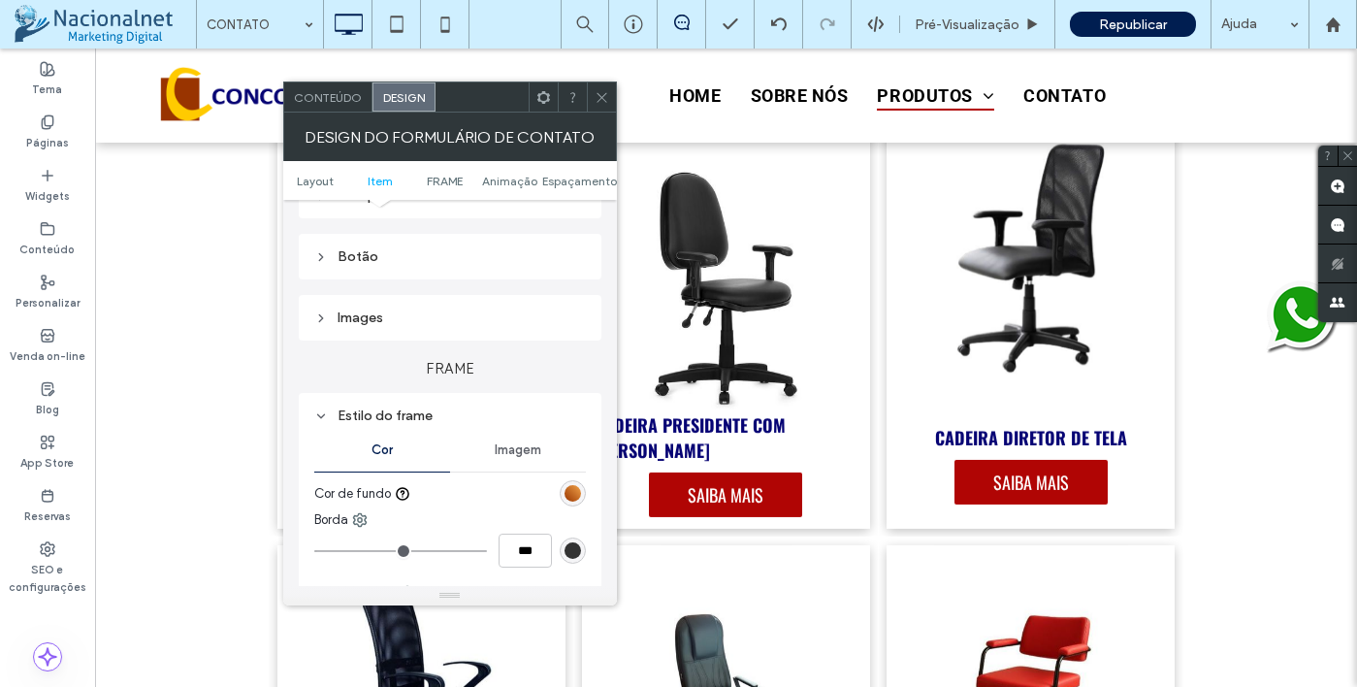
click at [384, 256] on div "Botão" at bounding box center [450, 256] width 272 height 16
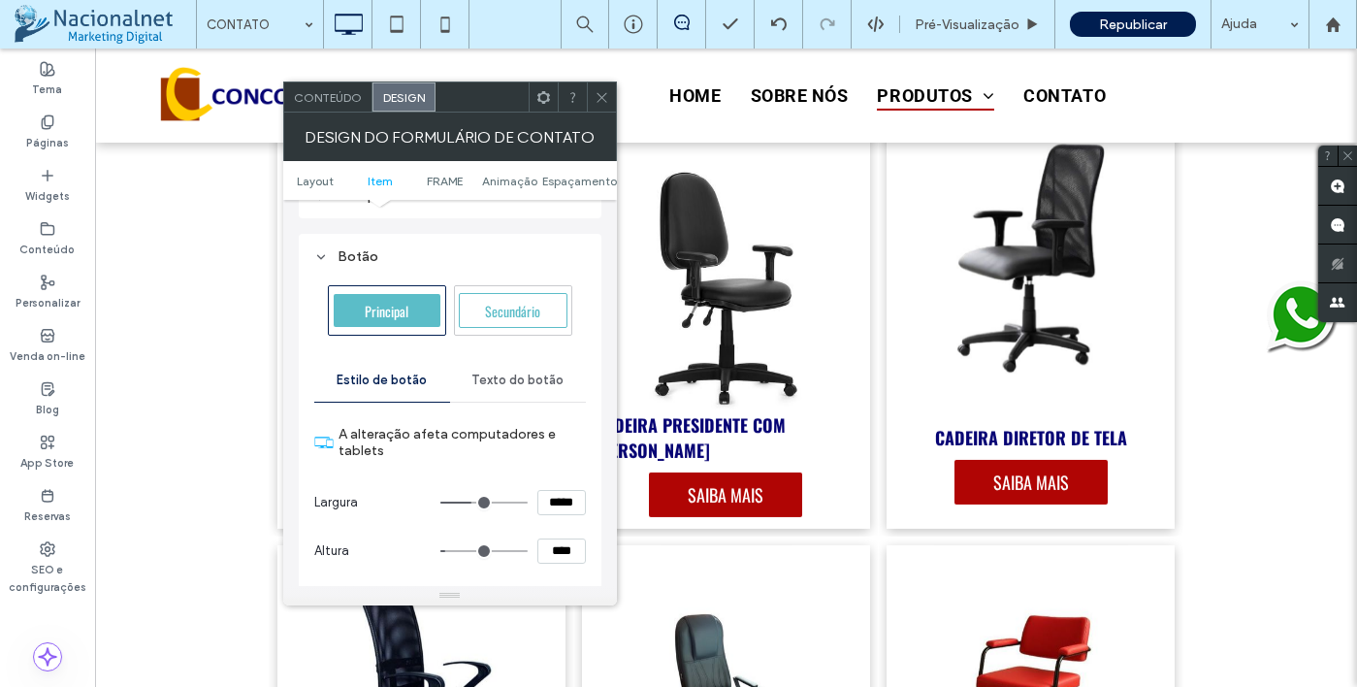
click at [528, 377] on span "Texto do botão" at bounding box center [517, 380] width 92 height 16
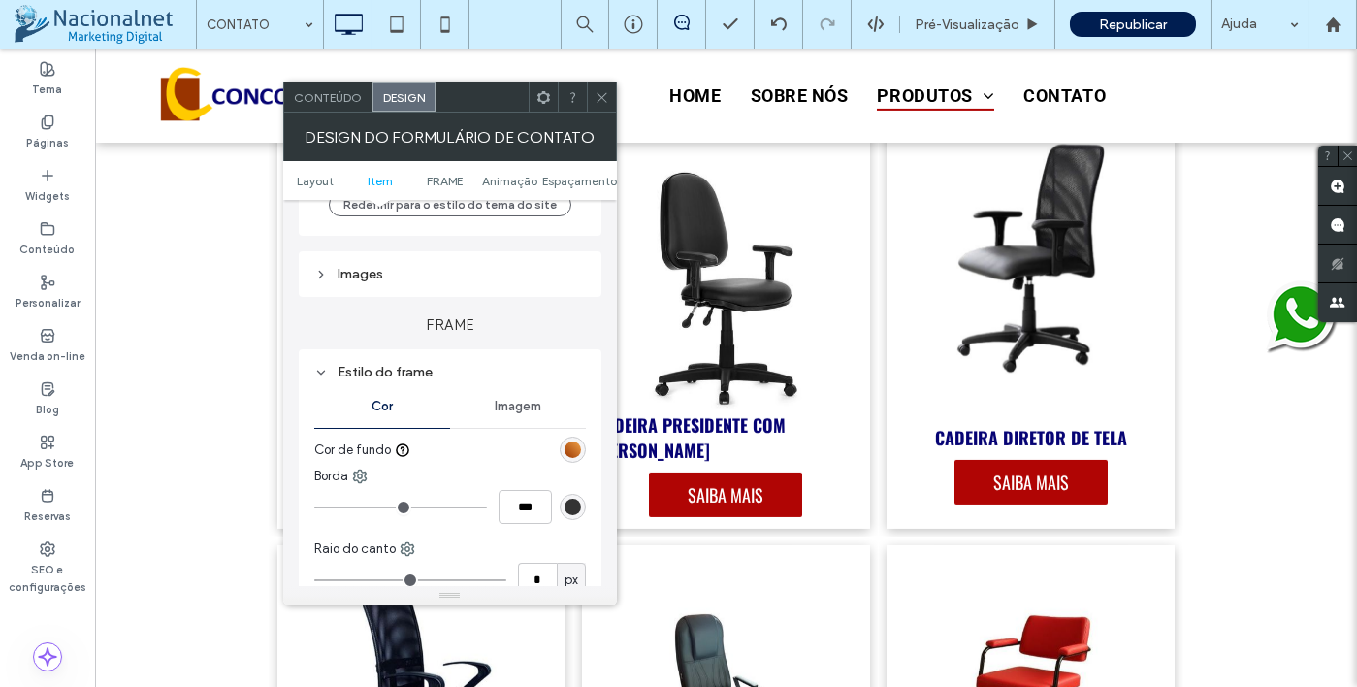
scroll to position [1164, 0]
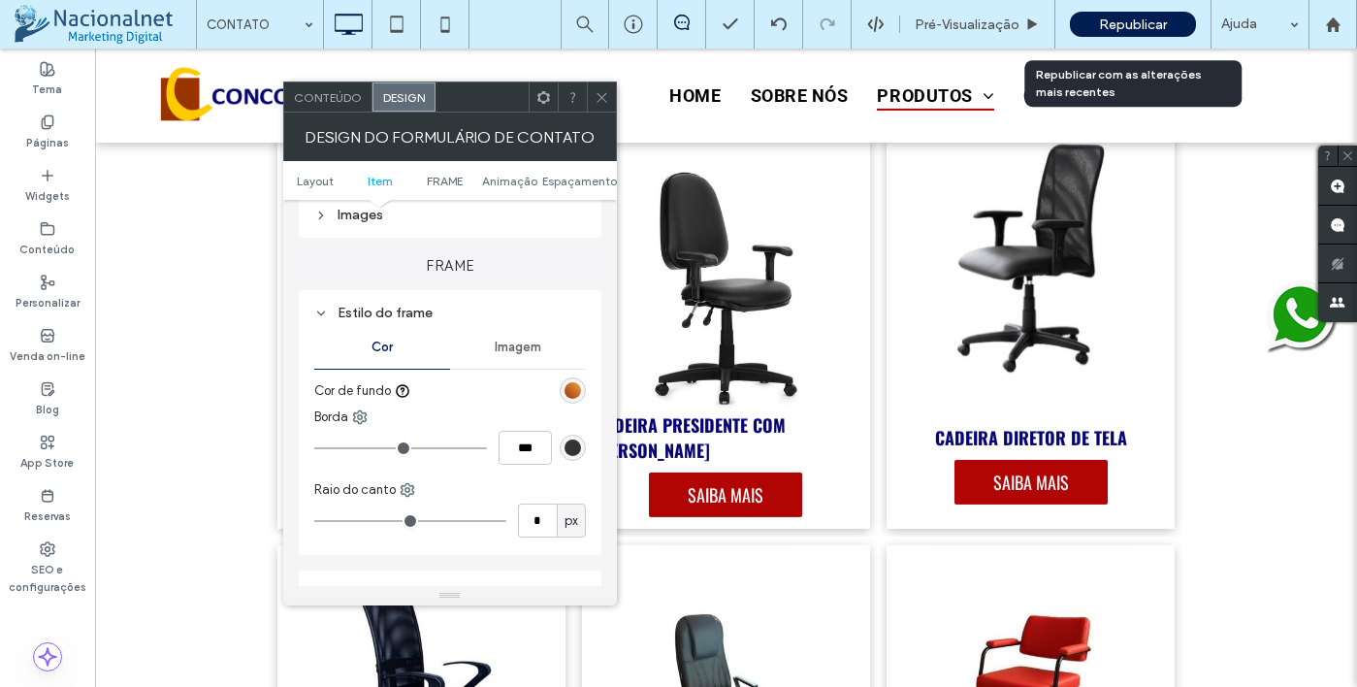
click at [1141, 22] on span "Republicar" at bounding box center [1133, 24] width 68 height 16
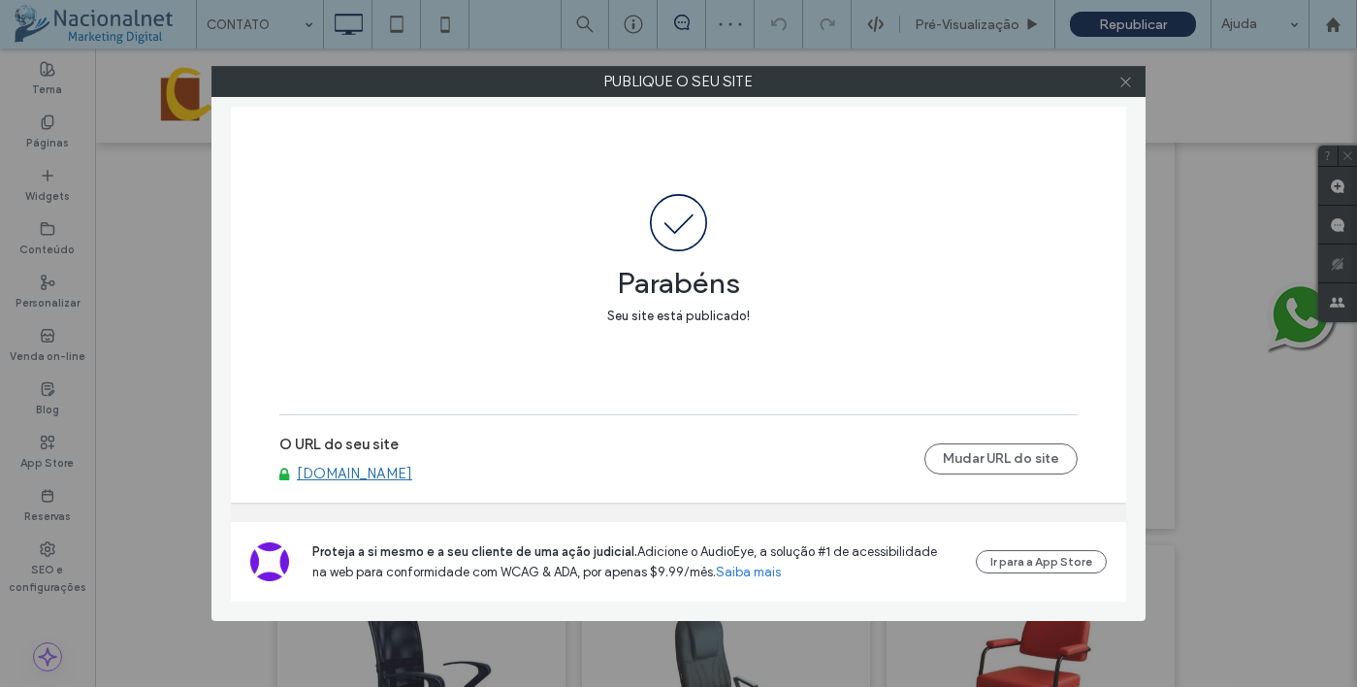
click at [1124, 81] on use at bounding box center [1125, 82] width 10 height 10
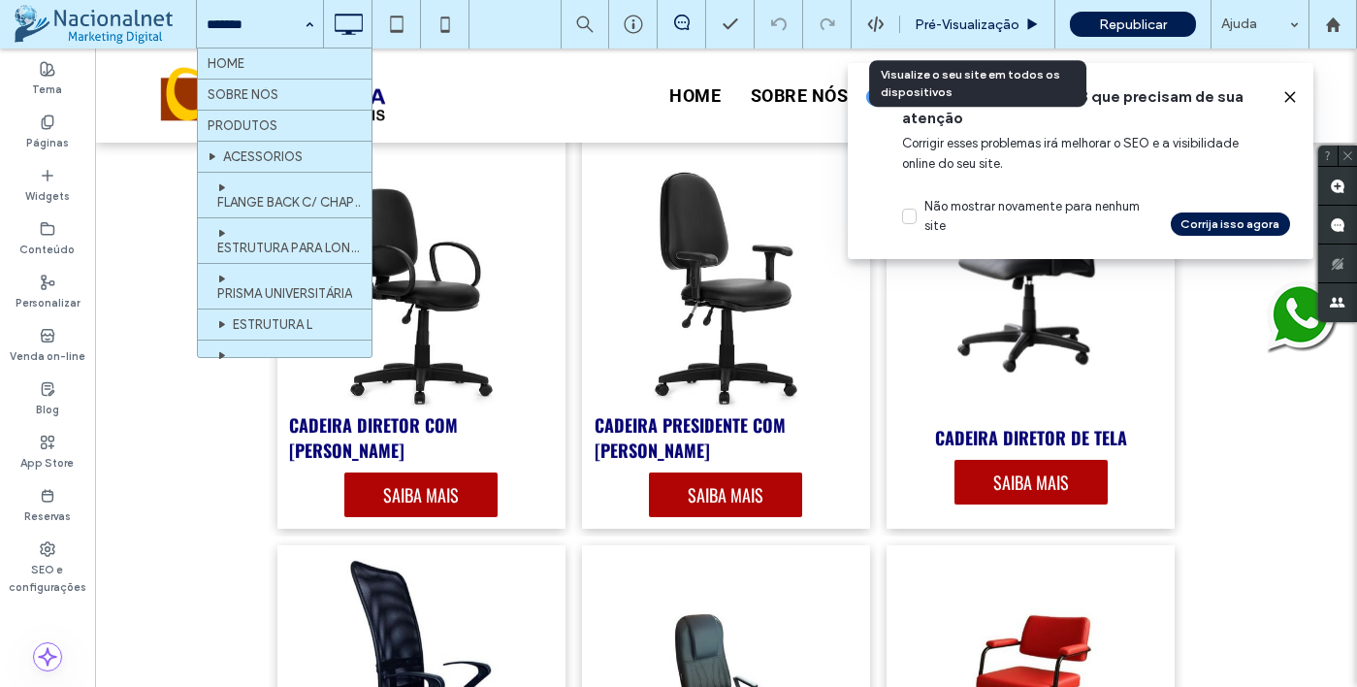
click at [979, 25] on span "Pré-Visualizaçāo" at bounding box center [967, 24] width 105 height 16
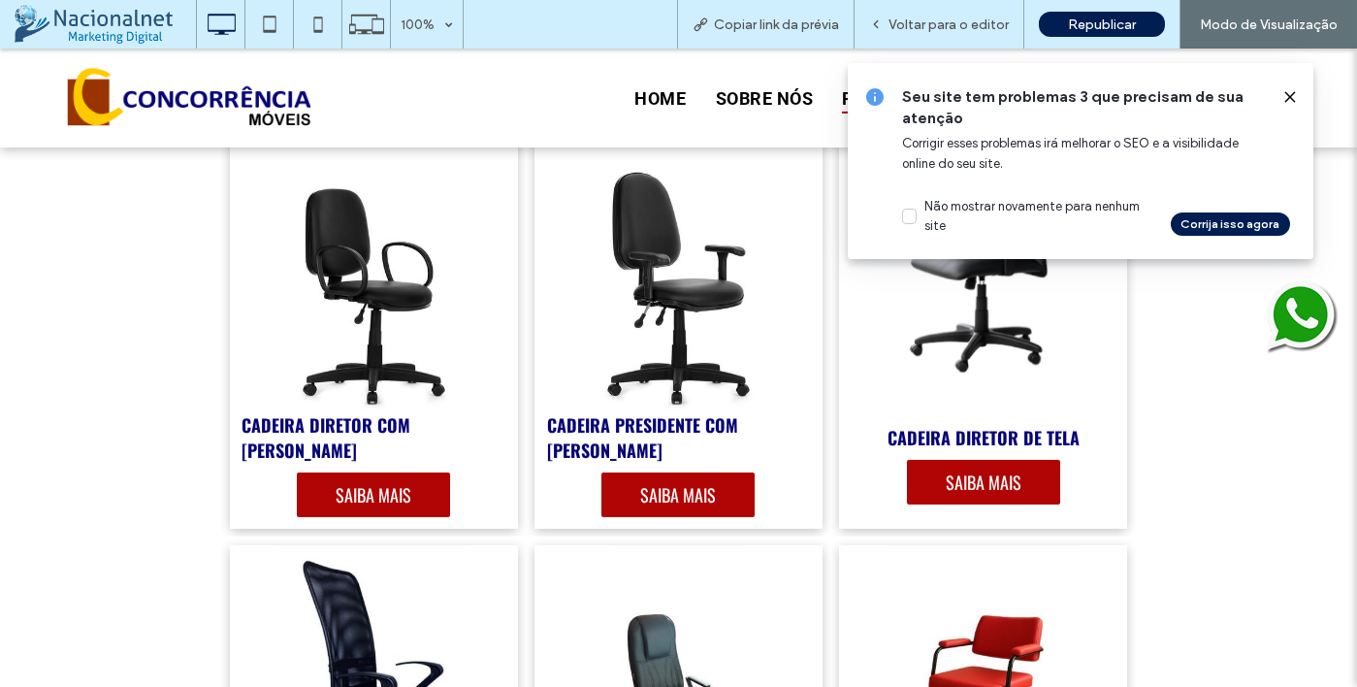
click at [1291, 100] on icon at bounding box center [1290, 97] width 16 height 16
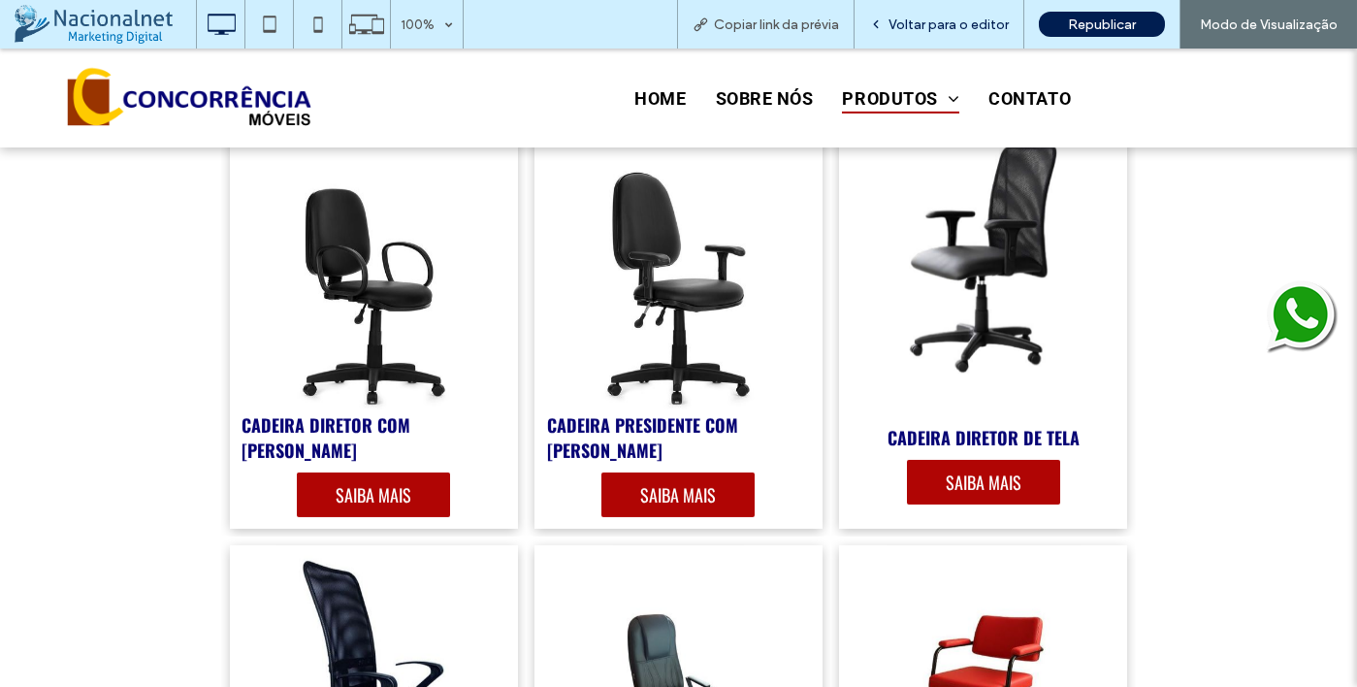
click at [934, 19] on span "Voltar para o editor" at bounding box center [949, 24] width 120 height 16
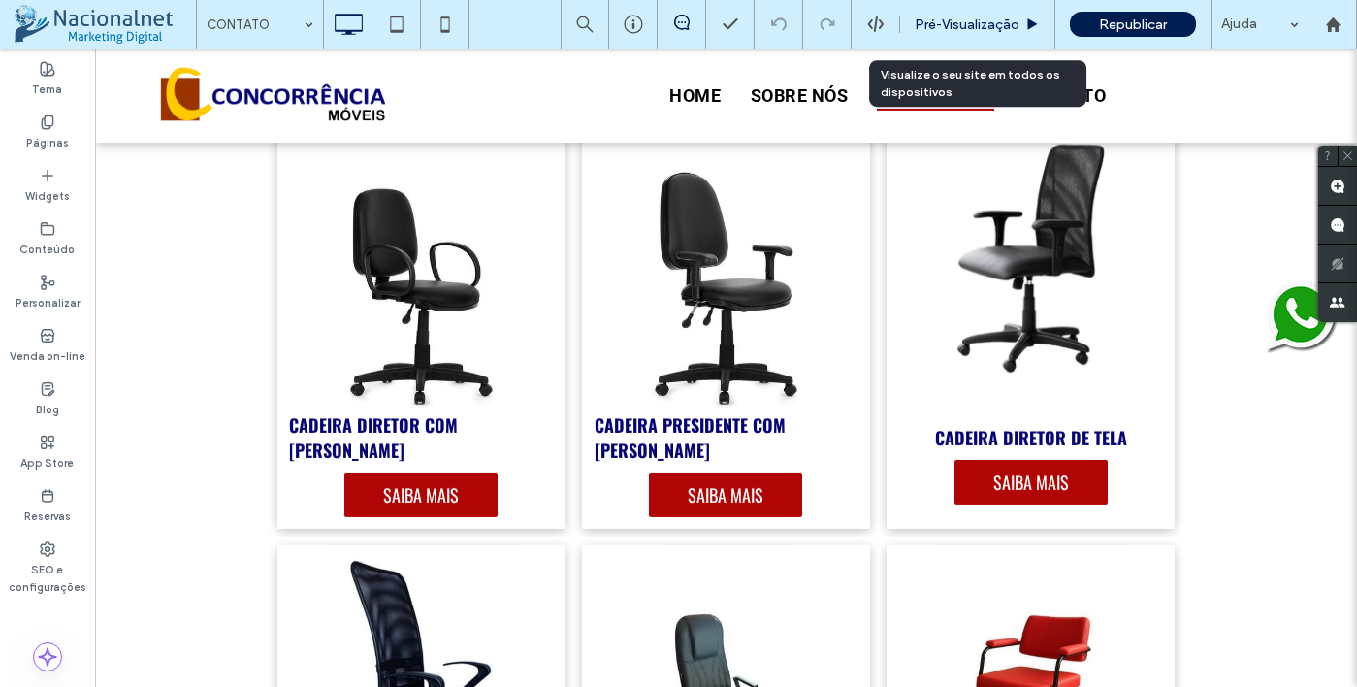
click at [952, 26] on span "Pré-Visualizaçāo" at bounding box center [967, 24] width 105 height 16
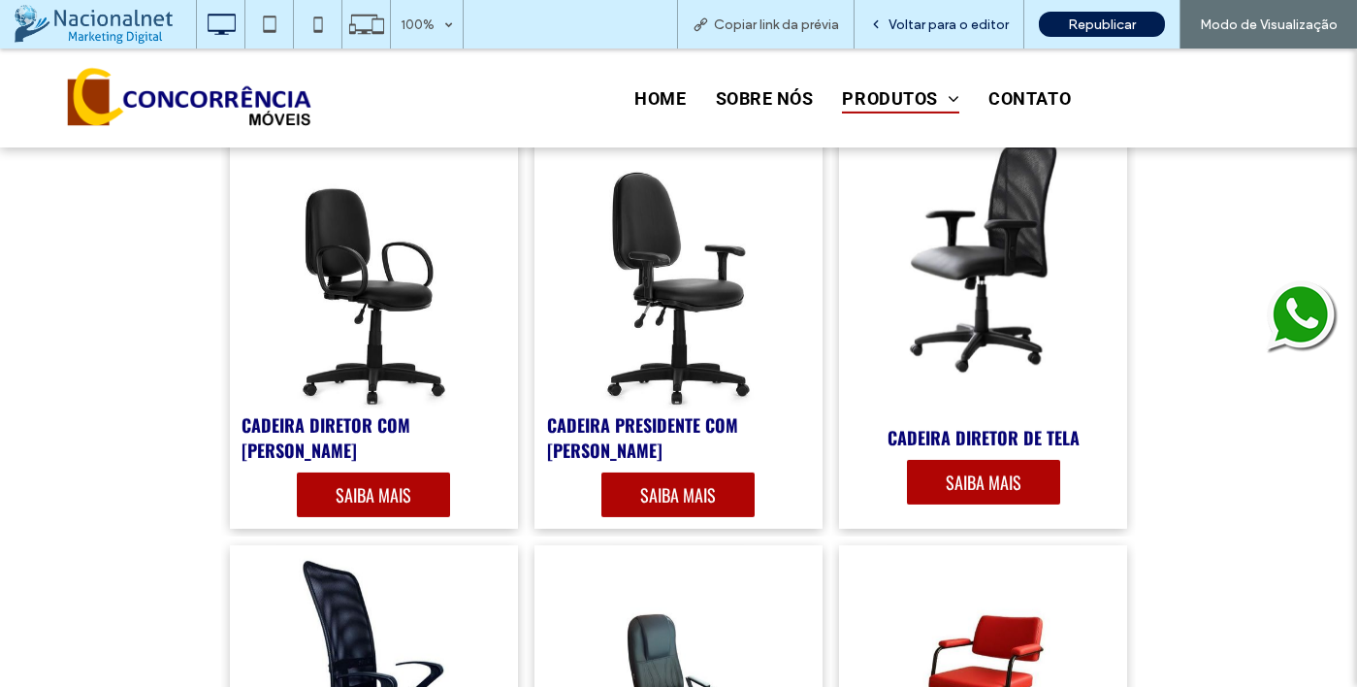
click at [939, 35] on div "Voltar para o editor" at bounding box center [940, 24] width 170 height 49
click at [990, 14] on div "Voltar para o editor" at bounding box center [940, 24] width 170 height 49
click at [938, 30] on span "Voltar para o editor" at bounding box center [949, 24] width 120 height 16
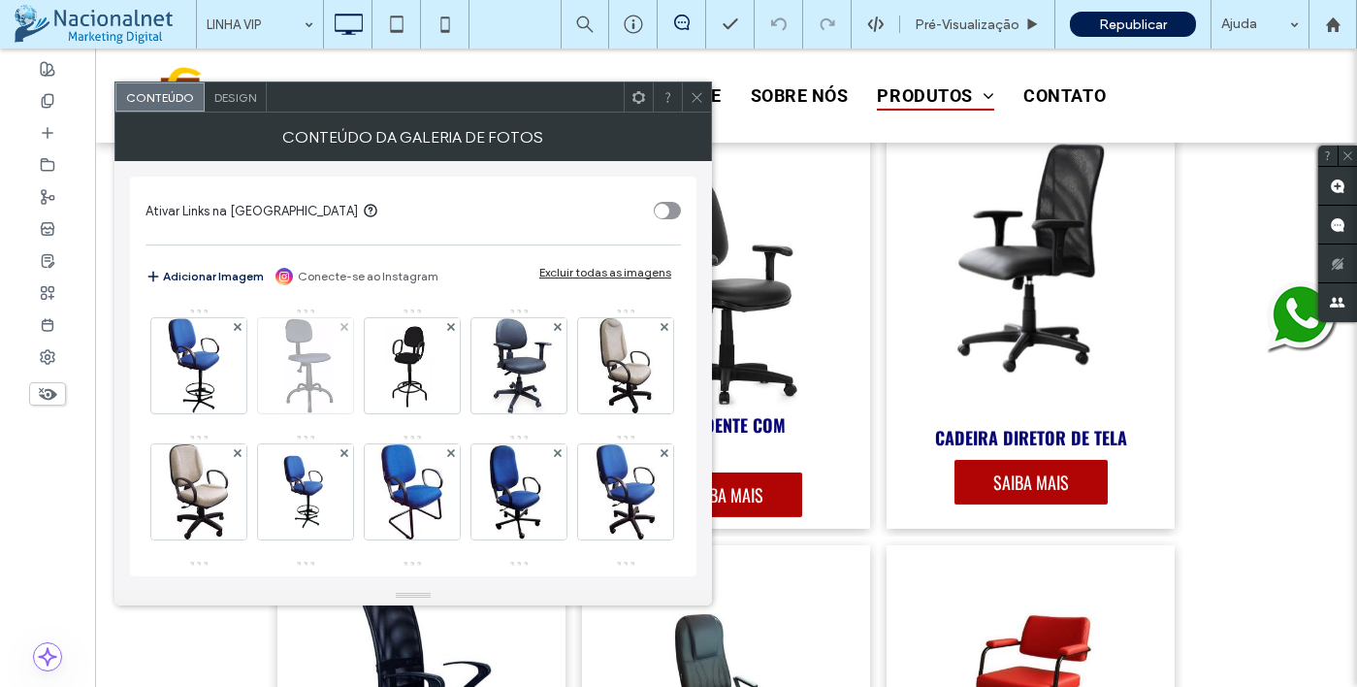
click at [321, 375] on img at bounding box center [305, 365] width 82 height 95
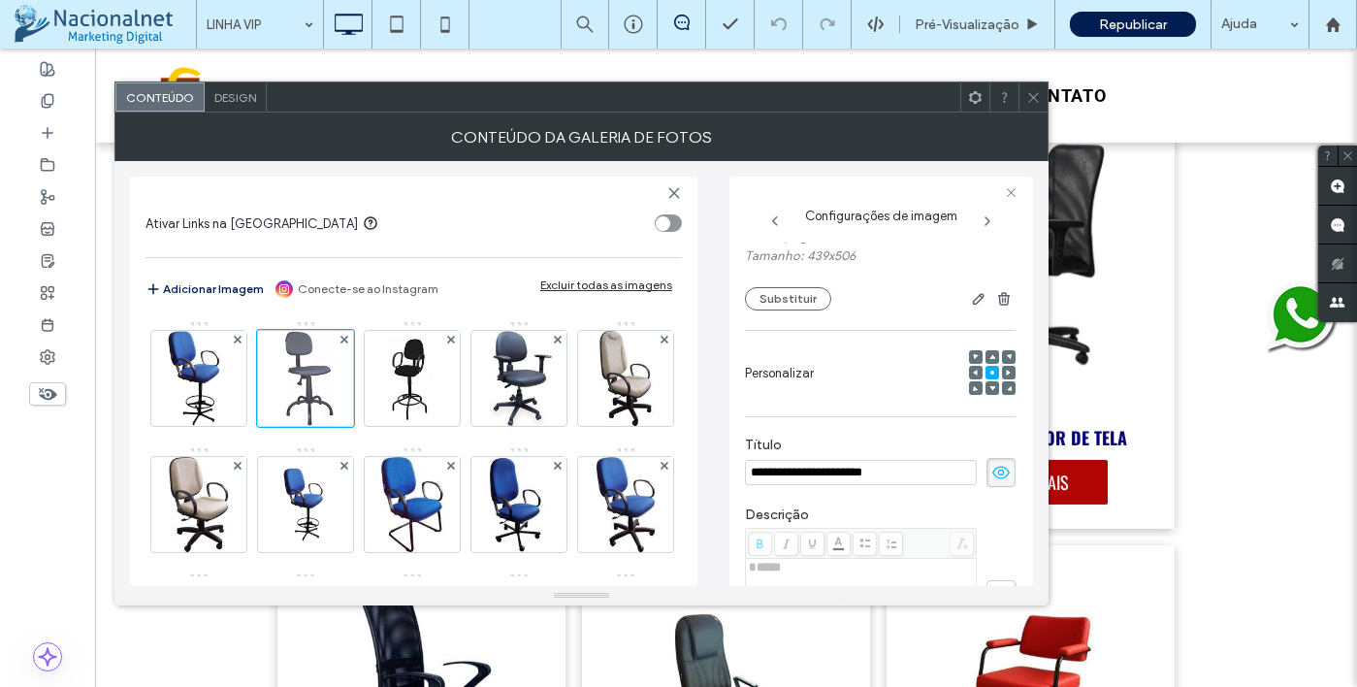
scroll to position [147, 0]
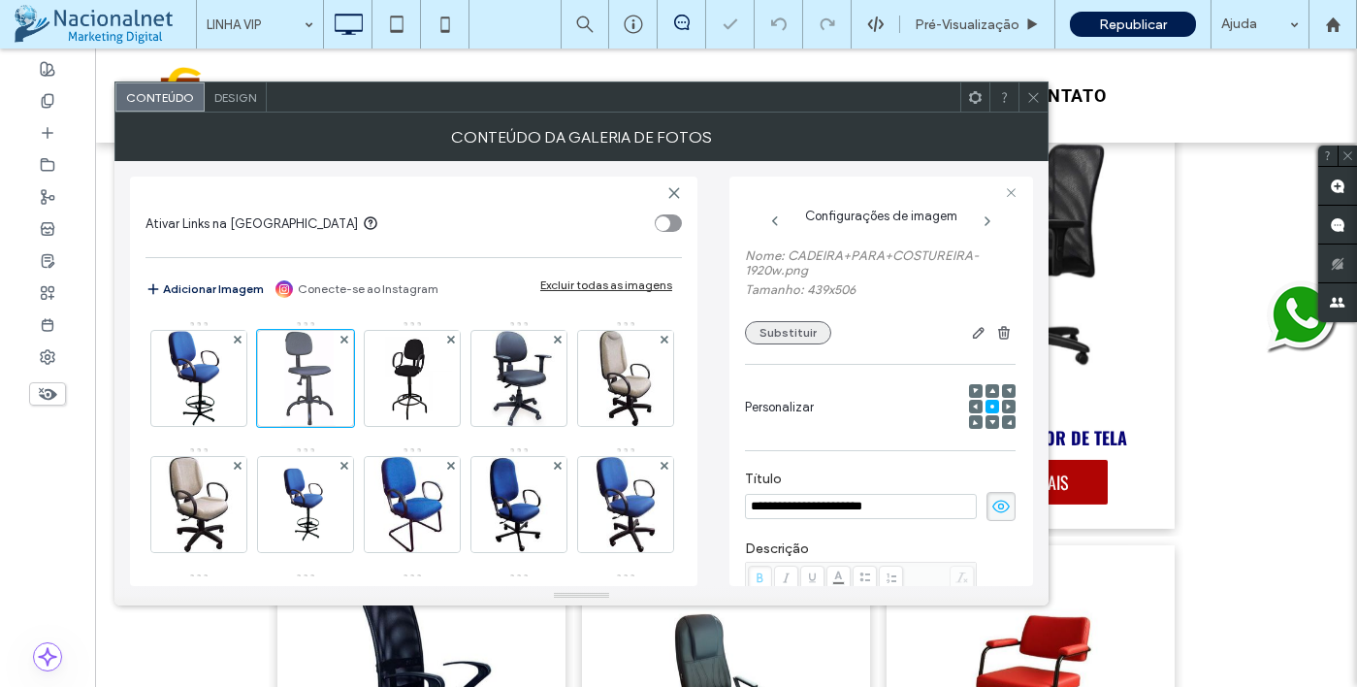
click at [805, 334] on button "Substituir" at bounding box center [788, 332] width 86 height 23
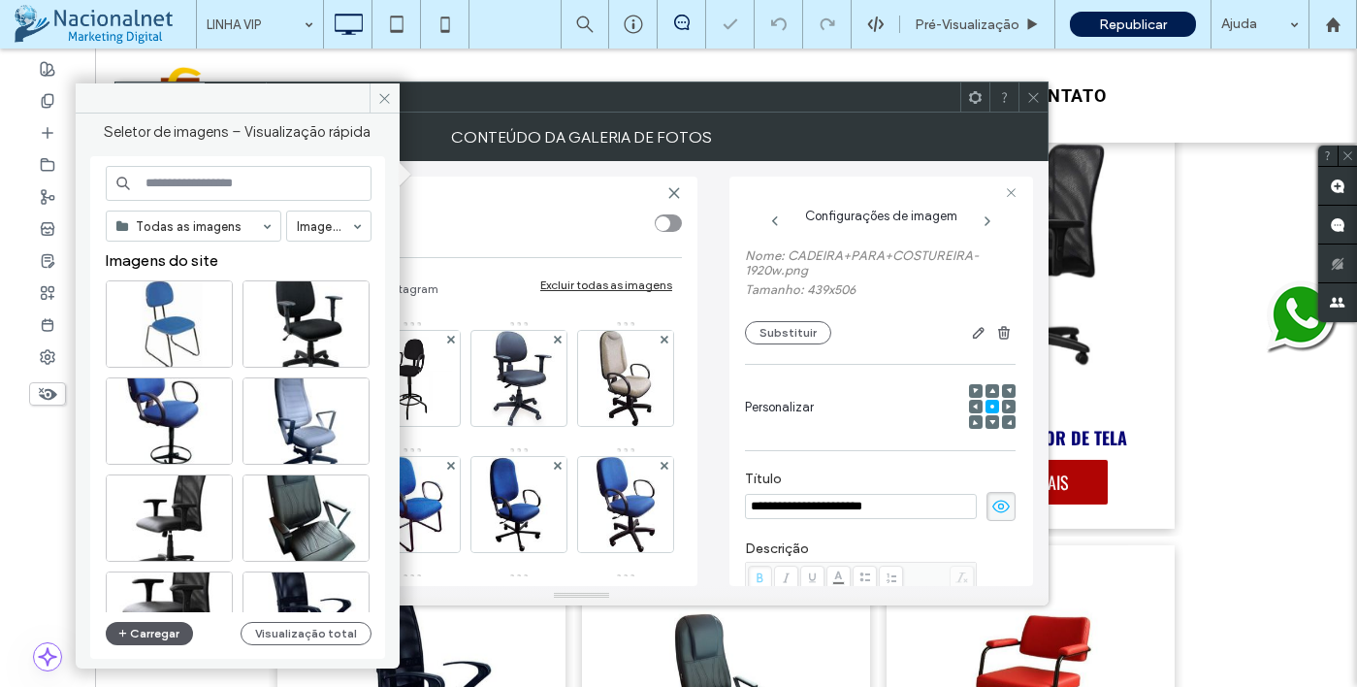
click at [146, 626] on button "Carregar" at bounding box center [150, 633] width 88 height 23
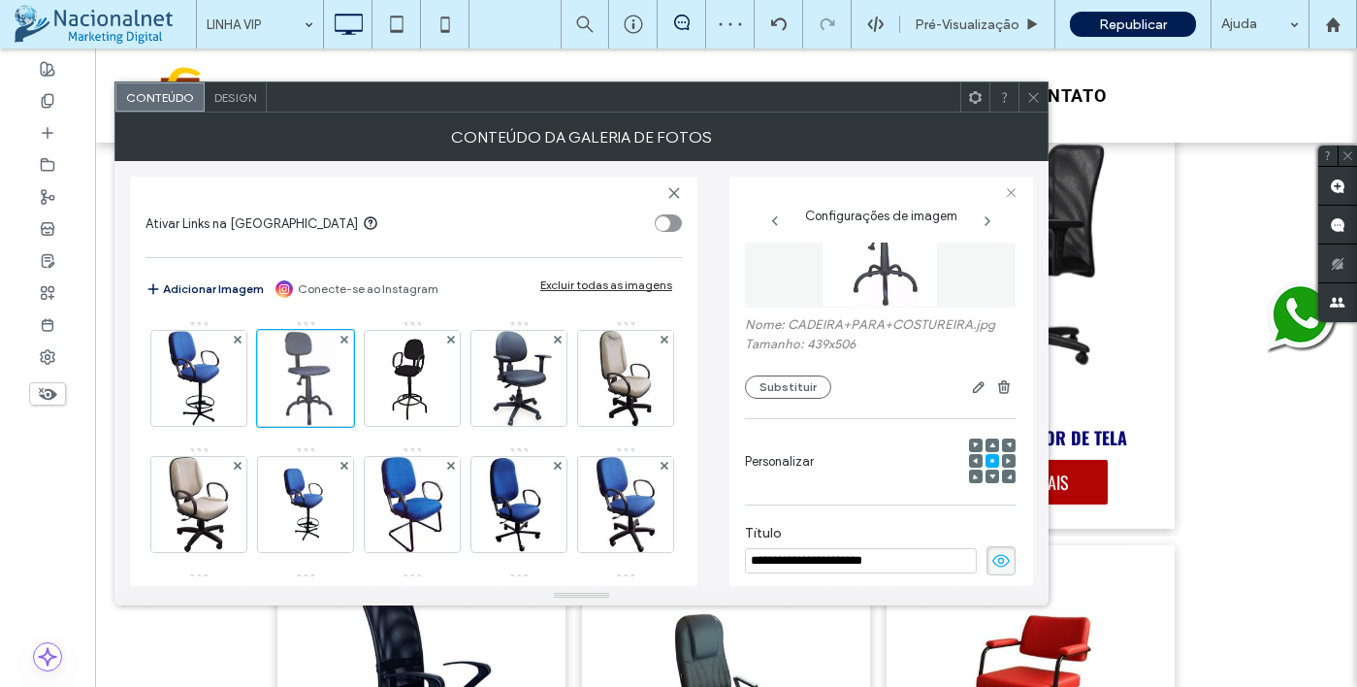
scroll to position [0, 0]
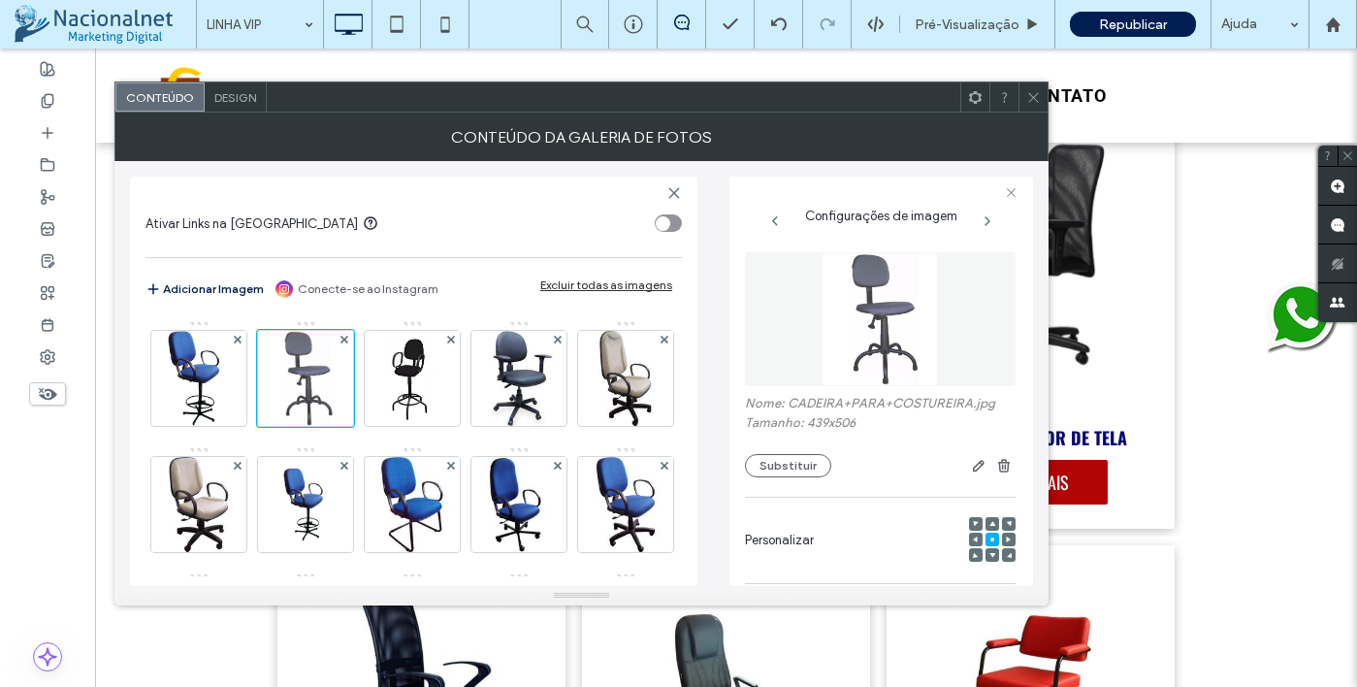
click at [1034, 99] on icon at bounding box center [1033, 97] width 15 height 15
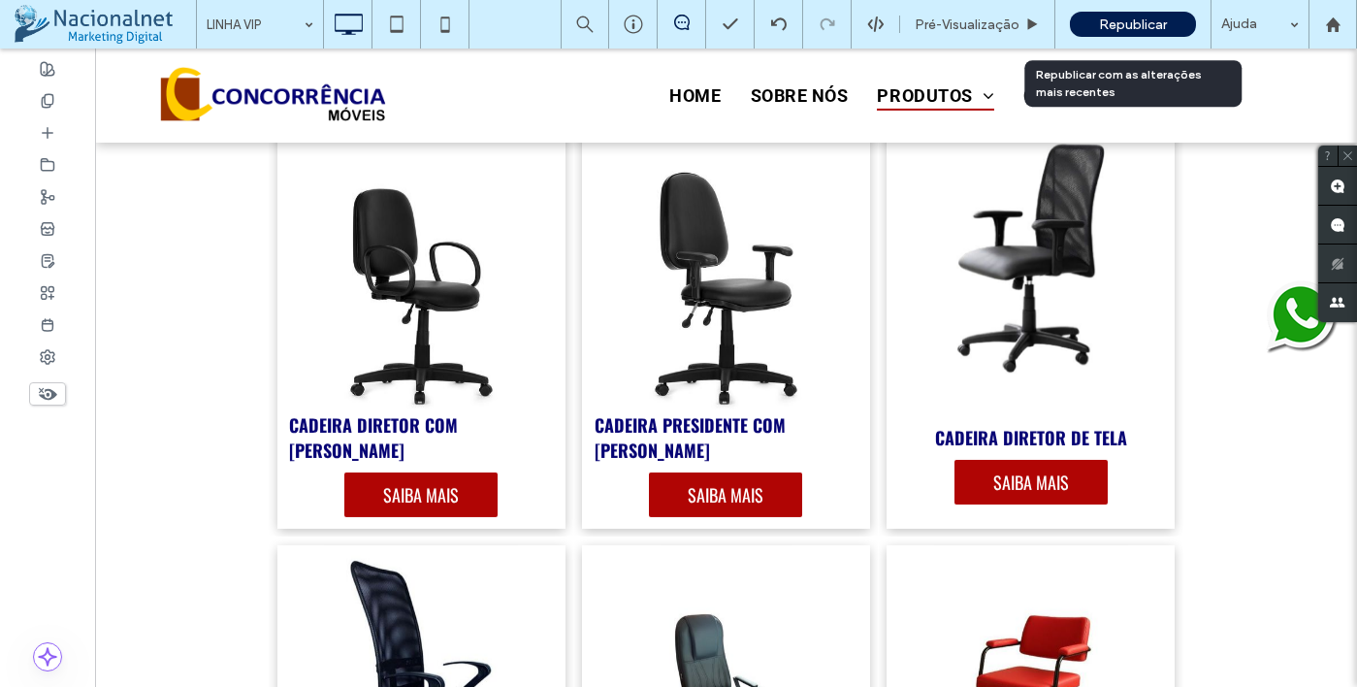
click at [1098, 25] on div "Republicar" at bounding box center [1133, 24] width 126 height 25
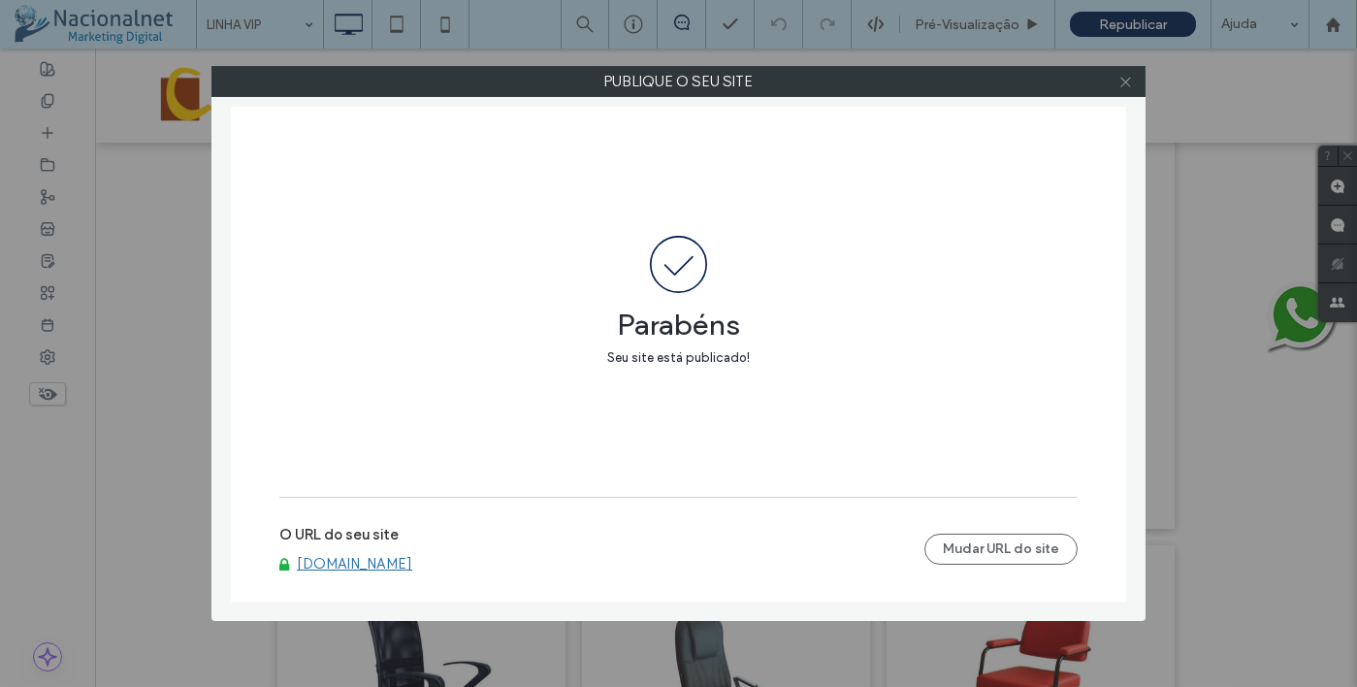
click at [1125, 71] on span at bounding box center [1125, 81] width 15 height 29
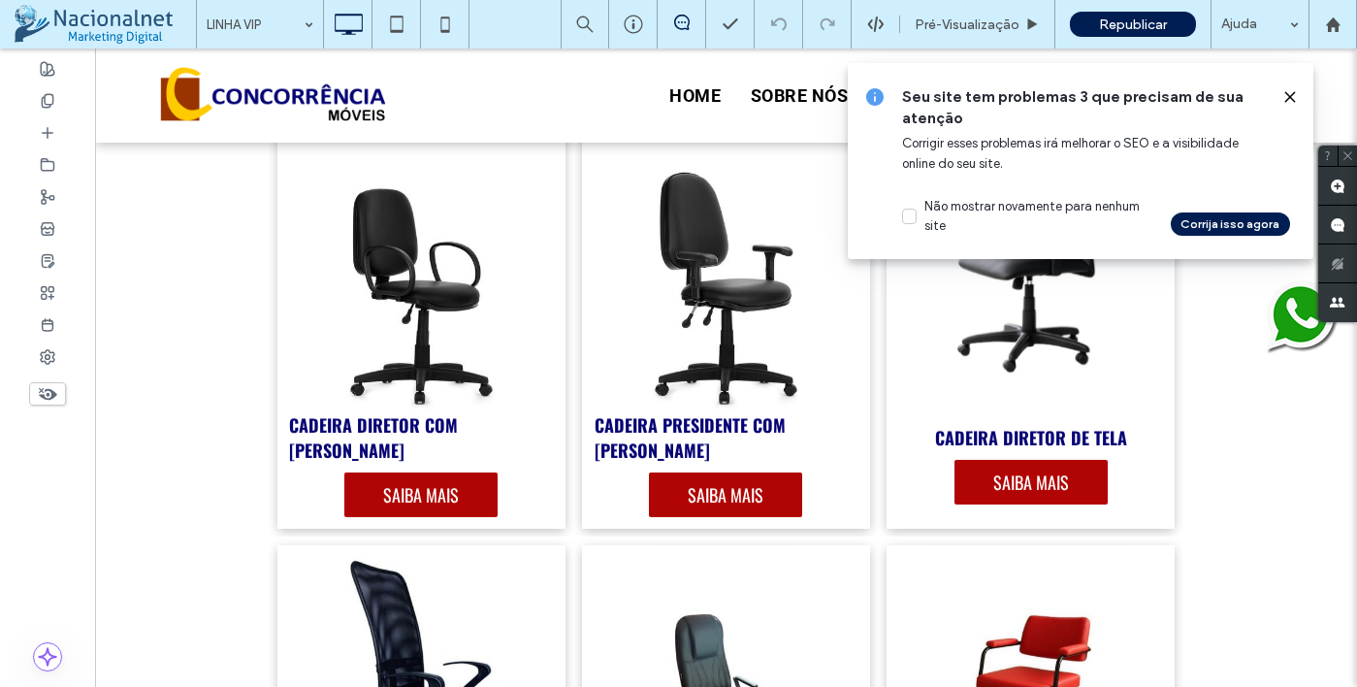
click at [1297, 100] on icon at bounding box center [1290, 97] width 16 height 16
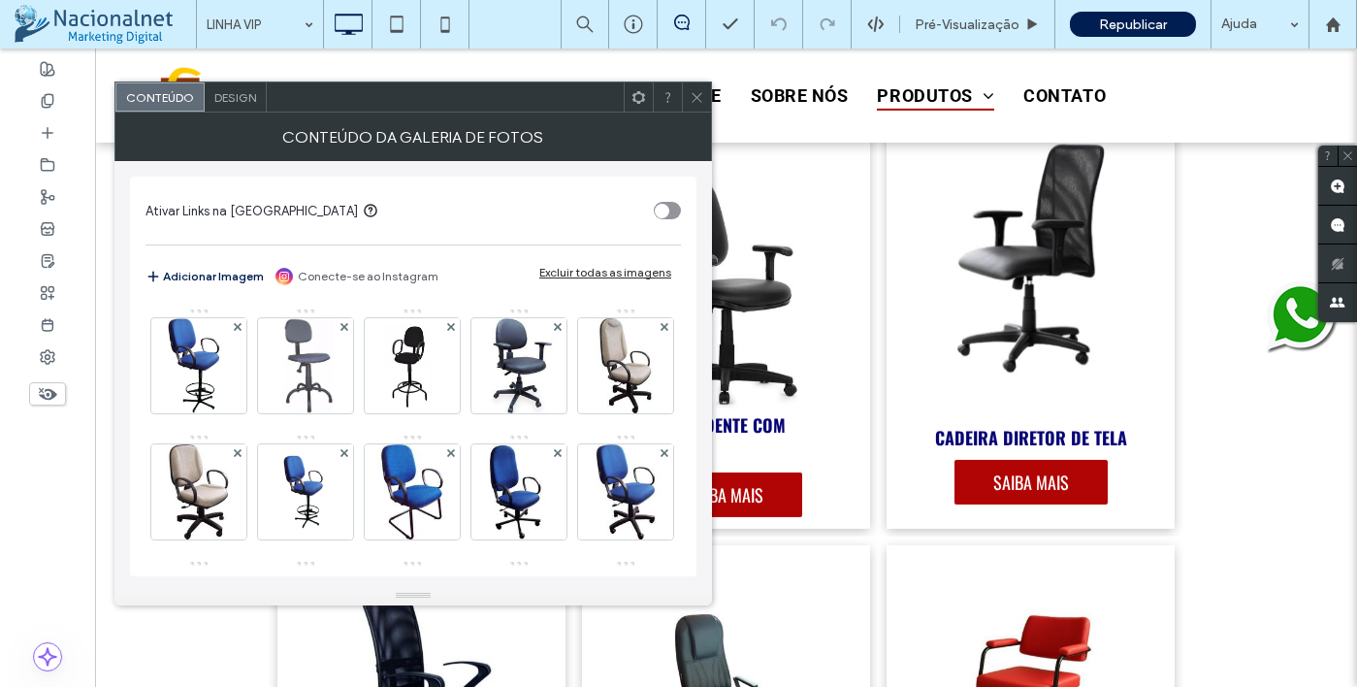
click at [234, 103] on span "Design" at bounding box center [235, 97] width 42 height 15
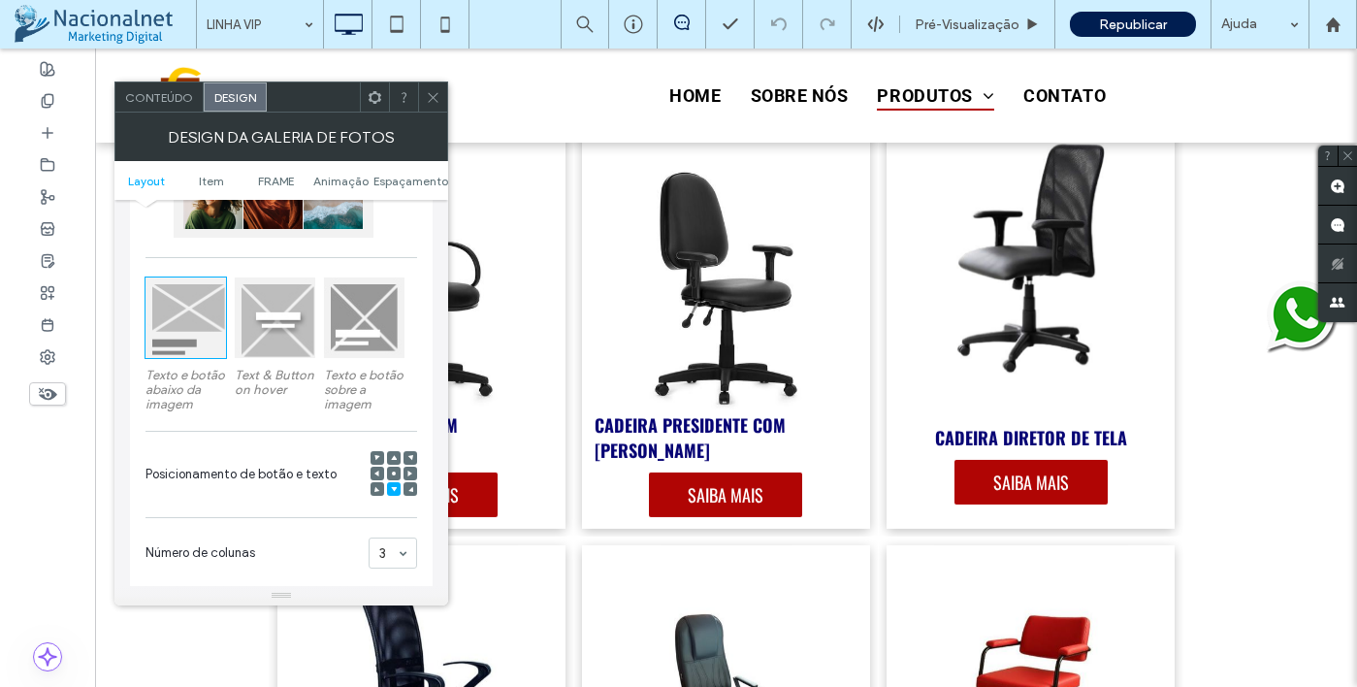
scroll to position [291, 0]
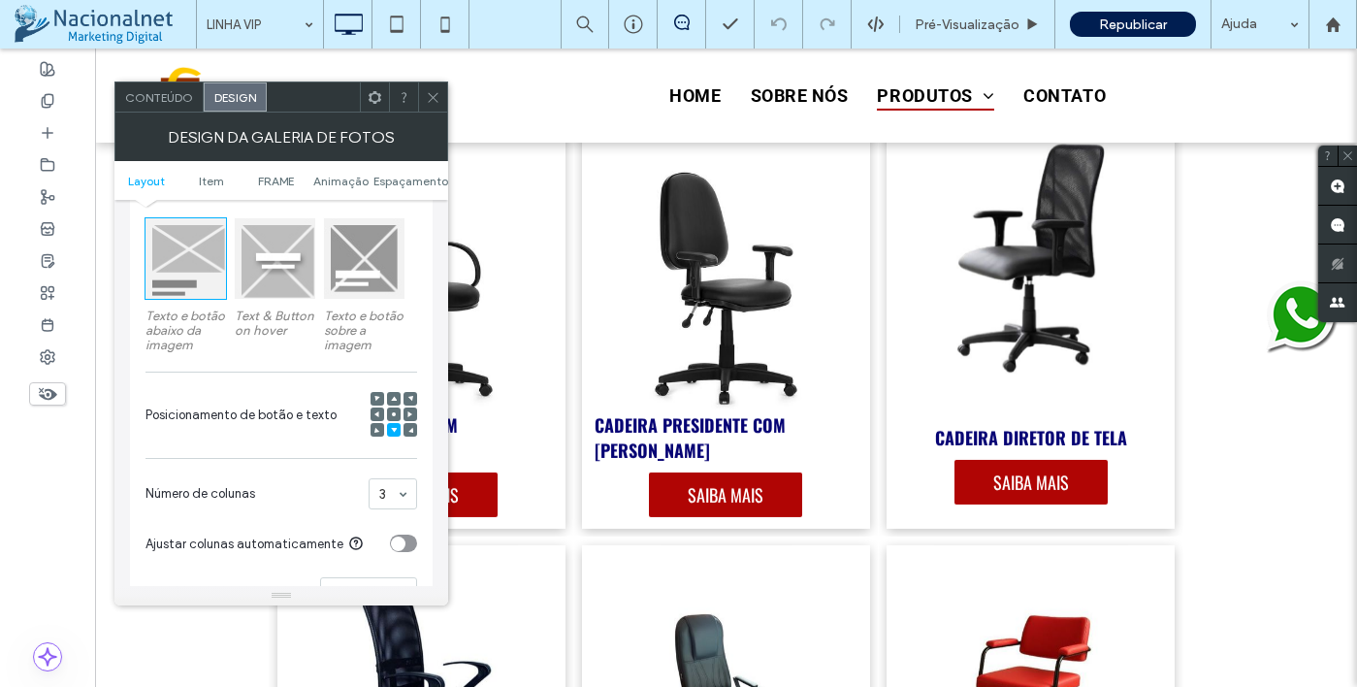
click at [405, 431] on div at bounding box center [411, 430] width 14 height 14
click at [409, 433] on icon at bounding box center [410, 430] width 6 height 6
click at [392, 416] on use at bounding box center [394, 414] width 4 height 4
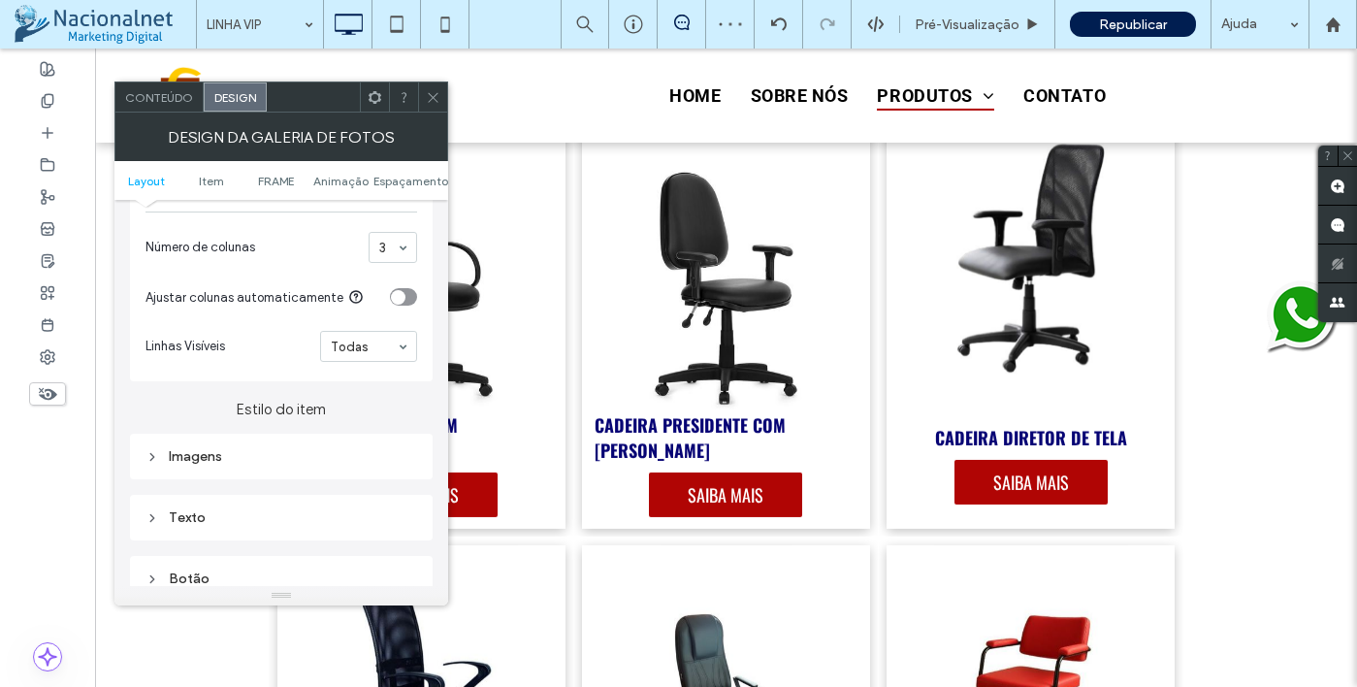
scroll to position [582, 0]
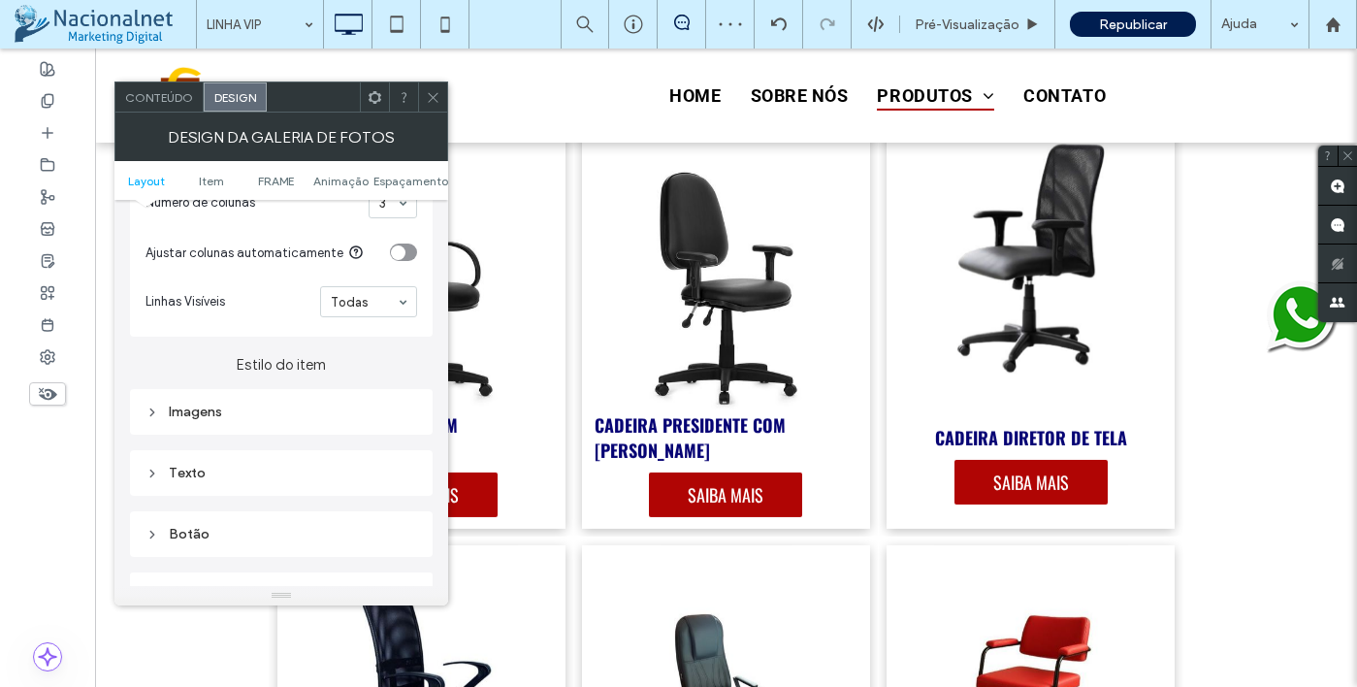
click at [267, 471] on div "Texto" at bounding box center [282, 473] width 272 height 16
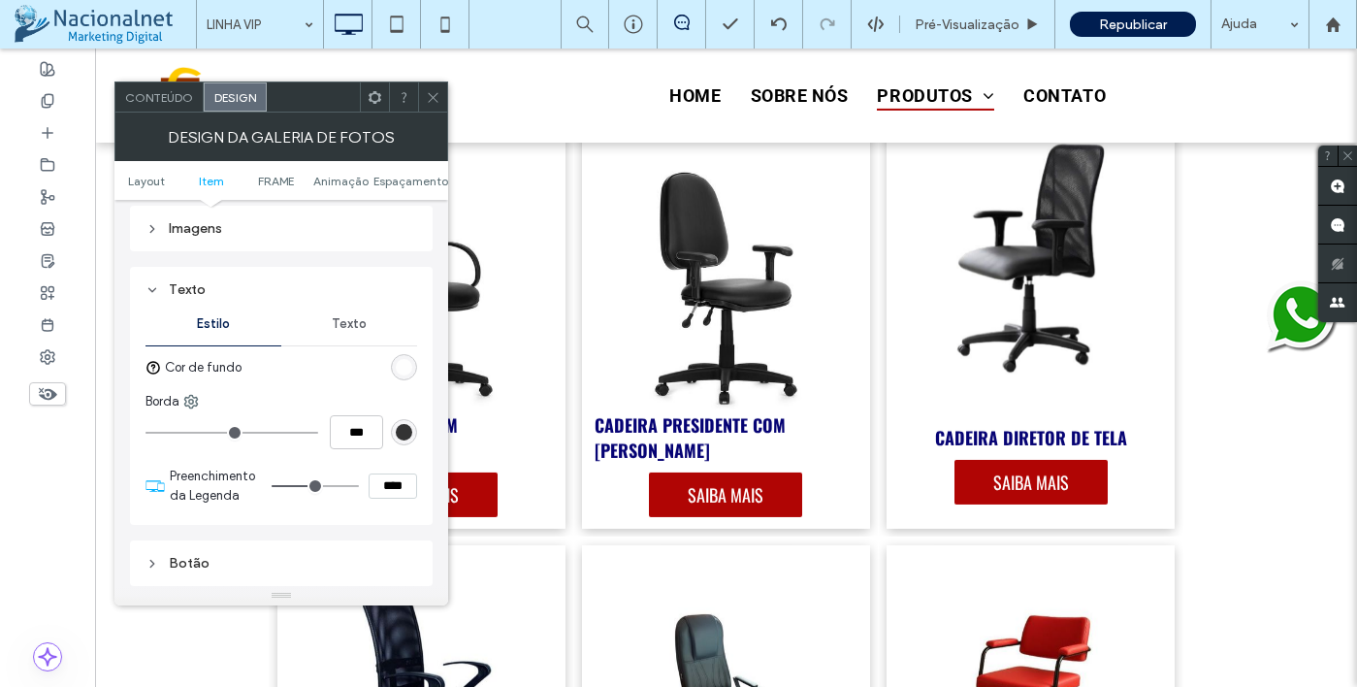
scroll to position [776, 0]
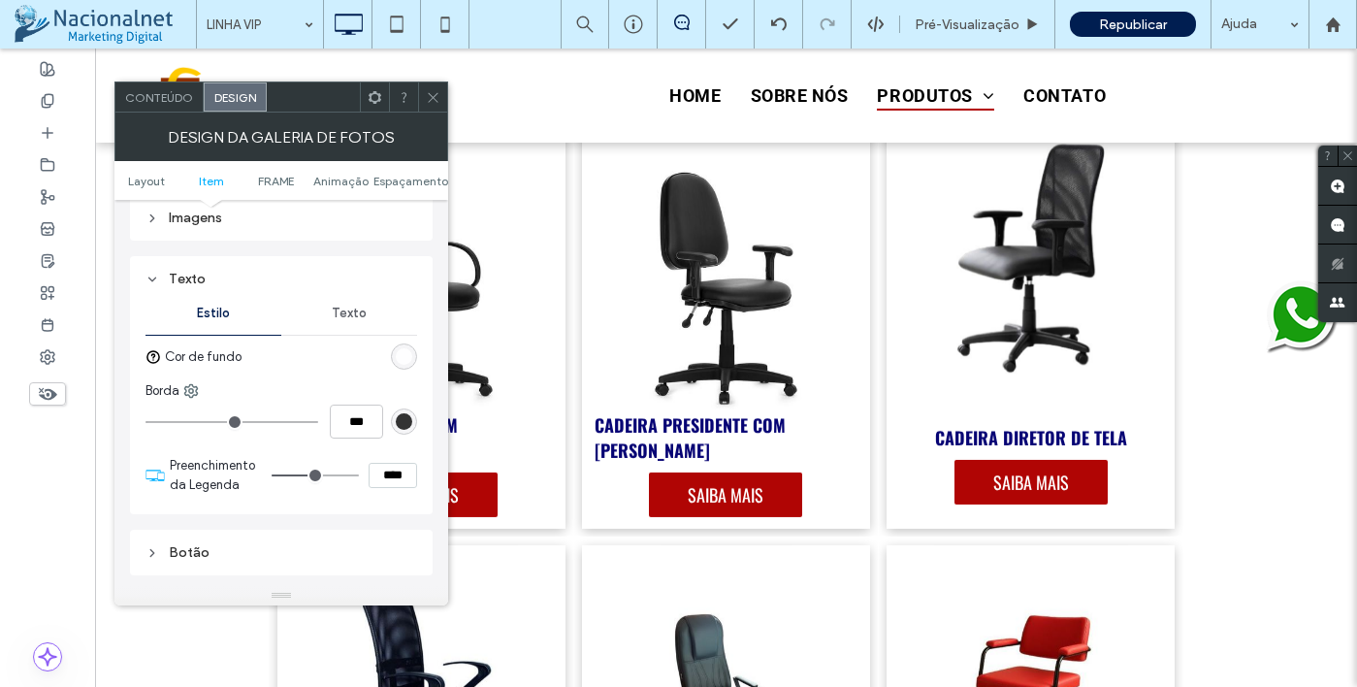
click at [367, 328] on div "Texto" at bounding box center [349, 313] width 136 height 43
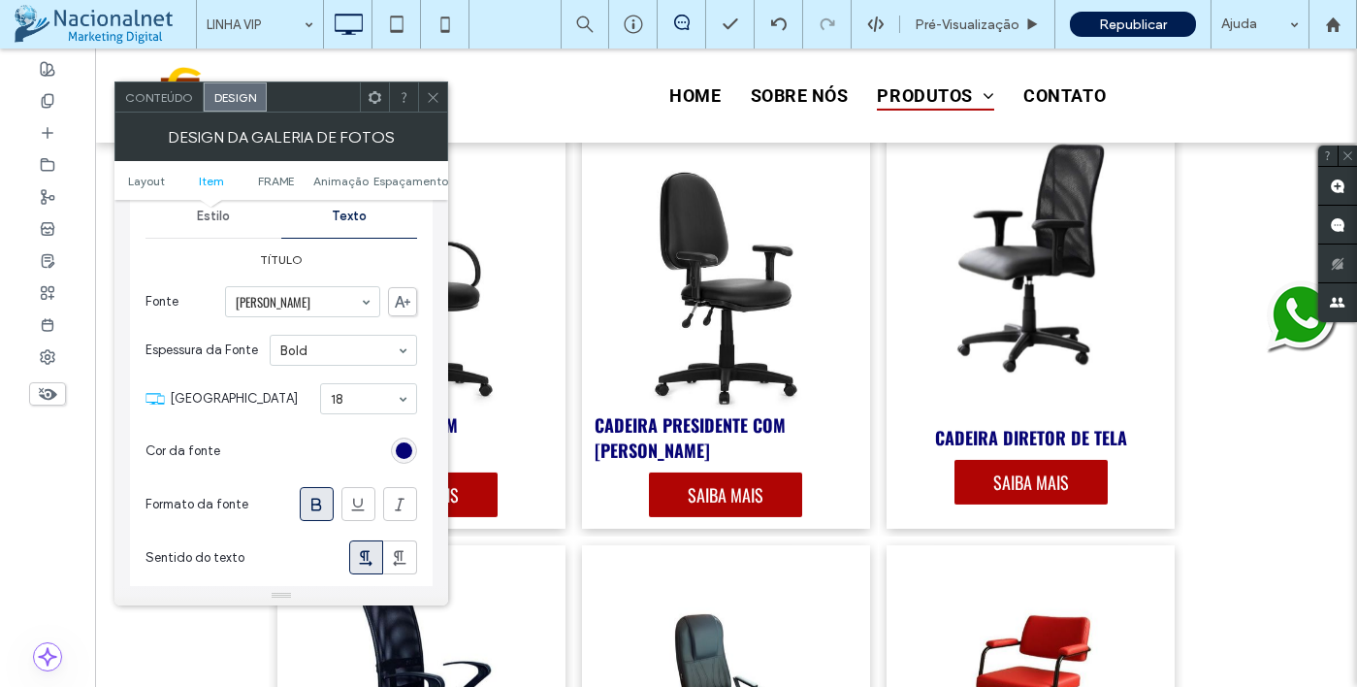
scroll to position [970, 0]
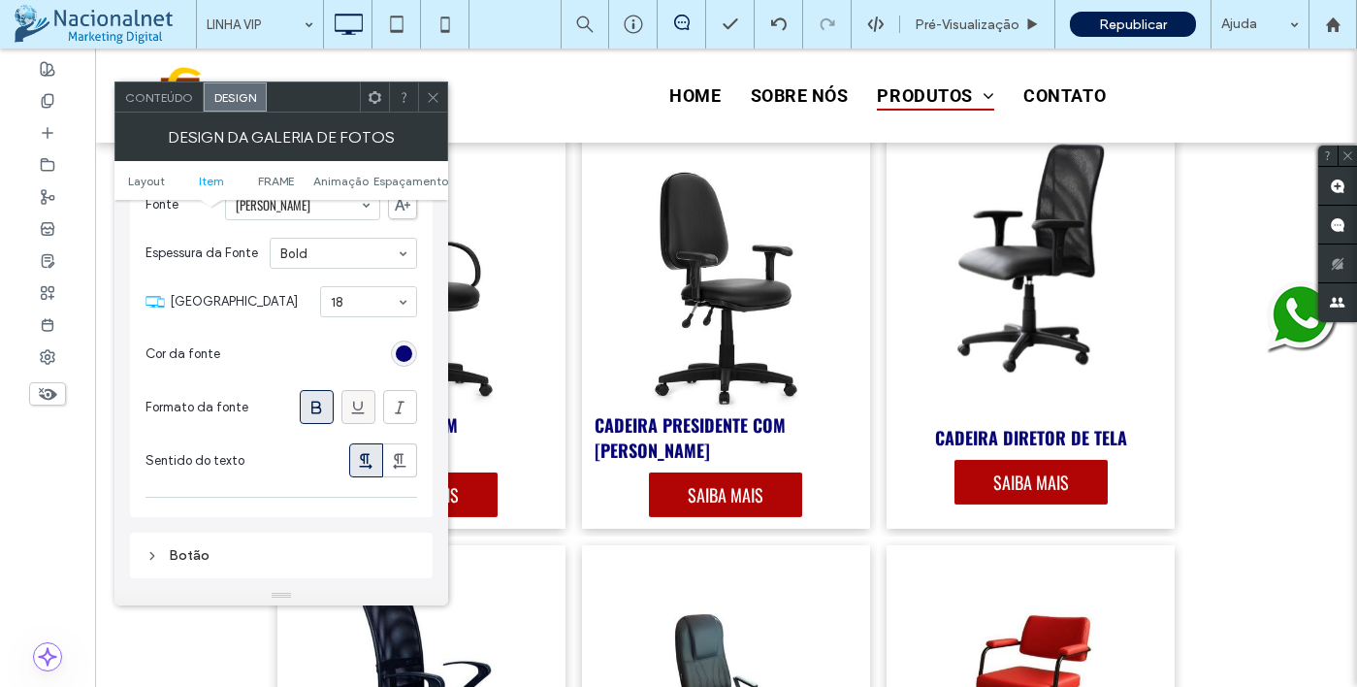
click at [356, 417] on icon at bounding box center [357, 407] width 19 height 19
click at [318, 417] on icon at bounding box center [316, 407] width 19 height 19
click at [357, 409] on icon at bounding box center [357, 407] width 19 height 19
click at [320, 417] on icon at bounding box center [316, 407] width 19 height 19
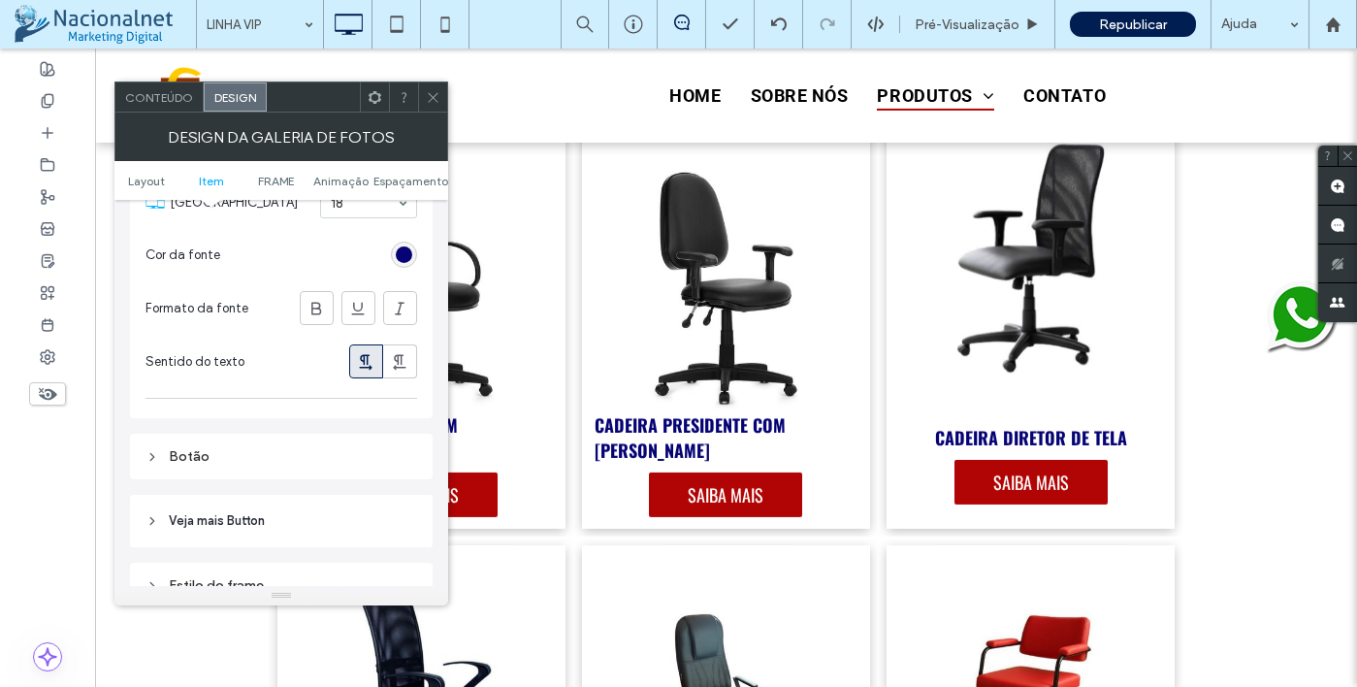
scroll to position [1067, 0]
click at [322, 323] on span at bounding box center [316, 310] width 19 height 32
click at [400, 372] on use at bounding box center [400, 365] width 13 height 16
click at [376, 378] on div at bounding box center [366, 363] width 32 height 32
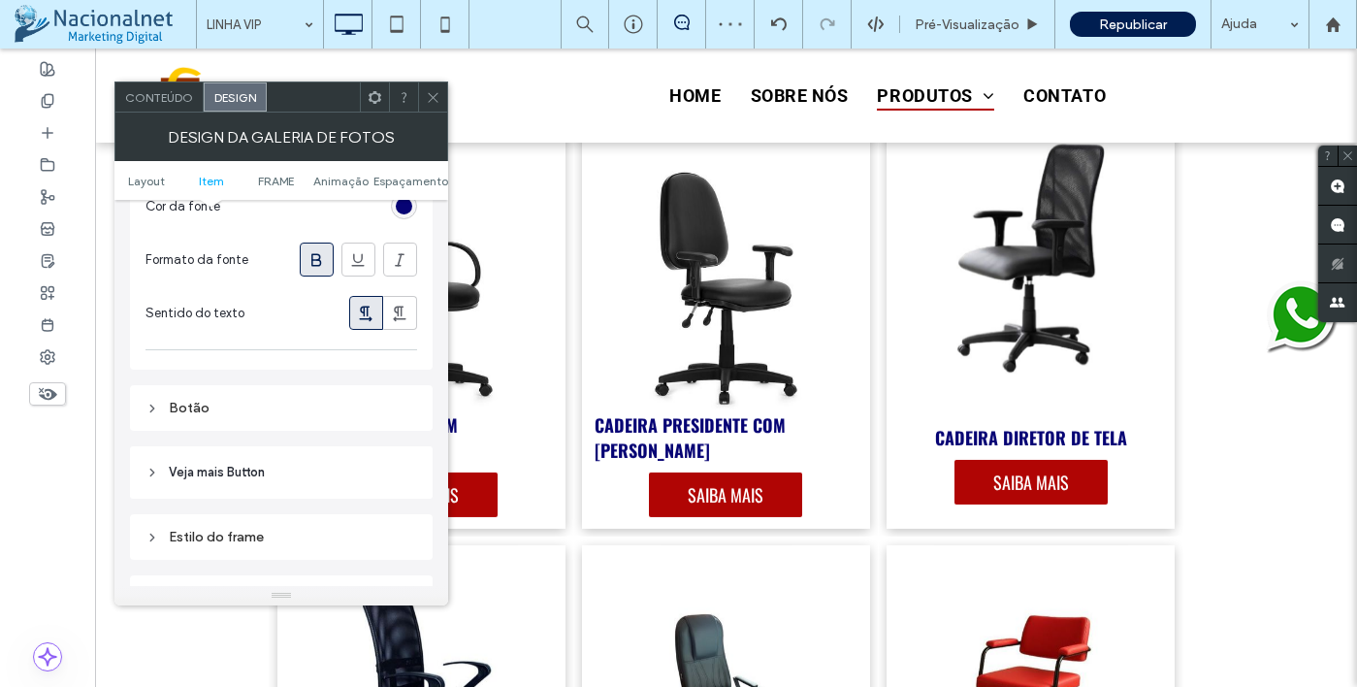
scroll to position [1164, 0]
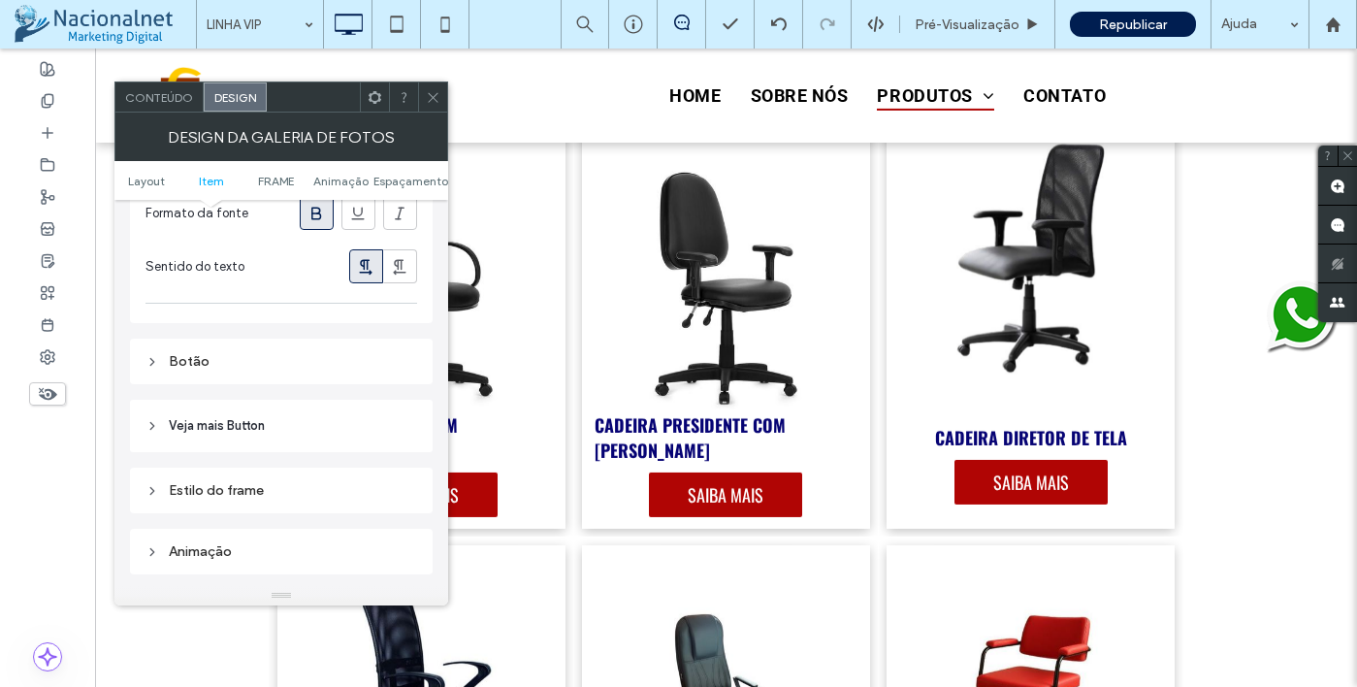
click at [308, 490] on div "Estilo do frame" at bounding box center [282, 490] width 272 height 16
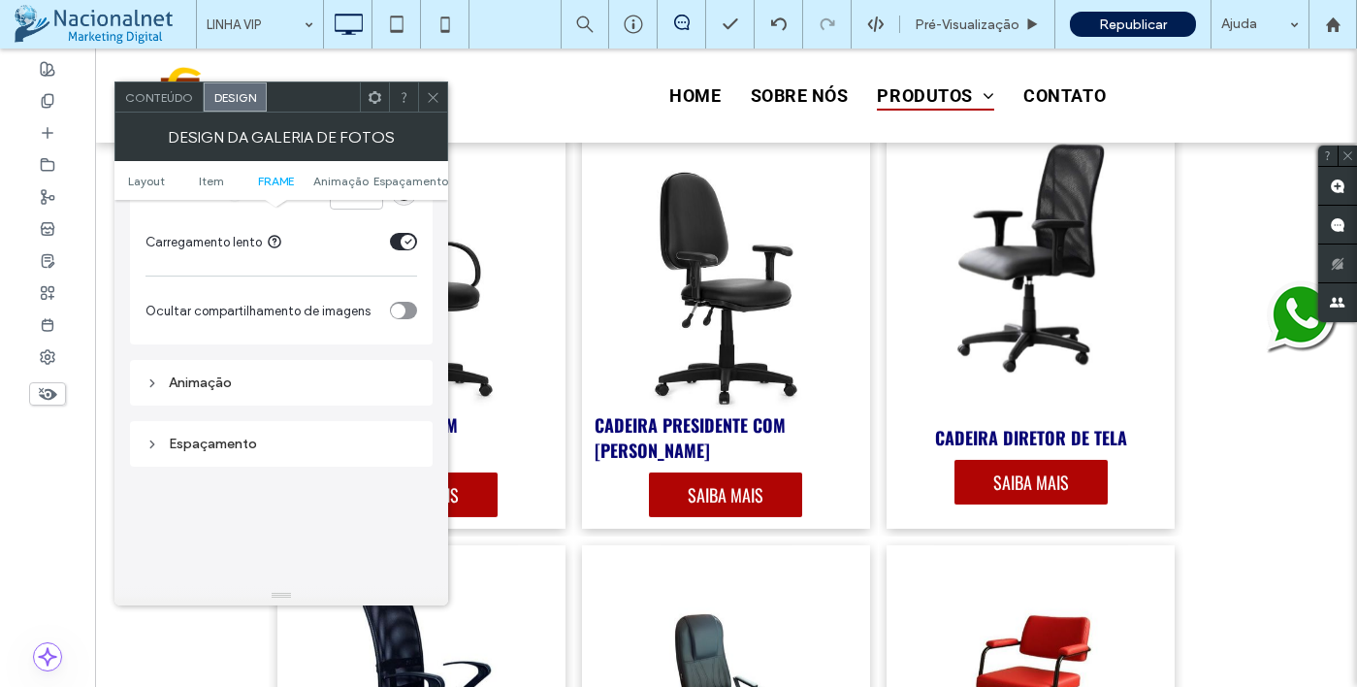
scroll to position [1940, 0]
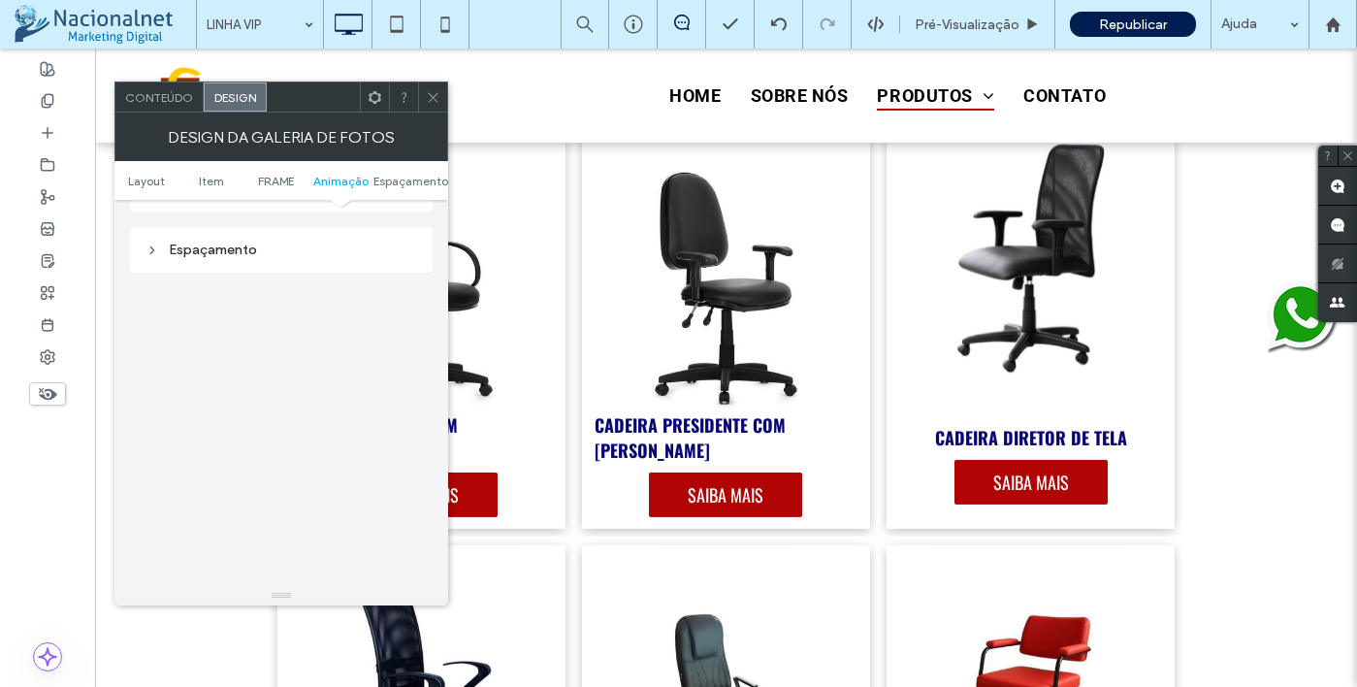
click at [428, 96] on icon at bounding box center [433, 97] width 15 height 15
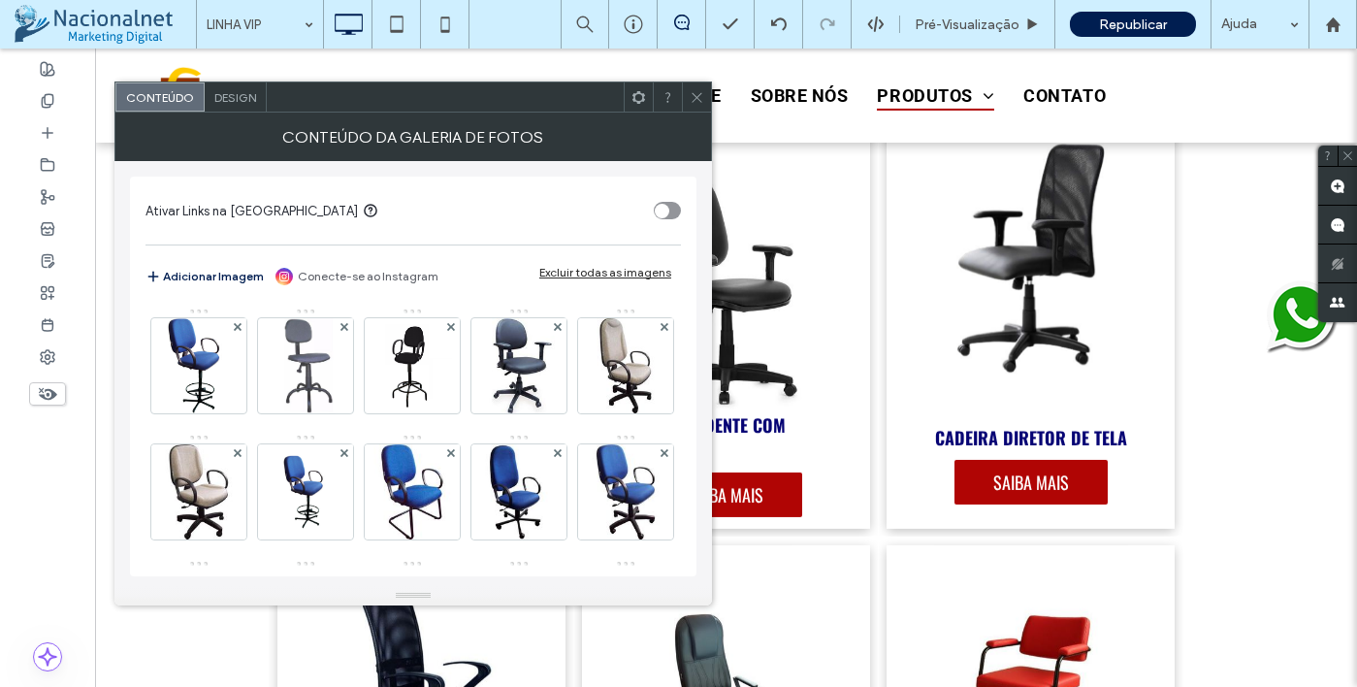
click at [238, 102] on span "Design" at bounding box center [235, 97] width 42 height 15
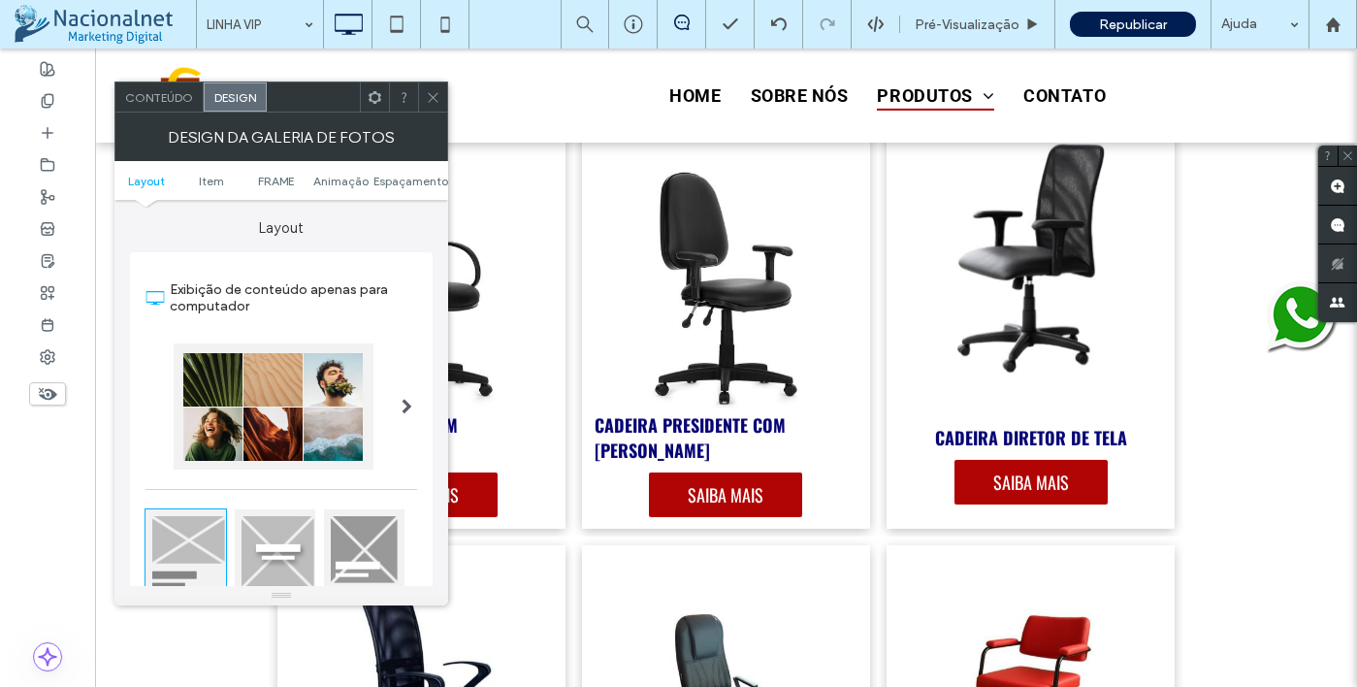
scroll to position [291, 0]
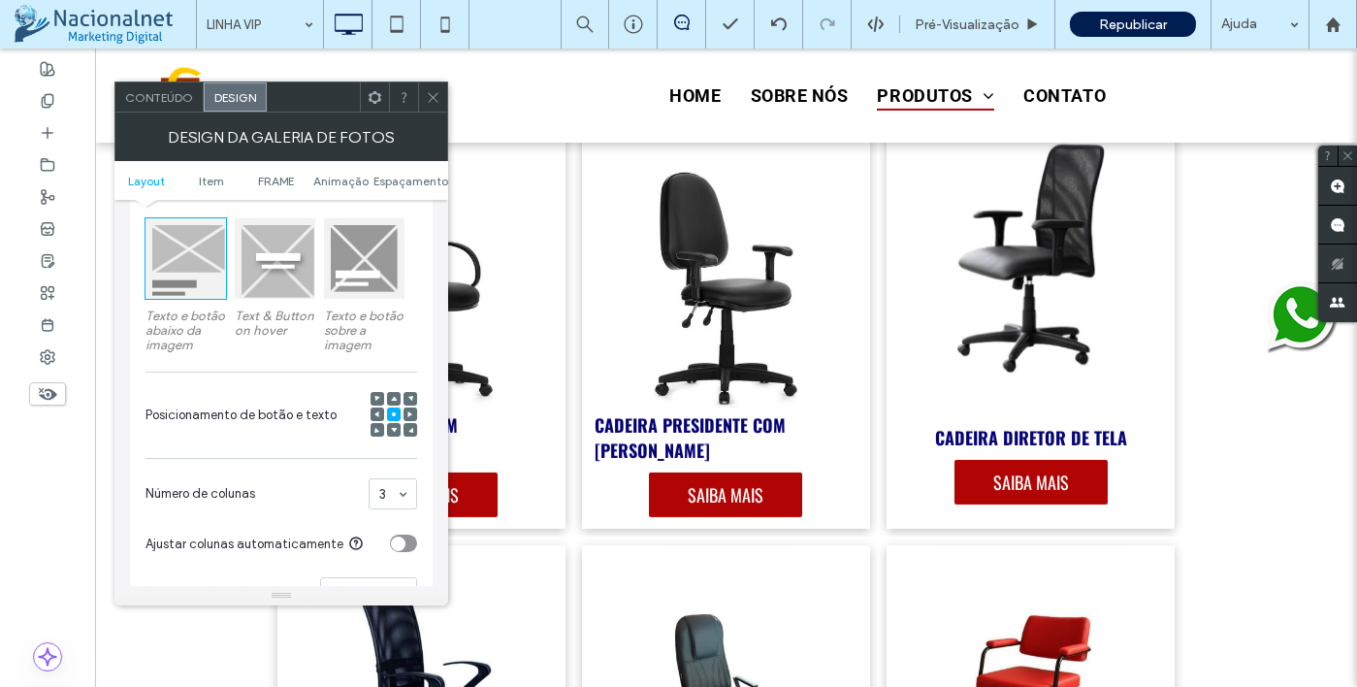
click at [391, 433] on icon at bounding box center [394, 430] width 6 height 6
click at [435, 109] on span at bounding box center [433, 96] width 15 height 29
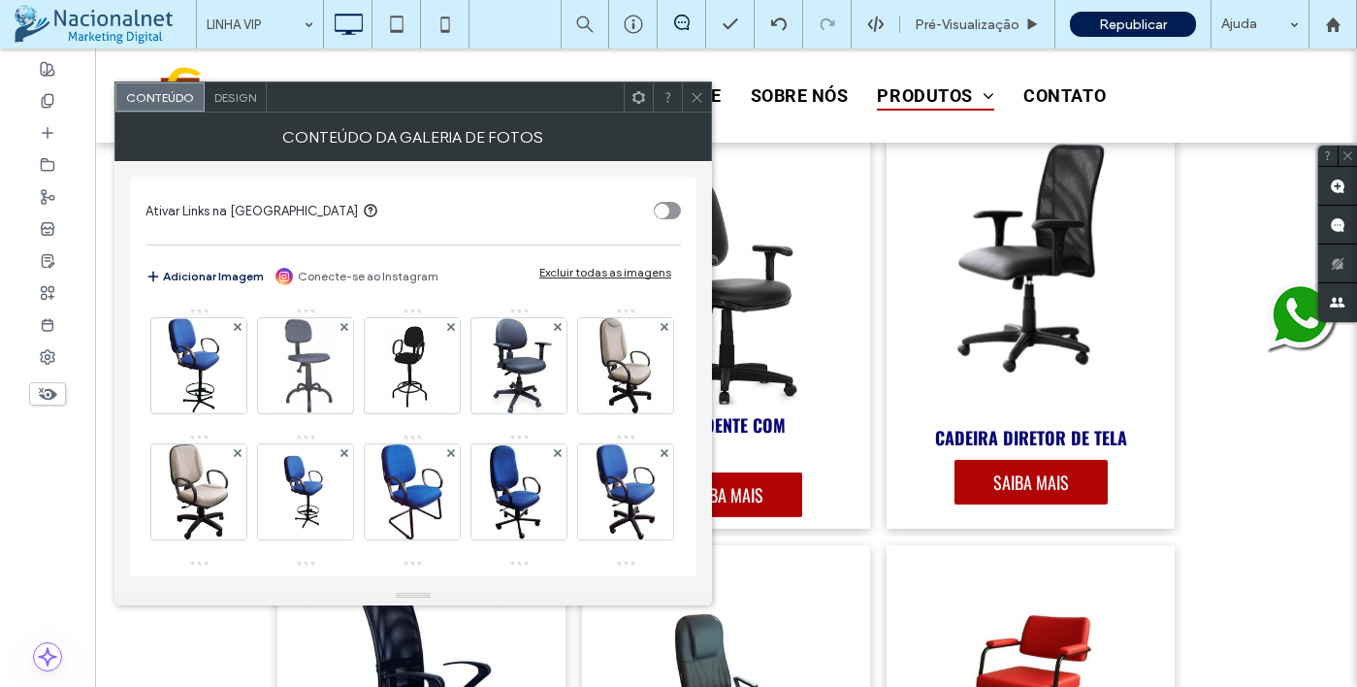
click at [220, 91] on span "Design" at bounding box center [235, 97] width 42 height 15
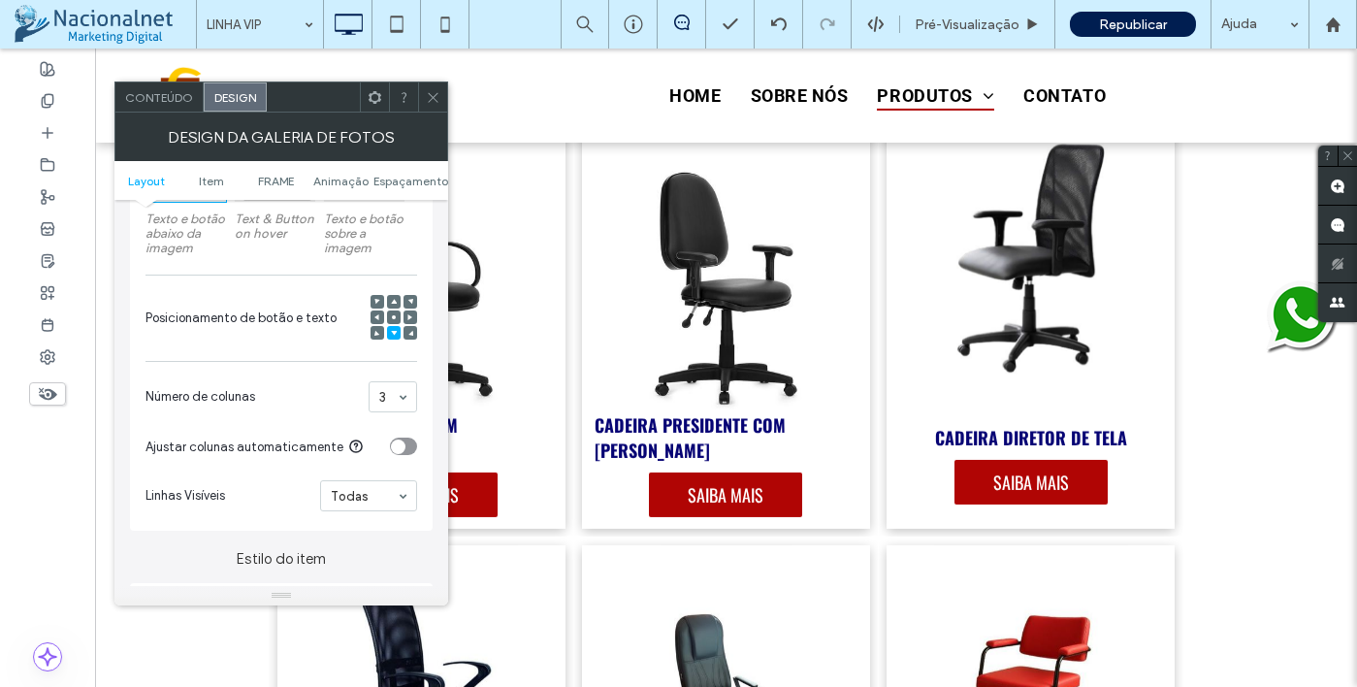
scroll to position [873, 0]
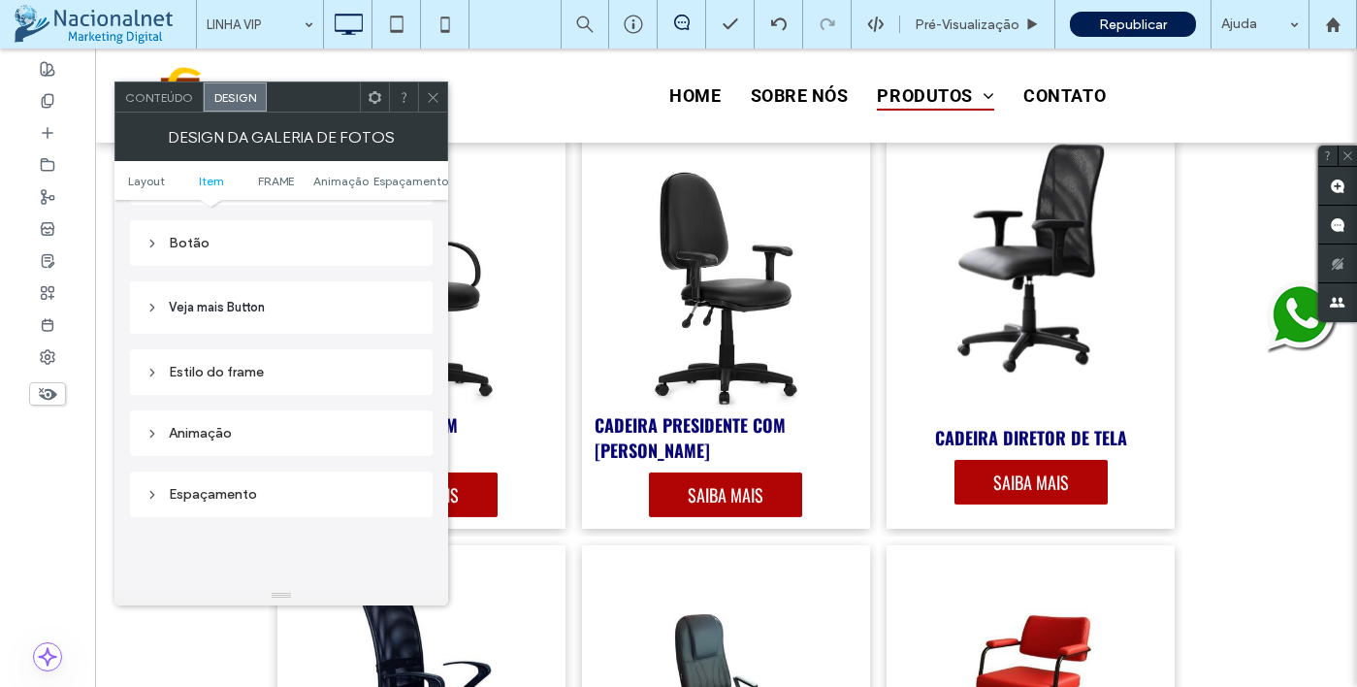
click at [277, 380] on div "Estilo do frame" at bounding box center [282, 372] width 272 height 16
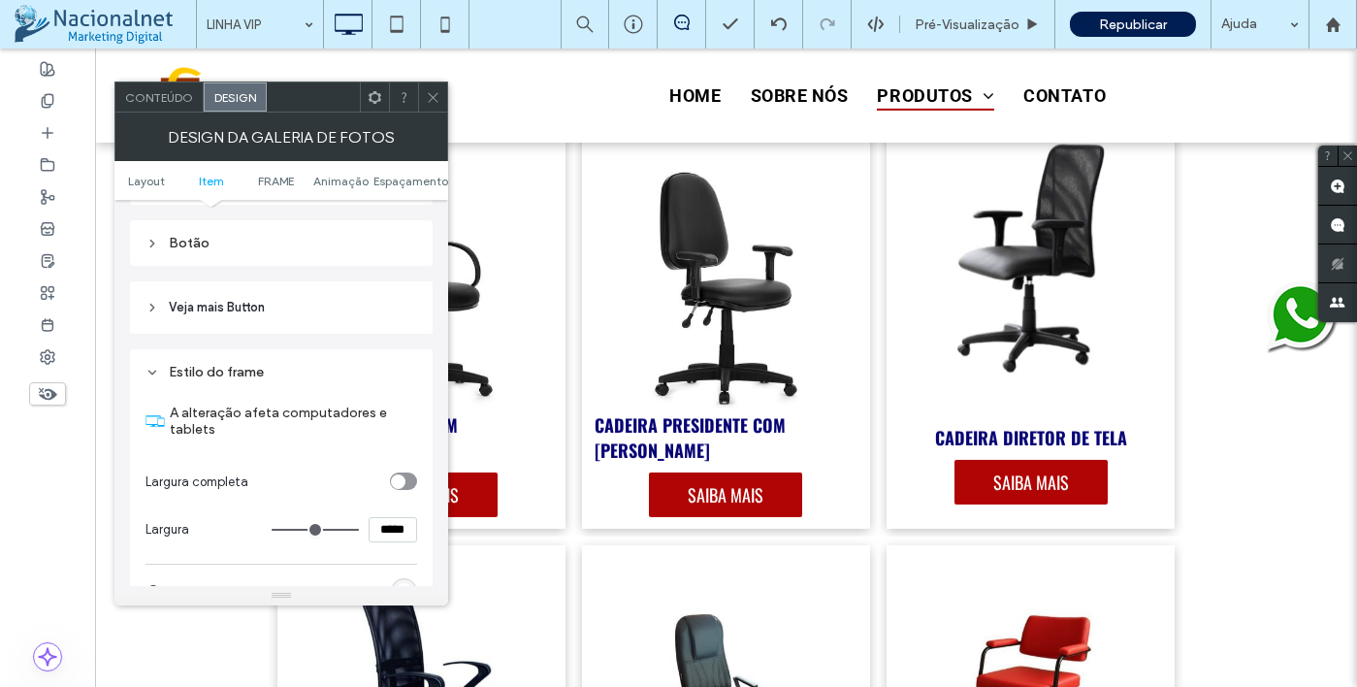
scroll to position [970, 0]
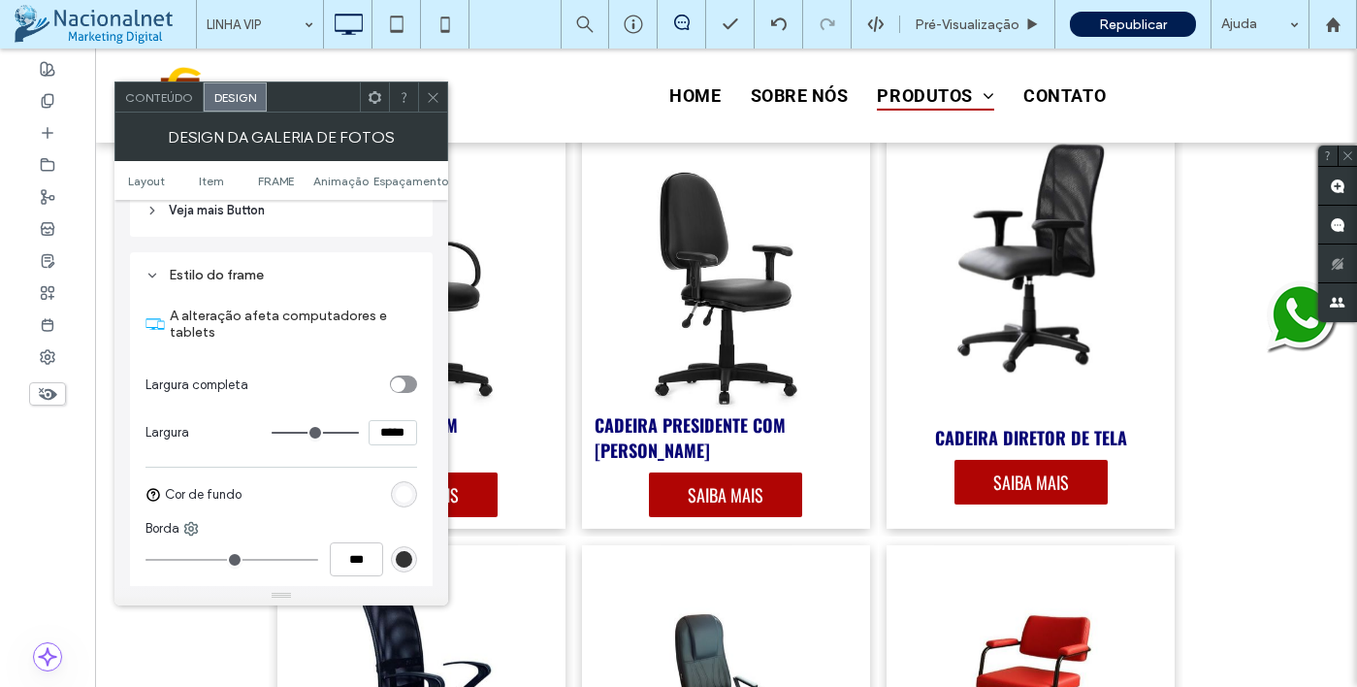
type input "***"
type input "*****"
type input "***"
type input "*****"
type input "***"
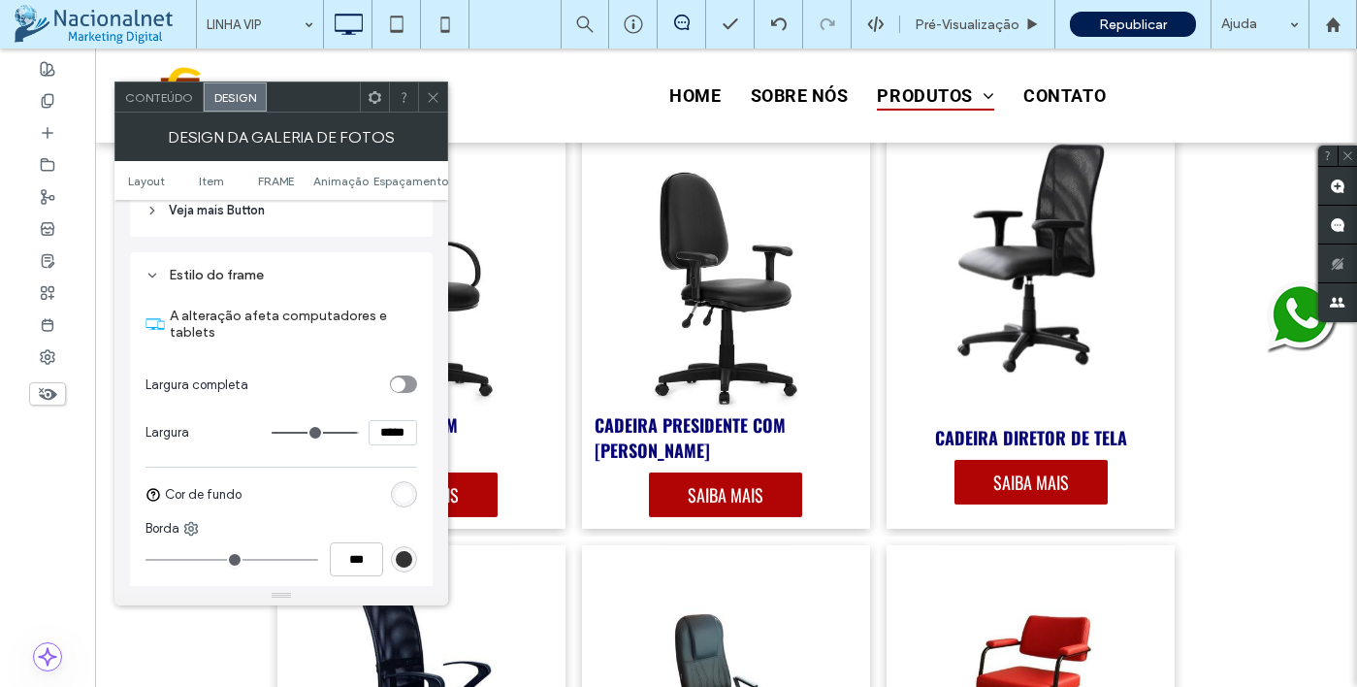
type input "*****"
drag, startPoint x: 346, startPoint y: 440, endPoint x: 383, endPoint y: 438, distance: 36.9
click at [359, 434] on input "range" at bounding box center [315, 433] width 87 height 2
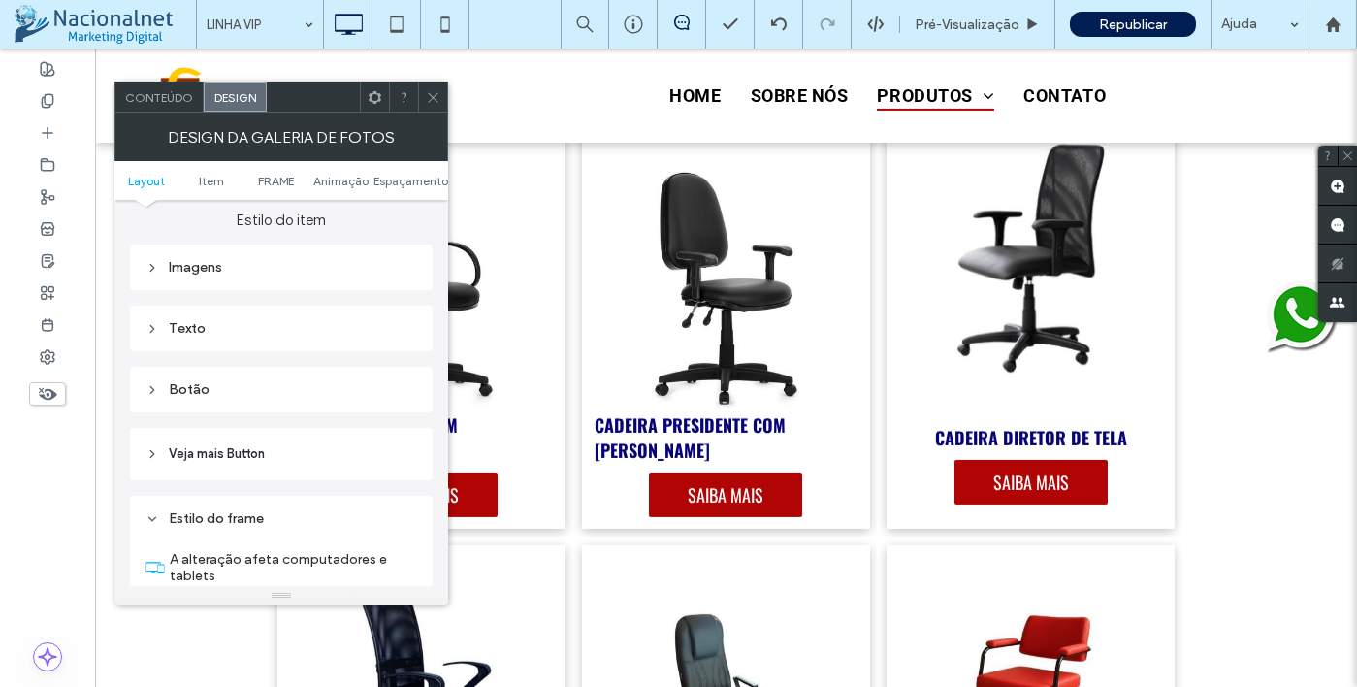
scroll to position [679, 0]
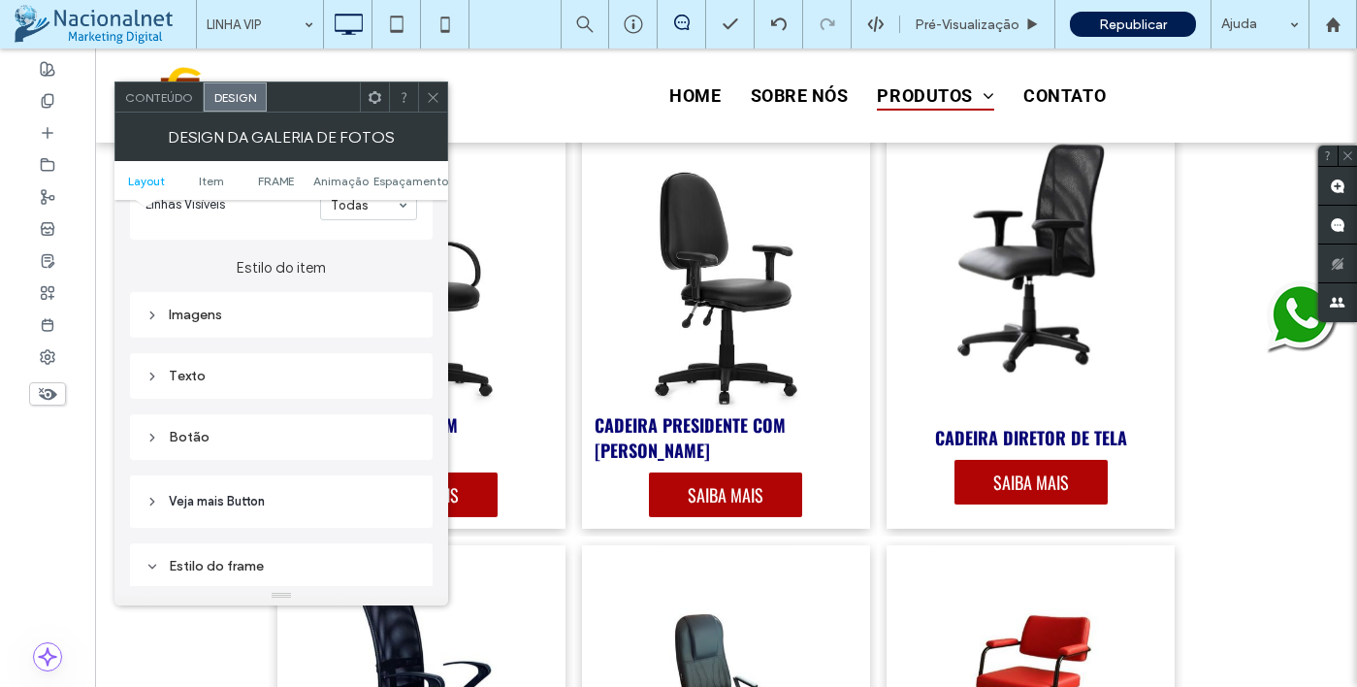
click at [276, 378] on div "Texto" at bounding box center [282, 376] width 272 height 16
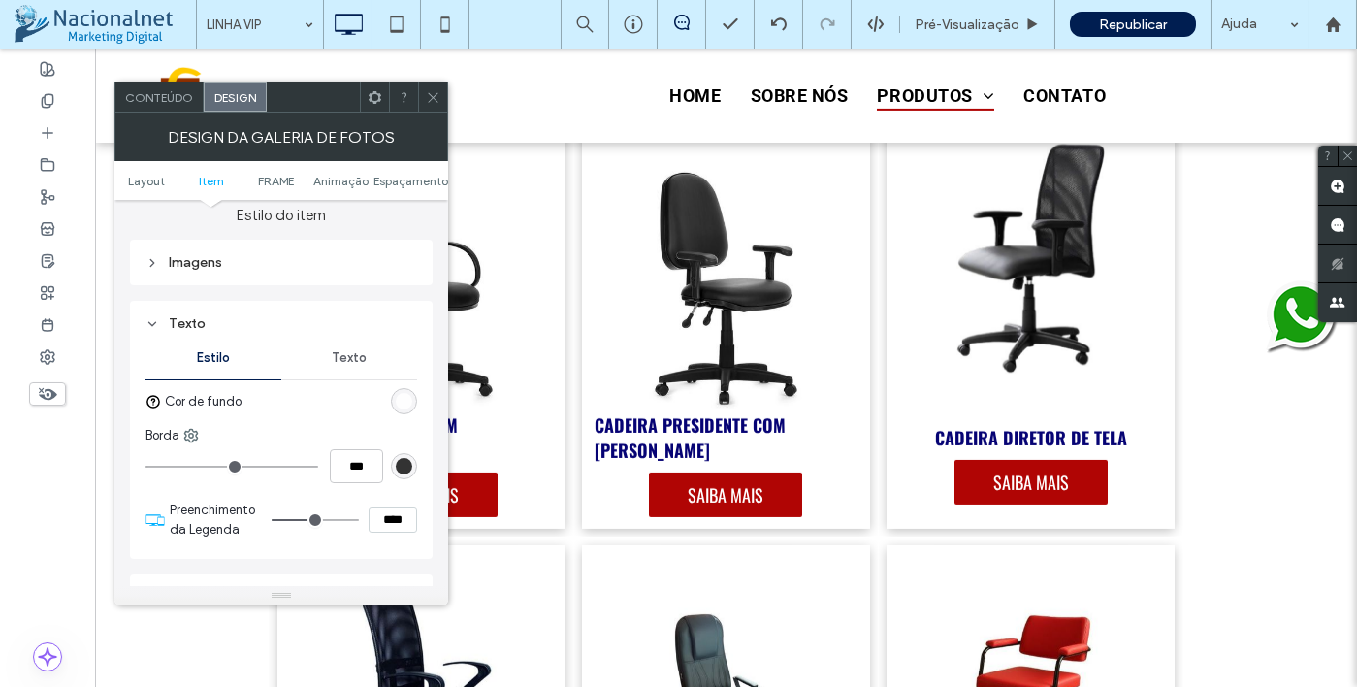
scroll to position [776, 0]
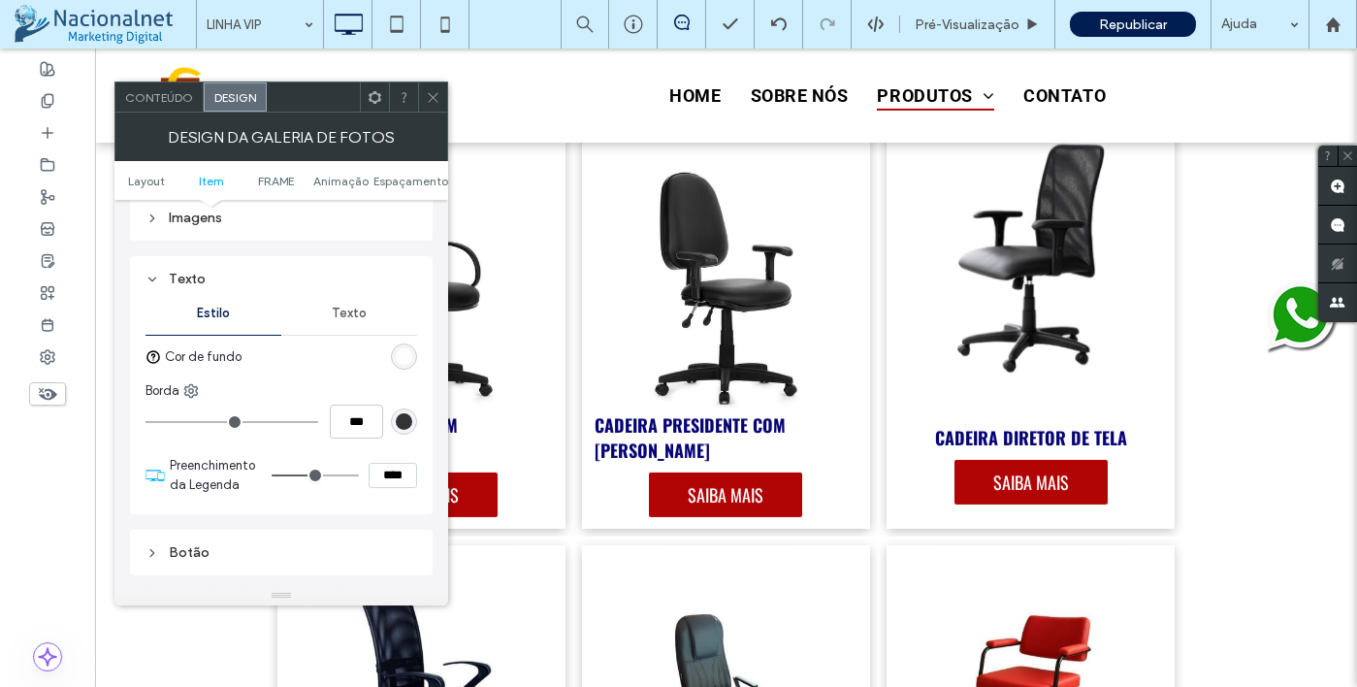
type input "**"
type input "****"
type input "**"
type input "****"
drag, startPoint x: 314, startPoint y: 475, endPoint x: 332, endPoint y: 475, distance: 17.5
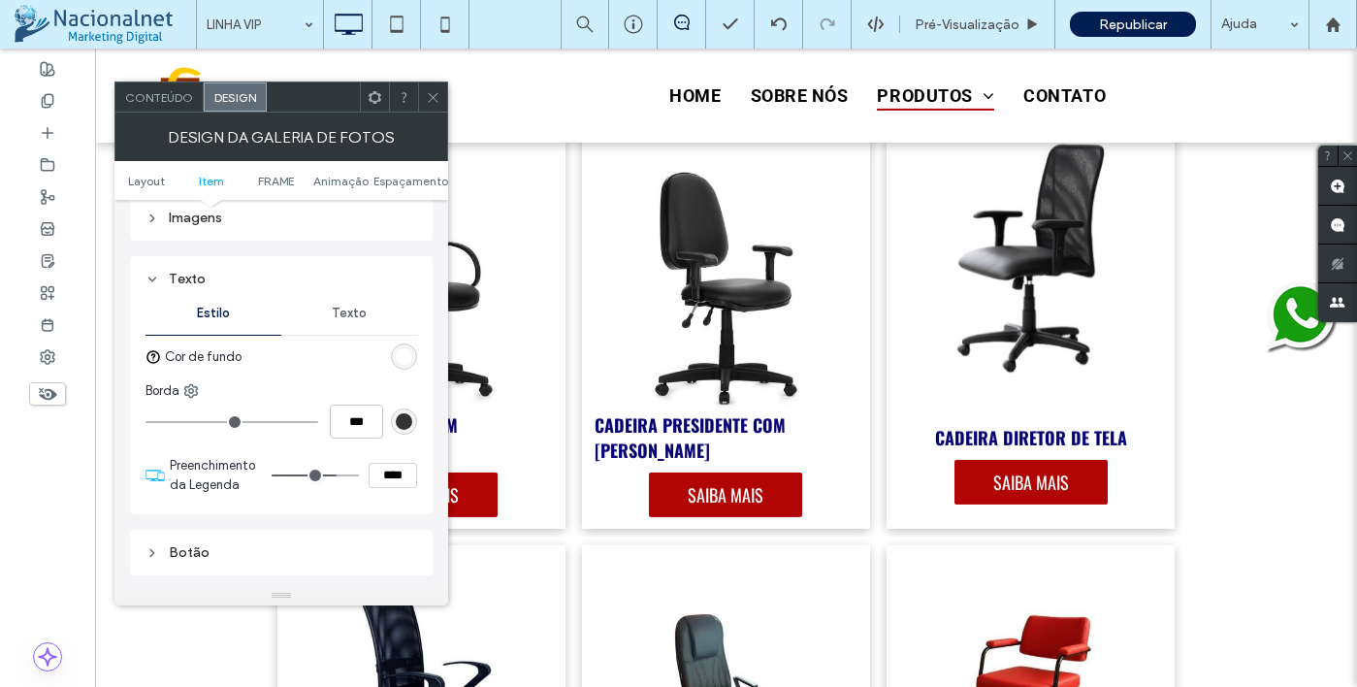
type input "**"
click at [332, 475] on input "range" at bounding box center [315, 475] width 87 height 2
click at [436, 107] on span at bounding box center [433, 96] width 15 height 29
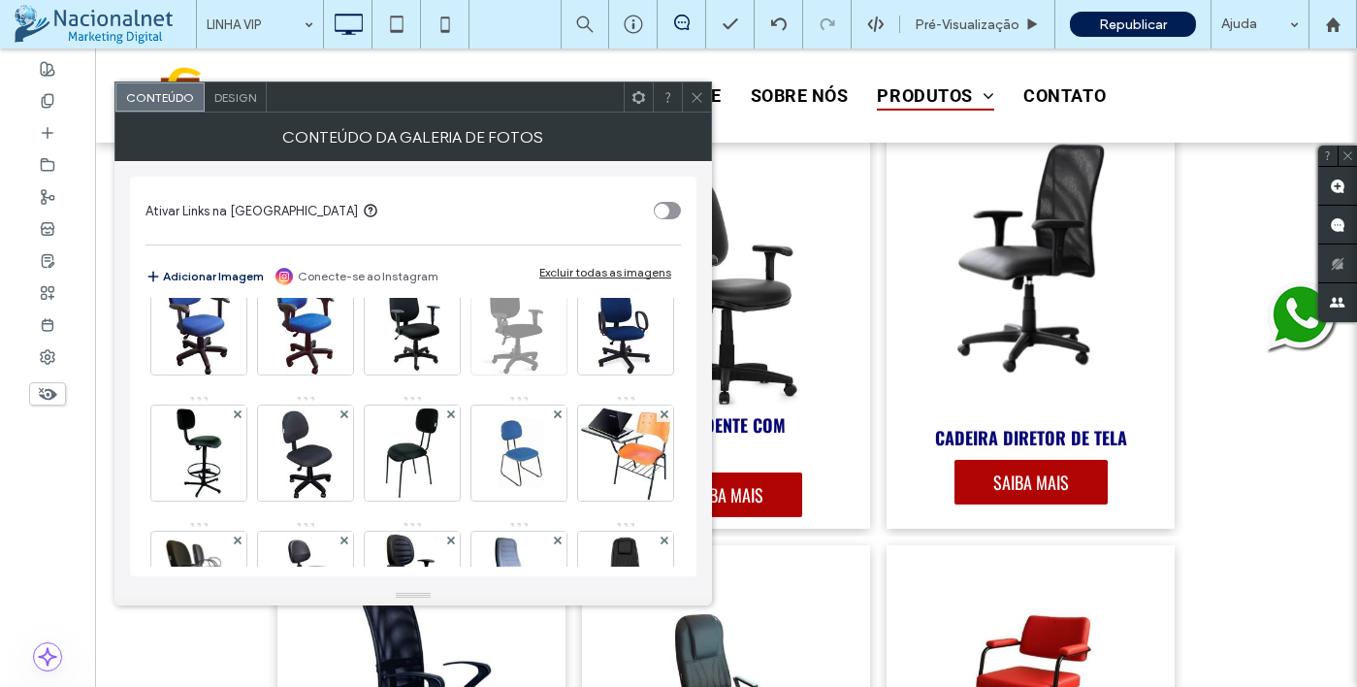
scroll to position [485, 0]
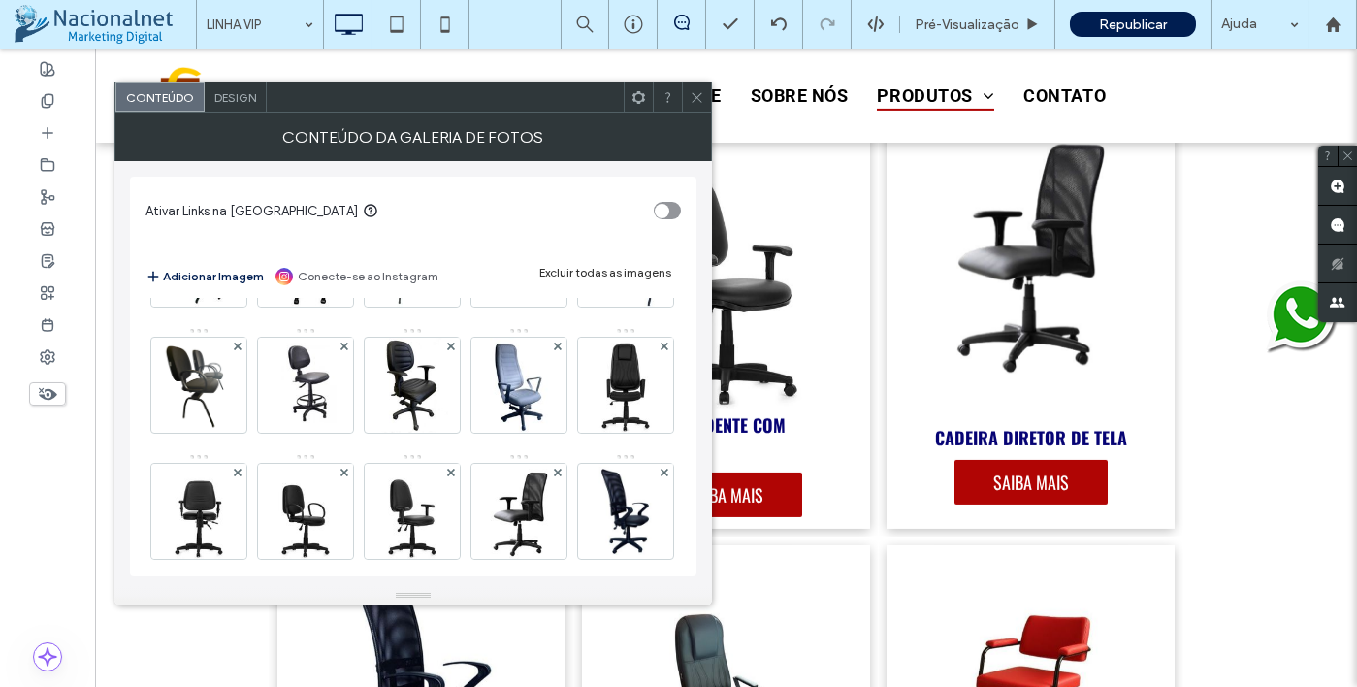
click at [248, 107] on div "Design" at bounding box center [236, 96] width 62 height 29
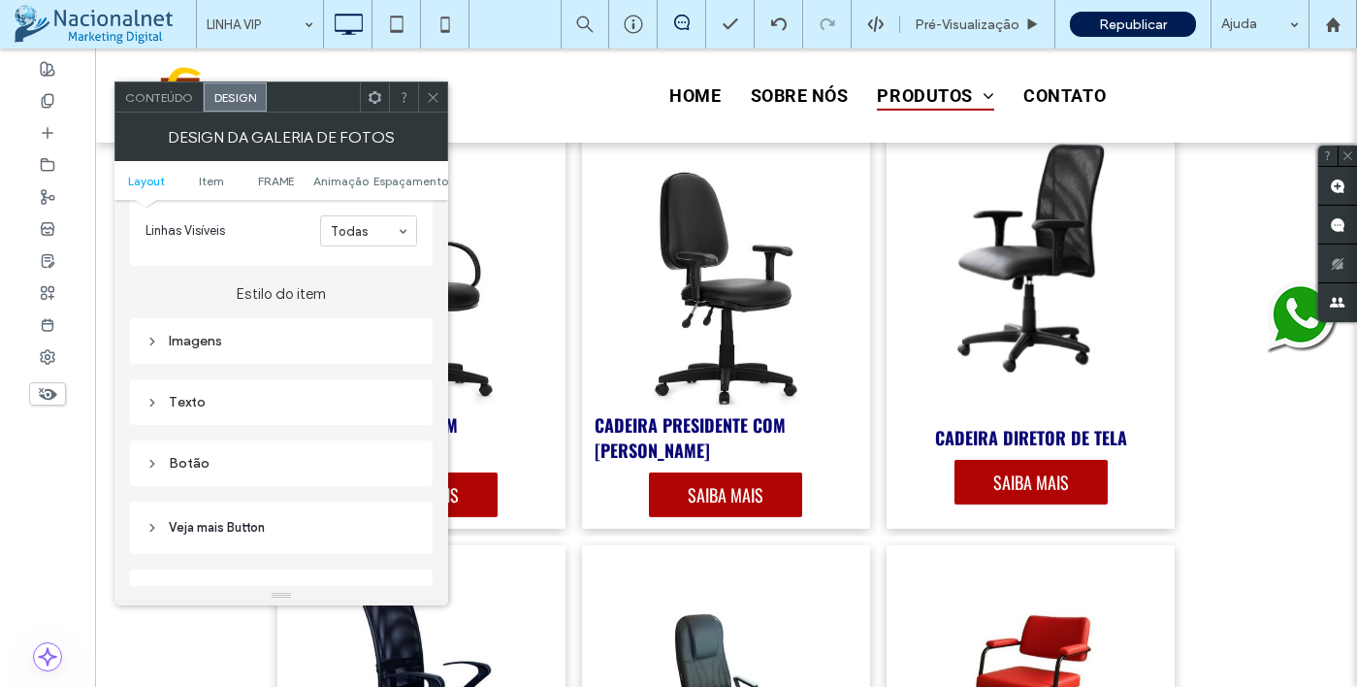
scroll to position [679, 0]
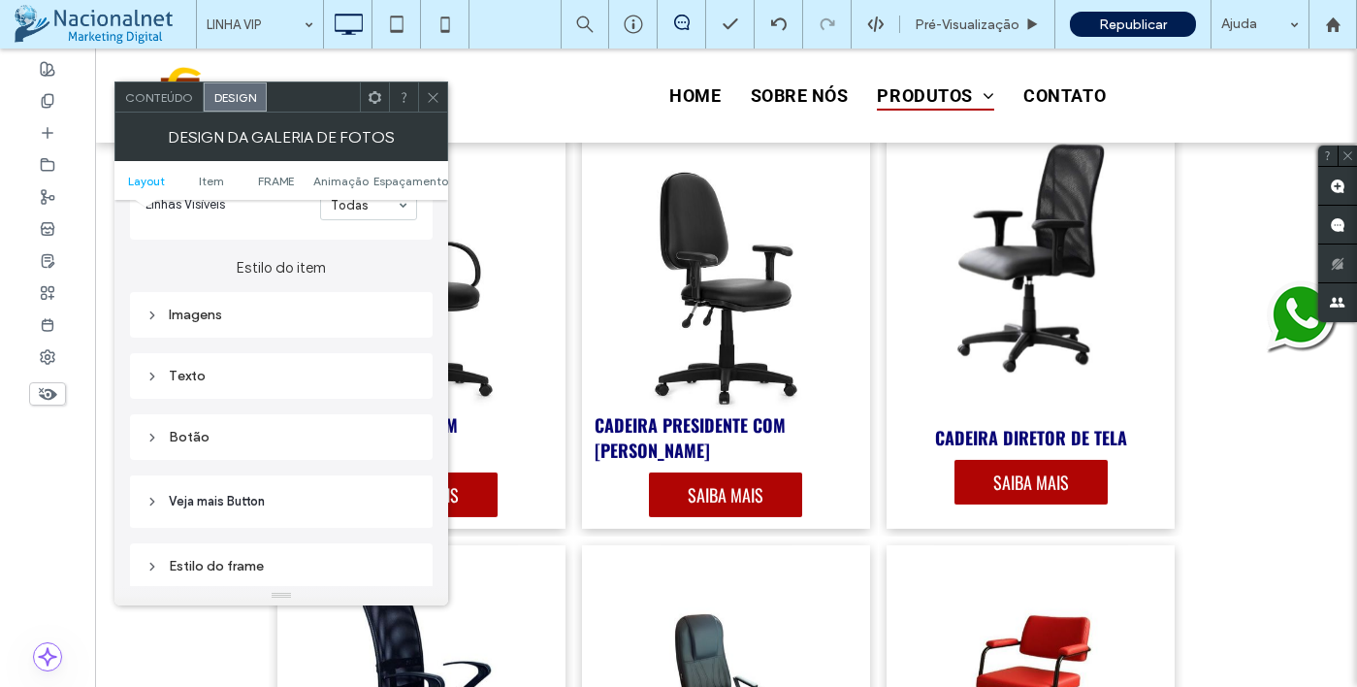
click at [287, 379] on div "Texto" at bounding box center [282, 376] width 272 height 16
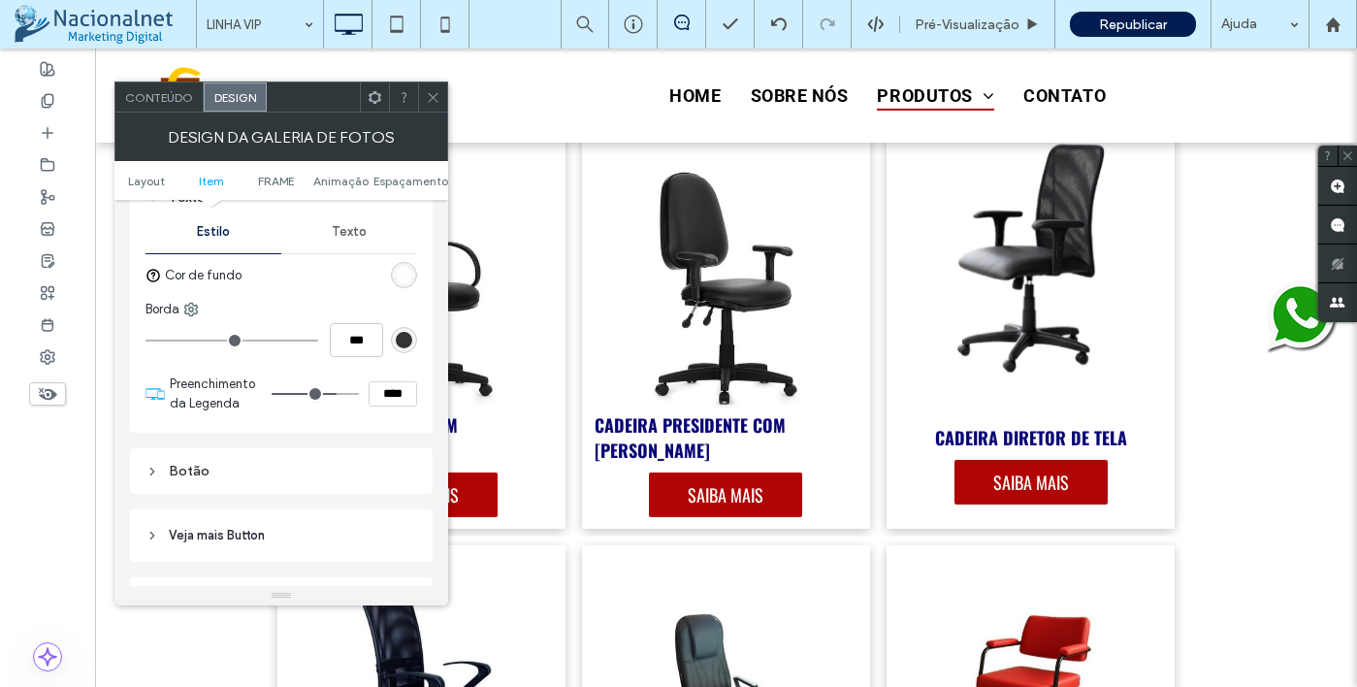
scroll to position [873, 0]
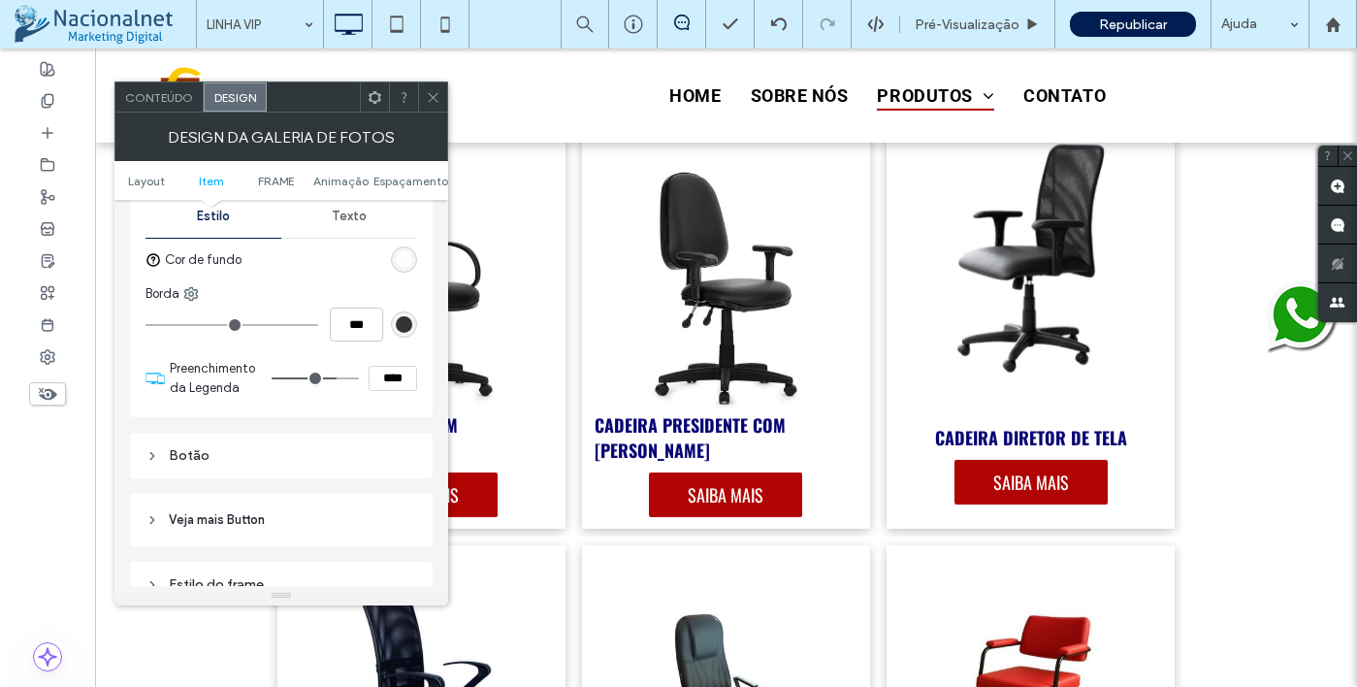
type input "**"
type input "****"
type input "**"
type input "****"
type input "**"
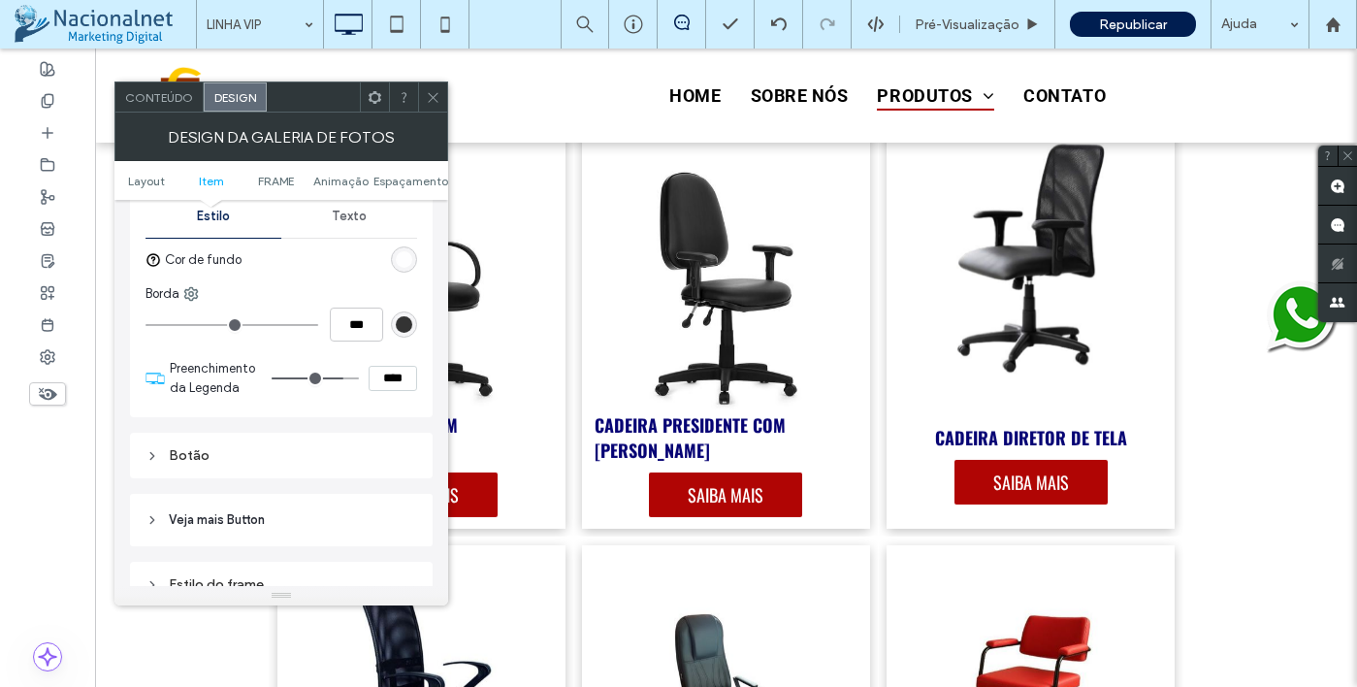
type input "****"
type input "**"
type input "****"
type input "**"
type input "****"
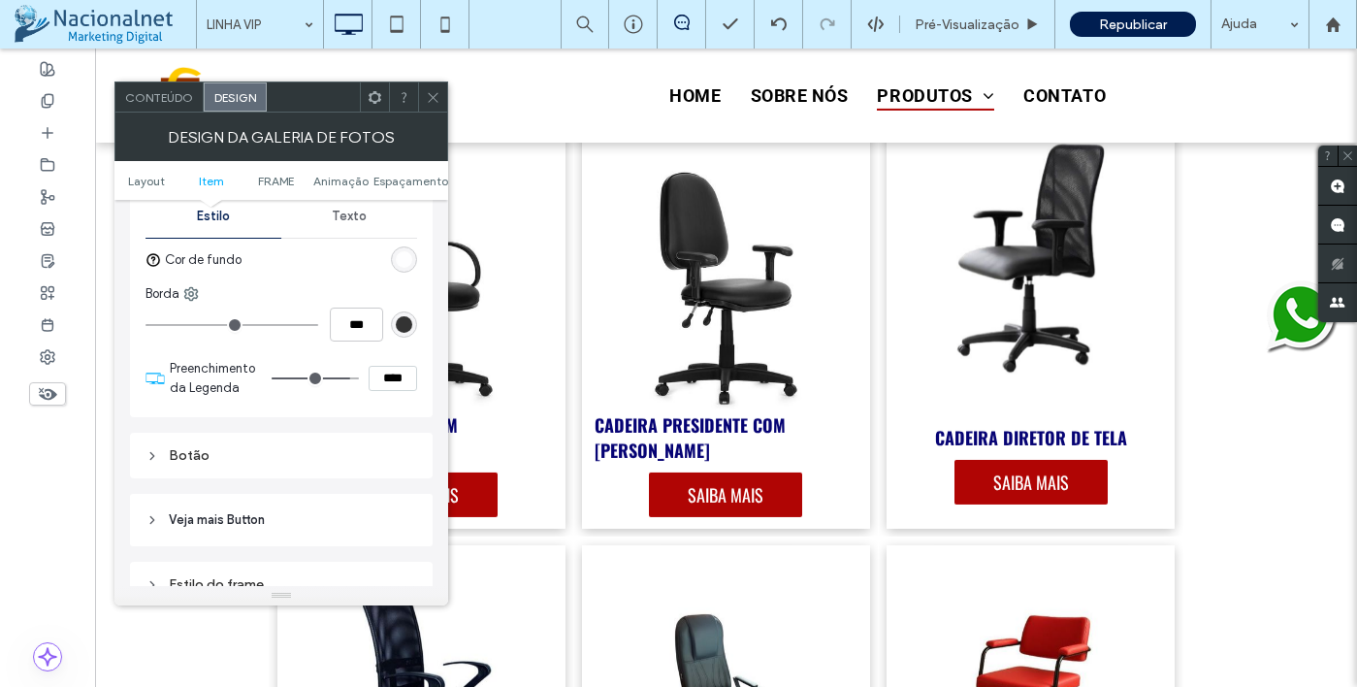
type input "**"
type input "****"
type input "**"
type input "****"
type input "**"
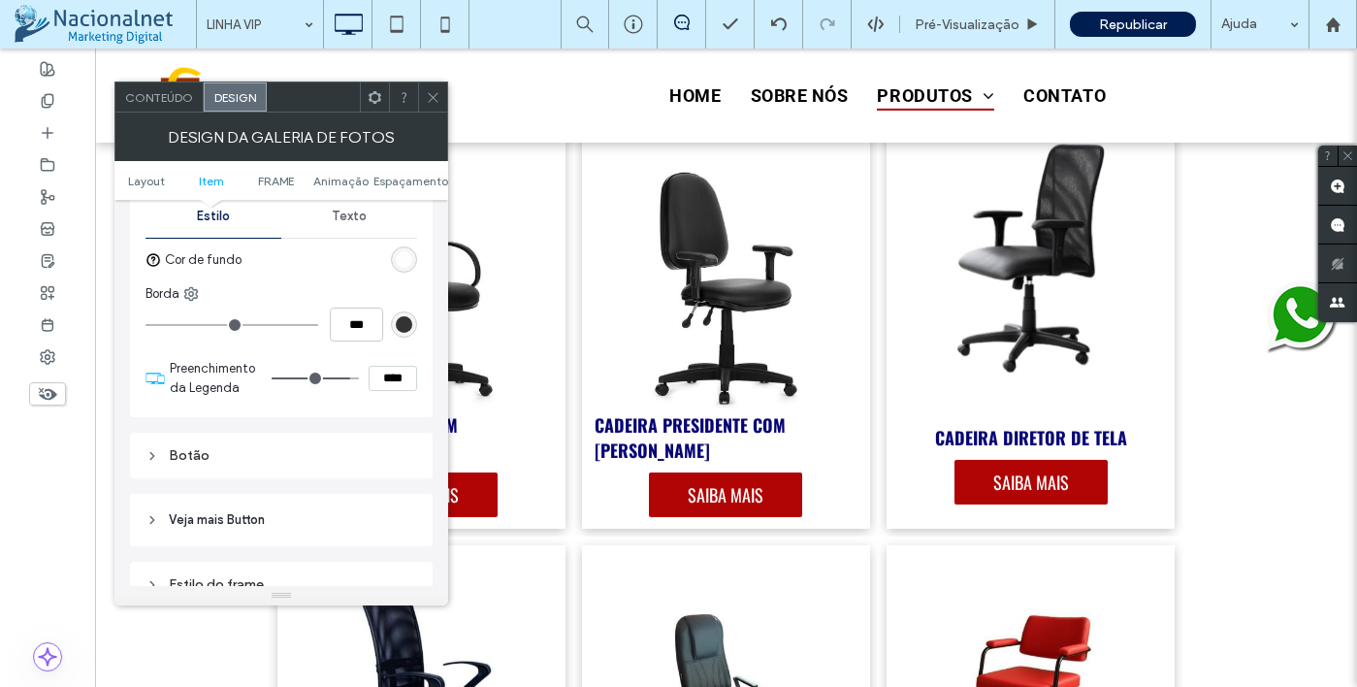
type input "****"
type input "**"
type input "****"
drag, startPoint x: 333, startPoint y: 386, endPoint x: 366, endPoint y: 380, distance: 33.5
type input "**"
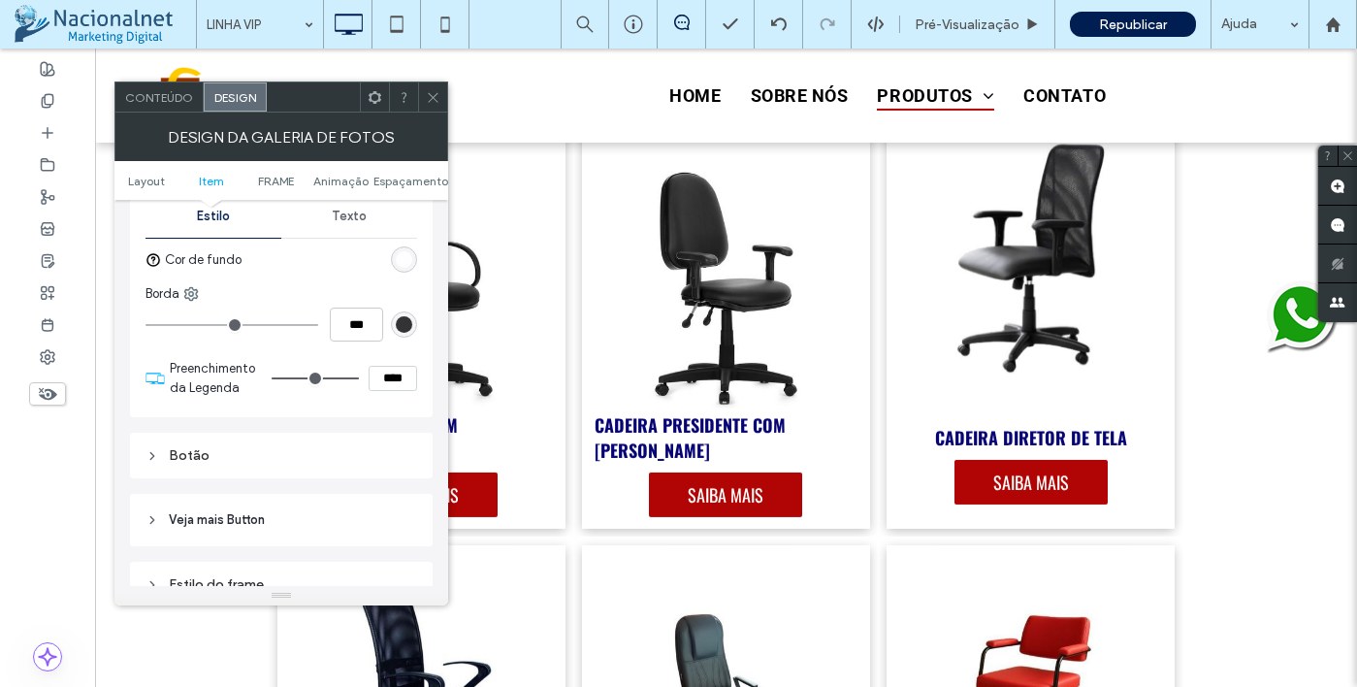
click at [359, 379] on input "range" at bounding box center [315, 378] width 87 height 2
click at [432, 97] on use at bounding box center [433, 97] width 10 height 10
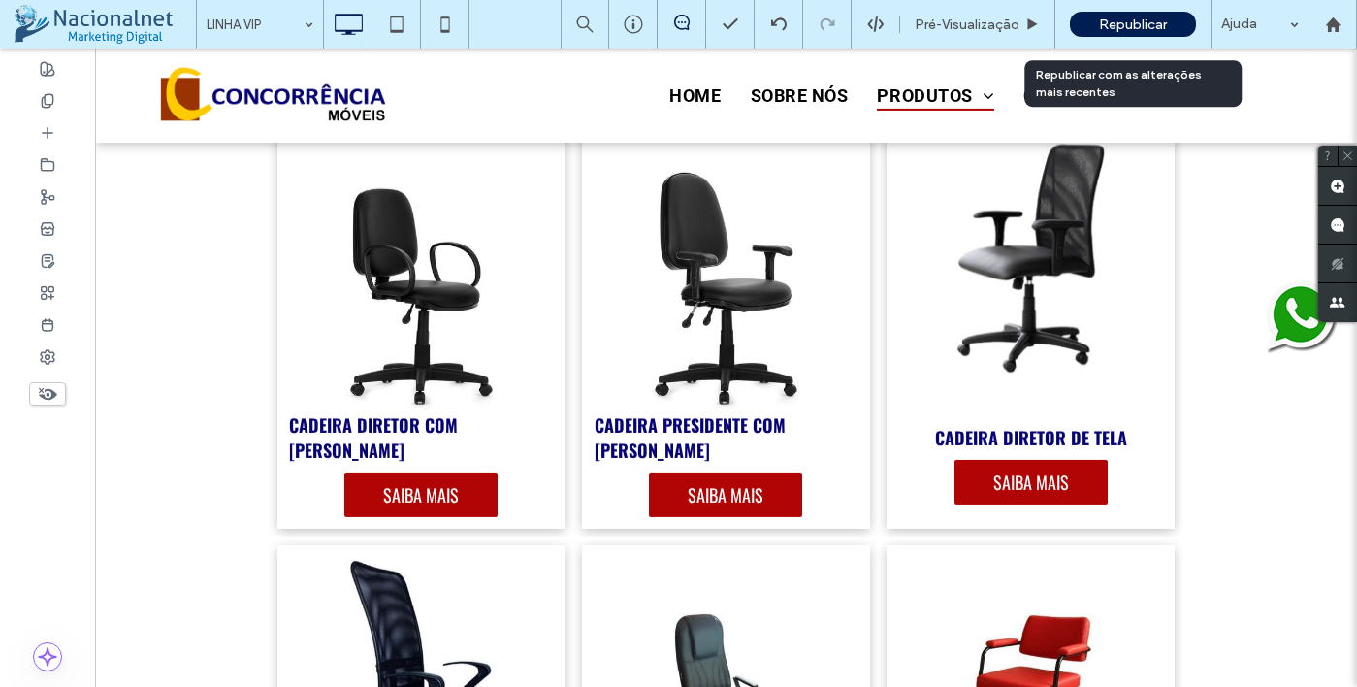
click at [1139, 26] on span "Republicar" at bounding box center [1133, 24] width 68 height 16
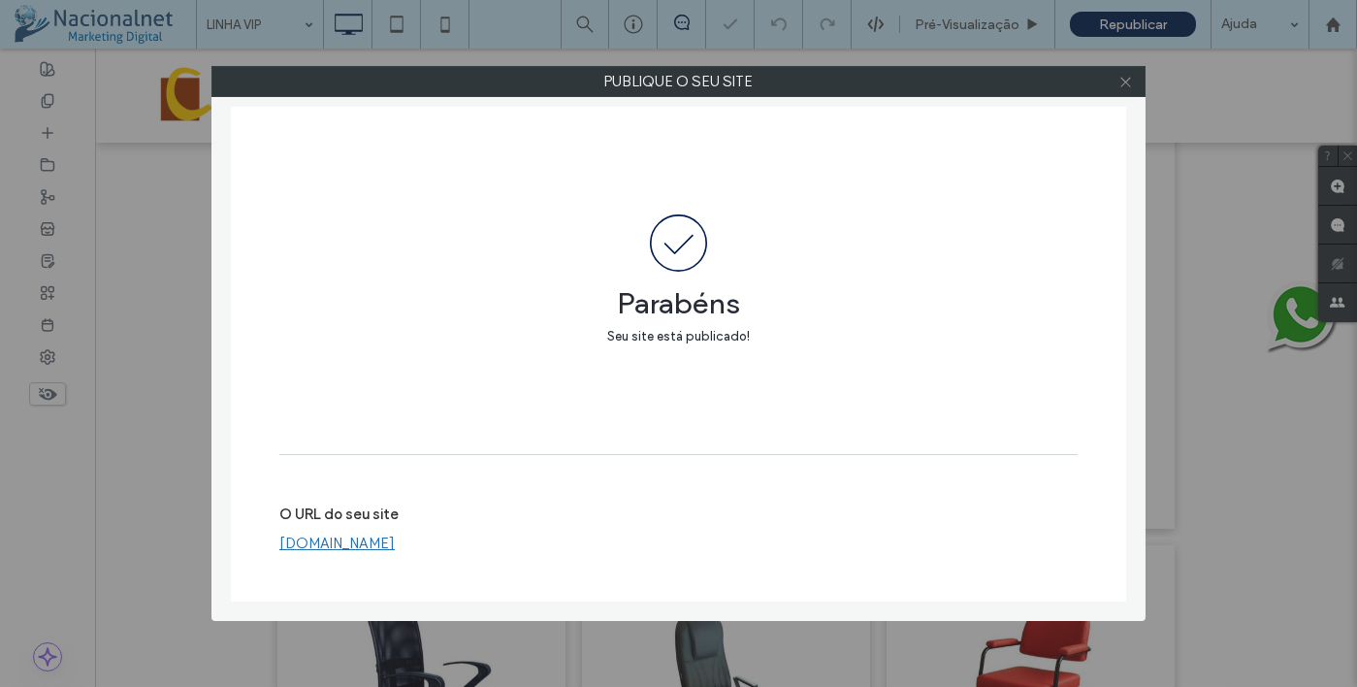
click at [1131, 79] on icon at bounding box center [1125, 82] width 15 height 15
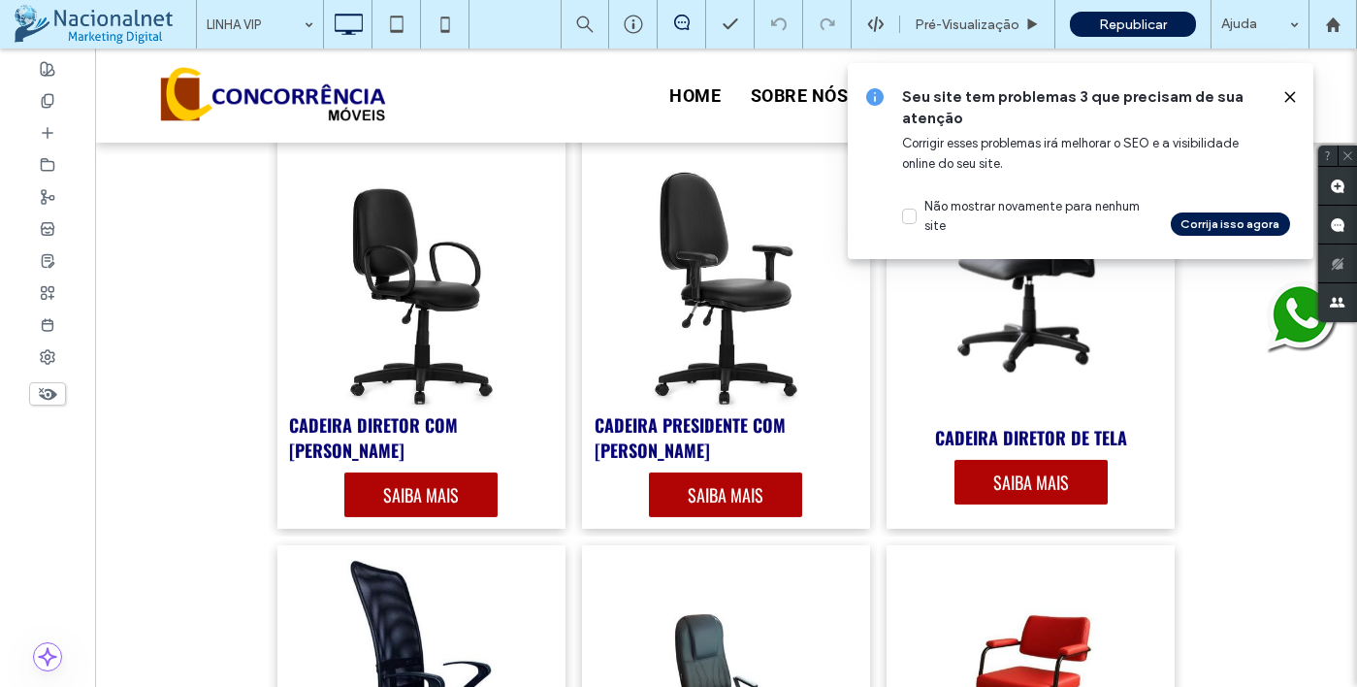
click at [1296, 95] on icon at bounding box center [1290, 97] width 16 height 16
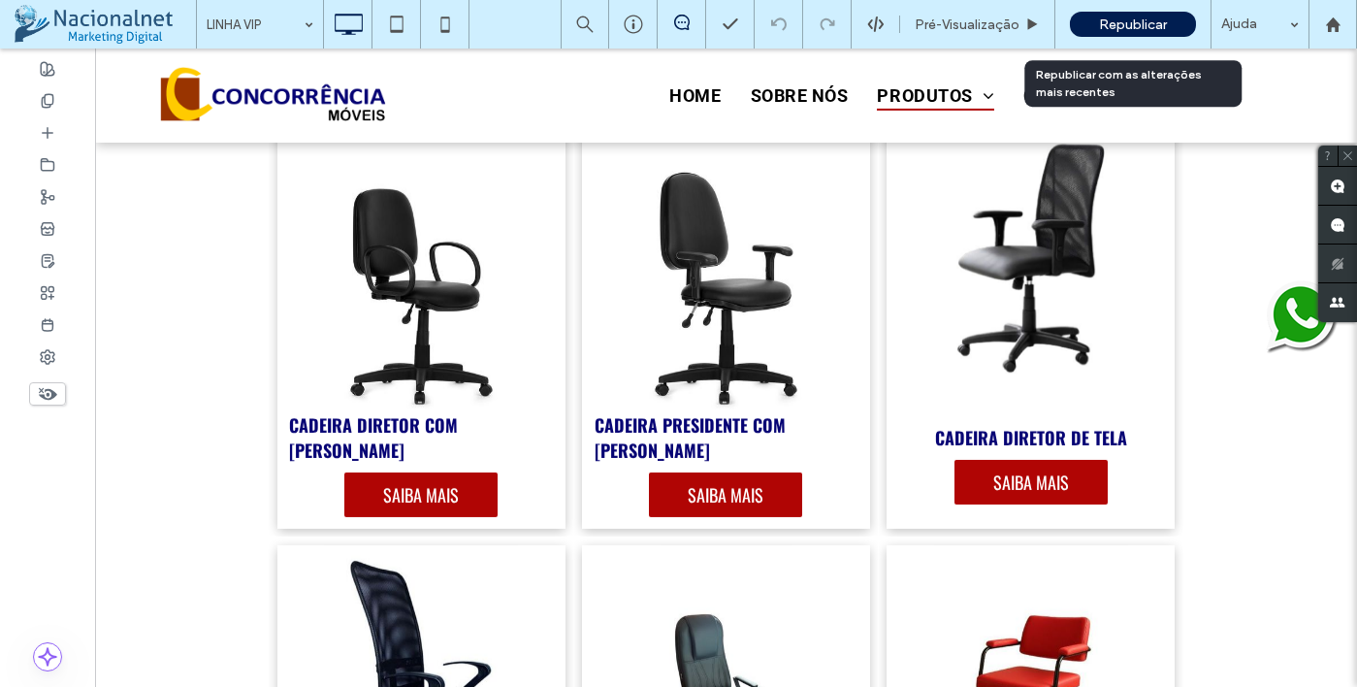
click at [1118, 20] on span "Republicar" at bounding box center [1133, 24] width 68 height 16
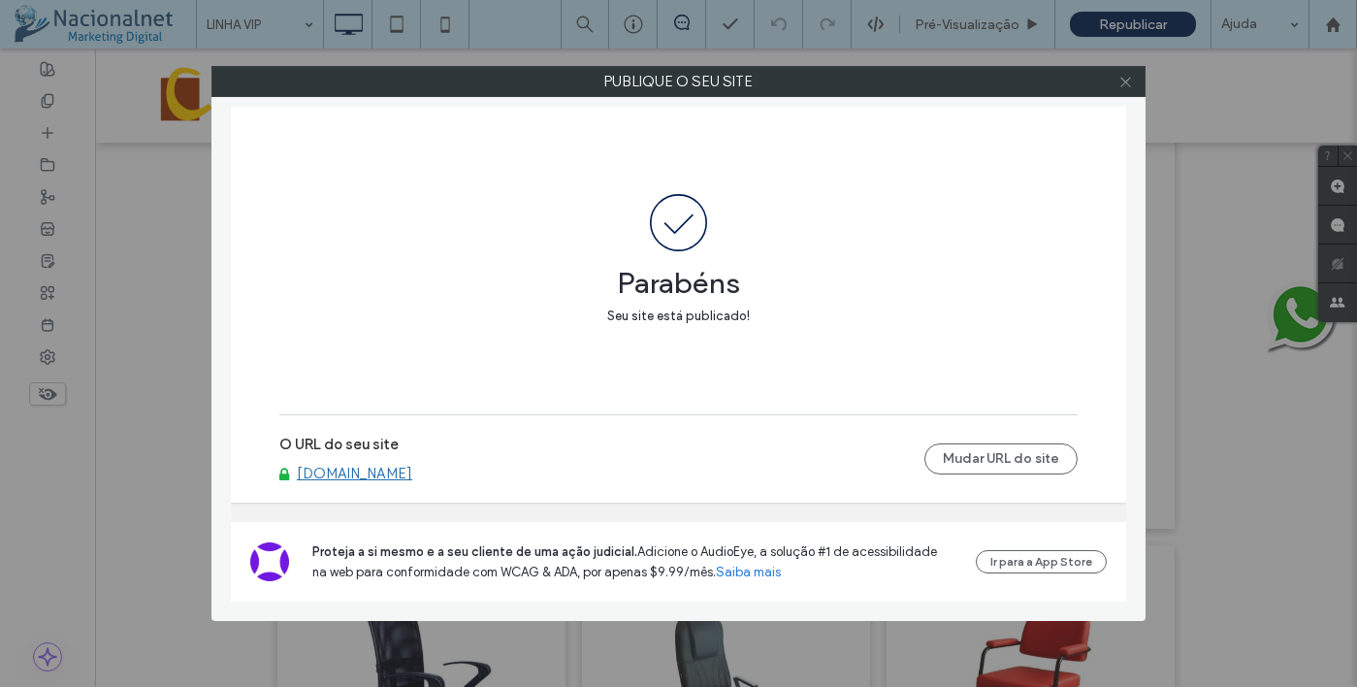
click at [1118, 77] on icon at bounding box center [1125, 82] width 15 height 15
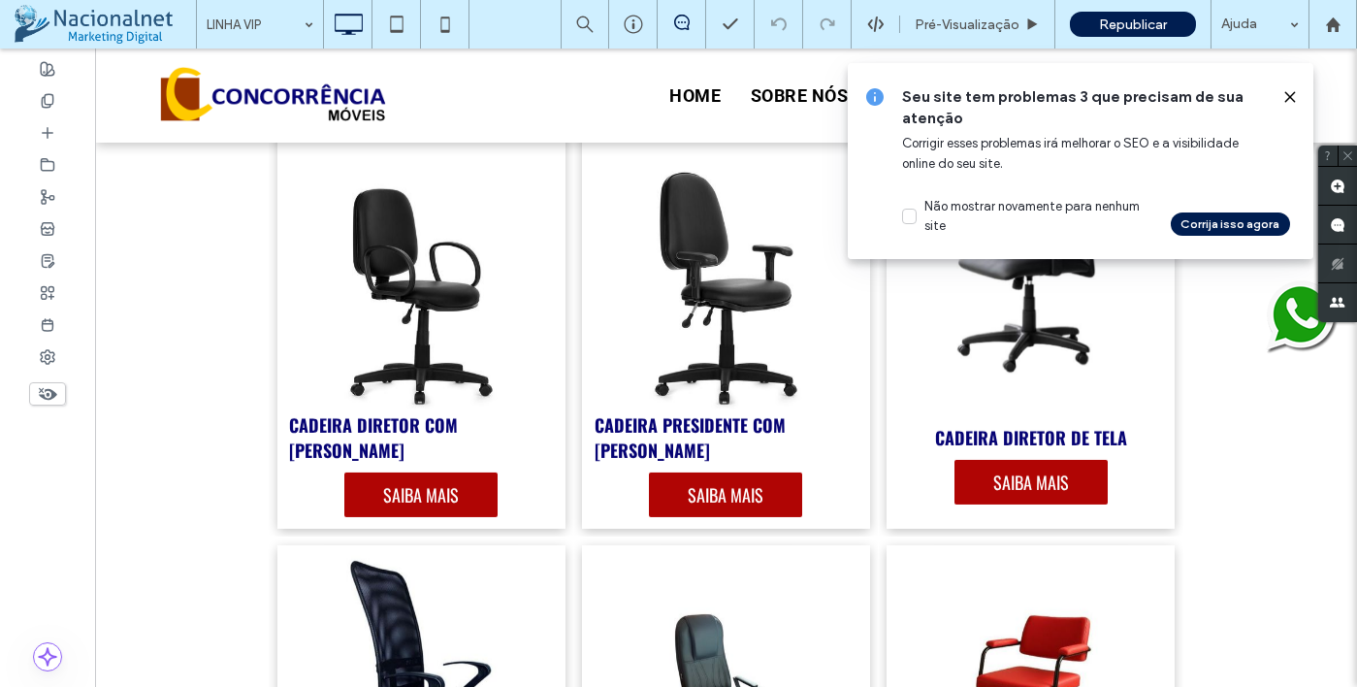
click at [1284, 95] on icon at bounding box center [1290, 97] width 16 height 16
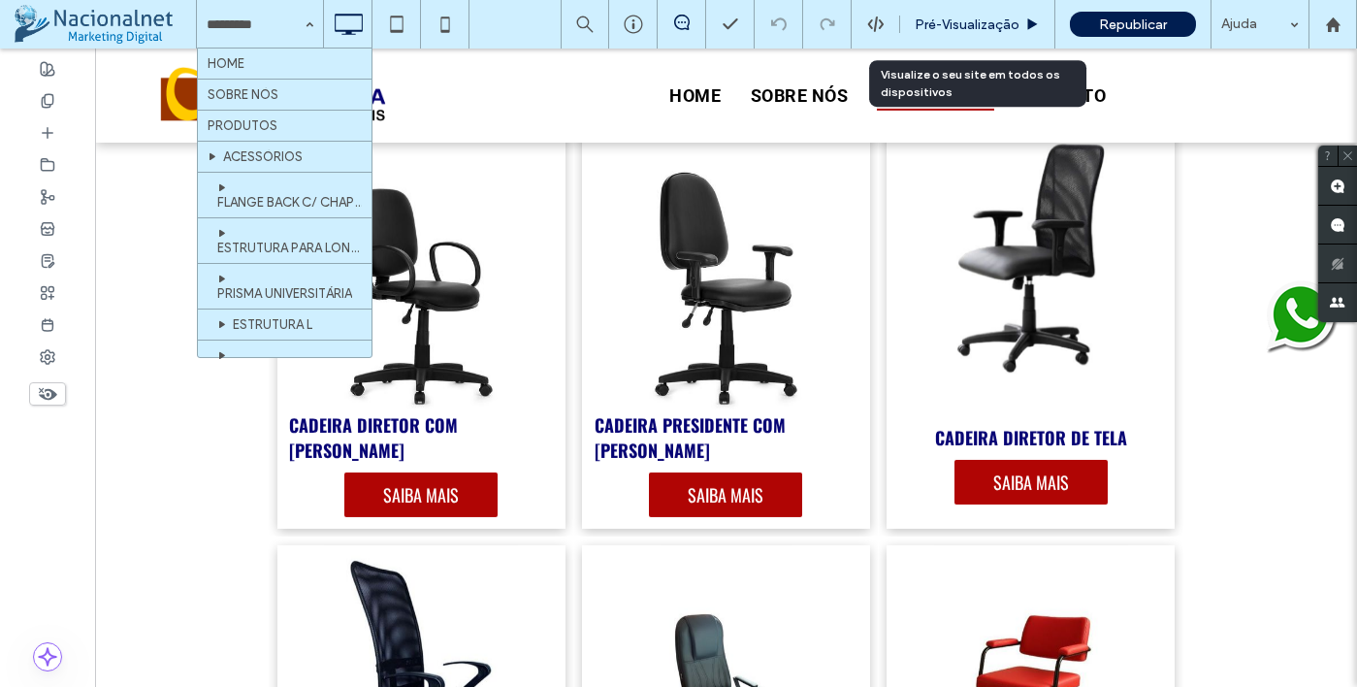
click at [1007, 27] on span "Pré-Visualizaçāo" at bounding box center [967, 24] width 105 height 16
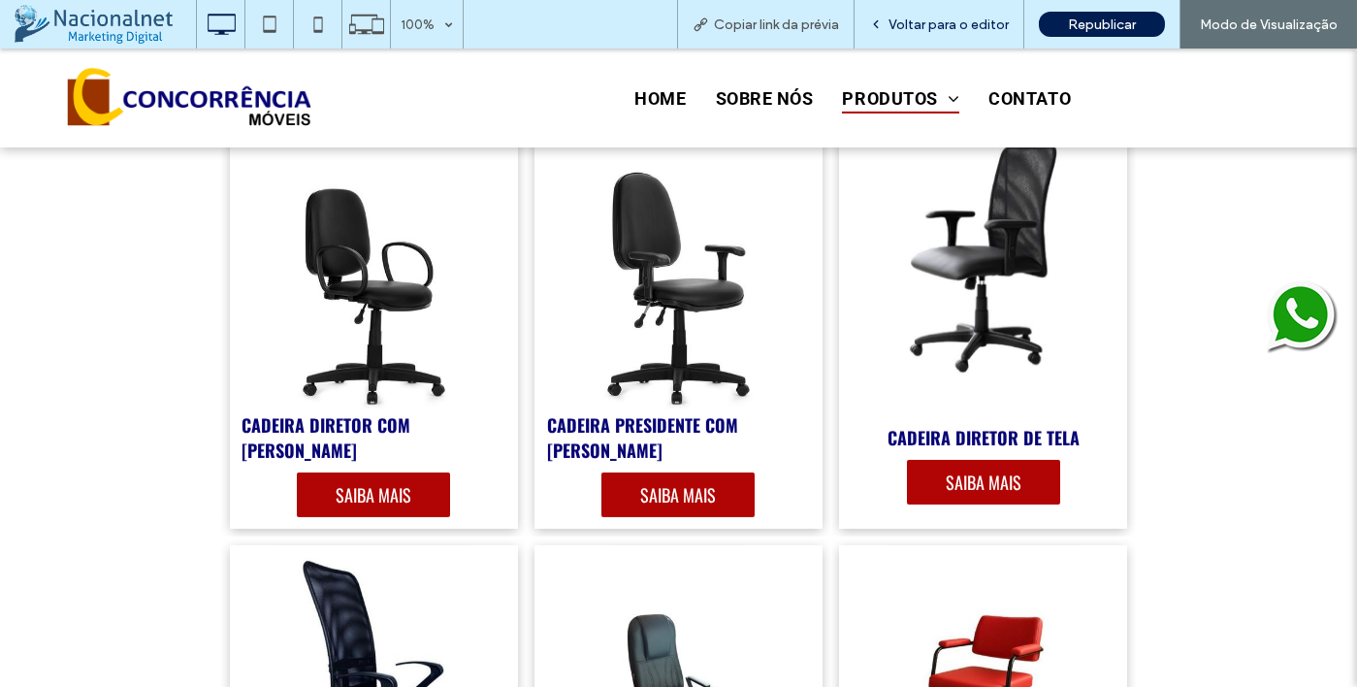
click at [972, 25] on span "Voltar para o editor" at bounding box center [949, 24] width 120 height 16
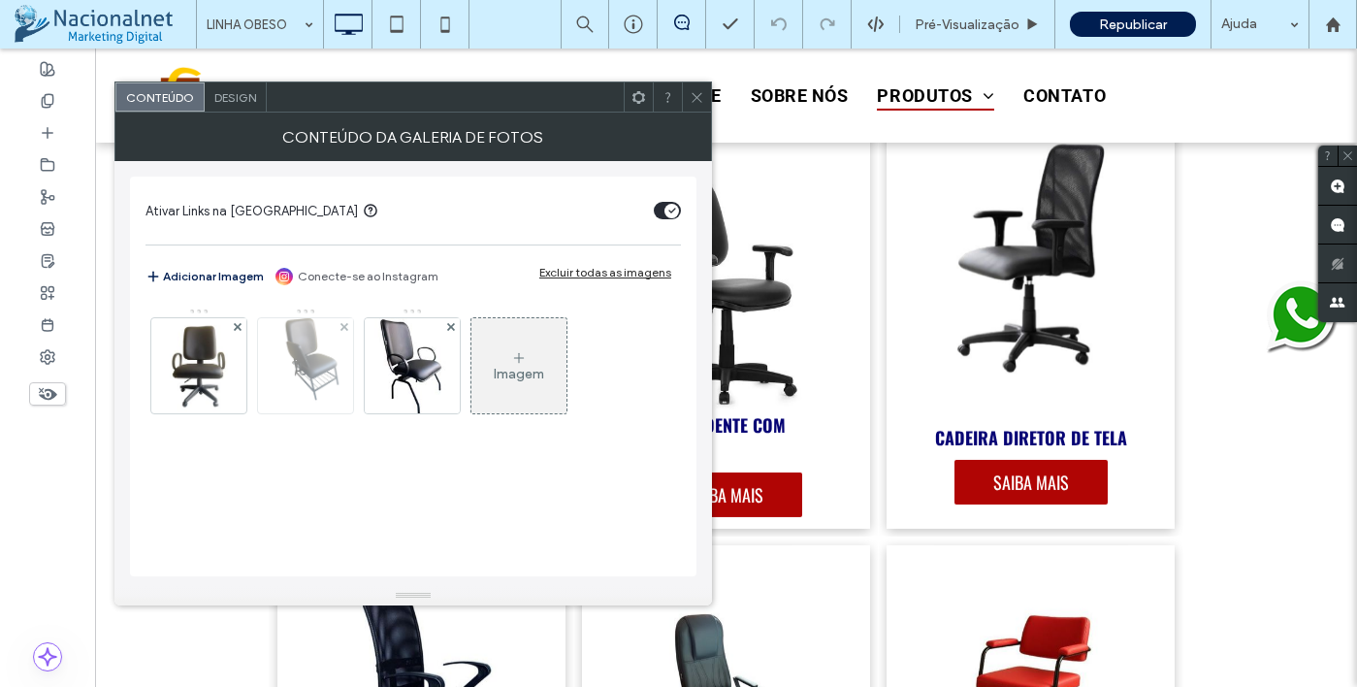
click at [321, 379] on img at bounding box center [306, 365] width 72 height 95
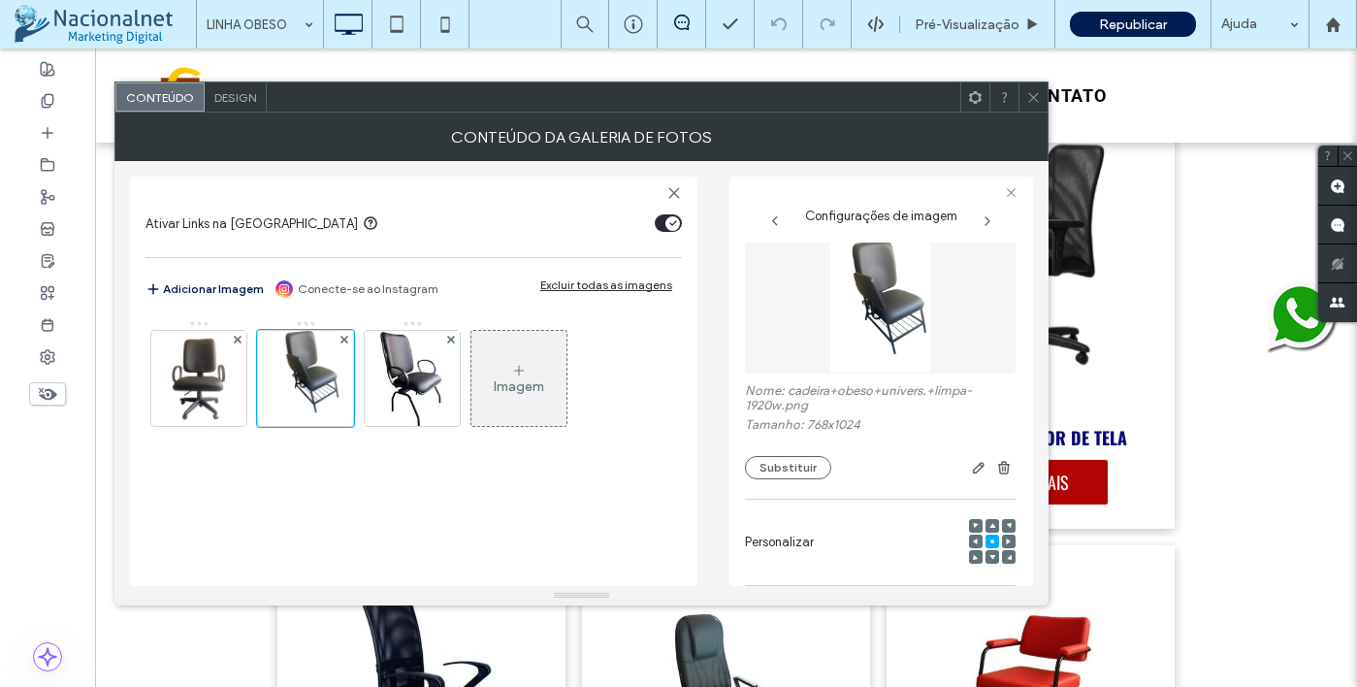
click at [1031, 101] on icon at bounding box center [1033, 97] width 15 height 15
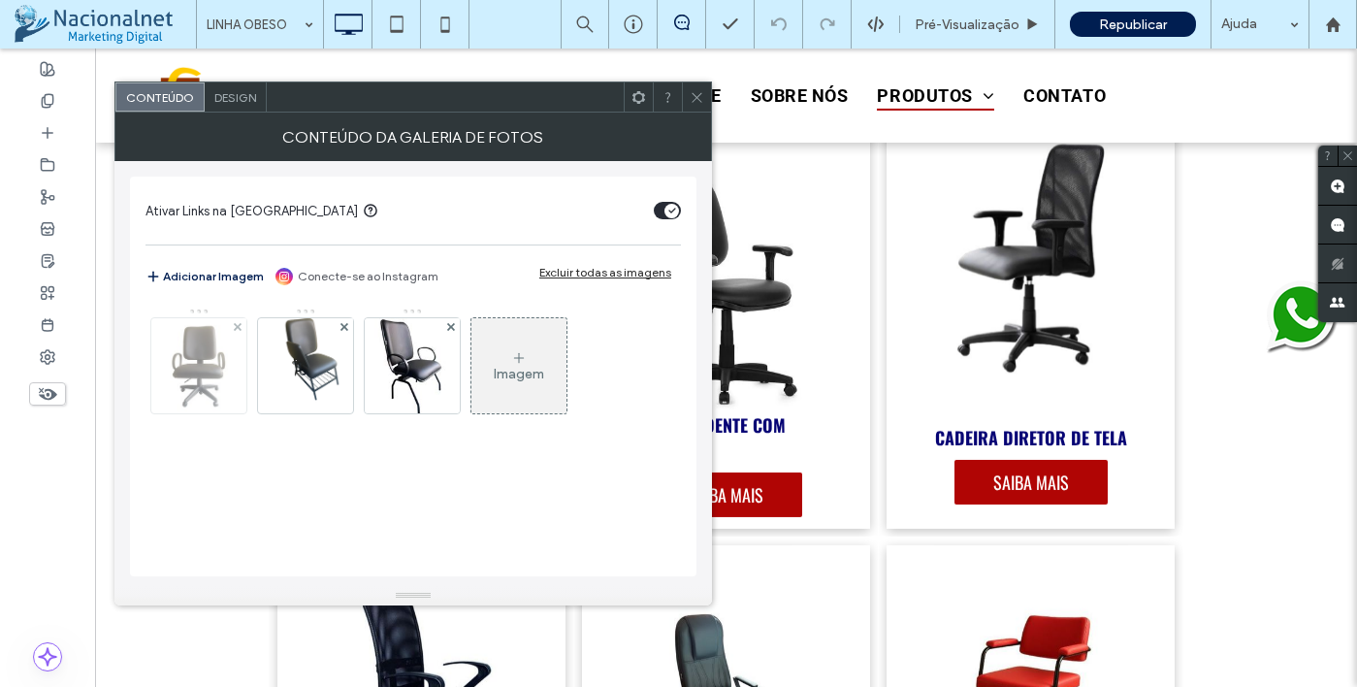
click at [237, 375] on div at bounding box center [198, 365] width 95 height 95
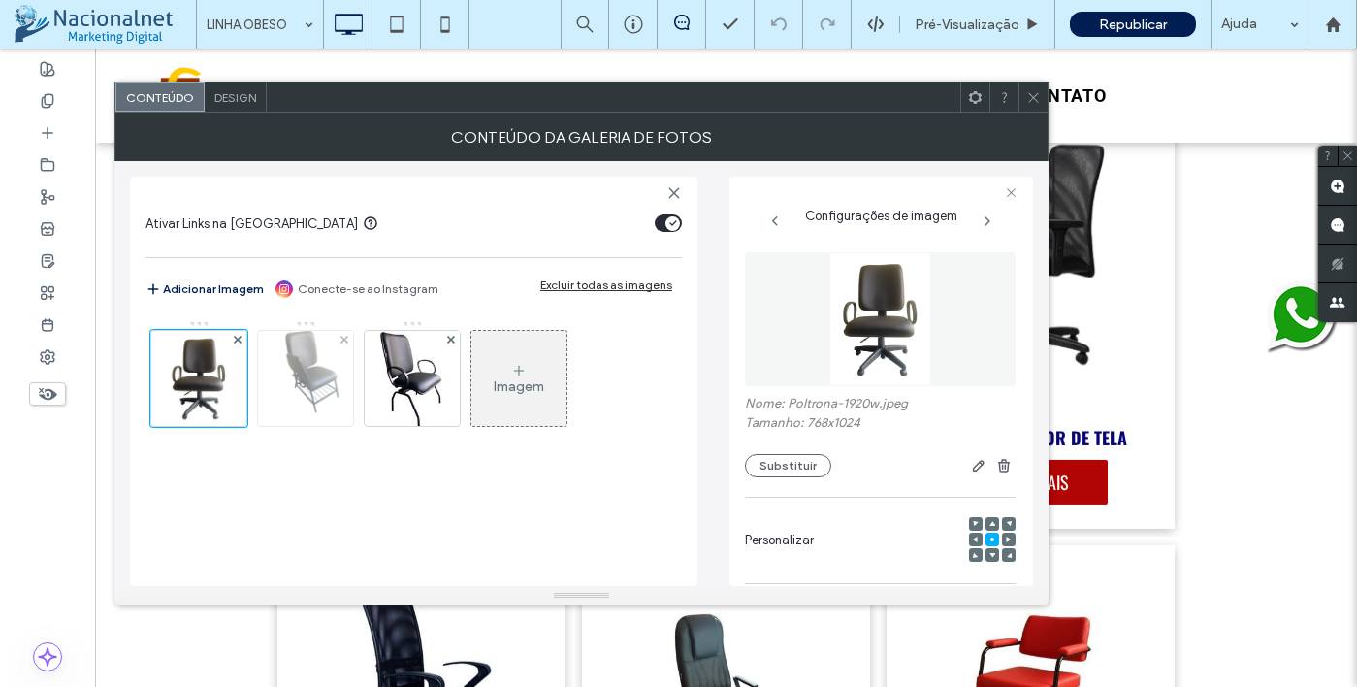
click at [327, 403] on img at bounding box center [306, 378] width 72 height 95
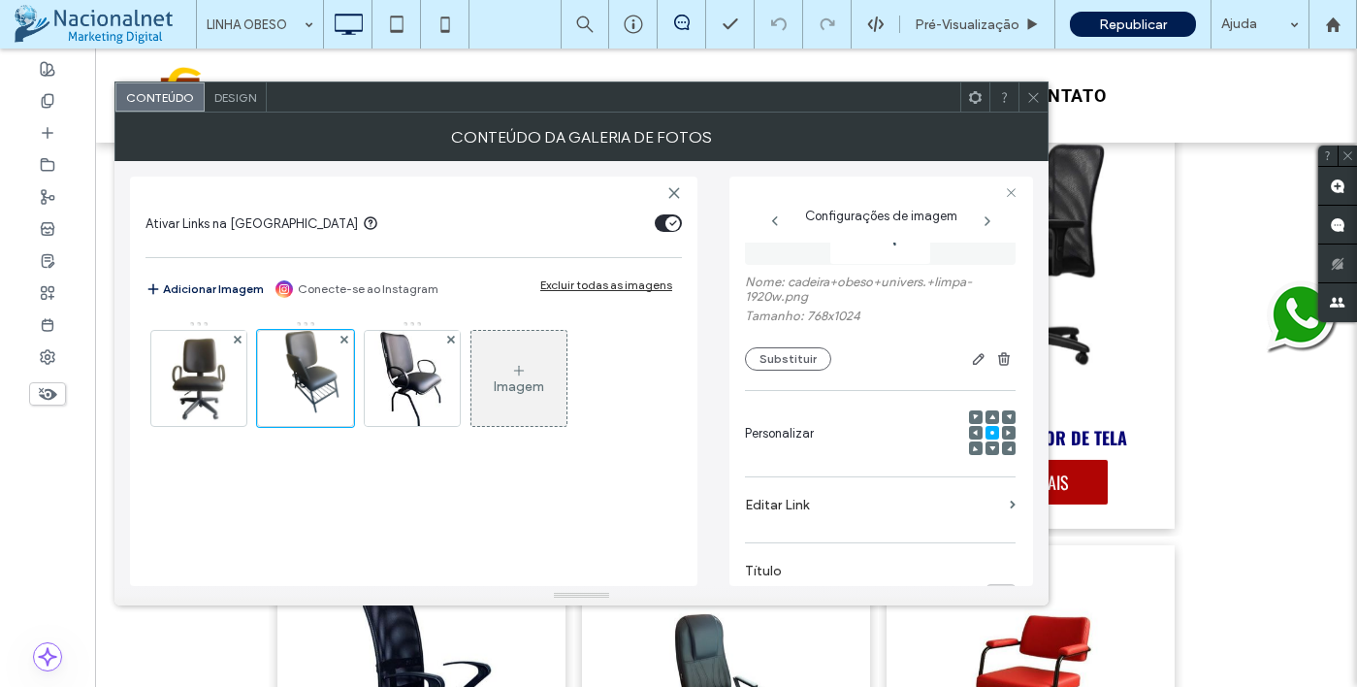
scroll to position [117, 0]
click at [787, 363] on button "Substituir" at bounding box center [788, 362] width 86 height 23
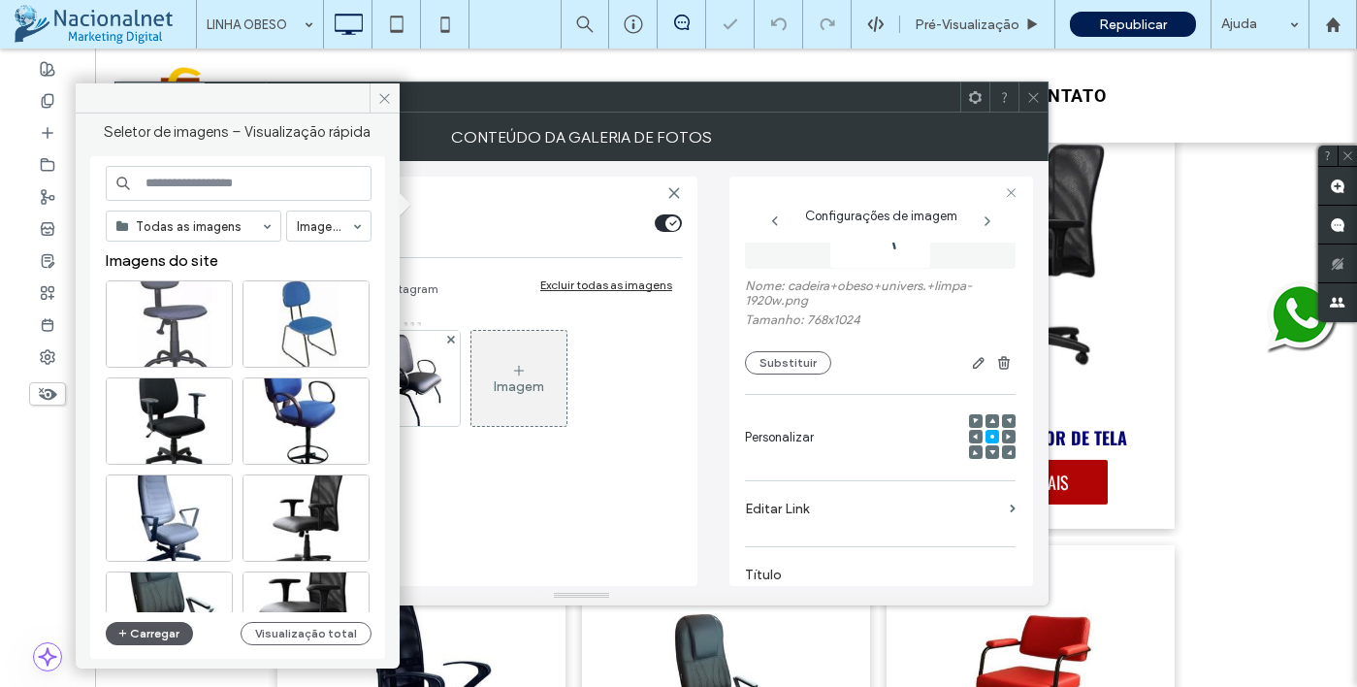
click at [157, 628] on button "Carregar" at bounding box center [150, 633] width 88 height 23
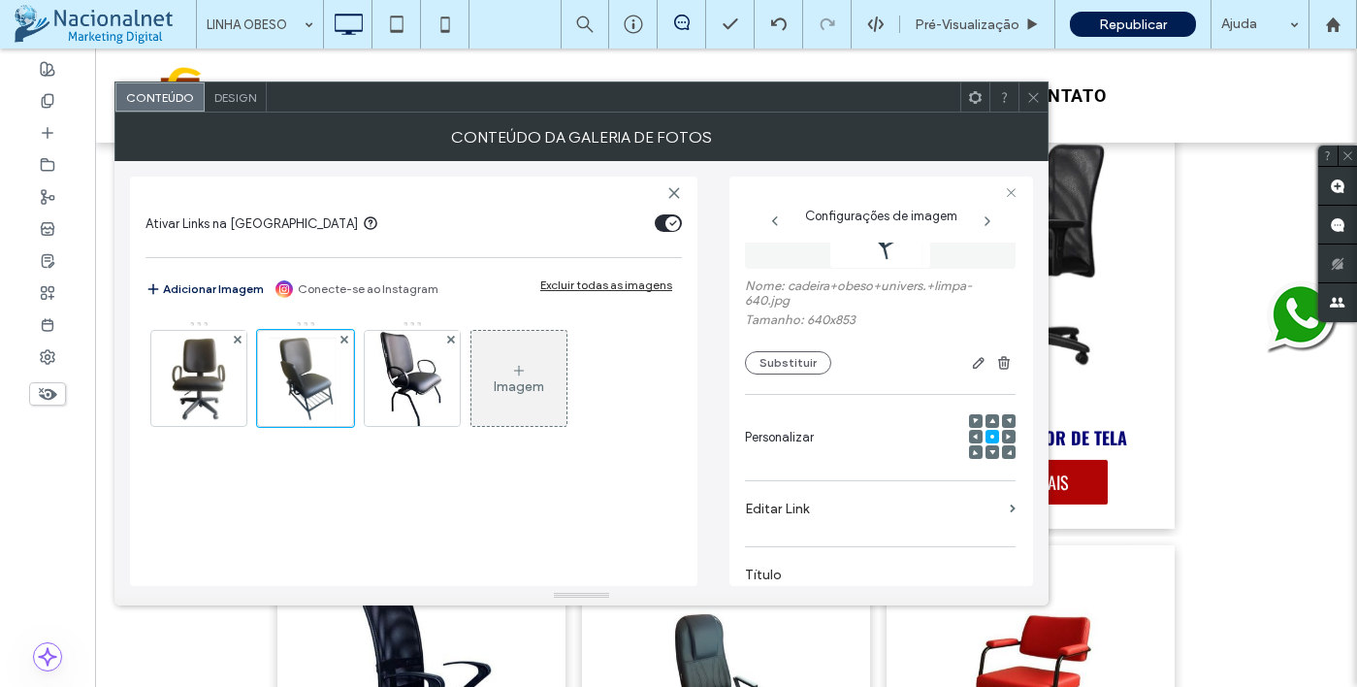
click at [1034, 107] on span at bounding box center [1033, 96] width 15 height 29
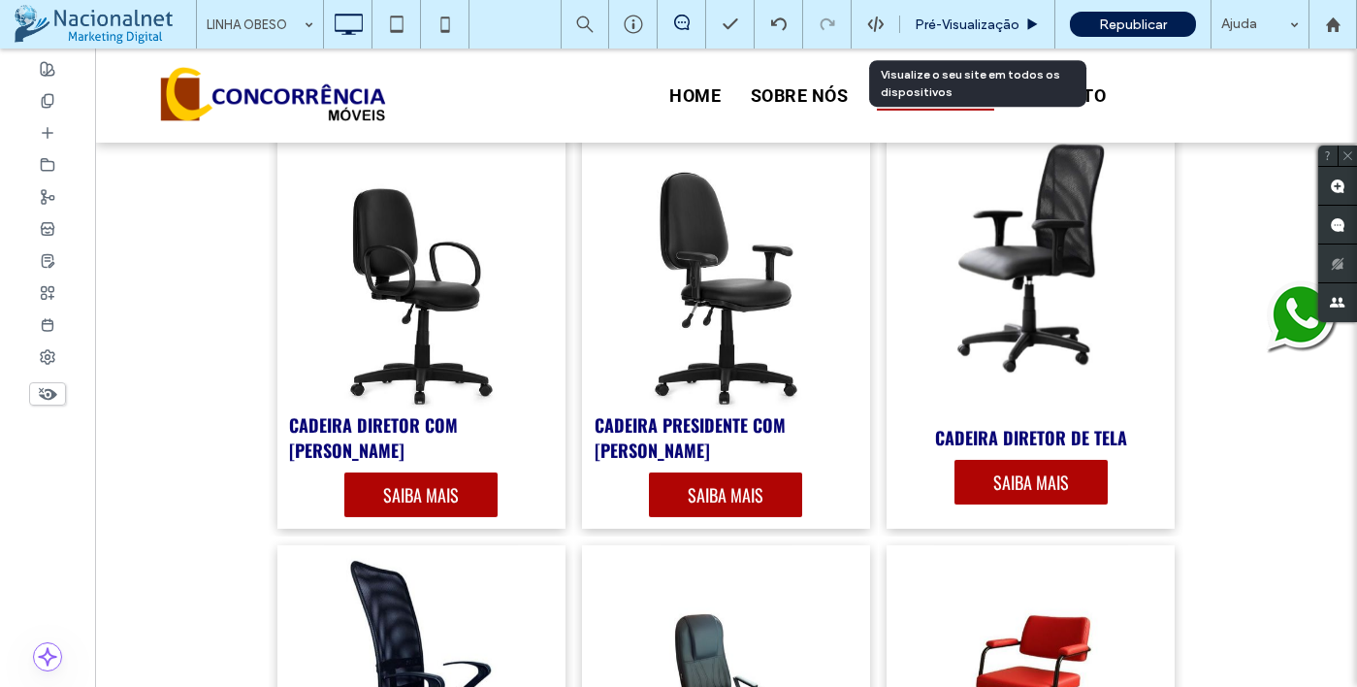
click at [998, 16] on span "Pré-Visualizaçāo" at bounding box center [967, 24] width 105 height 16
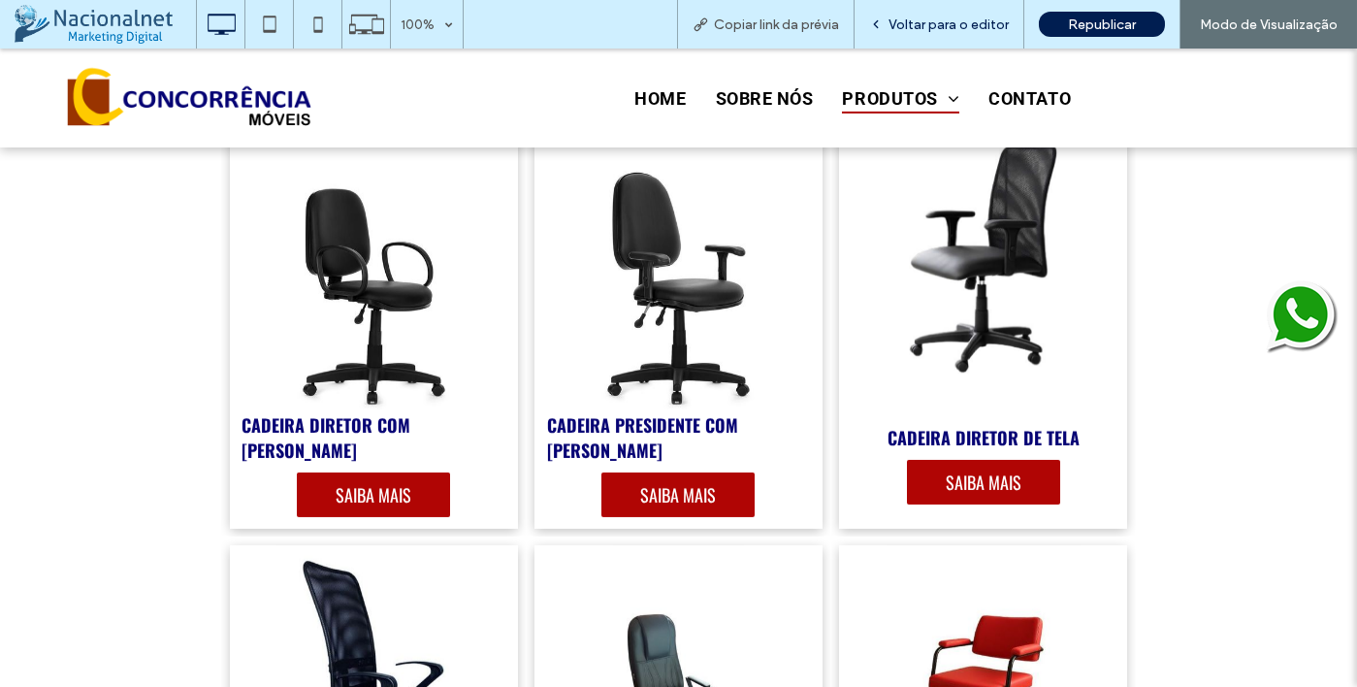
click at [986, 25] on span "Voltar para o editor" at bounding box center [949, 24] width 120 height 16
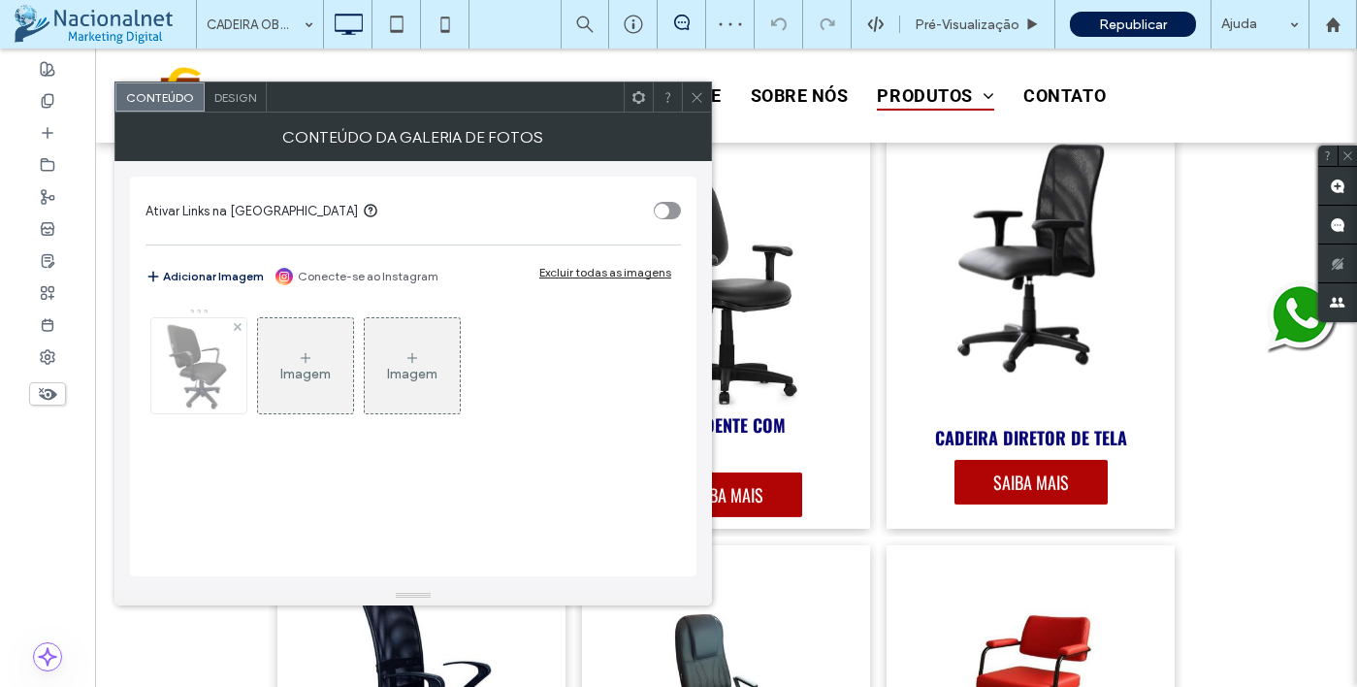
click at [201, 364] on div at bounding box center [198, 365] width 95 height 95
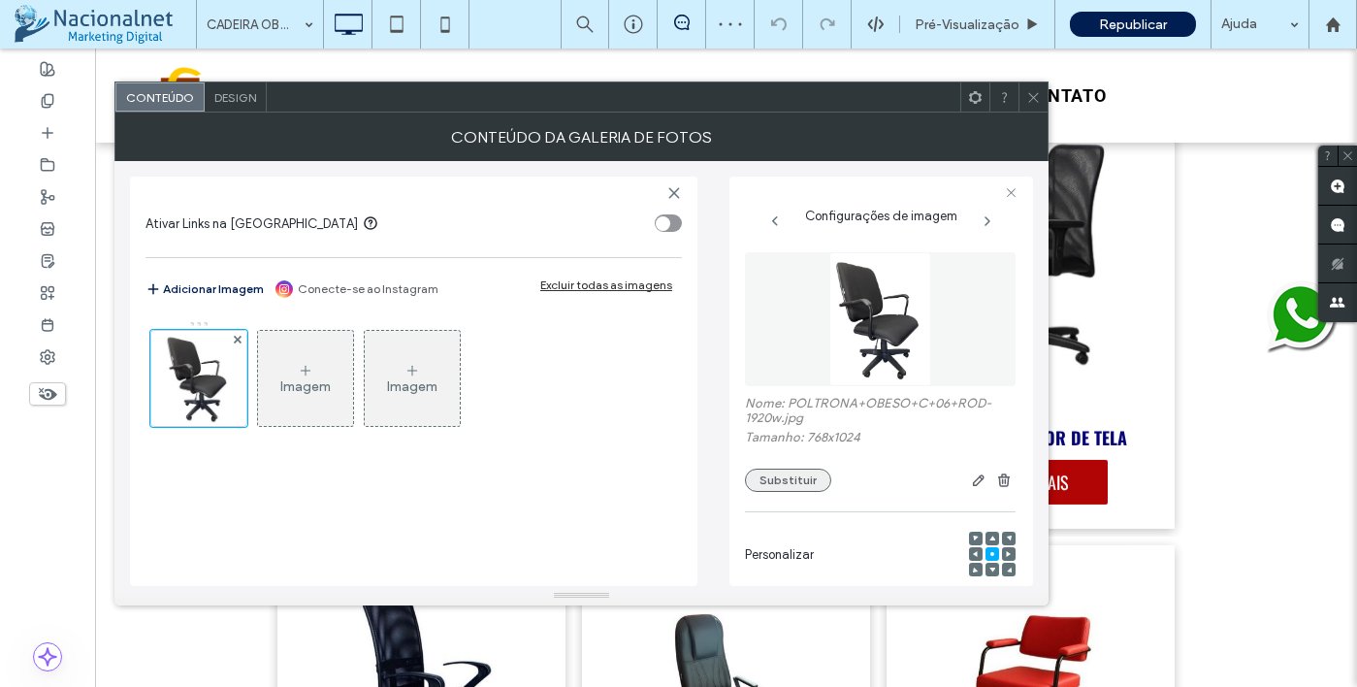
click at [808, 483] on button "Substituir" at bounding box center [788, 480] width 86 height 23
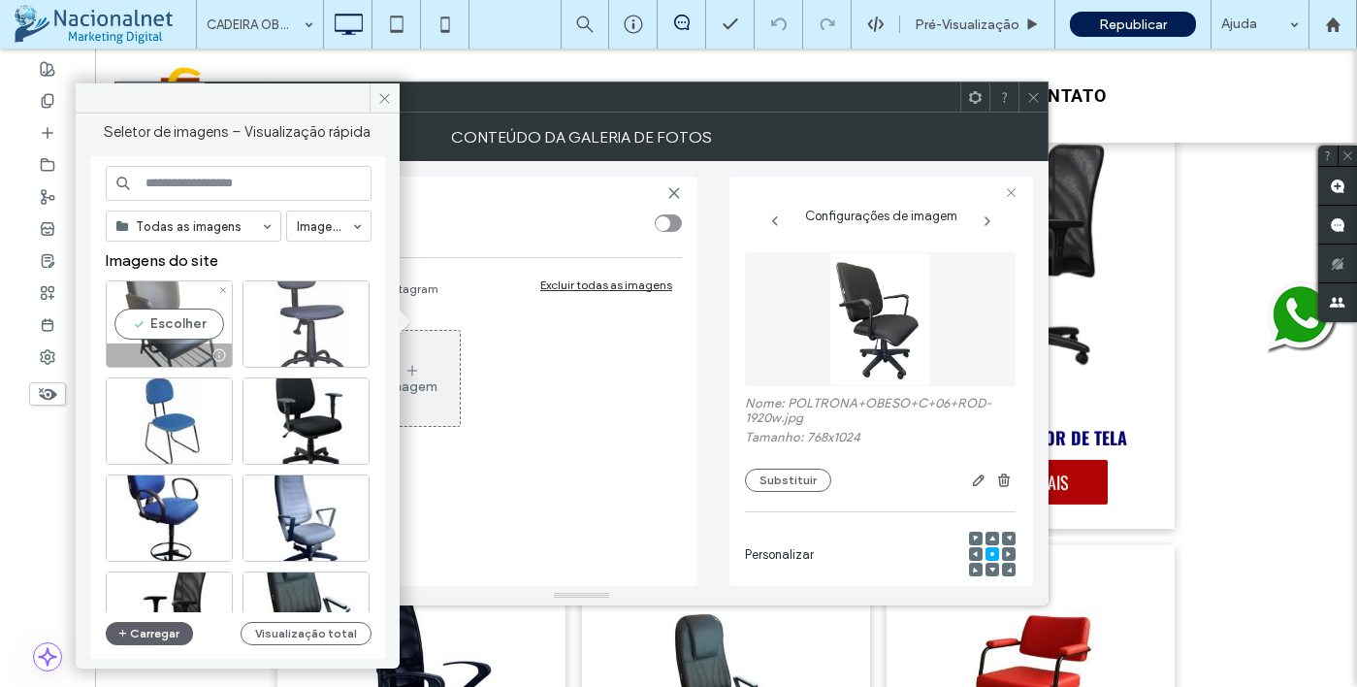
click at [166, 323] on div "Escolher" at bounding box center [169, 323] width 127 height 87
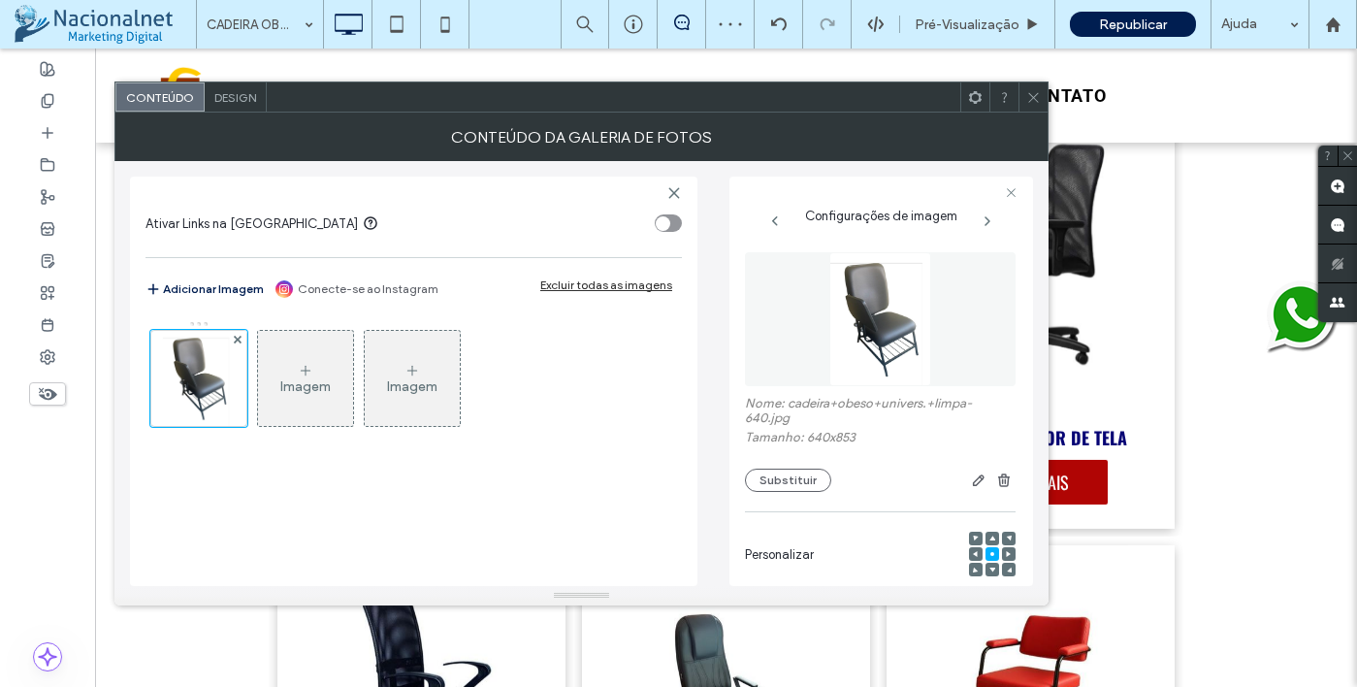
click at [1035, 102] on icon at bounding box center [1033, 97] width 15 height 15
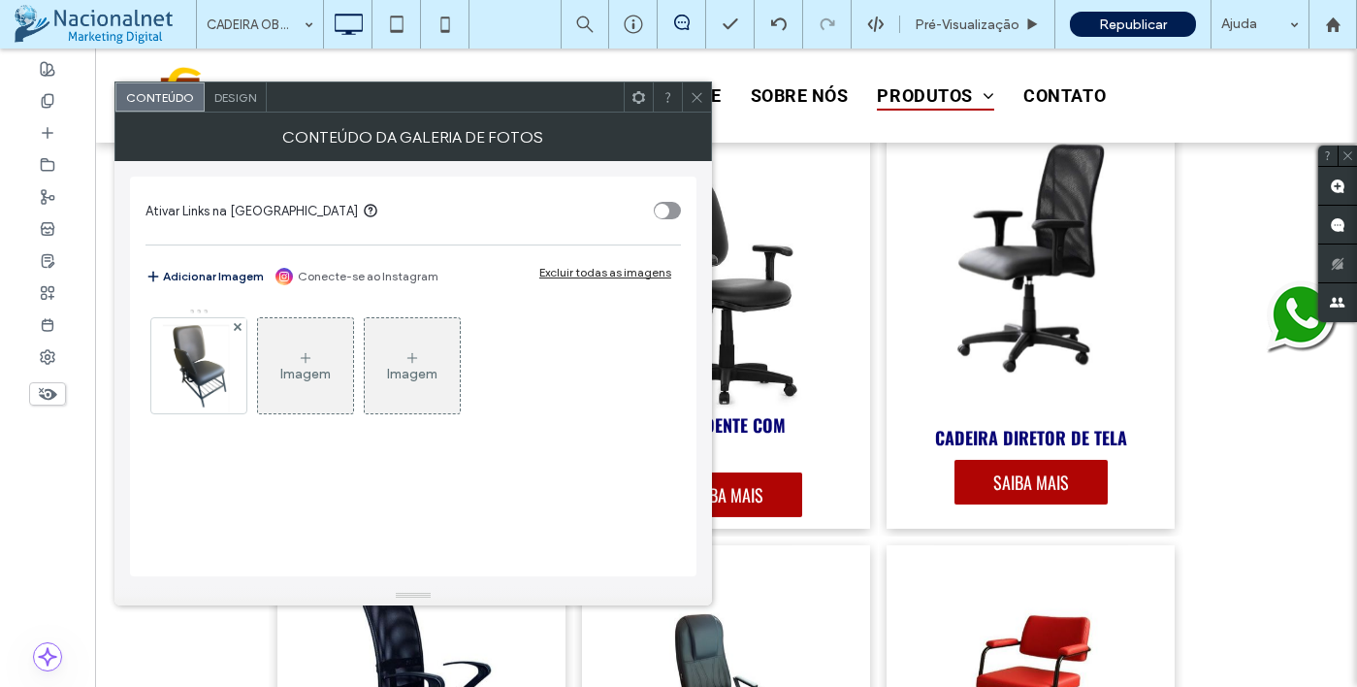
click at [699, 85] on span at bounding box center [697, 96] width 15 height 29
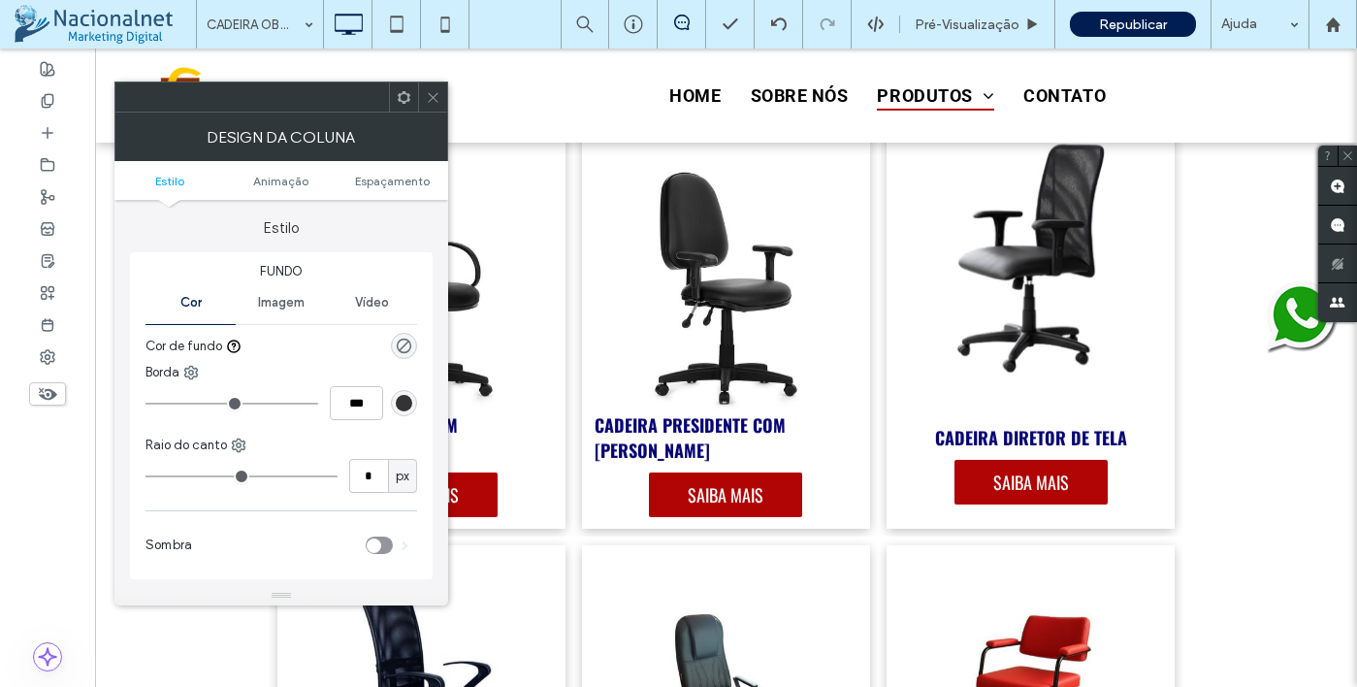
click at [432, 87] on span at bounding box center [433, 96] width 15 height 29
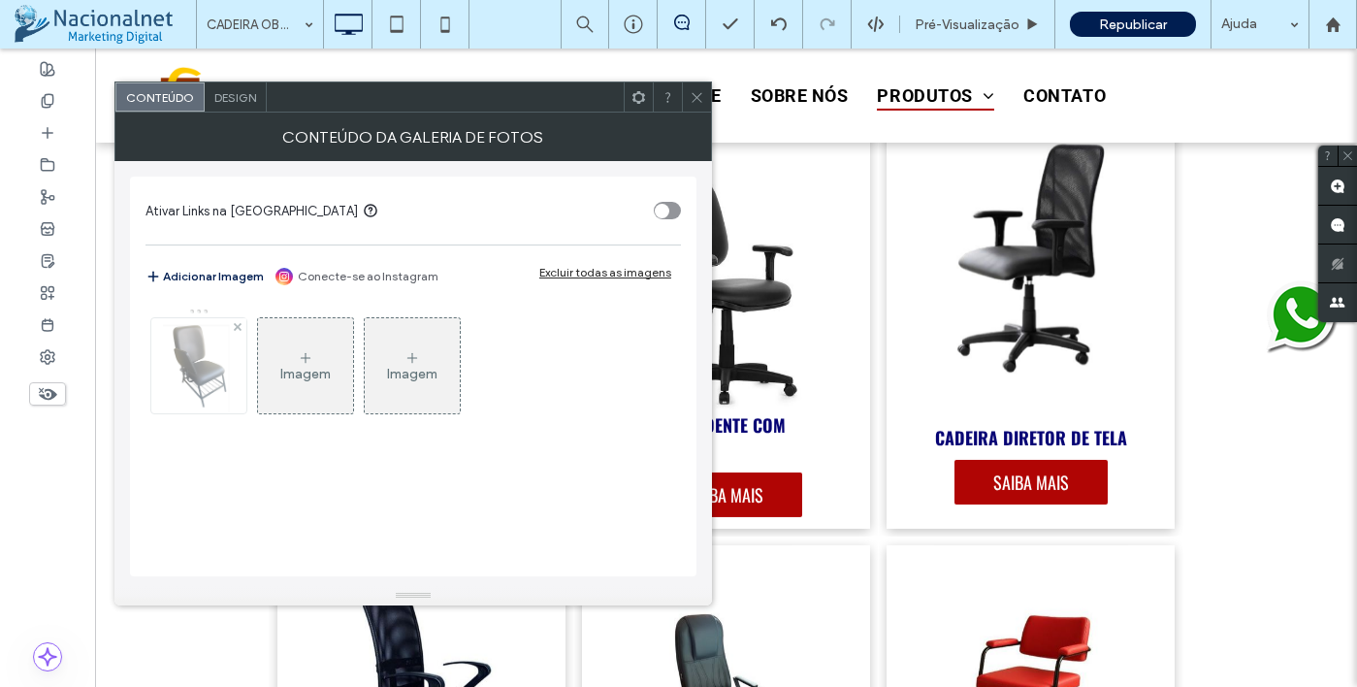
click at [190, 374] on img at bounding box center [199, 365] width 72 height 95
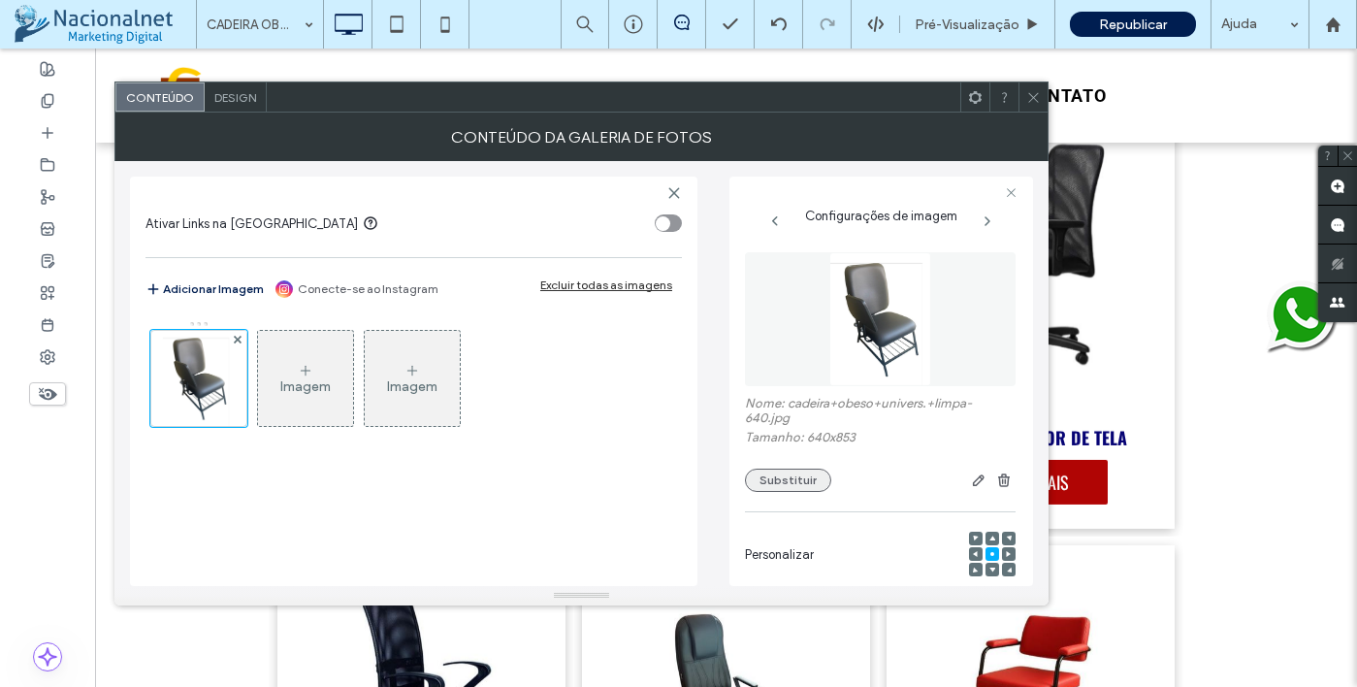
click at [815, 490] on button "Substituir" at bounding box center [788, 480] width 86 height 23
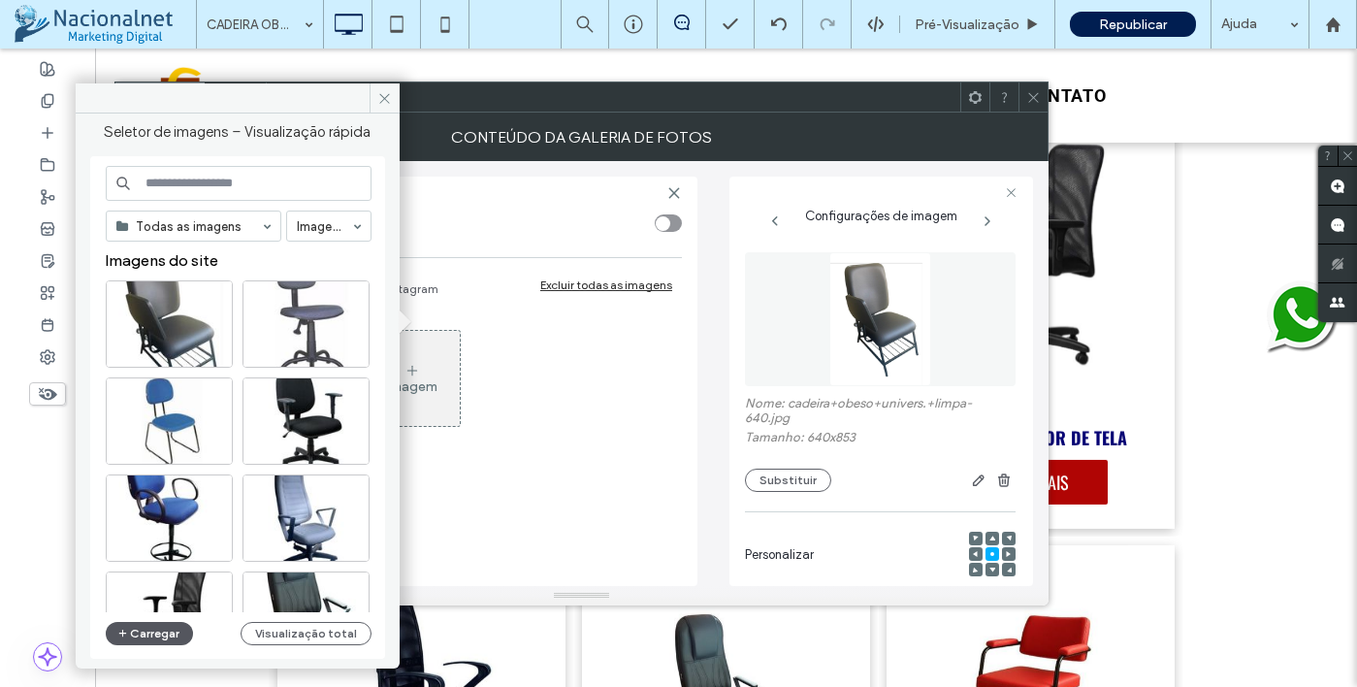
click at [153, 626] on button "Carregar" at bounding box center [150, 633] width 88 height 23
click at [396, 98] on span at bounding box center [385, 97] width 30 height 29
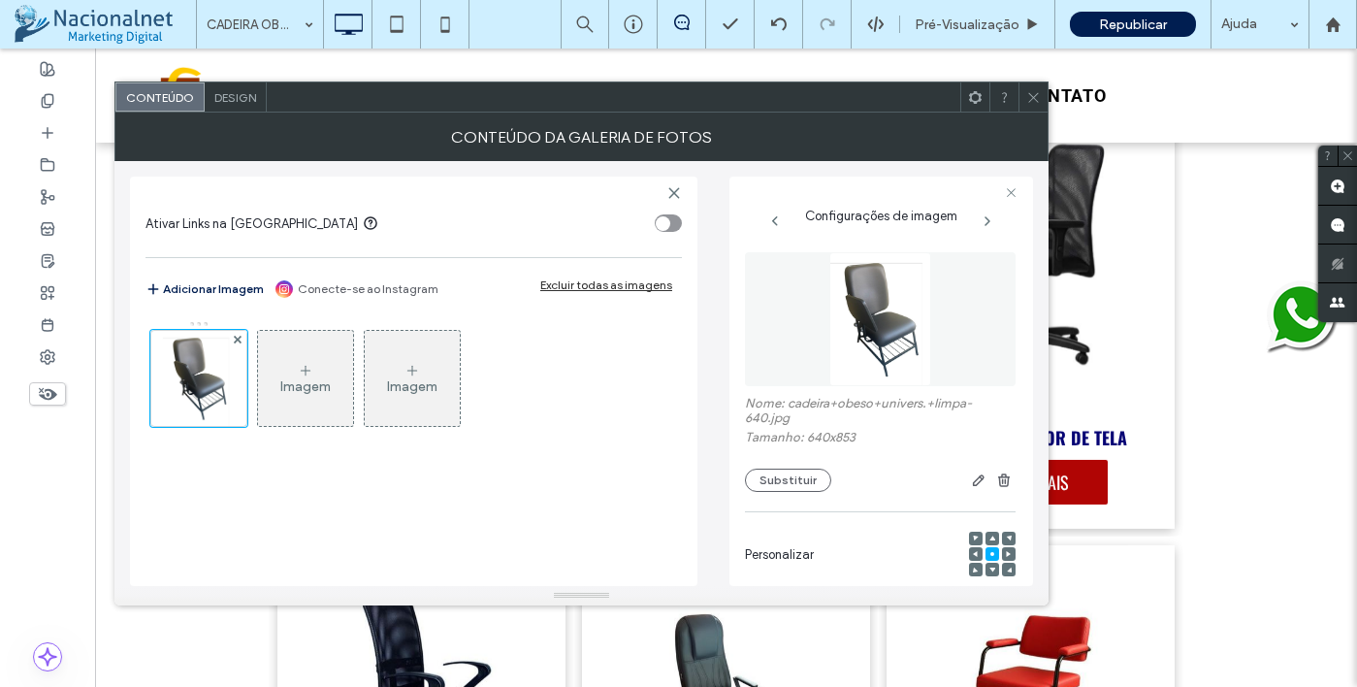
click at [1040, 106] on span at bounding box center [1033, 96] width 15 height 29
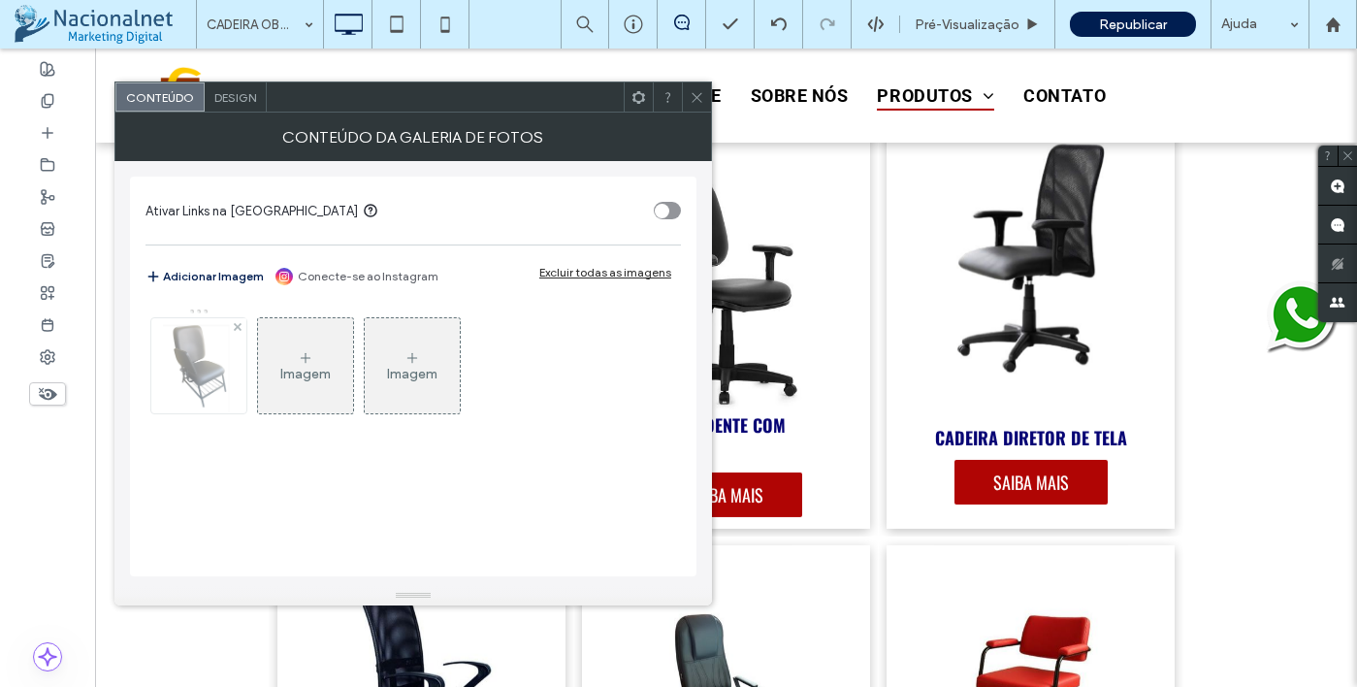
click at [203, 397] on img at bounding box center [199, 365] width 72 height 95
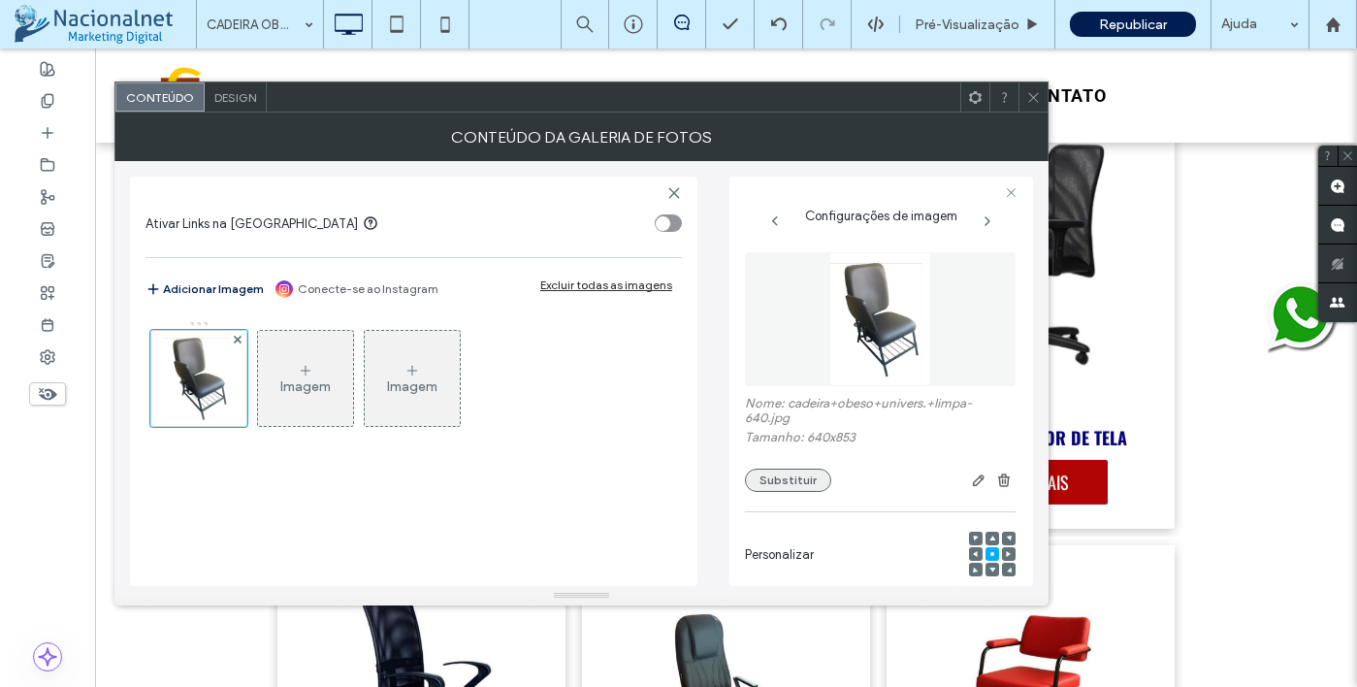
click at [791, 476] on button "Substituir" at bounding box center [788, 480] width 86 height 23
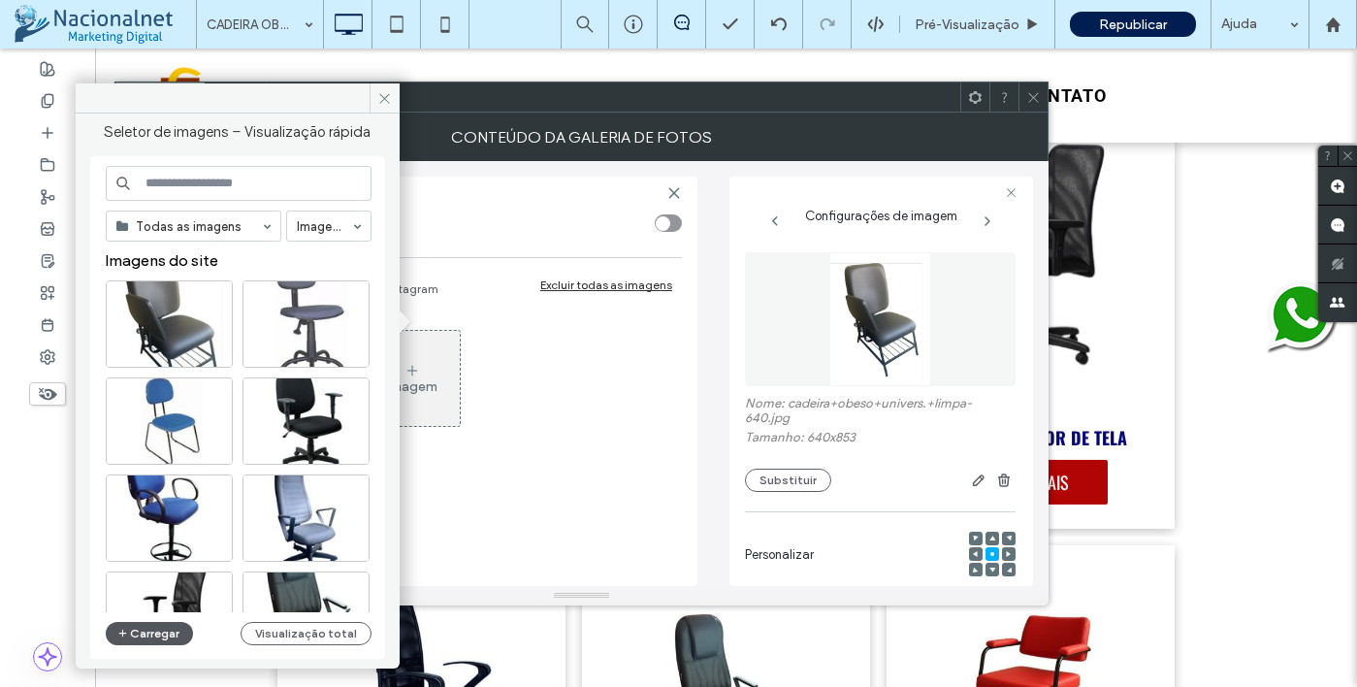
click at [156, 640] on button "Carregar" at bounding box center [150, 633] width 88 height 23
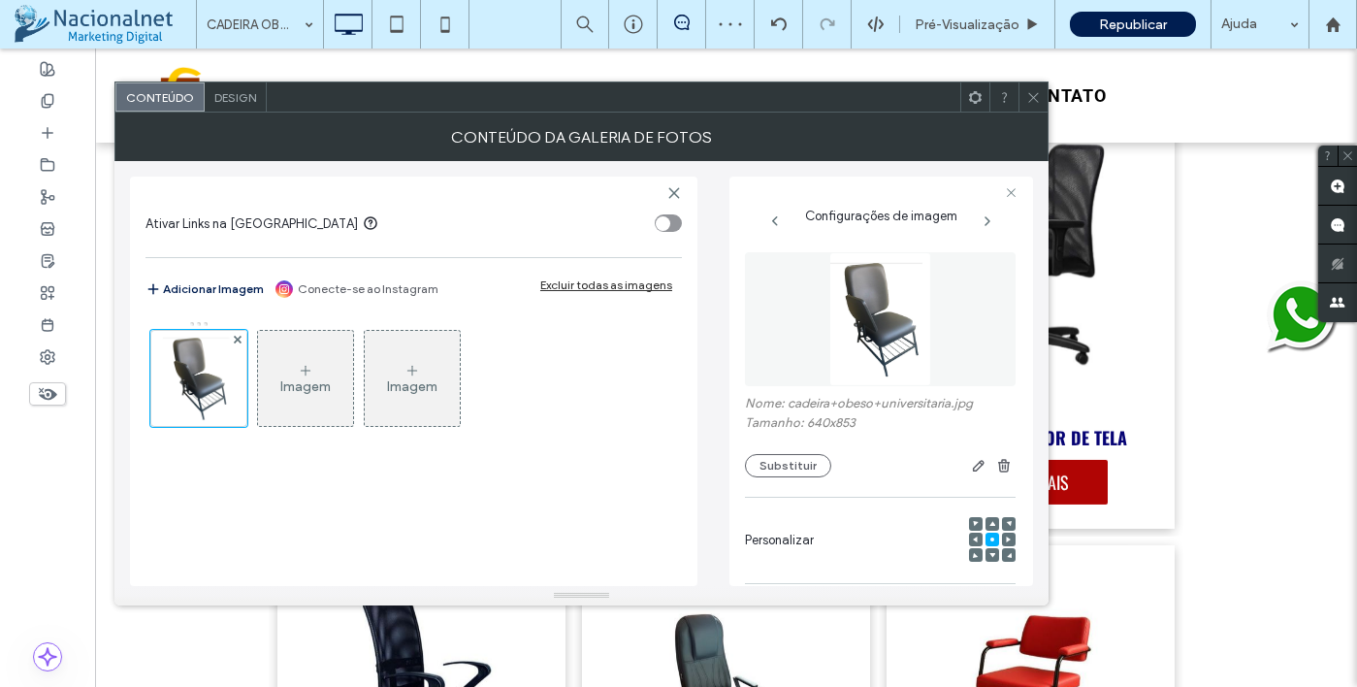
click at [1034, 95] on use at bounding box center [1033, 97] width 10 height 10
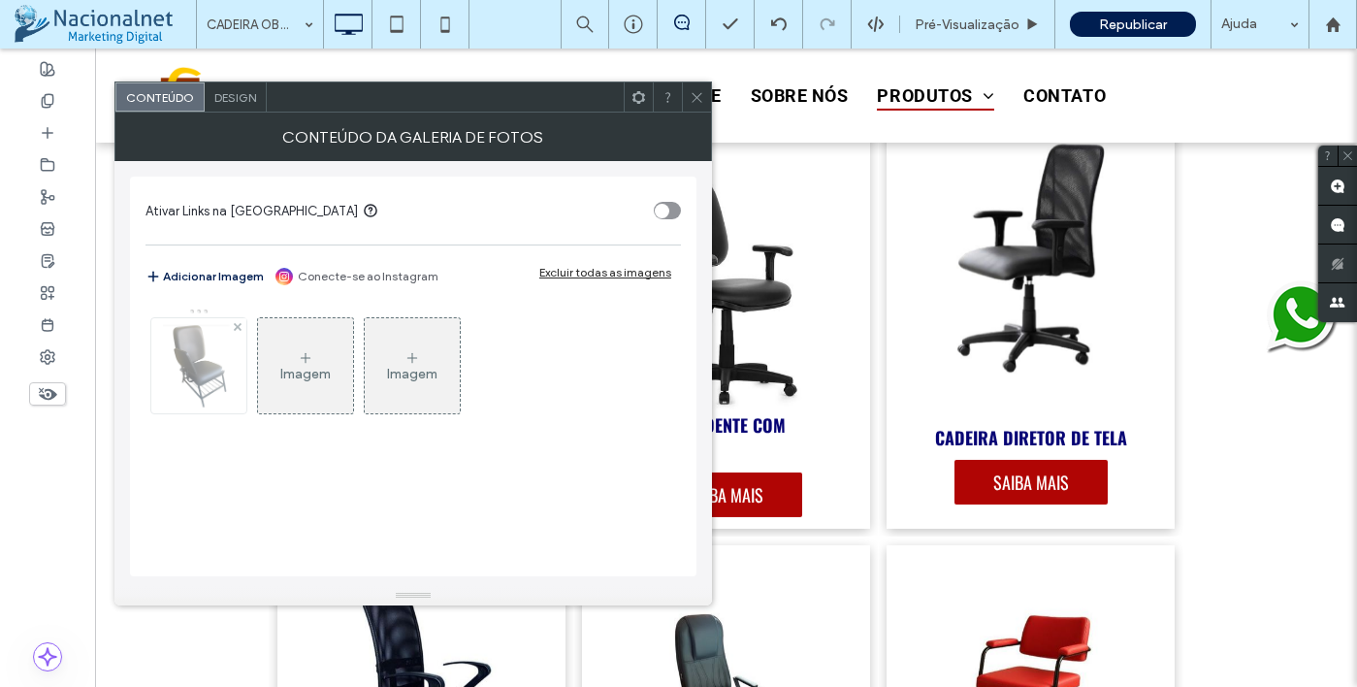
click at [238, 367] on div at bounding box center [198, 365] width 95 height 95
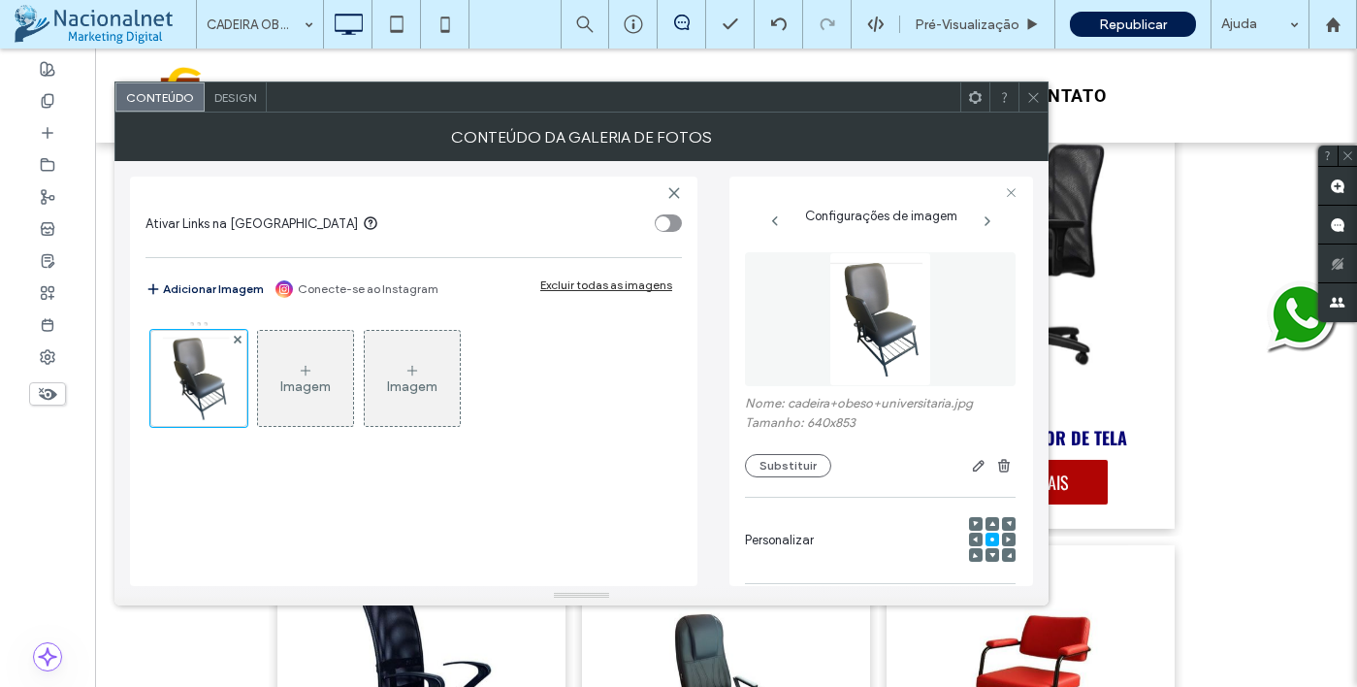
click at [796, 450] on div "Nome: cadeira+obeso+universitaria.jpg Tamanho: 640x853 Substituir" at bounding box center [880, 436] width 271 height 81
click at [778, 474] on button "Substituir" at bounding box center [788, 465] width 86 height 23
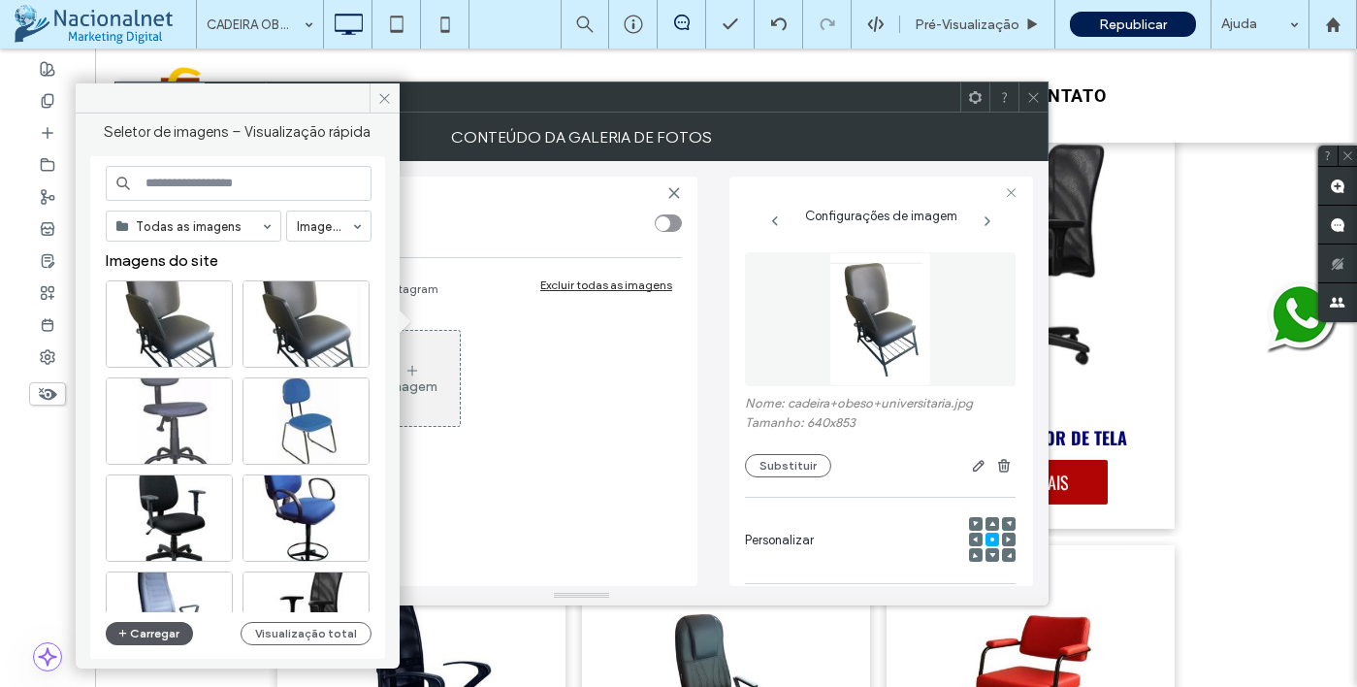
click at [153, 639] on button "Carregar" at bounding box center [150, 633] width 88 height 23
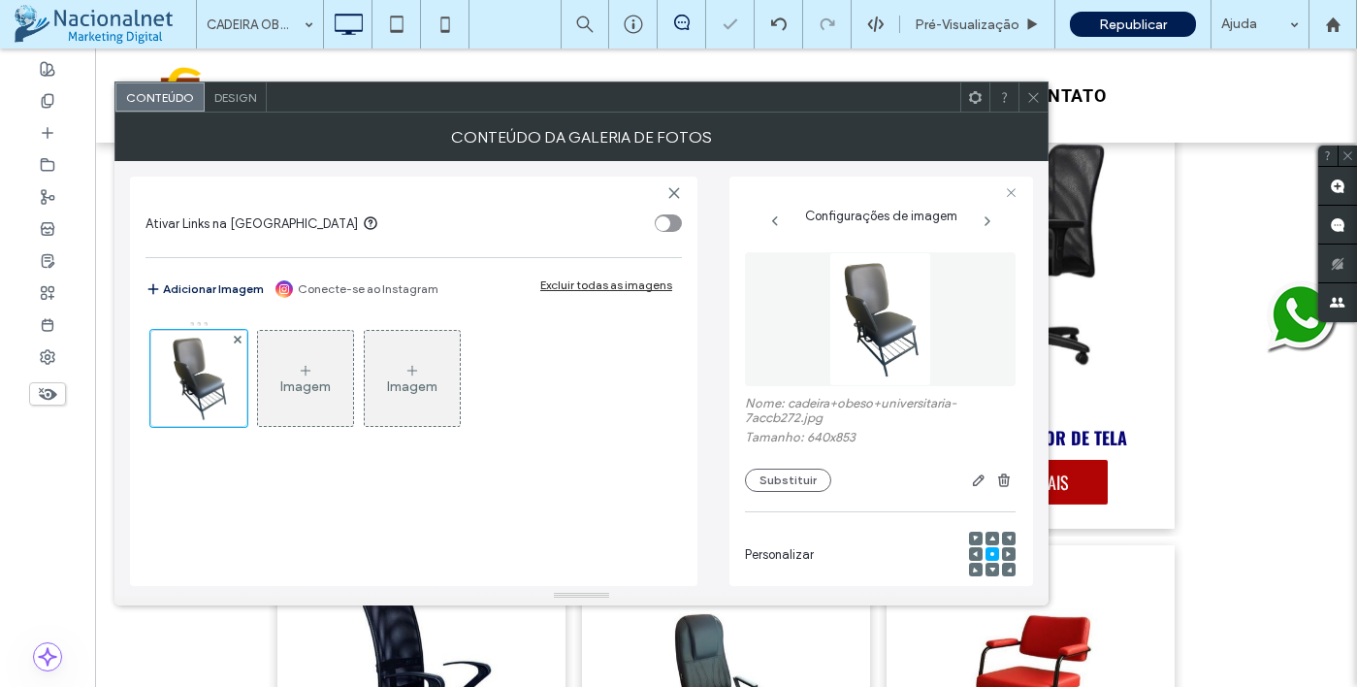
click at [1039, 95] on icon at bounding box center [1033, 97] width 15 height 15
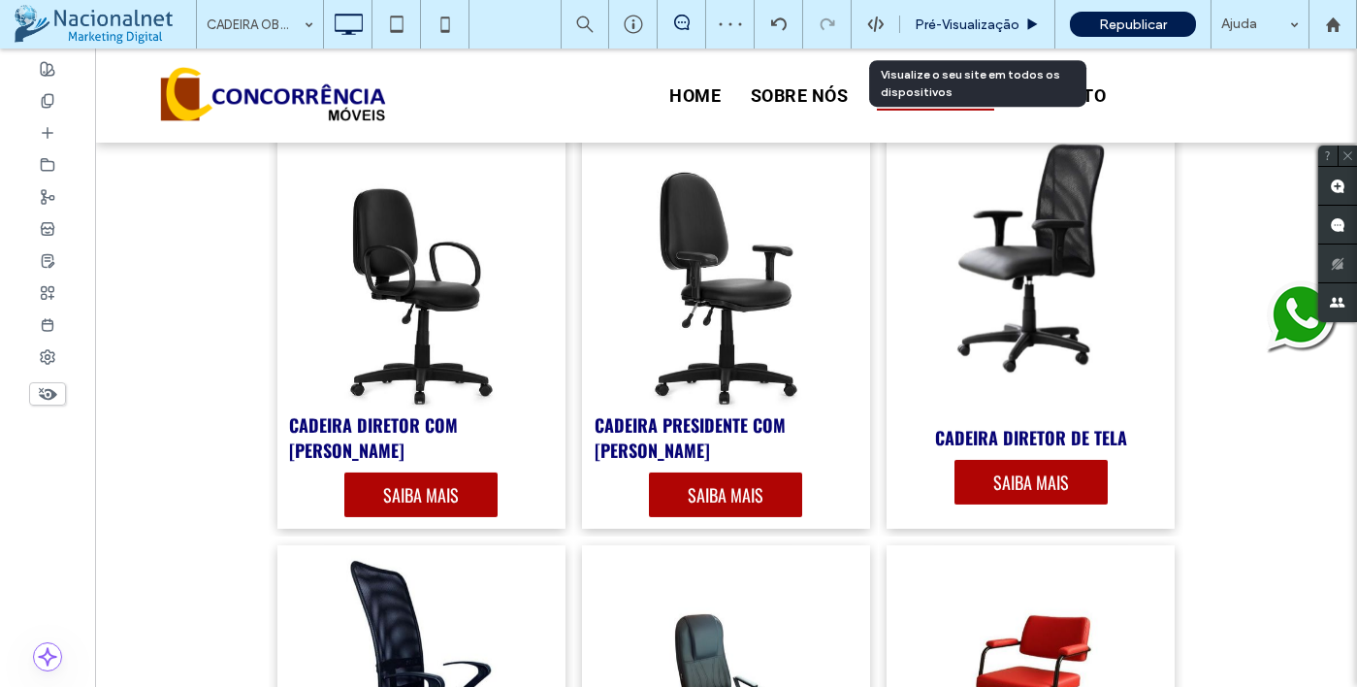
click at [978, 22] on span "Pré-Visualizaçāo" at bounding box center [967, 24] width 105 height 16
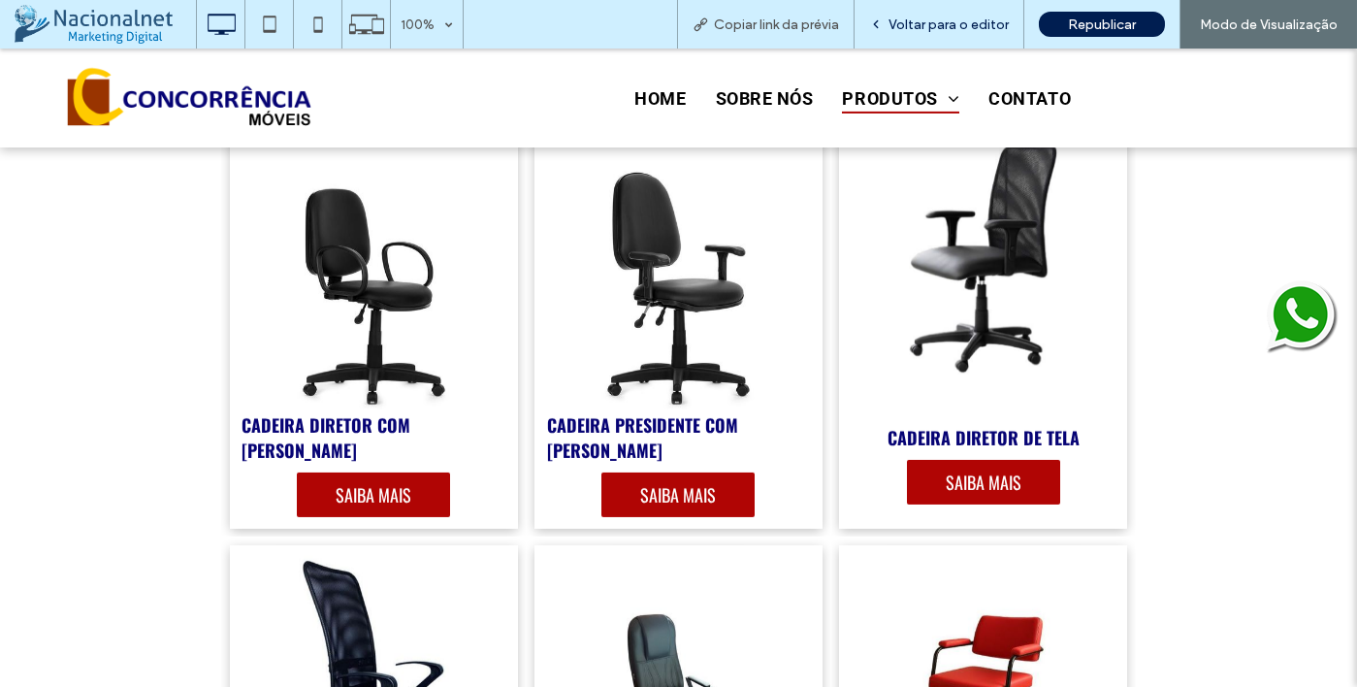
click at [1012, 16] on div "Voltar para o editor" at bounding box center [939, 24] width 169 height 16
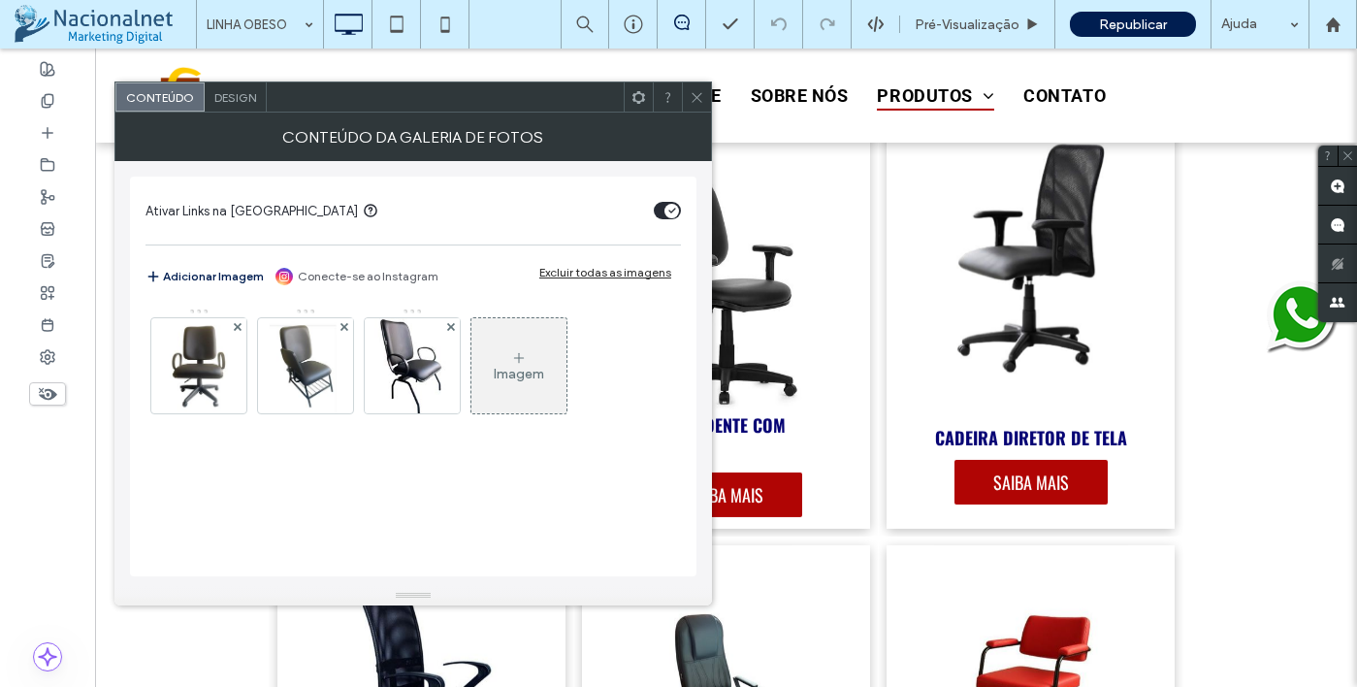
click at [289, 388] on img at bounding box center [306, 365] width 72 height 95
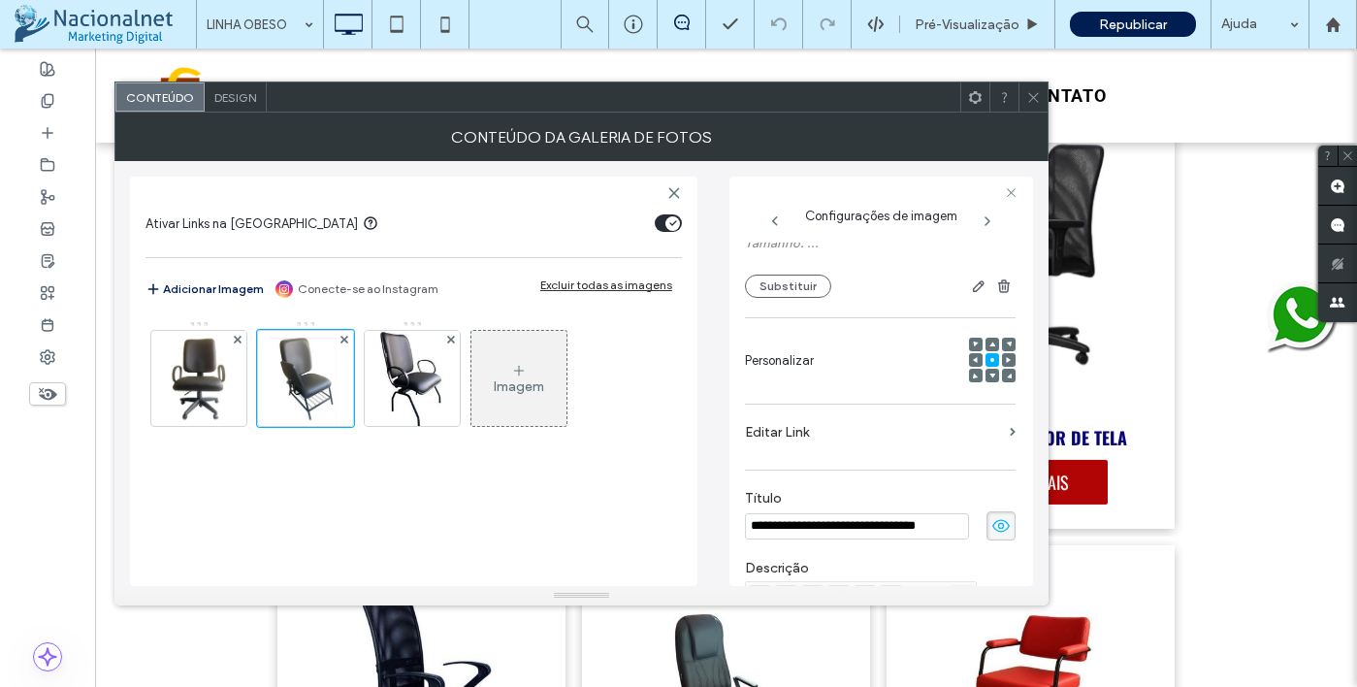
scroll to position [13, 0]
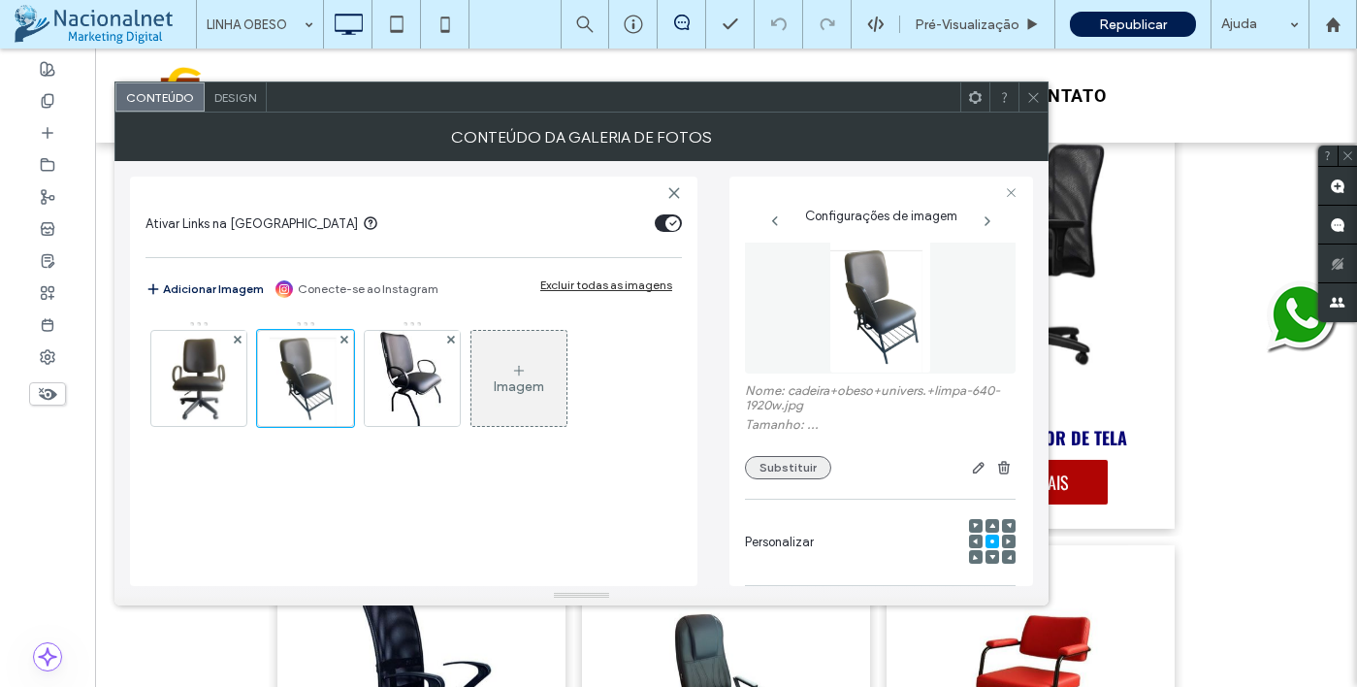
click at [797, 471] on button "Substituir" at bounding box center [788, 467] width 86 height 23
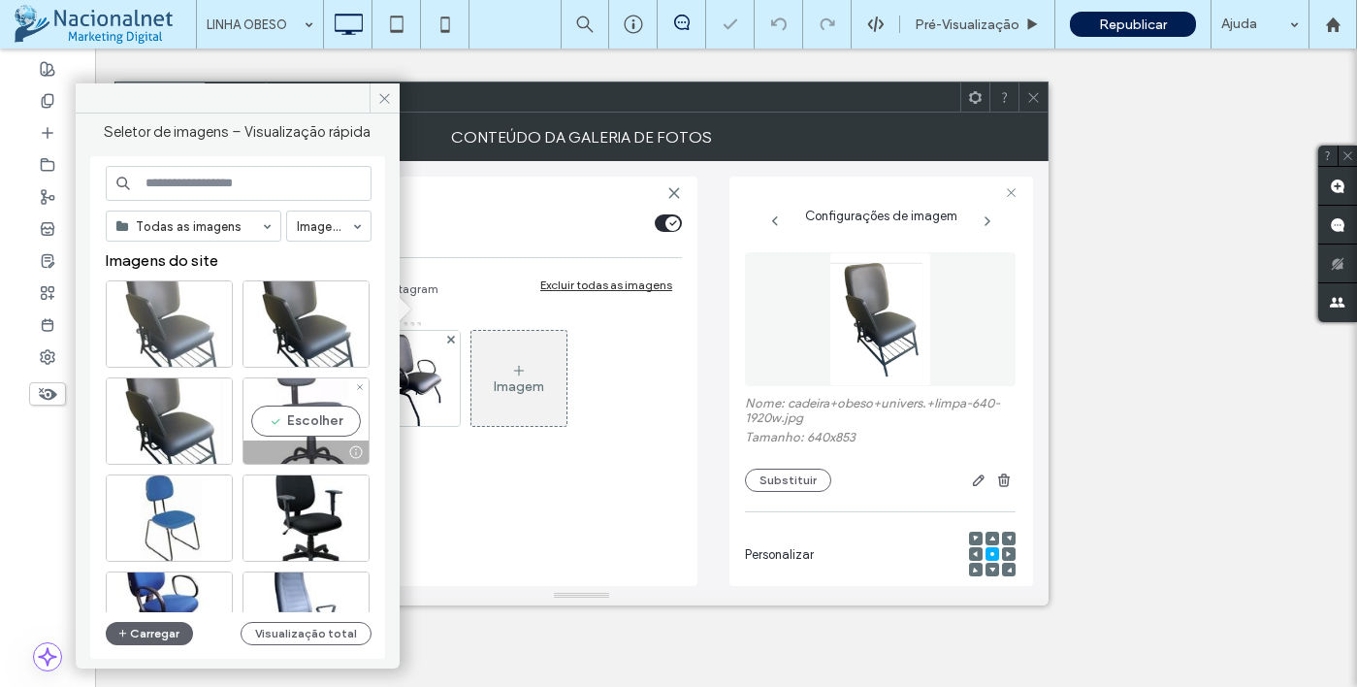
click at [203, 341] on div at bounding box center [169, 323] width 127 height 87
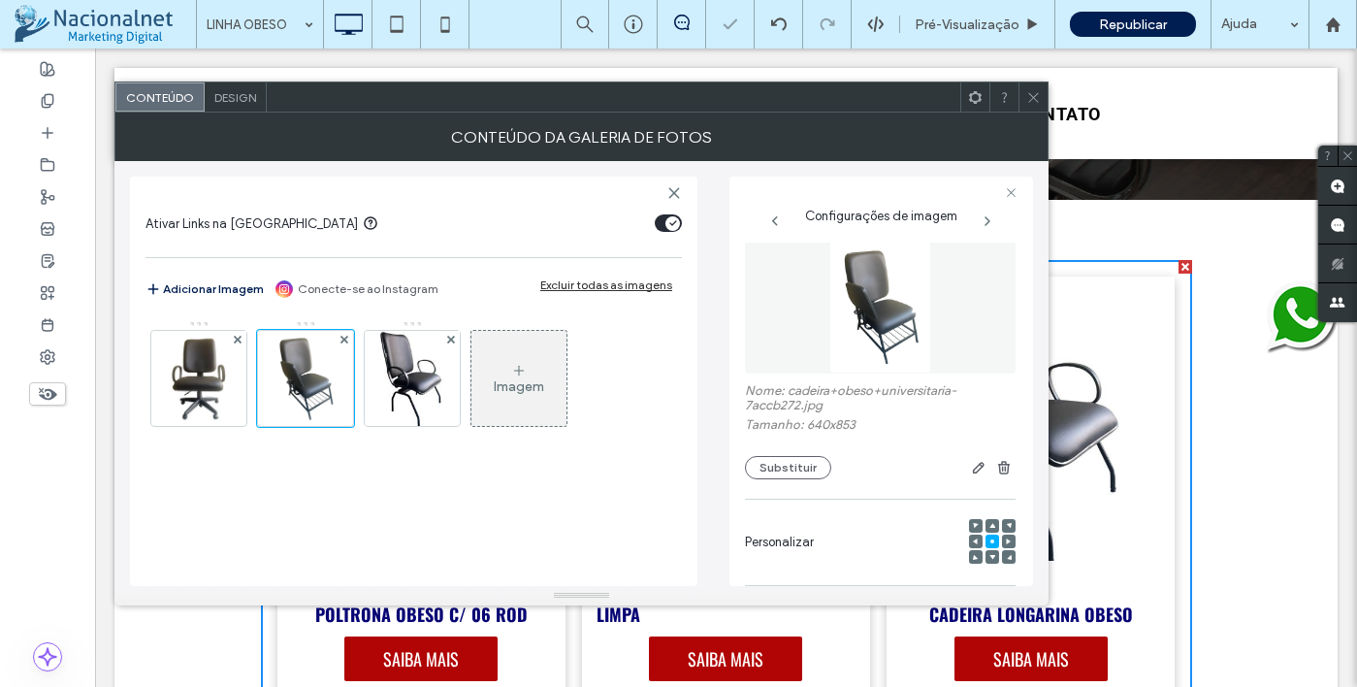
click at [1034, 101] on icon at bounding box center [1033, 97] width 15 height 15
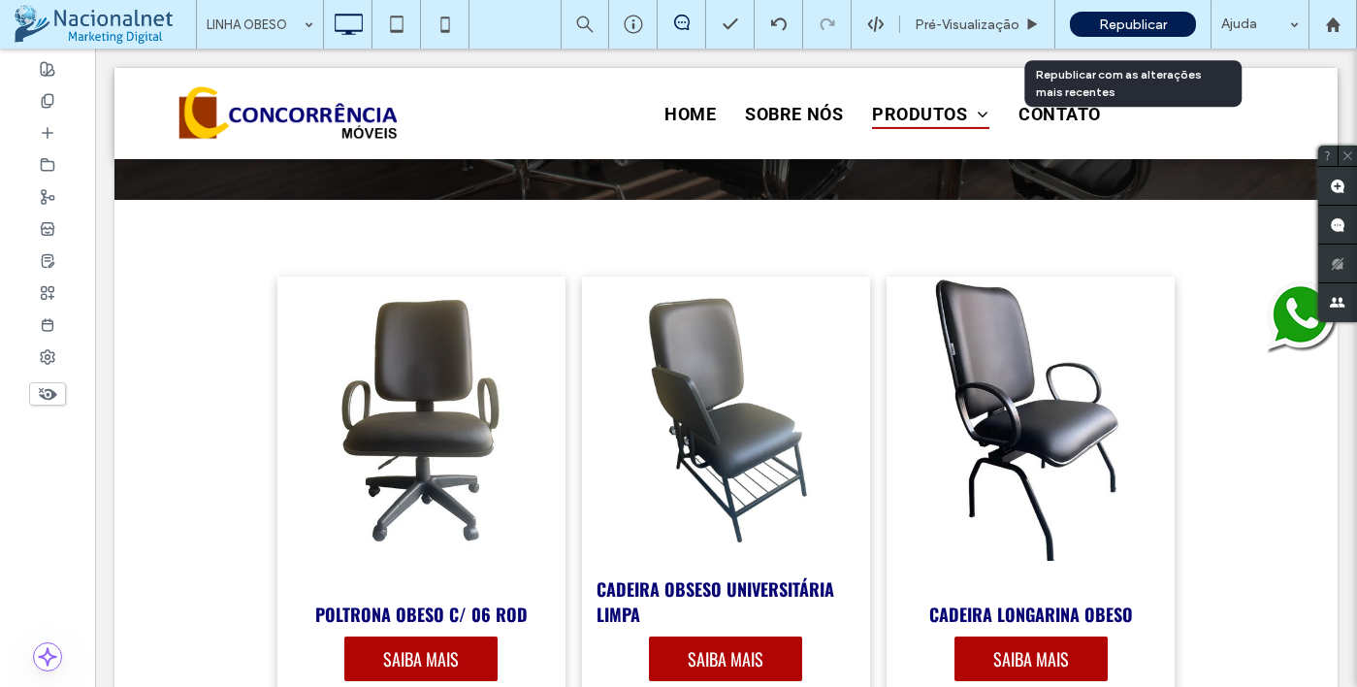
click at [1148, 24] on span "Republicar" at bounding box center [1133, 24] width 68 height 16
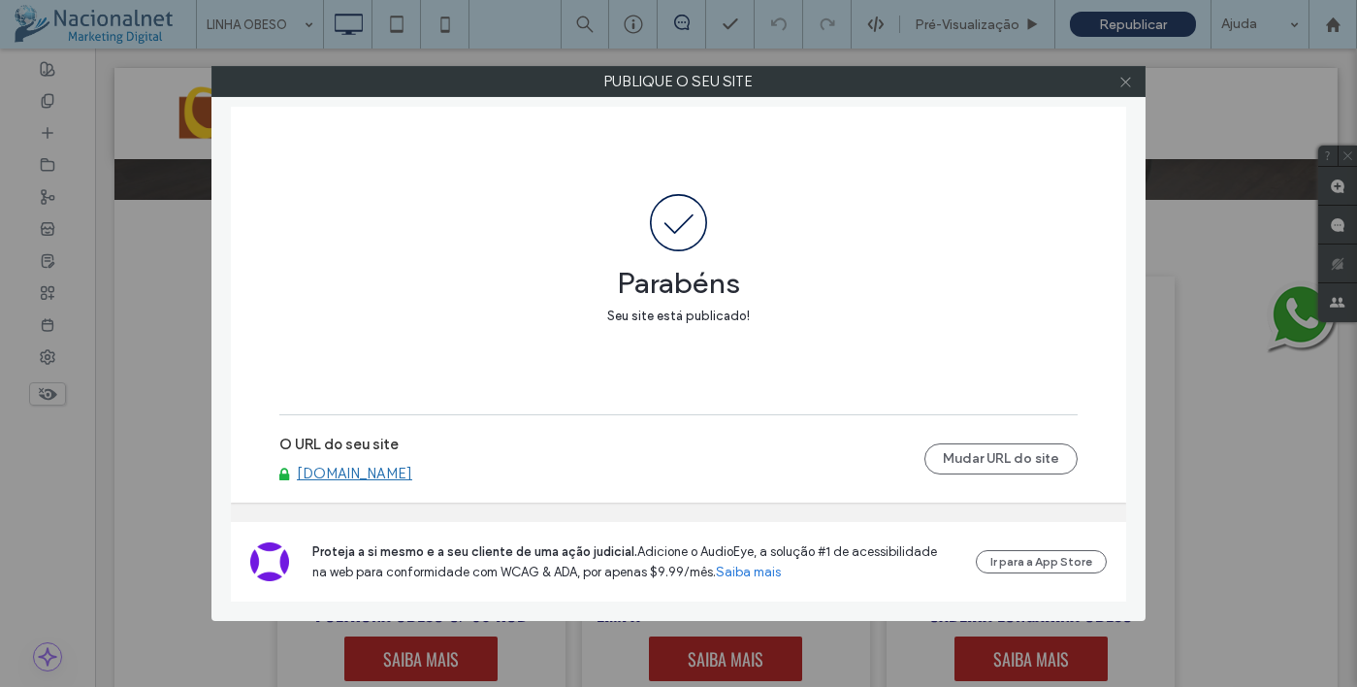
click at [1118, 77] on icon at bounding box center [1125, 82] width 15 height 15
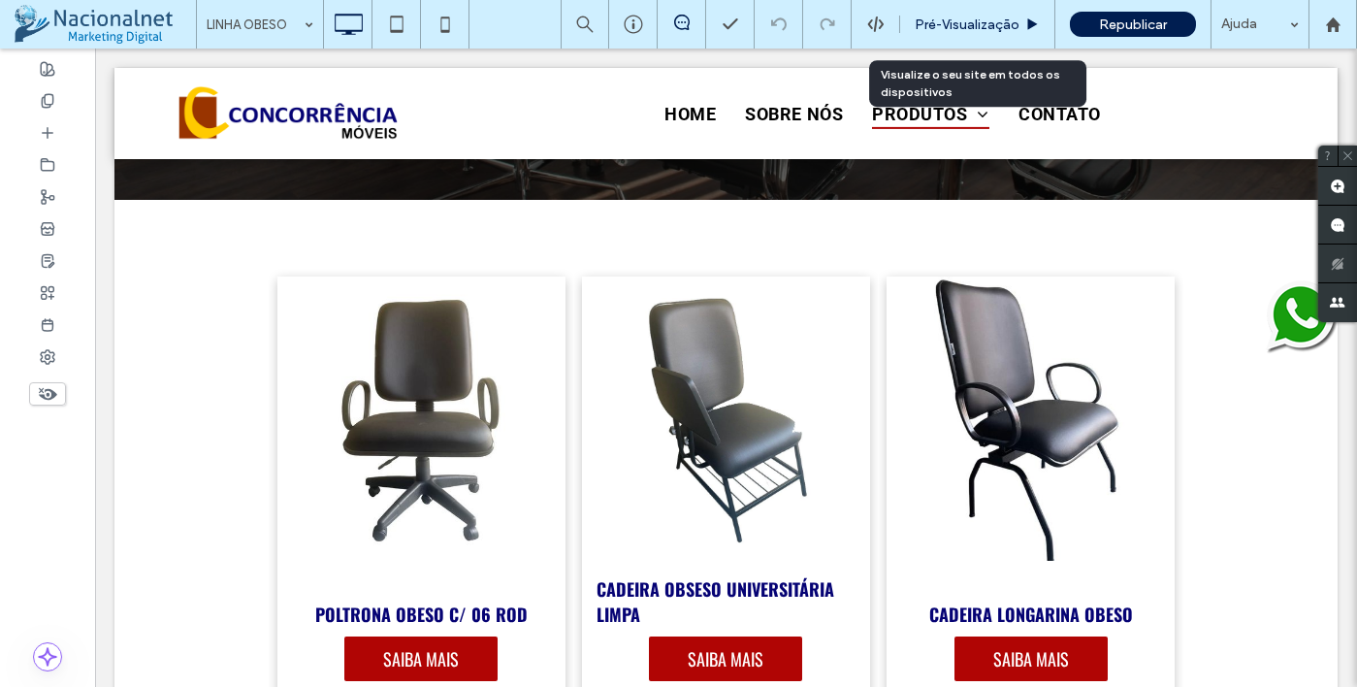
click at [987, 21] on span "Pré-Visualizaçāo" at bounding box center [967, 24] width 105 height 16
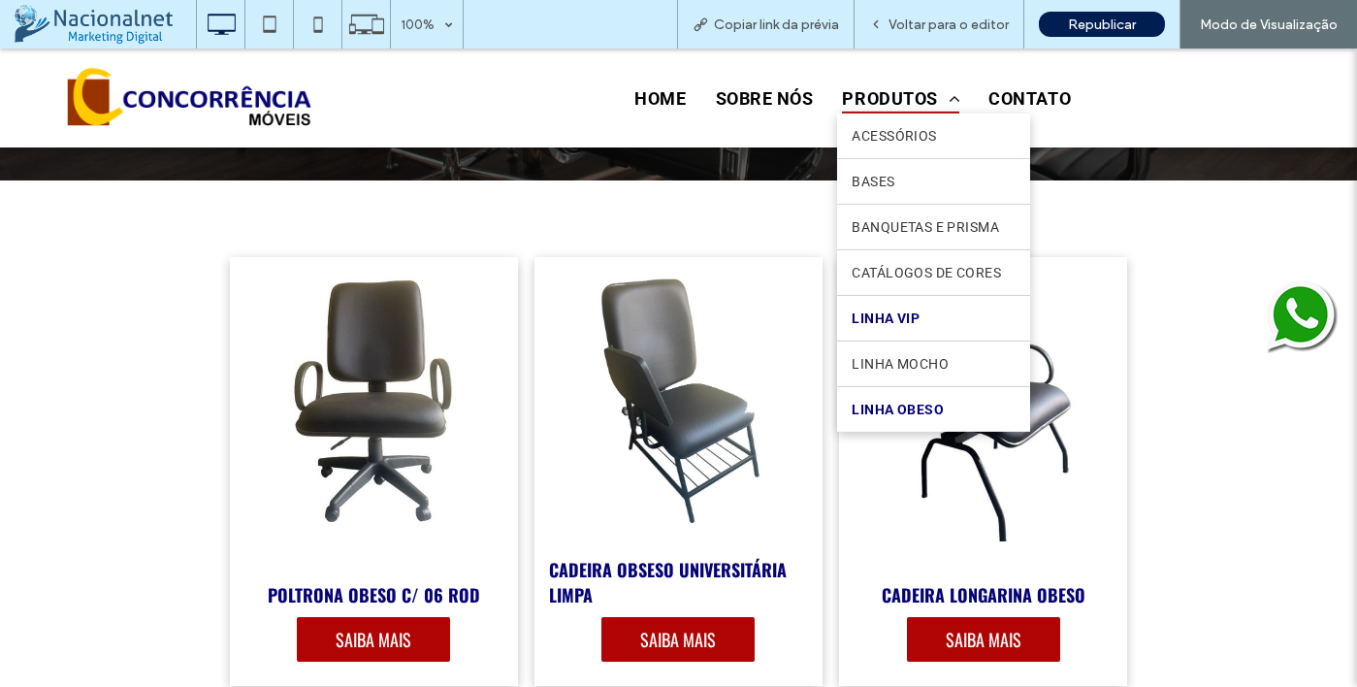
click at [883, 326] on span "LINHA VIP" at bounding box center [886, 318] width 68 height 16
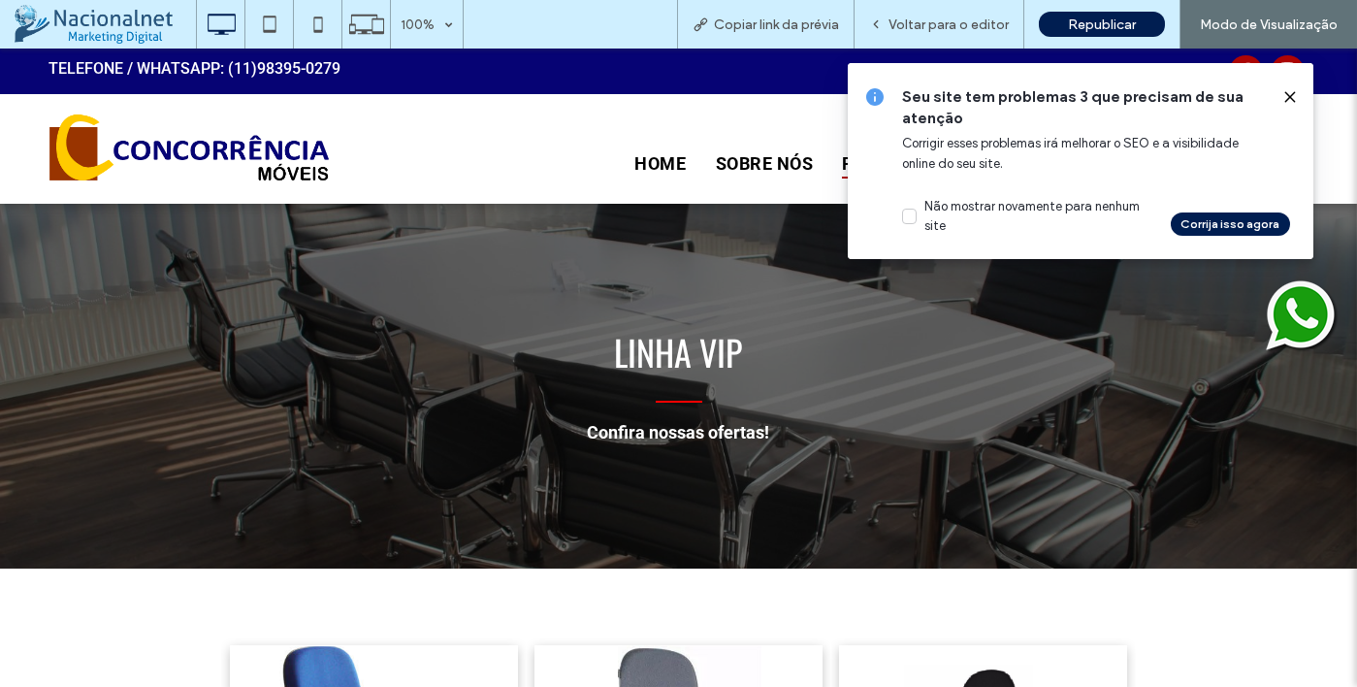
drag, startPoint x: 1290, startPoint y: 96, endPoint x: 1230, endPoint y: 23, distance: 94.4
click at [1290, 96] on use at bounding box center [1289, 96] width 9 height 9
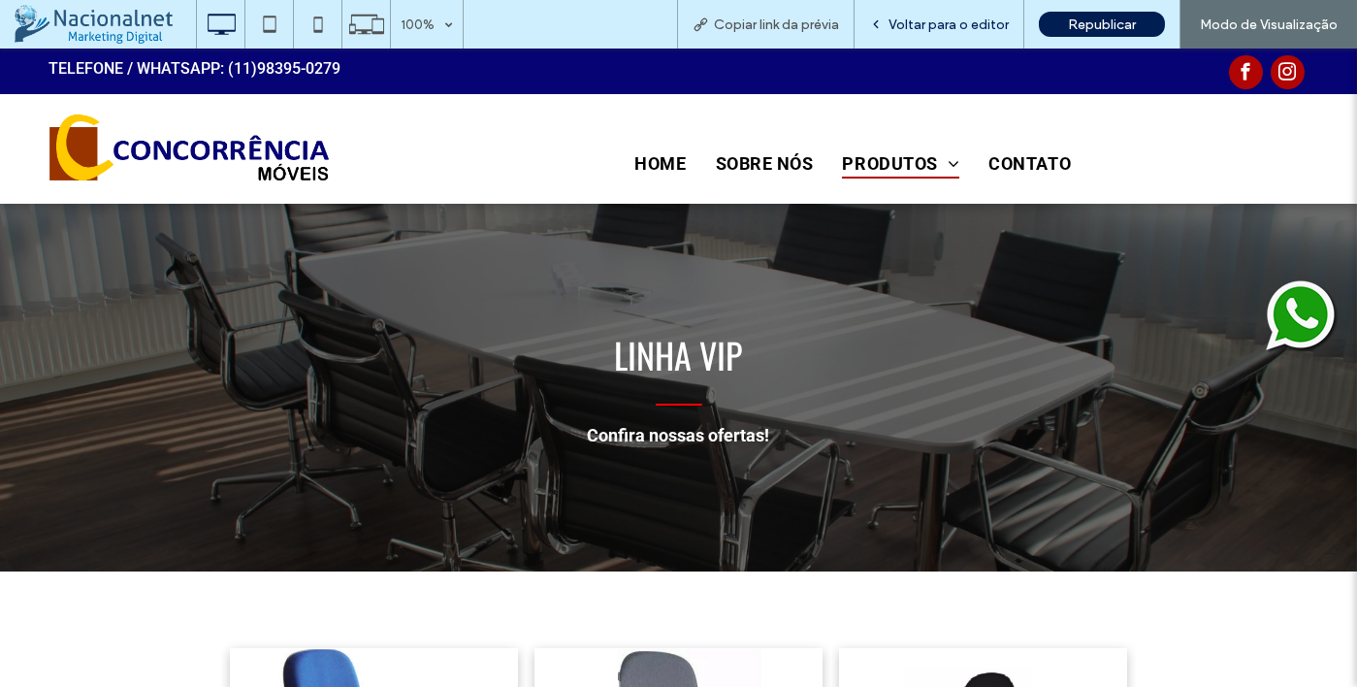
click at [1005, 16] on span "Voltar para o editor" at bounding box center [949, 24] width 120 height 16
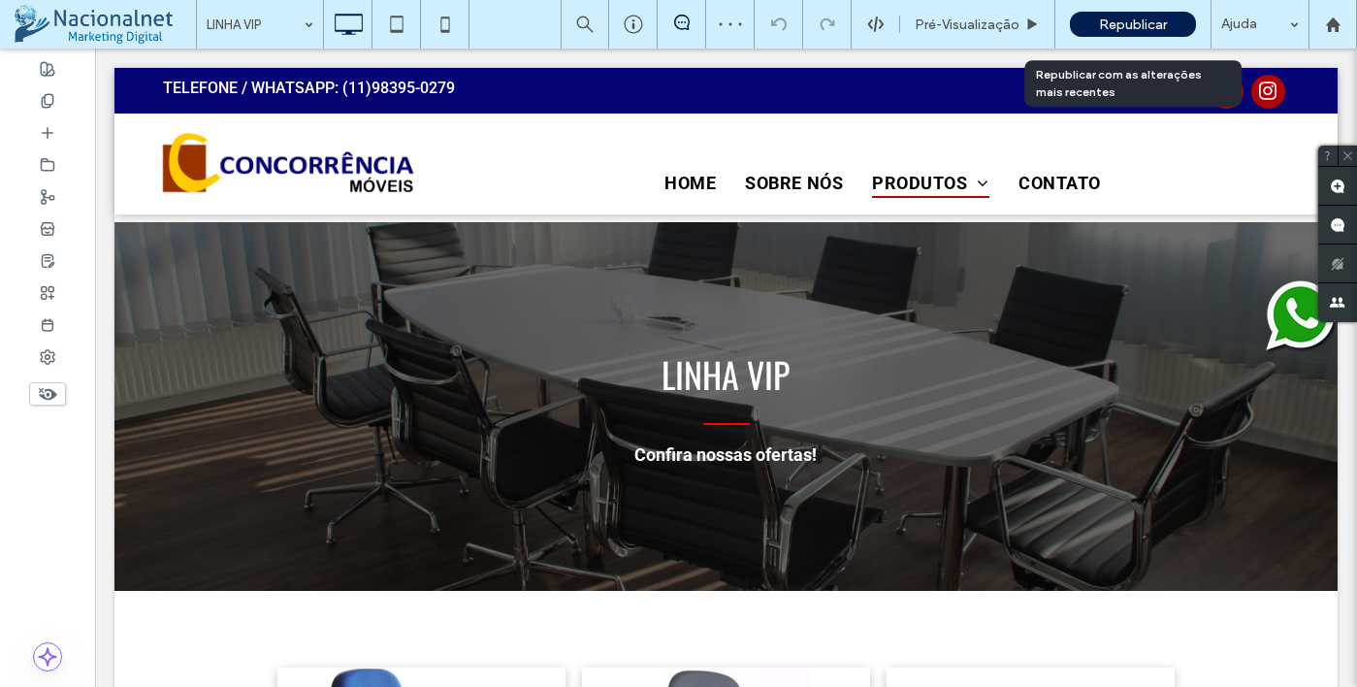
click at [1137, 26] on span "Republicar" at bounding box center [1133, 24] width 68 height 16
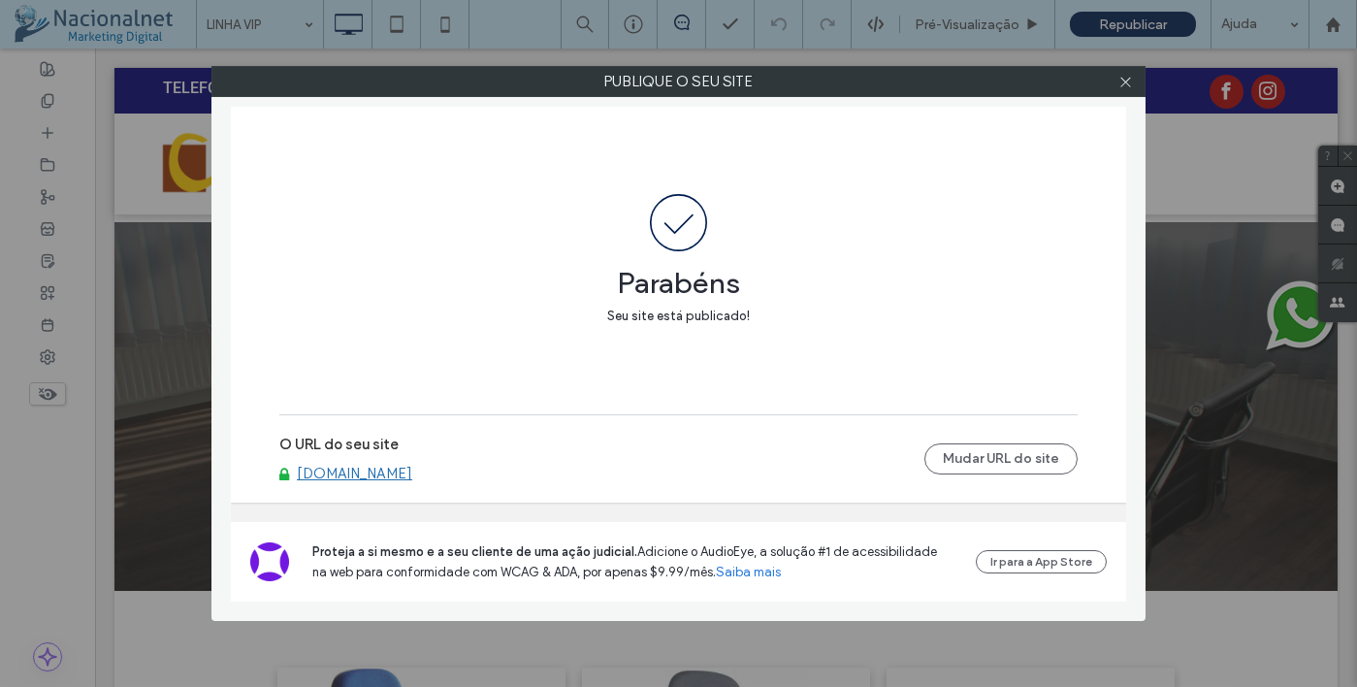
click at [1116, 81] on div at bounding box center [1125, 81] width 29 height 29
click at [1119, 77] on icon at bounding box center [1125, 82] width 15 height 15
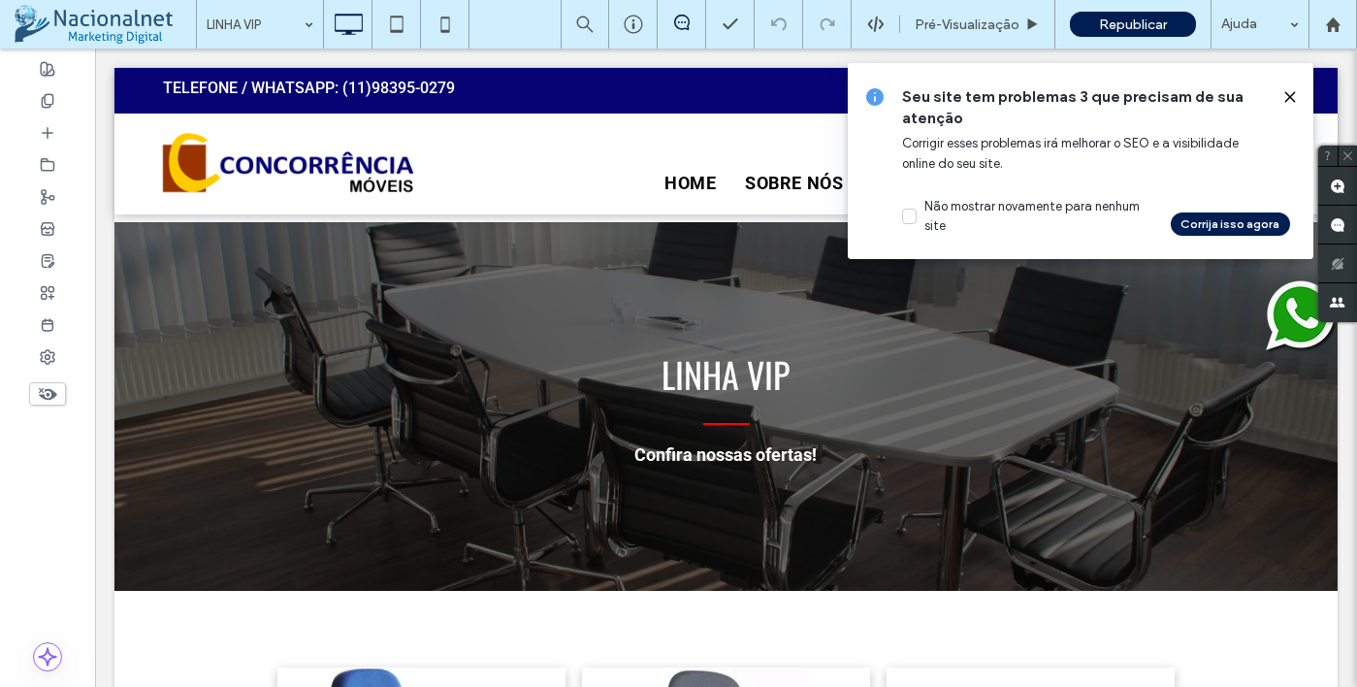
click at [1290, 93] on icon at bounding box center [1290, 97] width 16 height 16
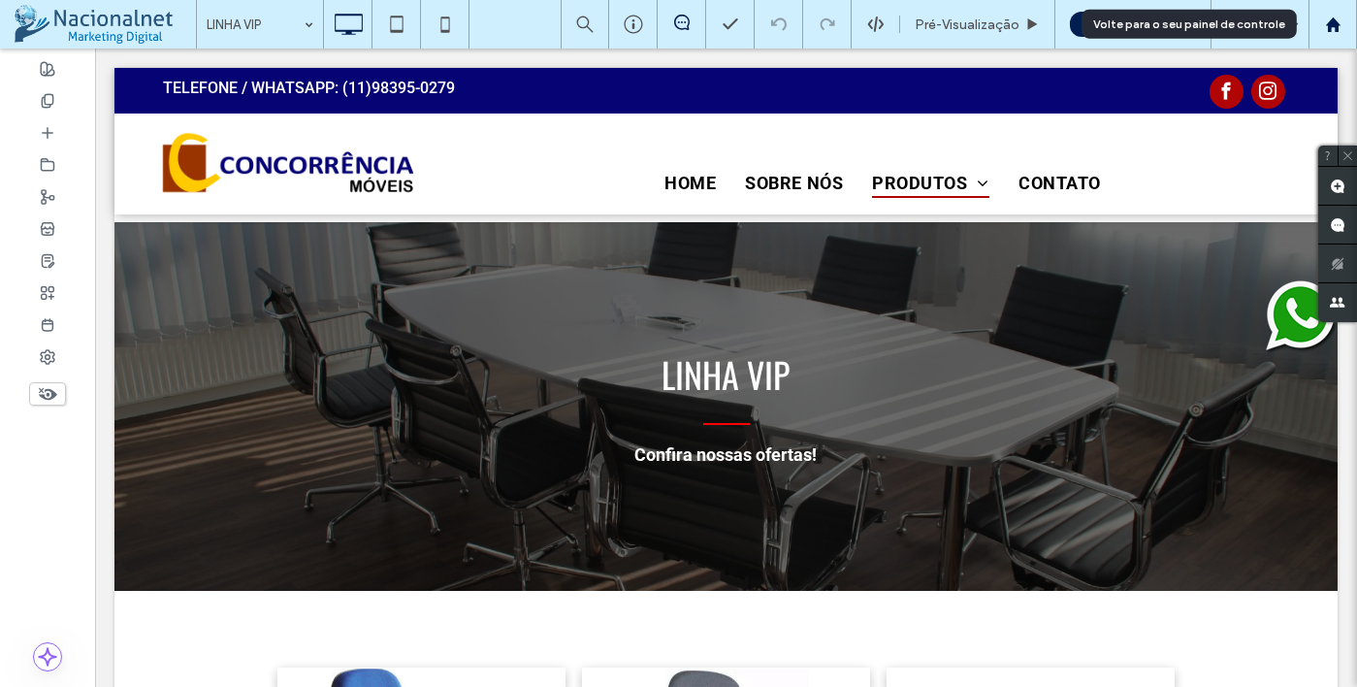
click at [1330, 29] on use at bounding box center [1332, 23] width 15 height 15
